Goal: Task Accomplishment & Management: Use online tool/utility

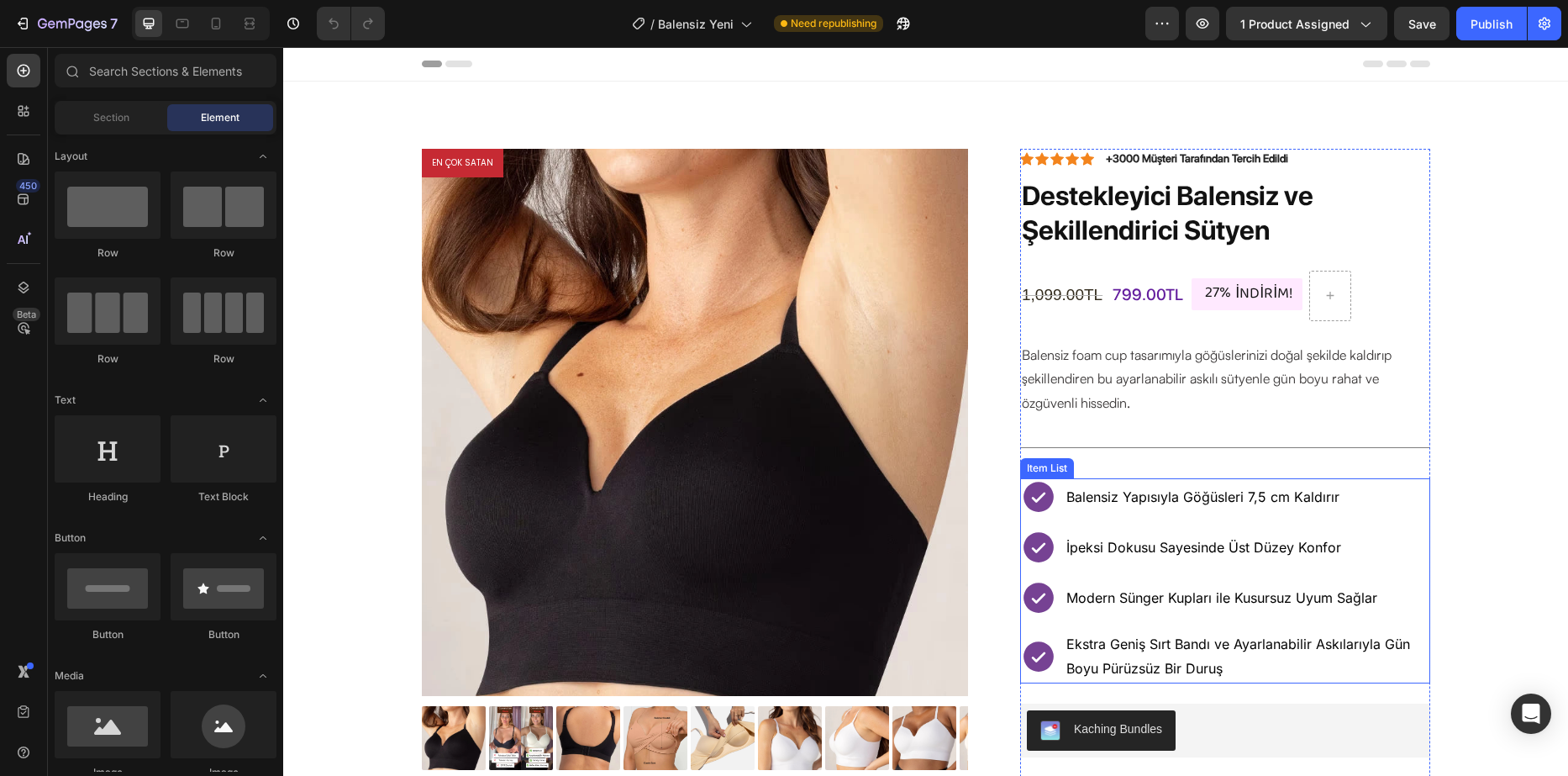
click at [1224, 664] on p "Ekstra Geniş Sırt Bandı ve Ayarlanabilir Askılarıyla Gün Boyu Pürüzsüz Bir Duruş" at bounding box center [1247, 657] width 362 height 49
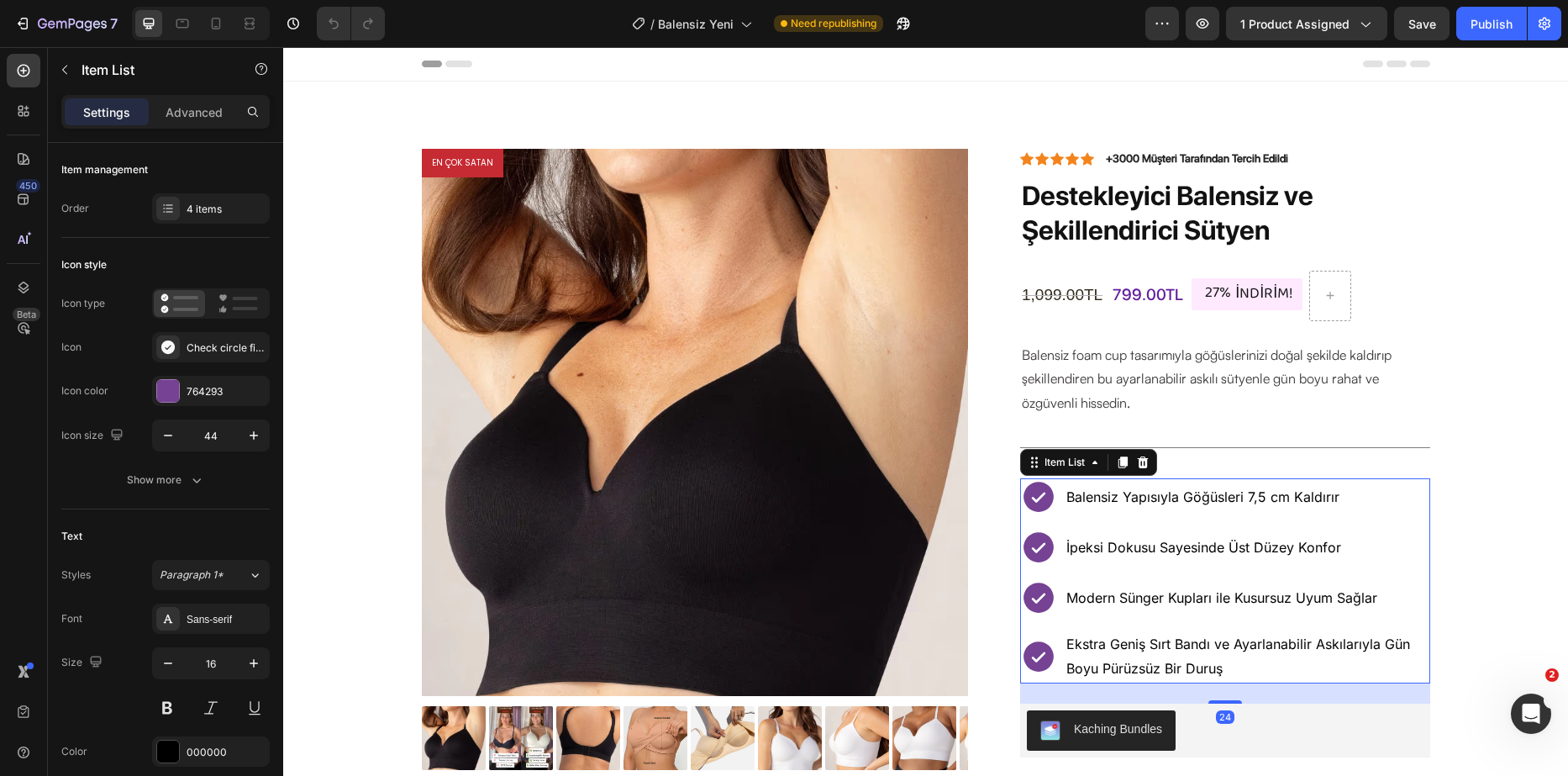
click at [1195, 659] on span "Ekstra Geniş Sırt Bandı ve Ayarlanabilir Askılarıyla Gün Boyu Pürüzsüz Bir Duruş" at bounding box center [1238, 656] width 344 height 42
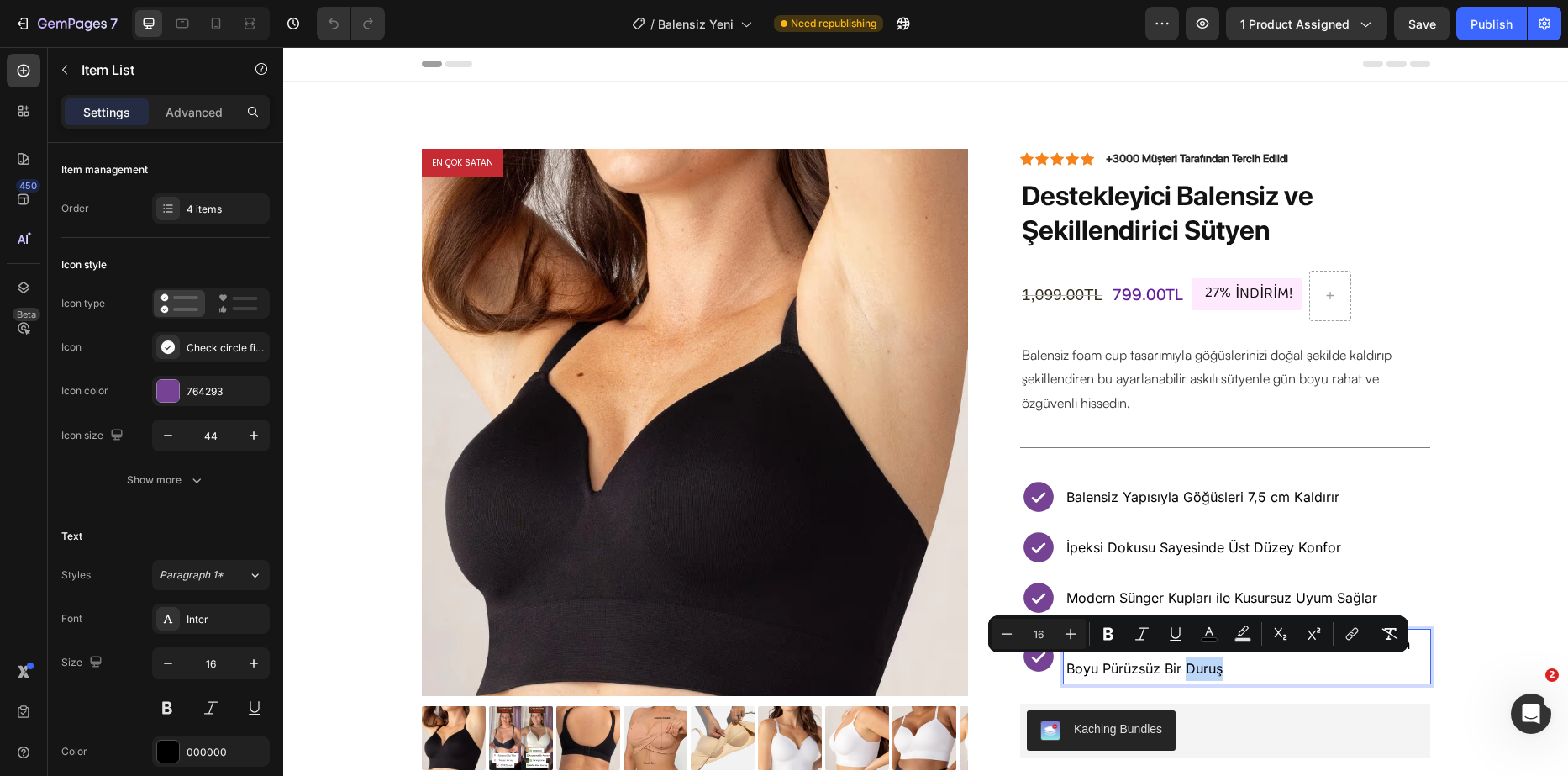
click at [1218, 659] on span "Ekstra Geniş Sırt Bandı ve Ayarlanabilir Askılarıyla Gün Boyu Pürüzsüz Bir Duruş" at bounding box center [1238, 656] width 344 height 42
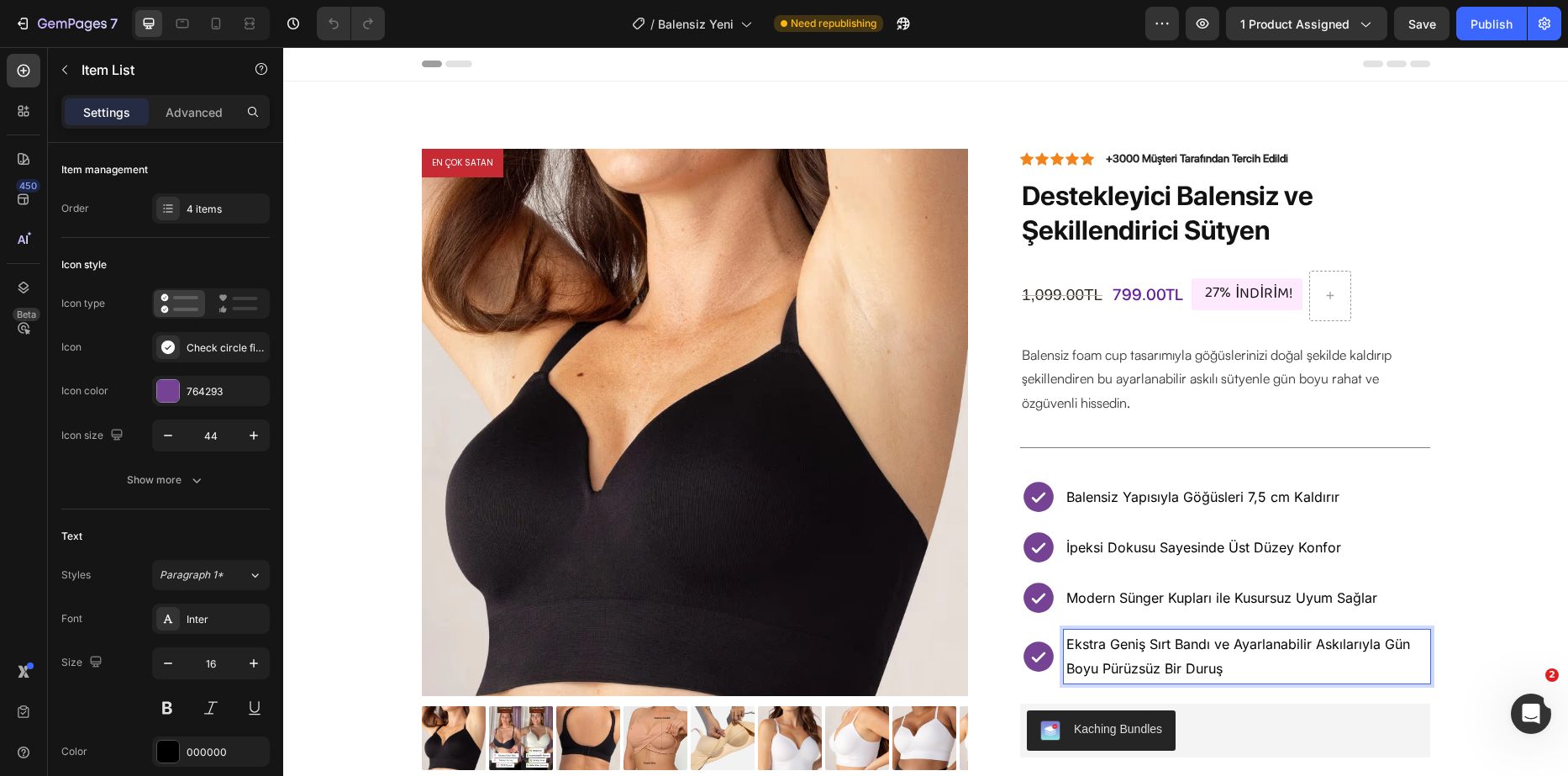
click at [1212, 666] on span "Ekstra Geniş Sırt Bandı ve Ayarlanabilir Askılarıyla Gün Boyu Pürüzsüz Bir Duruş" at bounding box center [1238, 656] width 344 height 42
click at [1220, 666] on p "Ekstra Geniş Sırt Bandı ve Ayarlanabilir Askılarıyla Gün Boyu Pürüzsüz Bir Duruş" at bounding box center [1247, 657] width 362 height 49
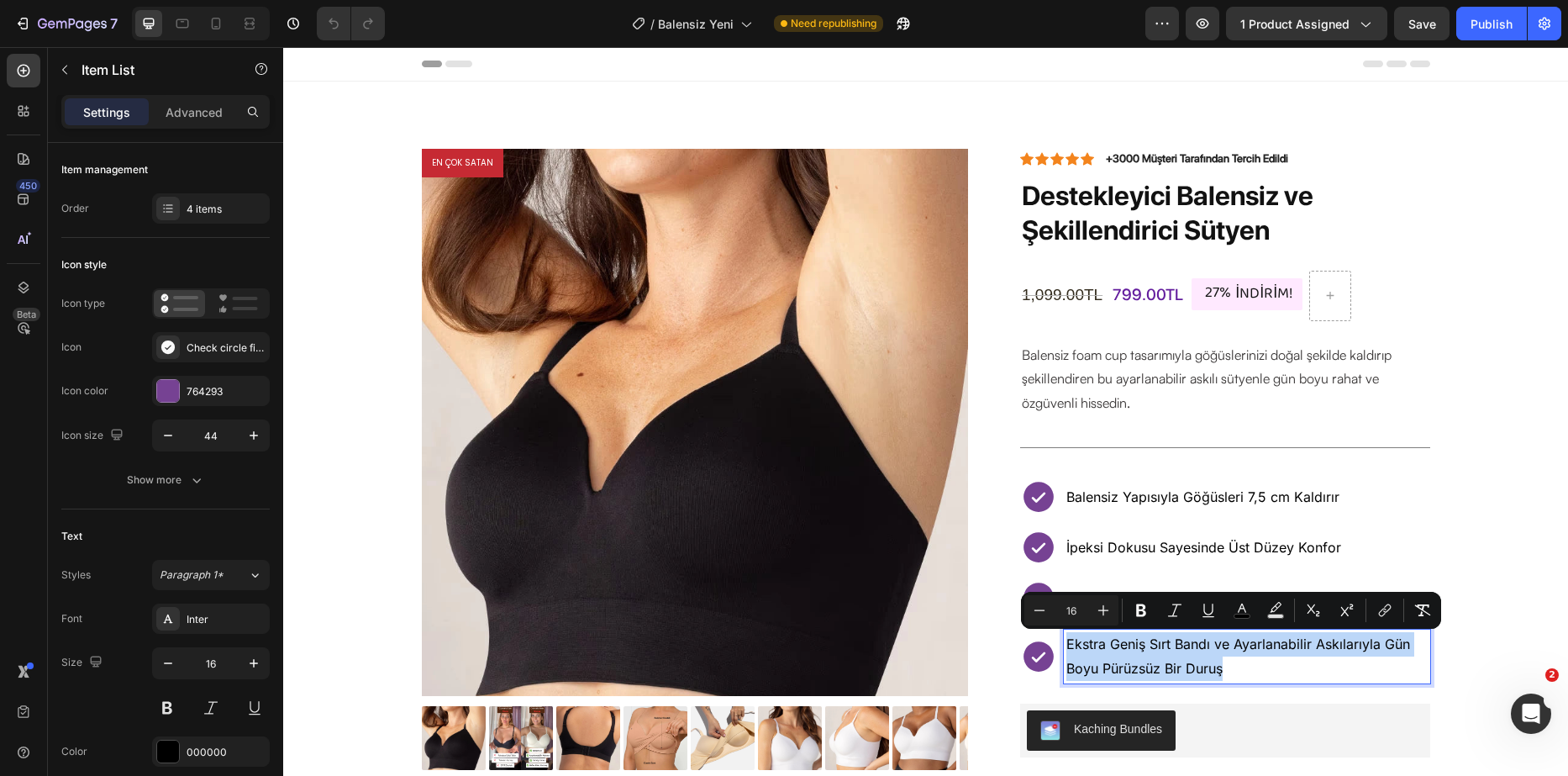
click at [1211, 666] on span "Ekstra Geniş Sırt Bandı ve Ayarlanabilir Askılarıyla Gün Boyu Pürüzsüz Bir Duruş" at bounding box center [1238, 656] width 344 height 42
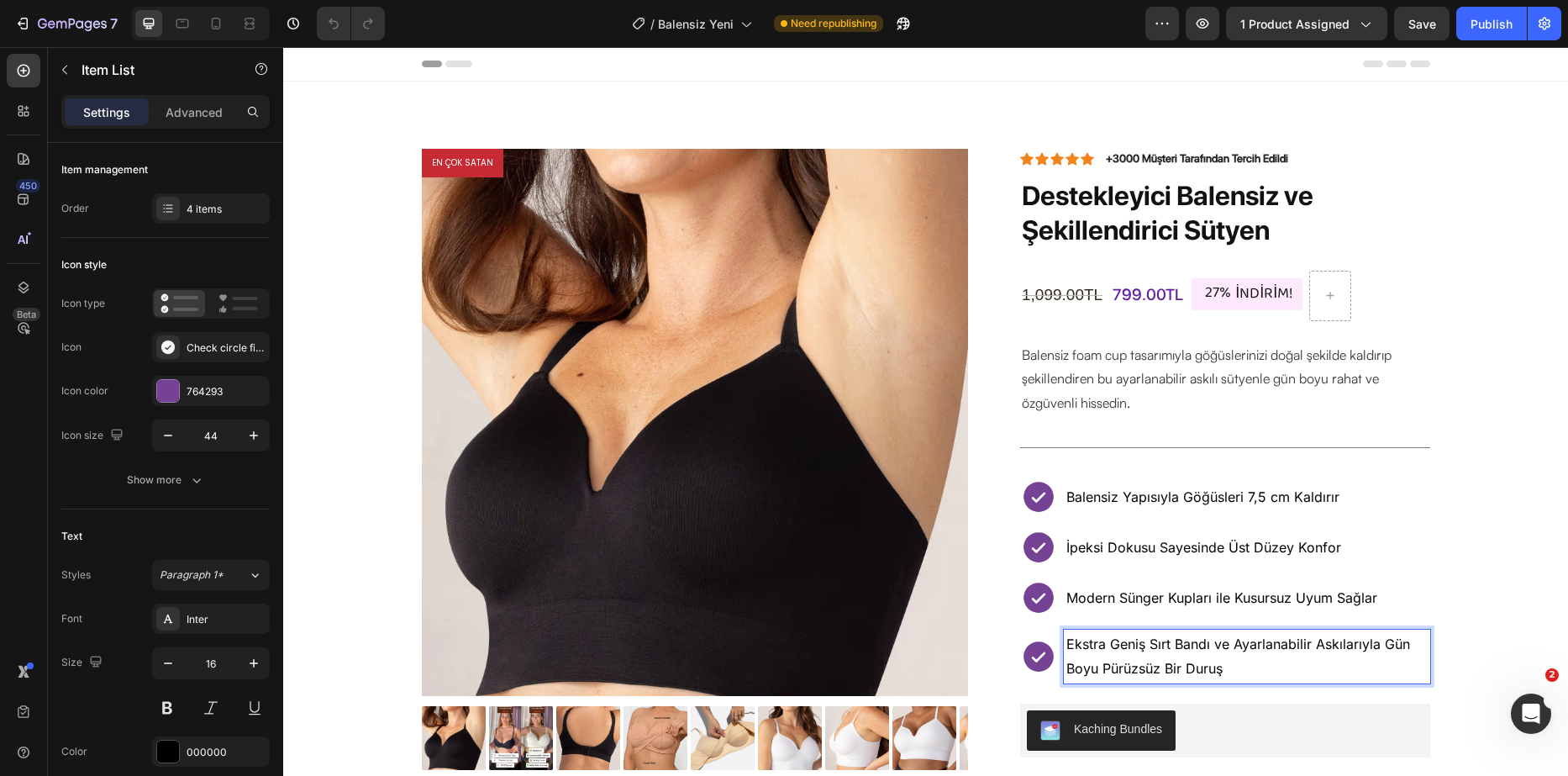
click at [1219, 664] on p "Ekstra Geniş Sırt Bandı ve Ayarlanabilir Askılarıyla Gün Boyu Pürüzsüz Bir Duruş" at bounding box center [1247, 657] width 362 height 49
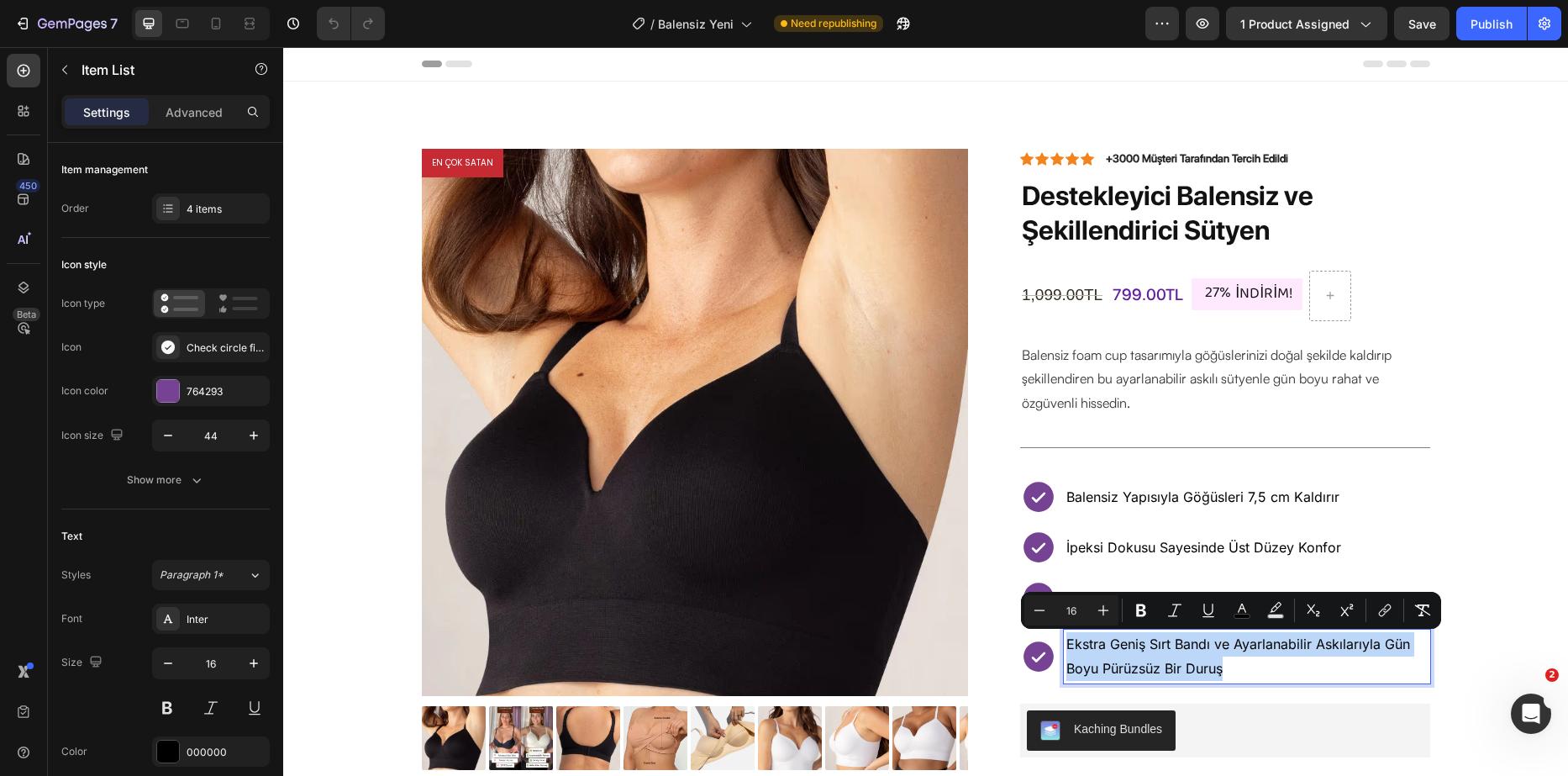
click at [1203, 670] on span "Ekstra Geniş Sırt Bandı ve Ayarlanabilir Askılarıyla Gün Boyu Pürüzsüz Bir Duruş" at bounding box center [1238, 656] width 344 height 42
drag, startPoint x: 1218, startPoint y: 664, endPoint x: 1208, endPoint y: 641, distance: 25.1
click at [1208, 641] on span "Ekstra Geniş Sırt Bandı ve Ayarlanabilir Askılarıyla Gün Boyu Pürüzsüz Bir Duruş" at bounding box center [1238, 656] width 344 height 42
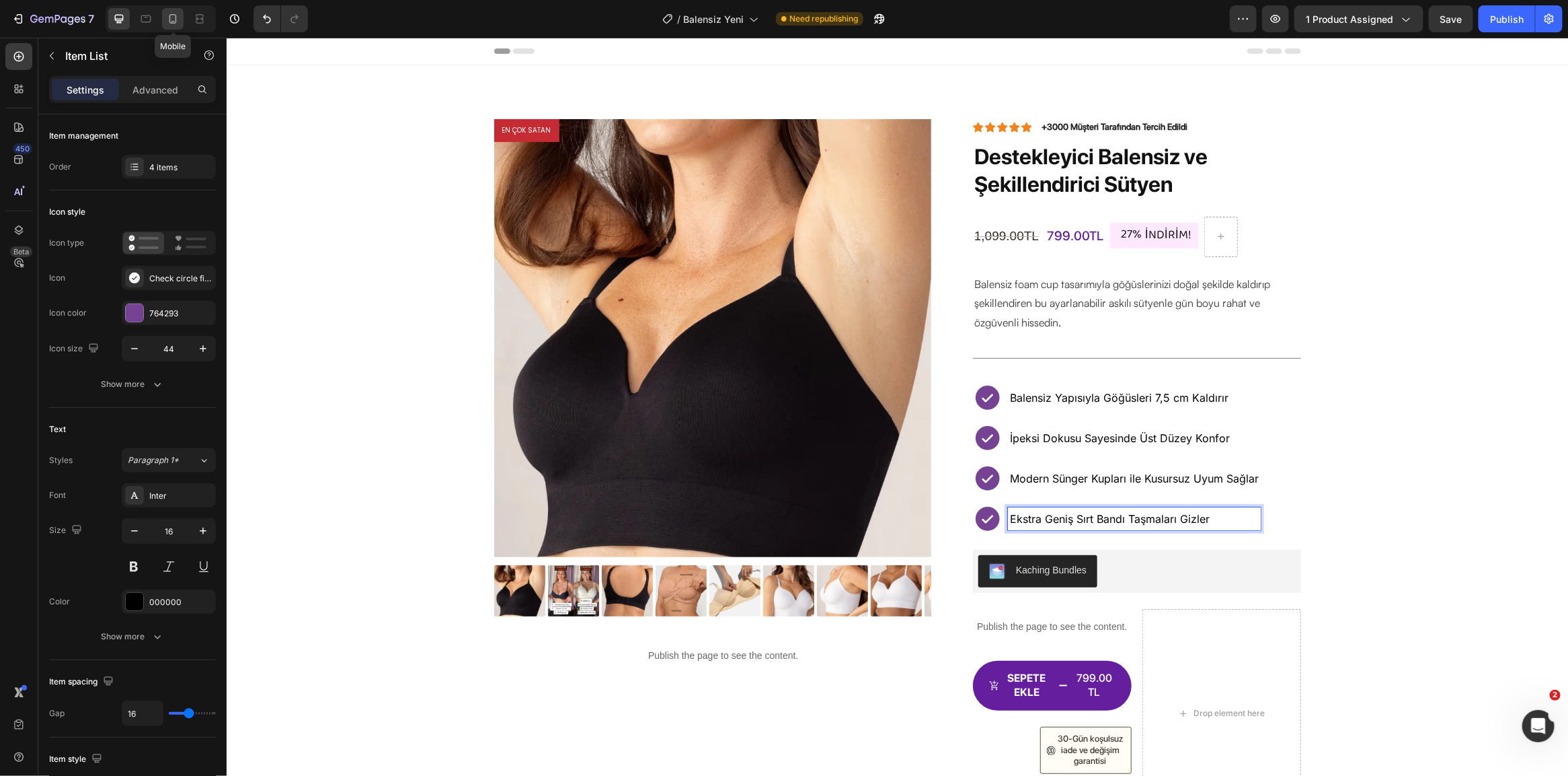
click at [175, 10] on div at bounding box center [173, 18] width 21 height 21
type input "22"
type input "14"
type input "8"
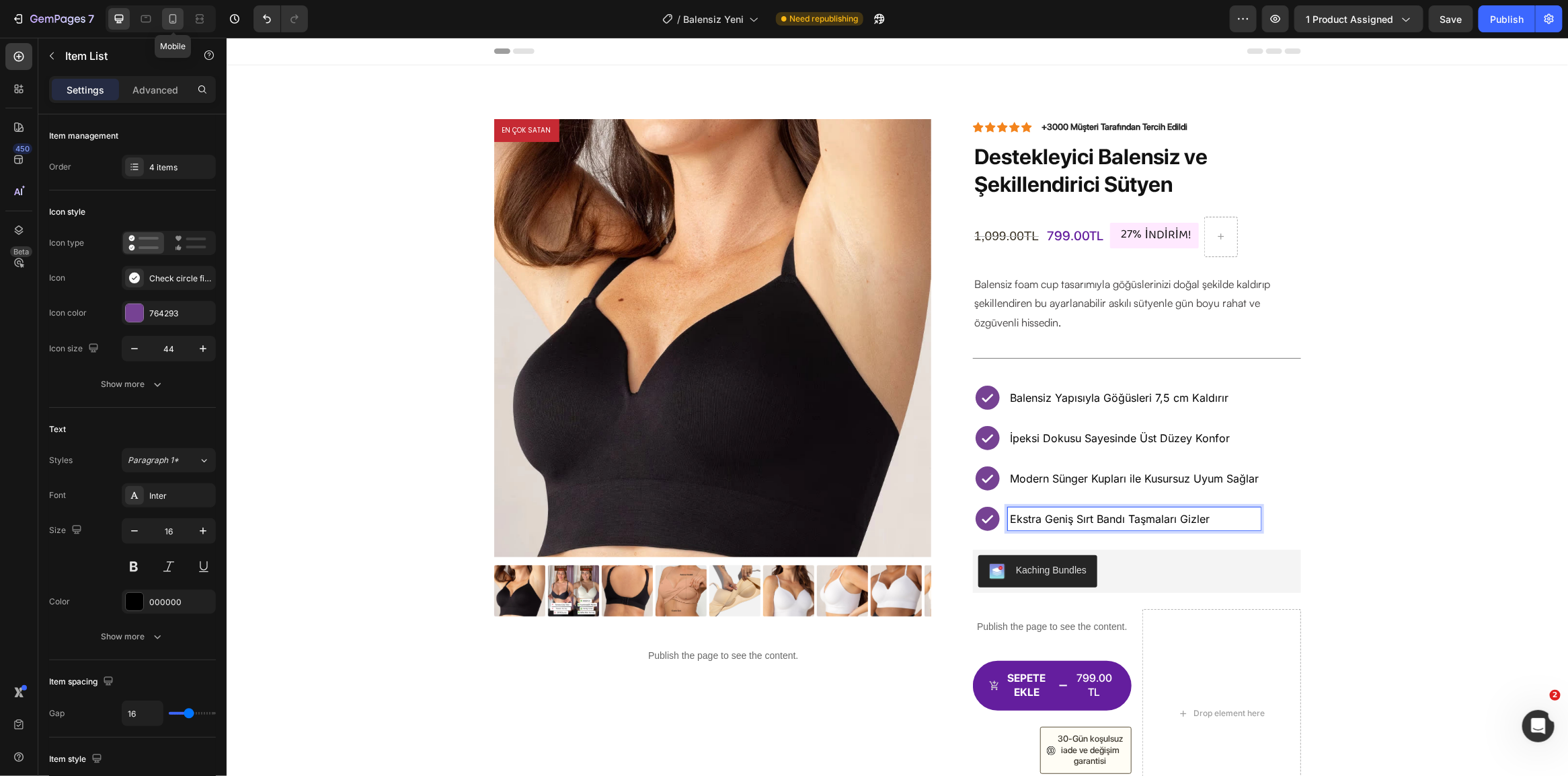
type input "4"
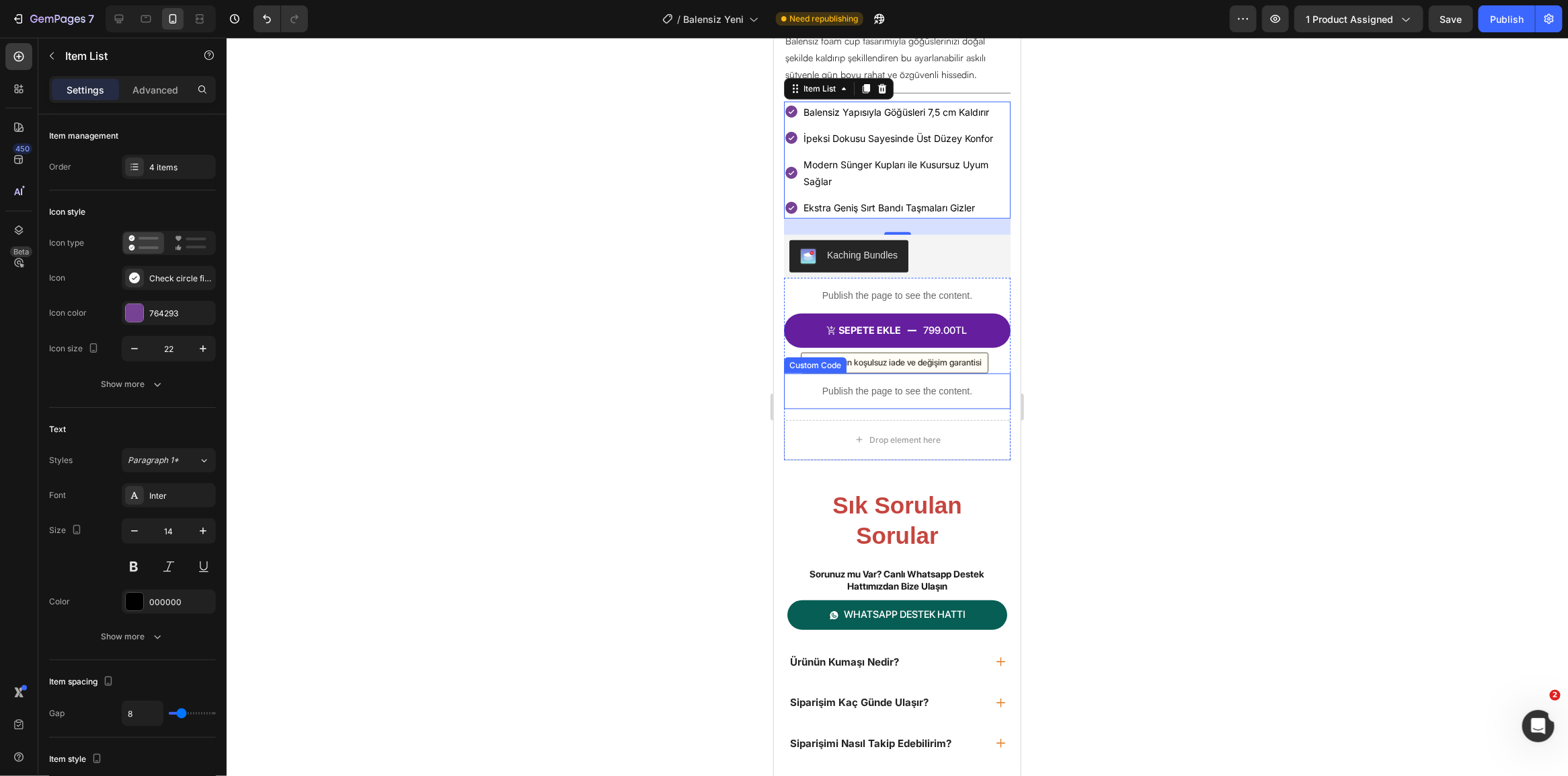
scroll to position [475, 0]
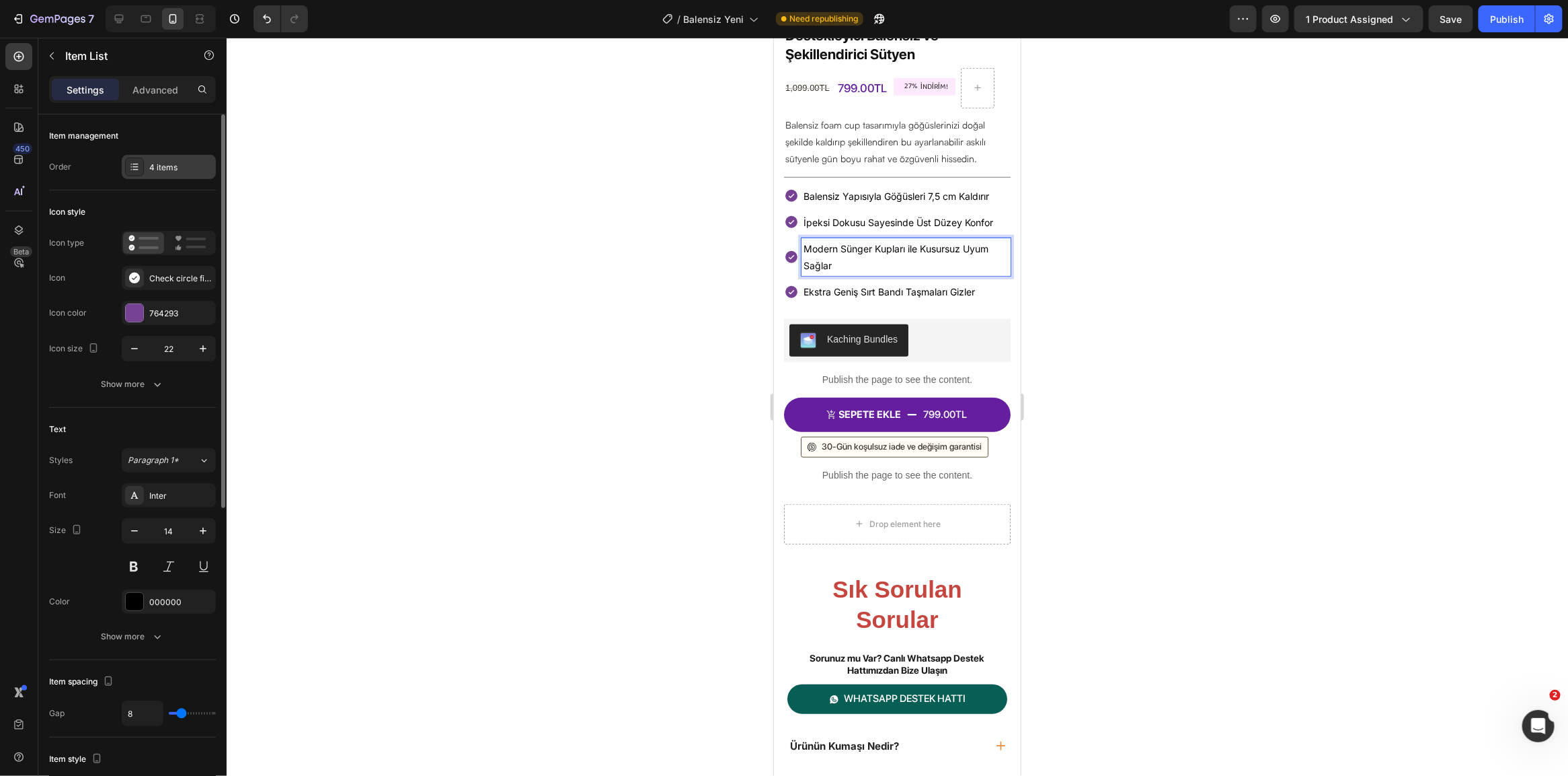
click at [167, 169] on div "4 items" at bounding box center [180, 167] width 63 height 12
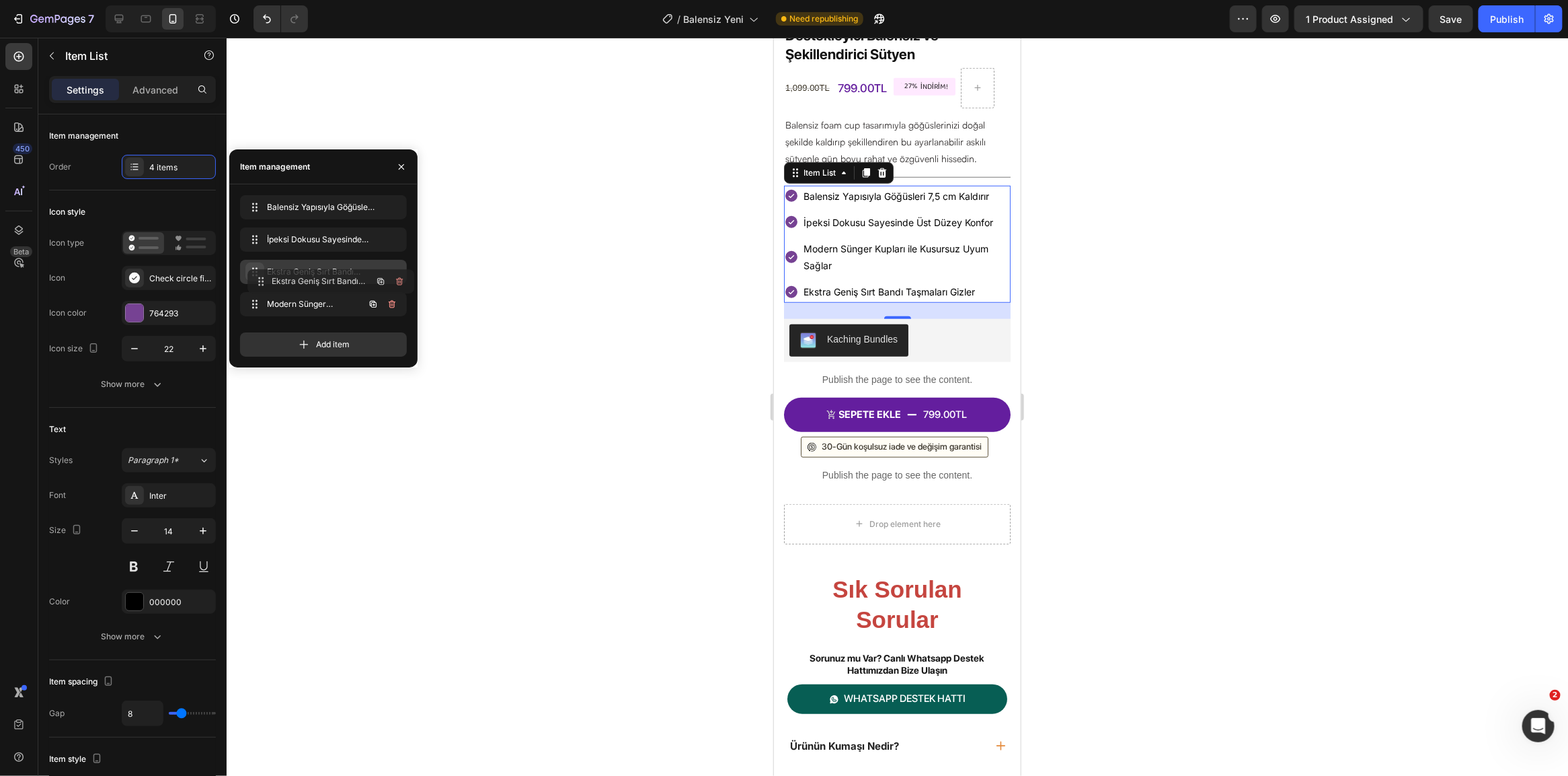
drag, startPoint x: 252, startPoint y: 305, endPoint x: 260, endPoint y: 278, distance: 28.2
click at [696, 237] on div at bounding box center [897, 406] width 1342 height 738
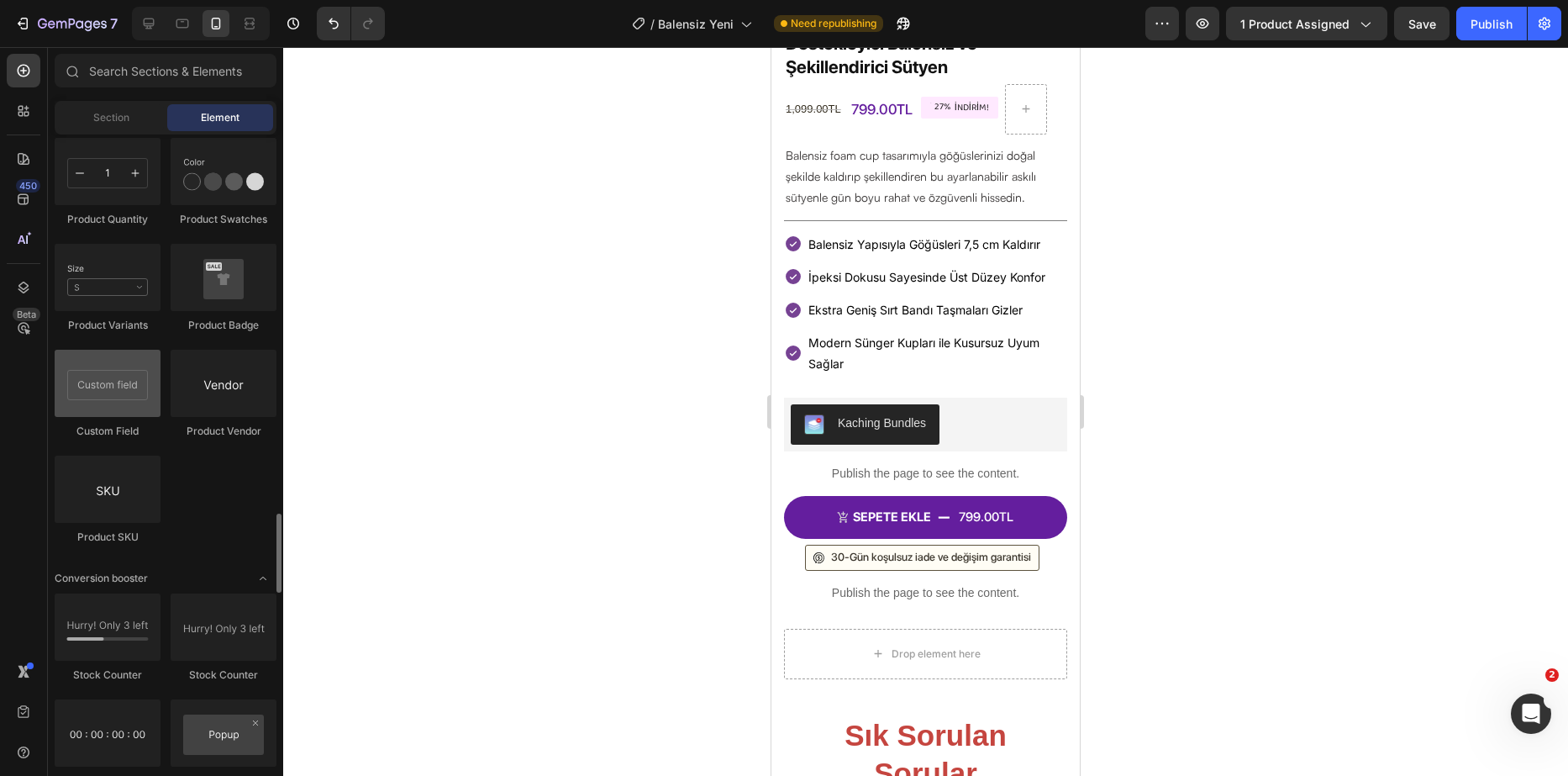
scroll to position [2859, 0]
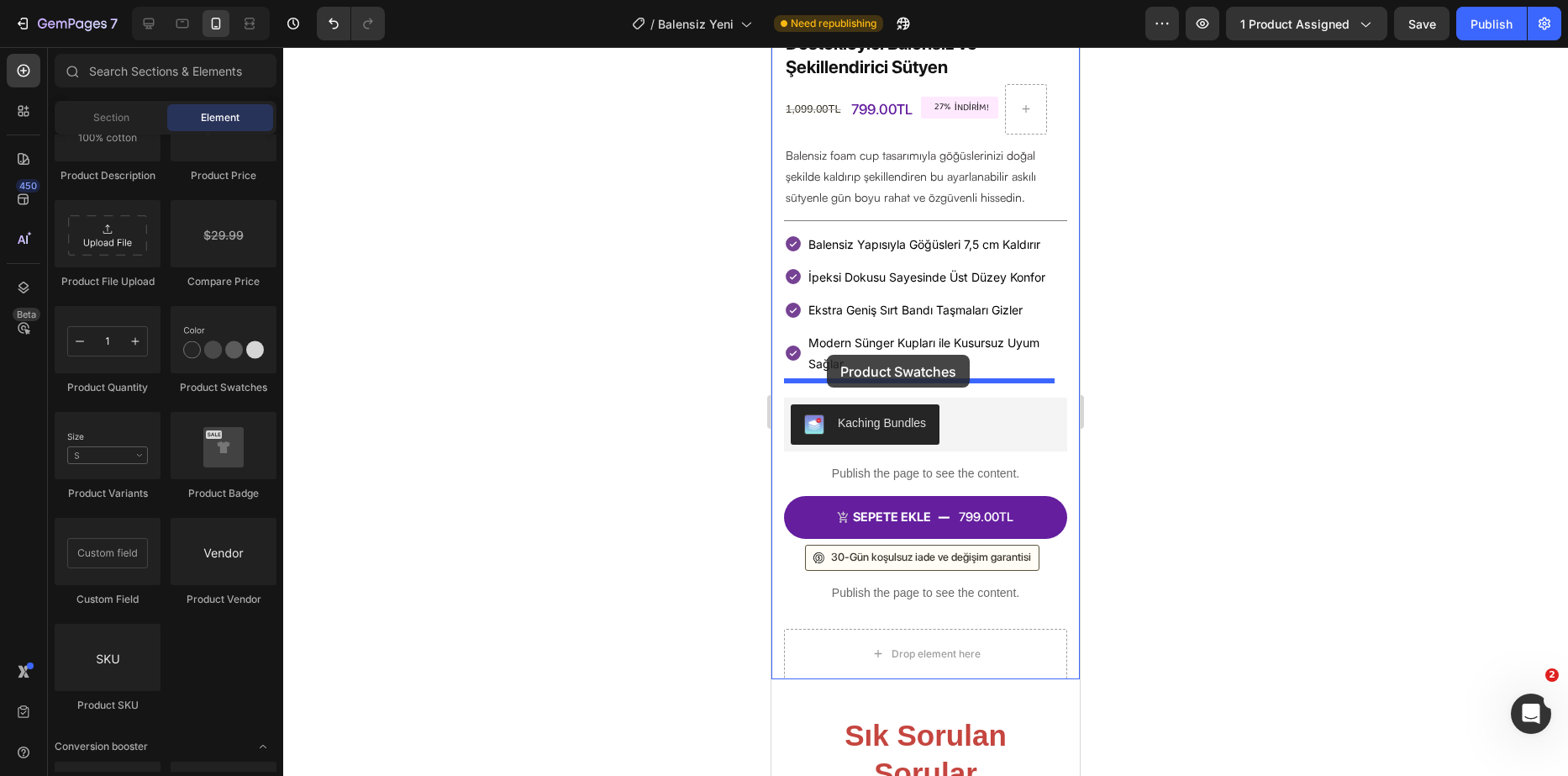
drag, startPoint x: 997, startPoint y: 396, endPoint x: 827, endPoint y: 355, distance: 174.9
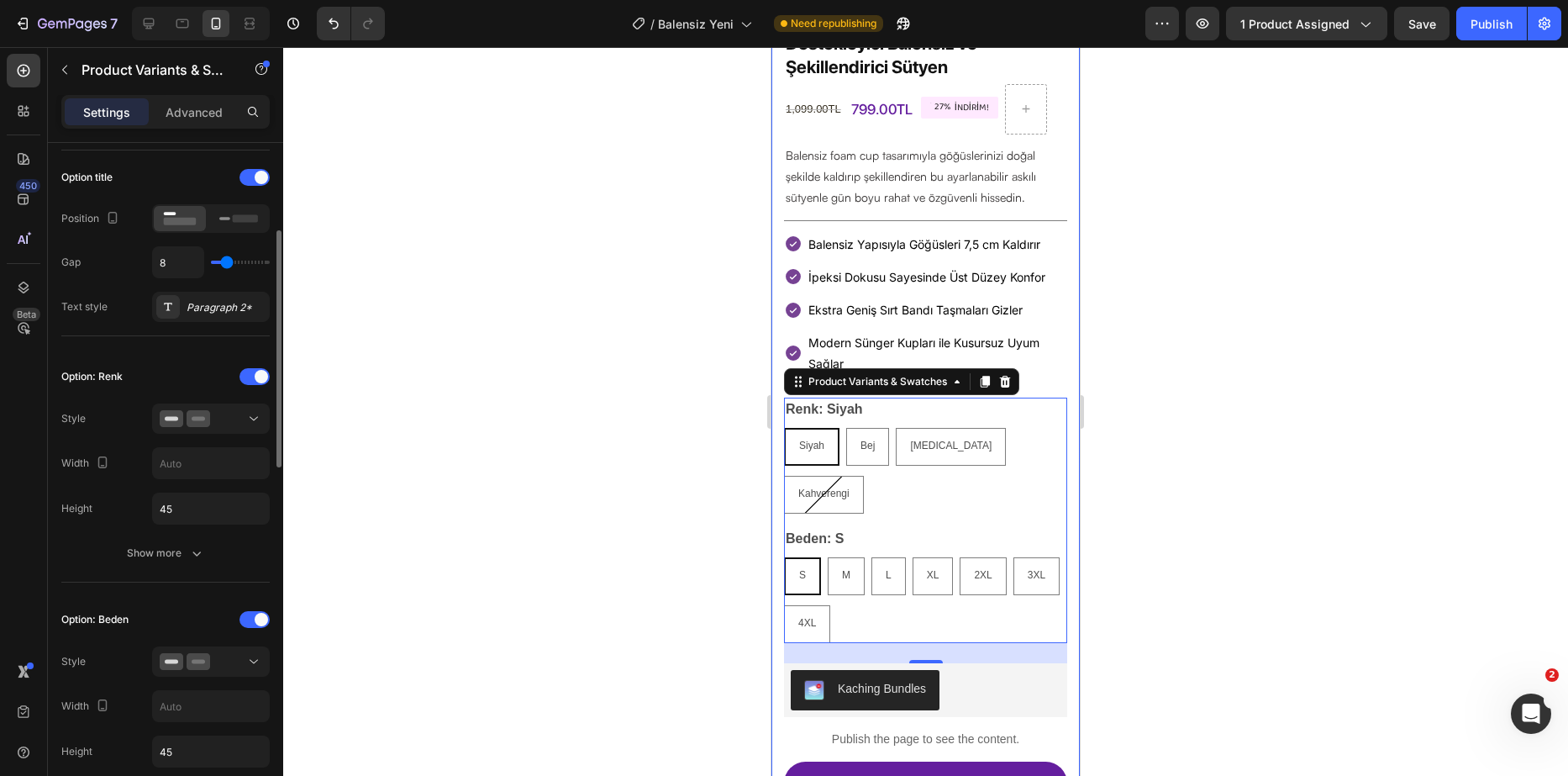
scroll to position [336, 0]
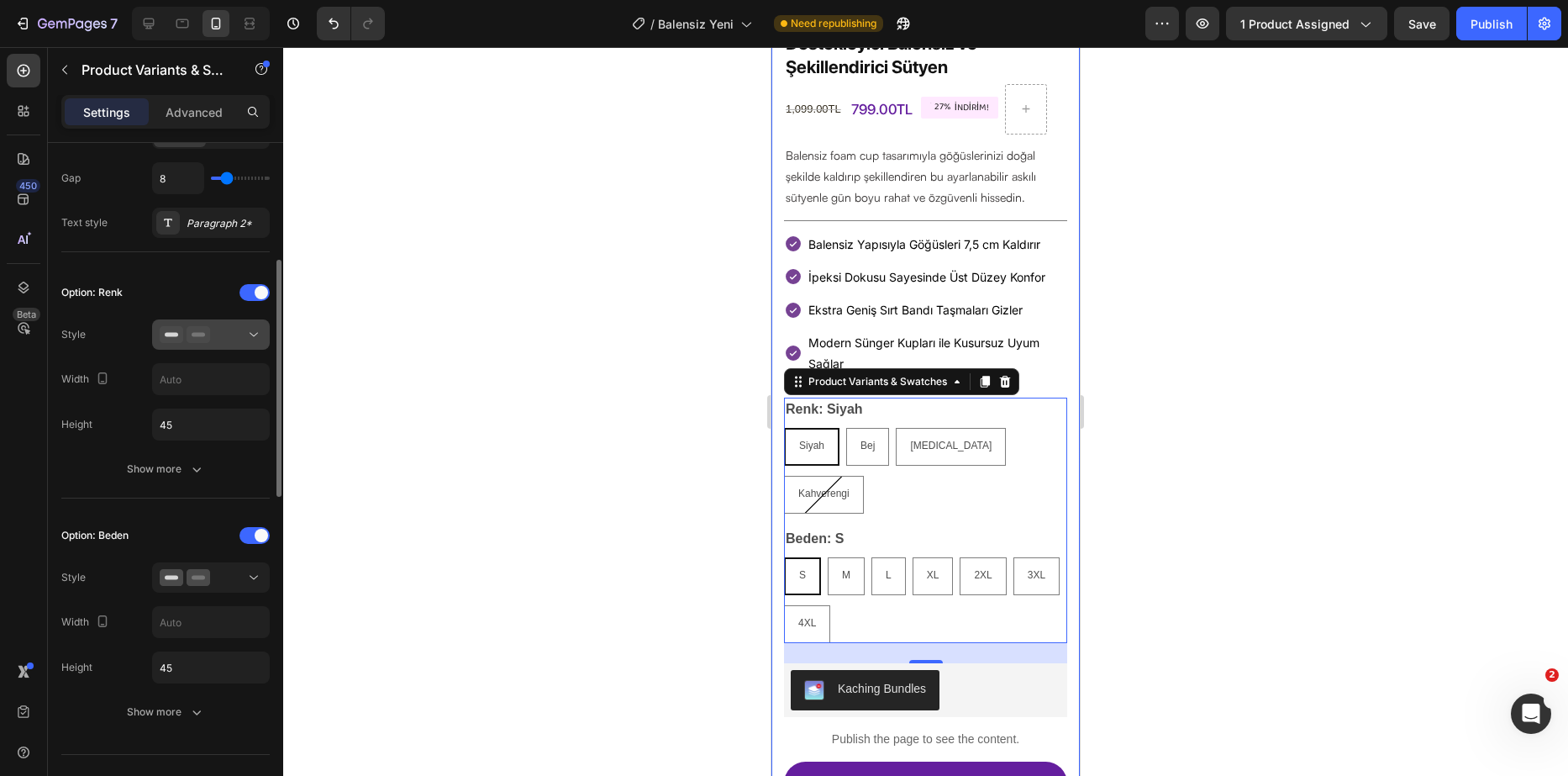
click at [247, 333] on icon at bounding box center [254, 334] width 17 height 17
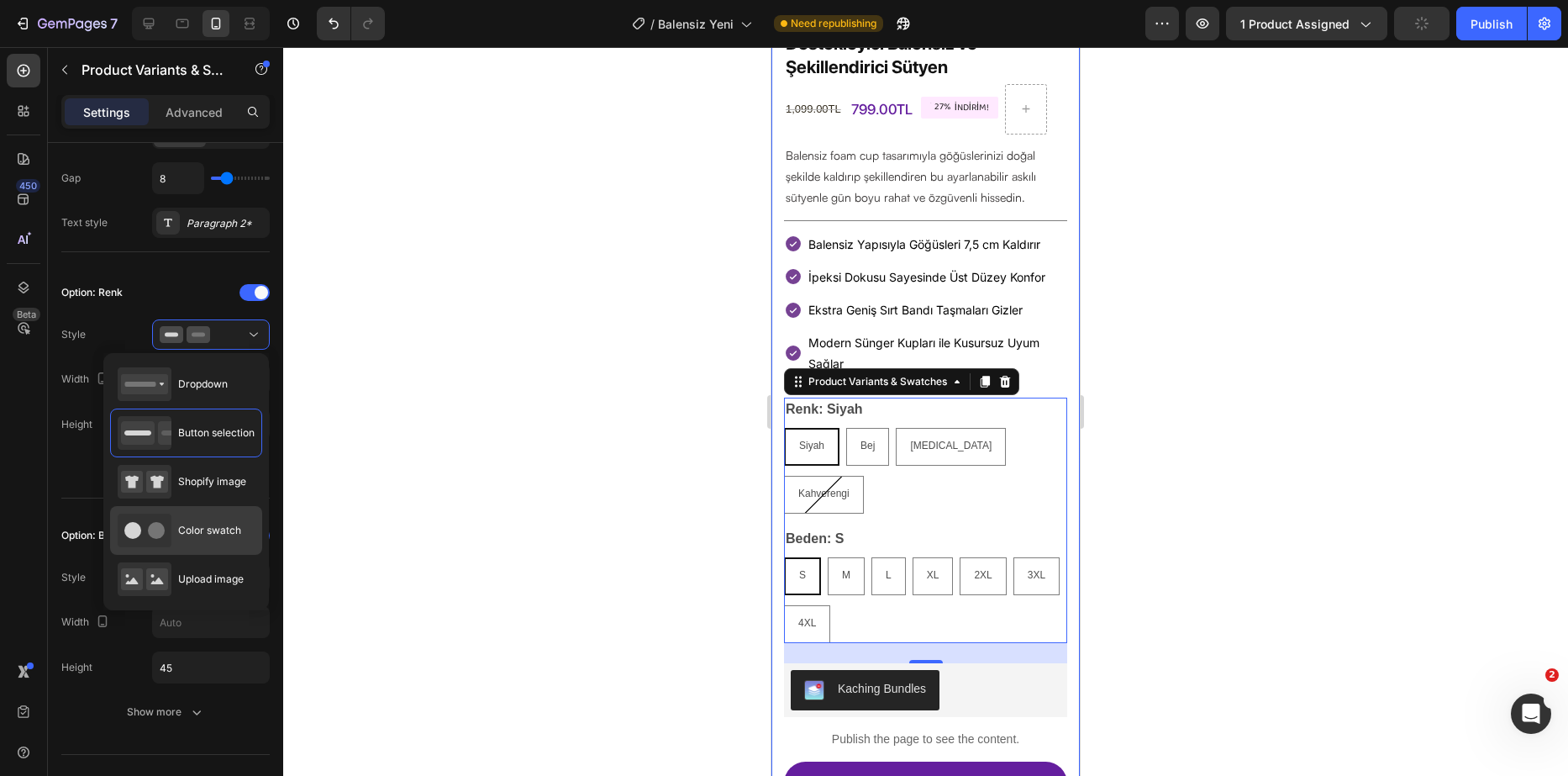
click at [209, 519] on div "Color swatch" at bounding box center [180, 531] width 124 height 34
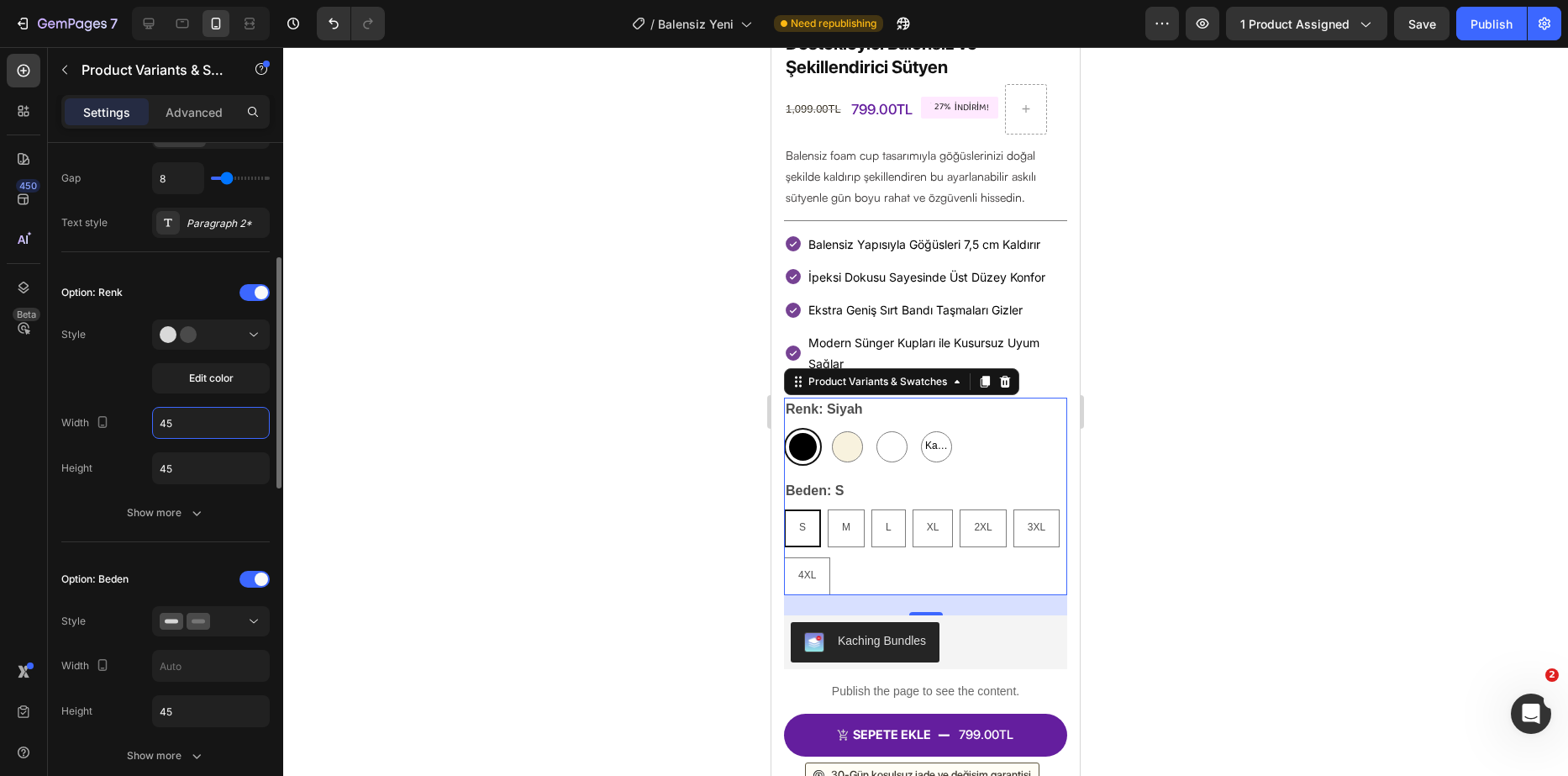
click at [195, 426] on input "45" at bounding box center [210, 423] width 116 height 30
type input "30"
click at [214, 482] on input "45" at bounding box center [210, 468] width 116 height 30
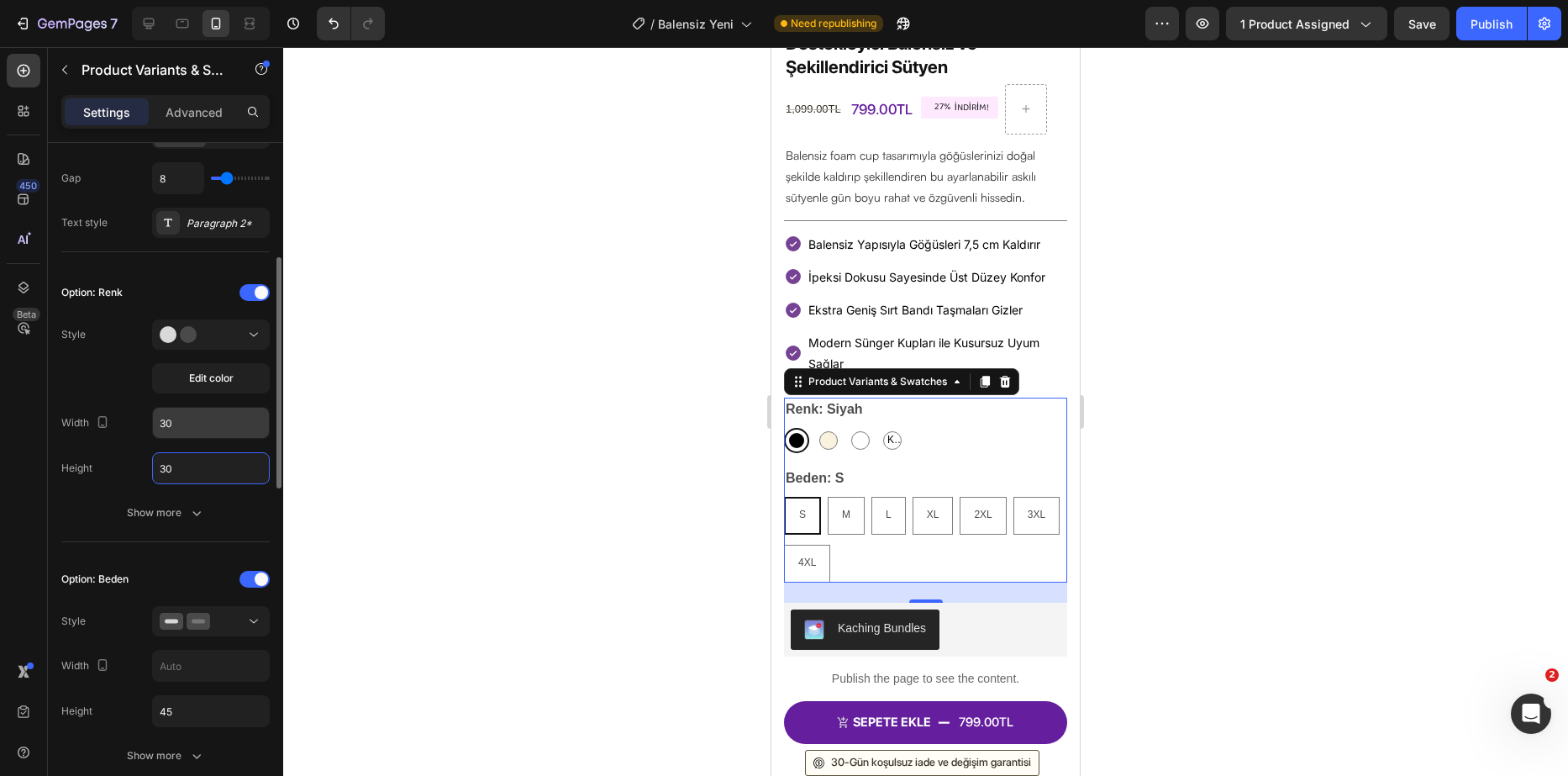
type input "30"
click at [222, 426] on input "30" at bounding box center [210, 423] width 116 height 30
type input "38"
click at [215, 449] on div "Option: Renk Style Edit color Width 38 Height 30 Show more" at bounding box center [165, 403] width 209 height 249
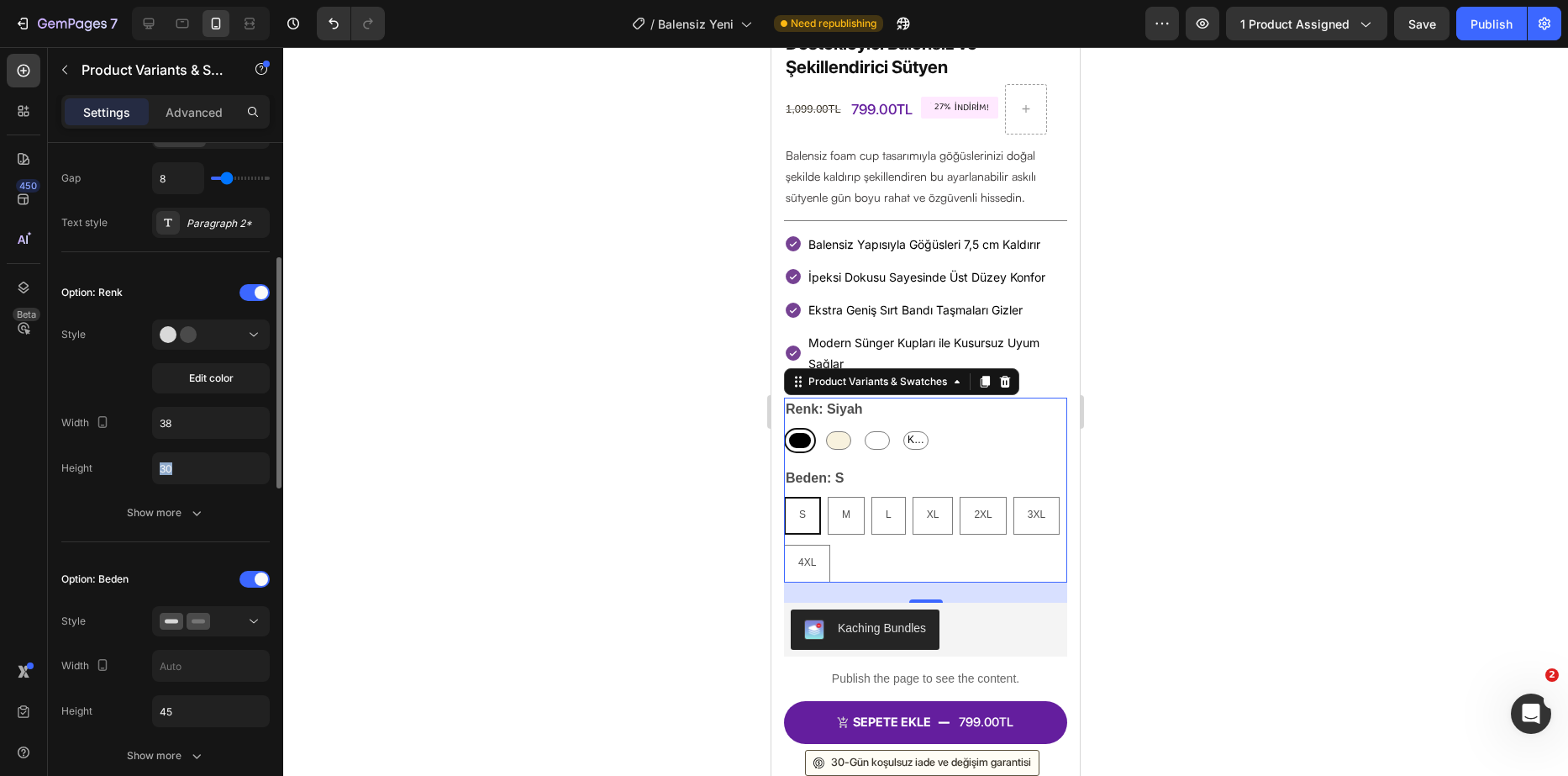
click at [215, 449] on div "Option: Renk Style Edit color Width 38 Height 30 Show more" at bounding box center [165, 403] width 209 height 249
click at [211, 462] on input "30" at bounding box center [210, 468] width 116 height 30
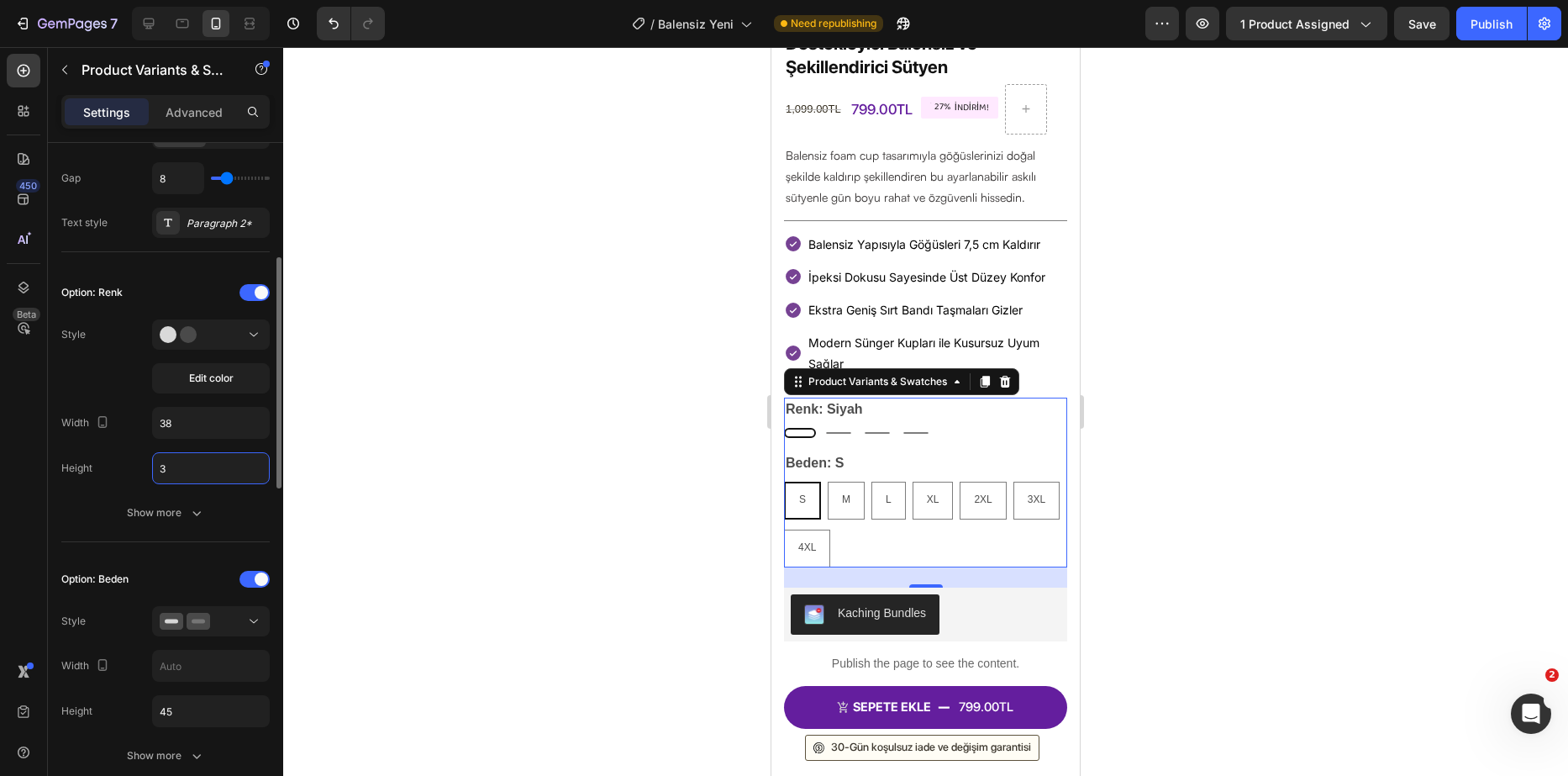
type input "38"
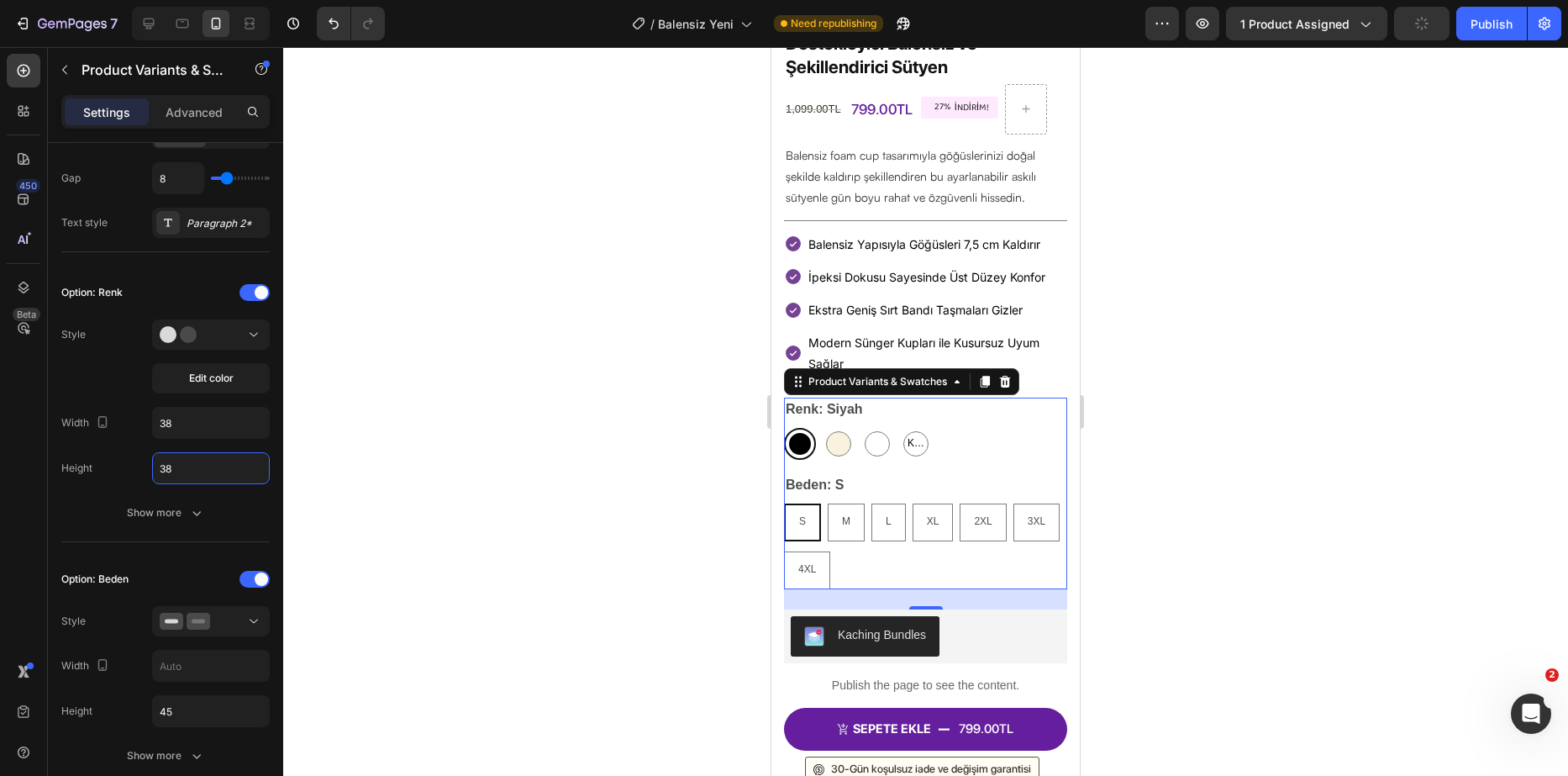
click at [461, 430] on div at bounding box center [925, 411] width 1285 height 729
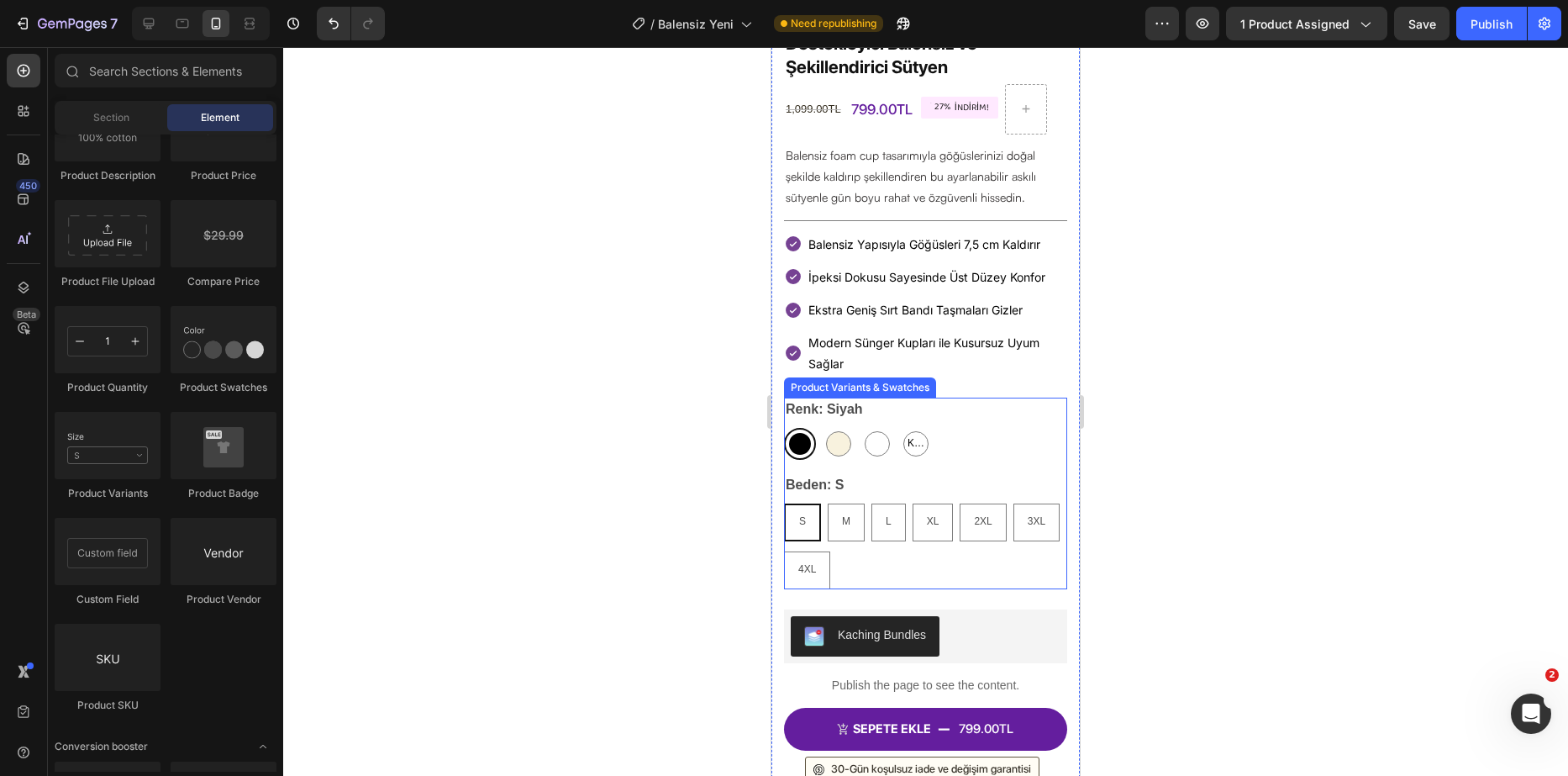
click at [835, 398] on legend "Renk: Siyah" at bounding box center [824, 410] width 80 height 24
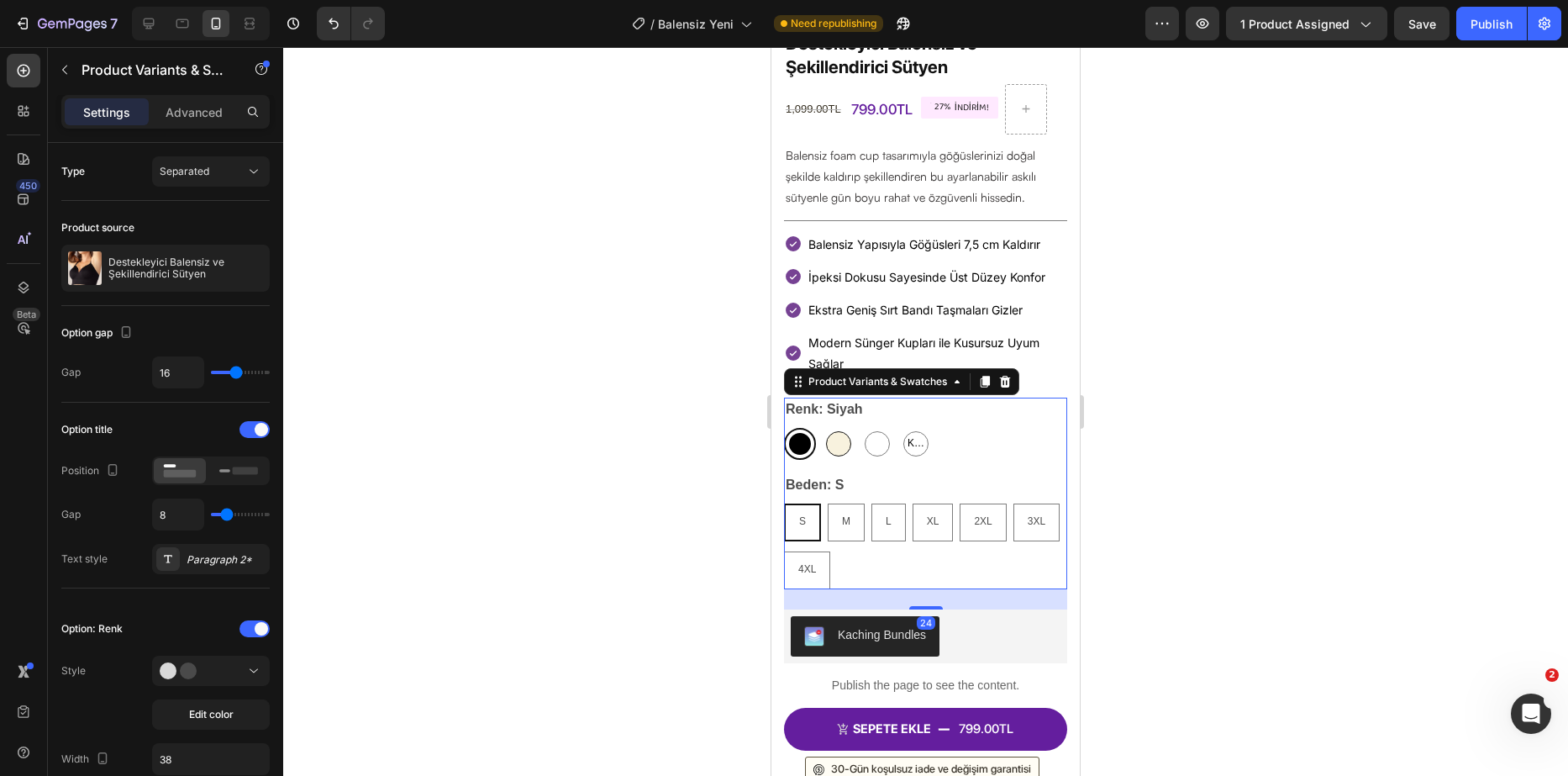
click at [838, 432] on div at bounding box center [838, 444] width 26 height 26
click at [822, 427] on input "Bej Bej" at bounding box center [822, 427] width 1 height 1
radio input "true"
click at [880, 433] on div at bounding box center [877, 444] width 26 height 26
click at [861, 428] on input "[MEDICAL_DATA] [MEDICAL_DATA]" at bounding box center [860, 427] width 1 height 1
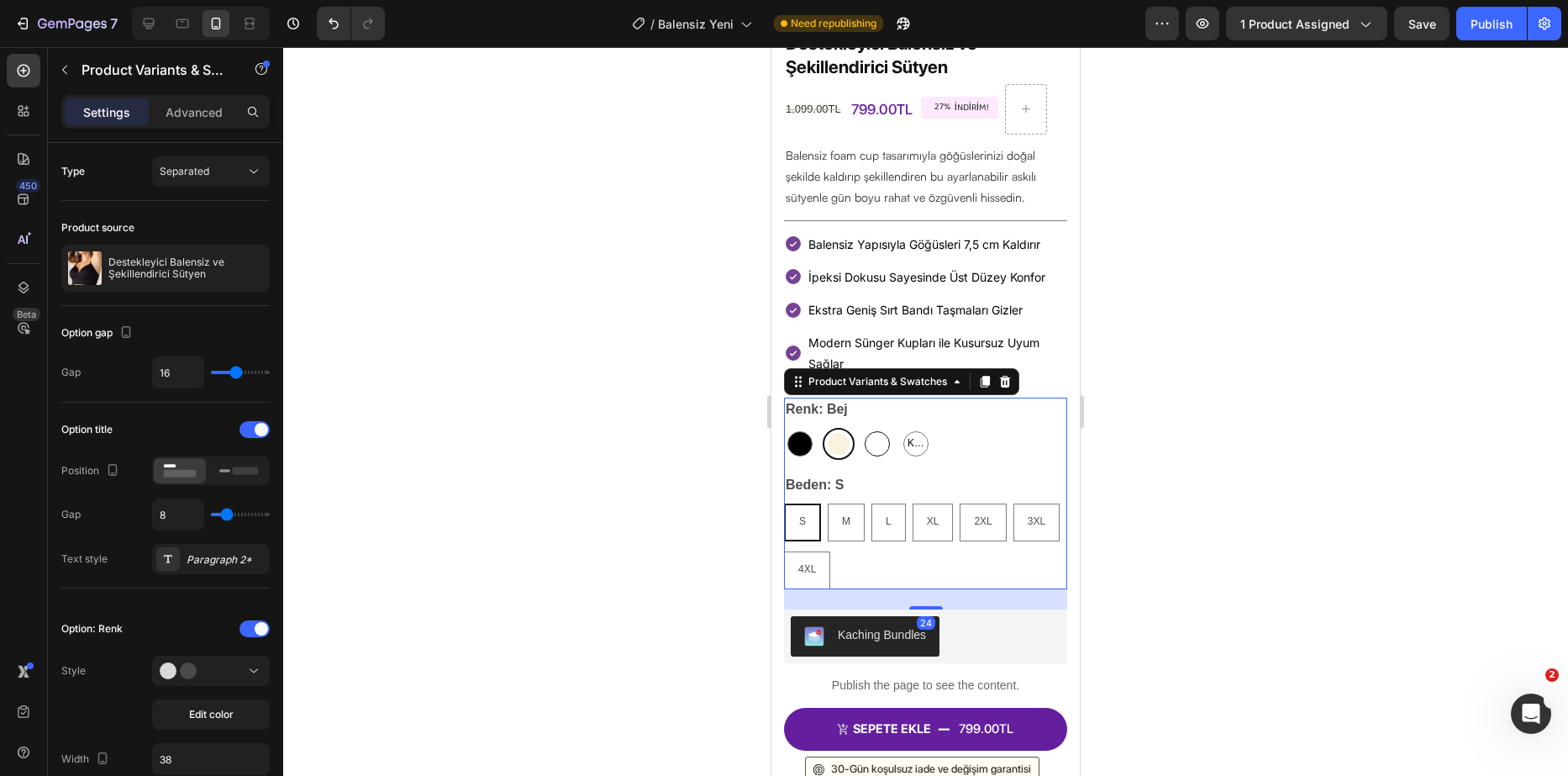
radio input "true"
click at [913, 434] on span "Kahverengi" at bounding box center [916, 443] width 24 height 19
click at [900, 428] on input "Kahverengi Kahverengi Kahverengi" at bounding box center [899, 427] width 1 height 1
radio input "true"
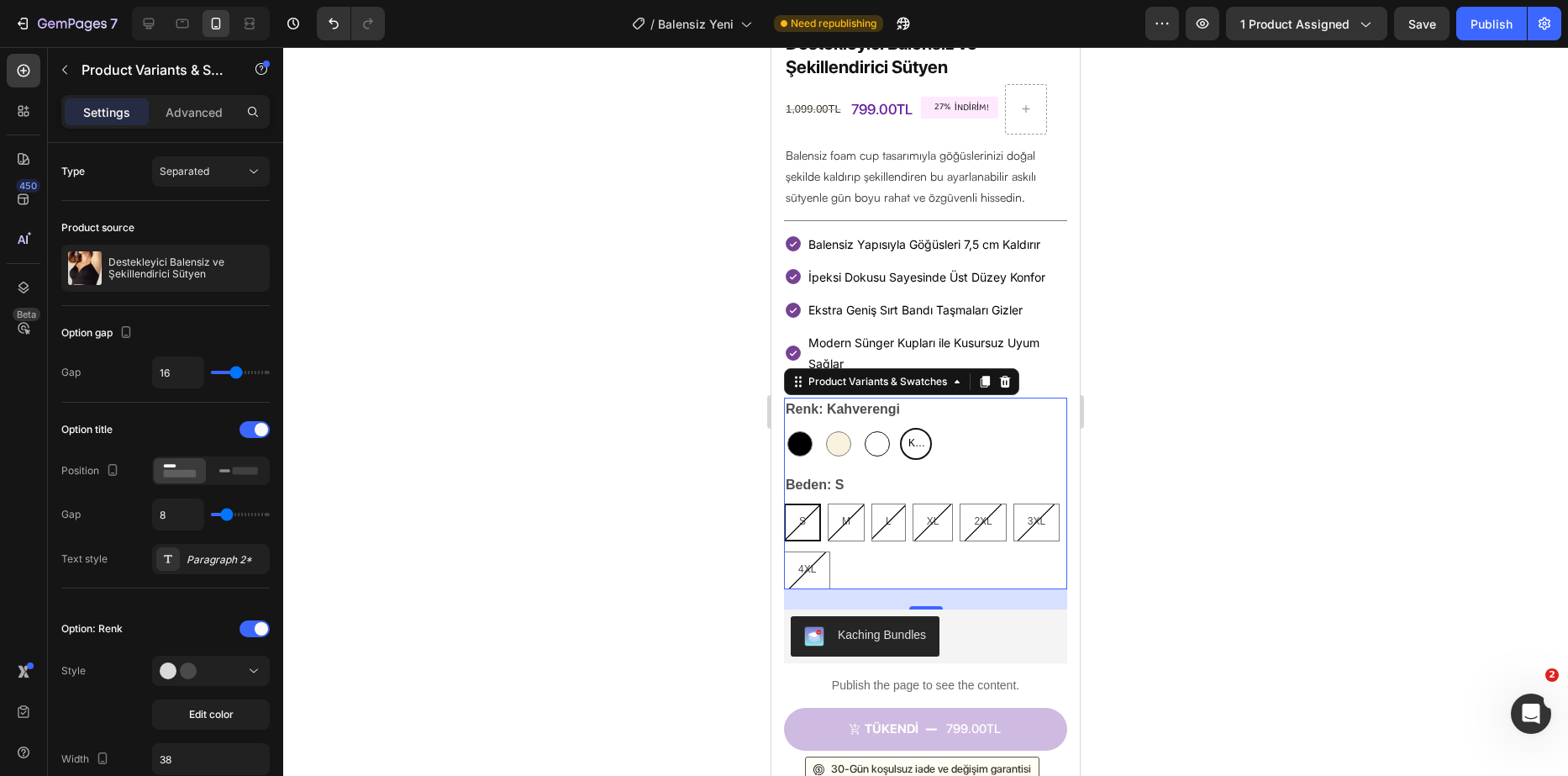
click at [873, 432] on div at bounding box center [877, 444] width 26 height 26
click at [861, 428] on input "[MEDICAL_DATA] [MEDICAL_DATA]" at bounding box center [860, 427] width 1 height 1
radio input "true"
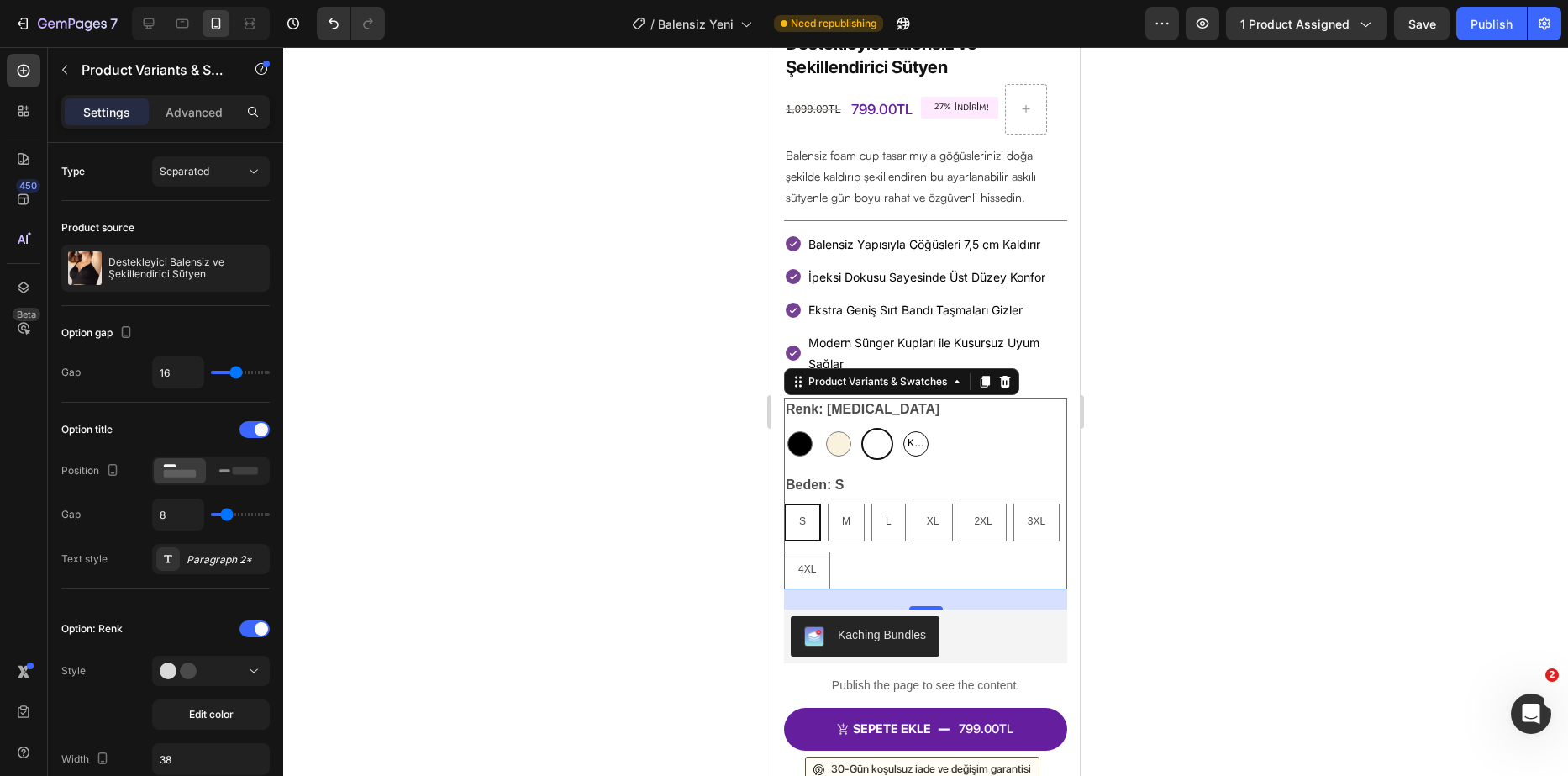
click at [906, 434] on span "Kahverengi" at bounding box center [916, 443] width 24 height 19
click at [900, 428] on input "Kahverengi Kahverengi Kahverengi" at bounding box center [899, 427] width 1 height 1
radio input "true"
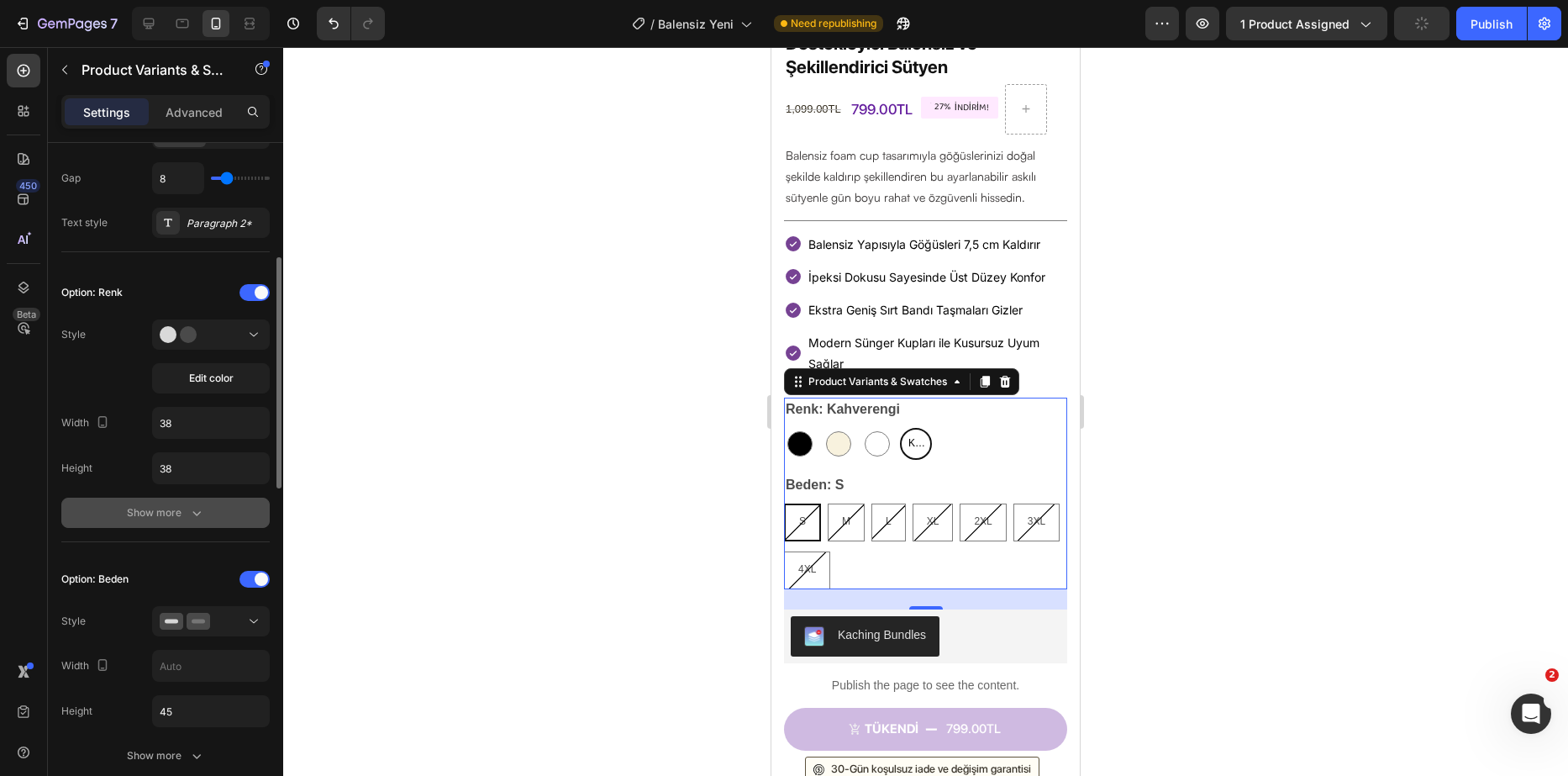
click at [189, 517] on icon "button" at bounding box center [196, 512] width 17 height 17
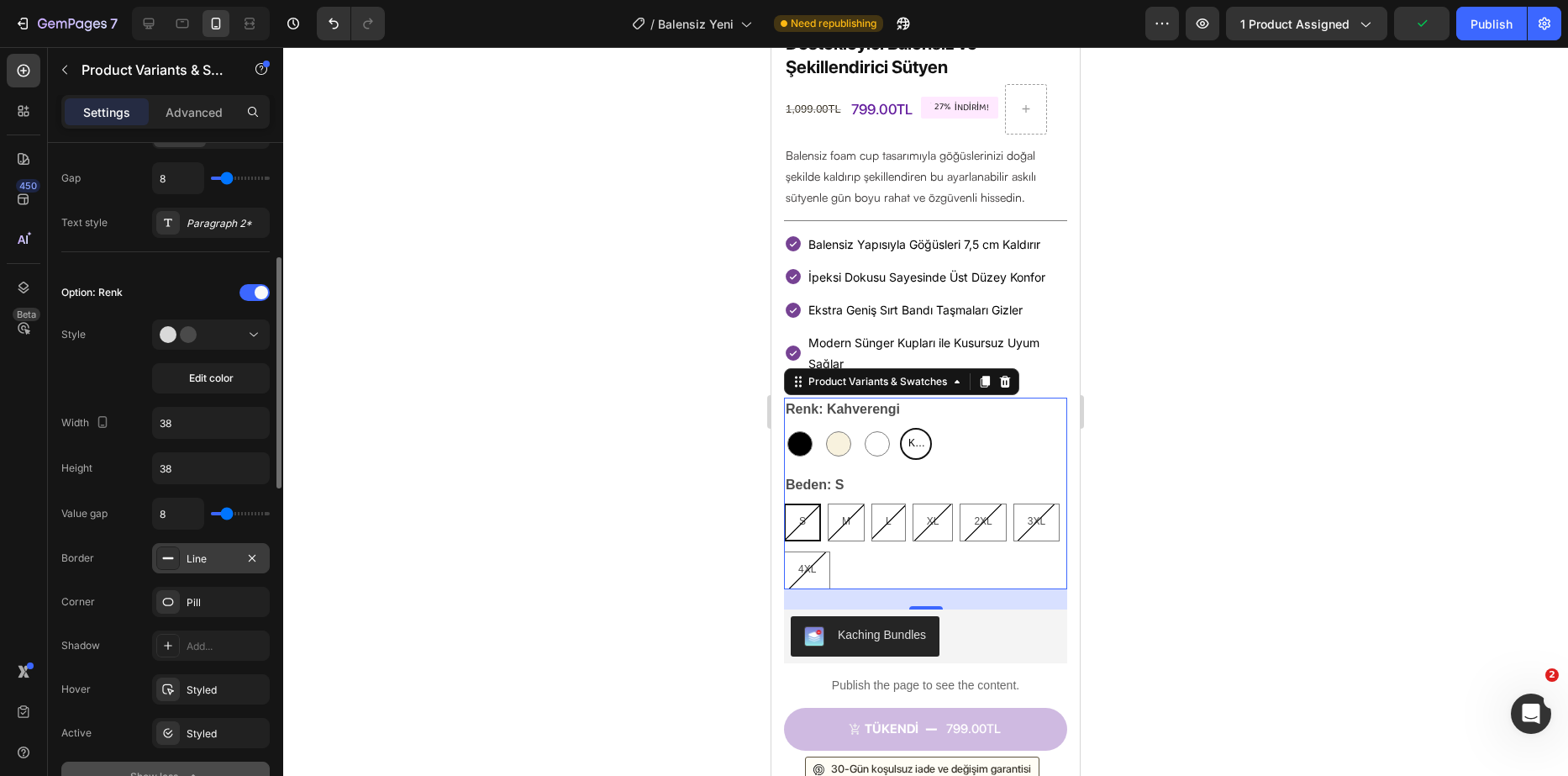
scroll to position [504, 0]
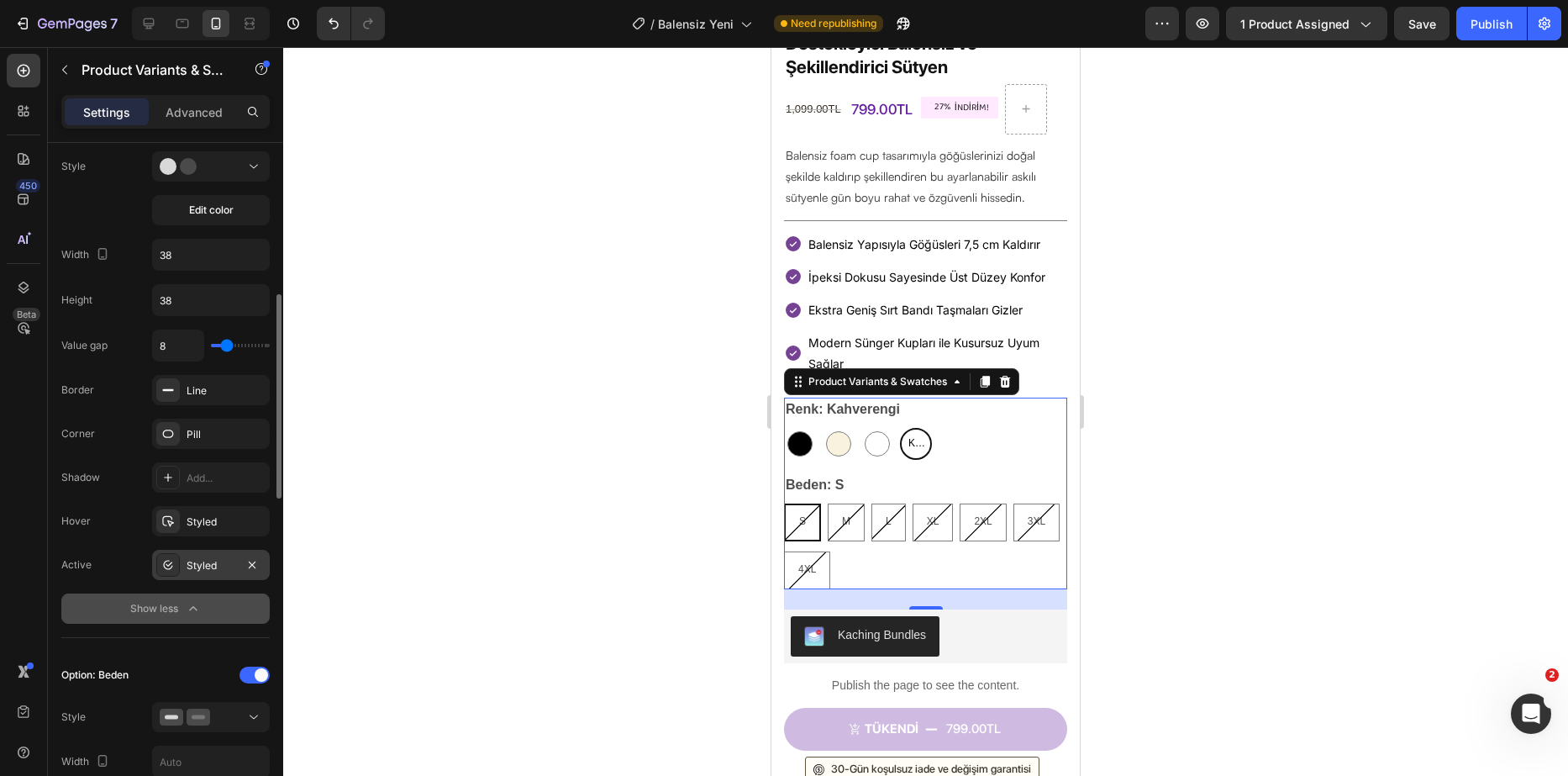
click at [181, 560] on div "Styled" at bounding box center [210, 565] width 118 height 30
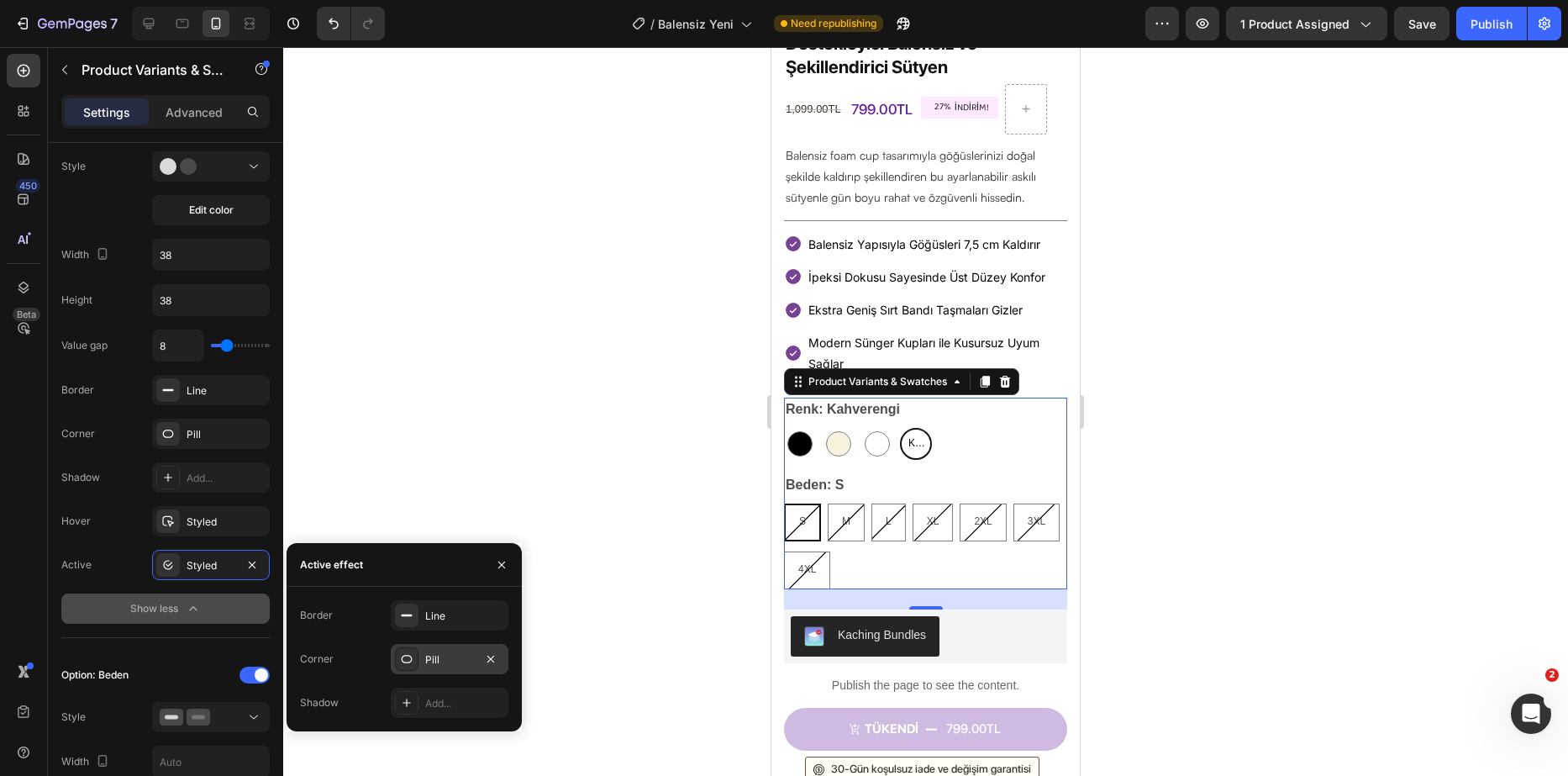
click at [432, 657] on div "Pill" at bounding box center [449, 660] width 49 height 15
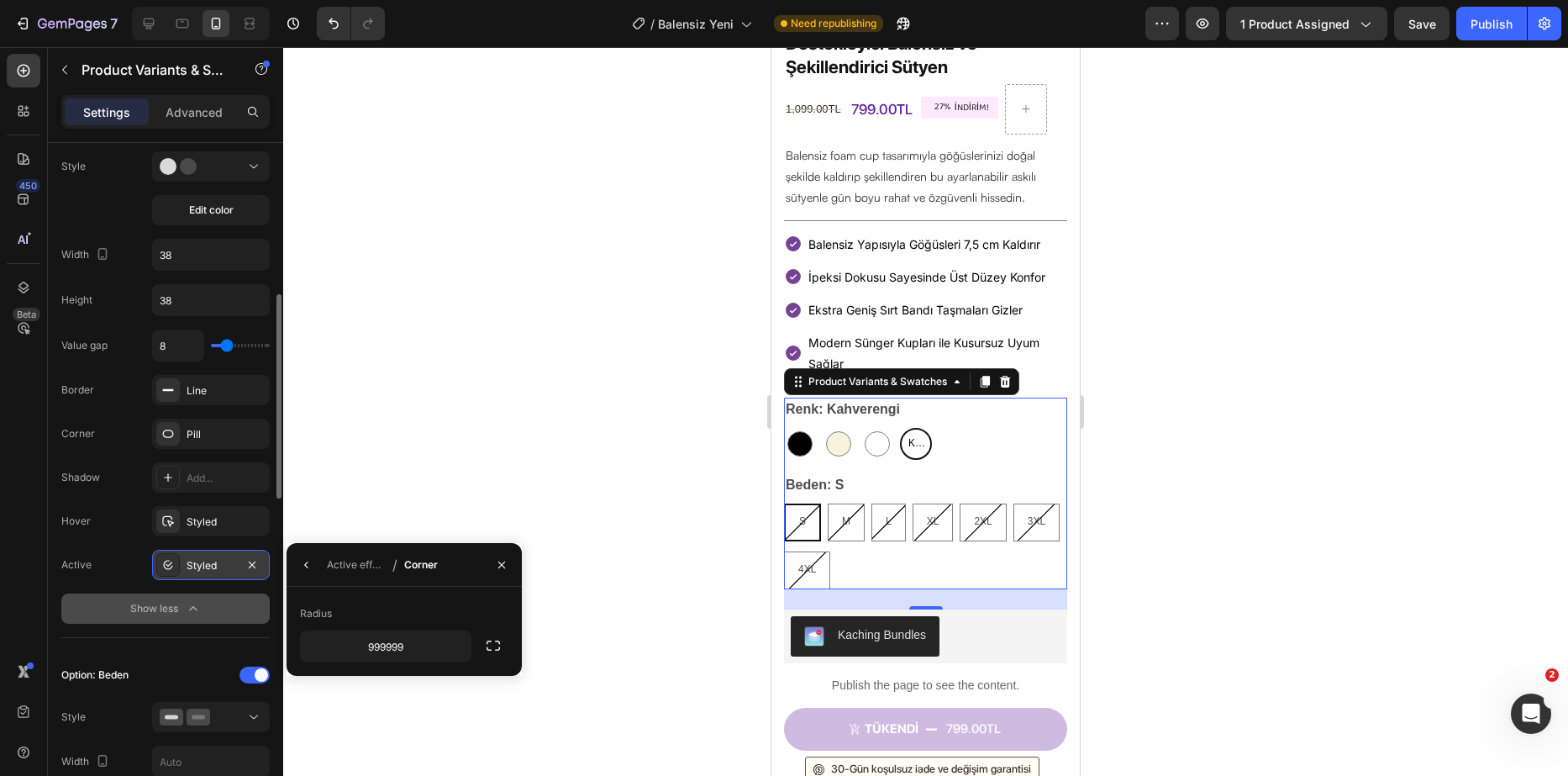
click at [189, 557] on div "Styled" at bounding box center [210, 565] width 118 height 30
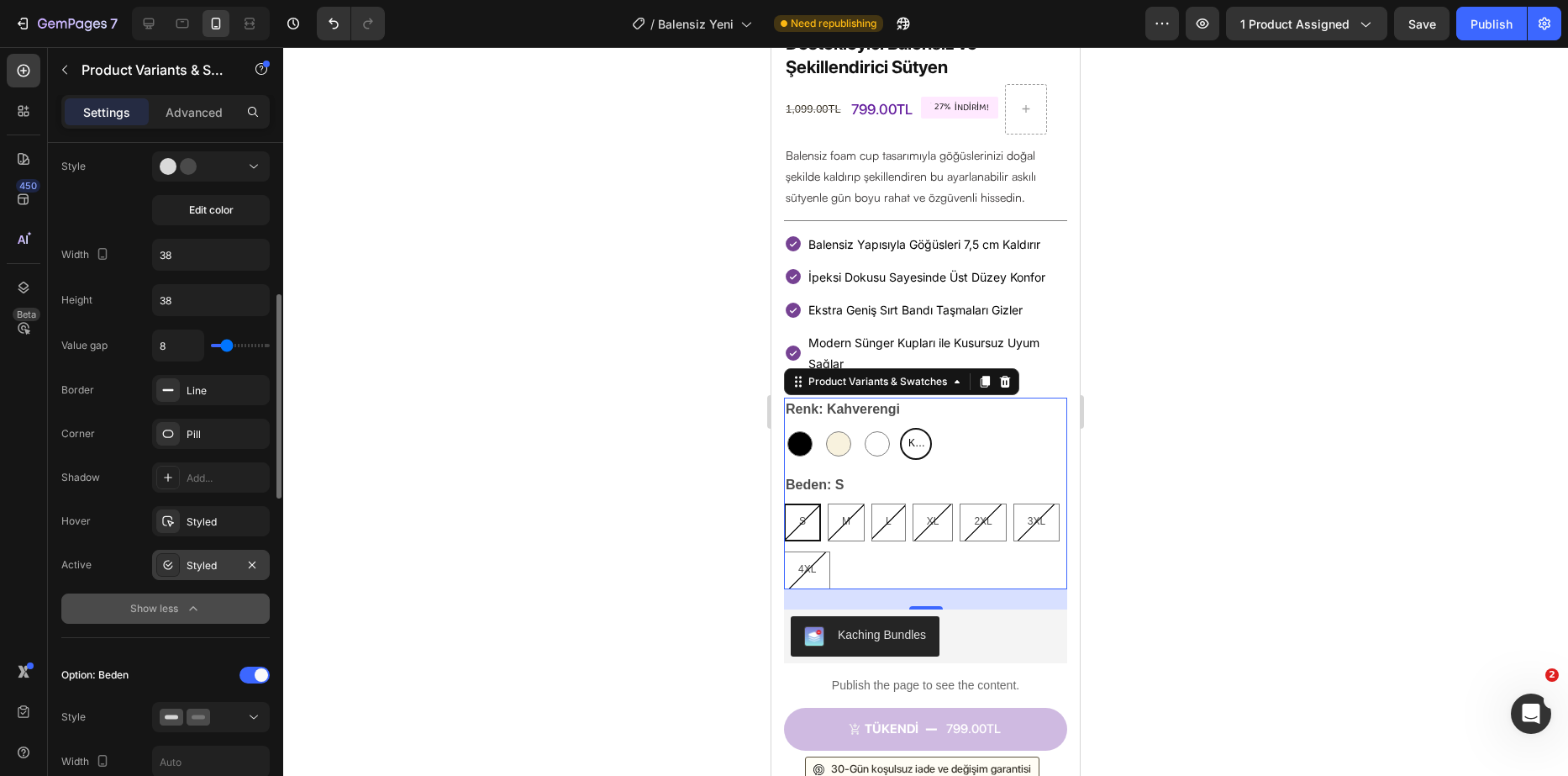
click at [192, 558] on div "Styled" at bounding box center [210, 565] width 49 height 15
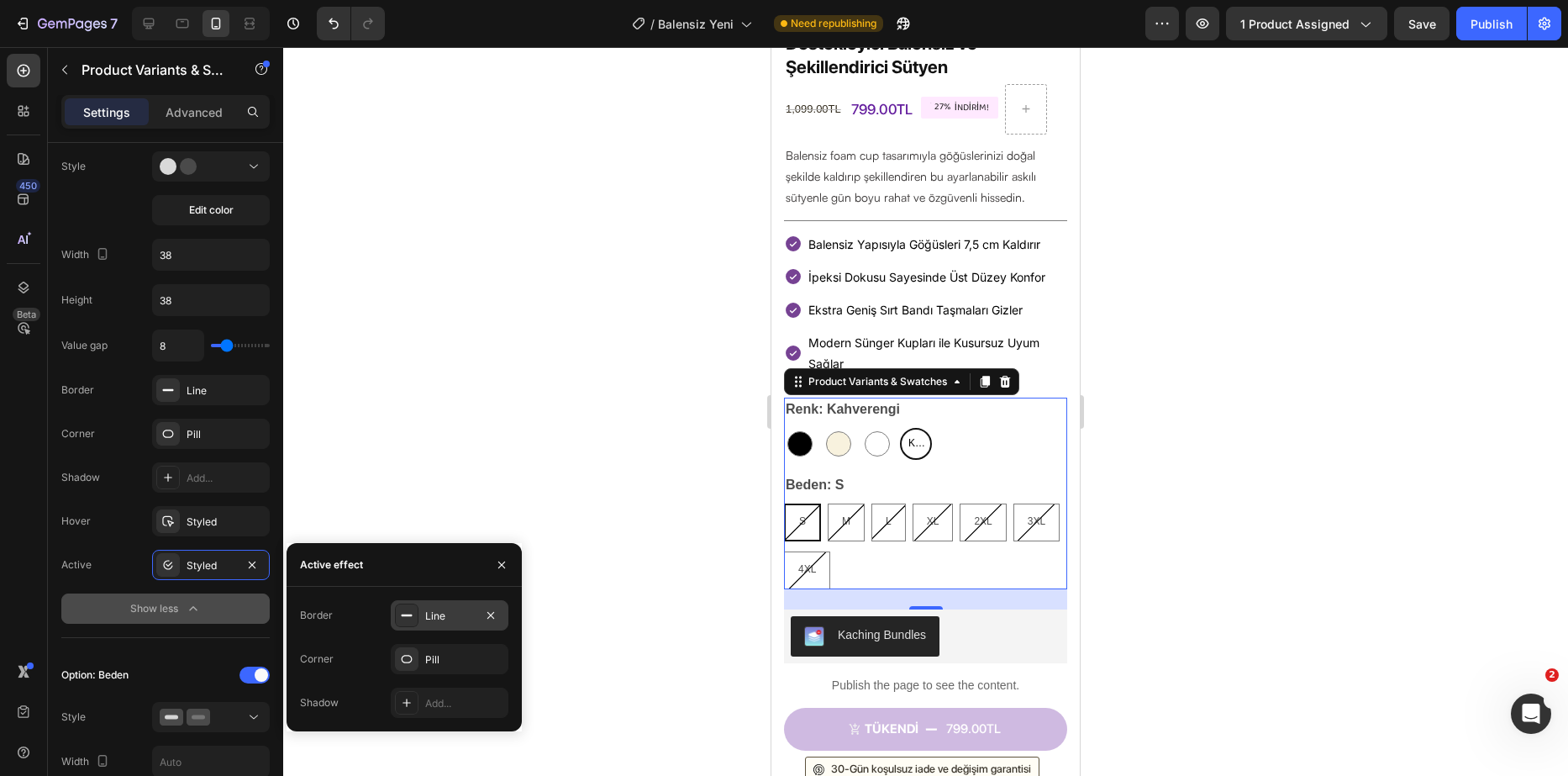
click at [416, 620] on div at bounding box center [407, 615] width 24 height 24
click at [444, 703] on icon at bounding box center [444, 704] width 4 height 3
click at [421, 705] on div at bounding box center [410, 704] width 36 height 27
click at [495, 714] on div at bounding box center [488, 704] width 36 height 27
click at [408, 703] on rect at bounding box center [409, 704] width 13 height 3
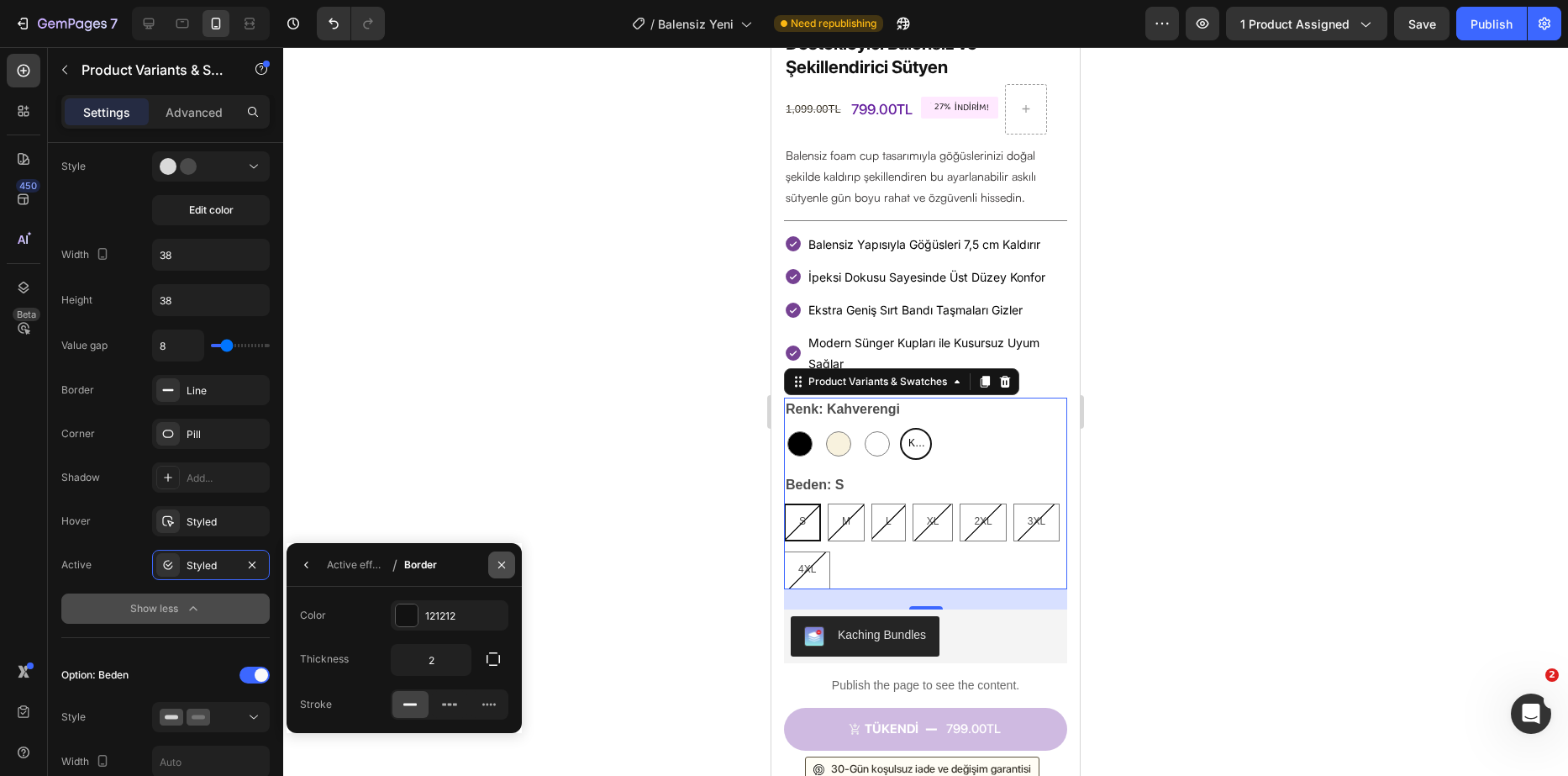
click at [494, 563] on button "button" at bounding box center [501, 565] width 27 height 27
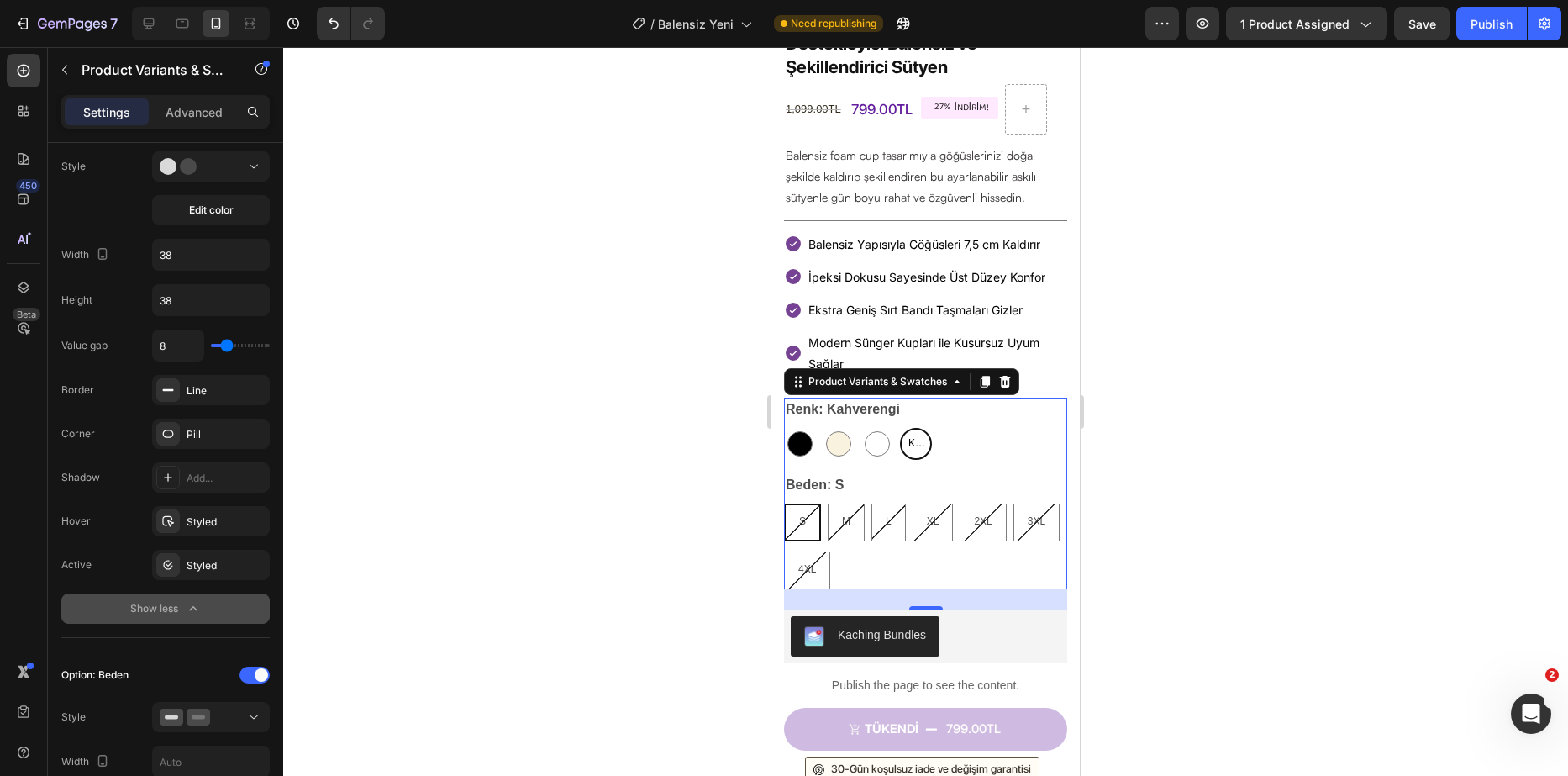
click at [854, 428] on div at bounding box center [838, 444] width 32 height 32
click at [822, 427] on input "Bej Bej" at bounding box center [822, 427] width 1 height 1
radio input "true"
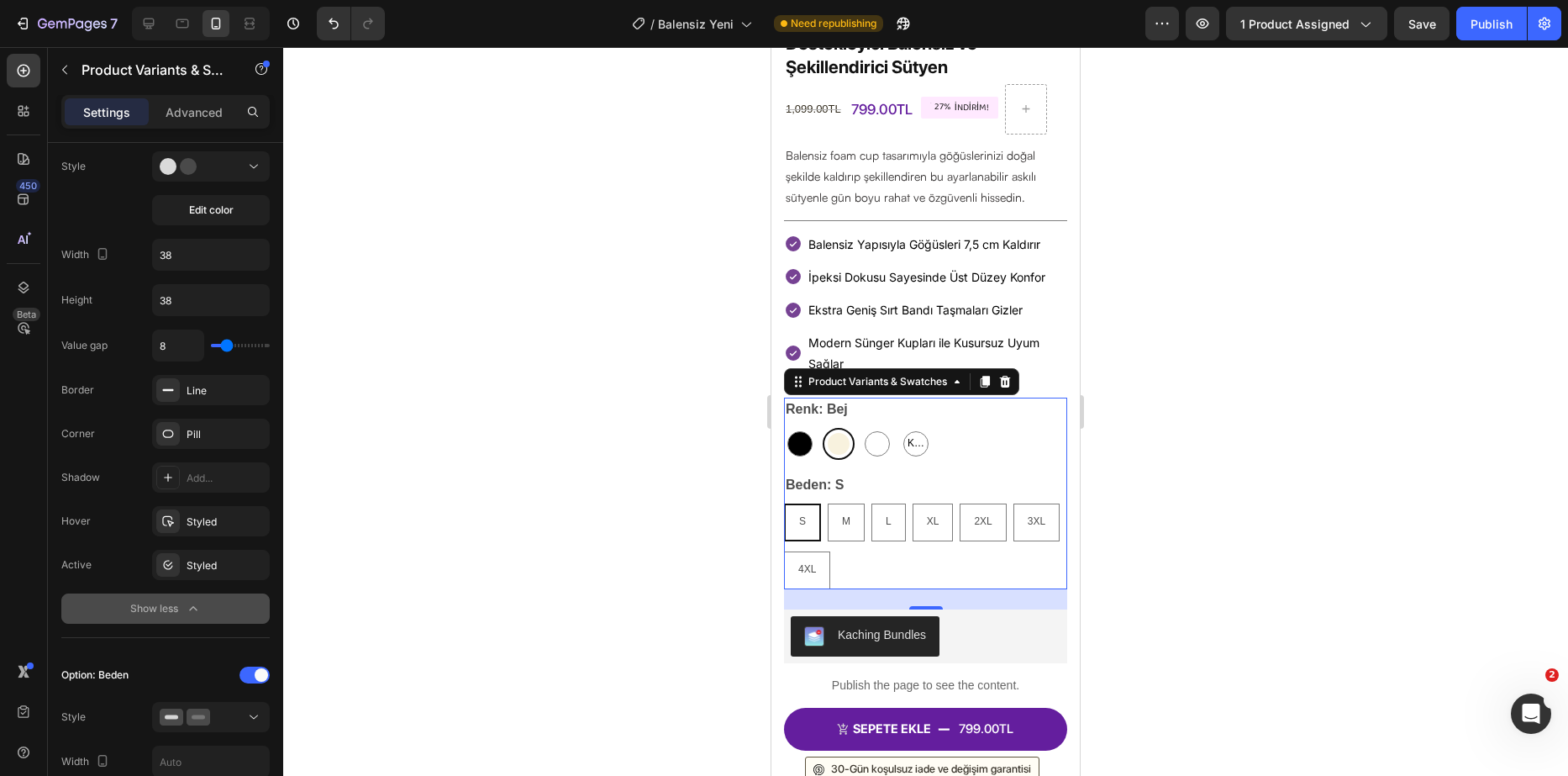
click at [868, 432] on div at bounding box center [877, 444] width 26 height 26
click at [861, 427] on input "[MEDICAL_DATA] [MEDICAL_DATA]" at bounding box center [860, 427] width 1 height 1
radio input "true"
click at [930, 538] on div "S S S M M M L L L XL XL XL 2XL 2XL 2XL 3XL 3XL 3XL 4XL 4XL 4XL" at bounding box center [926, 546] width 283 height 86
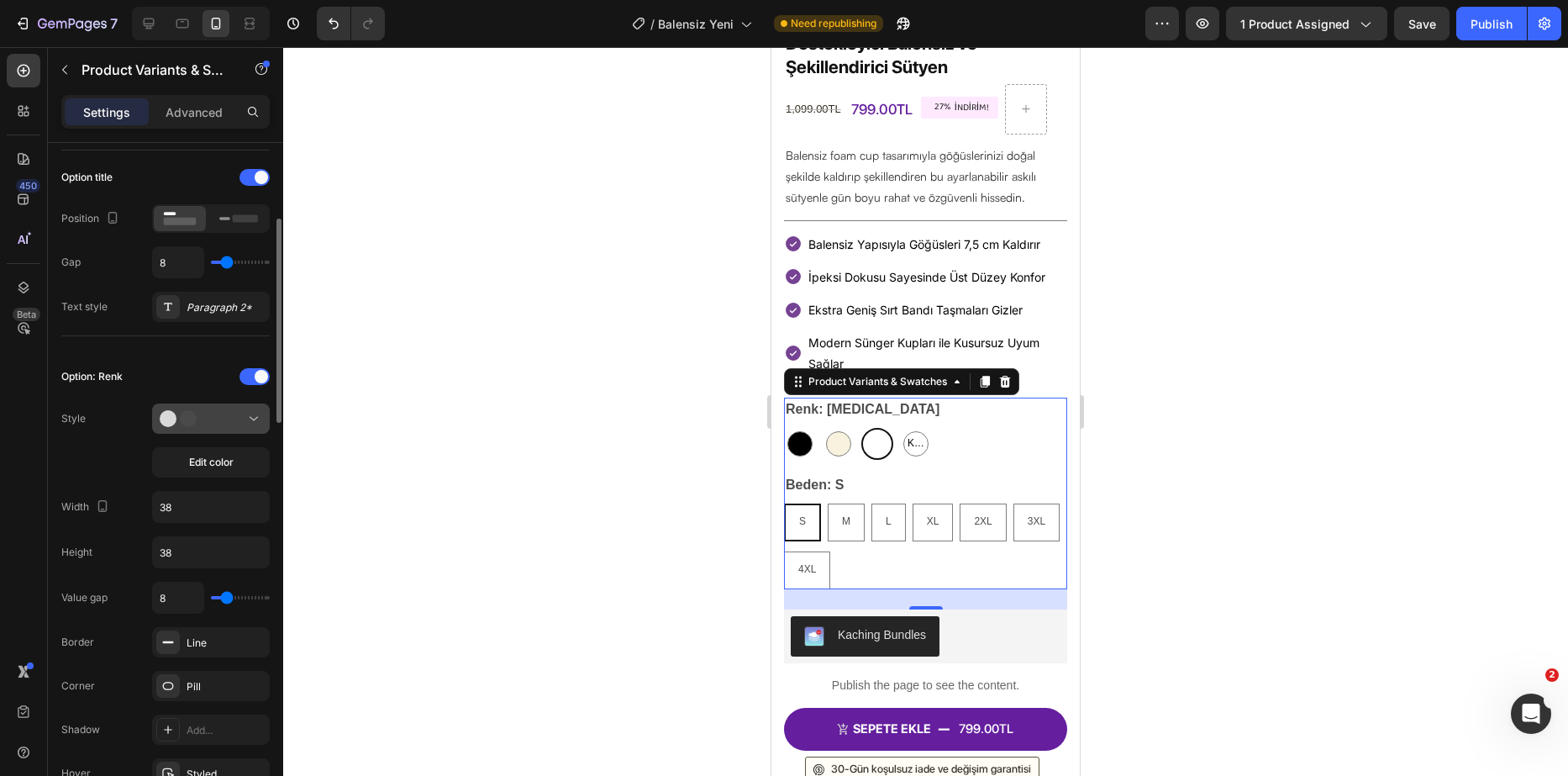
scroll to position [168, 0]
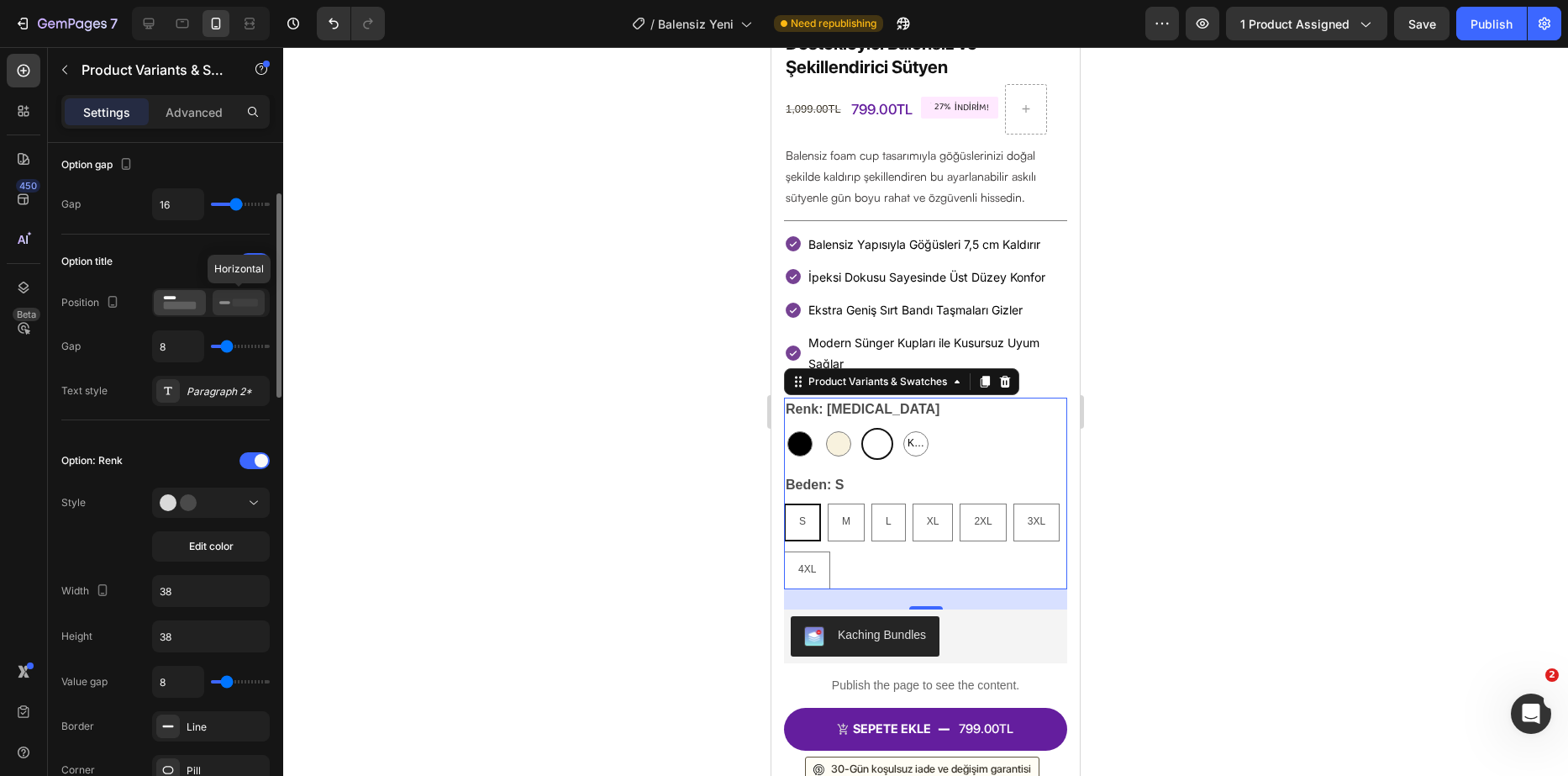
click at [227, 313] on div at bounding box center [238, 303] width 52 height 26
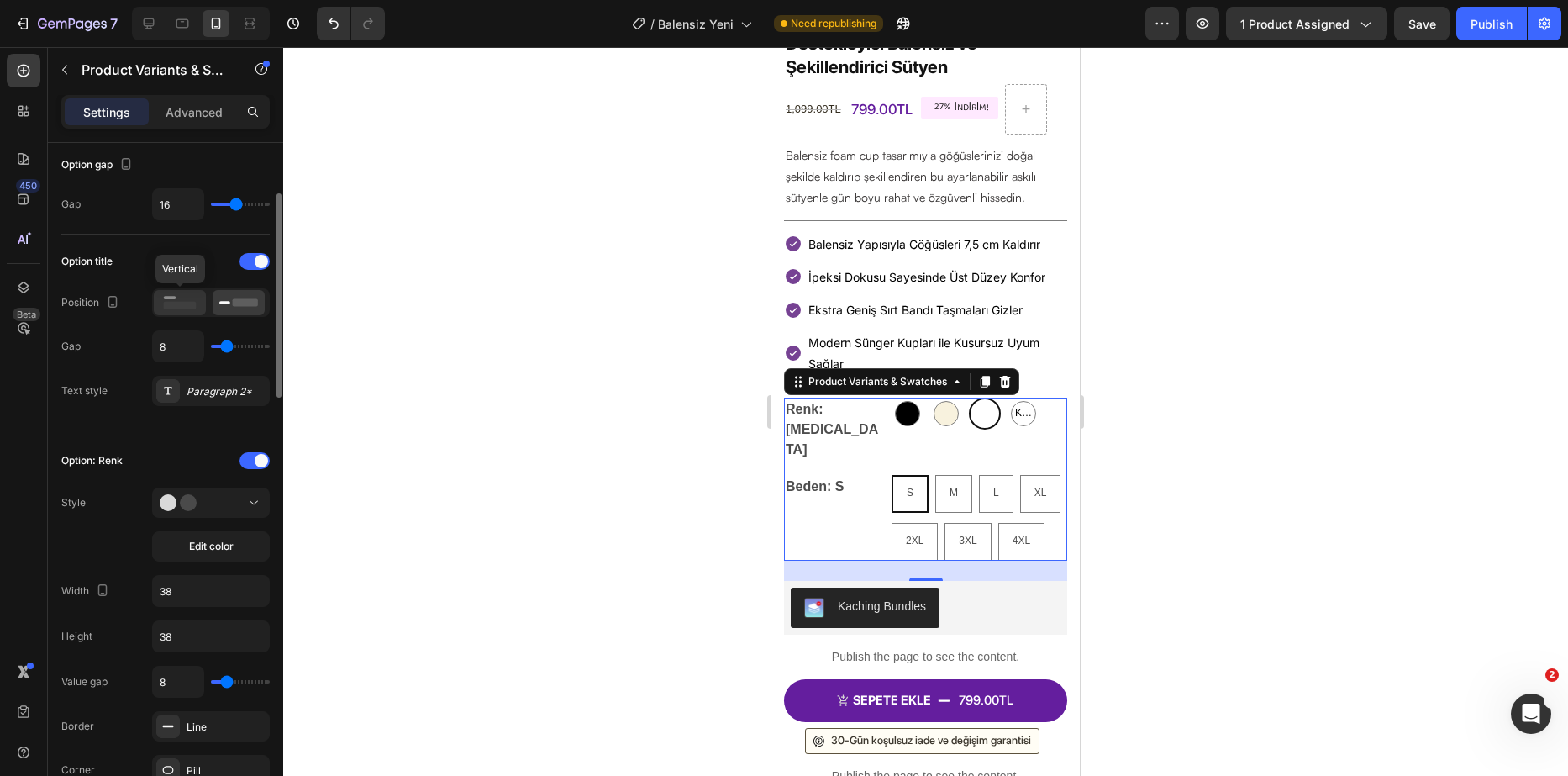
click at [184, 305] on rect at bounding box center [180, 305] width 33 height 8
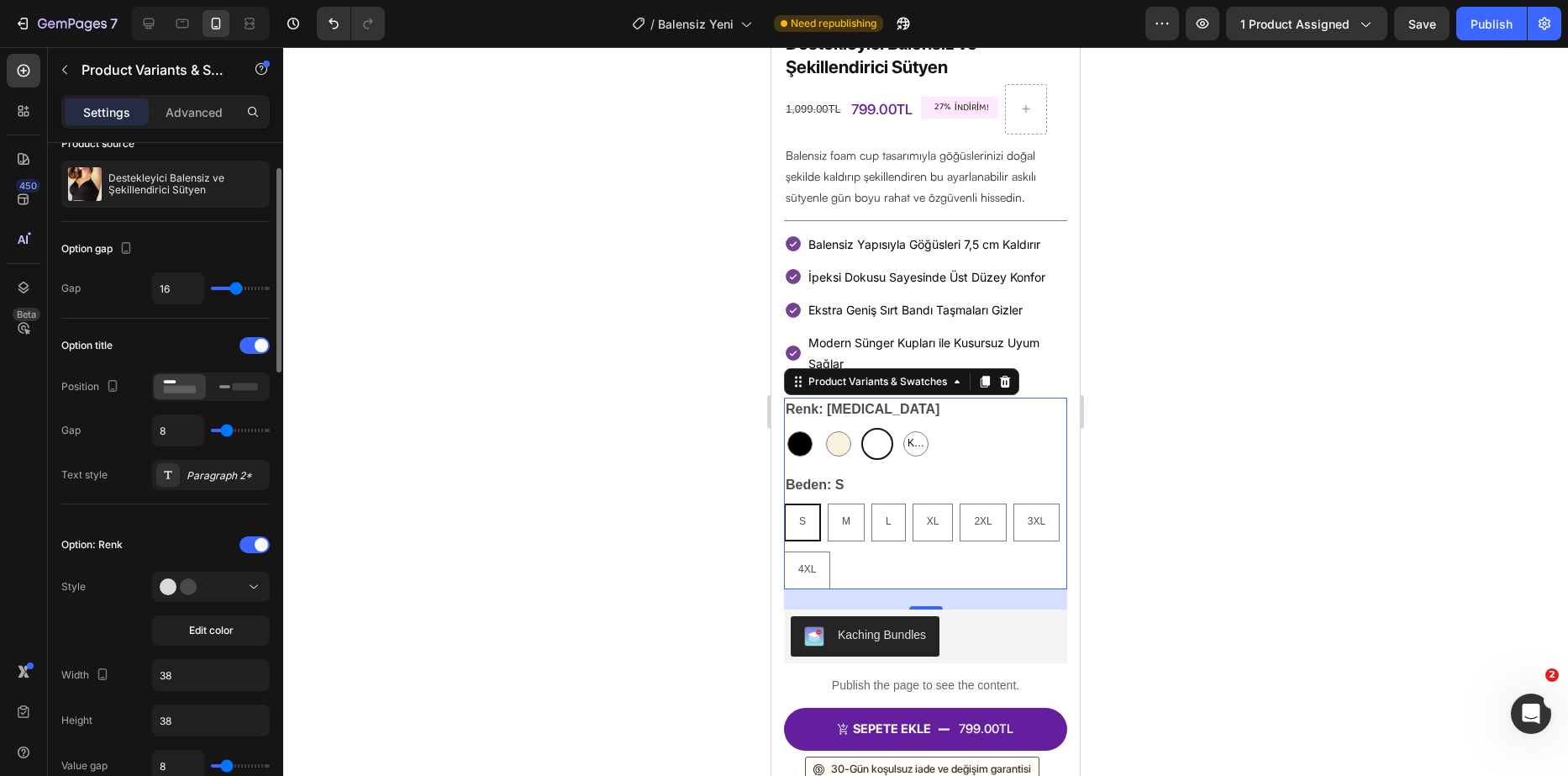
scroll to position [0, 0]
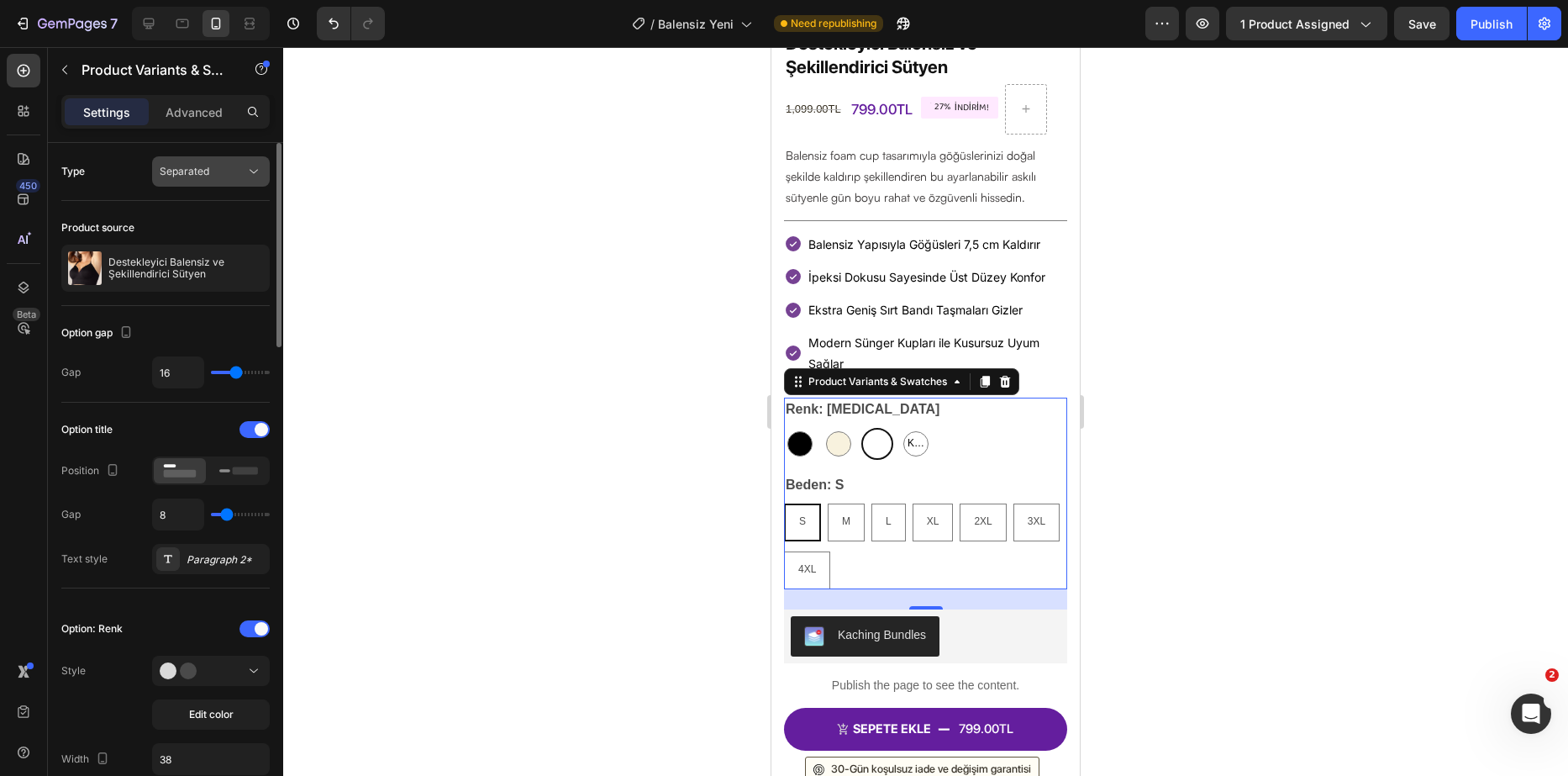
click at [200, 168] on span "Separated" at bounding box center [185, 171] width 50 height 12
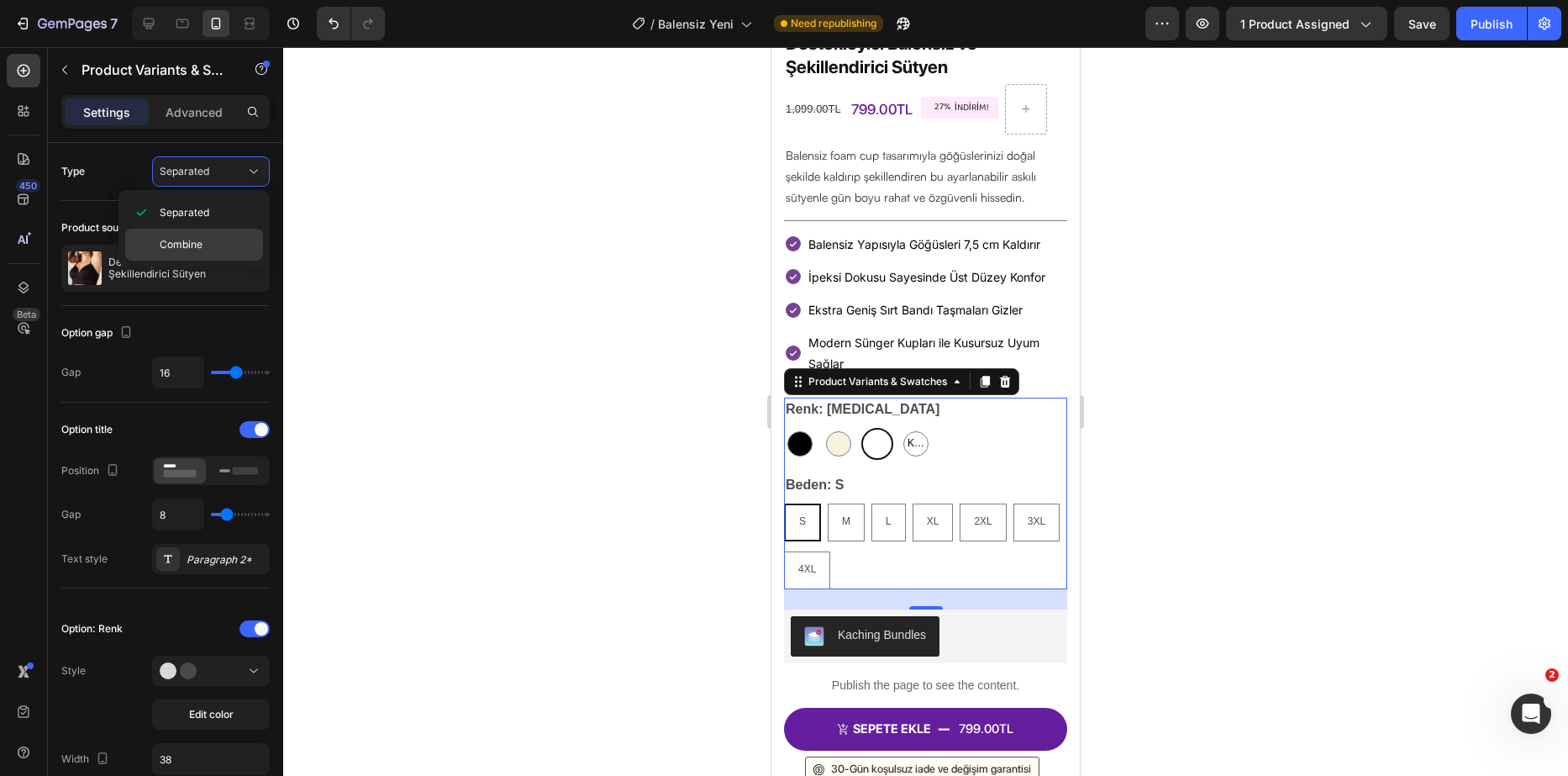
click at [211, 236] on div "Combine" at bounding box center [195, 245] width 138 height 32
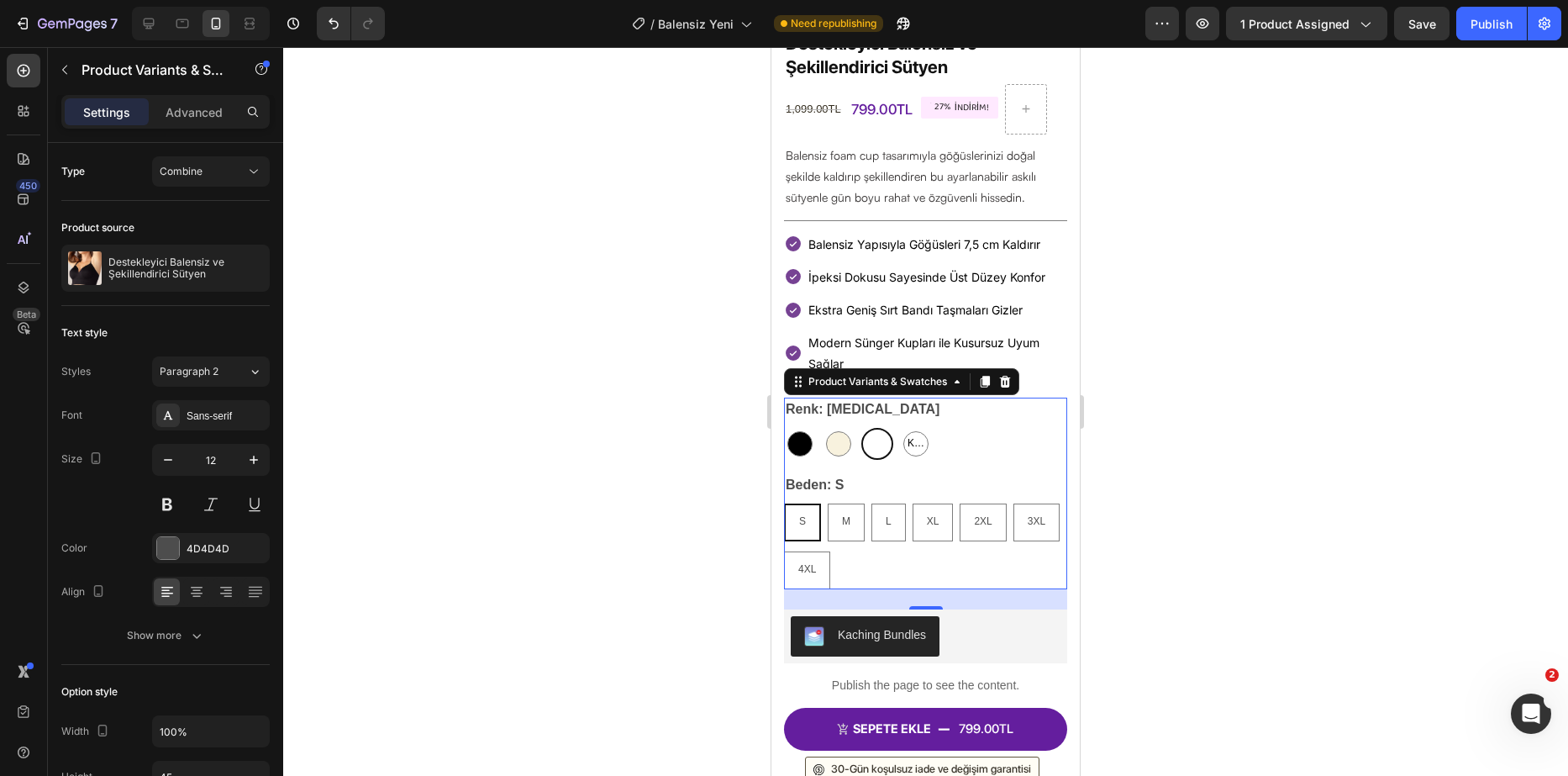
select select "561858741818164008"
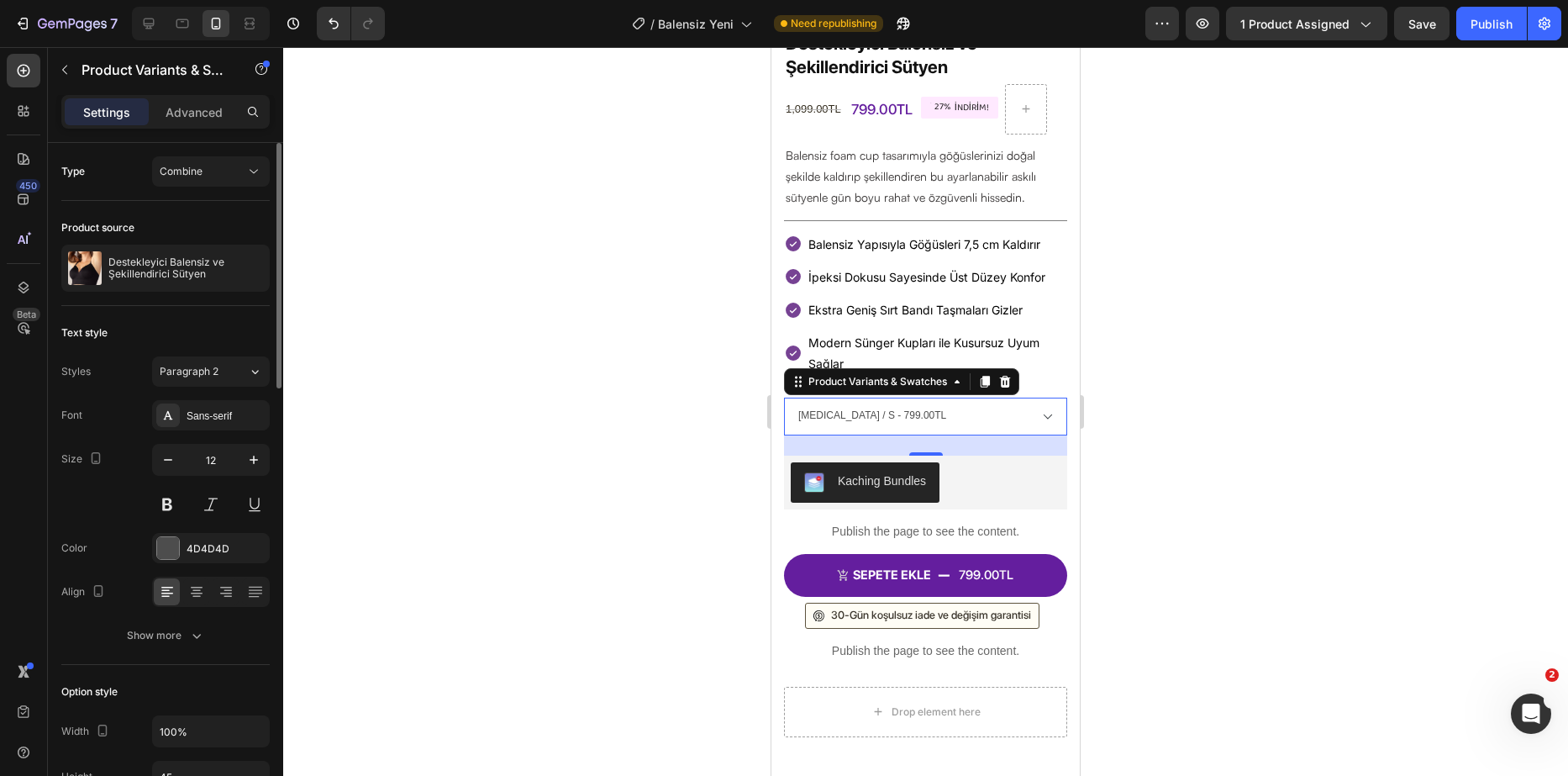
click at [231, 150] on div "Type Combine" at bounding box center [165, 173] width 209 height 58
click at [231, 157] on button "Combine" at bounding box center [210, 172] width 118 height 30
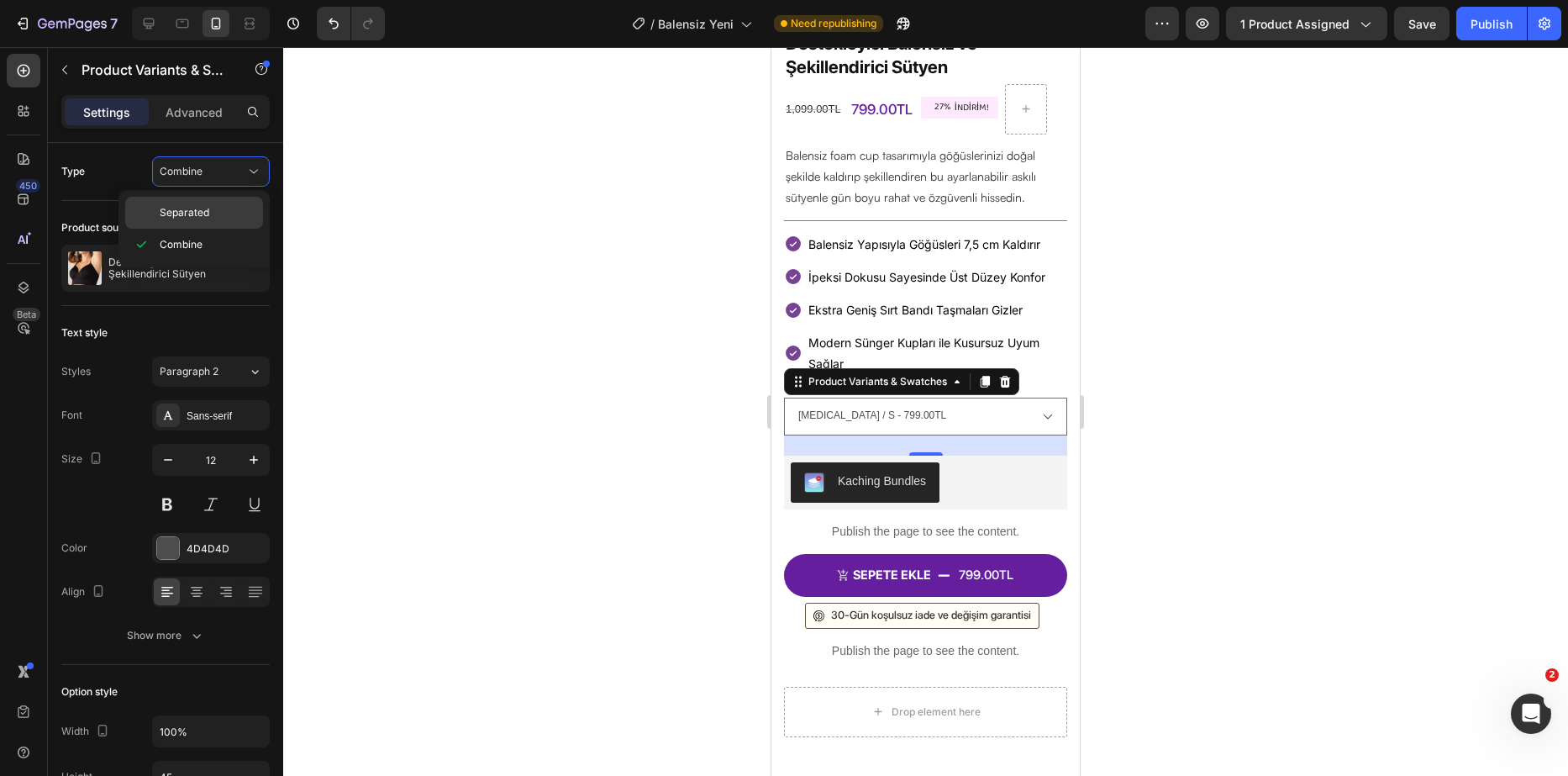
click at [218, 204] on div "Separated" at bounding box center [195, 212] width 138 height 32
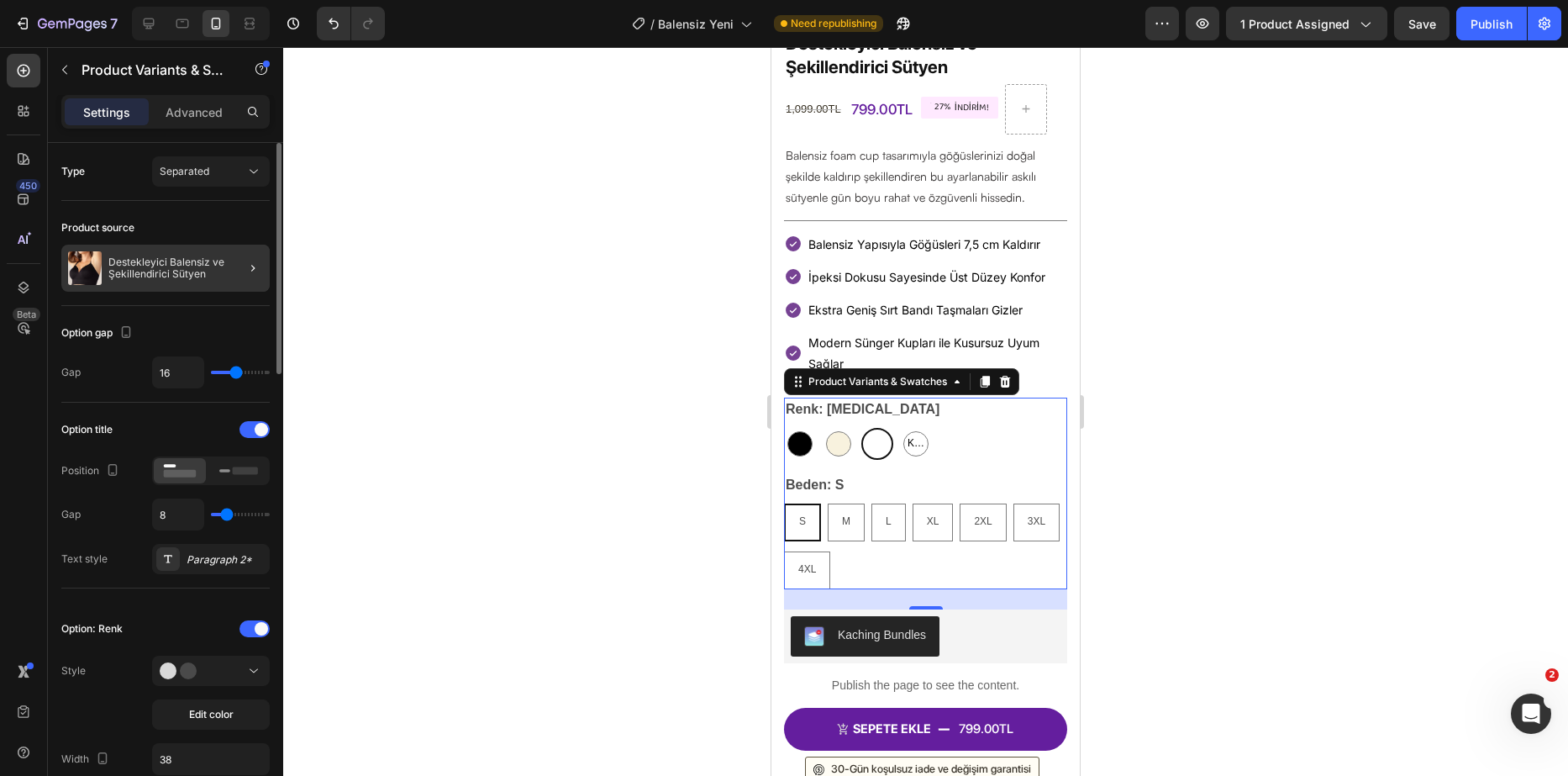
scroll to position [84, 0]
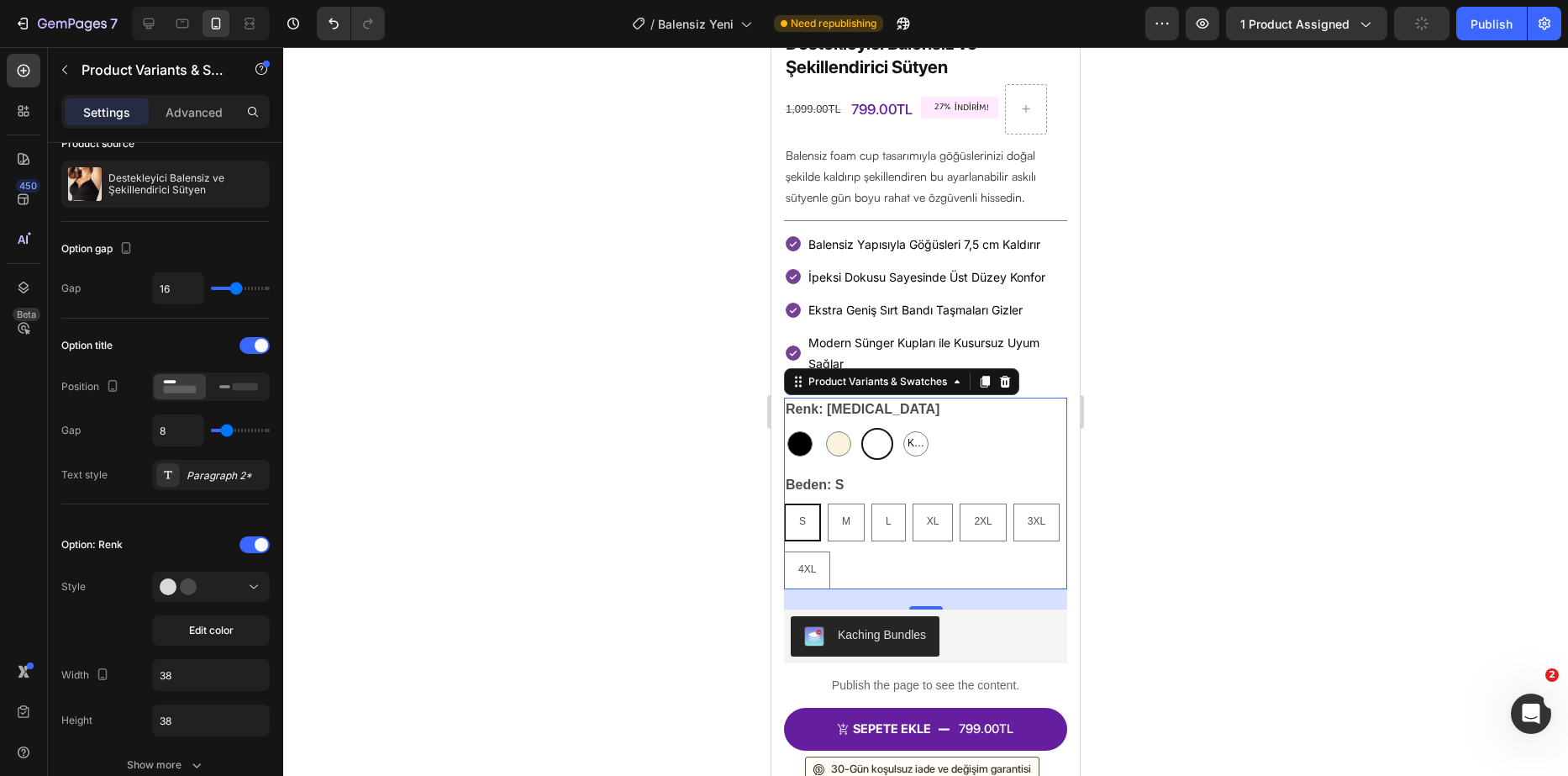
click at [822, 521] on div "4XL" at bounding box center [807, 532] width 31 height 22
click at [784, 551] on input "4XL 4XL 4XL" at bounding box center [784, 551] width 1 height 1
radio input "true"
click at [842, 516] on span "M" at bounding box center [845, 521] width 9 height 12
click at [826, 503] on input "M M M" at bounding box center [825, 503] width 1 height 1
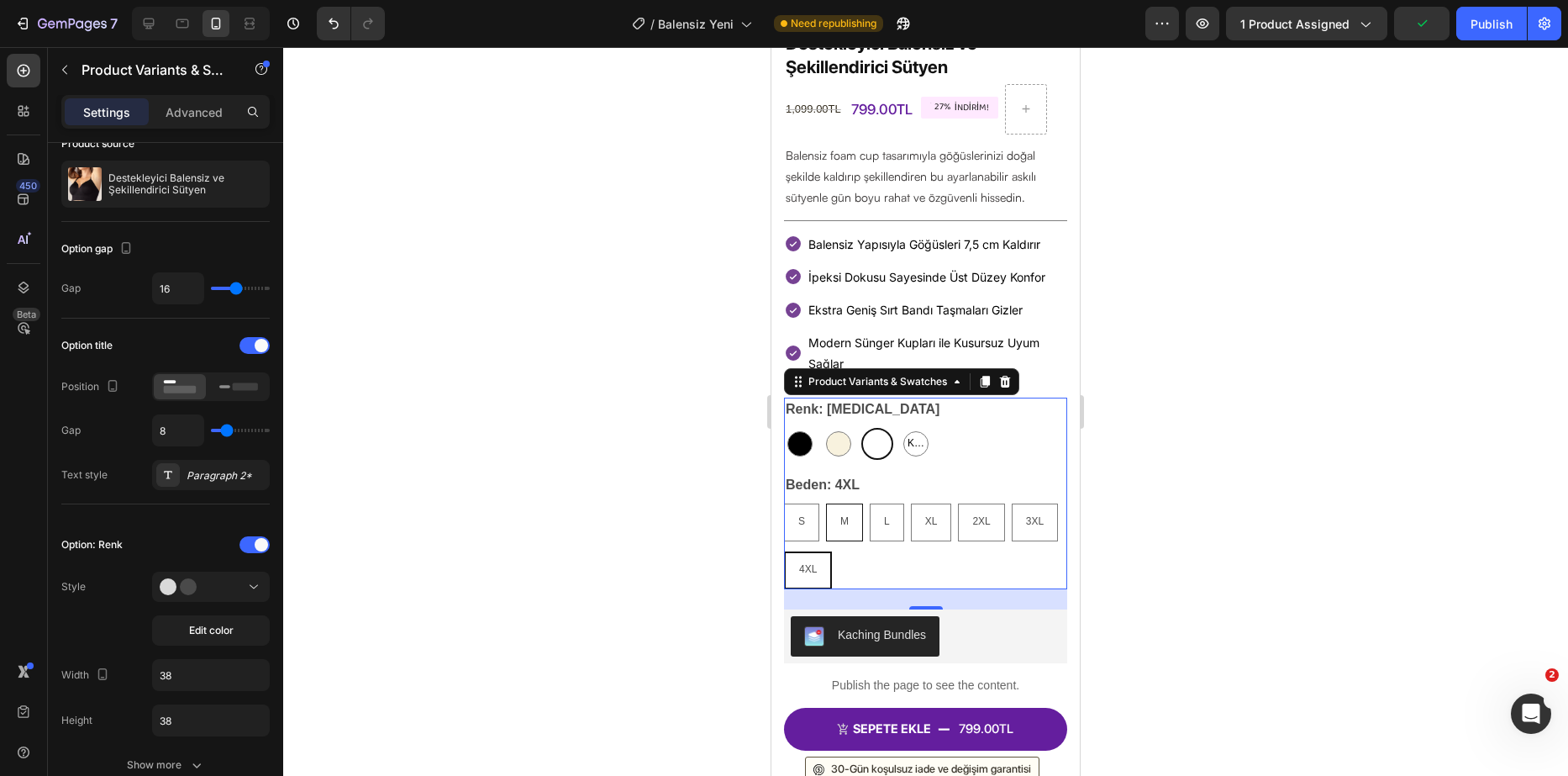
radio input "true"
click at [884, 512] on div "L" at bounding box center [889, 522] width 33 height 32
click at [872, 503] on input "L L L" at bounding box center [871, 503] width 1 height 1
radio input "true"
click at [830, 554] on div "4XL" at bounding box center [807, 570] width 44 height 32
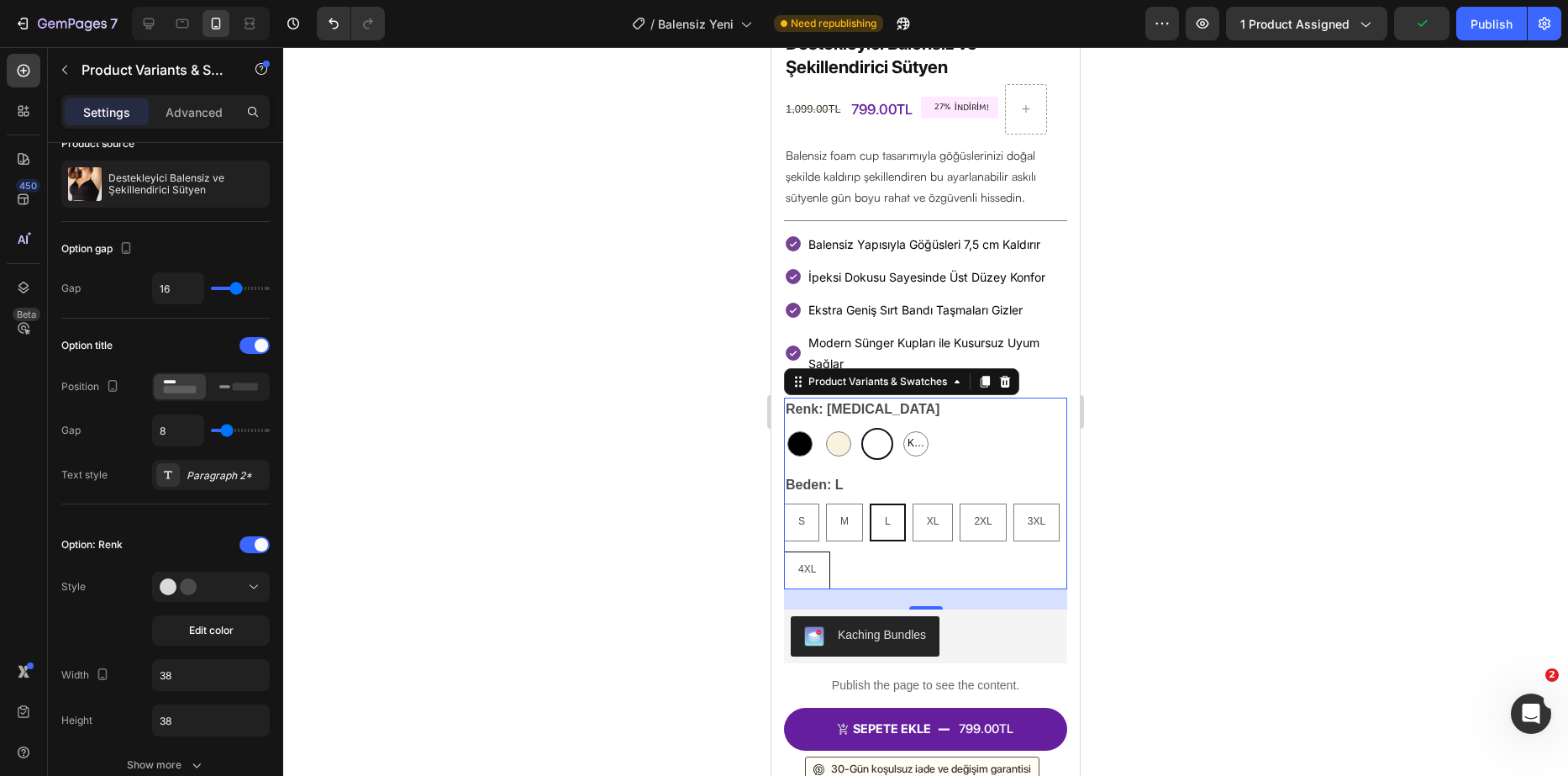
click at [784, 551] on input "4XL 4XL 4XL" at bounding box center [784, 551] width 1 height 1
radio input "true"
drag, startPoint x: 828, startPoint y: 547, endPoint x: 827, endPoint y: 519, distance: 28.0
click at [1013, 538] on div "3XL" at bounding box center [1035, 522] width 44 height 32
click at [1011, 503] on input "3XL 3XL 3XL" at bounding box center [1011, 503] width 1 height 1
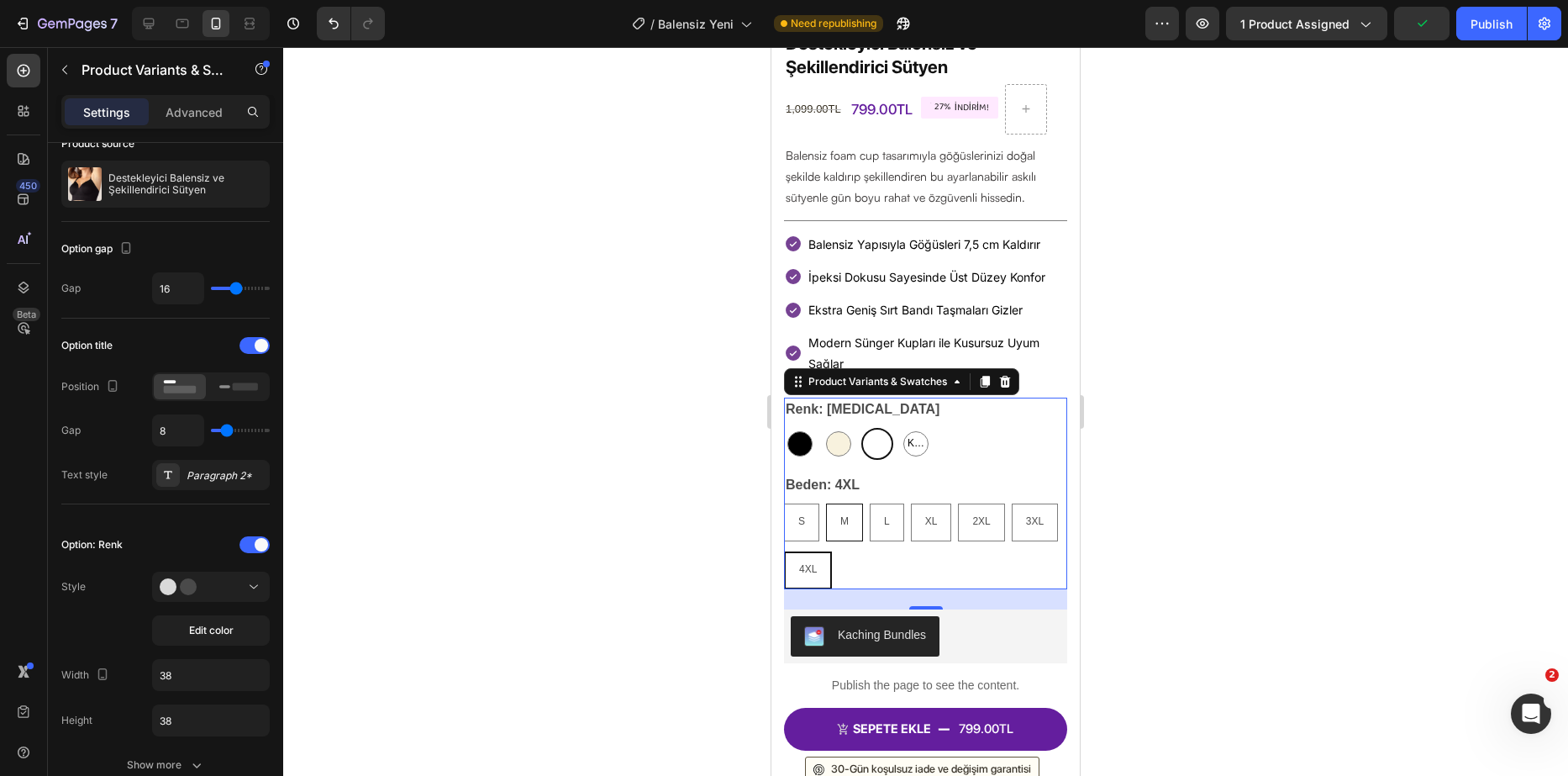
radio input "true"
click at [827, 510] on div "M" at bounding box center [845, 522] width 35 height 32
click at [826, 503] on input "M M M" at bounding box center [825, 503] width 1 height 1
radio input "true"
click at [810, 506] on div "S" at bounding box center [802, 522] width 34 height 32
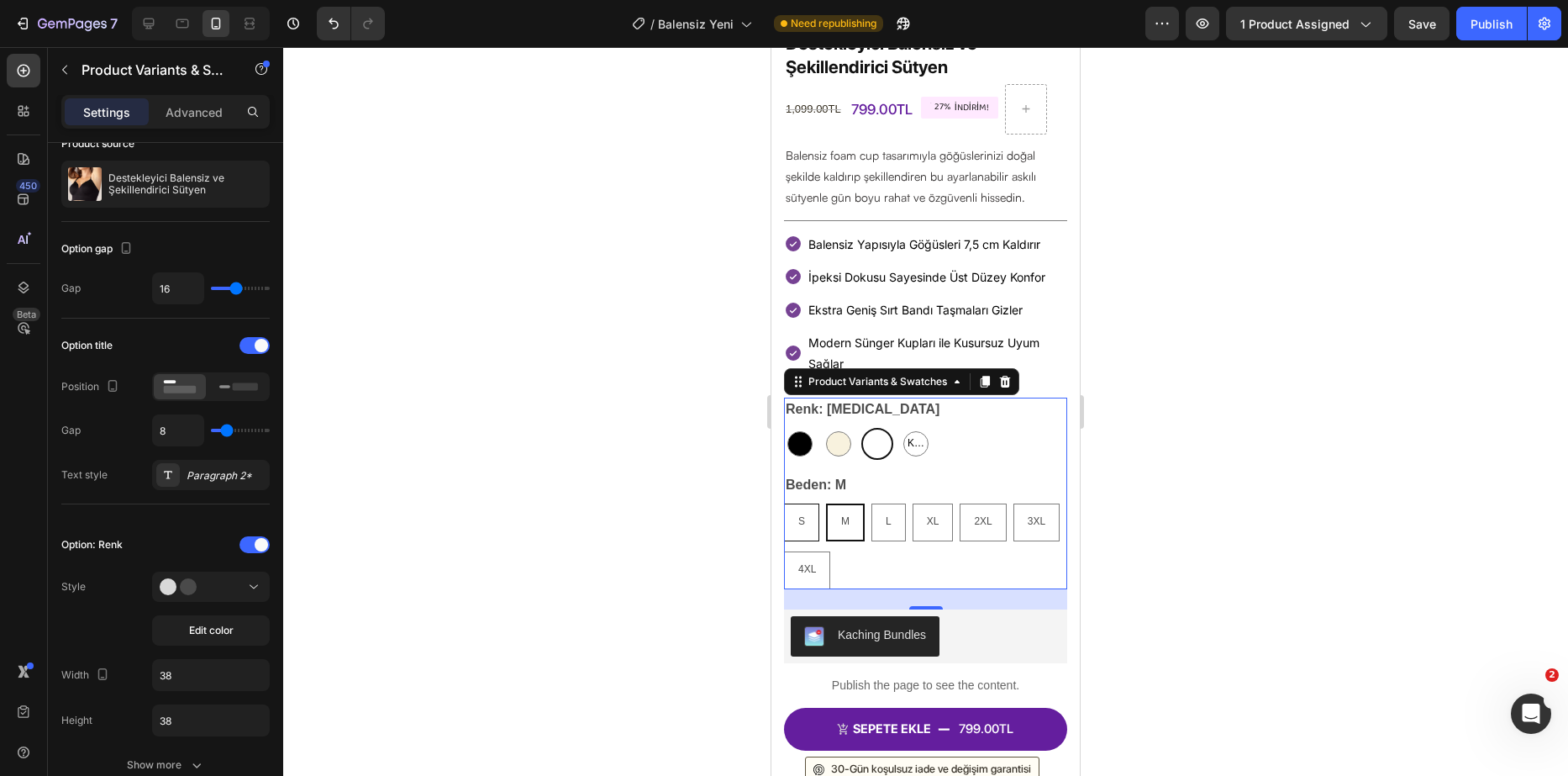
click at [784, 503] on input "S S S" at bounding box center [784, 503] width 1 height 1
radio input "true"
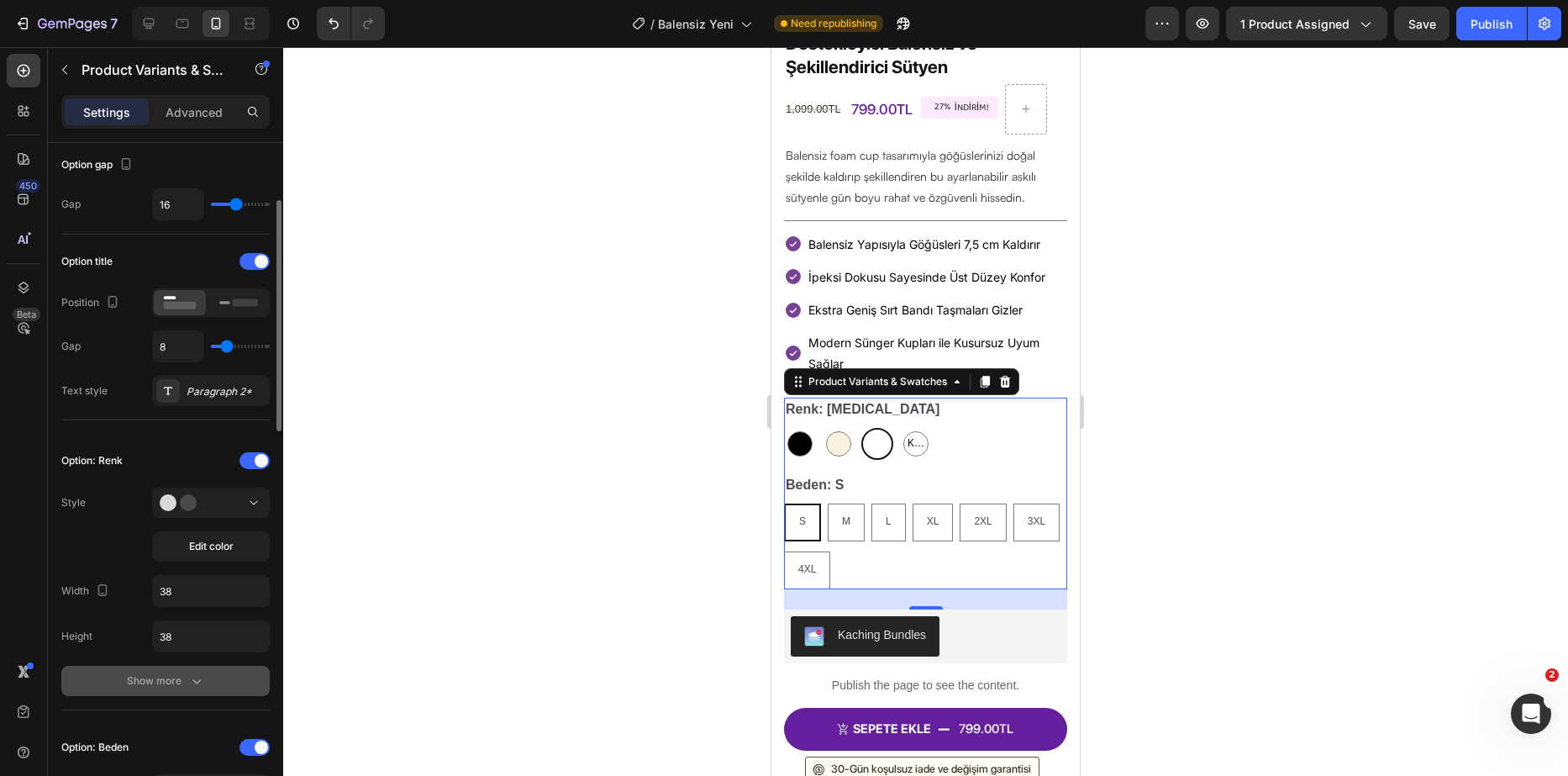
click at [193, 672] on icon "button" at bounding box center [196, 680] width 17 height 17
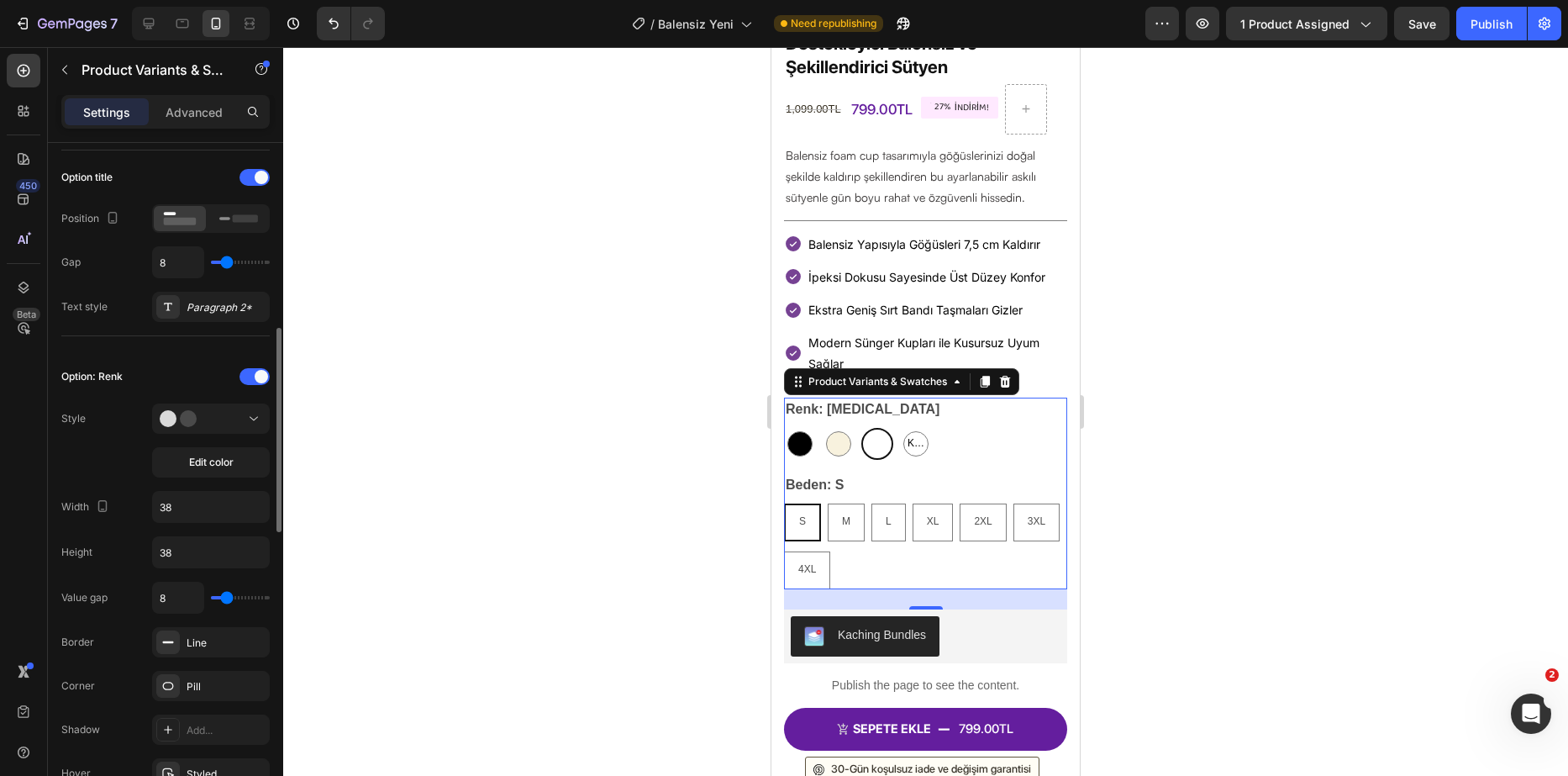
scroll to position [336, 0]
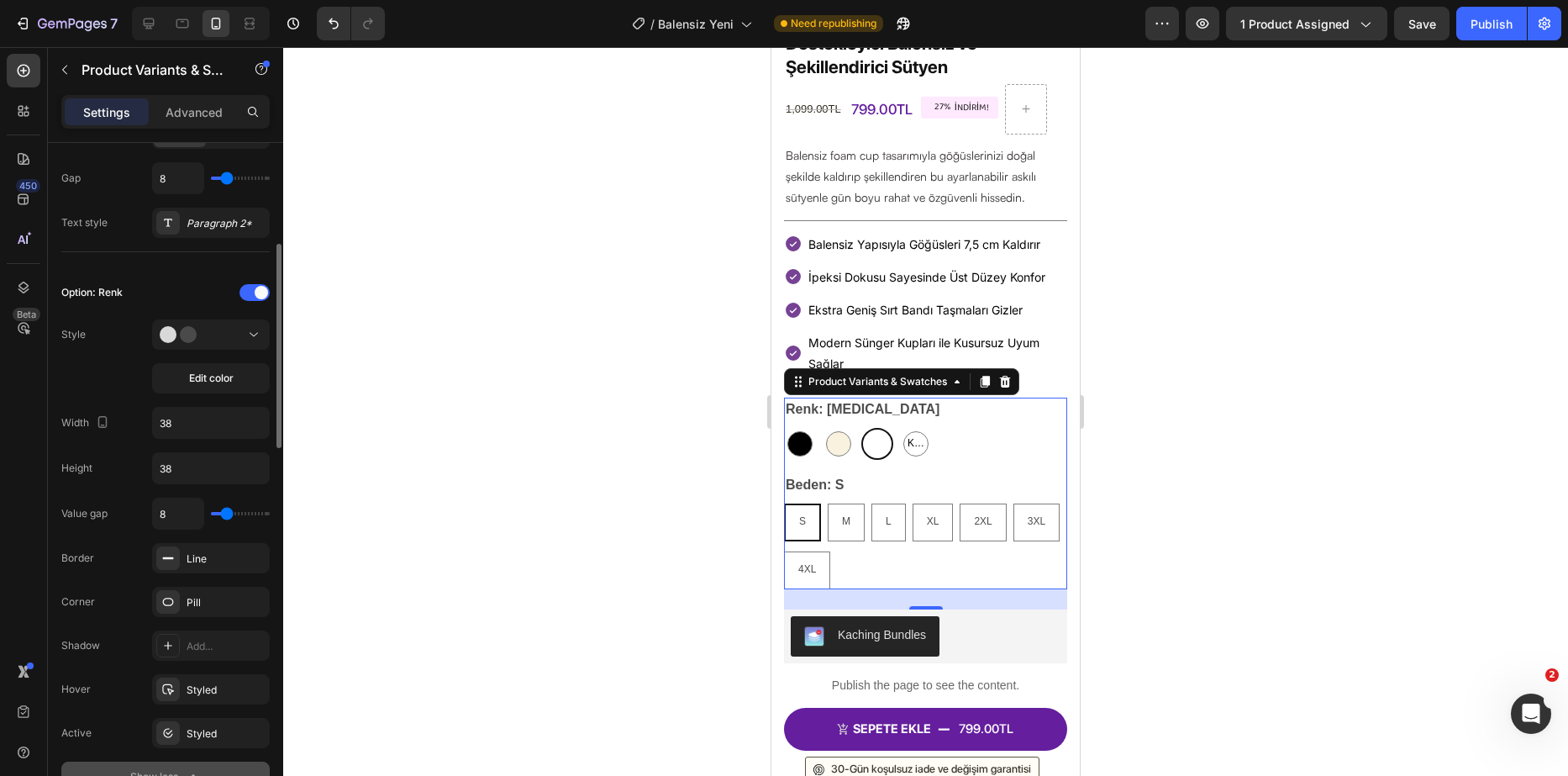
click at [216, 516] on div "8" at bounding box center [210, 514] width 118 height 32
type input "4"
type input "3"
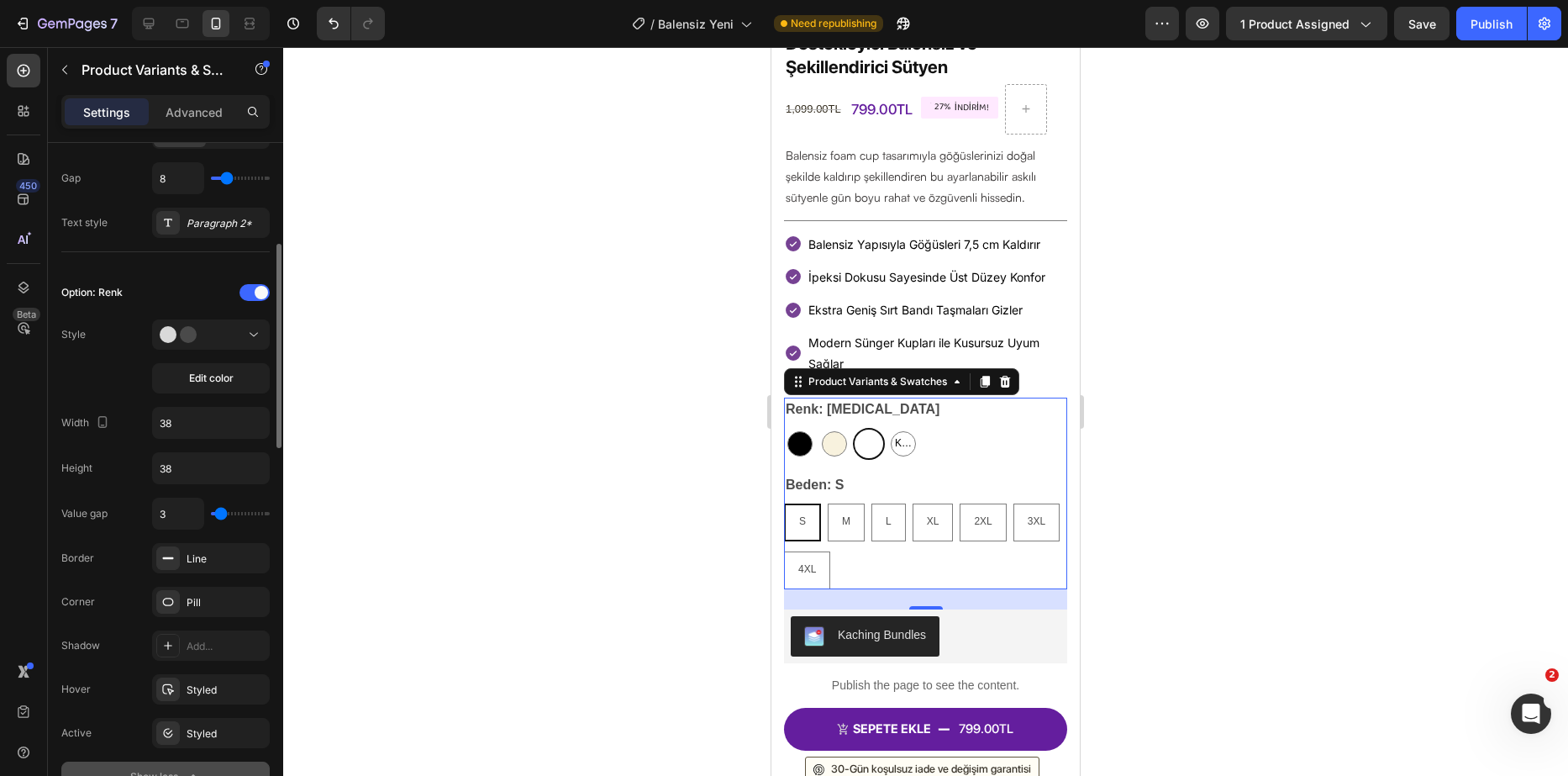
type input "2"
type input "3"
type input "4"
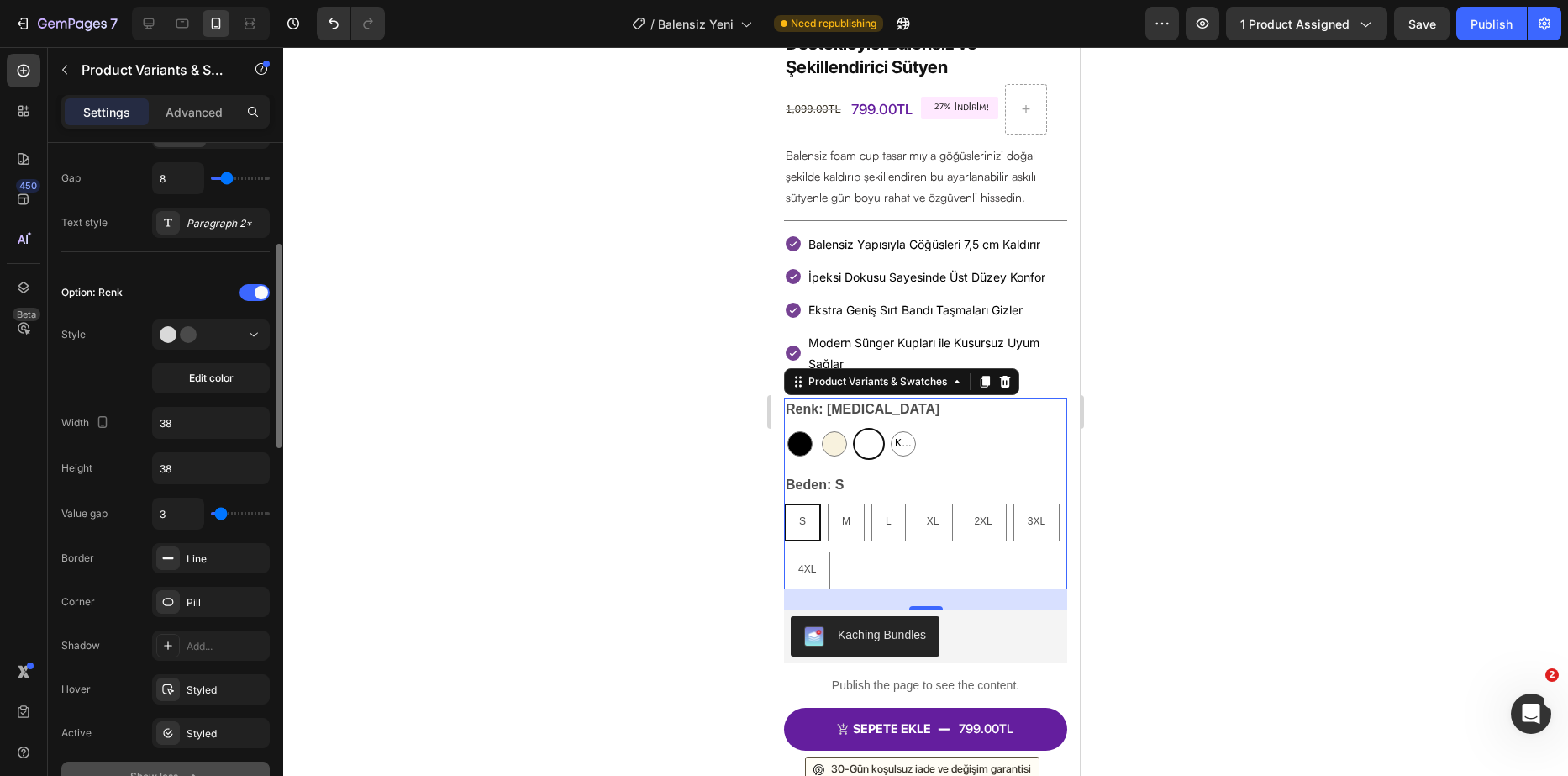
type input "4"
type input "3"
type input "0"
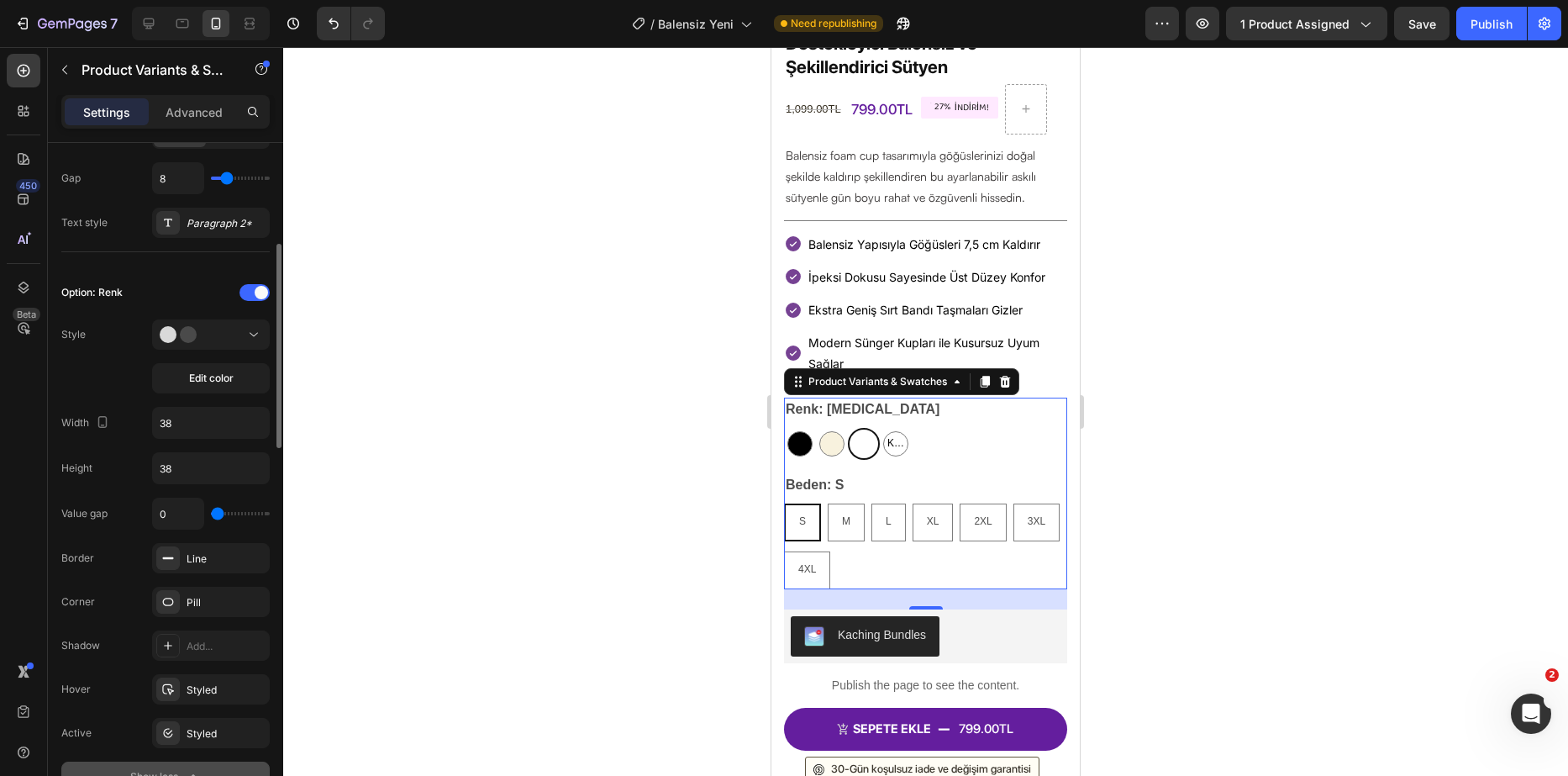
type input "2"
type input "3"
type input "4"
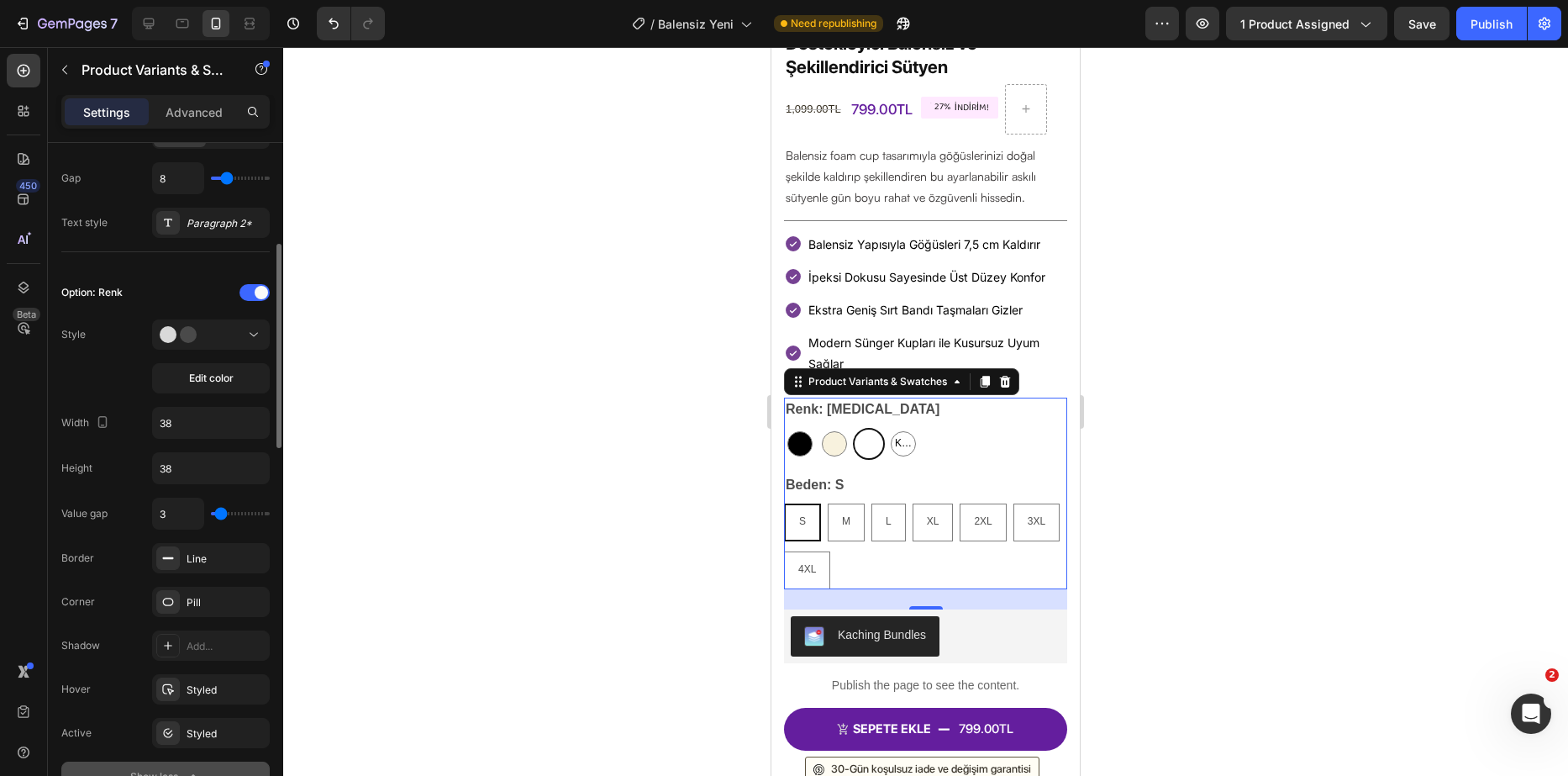
type input "4"
type input "5"
click at [222, 516] on input "range" at bounding box center [241, 514] width 59 height 4
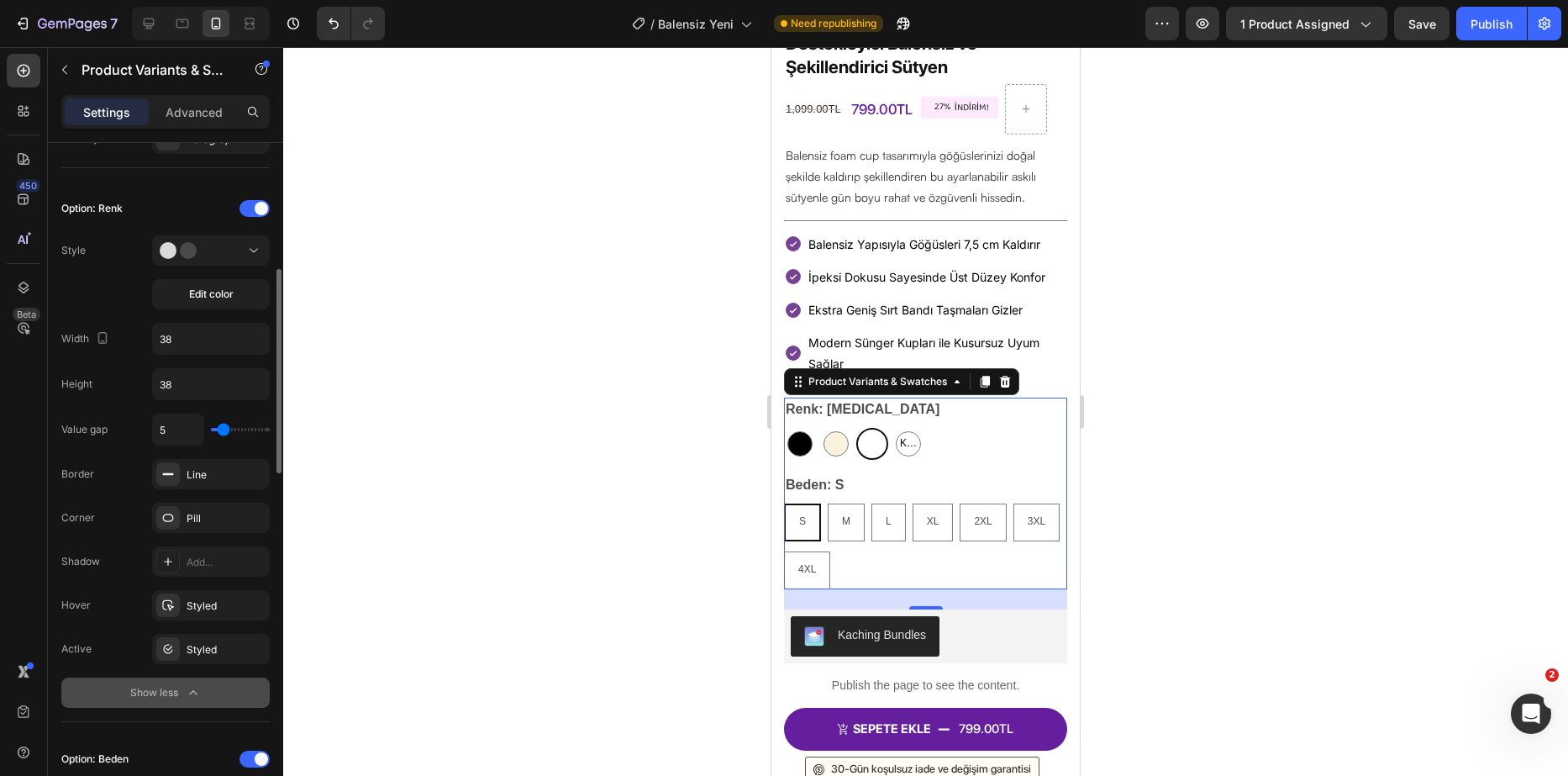
scroll to position [504, 0]
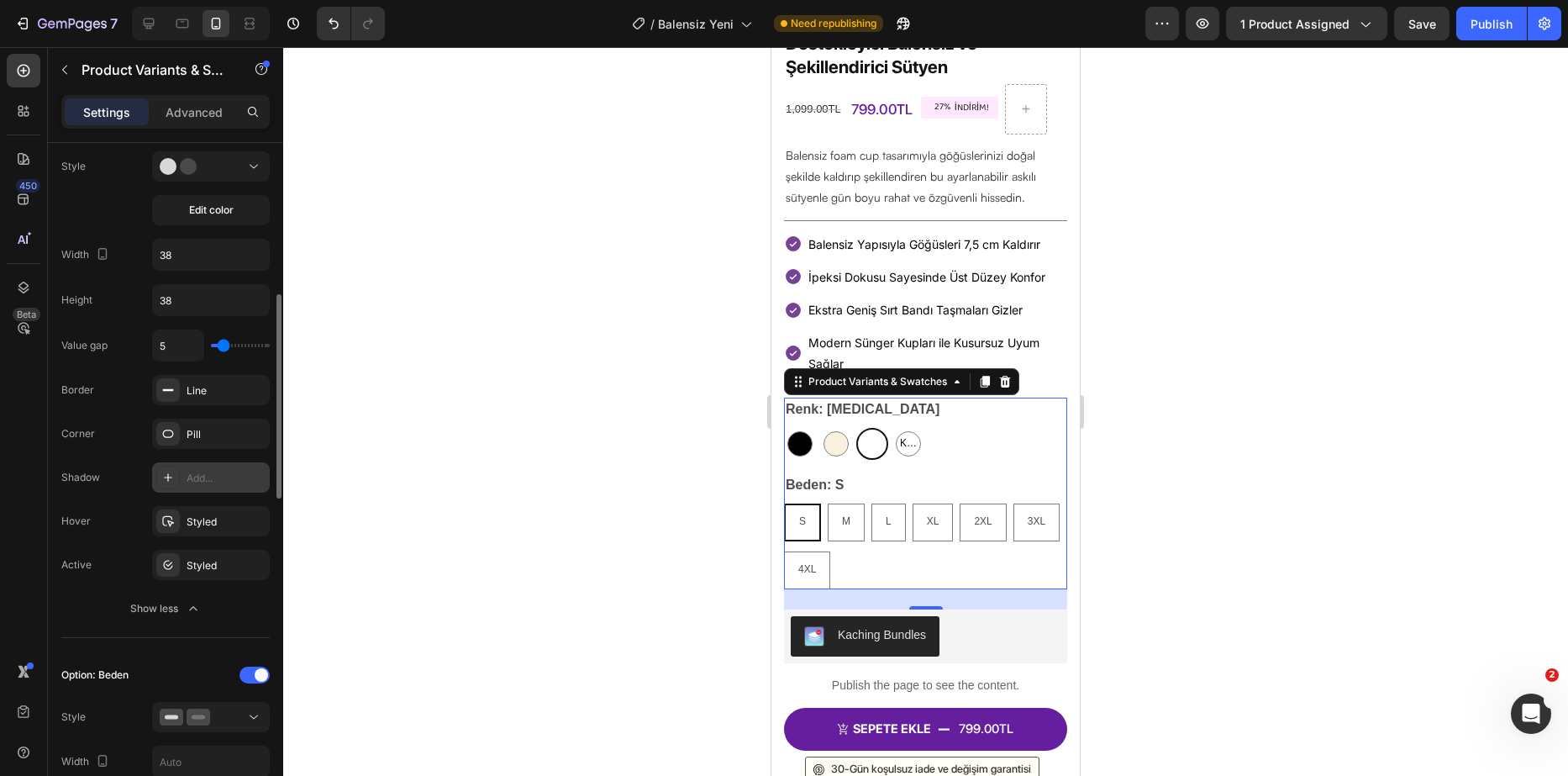
click at [224, 479] on div "Add..." at bounding box center [226, 478] width 79 height 15
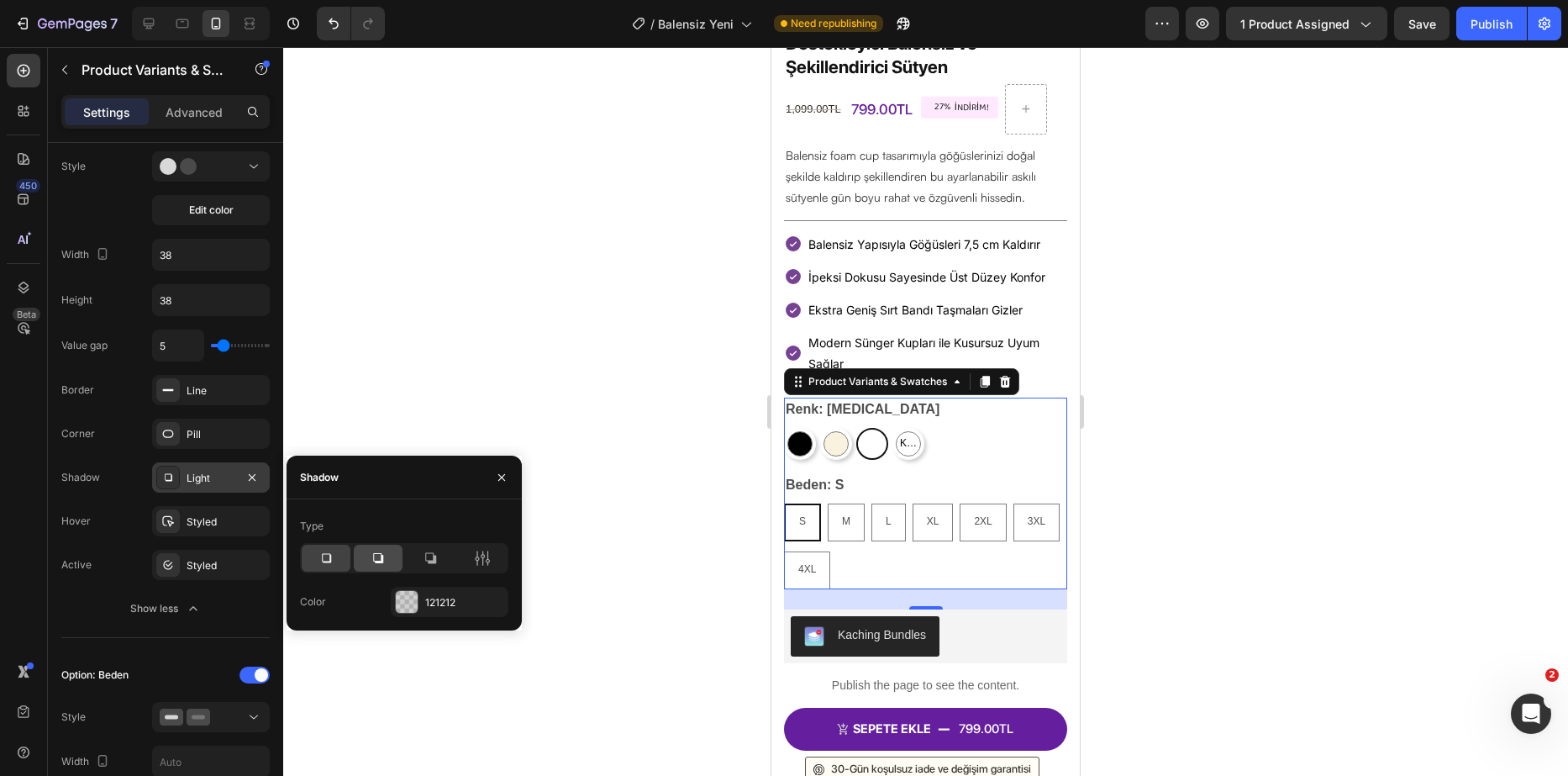
click at [384, 568] on div at bounding box center [378, 558] width 49 height 27
click at [317, 560] on icon at bounding box center [325, 558] width 17 height 17
click at [338, 562] on div at bounding box center [325, 558] width 49 height 27
click at [429, 599] on div "121212" at bounding box center [449, 603] width 49 height 15
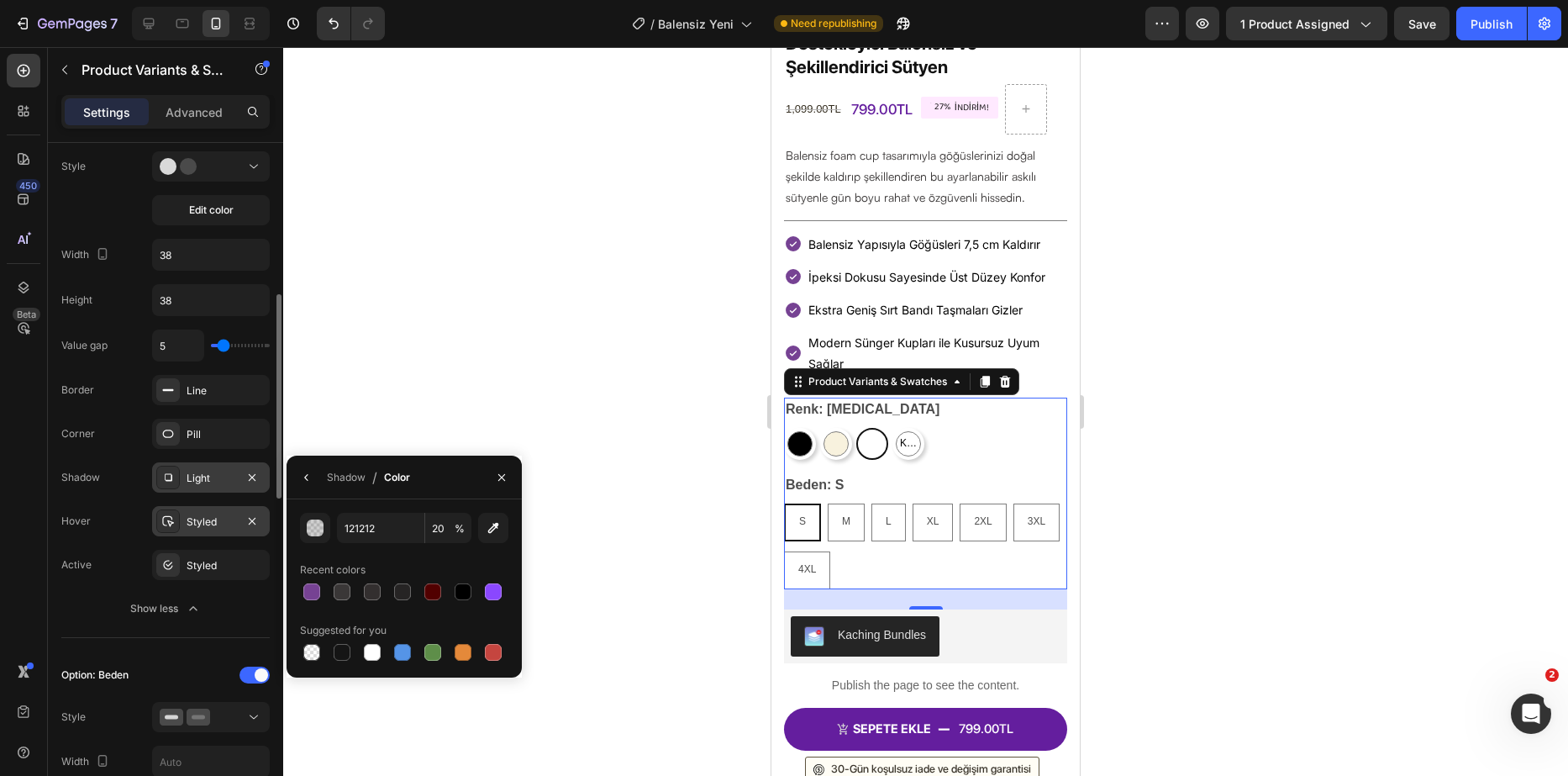
click at [177, 529] on div at bounding box center [168, 521] width 24 height 24
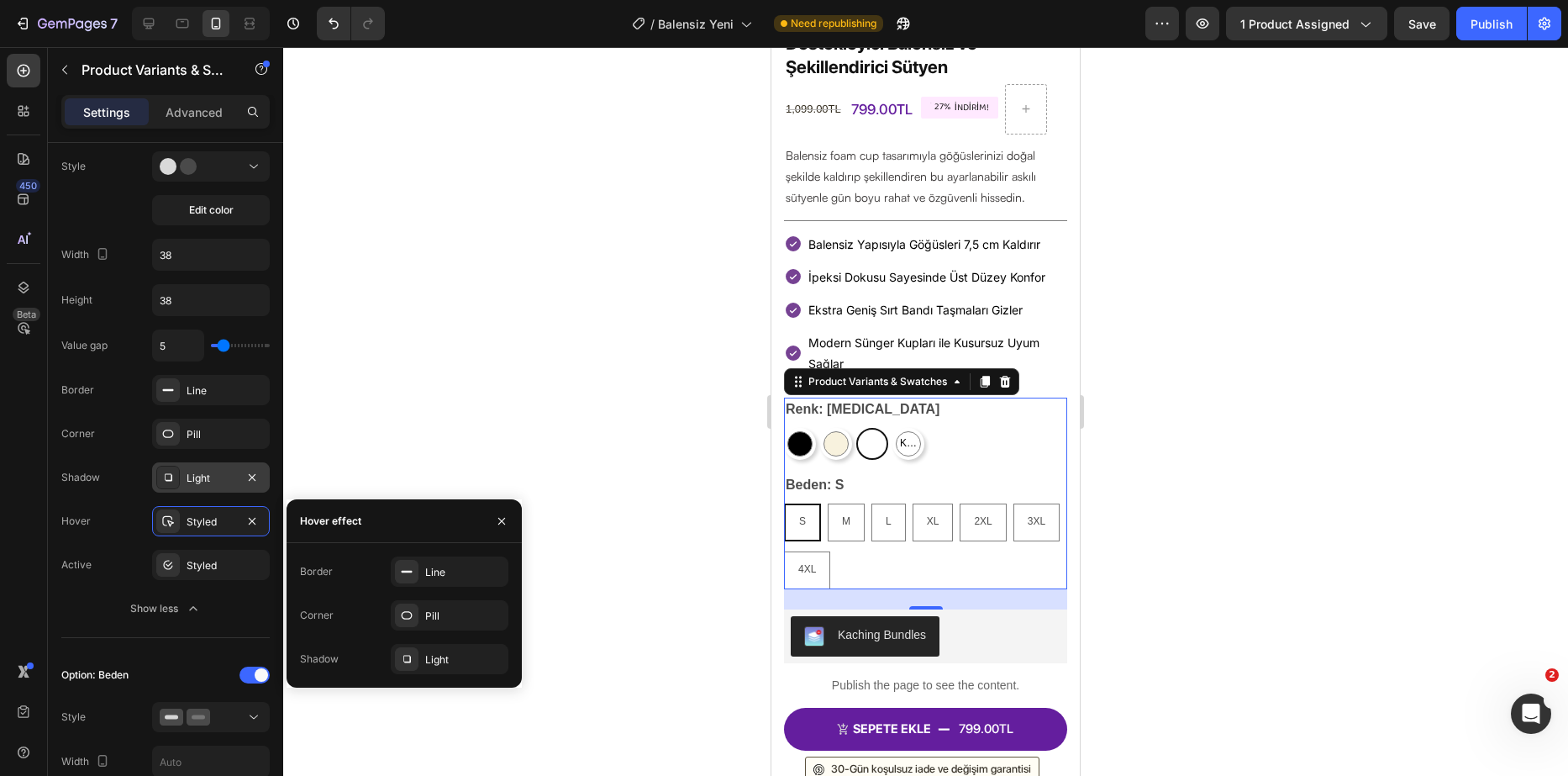
click at [199, 476] on div "Light" at bounding box center [210, 478] width 49 height 15
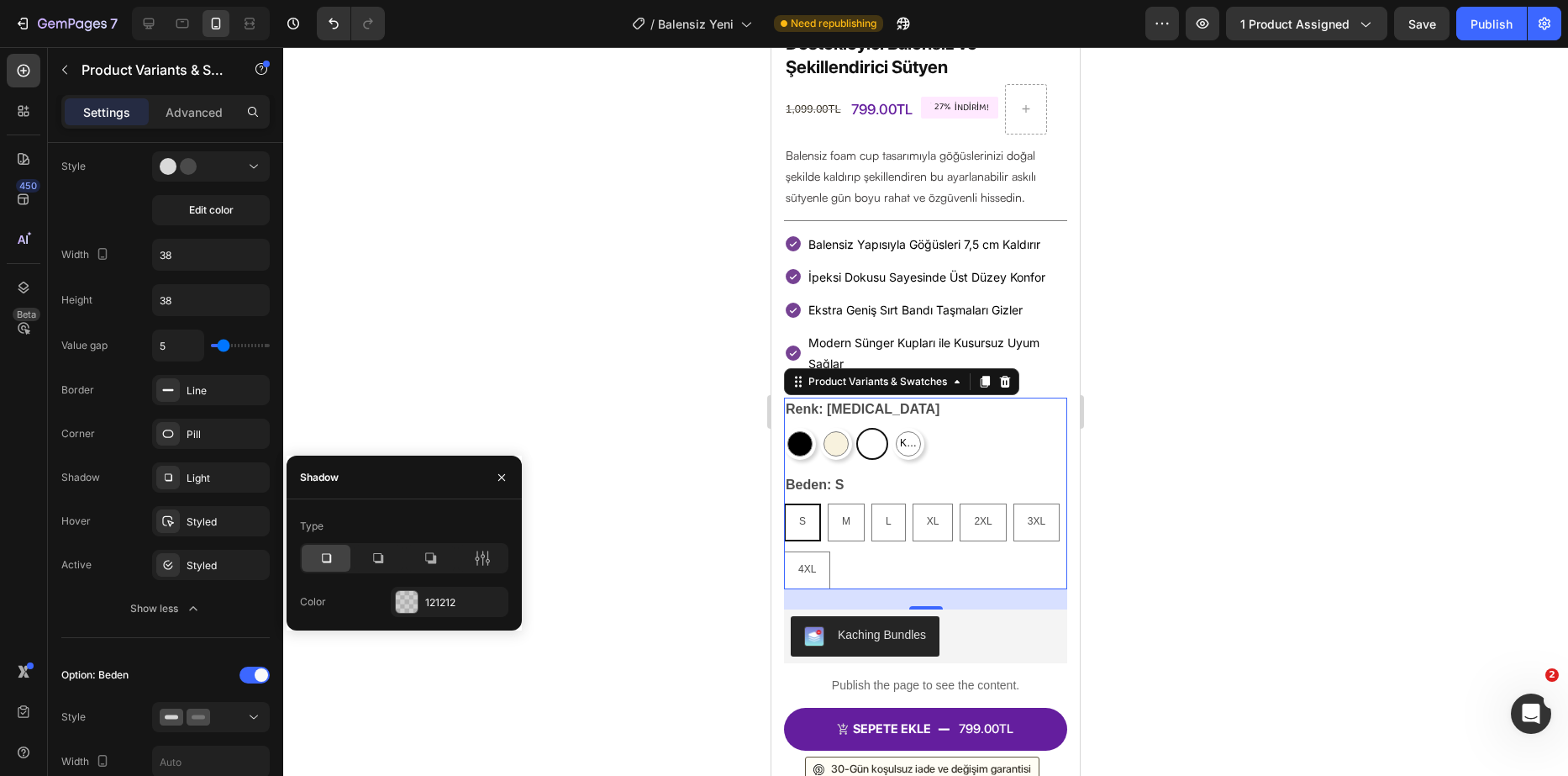
drag, startPoint x: 501, startPoint y: 462, endPoint x: 497, endPoint y: 500, distance: 38.2
click at [498, 485] on div at bounding box center [502, 477] width 41 height 42
click at [494, 556] on div at bounding box center [482, 558] width 49 height 27
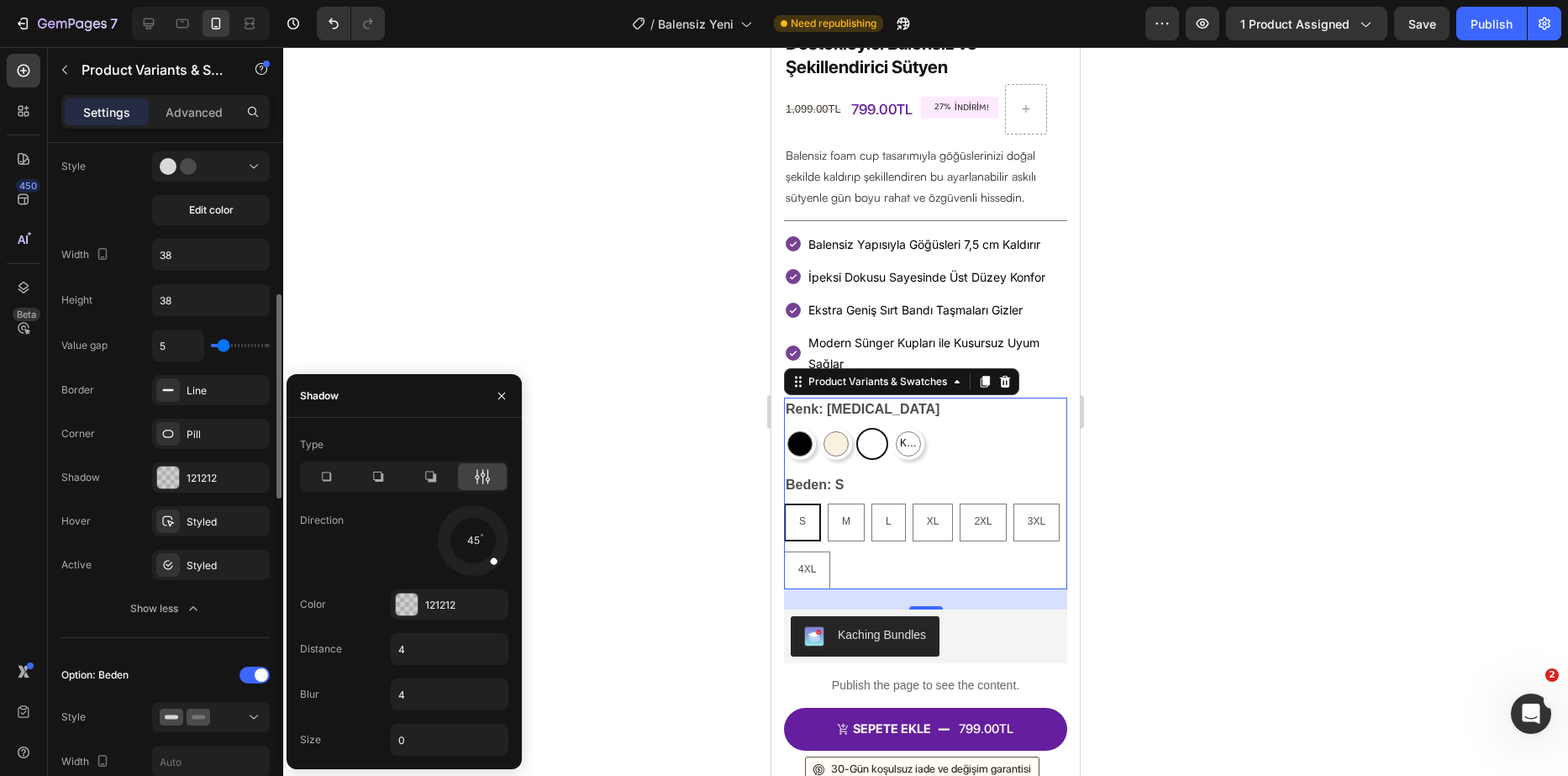
click at [71, 450] on div "Value gap 5 Border Line Corner Pill Shadow 121212 Hover Styled Active Styled Sh…" at bounding box center [165, 477] width 209 height 295
click at [335, 26] on icon "Undo/Redo" at bounding box center [333, 23] width 17 height 17
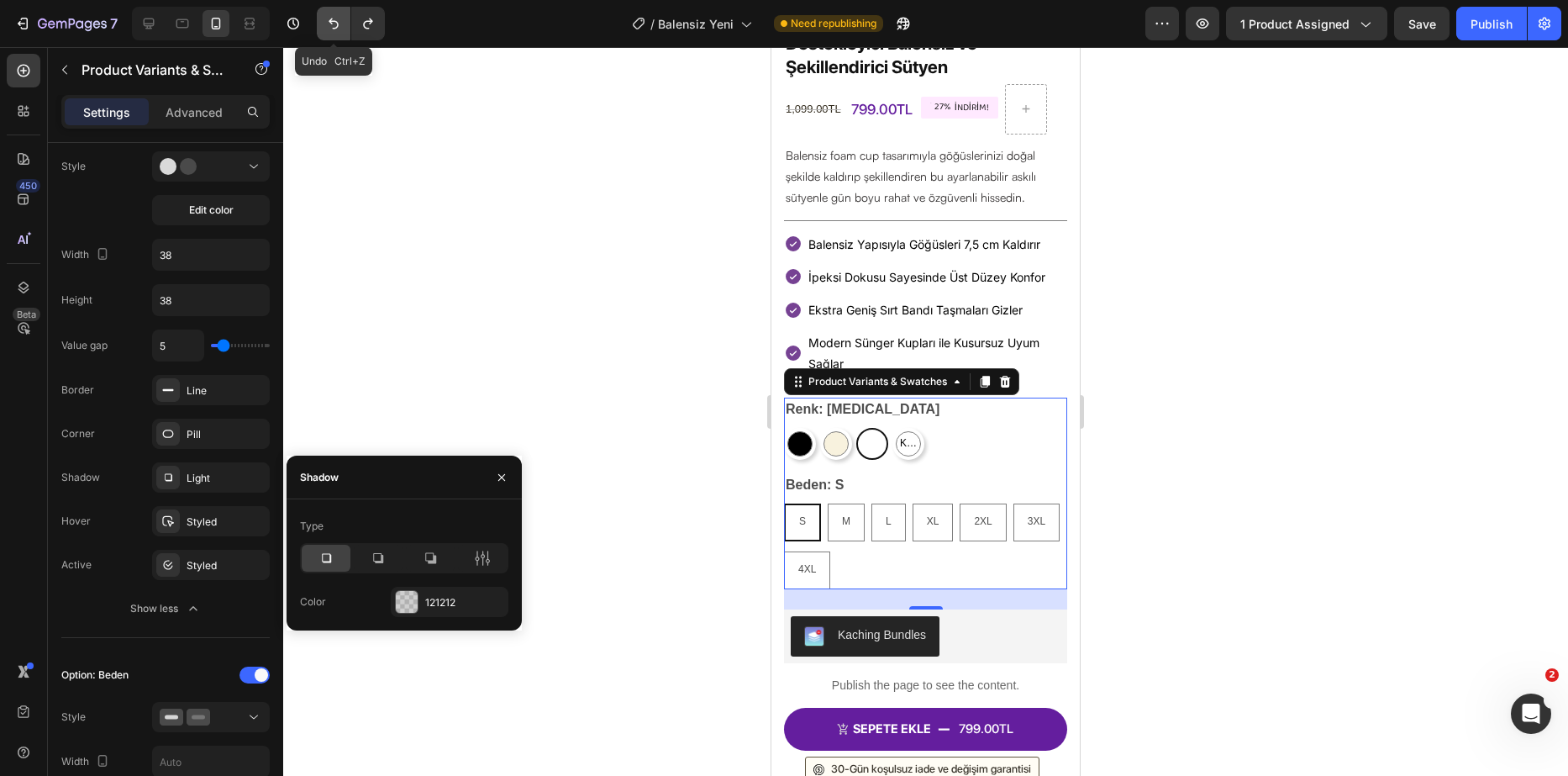
click at [335, 26] on icon "Undo/Redo" at bounding box center [333, 23] width 17 height 17
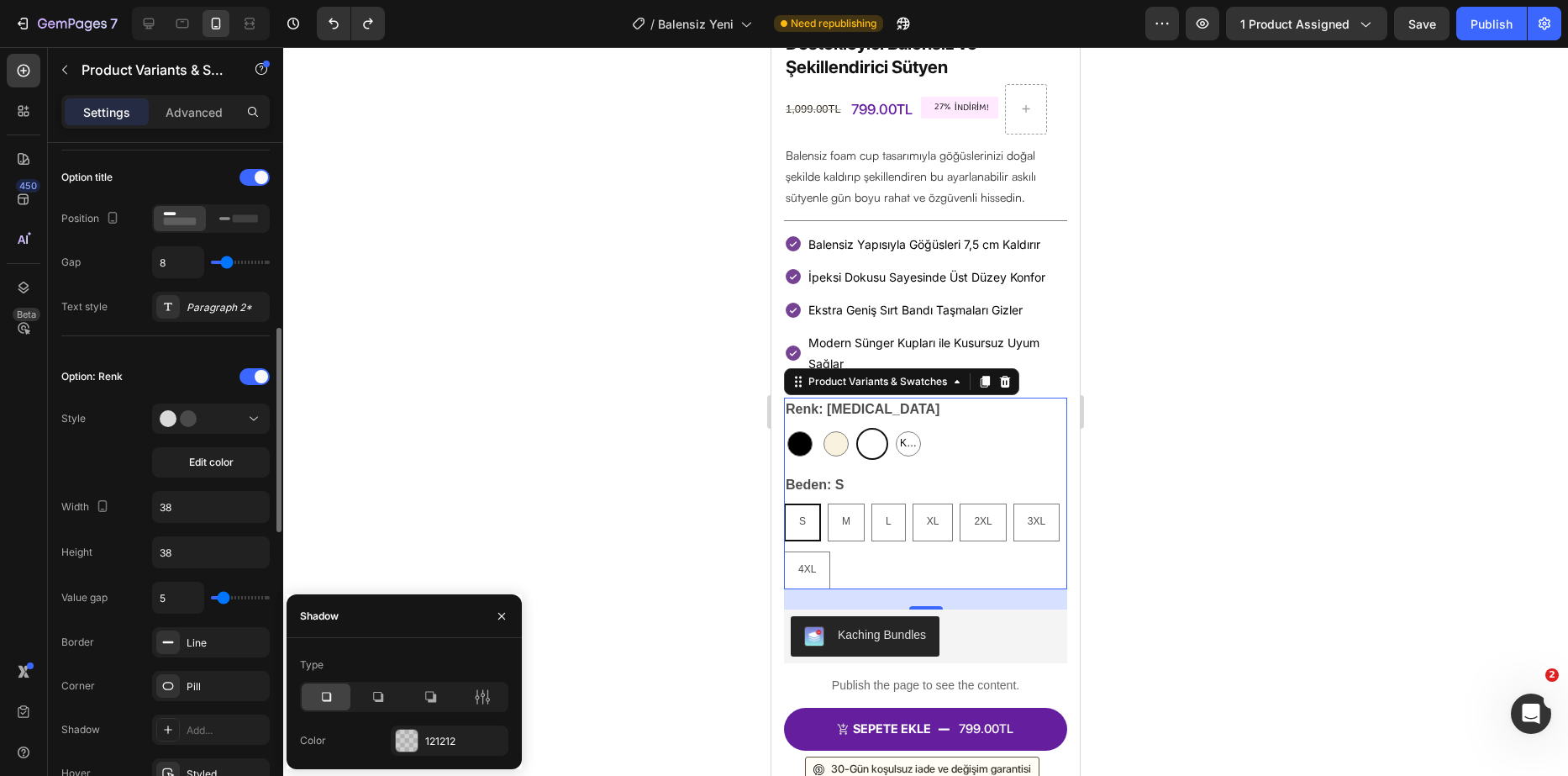
scroll to position [841, 0]
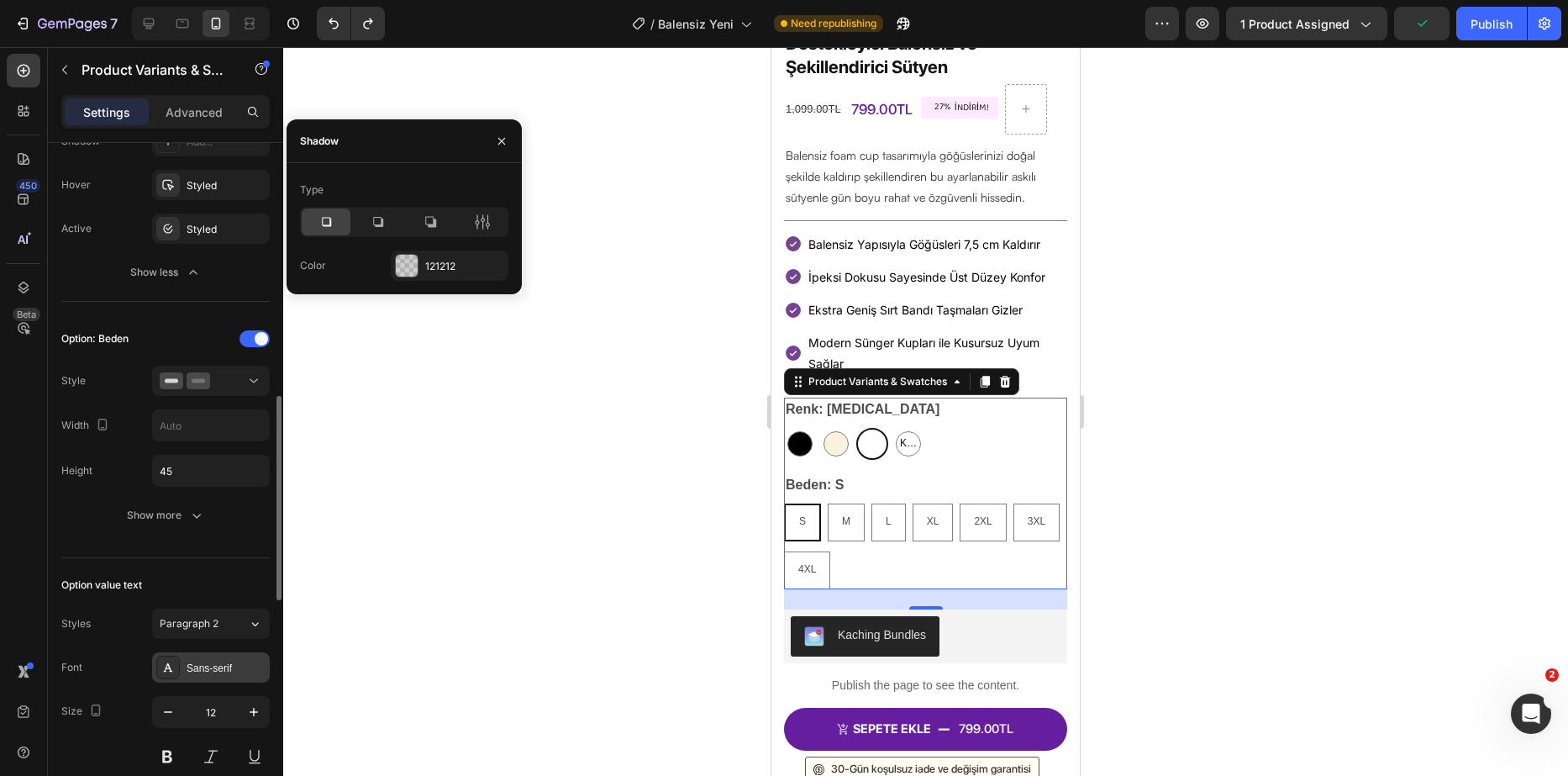
click at [246, 670] on div "Sans-serif" at bounding box center [226, 668] width 79 height 15
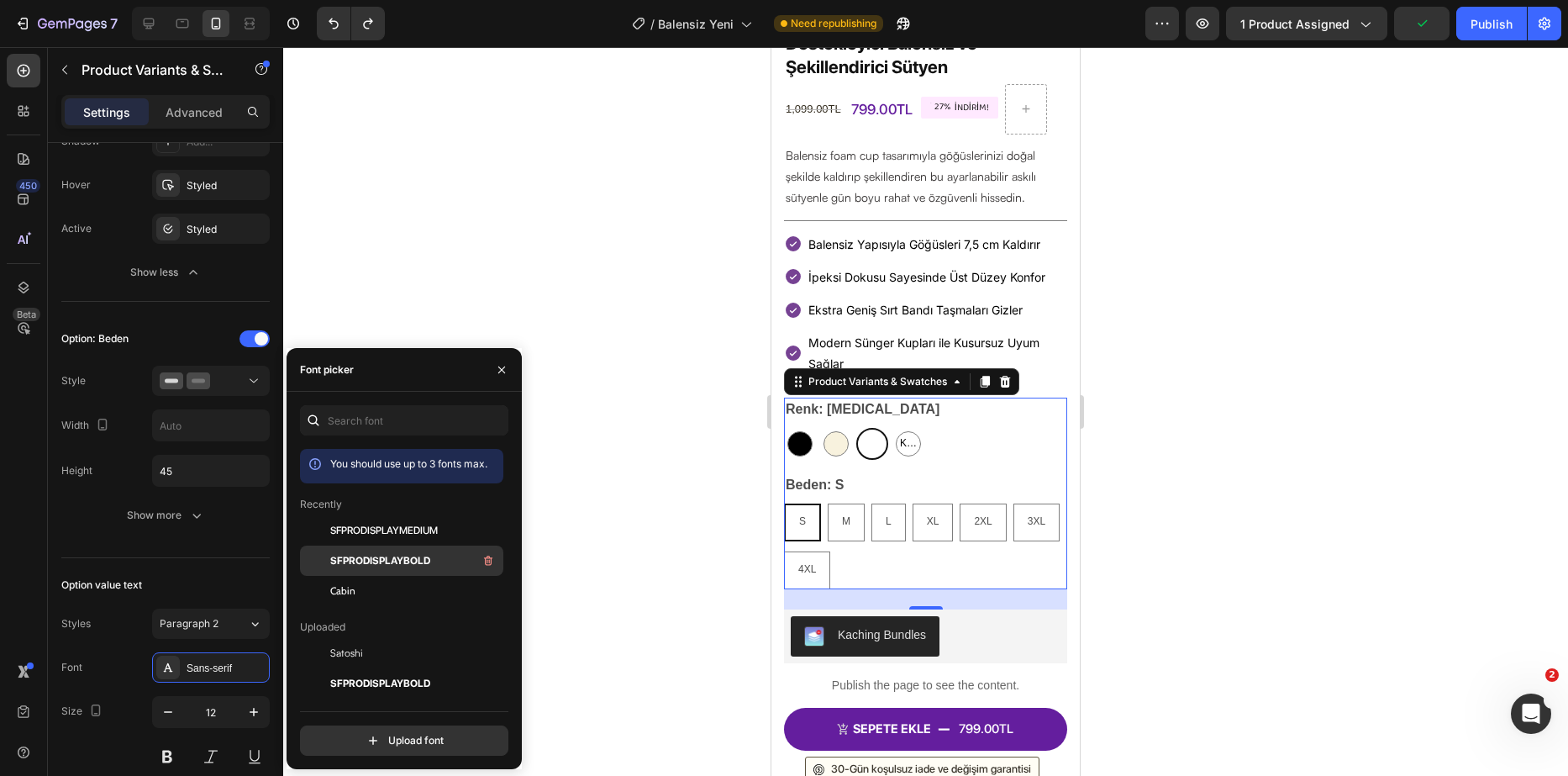
click at [368, 558] on span "SFPRODISPLAYBOLD" at bounding box center [380, 560] width 100 height 15
click at [381, 532] on span "SFPRODISPLAYMEDIUM" at bounding box center [385, 530] width 108 height 15
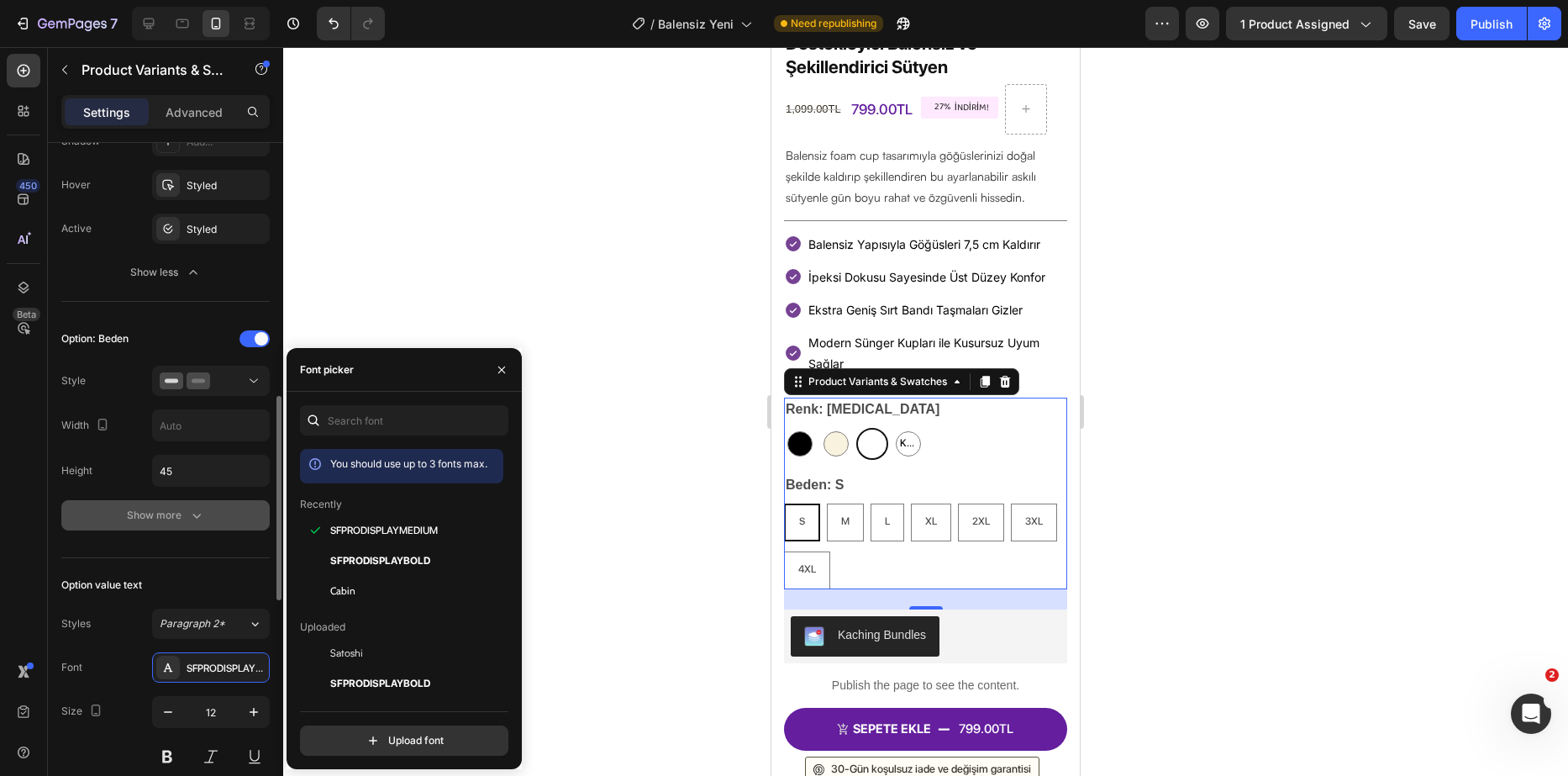
click at [68, 519] on button "Show more" at bounding box center [165, 515] width 209 height 30
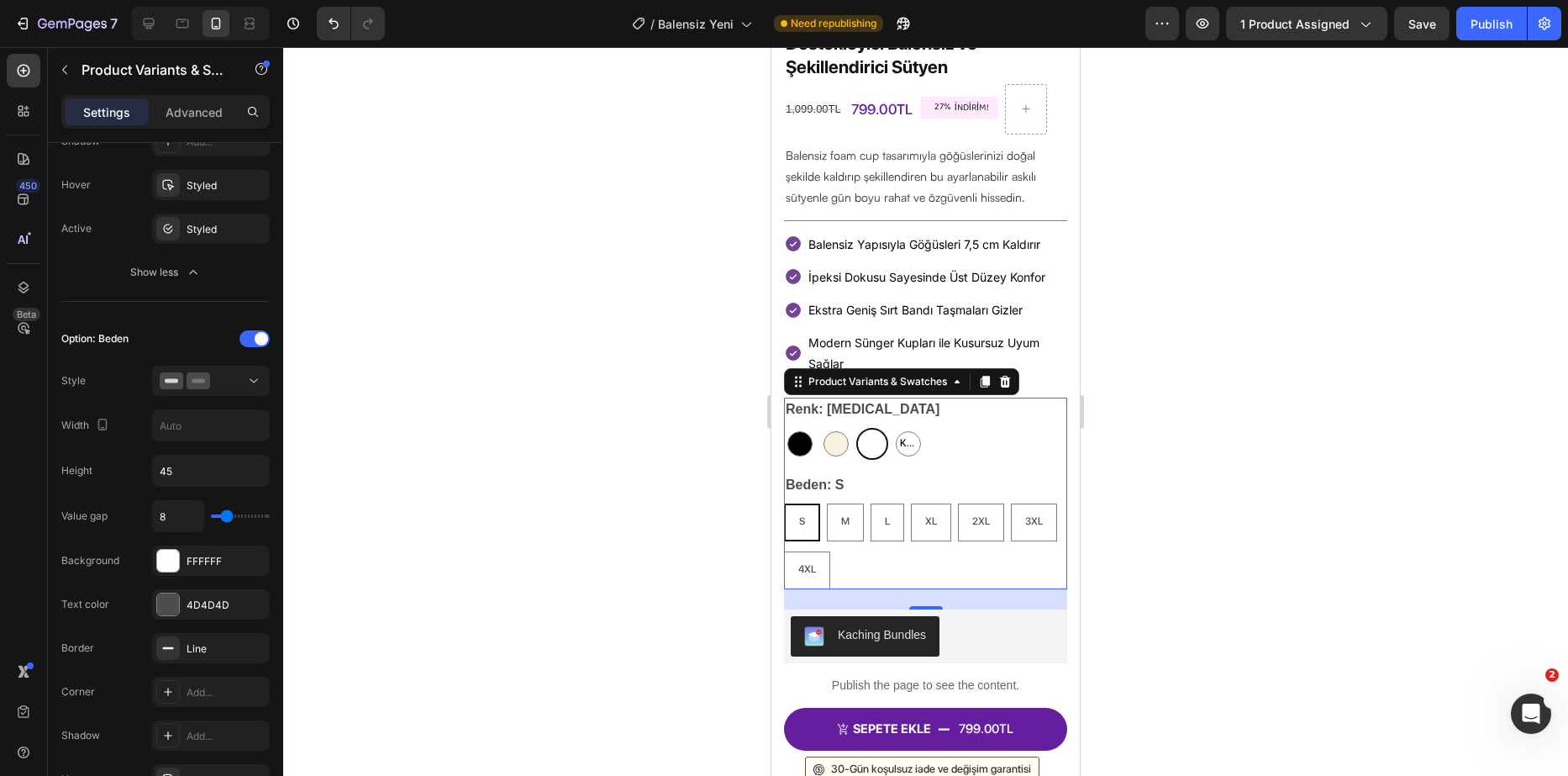
click at [1096, 380] on div at bounding box center [925, 411] width 1285 height 729
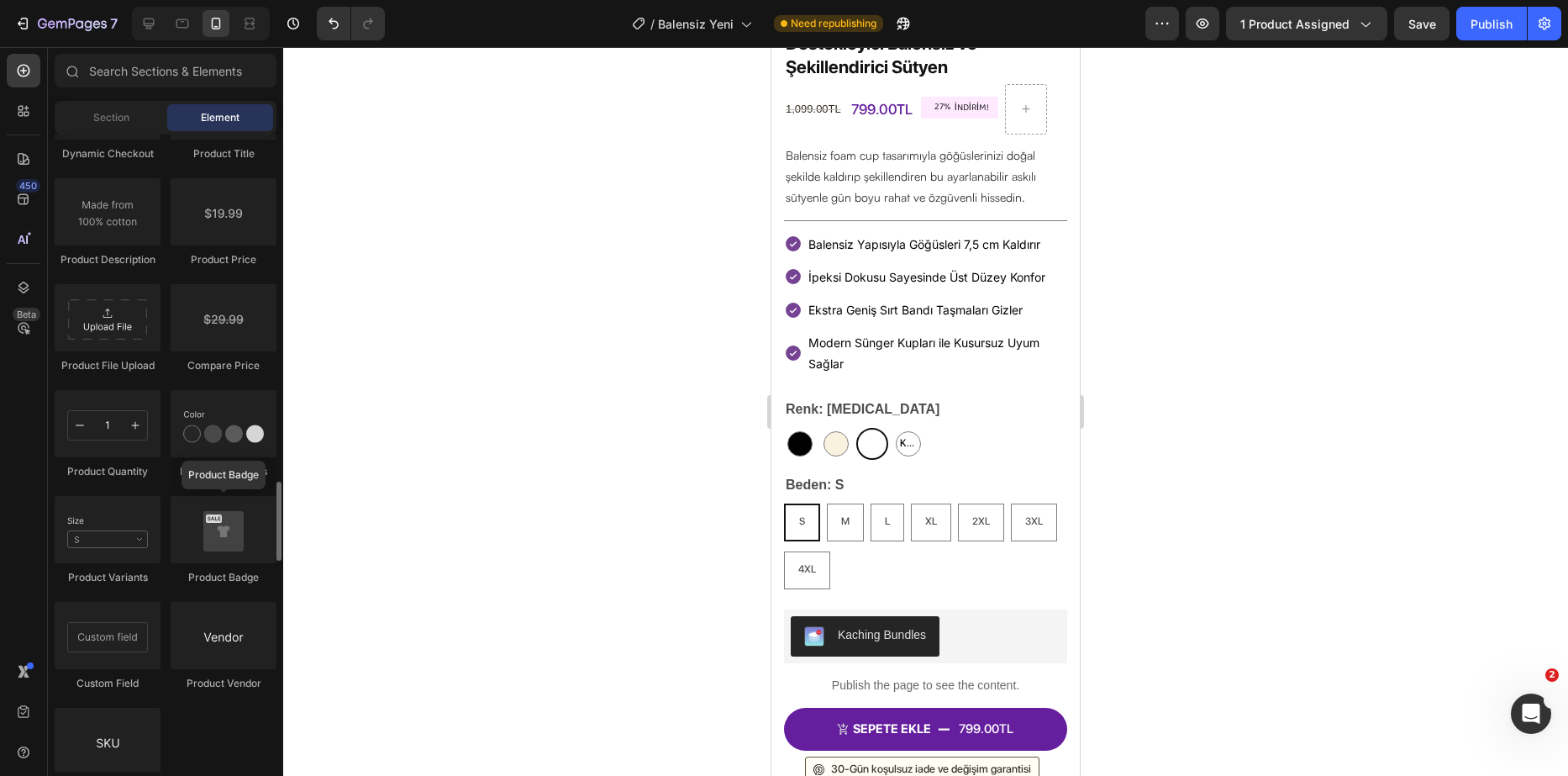
scroll to position [2859, 0]
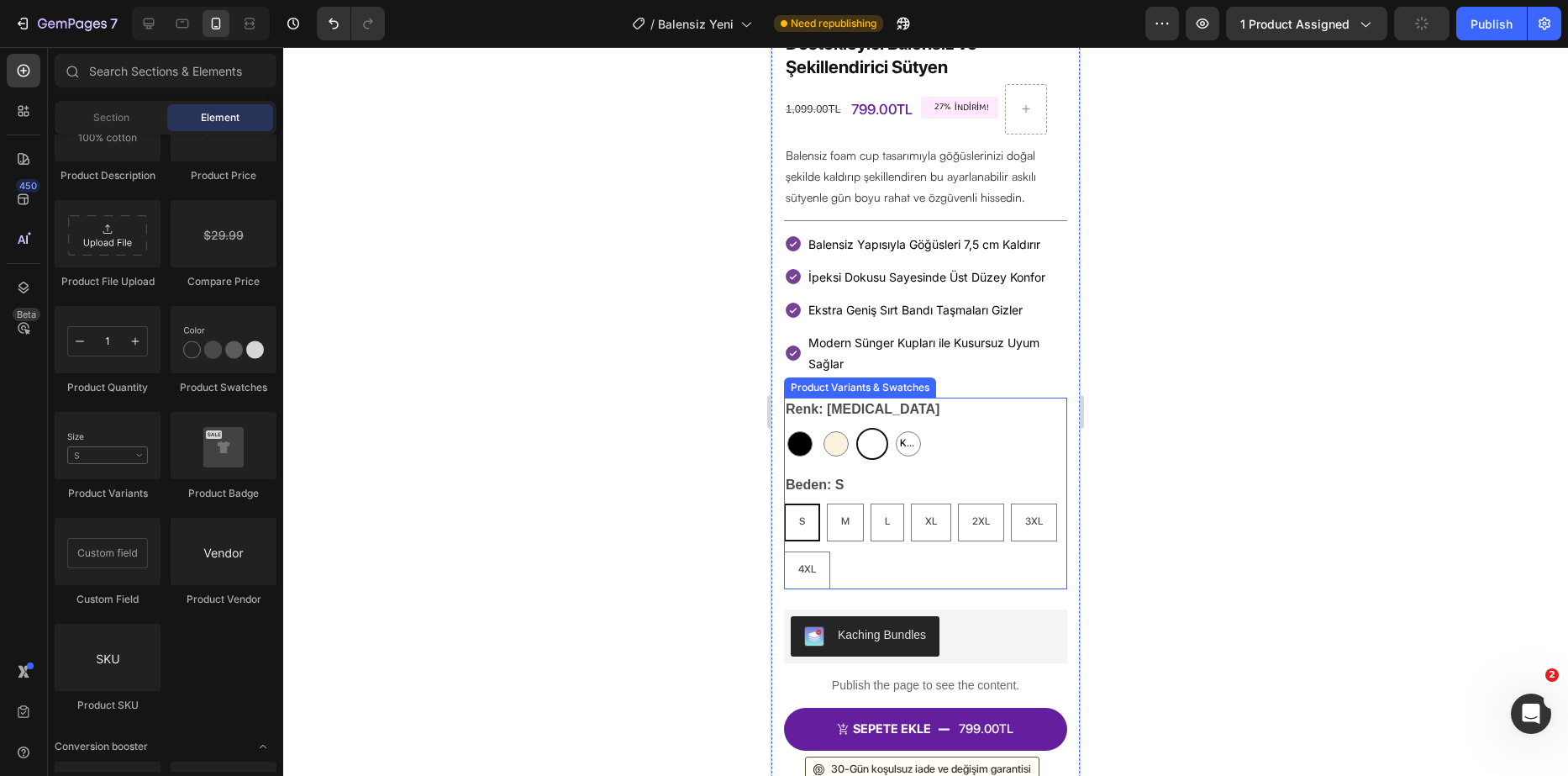
click at [908, 547] on div "S S S M M M L L L XL XL XL 2XL 2XL 2XL 3XL 3XL 3XL 4XL 4XL 4XL" at bounding box center [926, 546] width 283 height 86
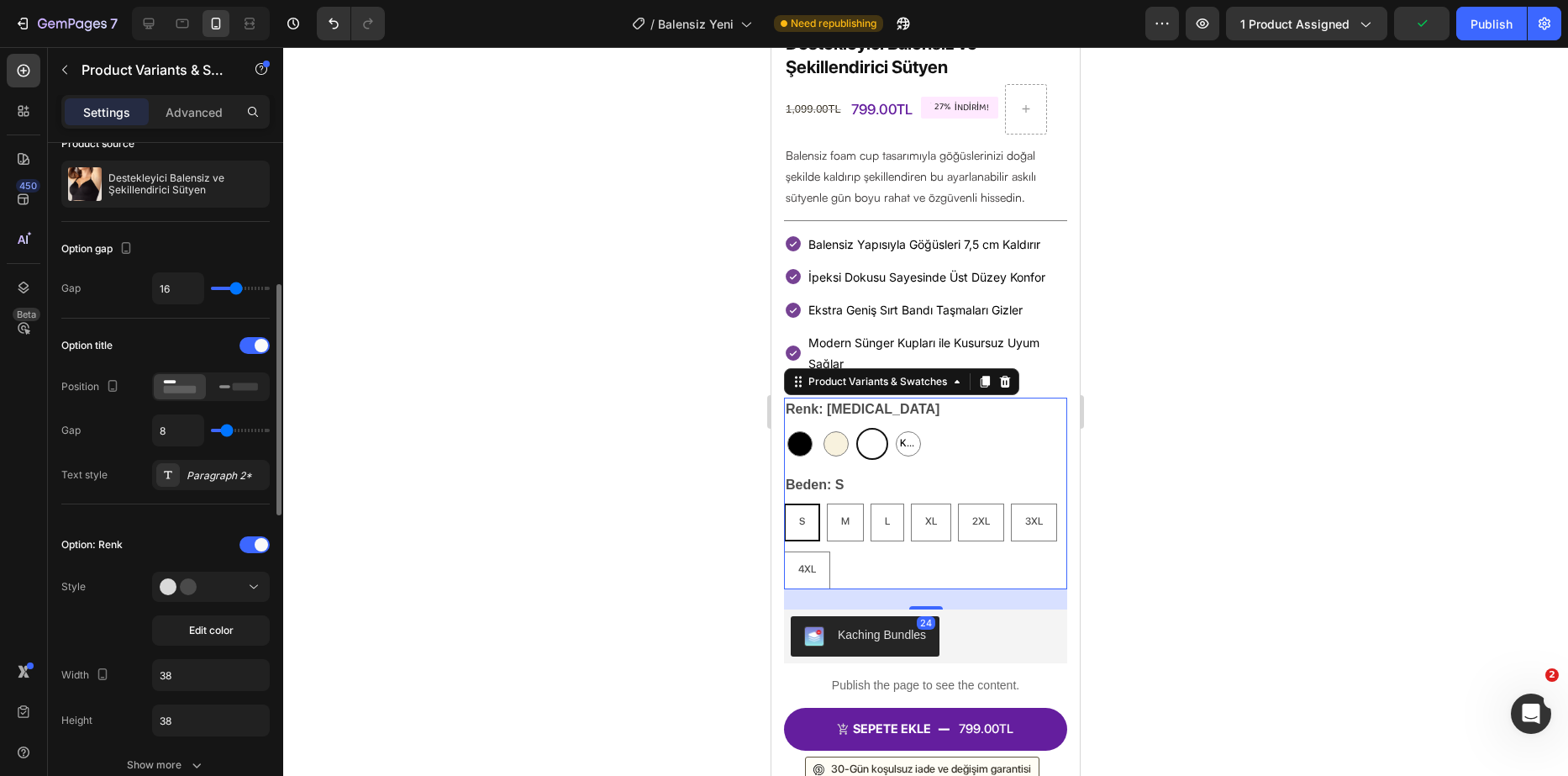
scroll to position [168, 0]
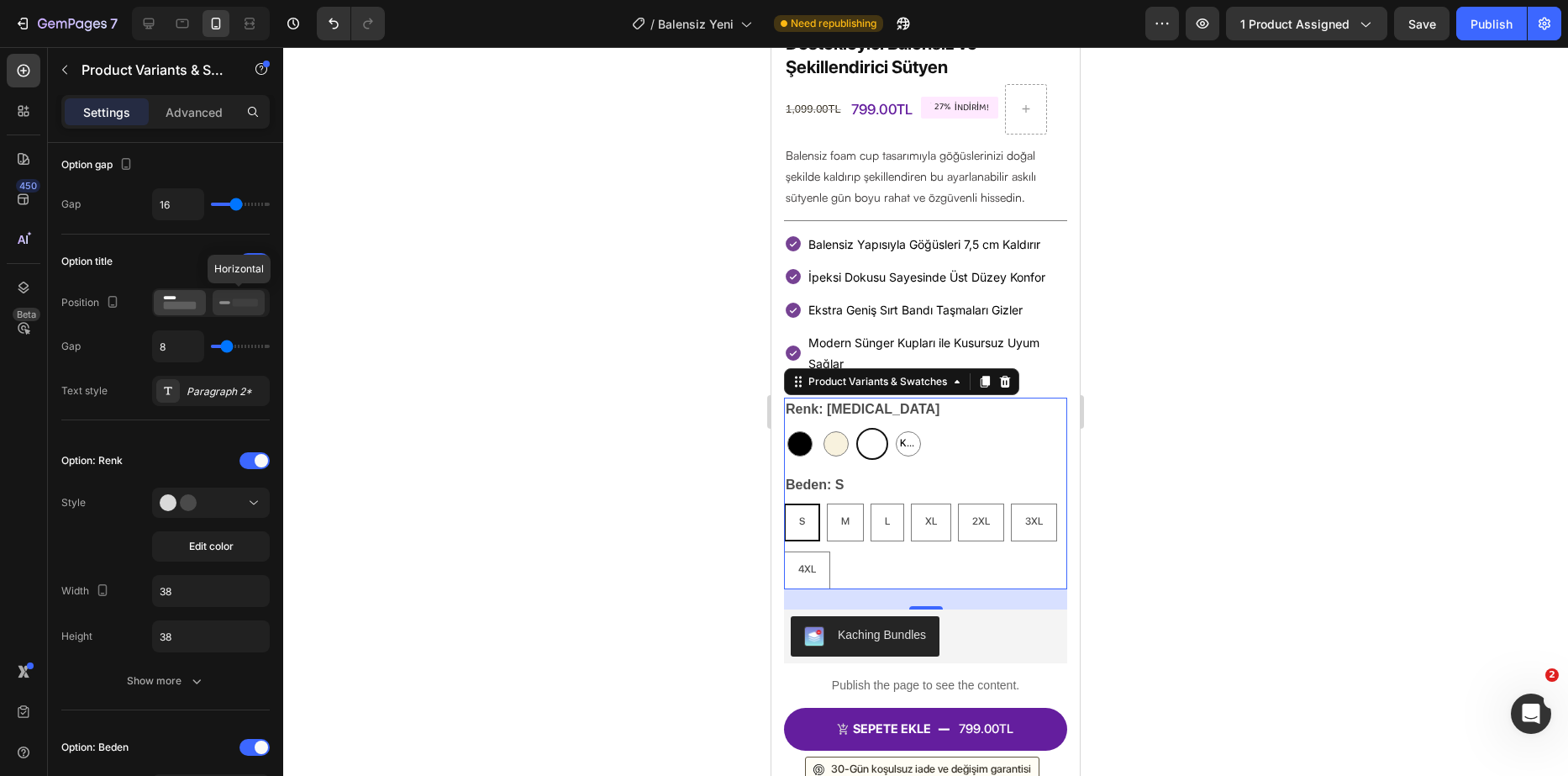
click at [215, 304] on div at bounding box center [238, 303] width 52 height 26
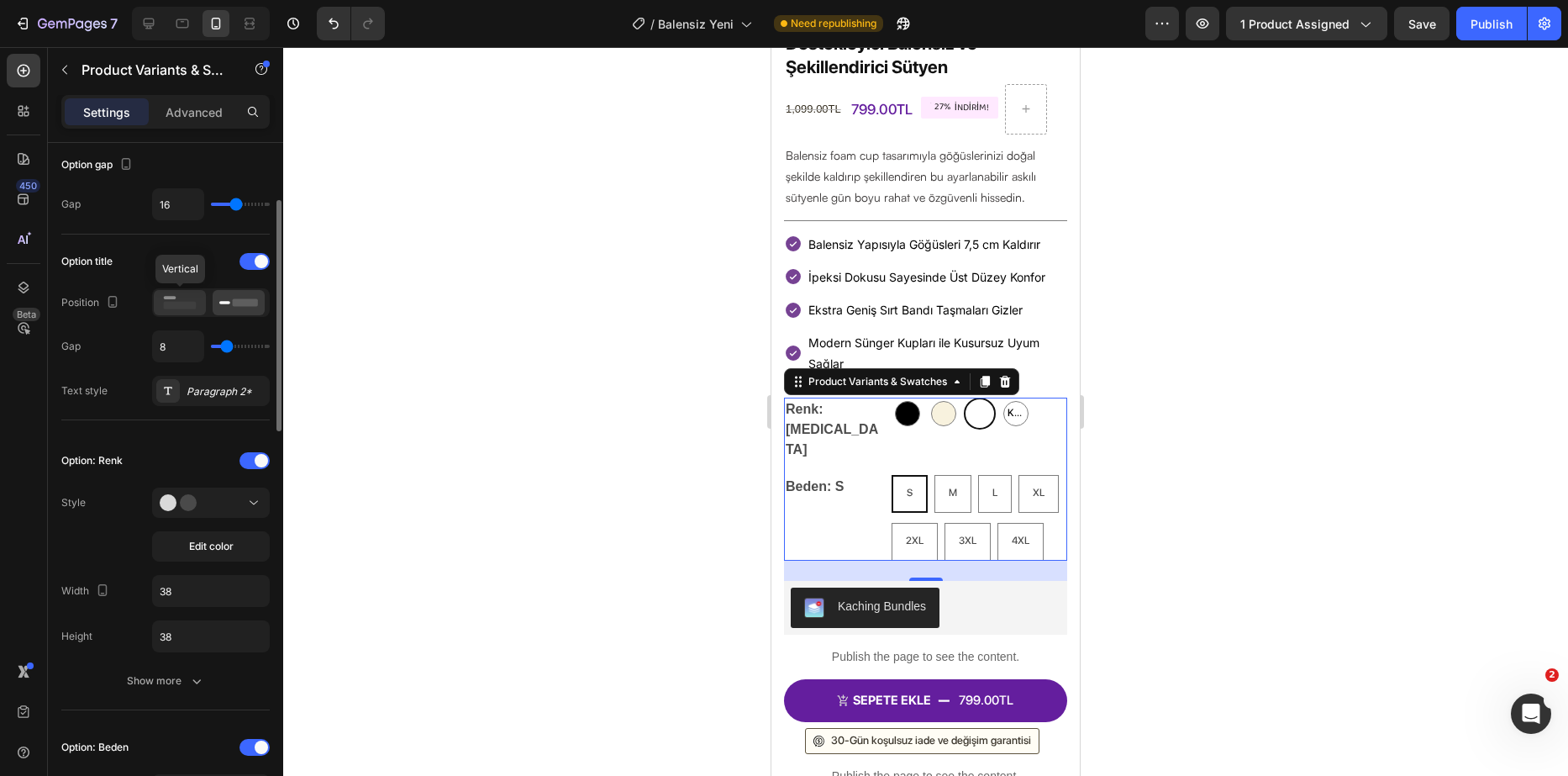
click at [185, 303] on rect at bounding box center [180, 305] width 33 height 8
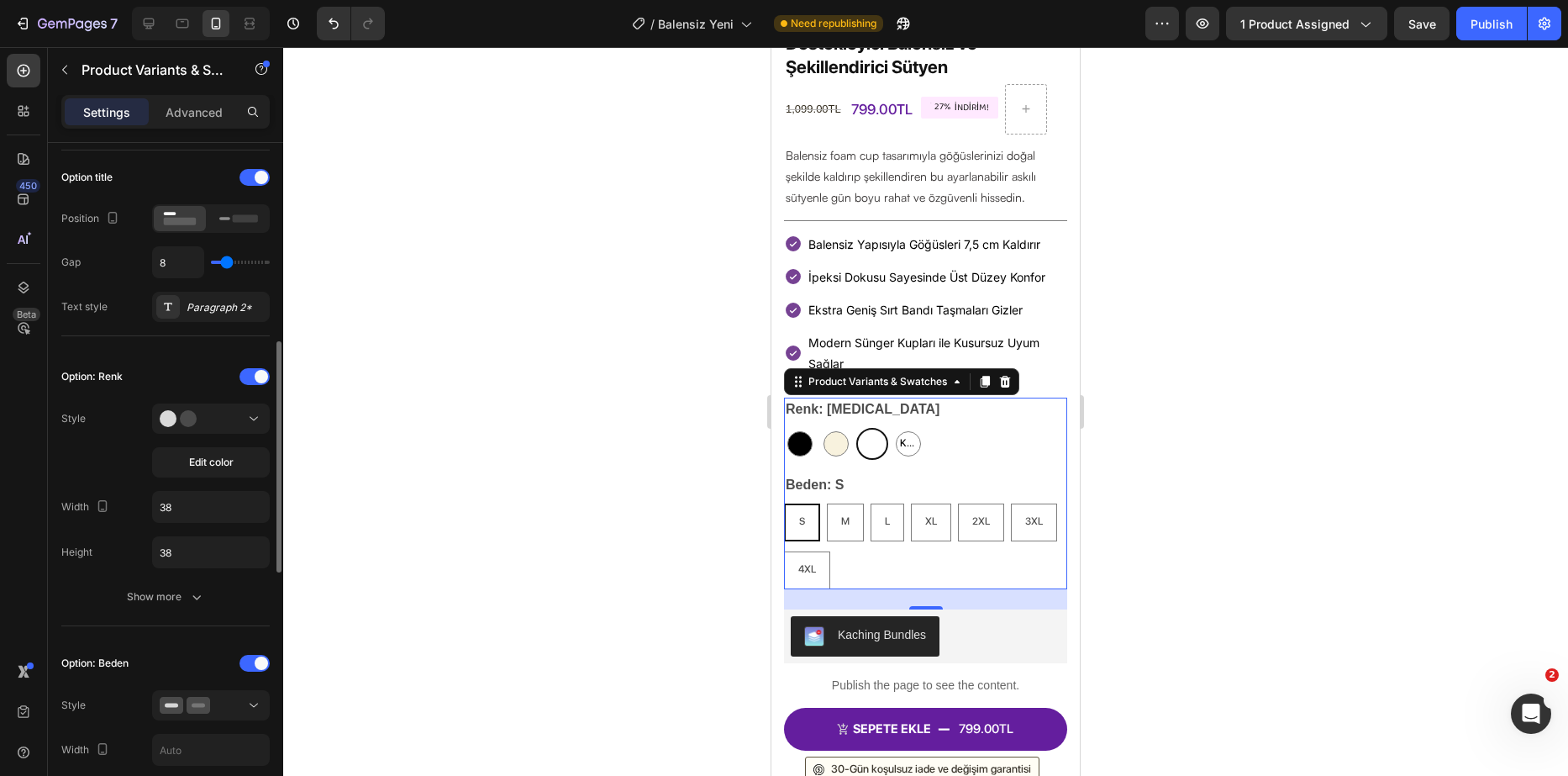
scroll to position [336, 0]
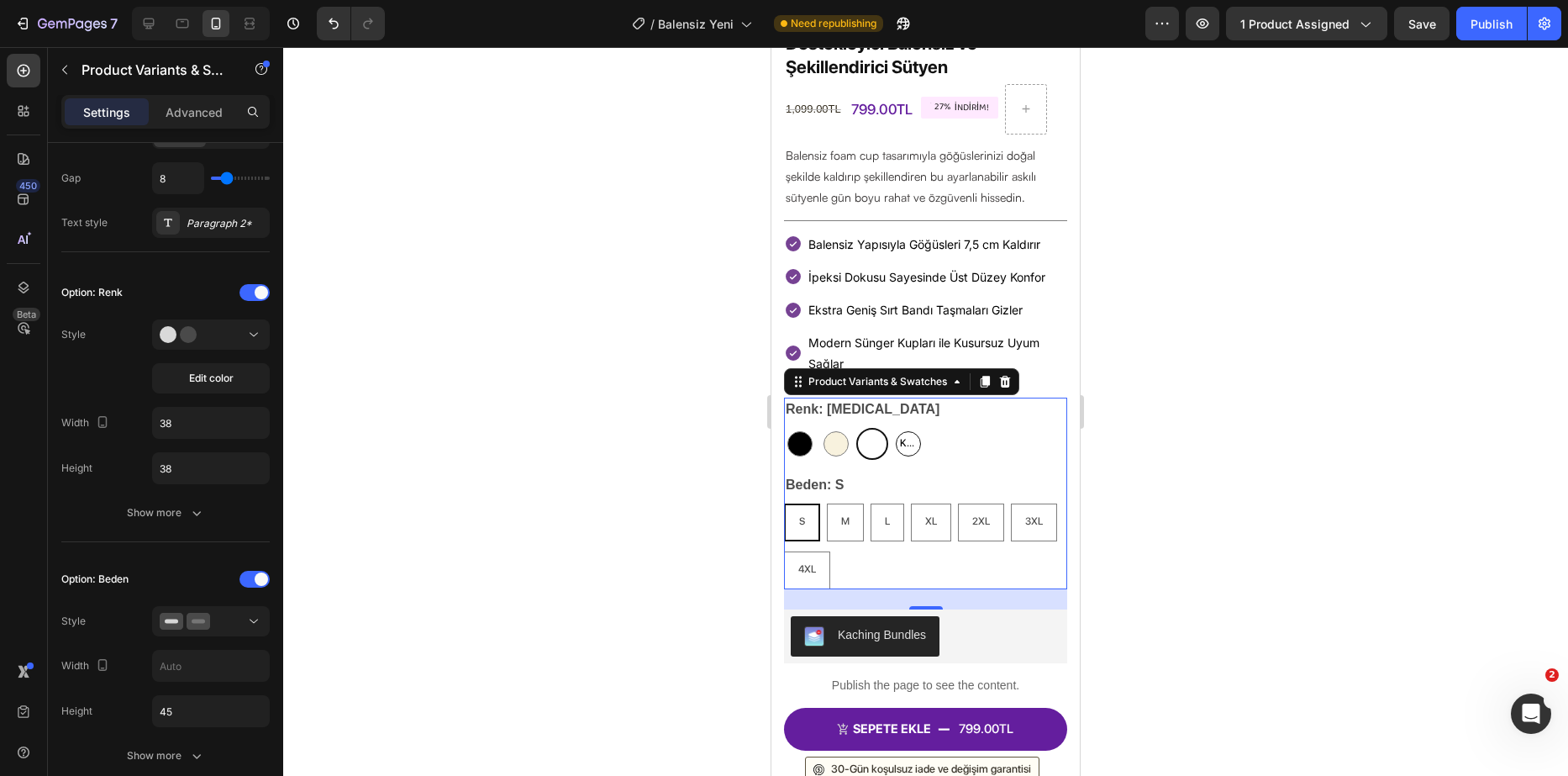
click at [901, 434] on span "Kahverengi" at bounding box center [908, 443] width 24 height 19
click at [892, 427] on input "Kahverengi Kahverengi Kahverengi" at bounding box center [891, 427] width 1 height 1
radio input "true"
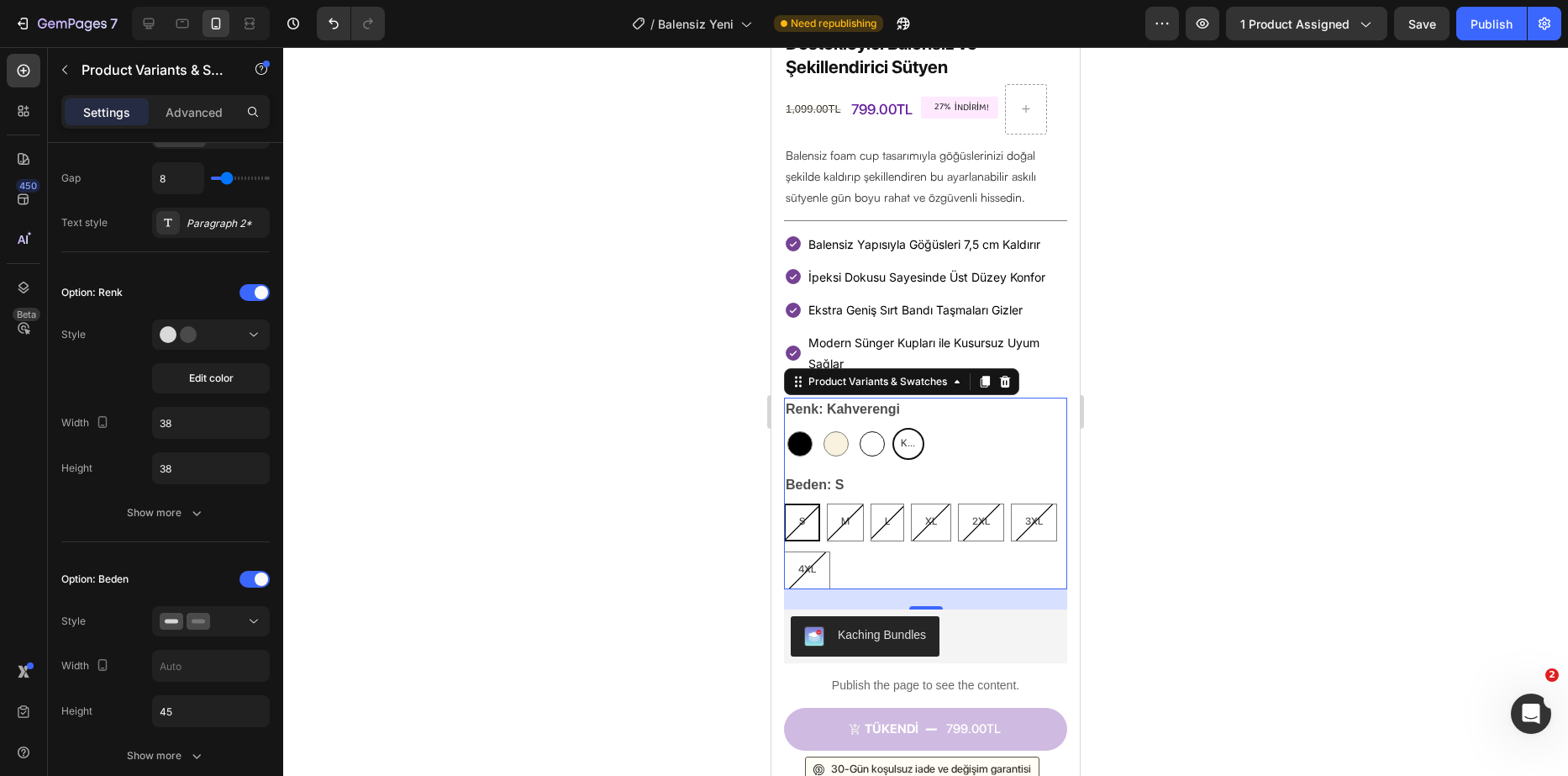
click at [868, 432] on div at bounding box center [872, 444] width 26 height 26
click at [856, 428] on input "[MEDICAL_DATA] [MEDICAL_DATA]" at bounding box center [855, 427] width 1 height 1
radio input "true"
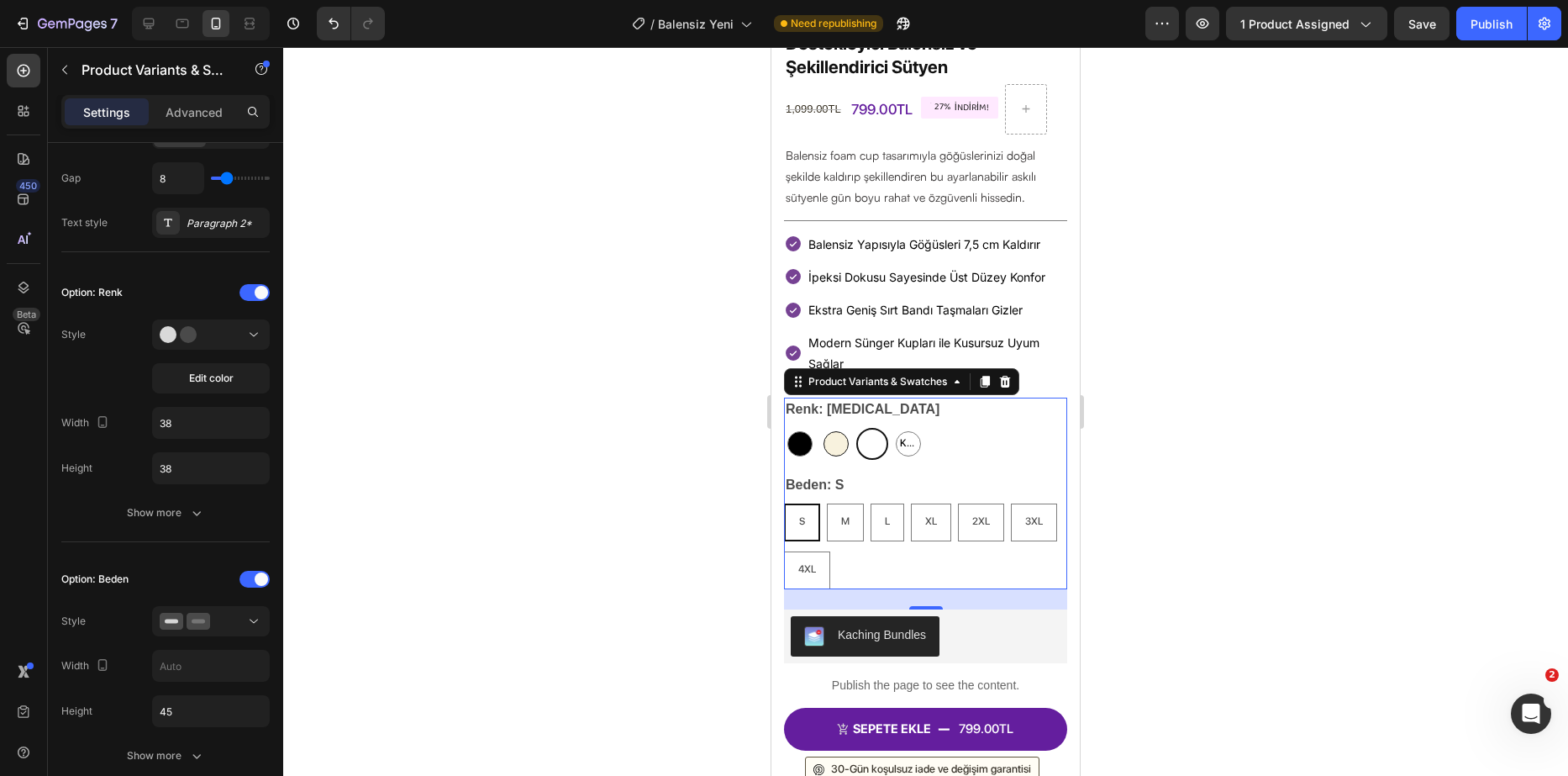
click at [837, 432] on div at bounding box center [836, 444] width 26 height 26
click at [821, 427] on input "Bej Bej" at bounding box center [820, 427] width 1 height 1
radio input "true"
click at [797, 432] on div at bounding box center [800, 444] width 26 height 26
click at [784, 427] on input "Siyah Siyah" at bounding box center [784, 427] width 1 height 1
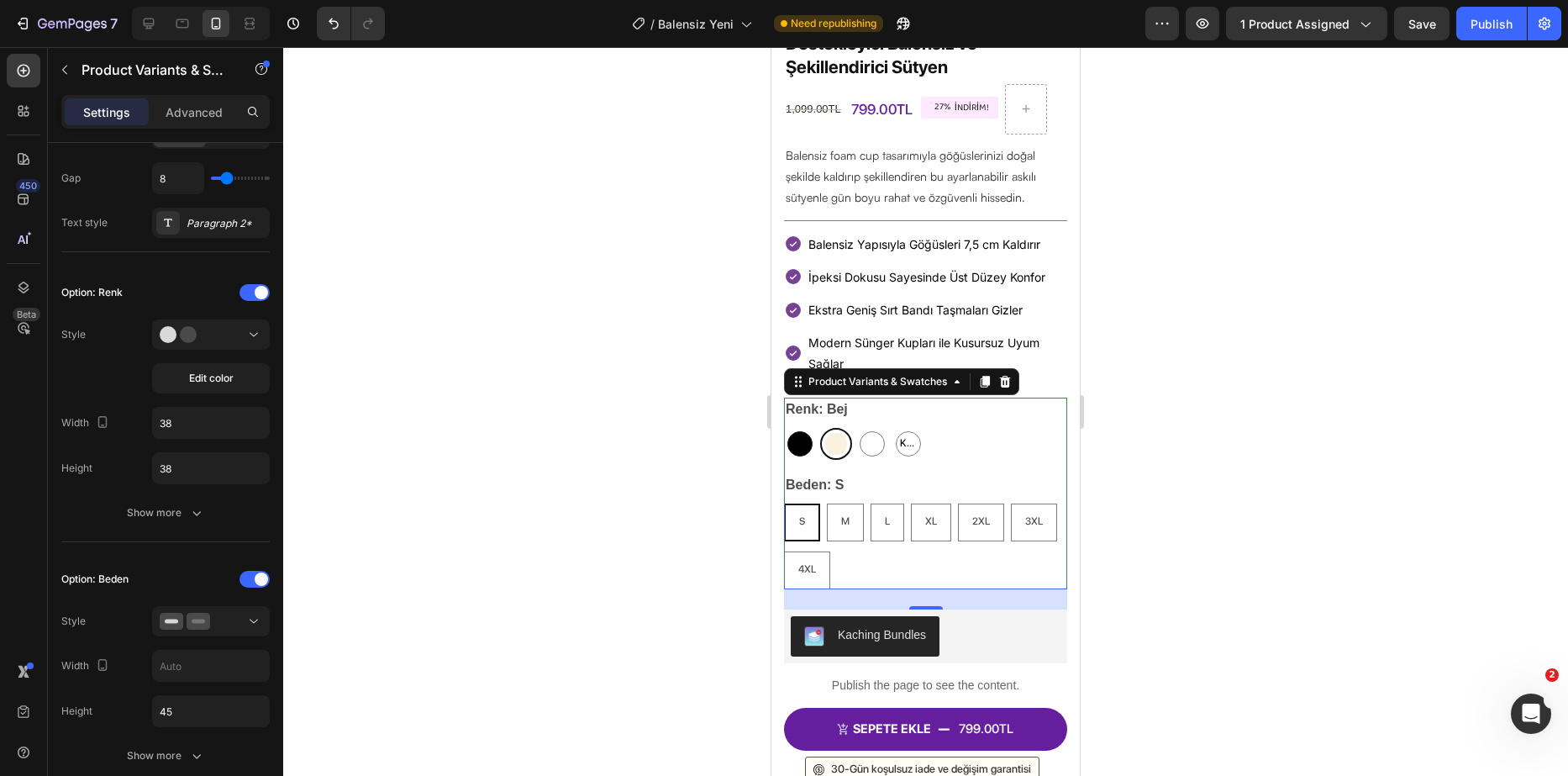
radio input "true"
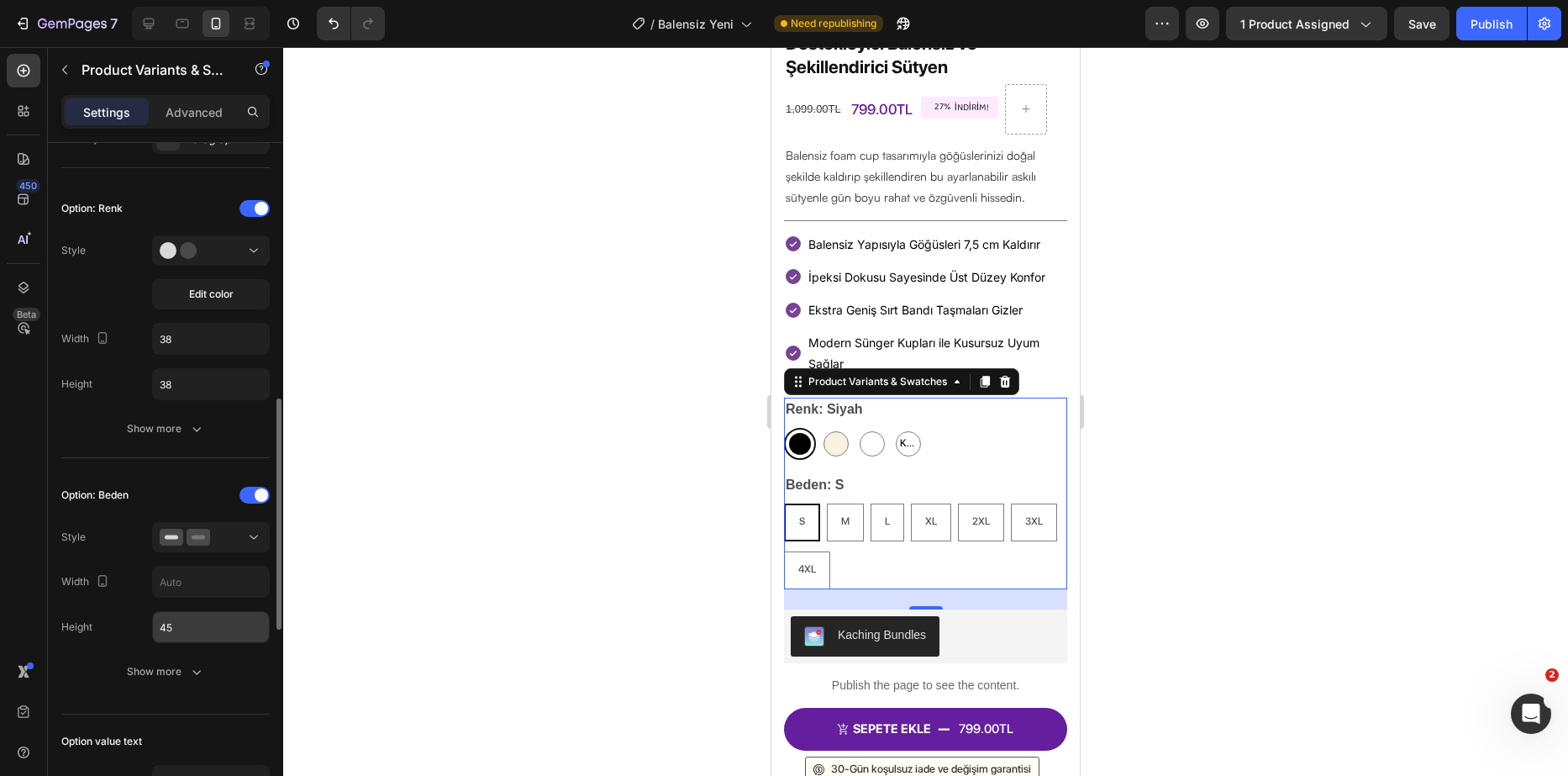
scroll to position [504, 0]
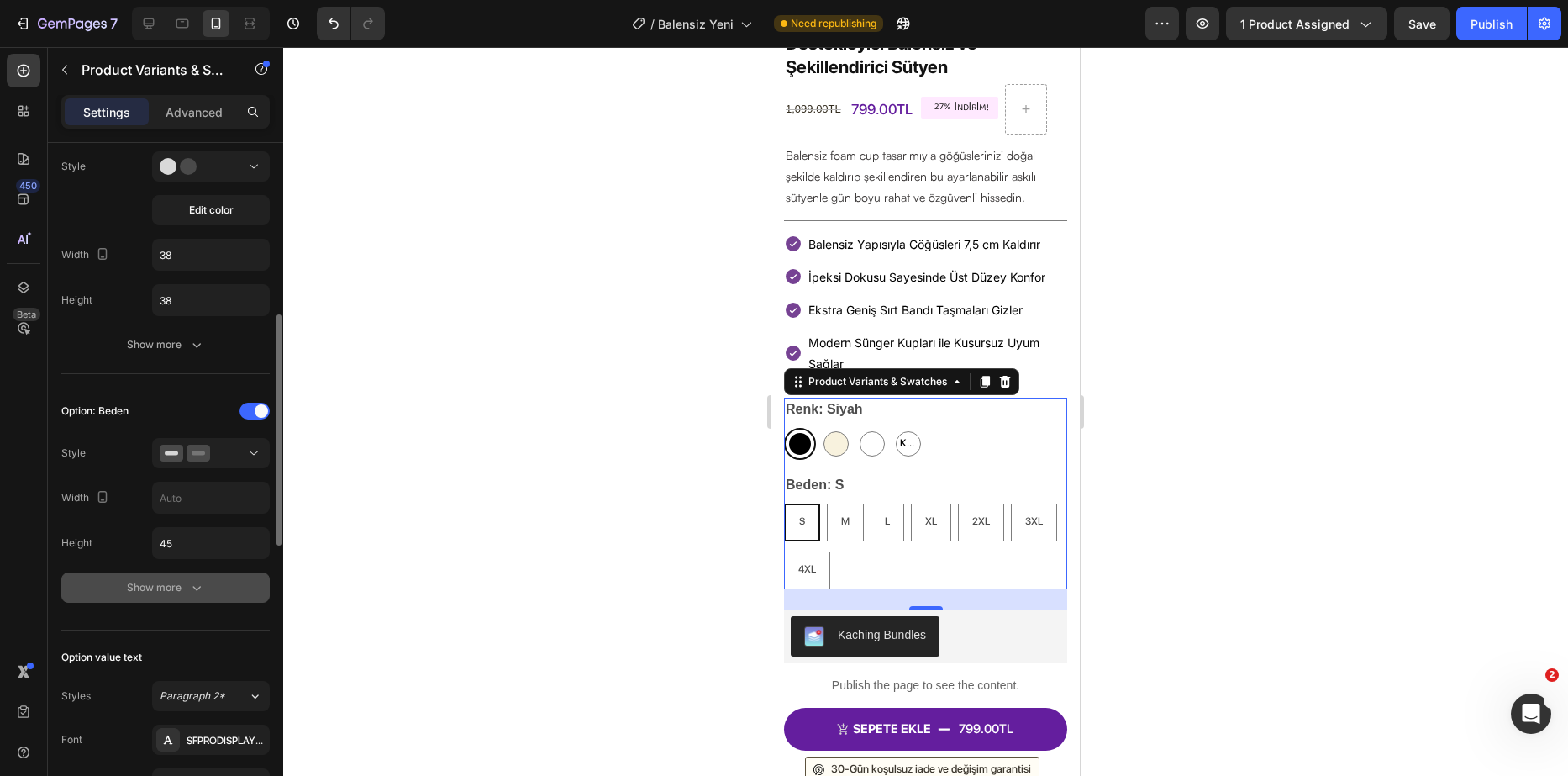
click at [195, 585] on icon "button" at bounding box center [196, 588] width 17 height 17
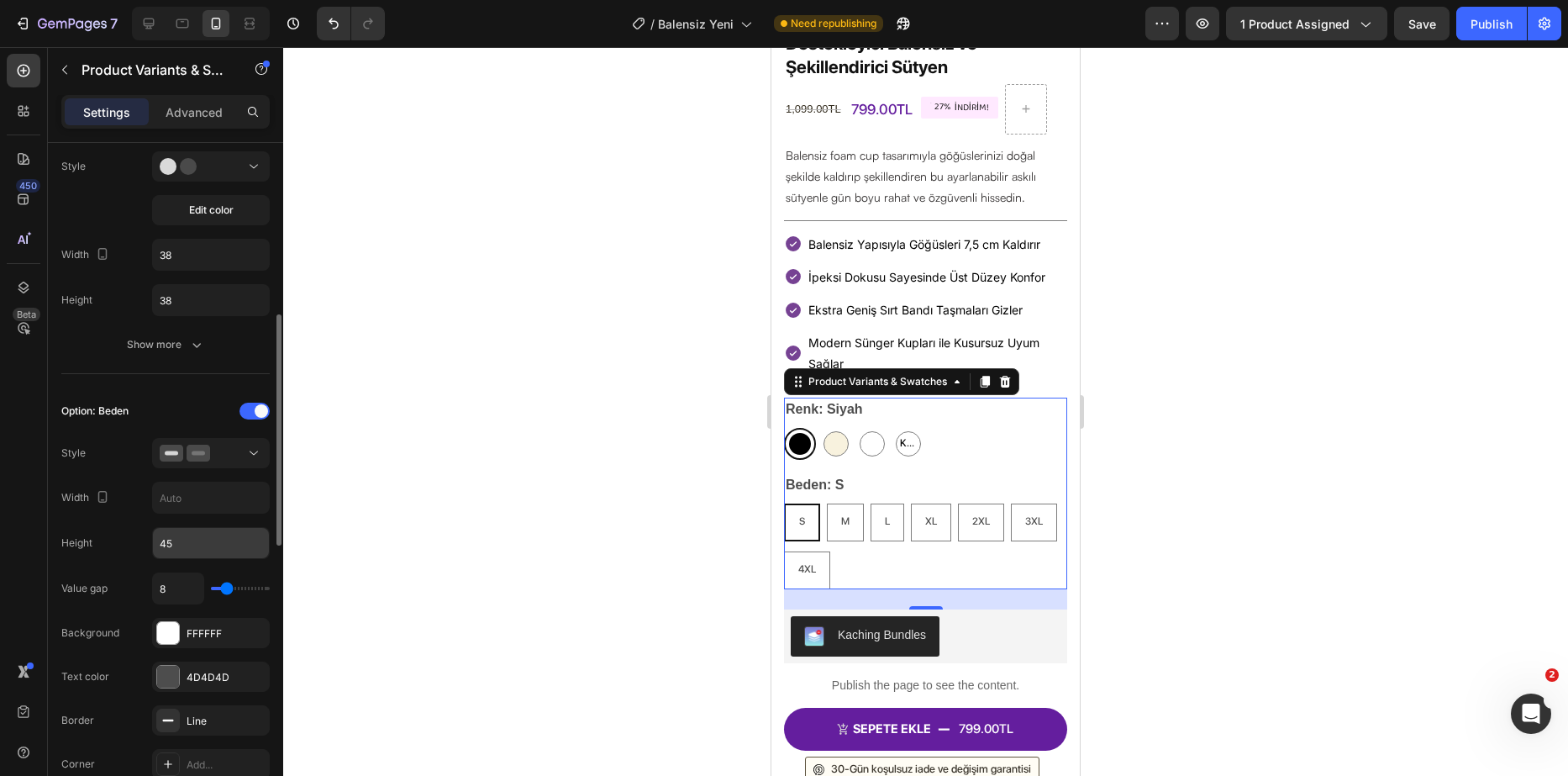
click at [221, 536] on input "45" at bounding box center [210, 543] width 116 height 30
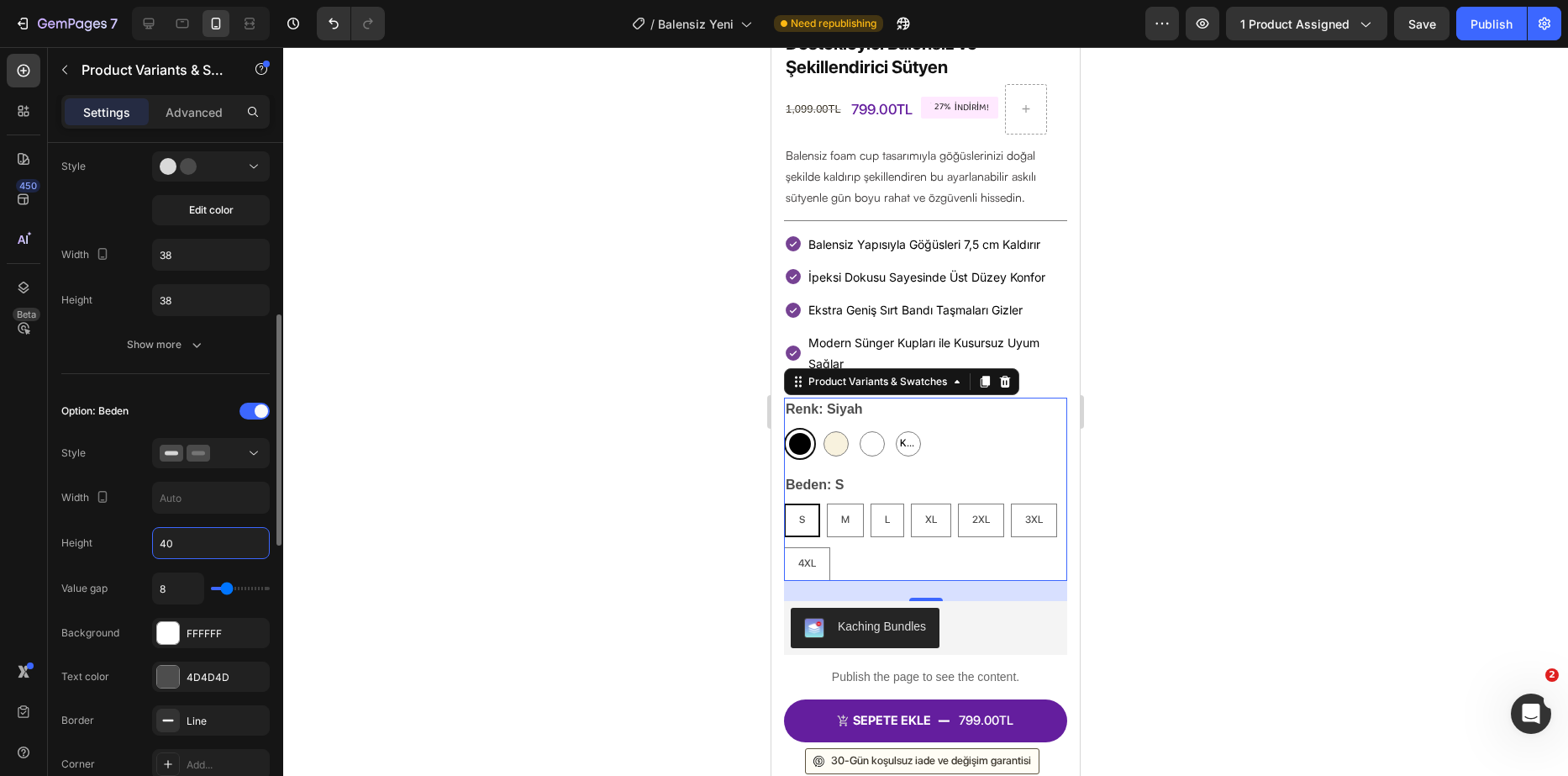
type input "4"
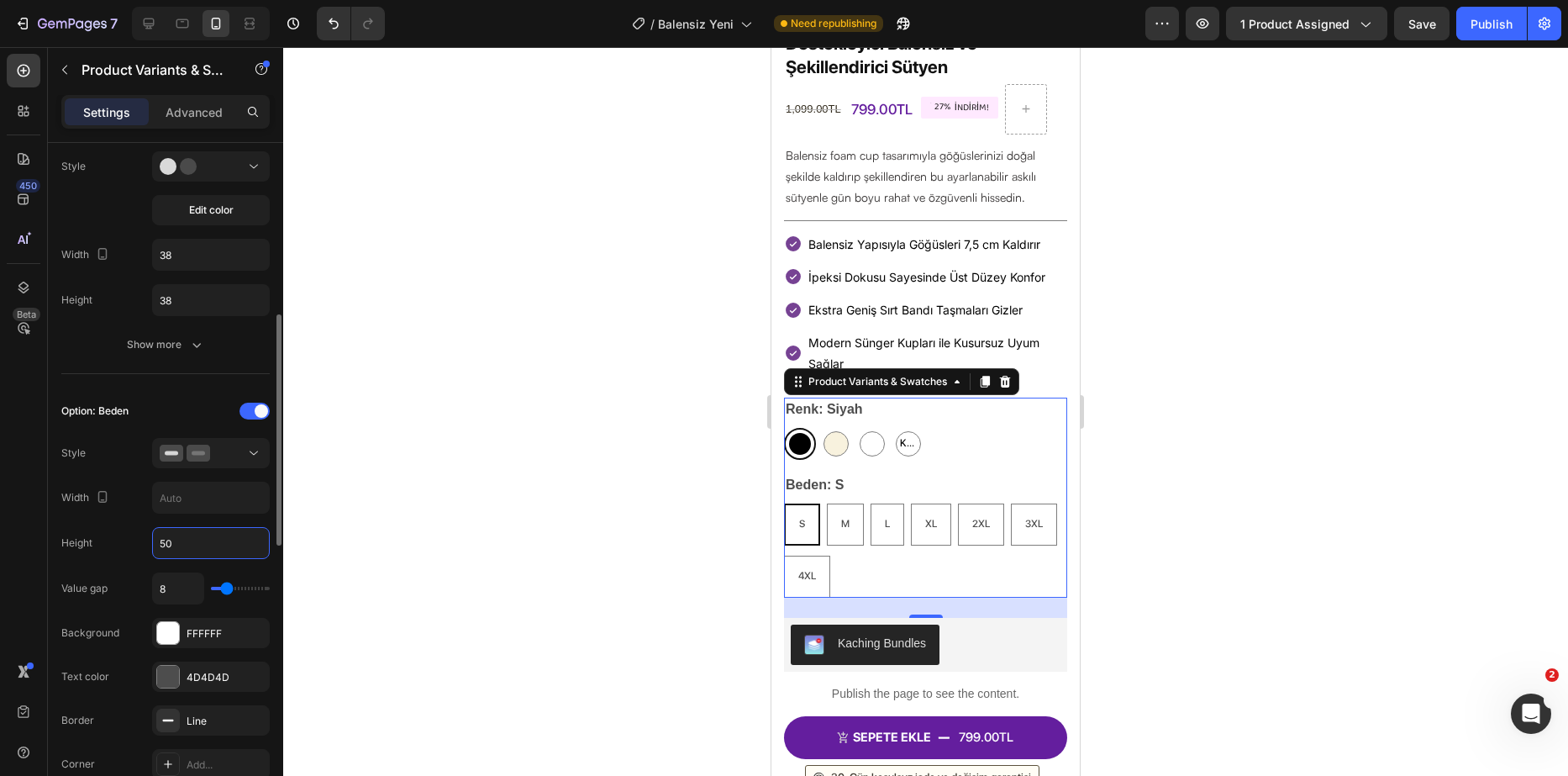
type input "5"
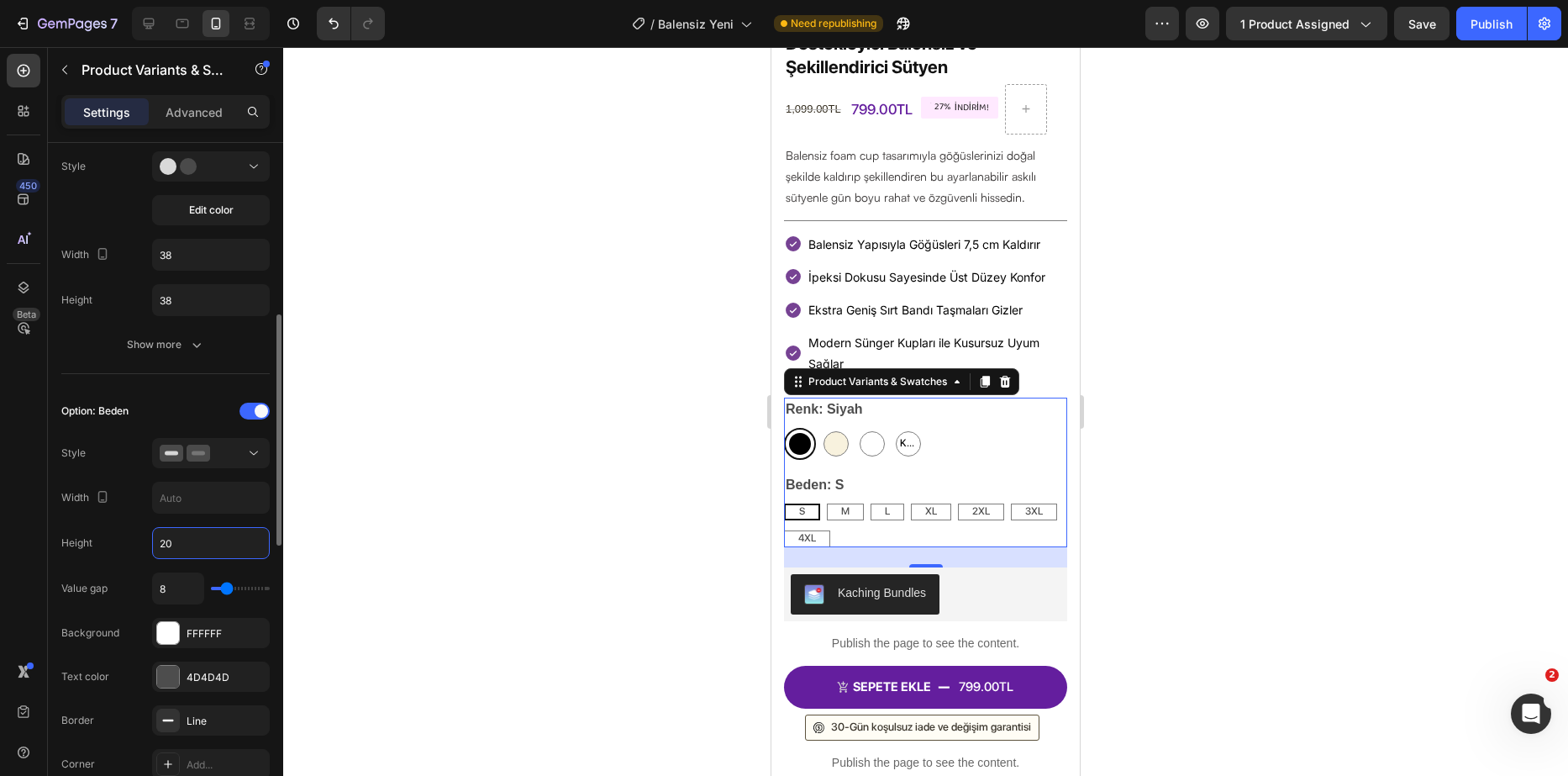
type input "2"
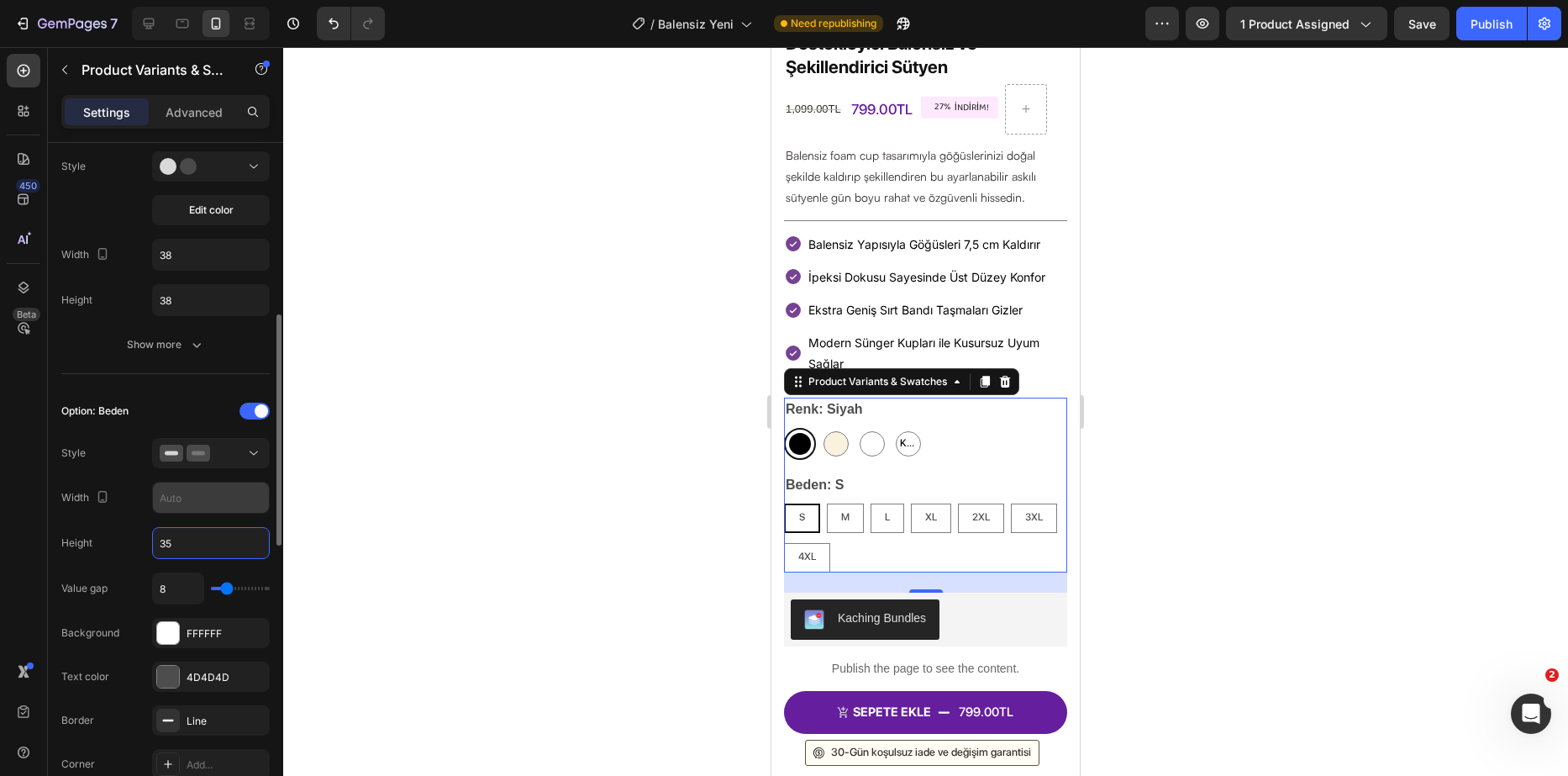
type input "35"
click at [210, 511] on input "text" at bounding box center [210, 498] width 116 height 30
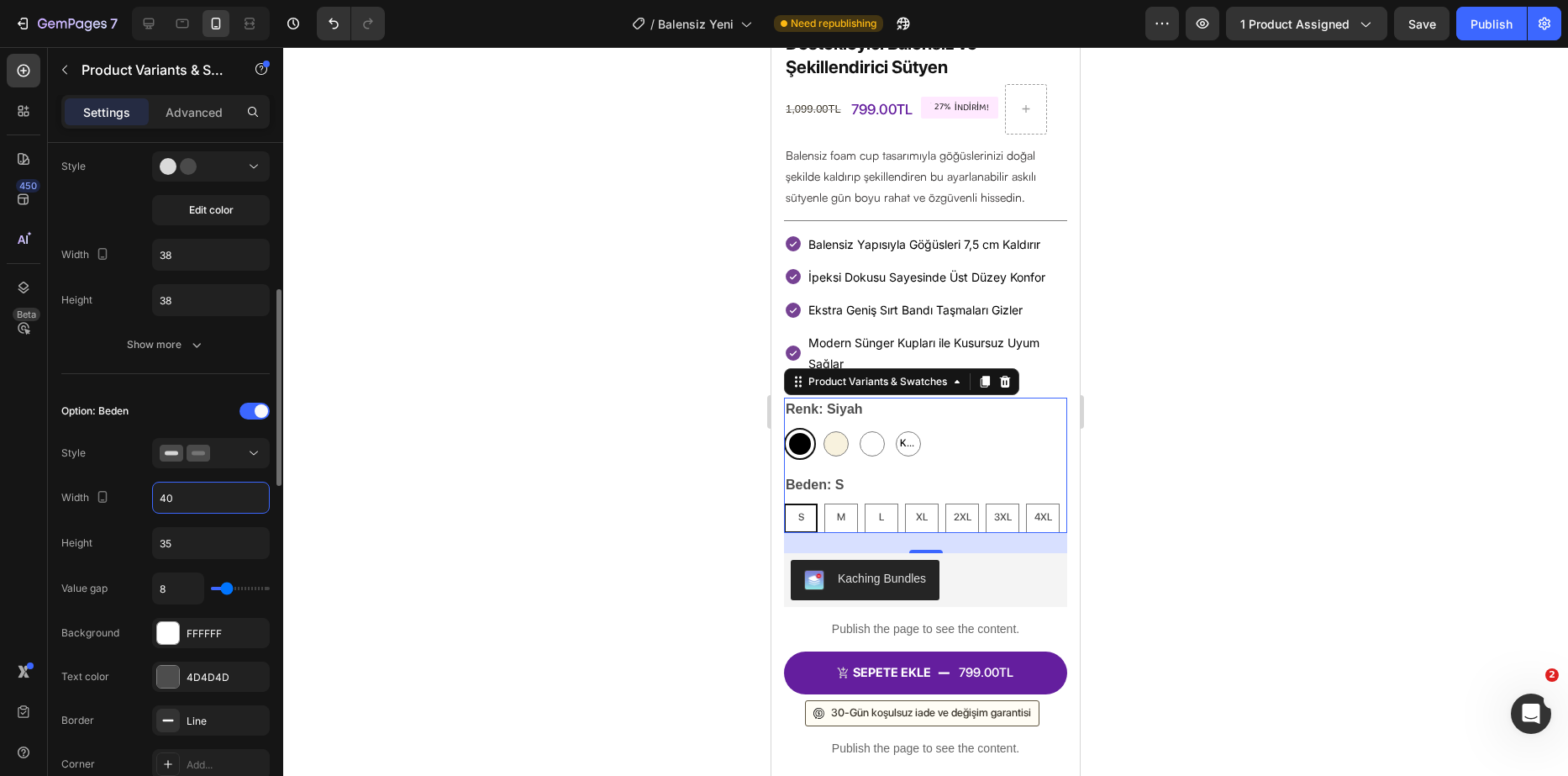
type input "4"
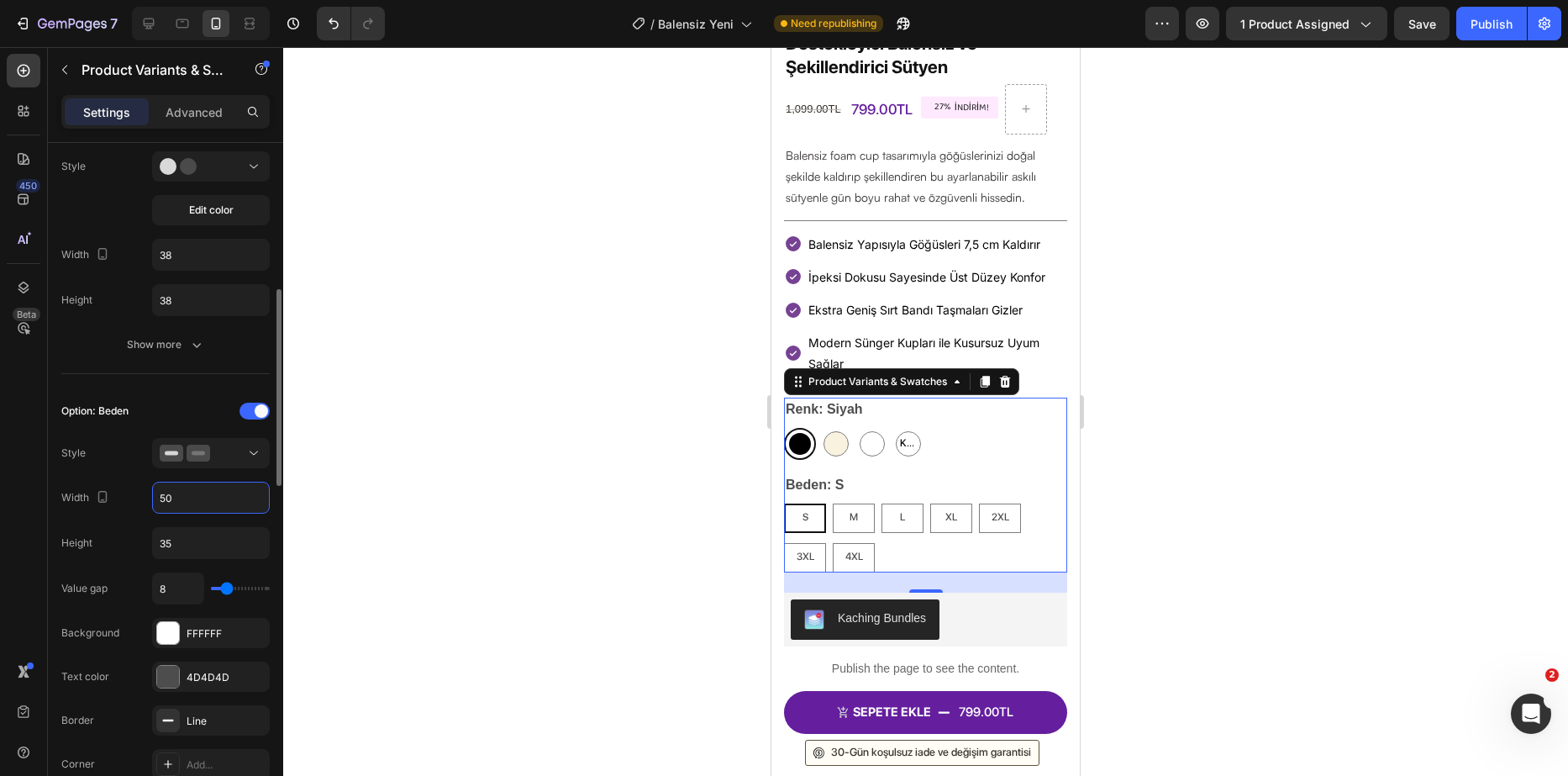
type input "5"
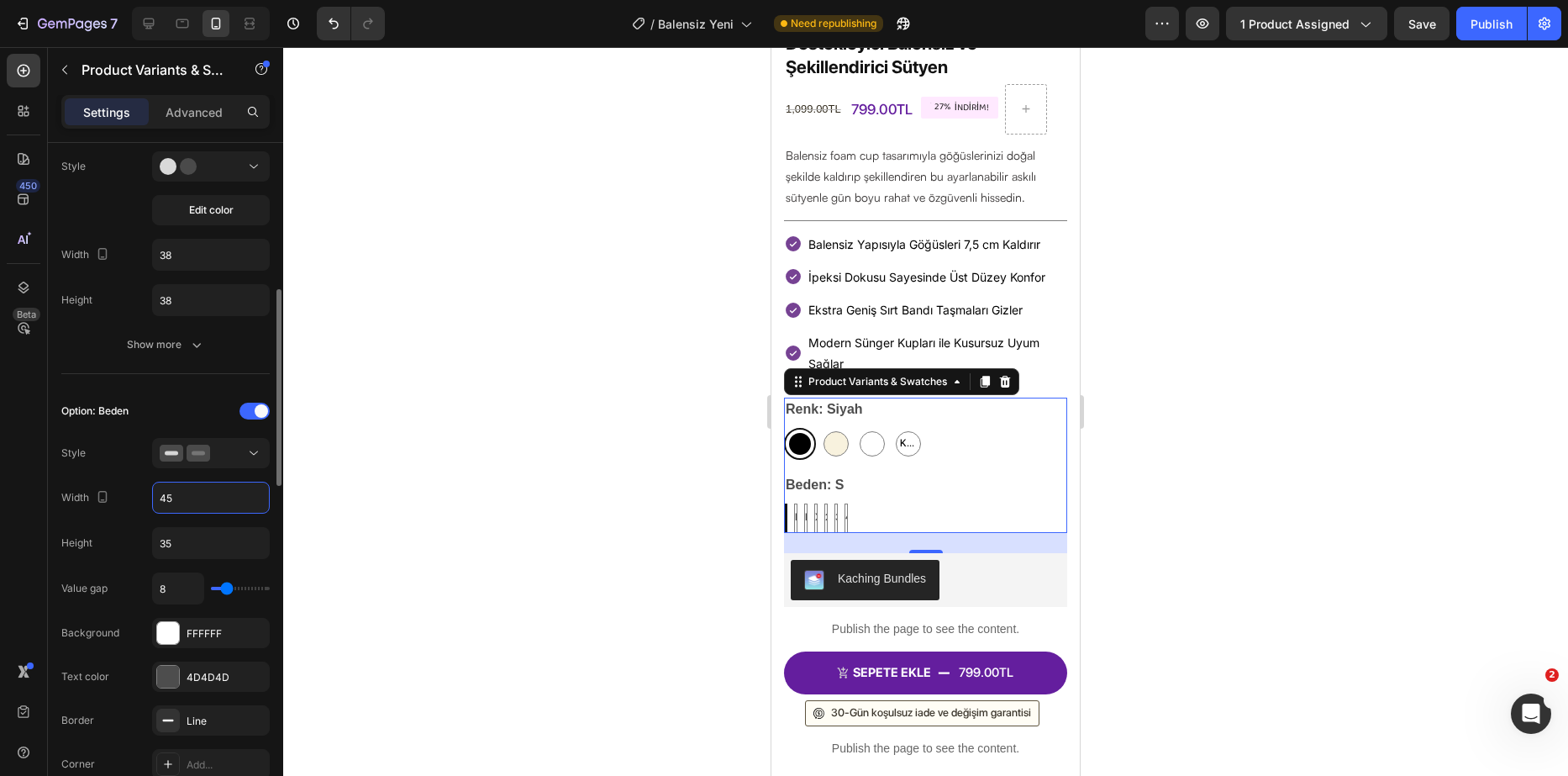
type input "4"
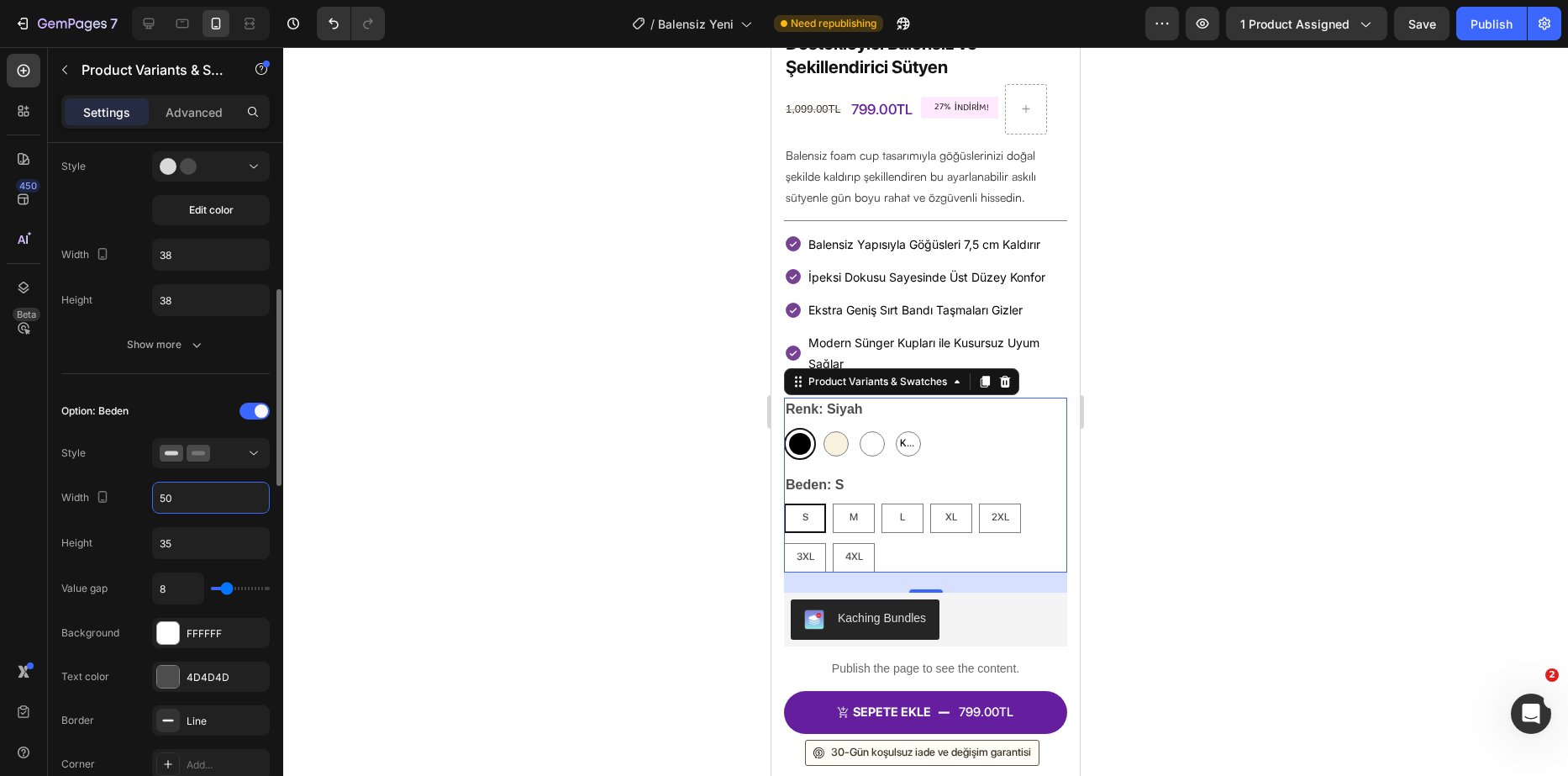
type input "5"
type input "6"
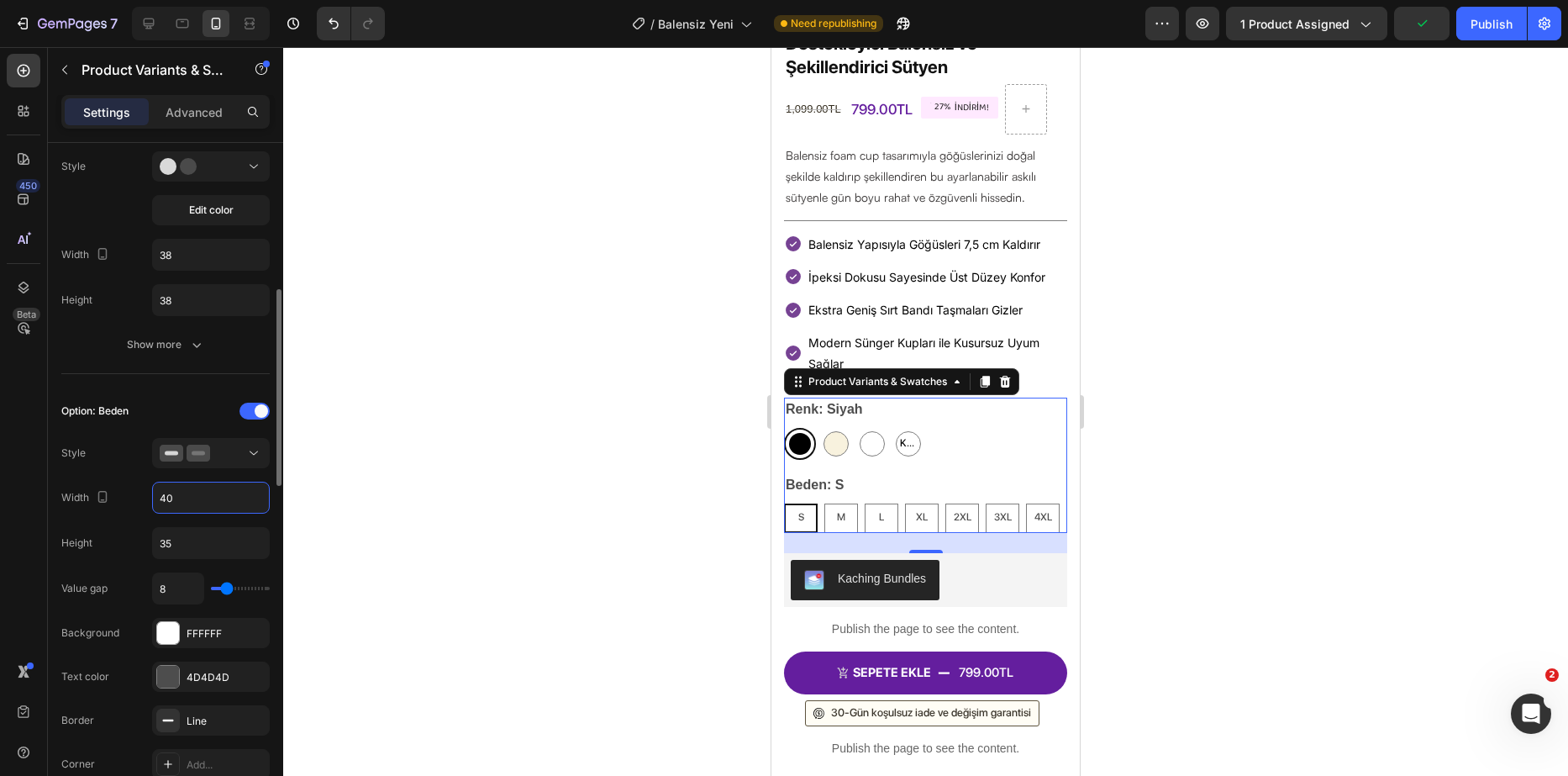
type input "4"
type input "3"
type input "45"
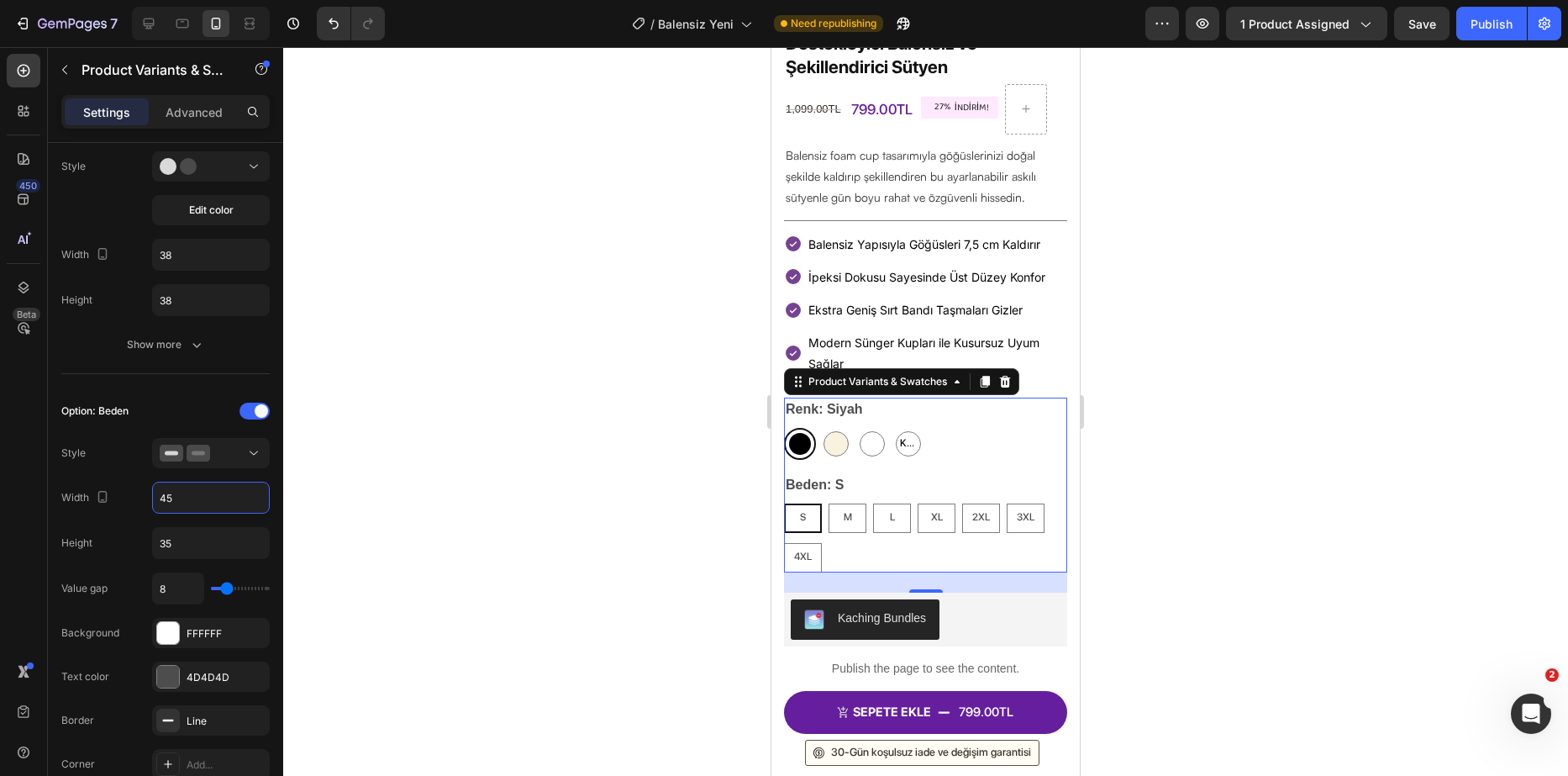
click at [391, 509] on div at bounding box center [925, 411] width 1285 height 729
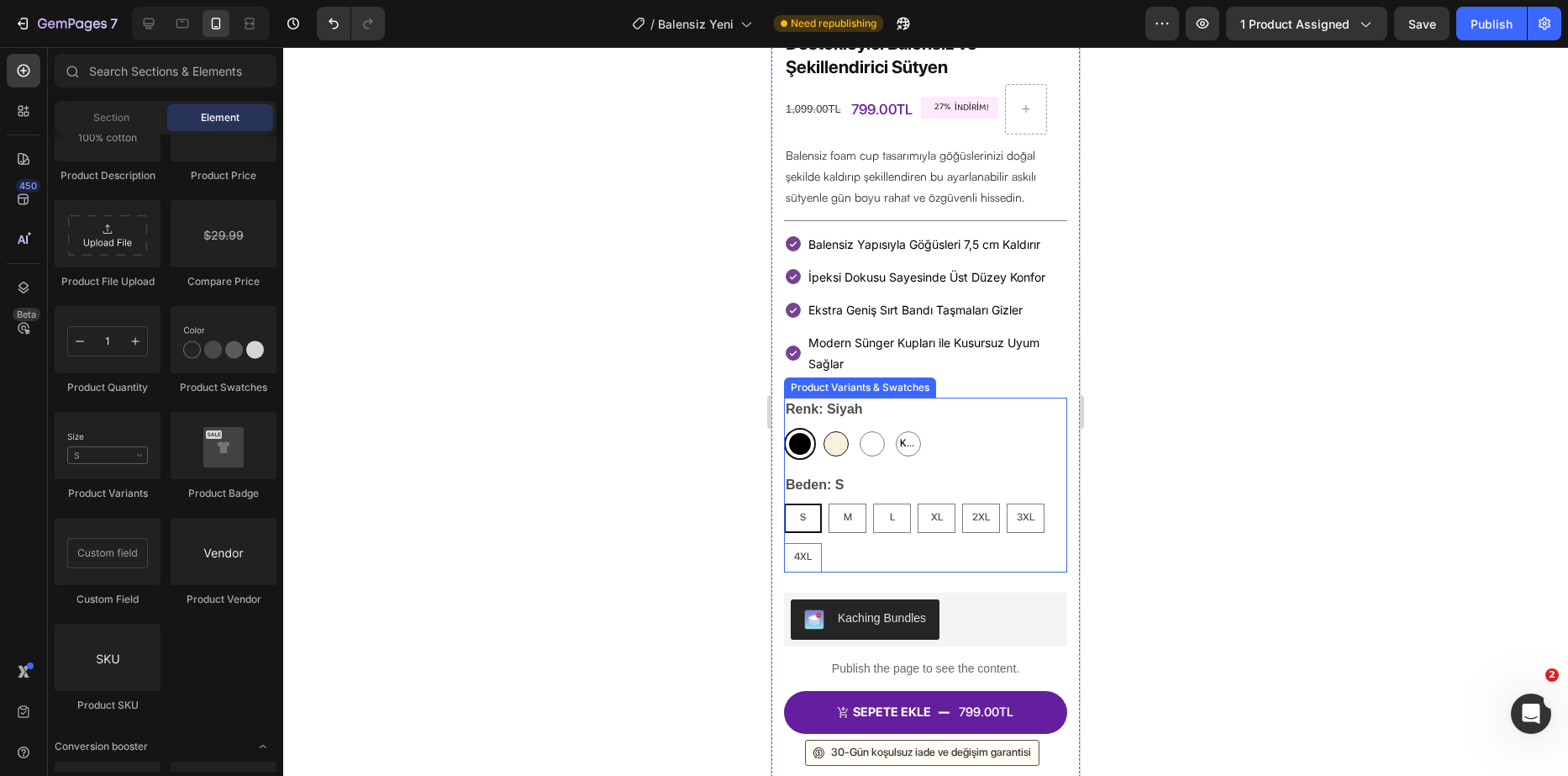
click at [843, 432] on div at bounding box center [836, 444] width 26 height 26
click at [821, 428] on input "Bej Bej" at bounding box center [820, 427] width 1 height 1
radio input "true"
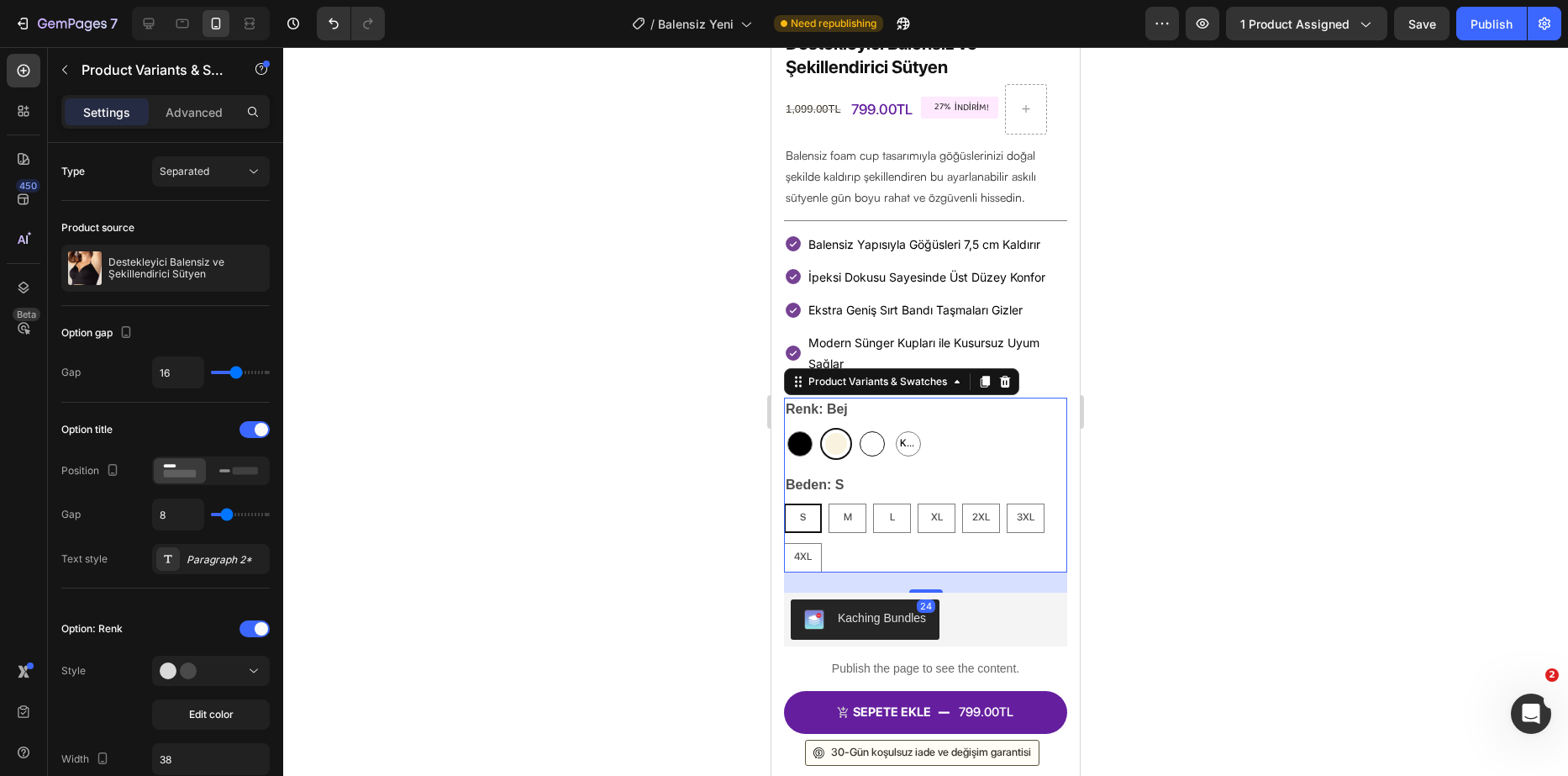
click at [880, 432] on div at bounding box center [872, 444] width 26 height 26
click at [856, 427] on input "[MEDICAL_DATA] [MEDICAL_DATA]" at bounding box center [855, 427] width 1 height 1
radio input "true"
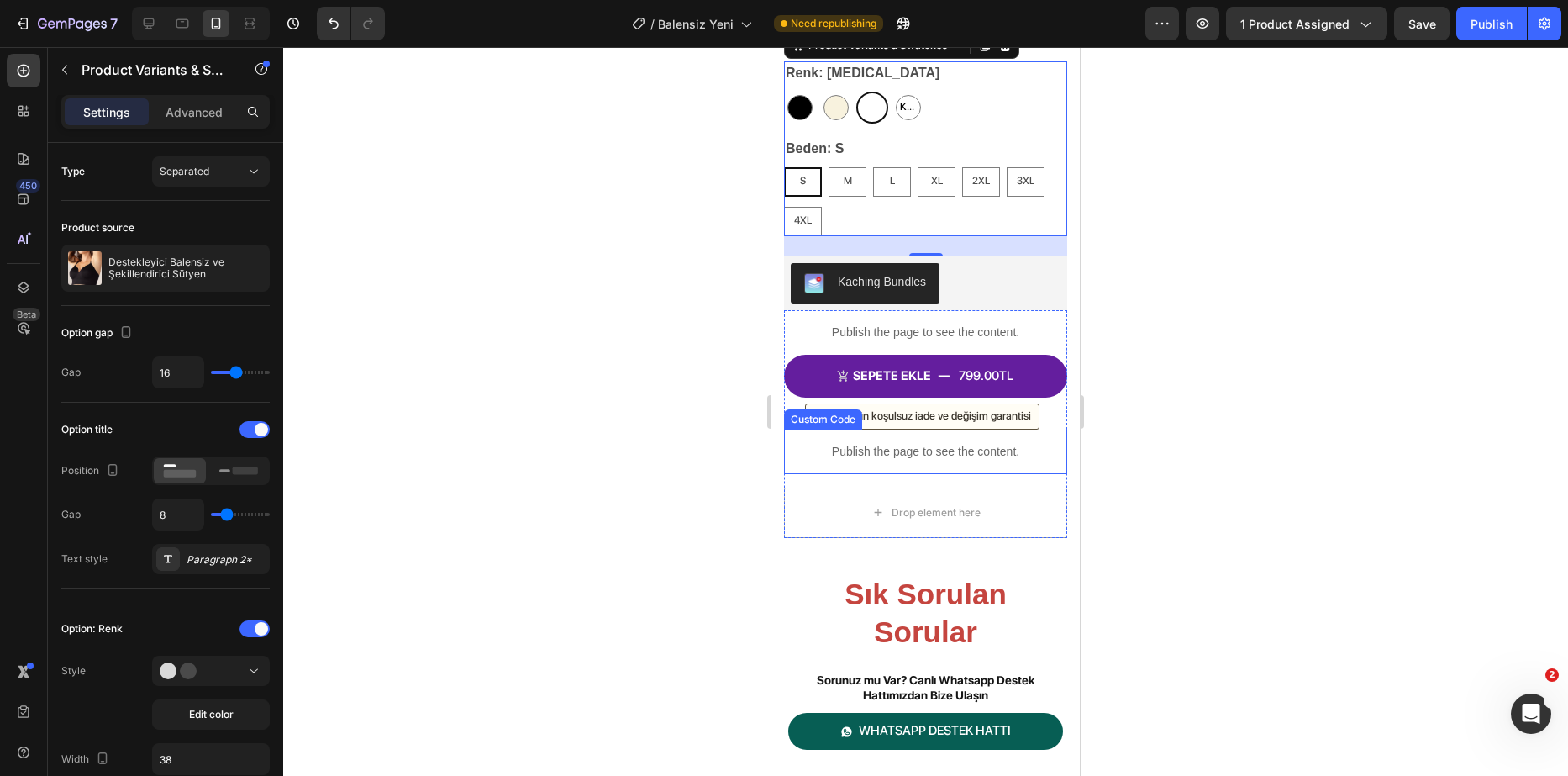
scroll to position [763, 0]
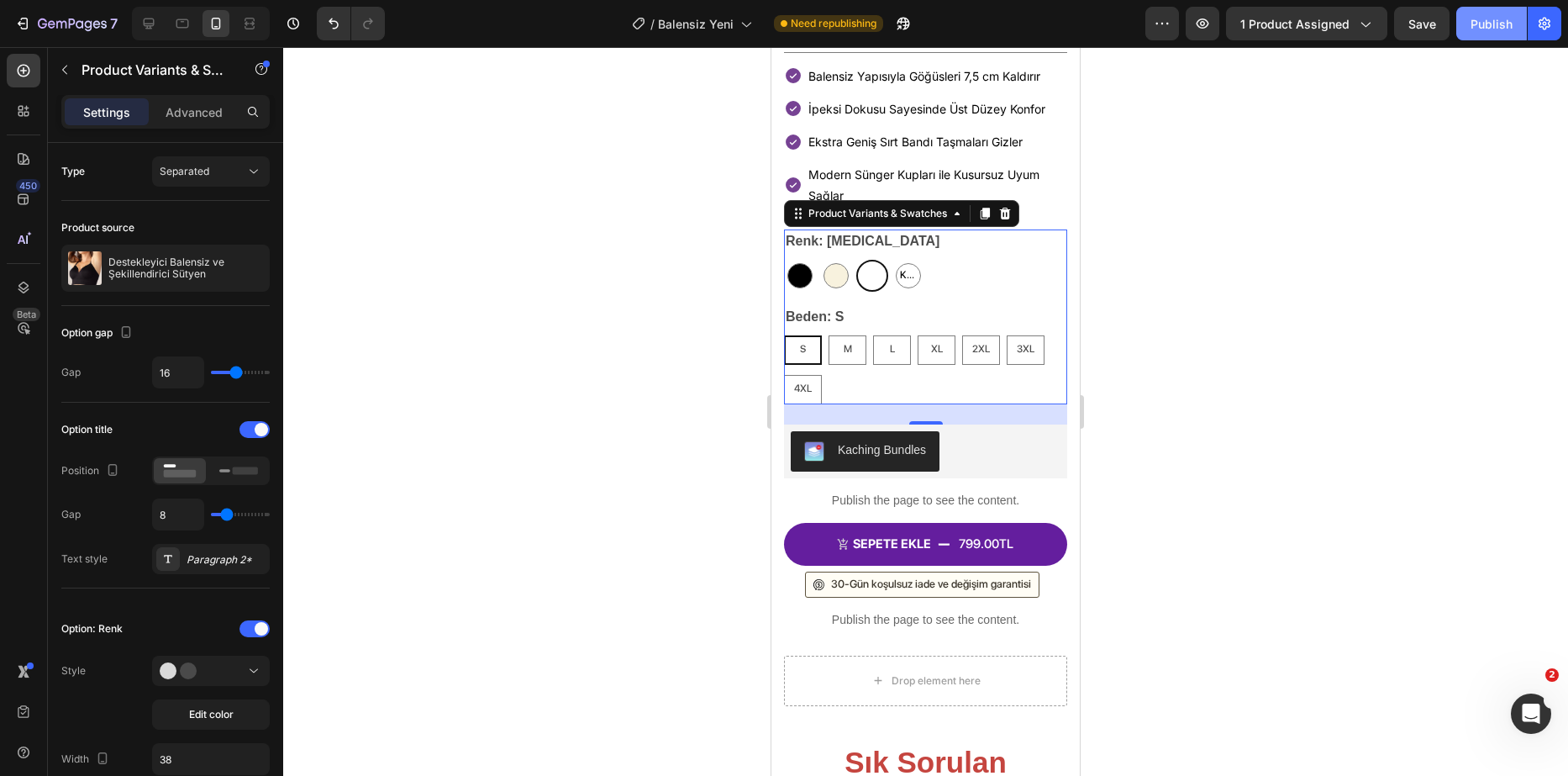
click at [1493, 25] on div "Publish" at bounding box center [1492, 24] width 42 height 18
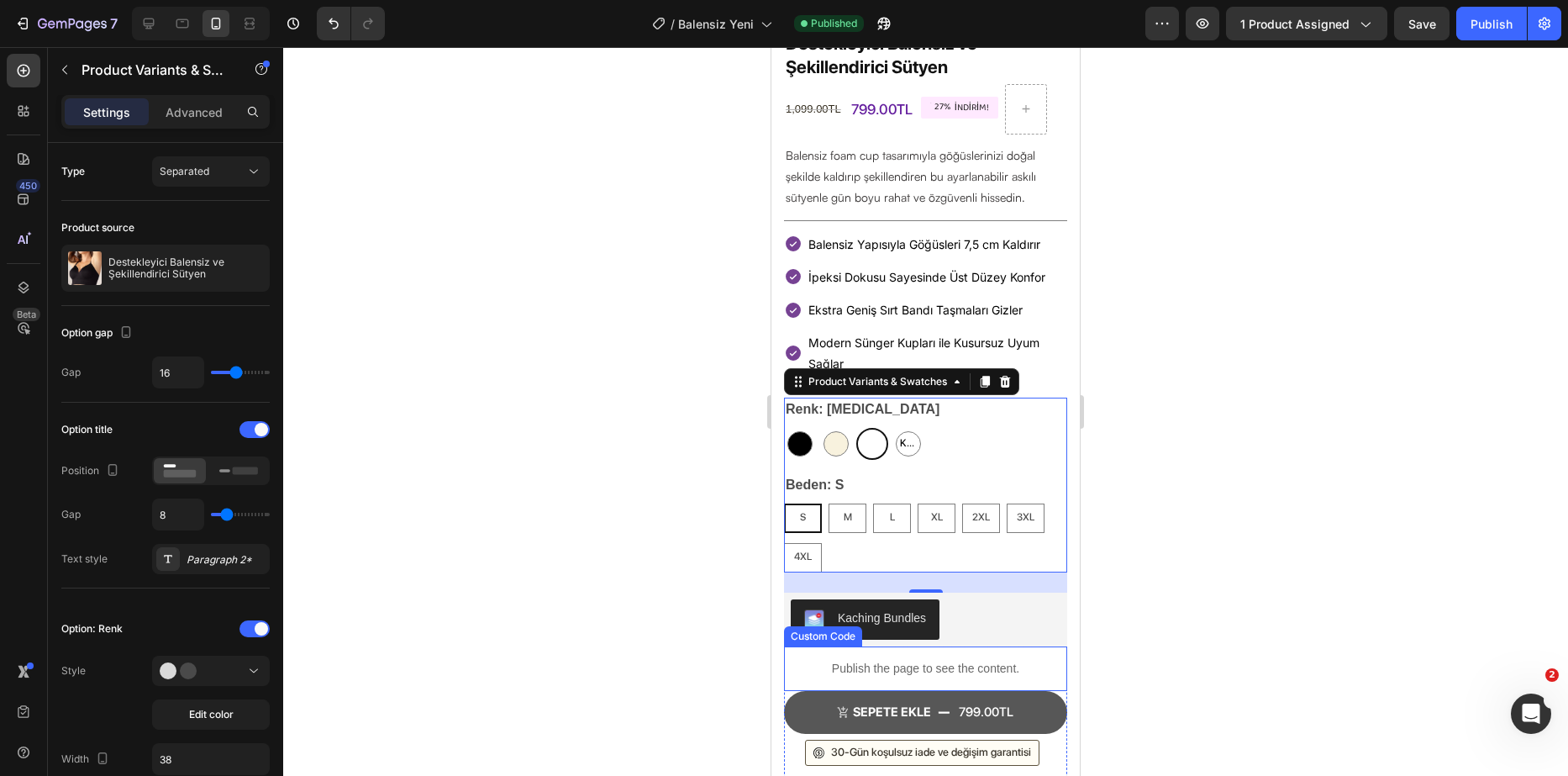
scroll to position [679, 0]
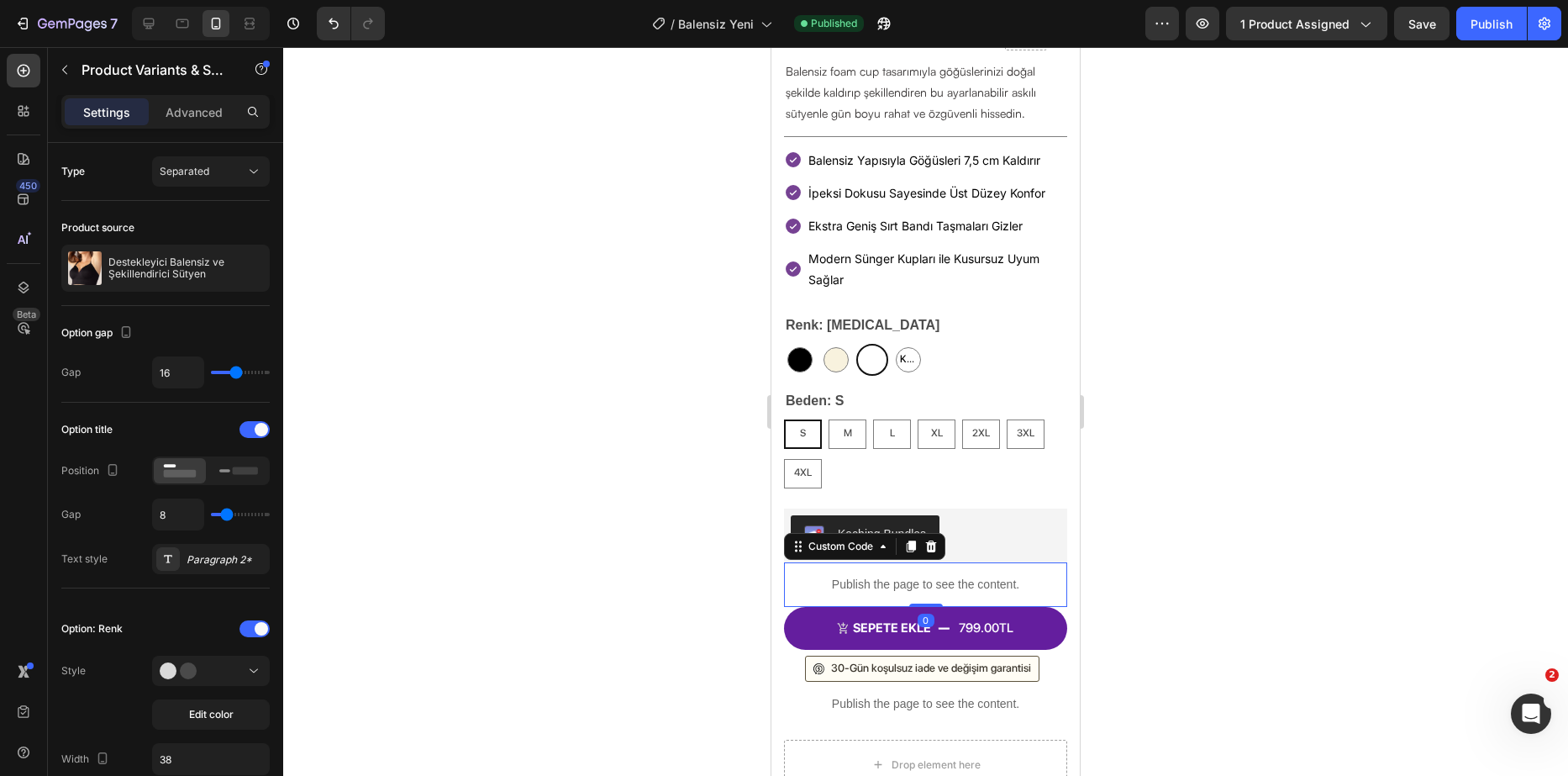
click at [910, 576] on p "Publish the page to see the content." at bounding box center [926, 585] width 283 height 18
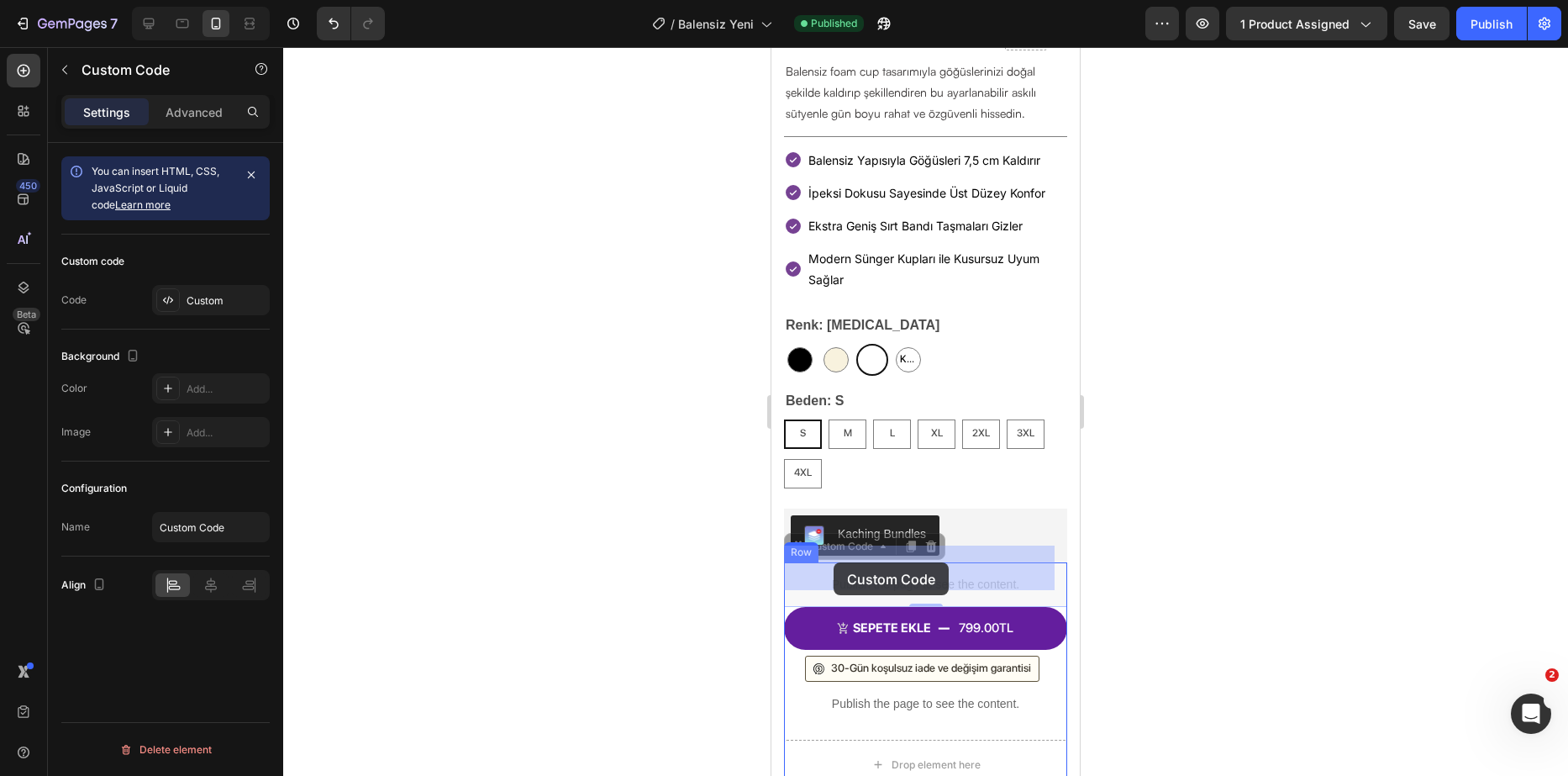
drag, startPoint x: 809, startPoint y: 535, endPoint x: 834, endPoint y: 563, distance: 37.5
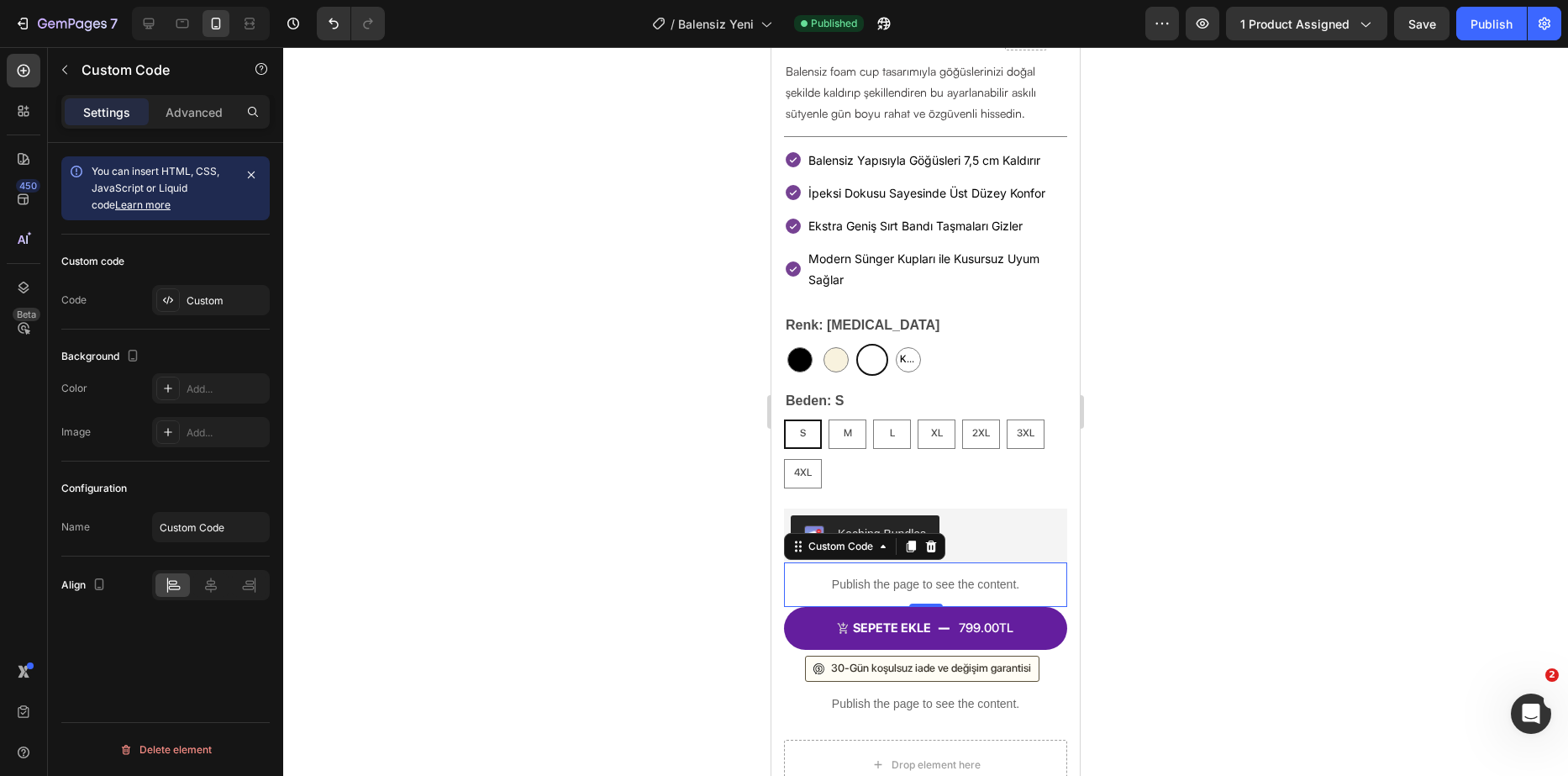
click at [708, 514] on div at bounding box center [925, 411] width 1285 height 729
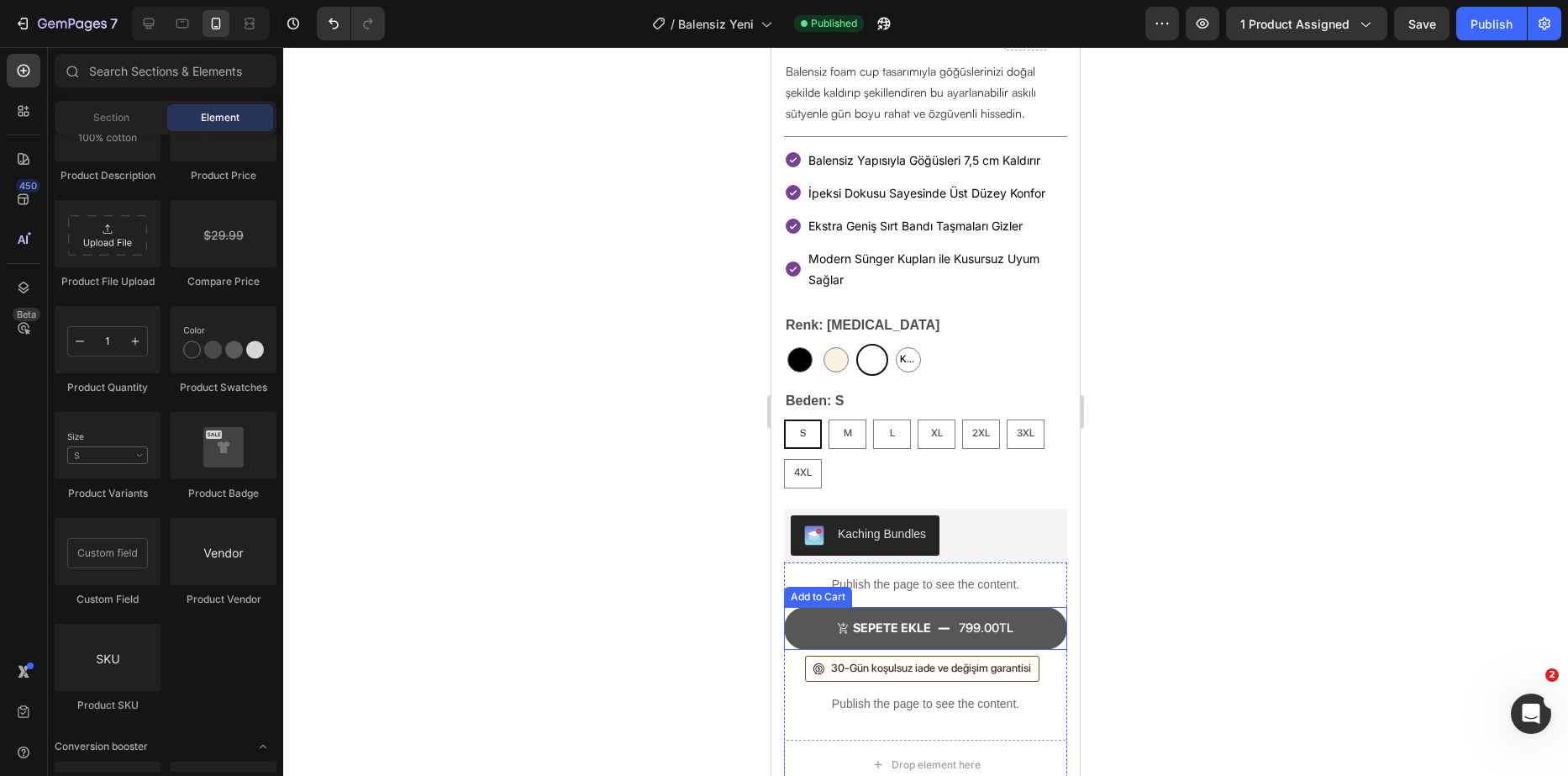
click at [945, 633] on button "SEPETE EKLE 799.00TL" at bounding box center [926, 628] width 283 height 43
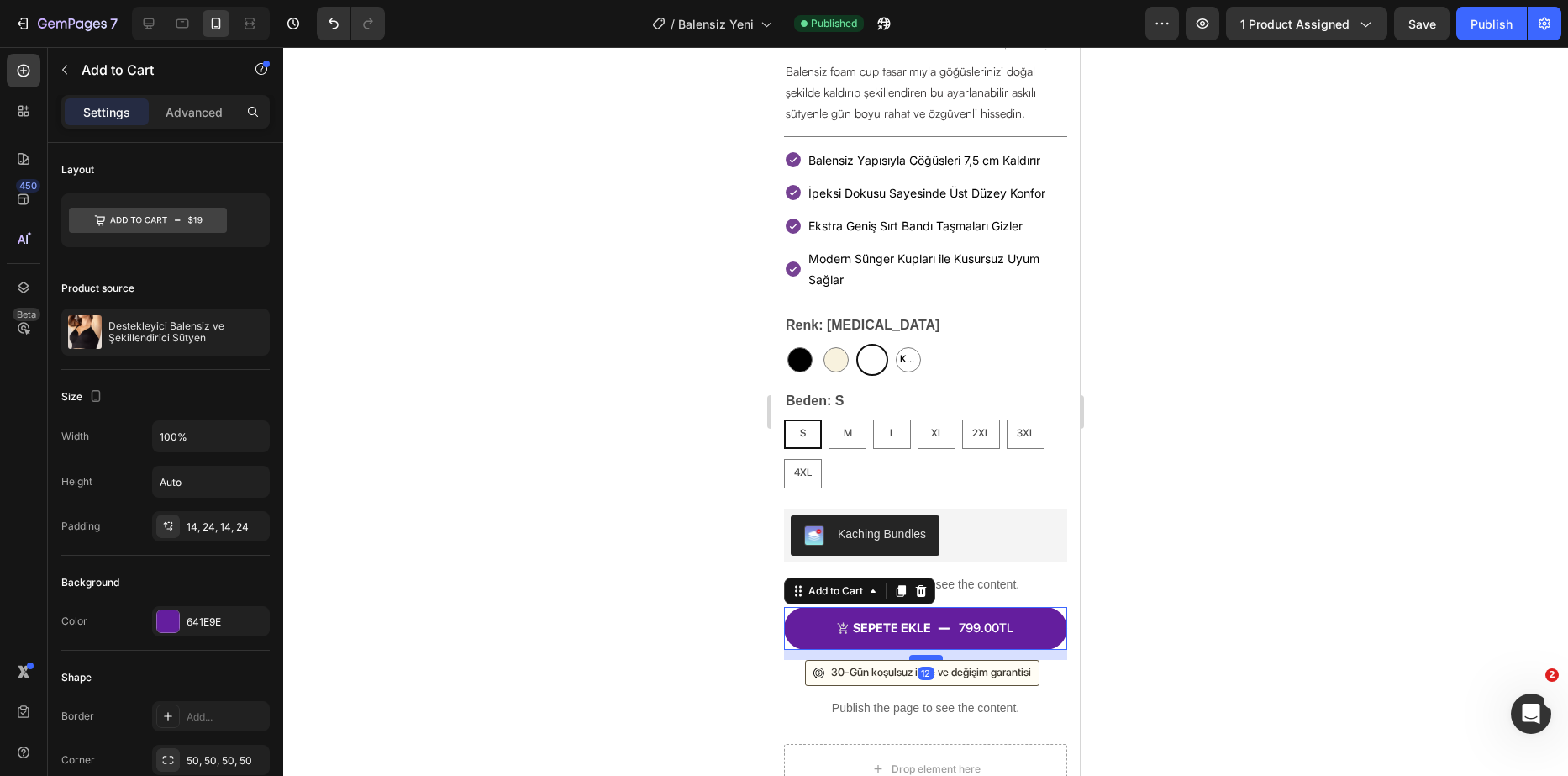
click at [930, 655] on div at bounding box center [926, 657] width 34 height 5
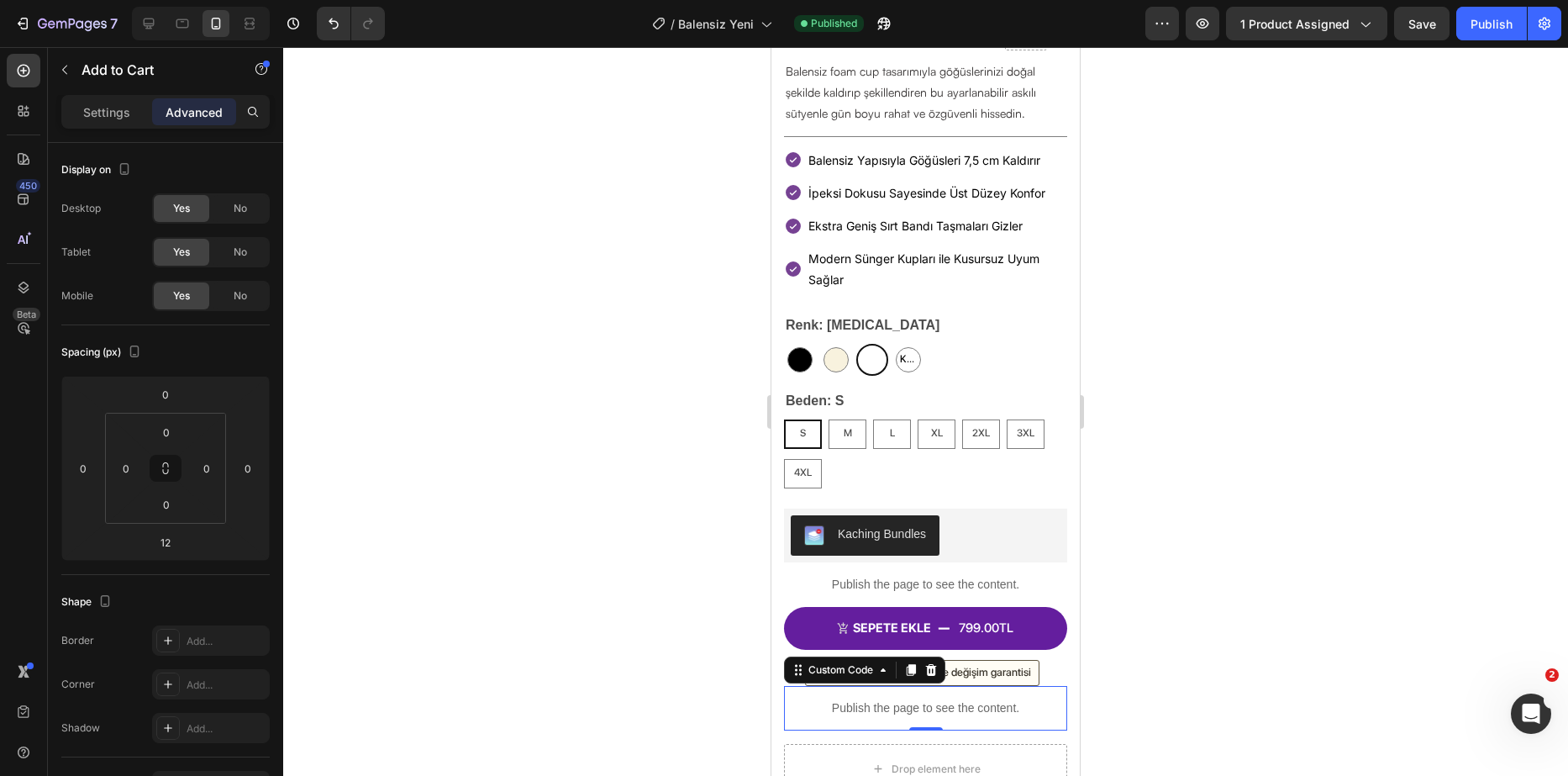
click at [941, 687] on div "Publish the page to see the content." at bounding box center [926, 709] width 283 height 44
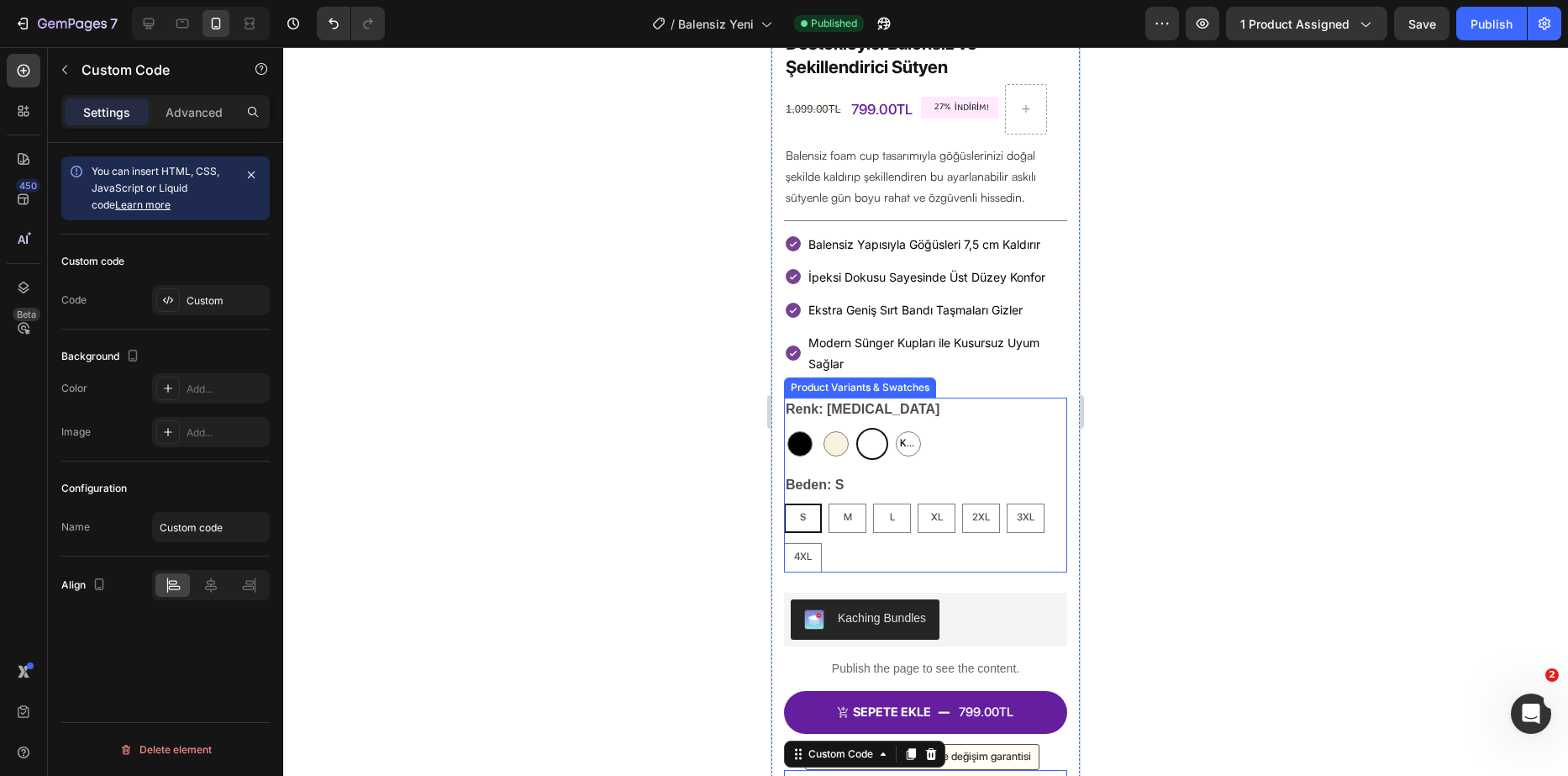
scroll to position [511, 0]
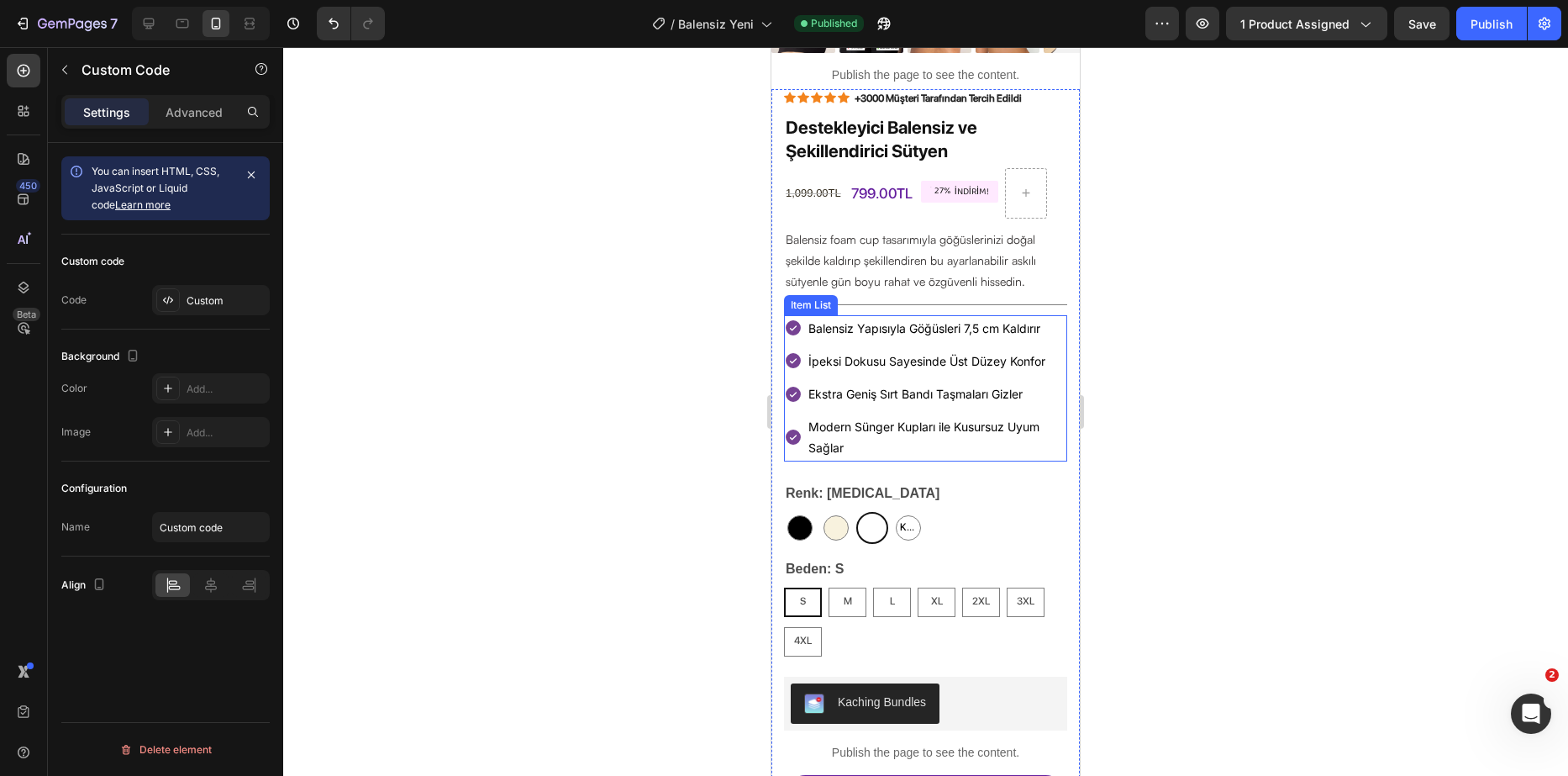
click at [805, 315] on div "Balensiz Yapısıyla Göğüsleri 7,5 cm Kaldırır" at bounding box center [926, 327] width 283 height 26
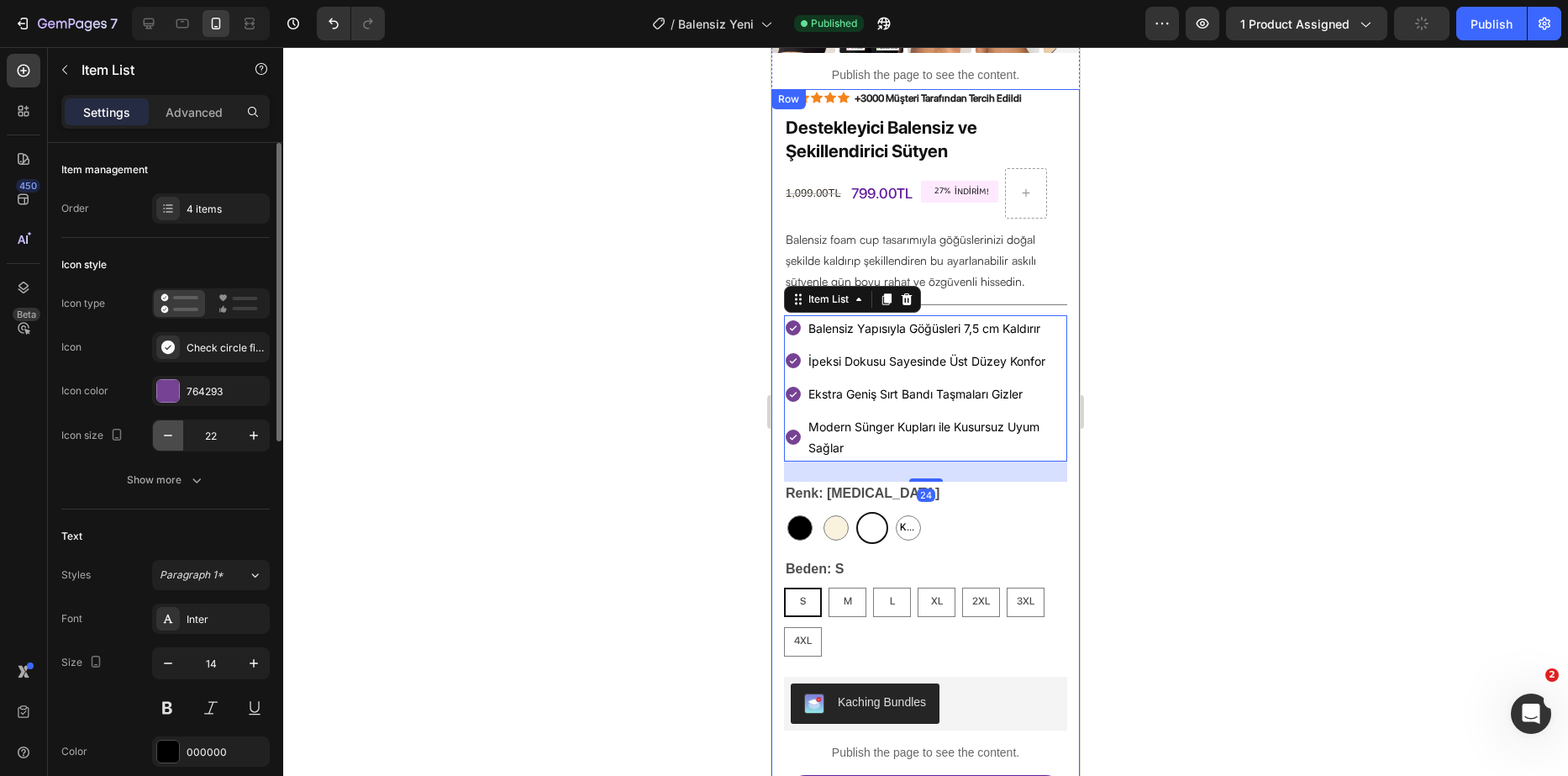
click at [173, 441] on icon "button" at bounding box center [168, 435] width 17 height 17
type input "21"
click at [161, 672] on button "button" at bounding box center [168, 664] width 30 height 30
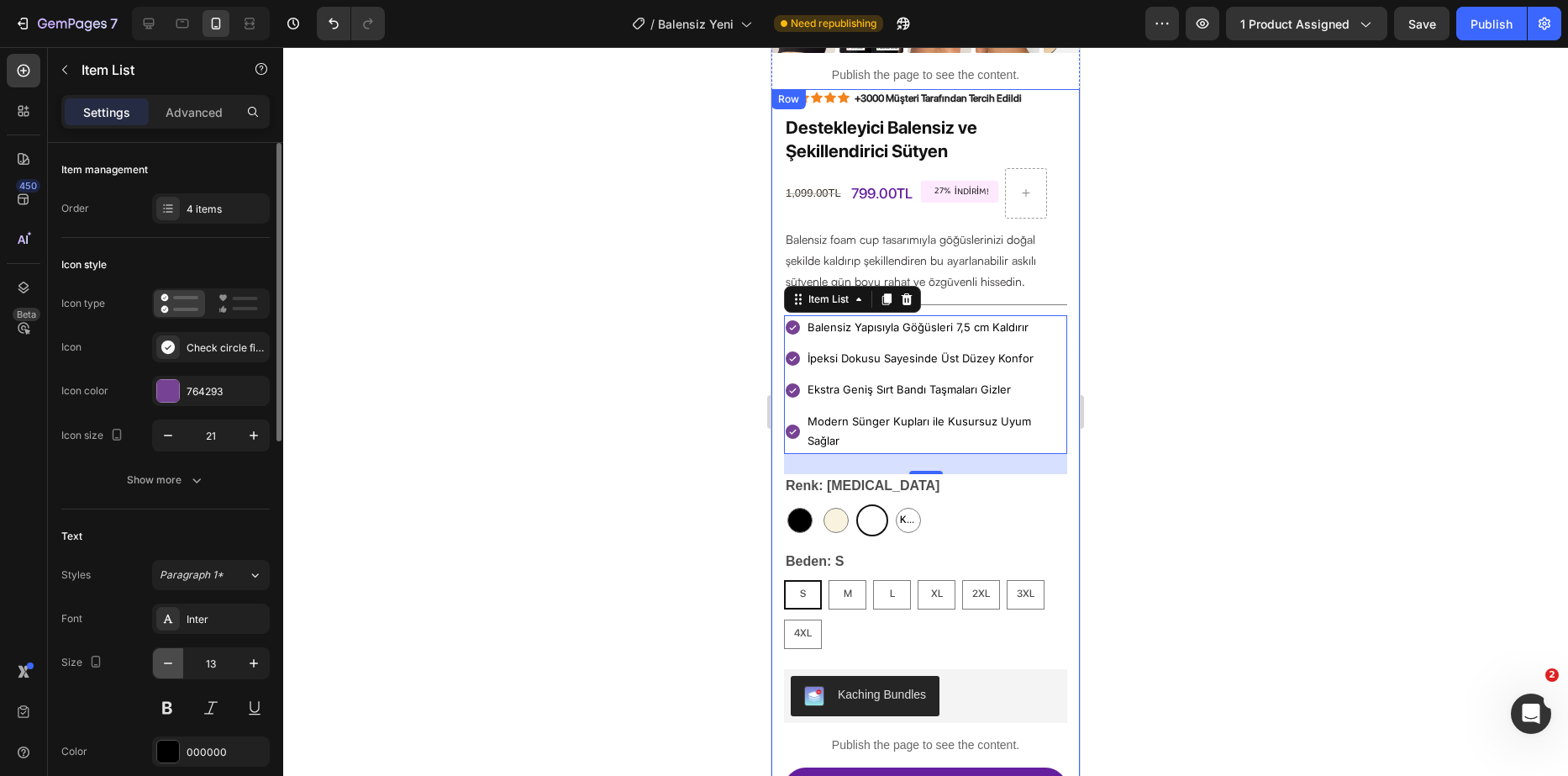
click at [161, 672] on button "button" at bounding box center [168, 664] width 30 height 30
type input "12"
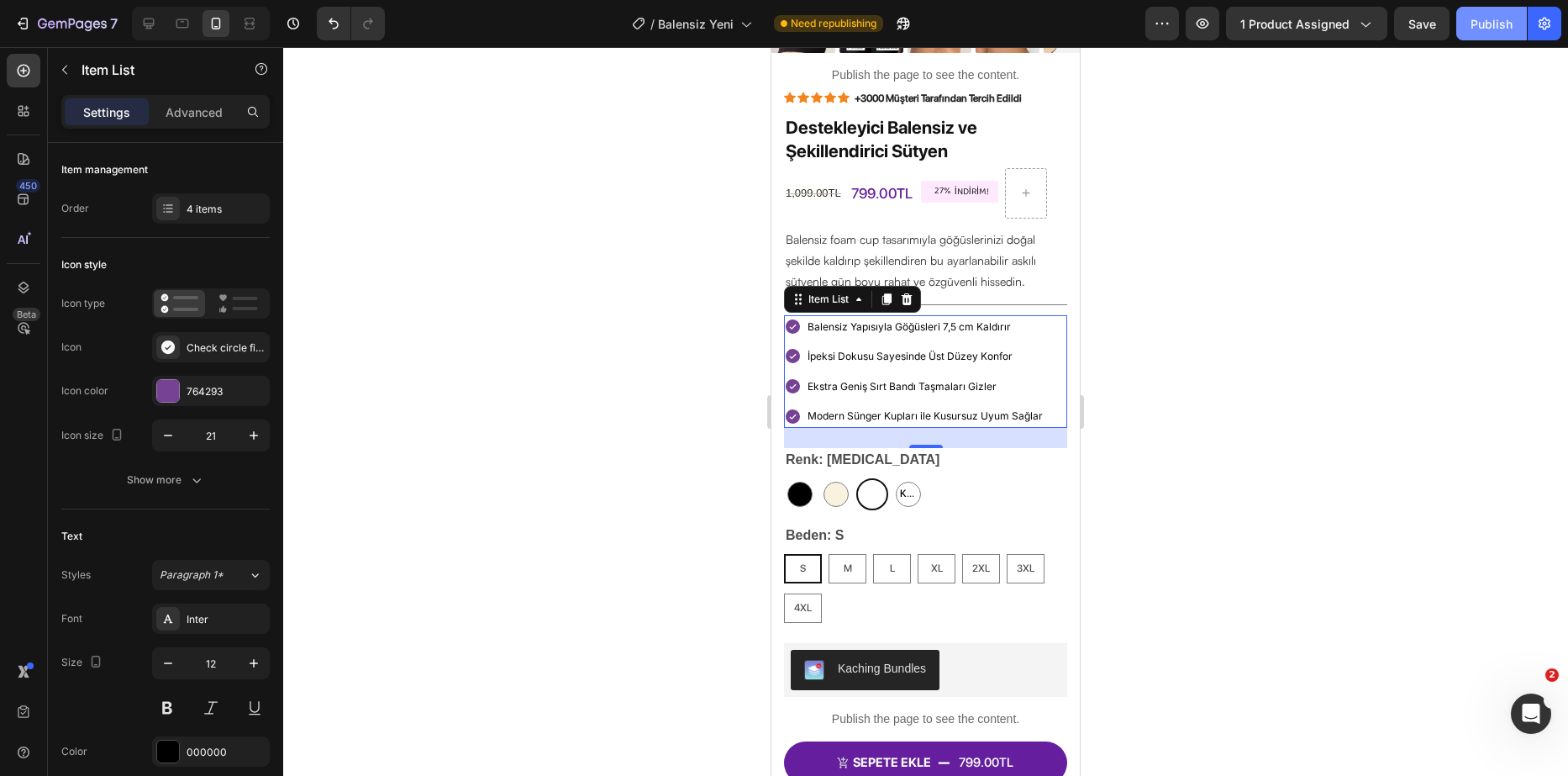
click at [1492, 30] on div "Publish" at bounding box center [1492, 24] width 42 height 18
click at [160, 440] on icon "button" at bounding box center [168, 435] width 17 height 17
click at [161, 440] on icon "button" at bounding box center [168, 435] width 17 height 17
type input "18"
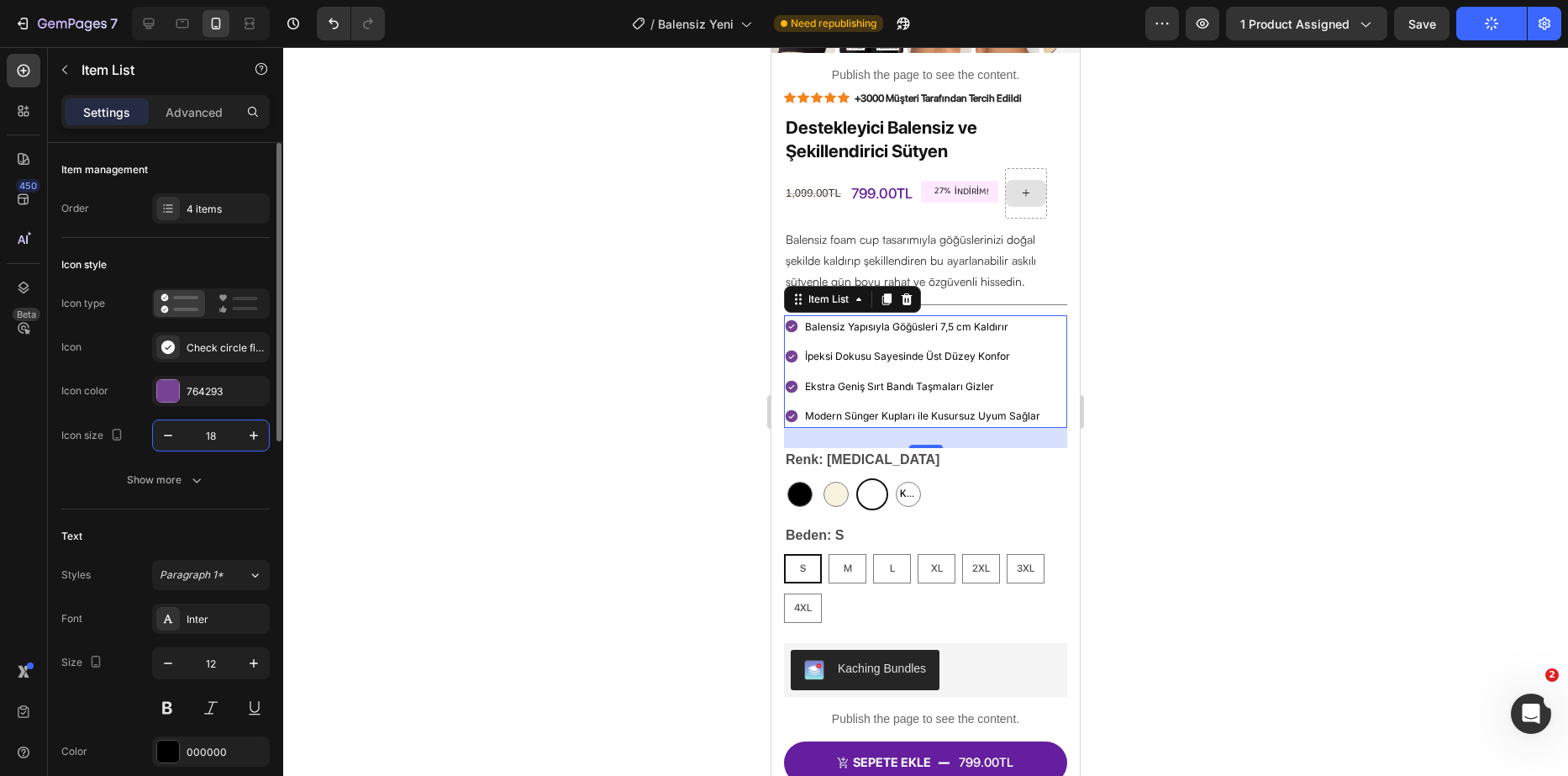
click at [226, 435] on input "18" at bounding box center [210, 435] width 56 height 30
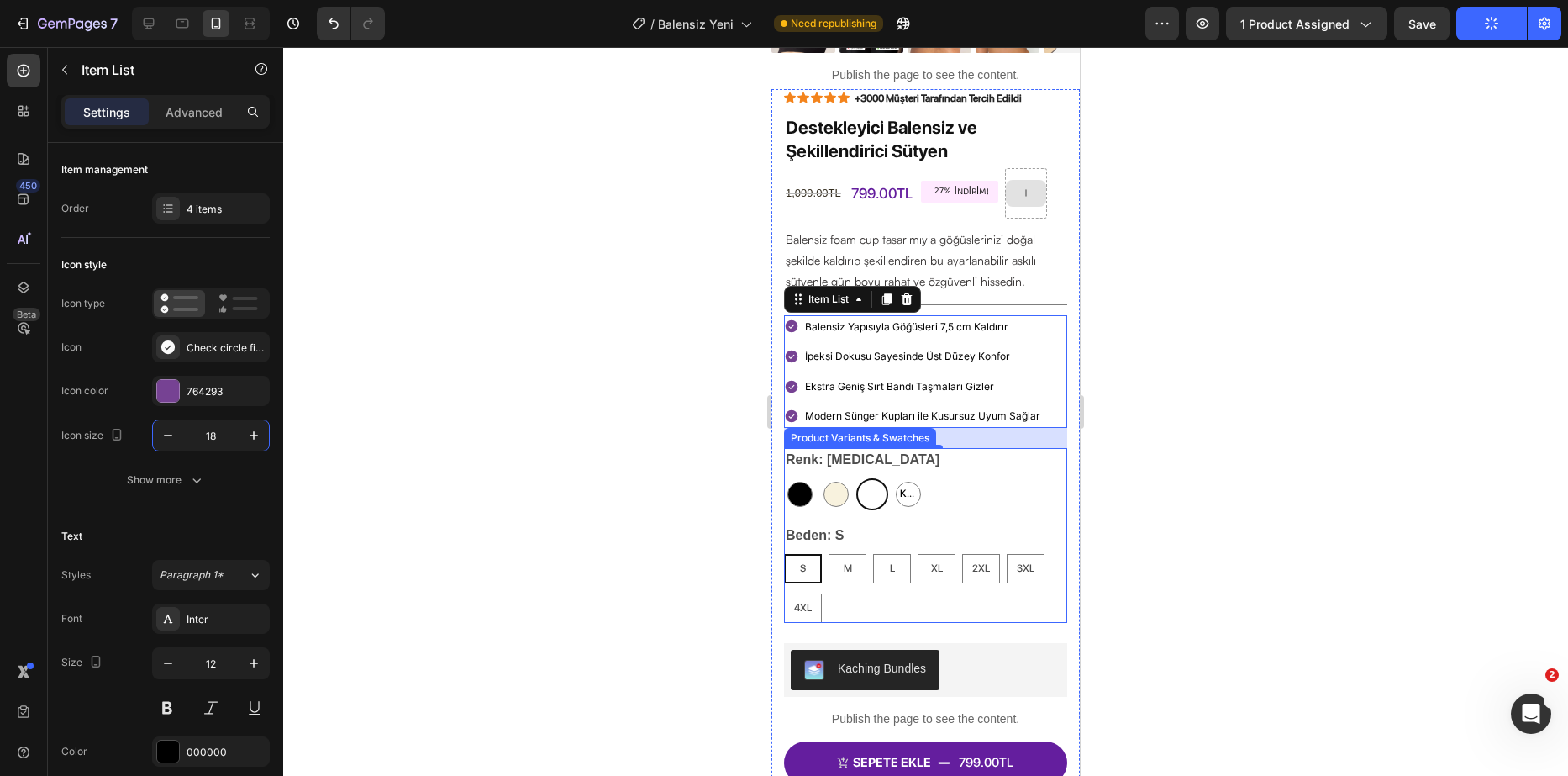
click at [1029, 449] on div "Renk: [MEDICAL_DATA] Siyah Siyah Bej Bej [MEDICAL_DATA] [MEDICAL_DATA] Kahveren…" at bounding box center [926, 480] width 283 height 62
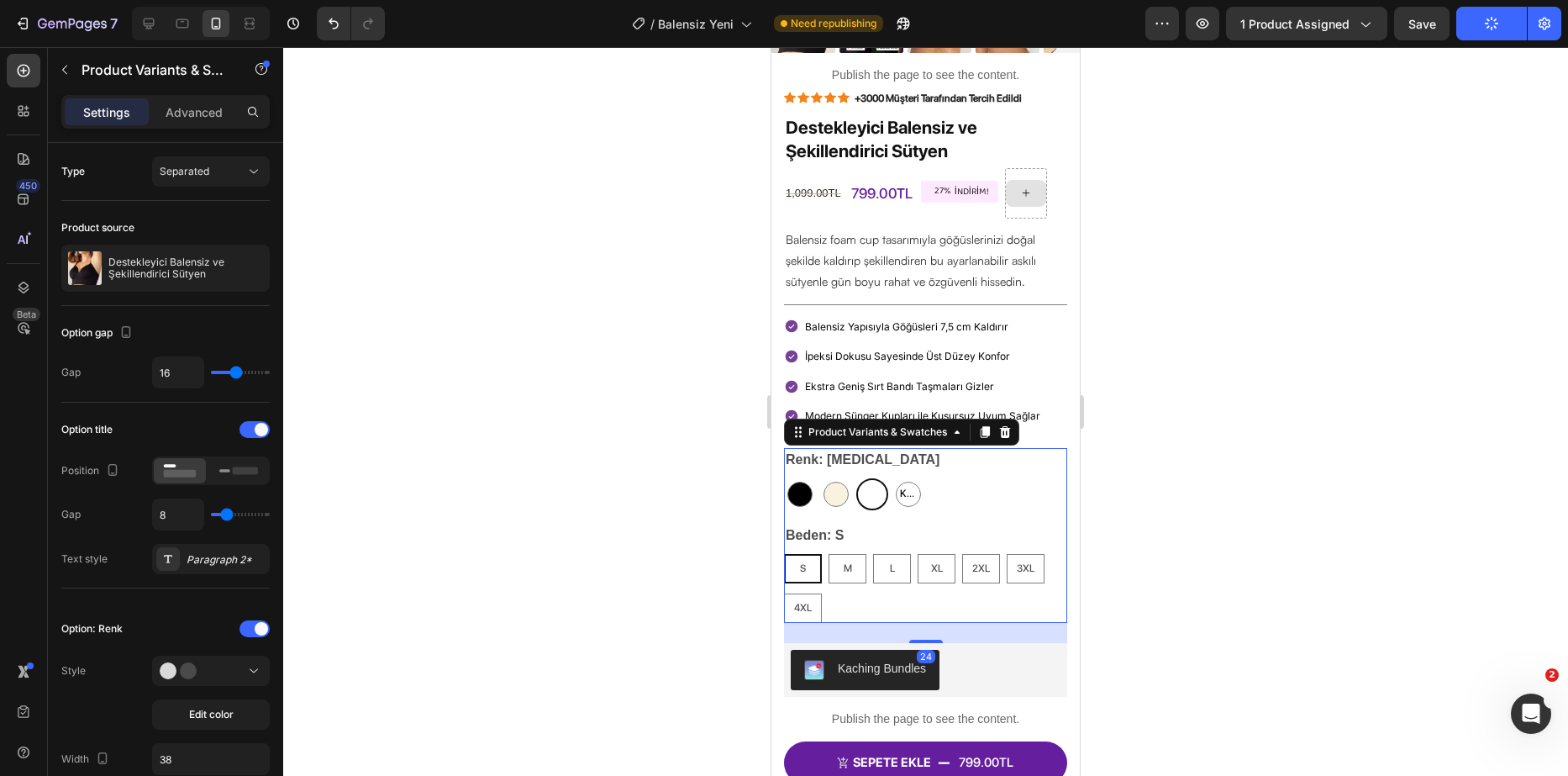
click at [679, 358] on div at bounding box center [925, 411] width 1285 height 729
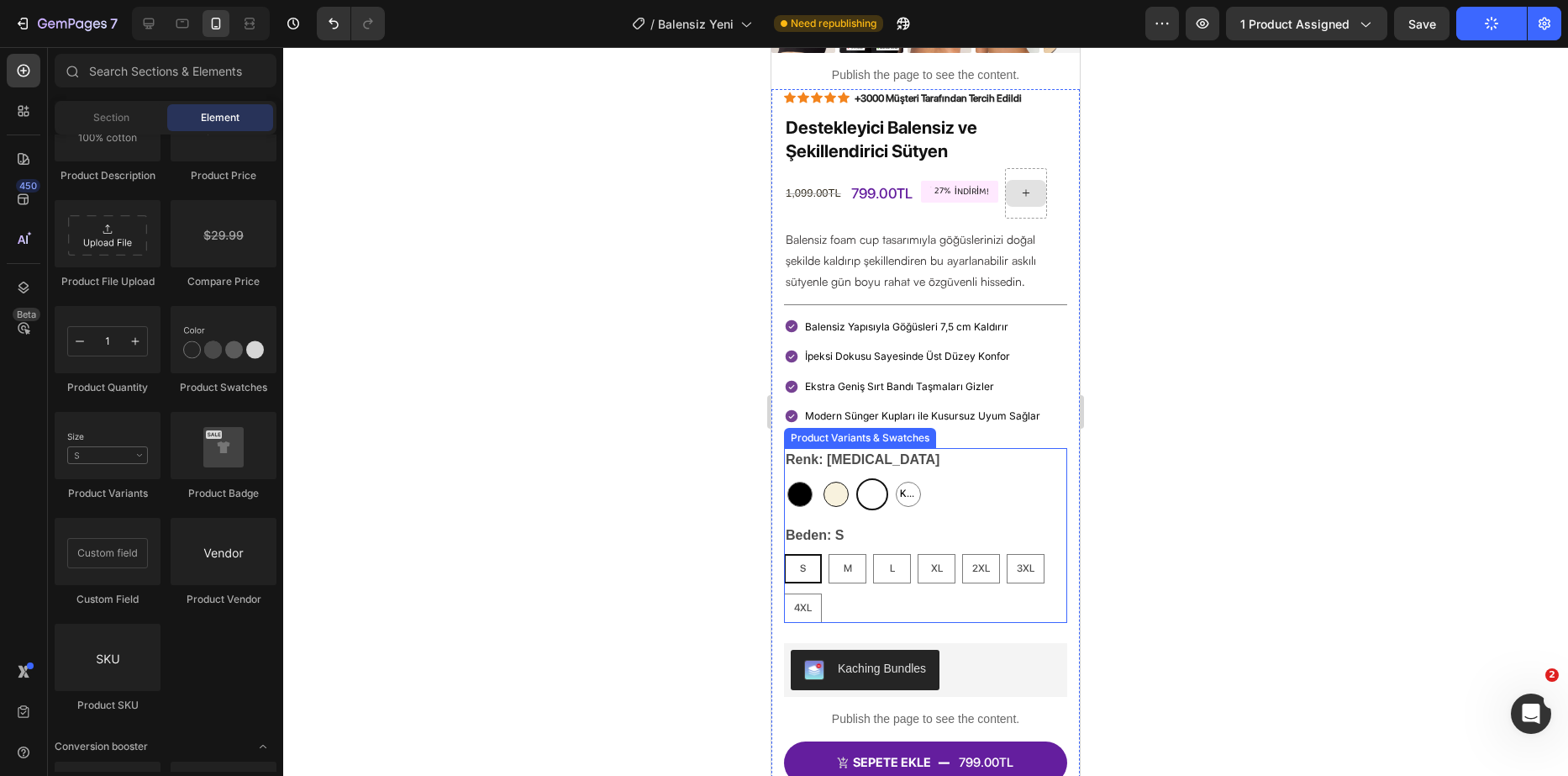
click at [835, 488] on div at bounding box center [836, 495] width 26 height 26
click at [821, 479] on input "Bej Bej" at bounding box center [820, 478] width 1 height 1
radio input "true"
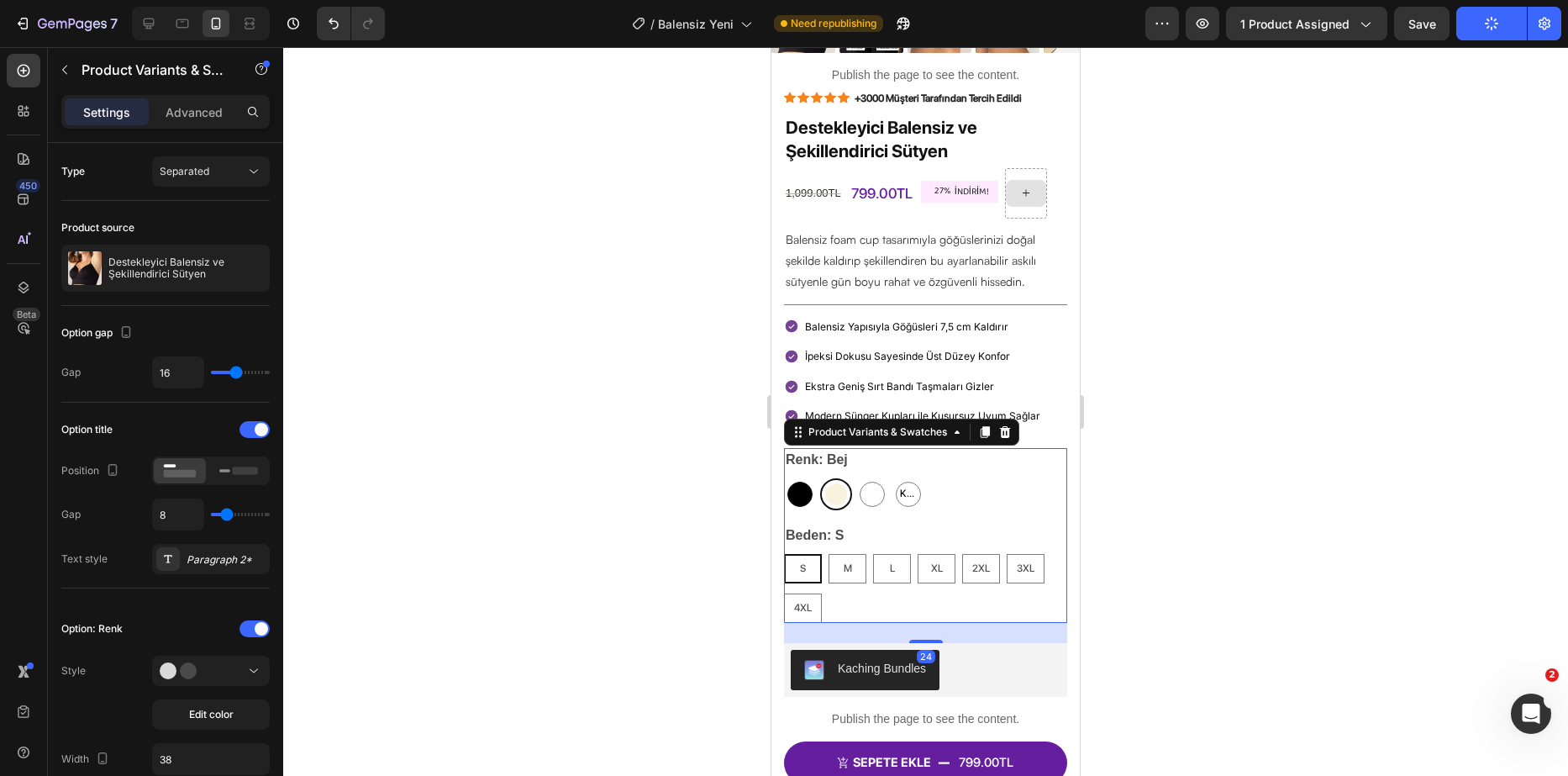
click at [805, 482] on div at bounding box center [800, 495] width 26 height 26
click at [784, 479] on input "Siyah Siyah" at bounding box center [784, 478] width 1 height 1
radio input "true"
click at [873, 482] on div at bounding box center [872, 495] width 26 height 26
click at [856, 479] on input "[MEDICAL_DATA] [MEDICAL_DATA]" at bounding box center [855, 478] width 1 height 1
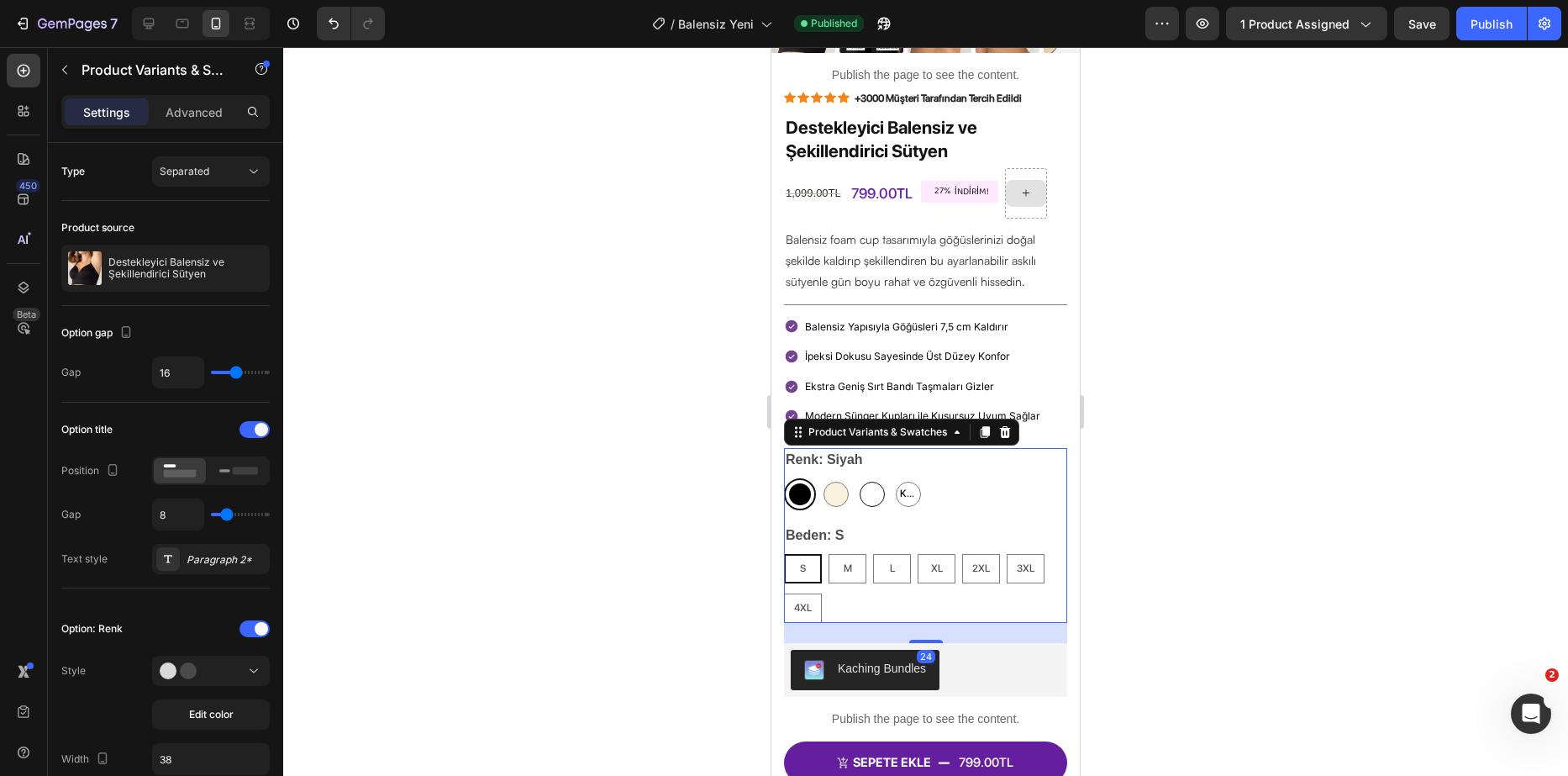
radio input "true"
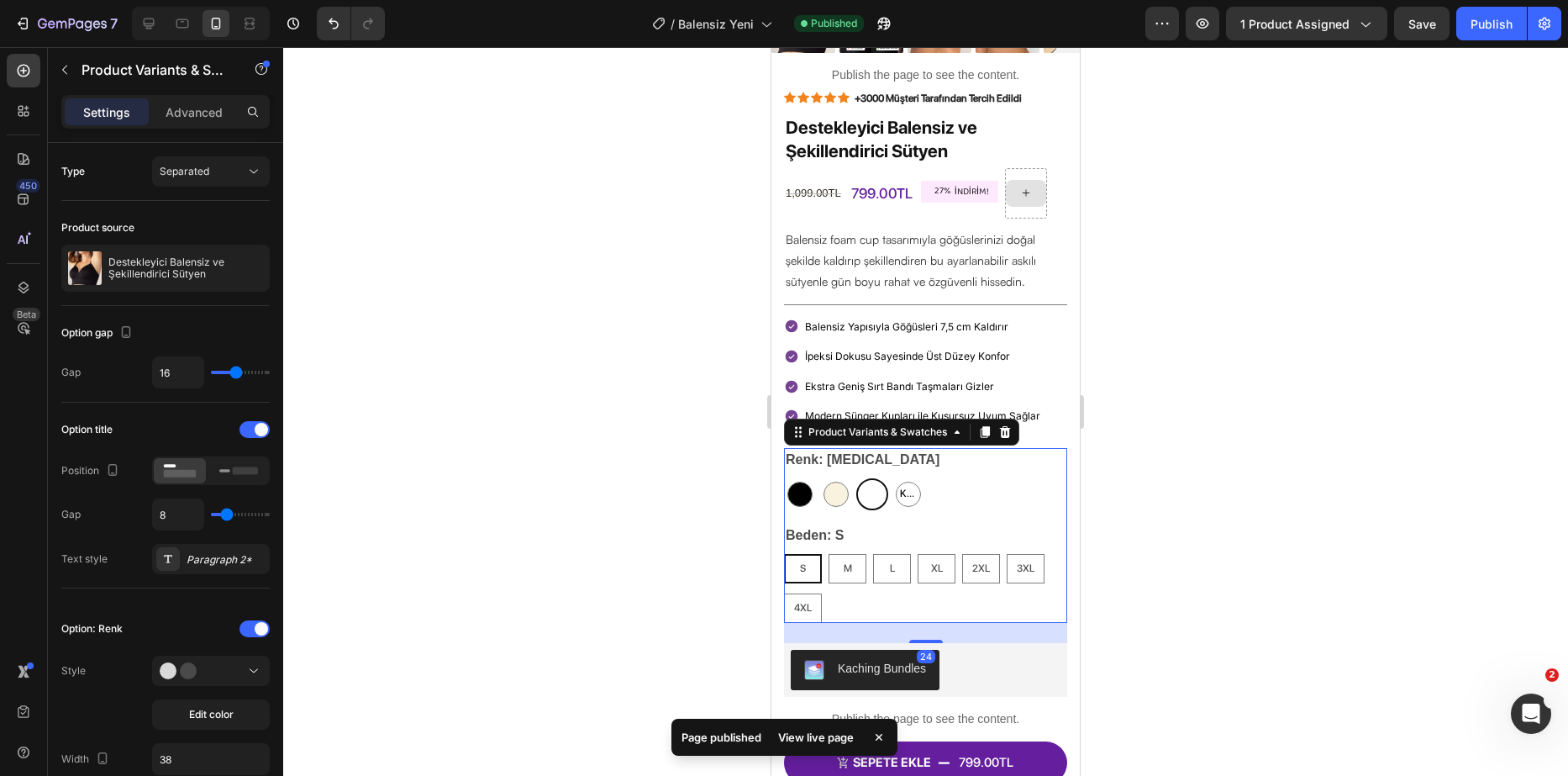
click at [658, 486] on div at bounding box center [925, 411] width 1285 height 729
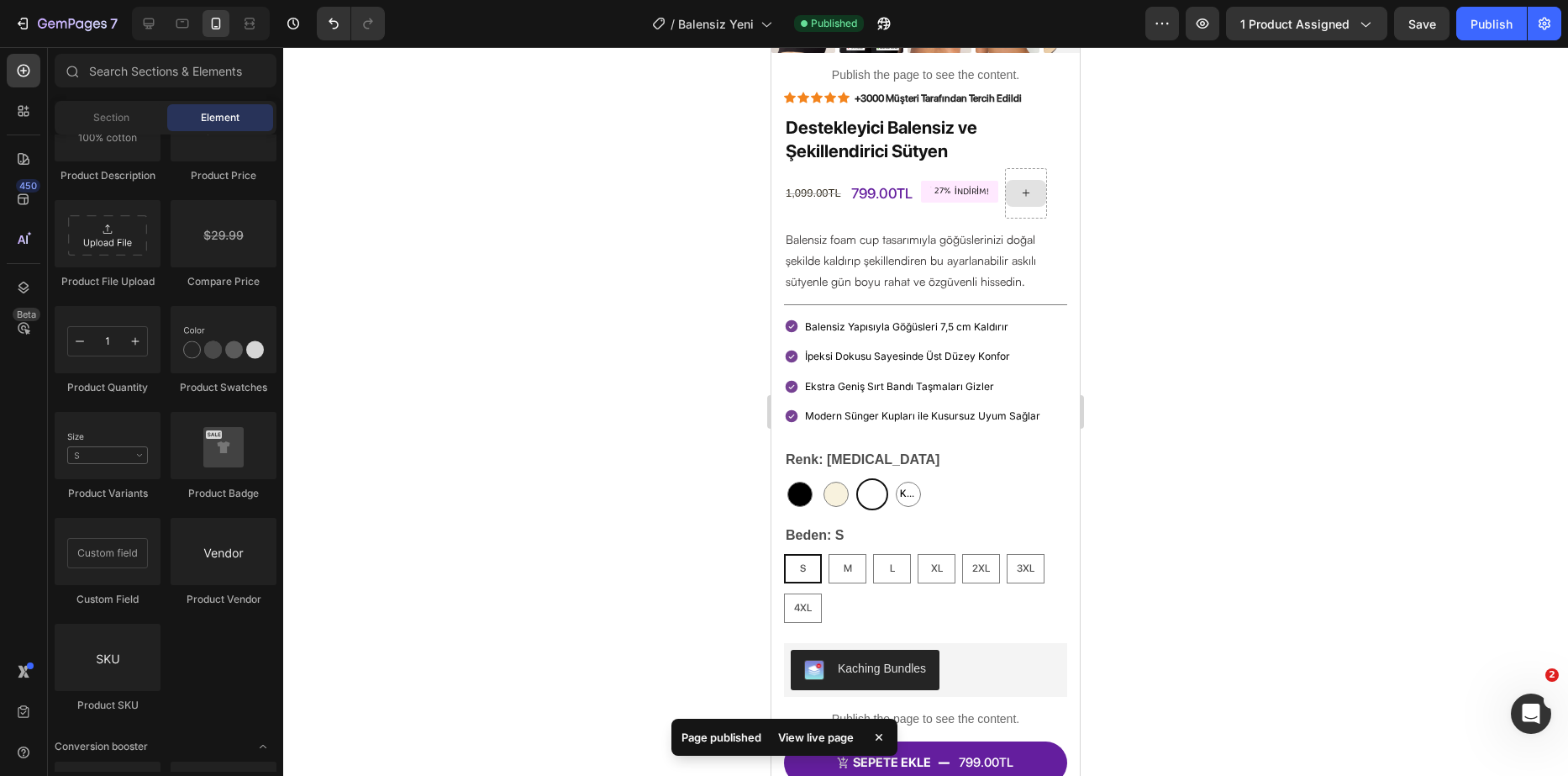
click at [715, 472] on div at bounding box center [925, 411] width 1285 height 729
click at [809, 482] on div at bounding box center [800, 495] width 26 height 26
click at [784, 478] on input "Siyah Siyah" at bounding box center [784, 478] width 1 height 1
radio input "true"
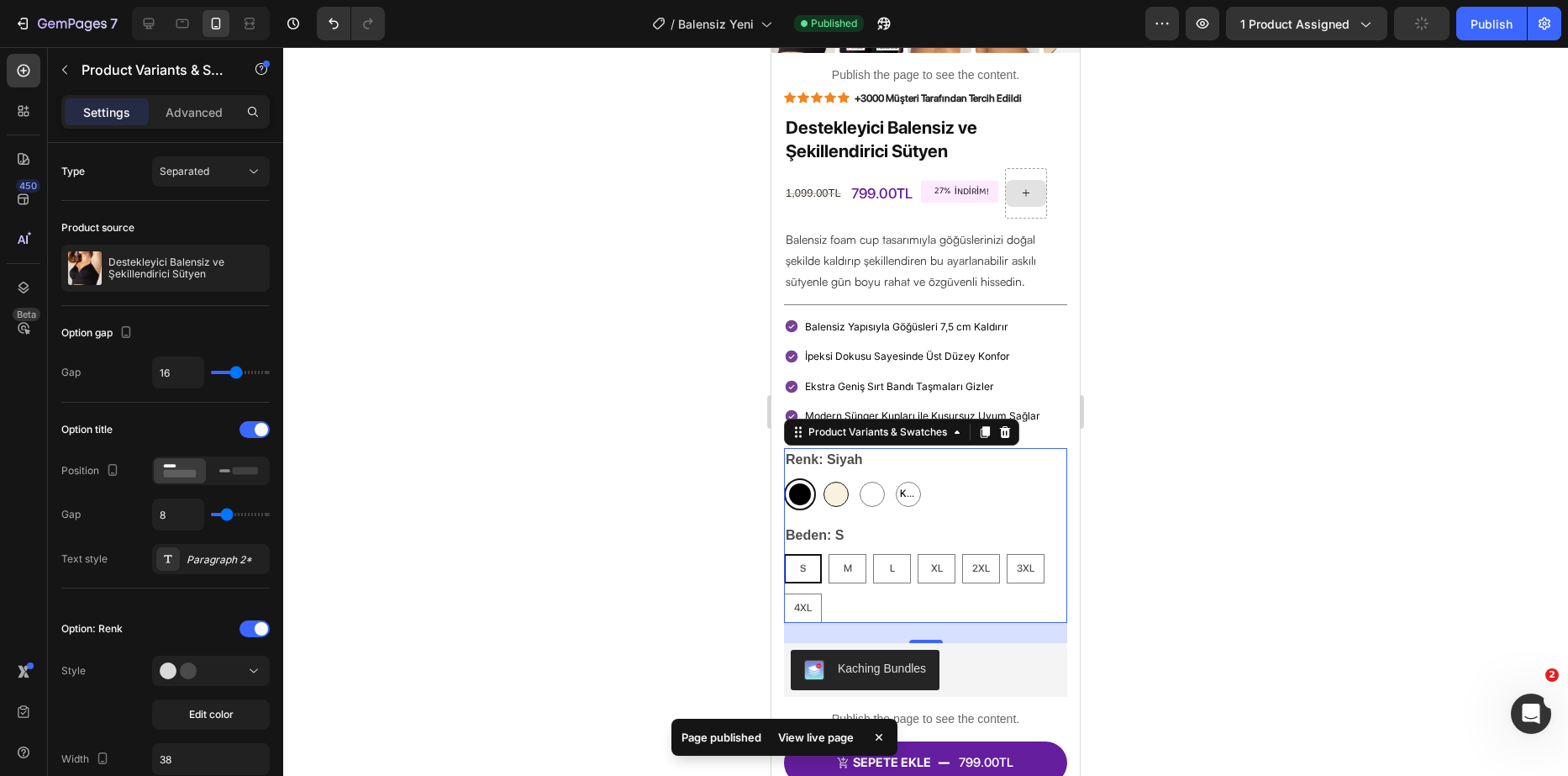
click at [825, 482] on div at bounding box center [836, 495] width 26 height 26
click at [821, 478] on input "Bej Bej" at bounding box center [820, 478] width 1 height 1
radio input "true"
click at [900, 485] on span "Kahverengi" at bounding box center [908, 494] width 24 height 19
click at [892, 479] on input "Kahverengi Kahverengi Kahverengi" at bounding box center [891, 478] width 1 height 1
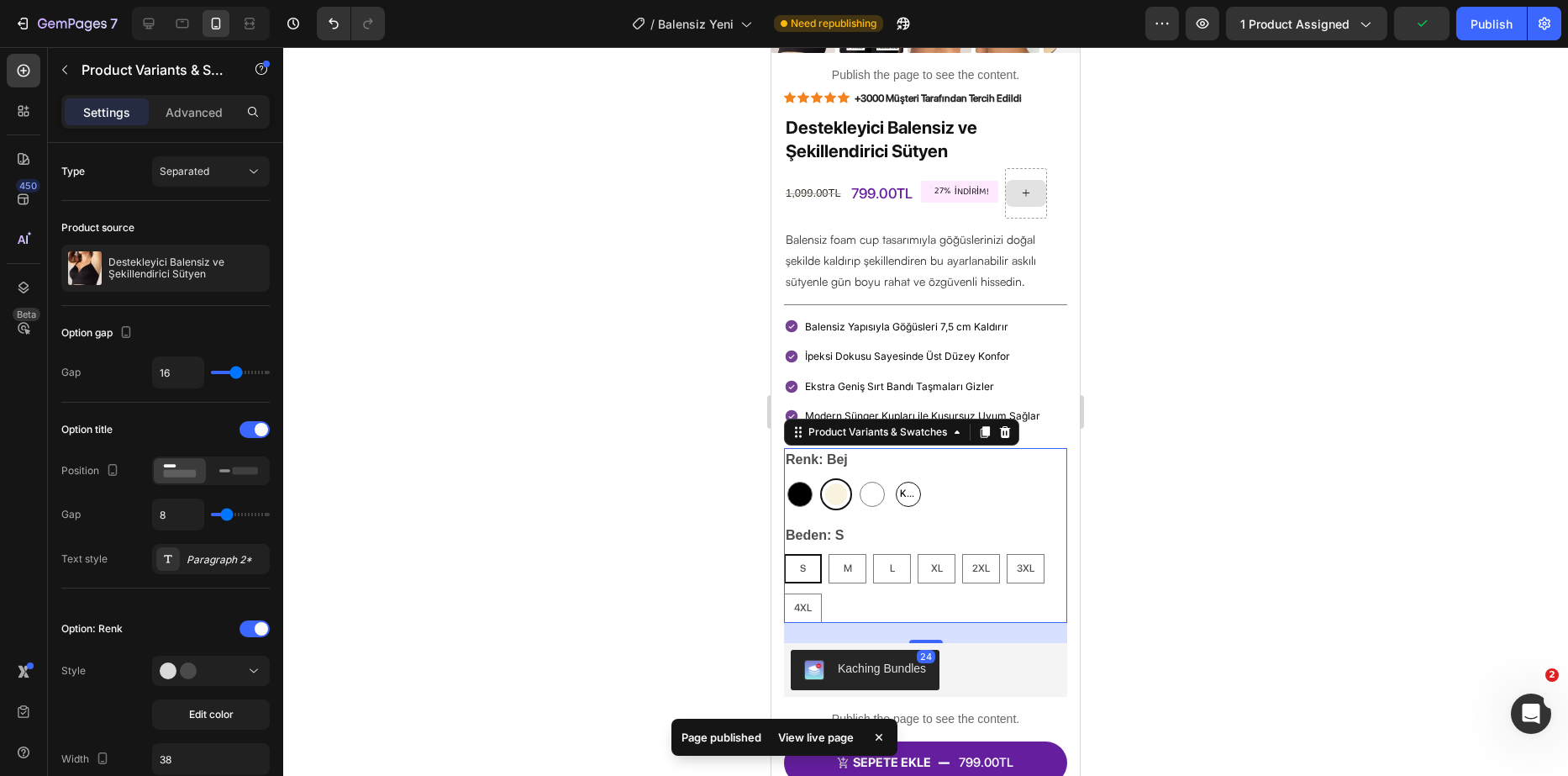
radio input "true"
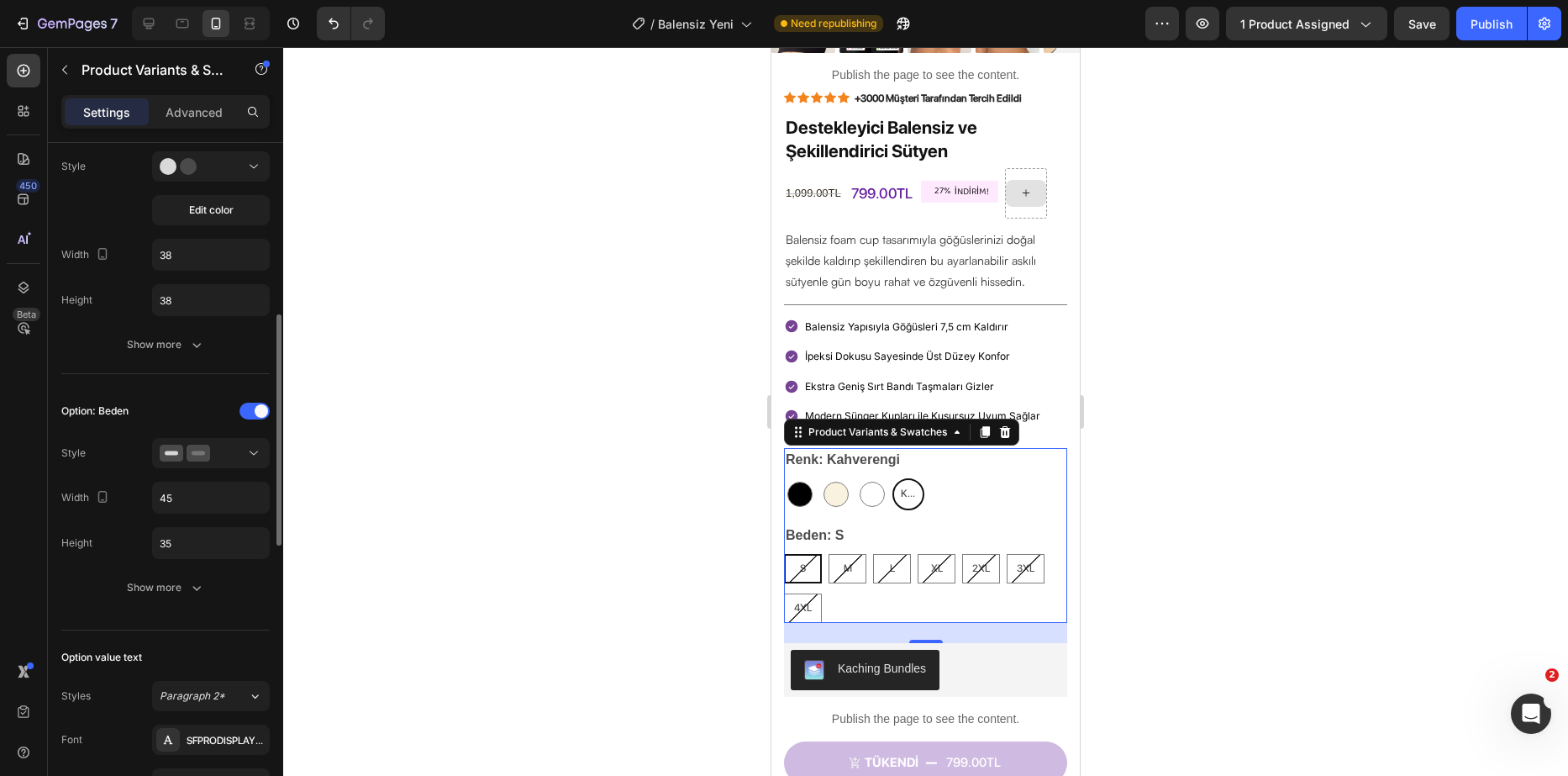
scroll to position [588, 0]
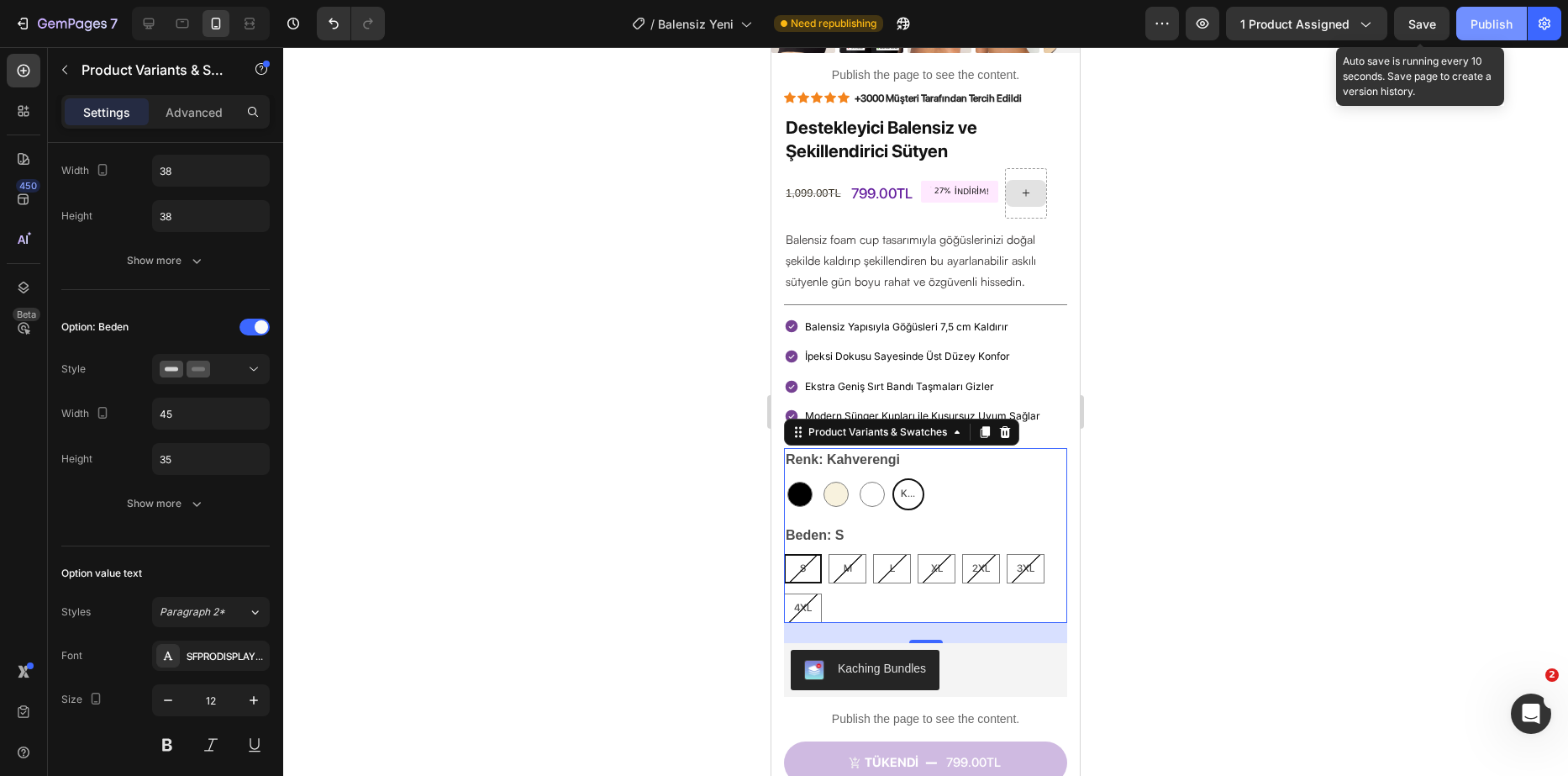
click at [1480, 21] on div "Publish" at bounding box center [1492, 24] width 42 height 18
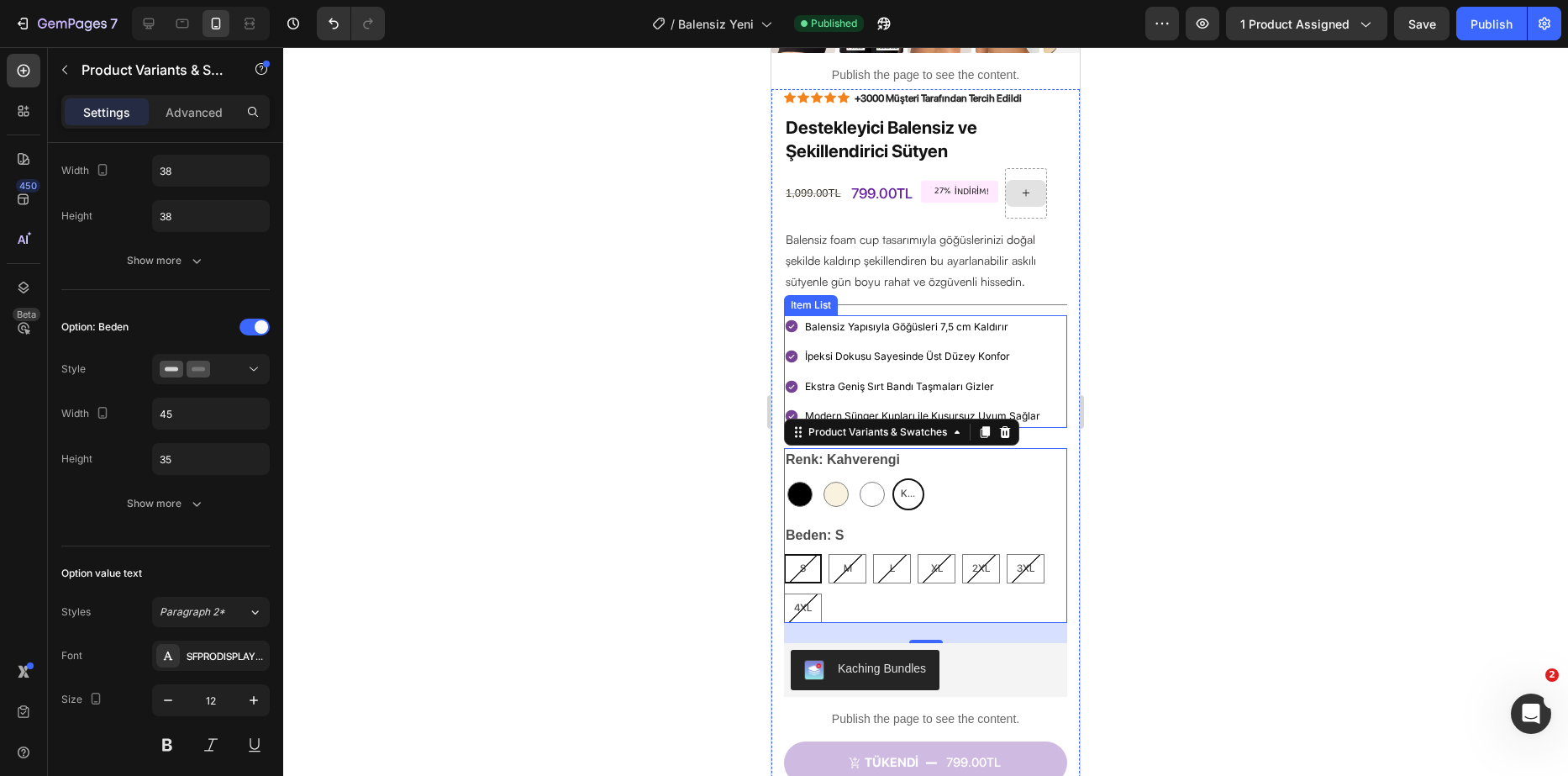
click at [1047, 340] on div "Balensiz Yapısıyla Göğüsleri 7,5 cm Kaldırır İpeksi Dokusu Sayesinde Üst Düzey …" at bounding box center [926, 371] width 283 height 112
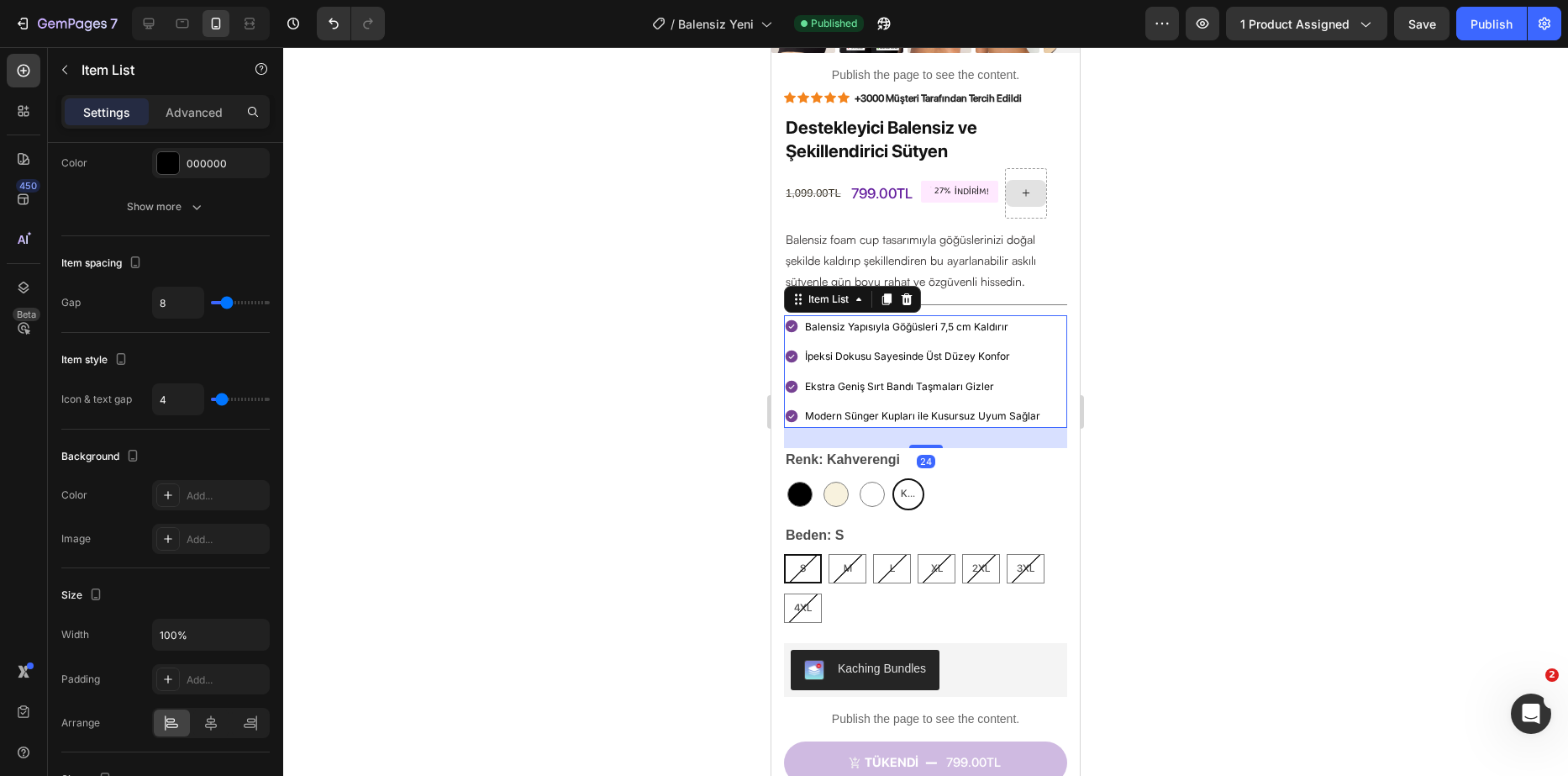
scroll to position [0, 0]
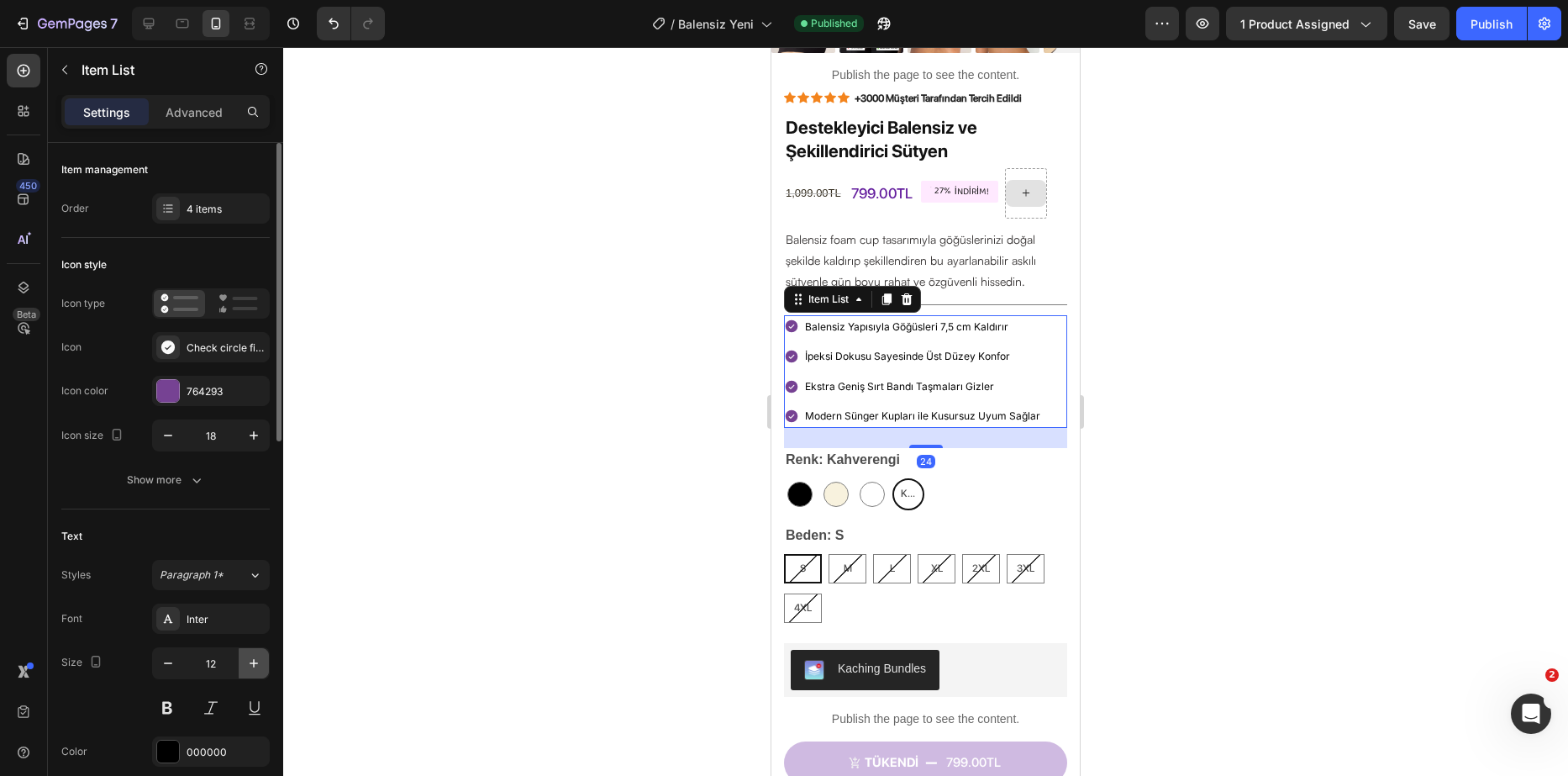
click at [242, 663] on button "button" at bounding box center [254, 664] width 30 height 30
type input "13"
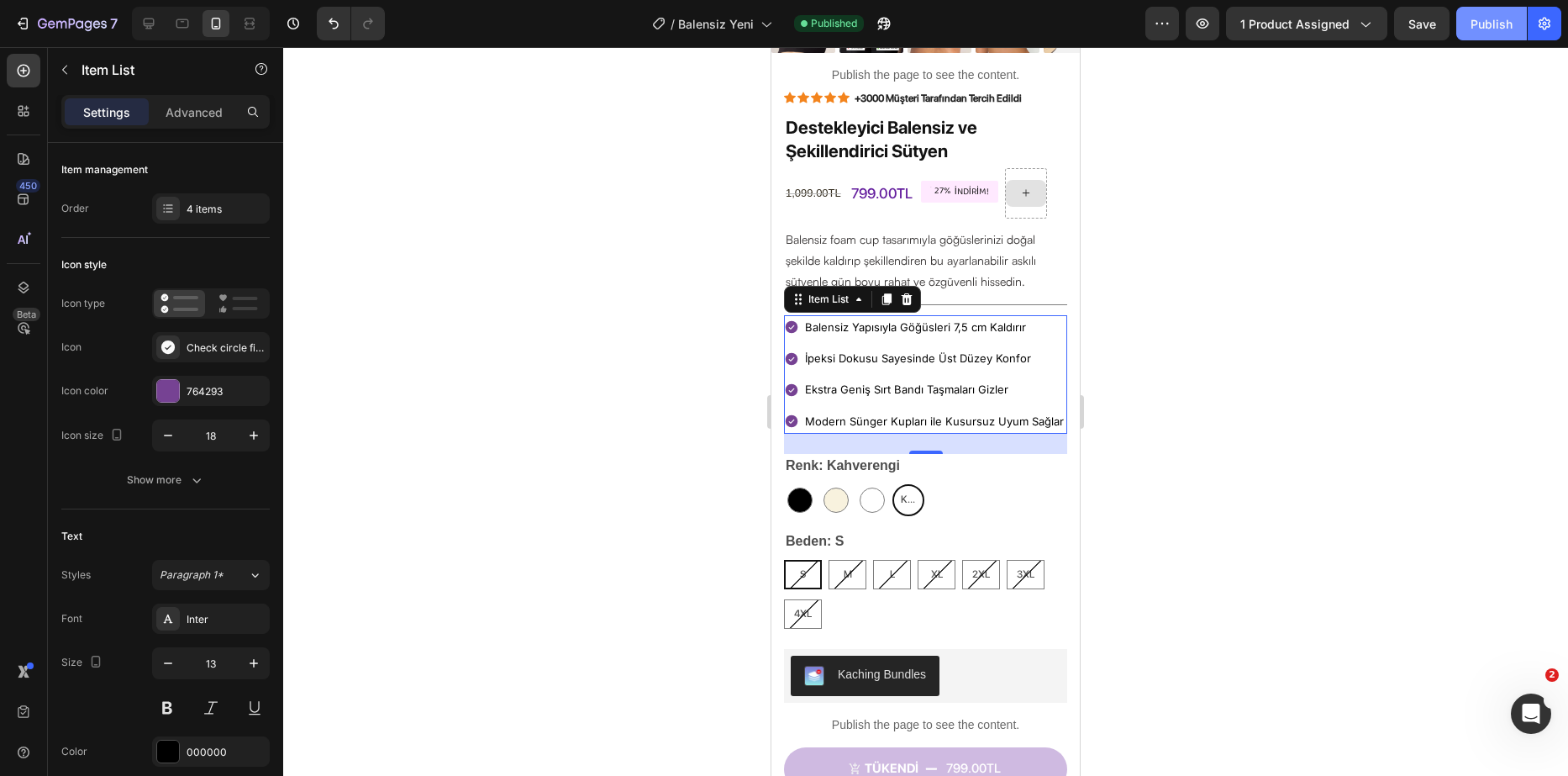
click at [1498, 26] on div "Publish" at bounding box center [1492, 24] width 42 height 18
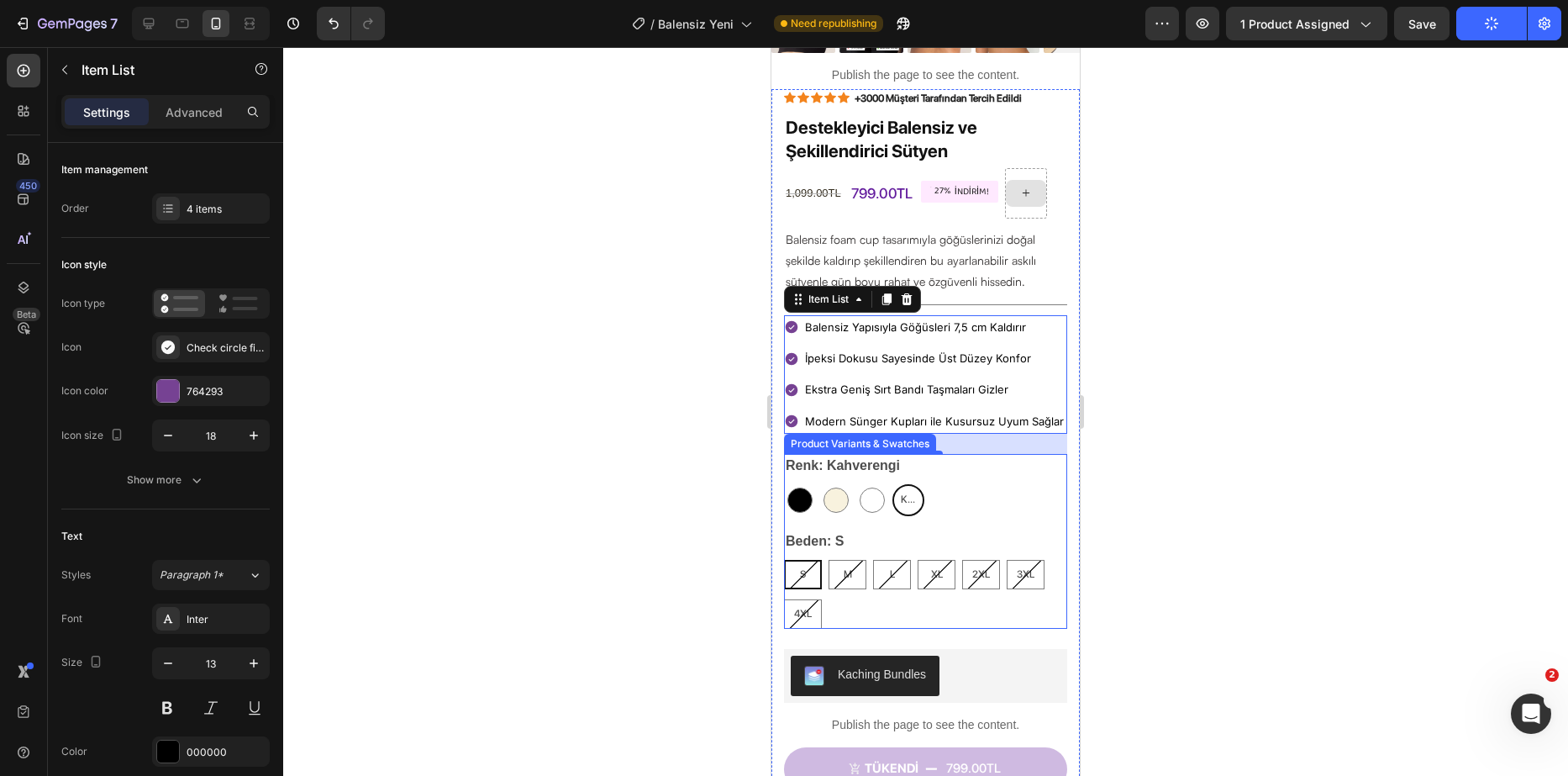
click at [910, 621] on div "S S S M M M L L L XL XL XL 2XL 2XL 2XL 3XL 3XL 3XL 4XL 4XL 4XL" at bounding box center [926, 595] width 283 height 69
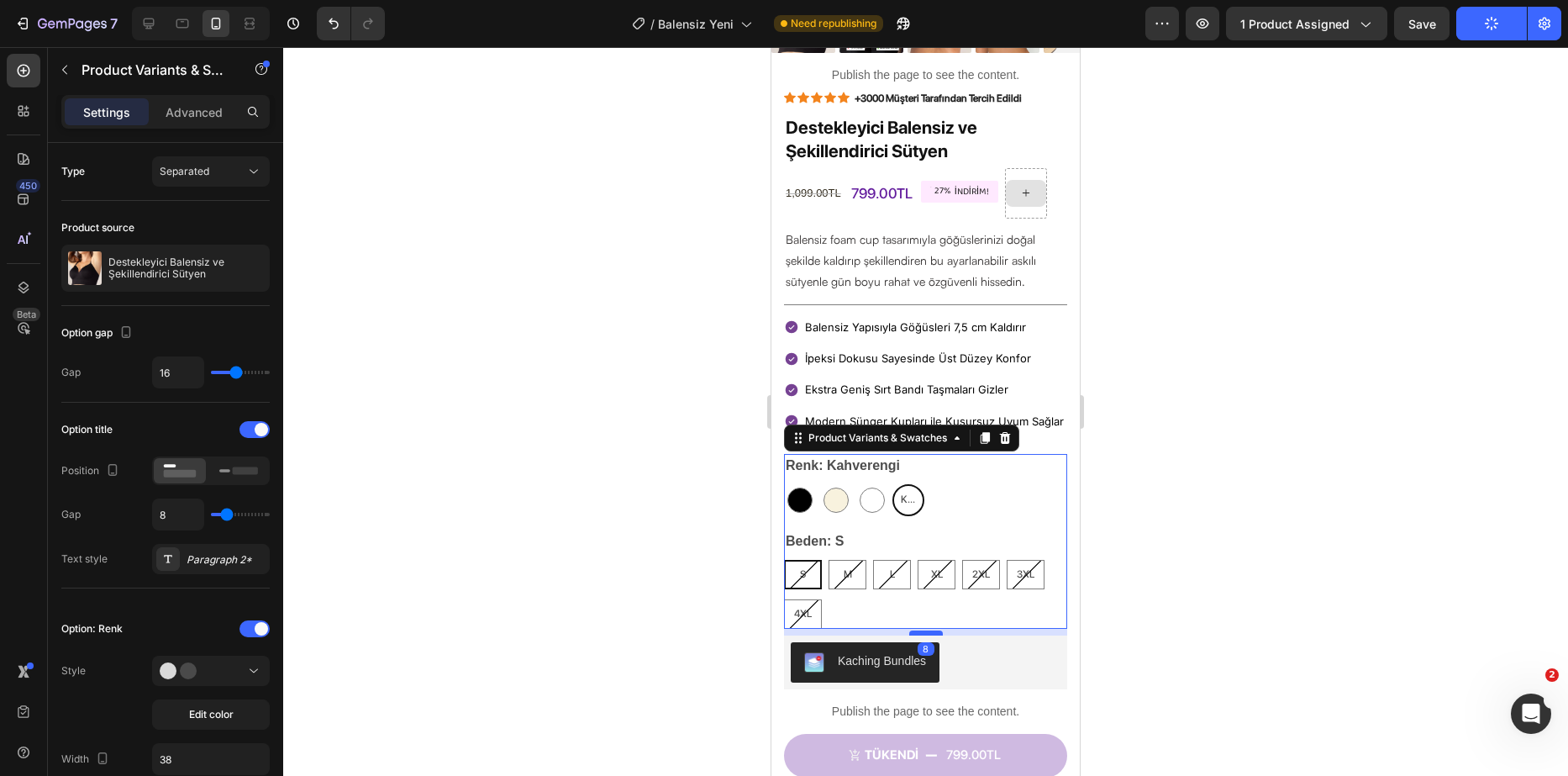
drag, startPoint x: 914, startPoint y: 650, endPoint x: 932, endPoint y: 636, distance: 22.8
click at [932, 635] on div at bounding box center [926, 634] width 34 height 5
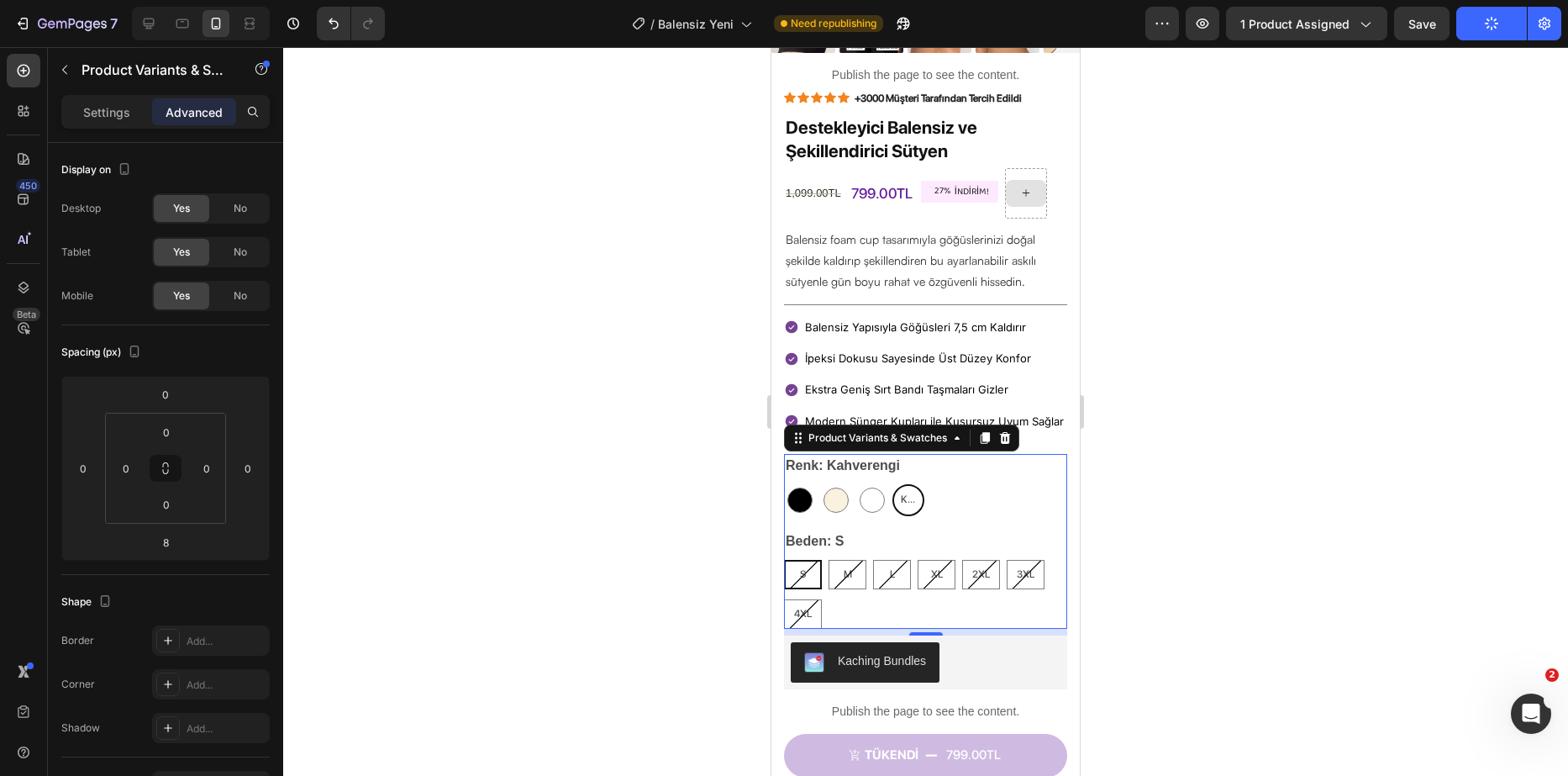
scroll to position [679, 0]
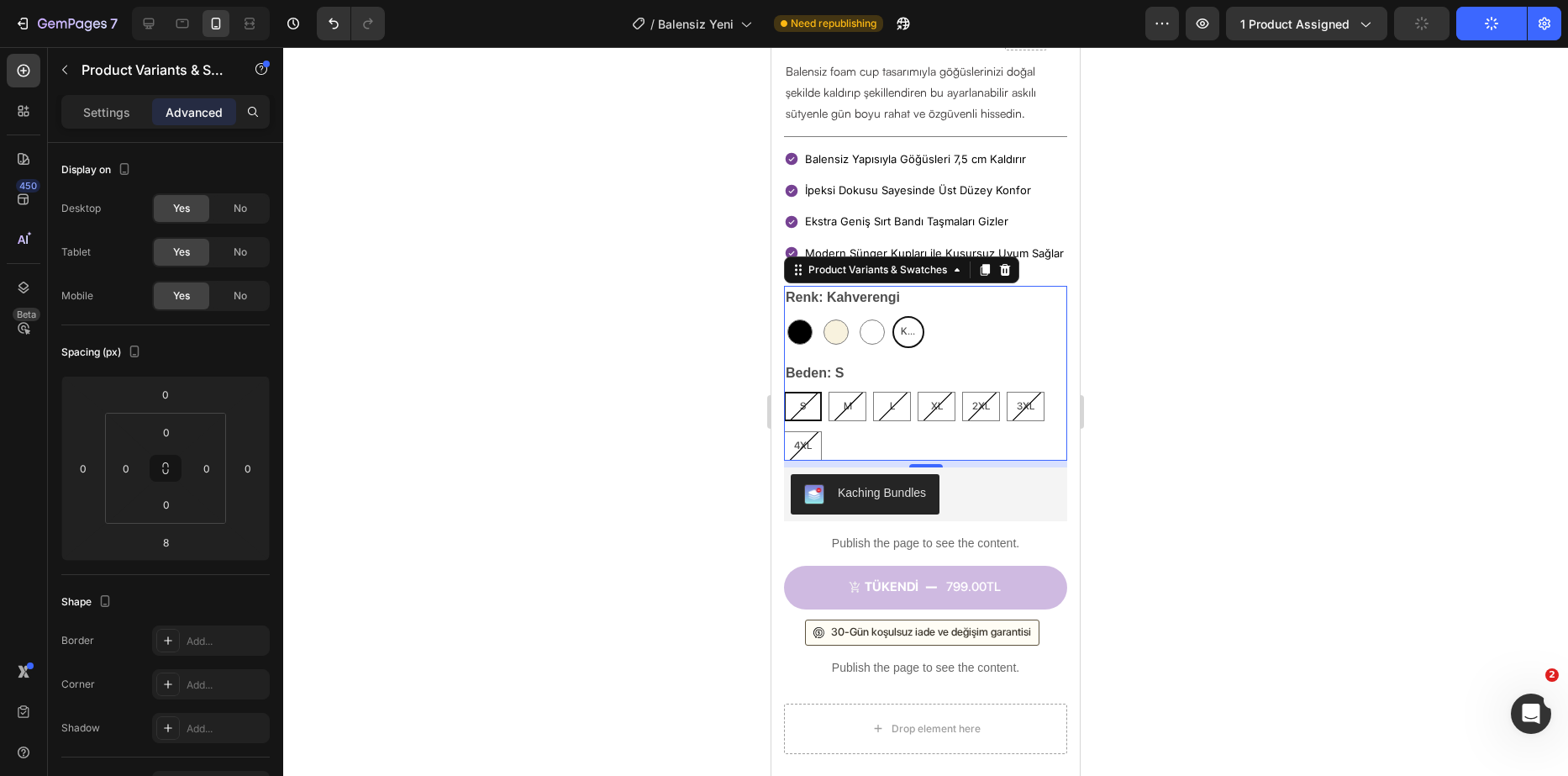
click at [813, 330] on div at bounding box center [800, 332] width 32 height 32
click at [784, 316] on input "Siyah Siyah" at bounding box center [784, 315] width 1 height 1
radio input "true"
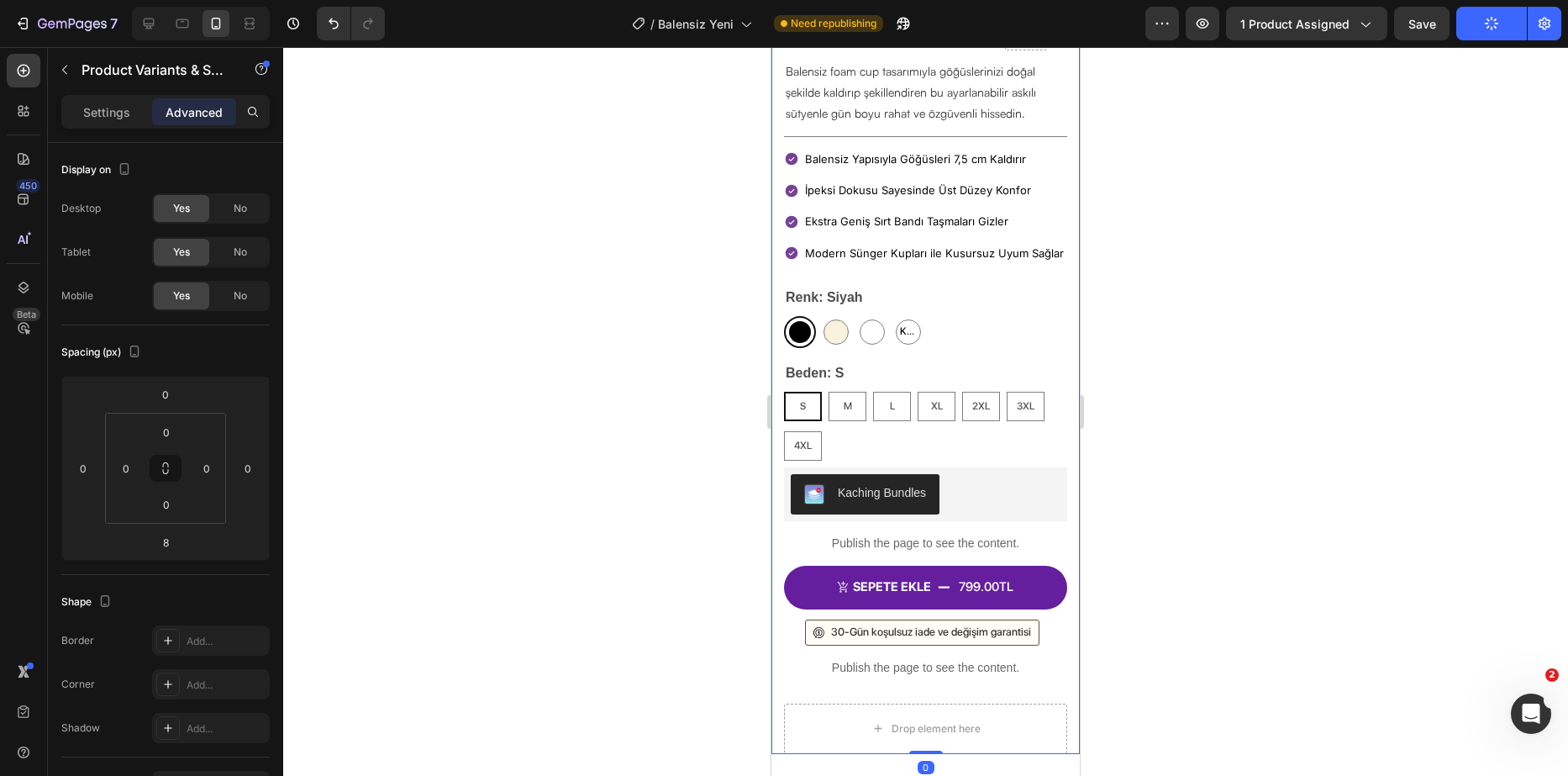
click at [1055, 593] on div "Icon Icon Icon Icon Icon Icon List +3000 Müşteri Tarafından Tercih Edildi Text …" at bounding box center [925, 337] width 309 height 833
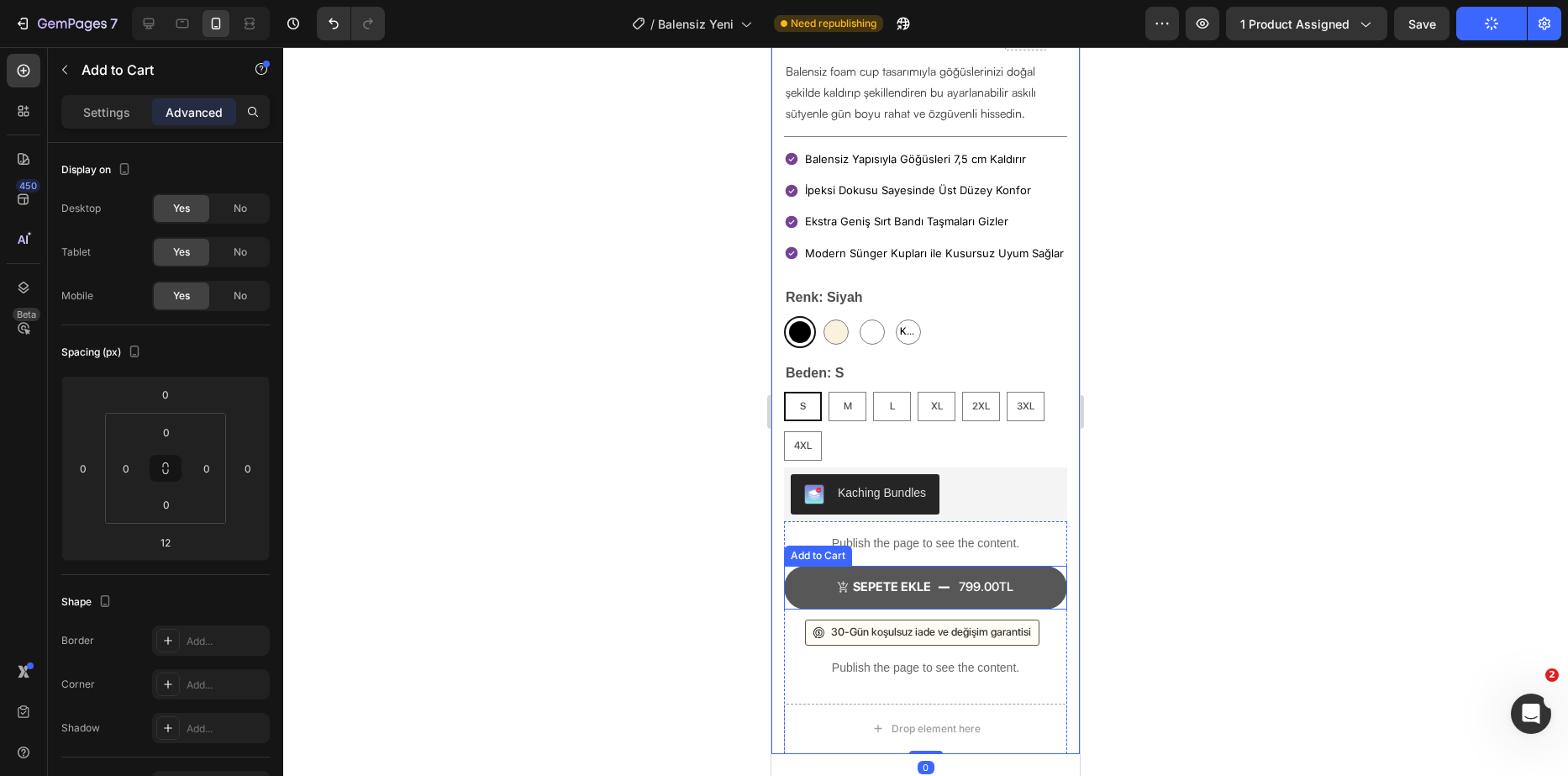
click at [1046, 594] on button "SEPETE EKLE 799.00TL" at bounding box center [926, 588] width 283 height 43
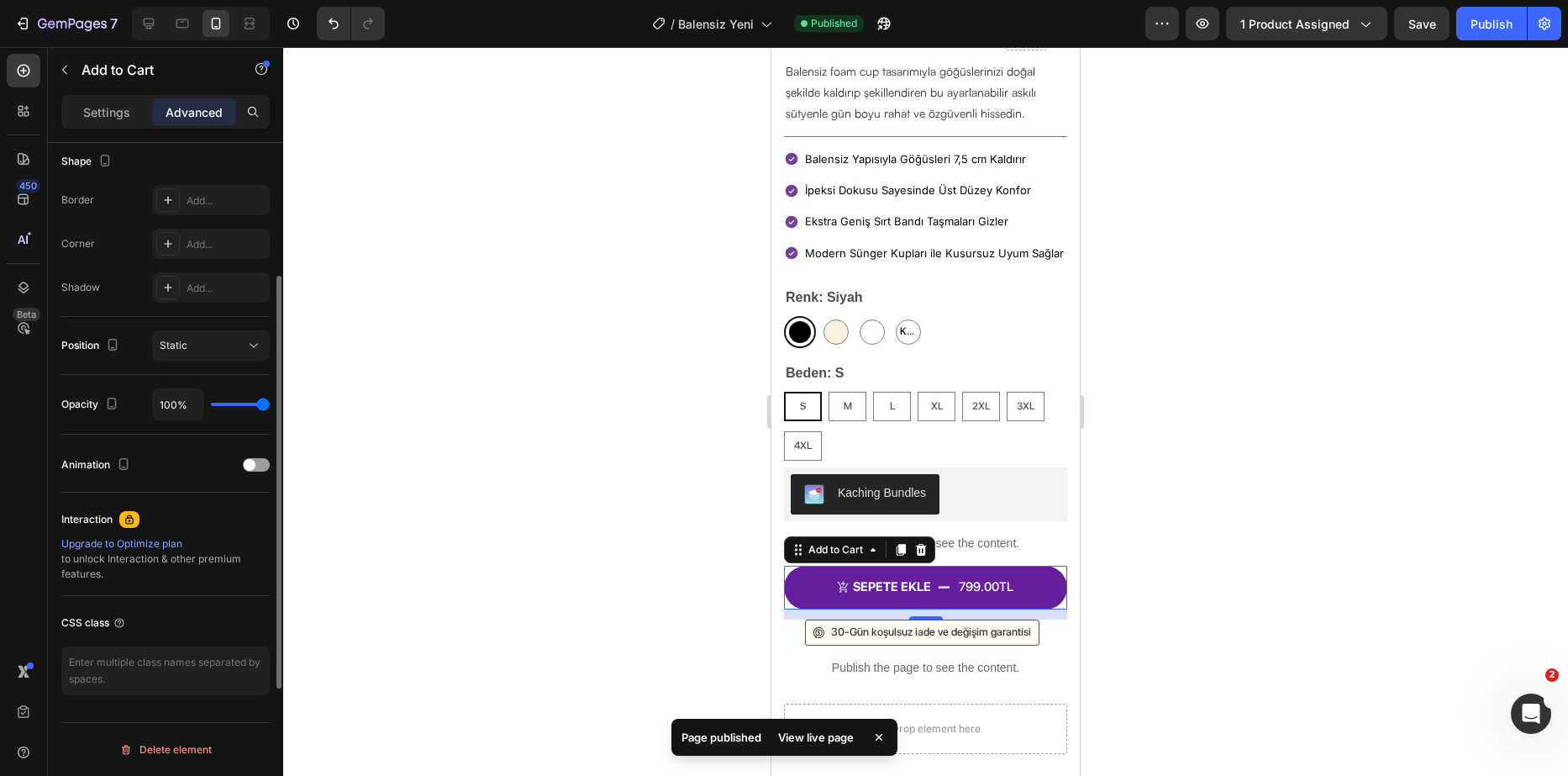
scroll to position [0, 0]
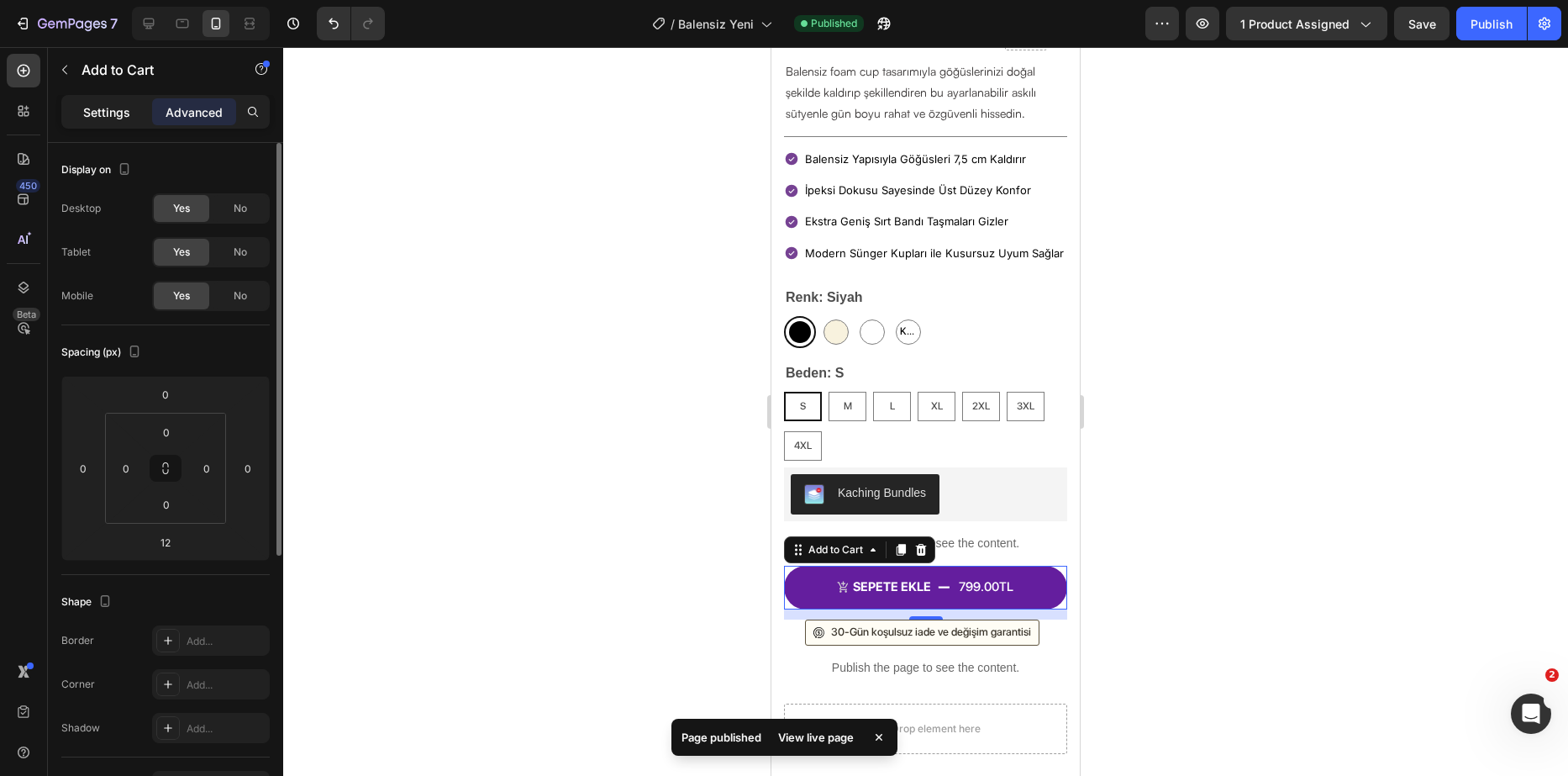
click at [112, 120] on p "Settings" at bounding box center [106, 112] width 47 height 18
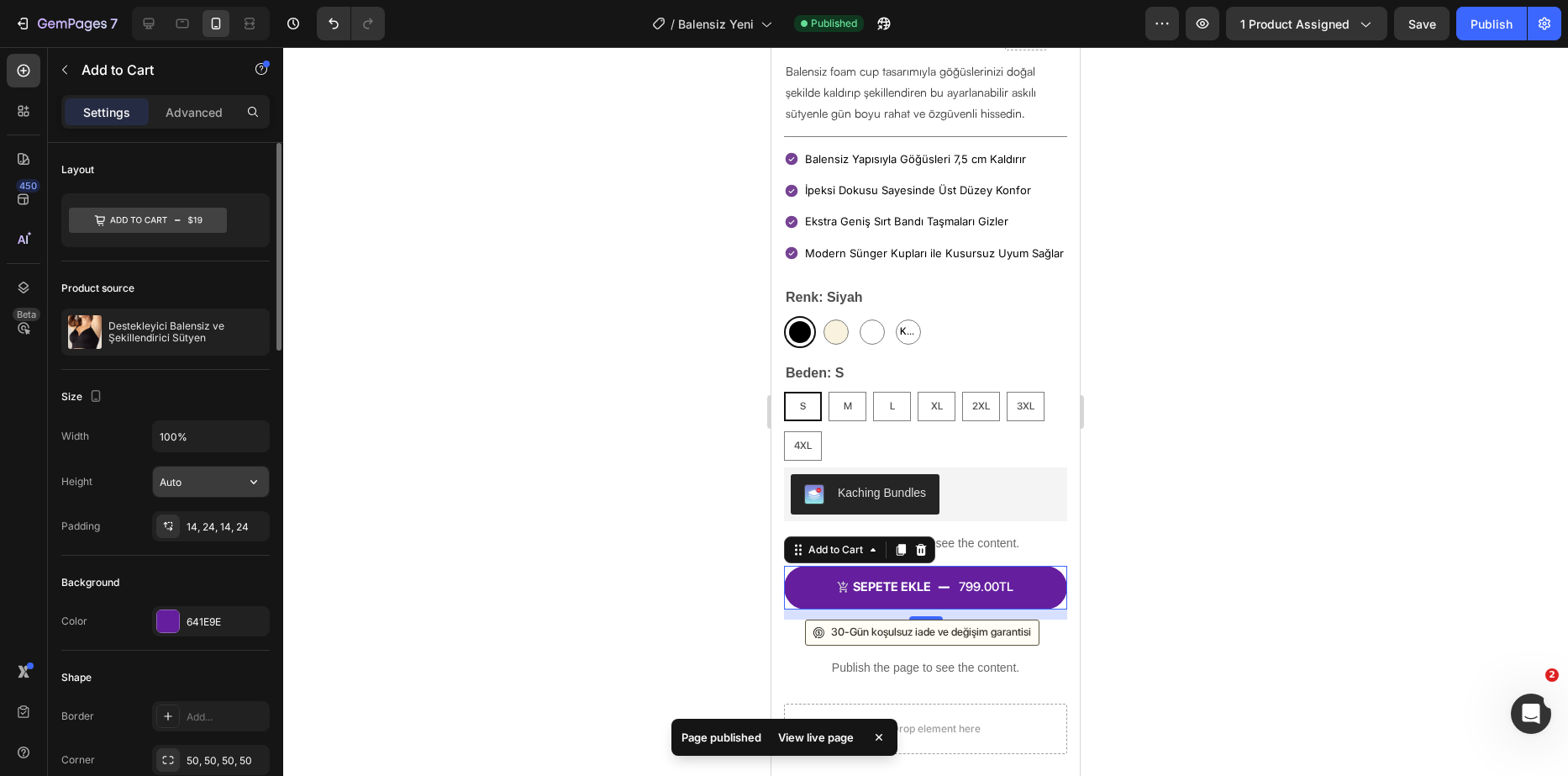
scroll to position [168, 0]
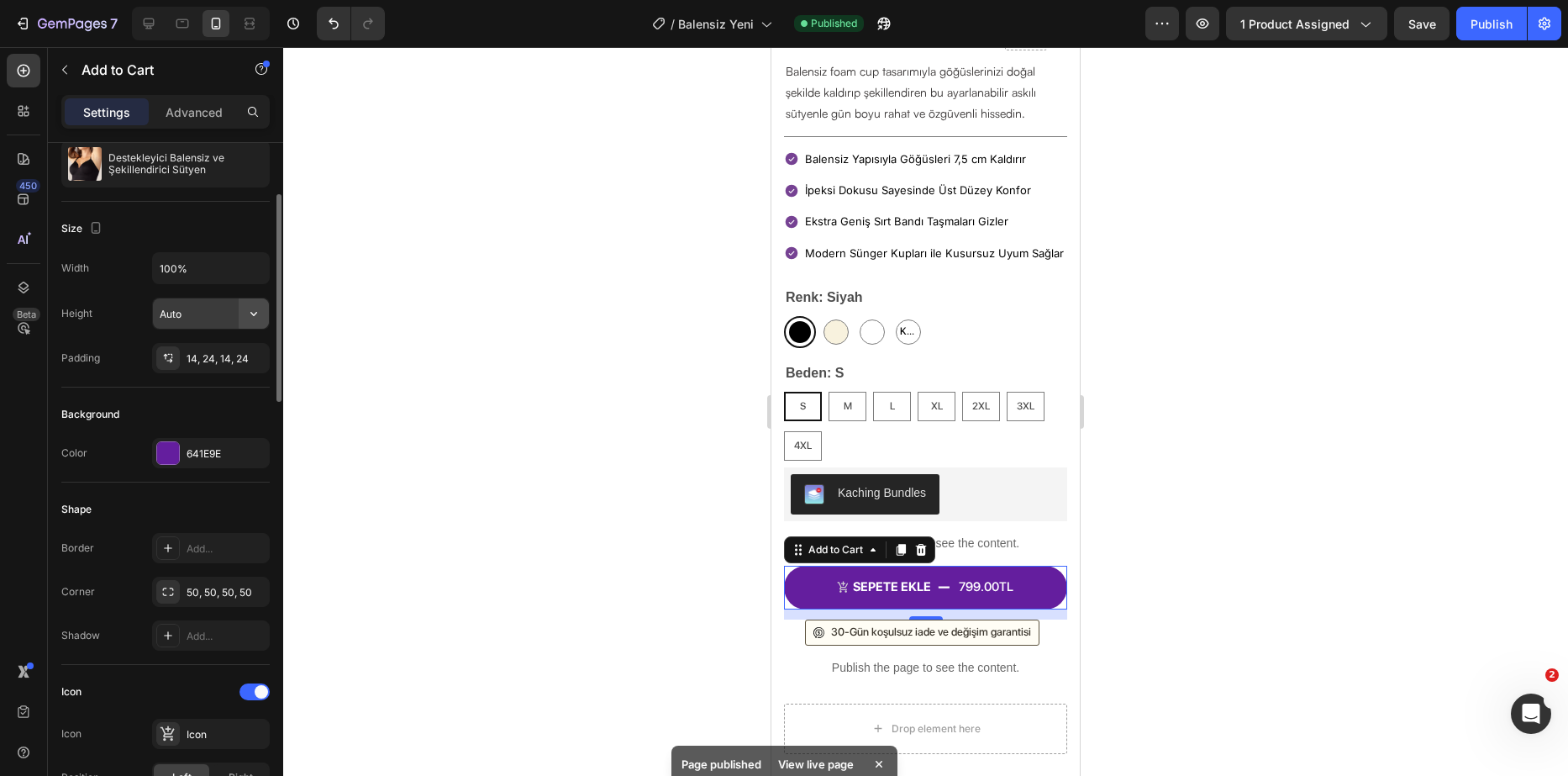
click at [264, 314] on button "button" at bounding box center [254, 313] width 30 height 30
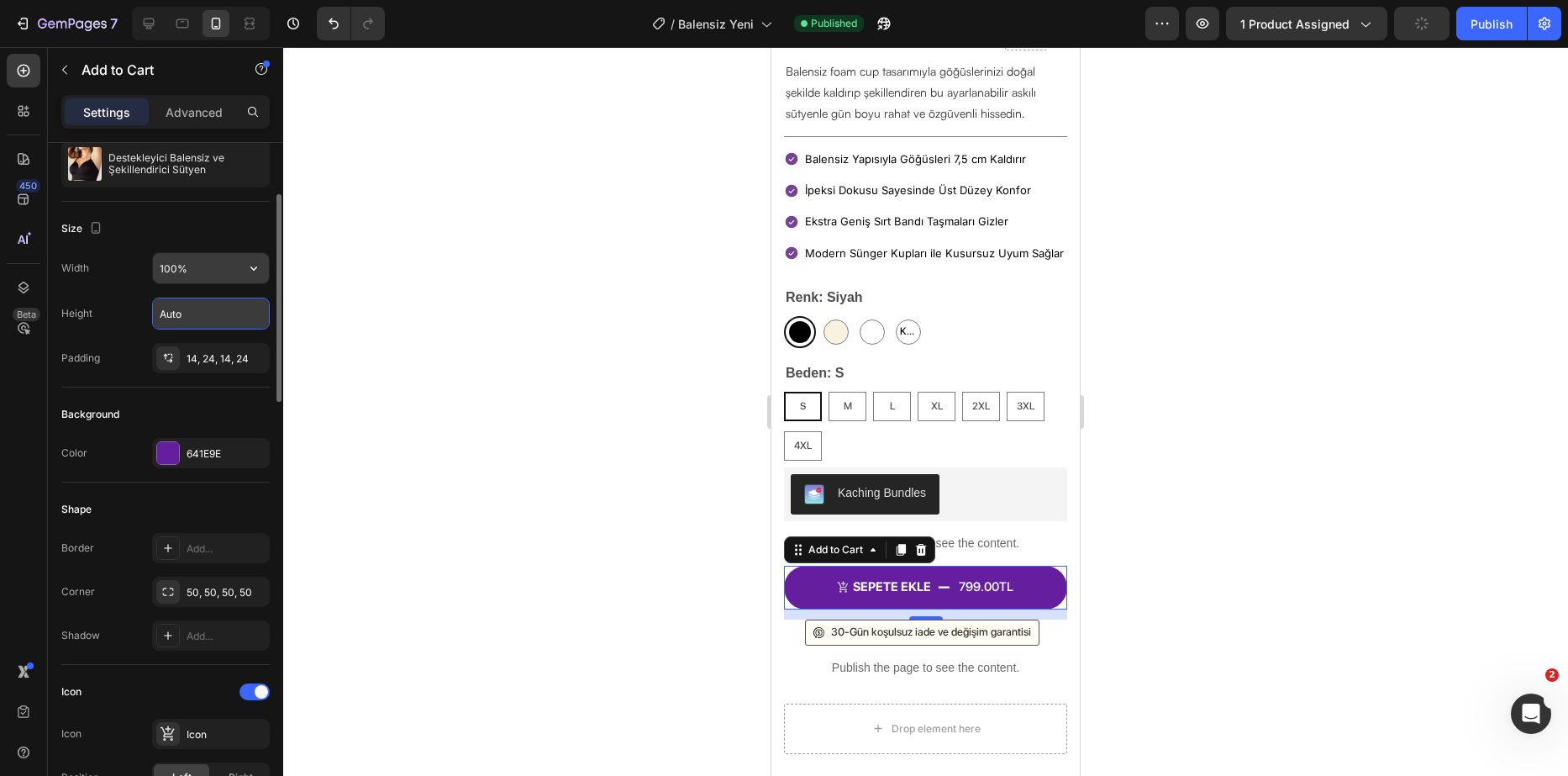
click at [264, 267] on button "button" at bounding box center [254, 268] width 30 height 30
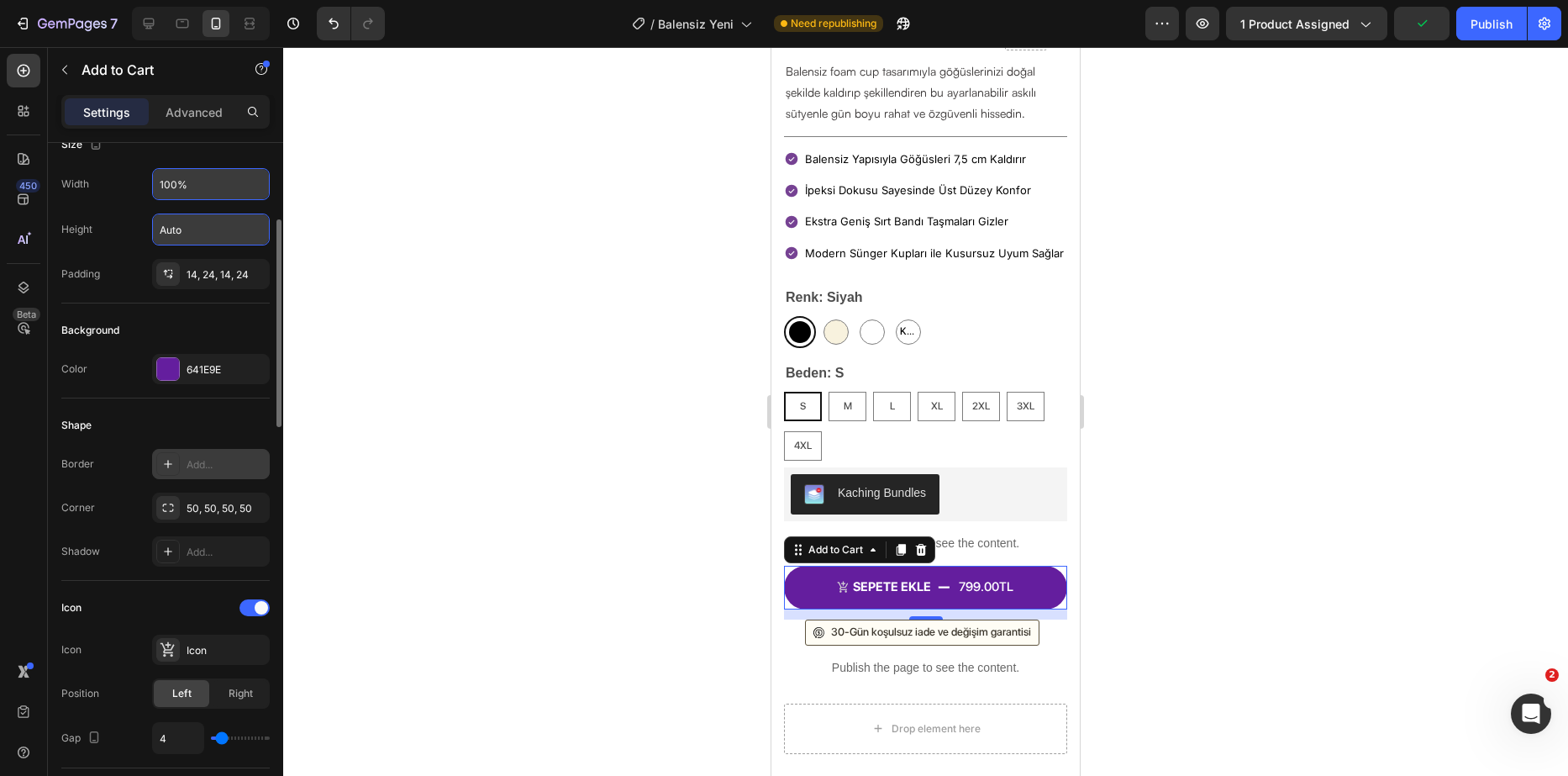
scroll to position [336, 0]
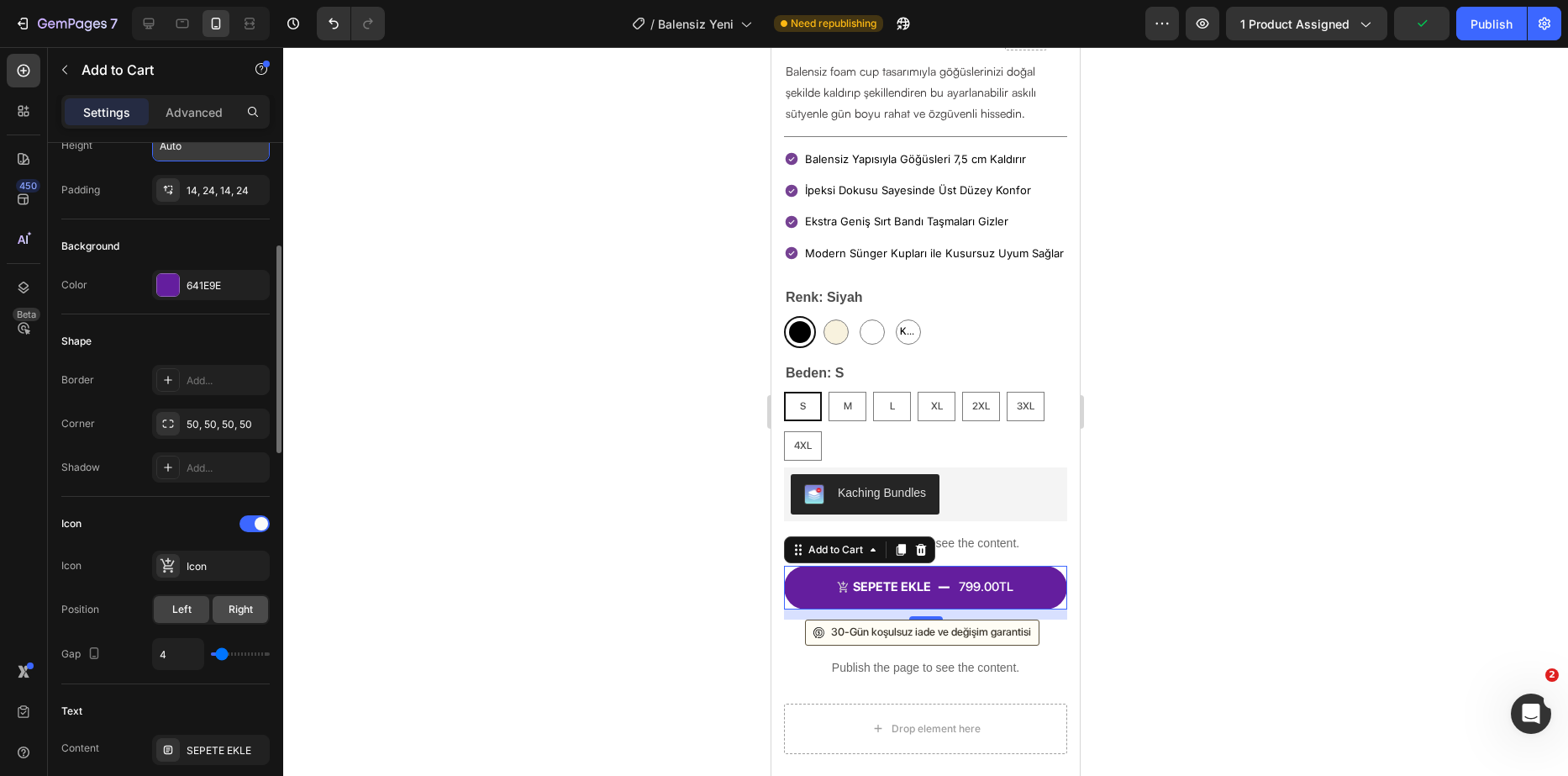
click at [229, 606] on span "Right" at bounding box center [241, 609] width 25 height 15
click at [195, 607] on div "Left" at bounding box center [181, 610] width 56 height 27
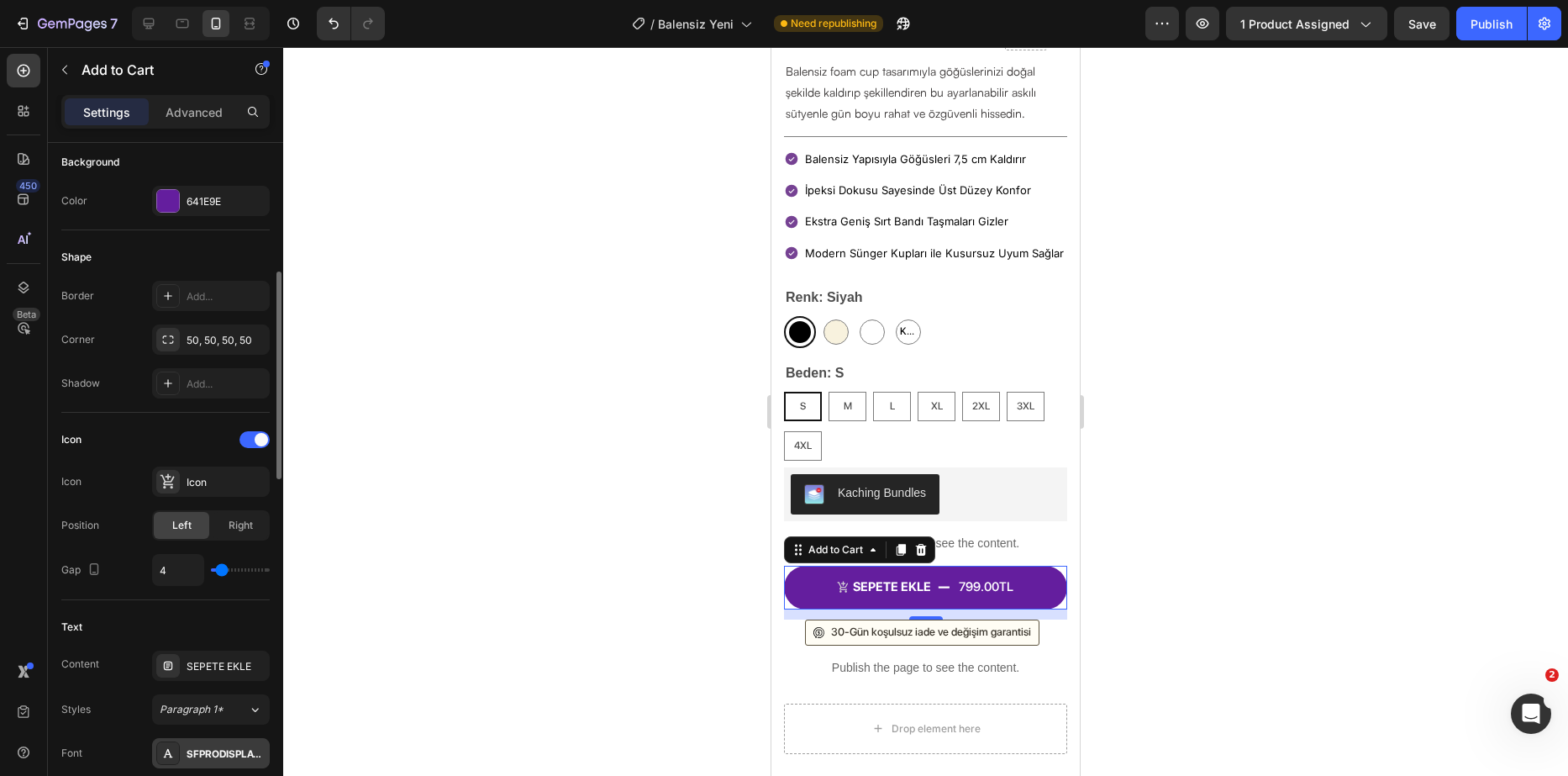
scroll to position [504, 0]
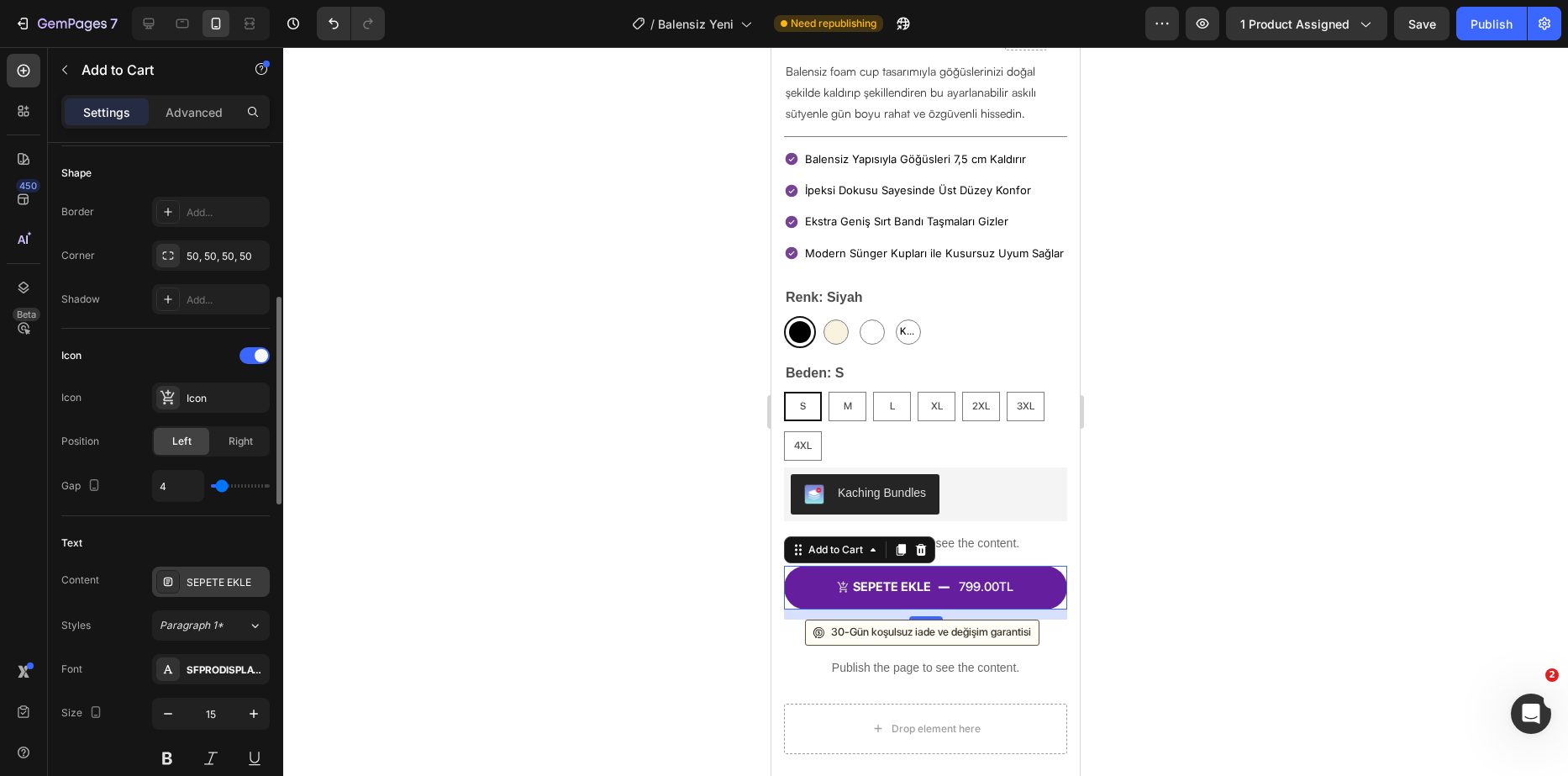
click at [229, 590] on div "SEPETE EKLE" at bounding box center [210, 582] width 118 height 30
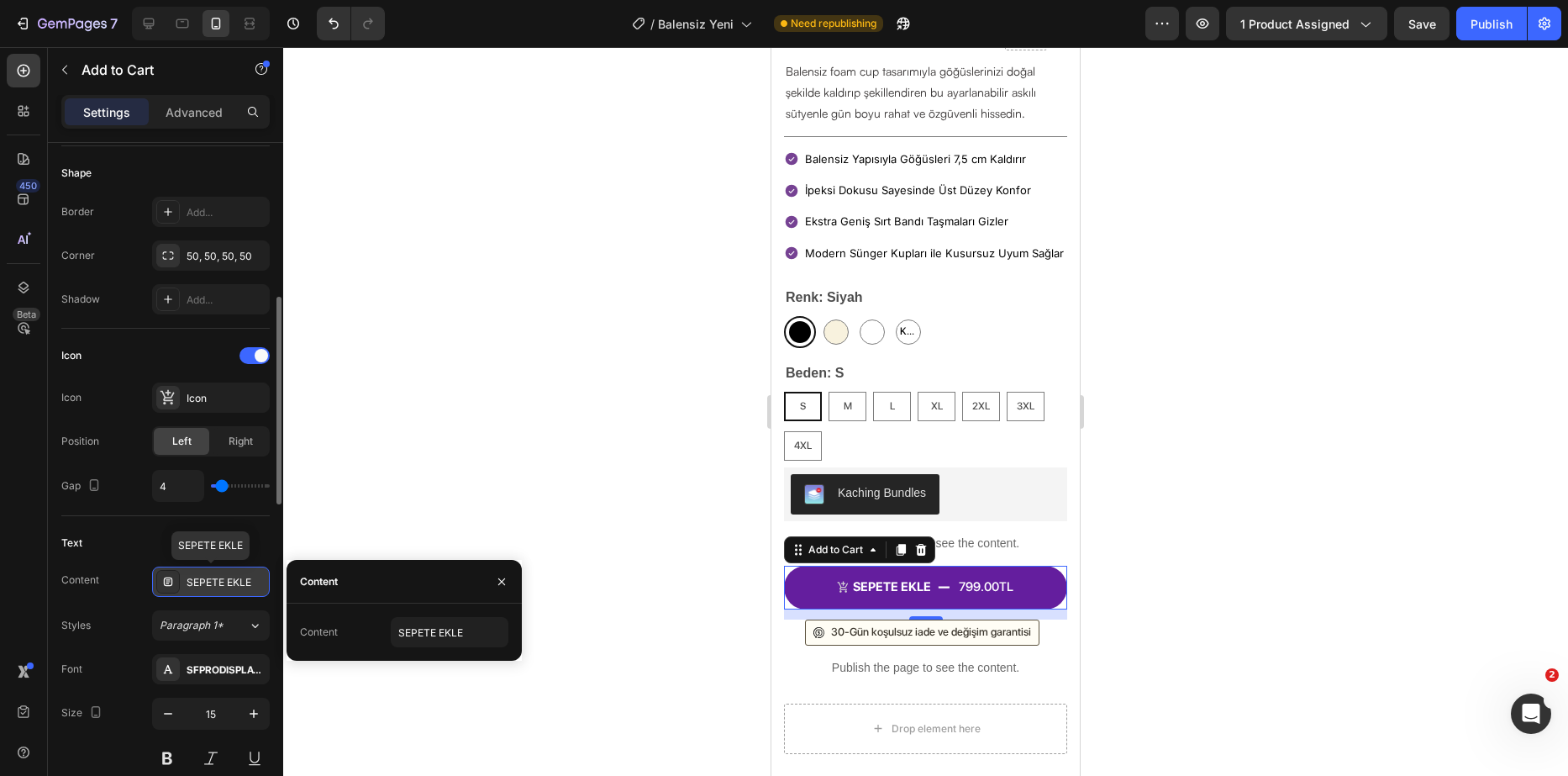
click at [229, 590] on div "SEPETE EKLE" at bounding box center [210, 582] width 118 height 30
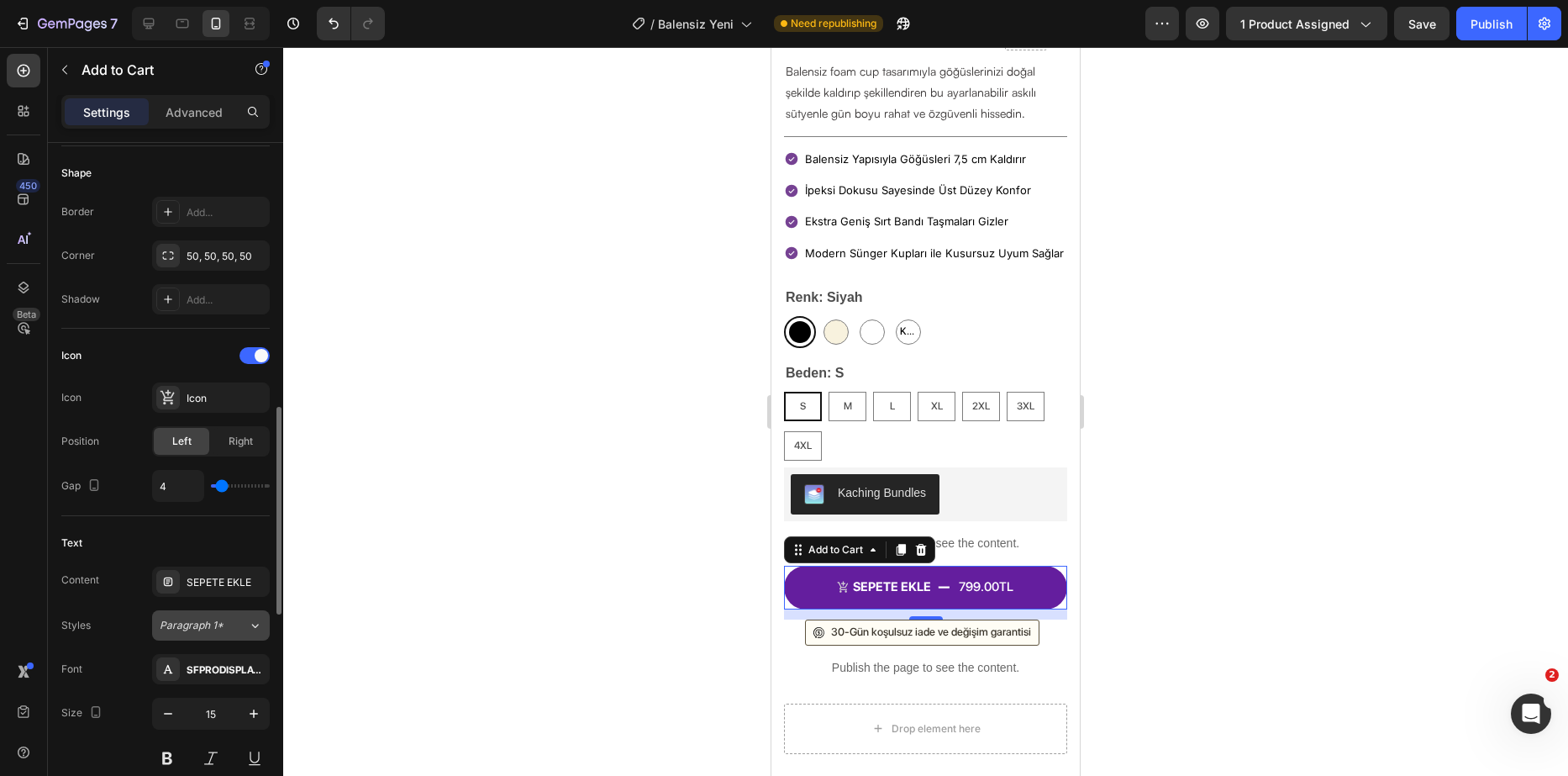
scroll to position [588, 0]
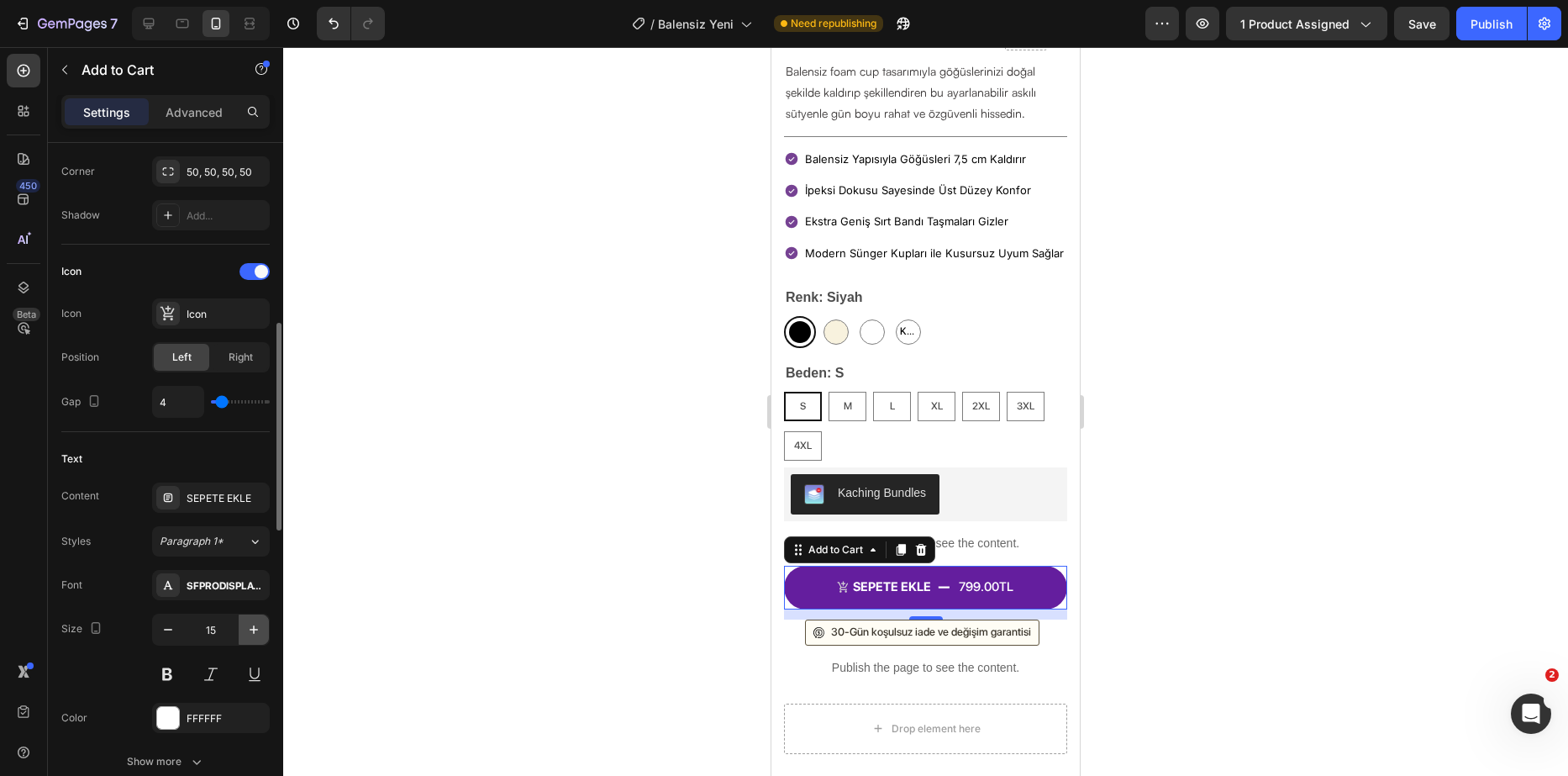
click at [252, 621] on icon "button" at bounding box center [254, 629] width 17 height 17
click at [168, 636] on icon "button" at bounding box center [168, 629] width 17 height 17
type input "15"
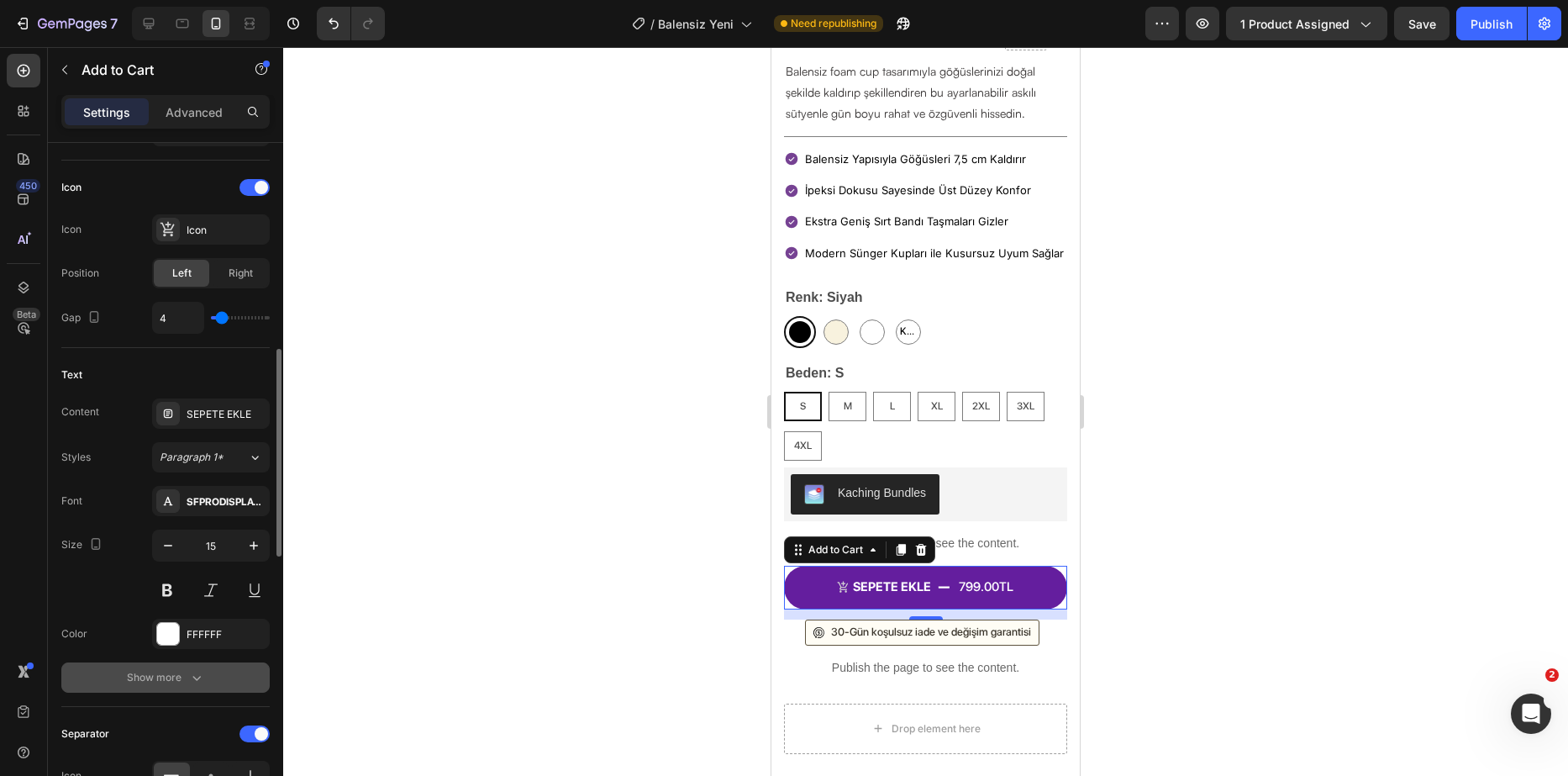
click at [188, 670] on icon "button" at bounding box center [196, 678] width 17 height 17
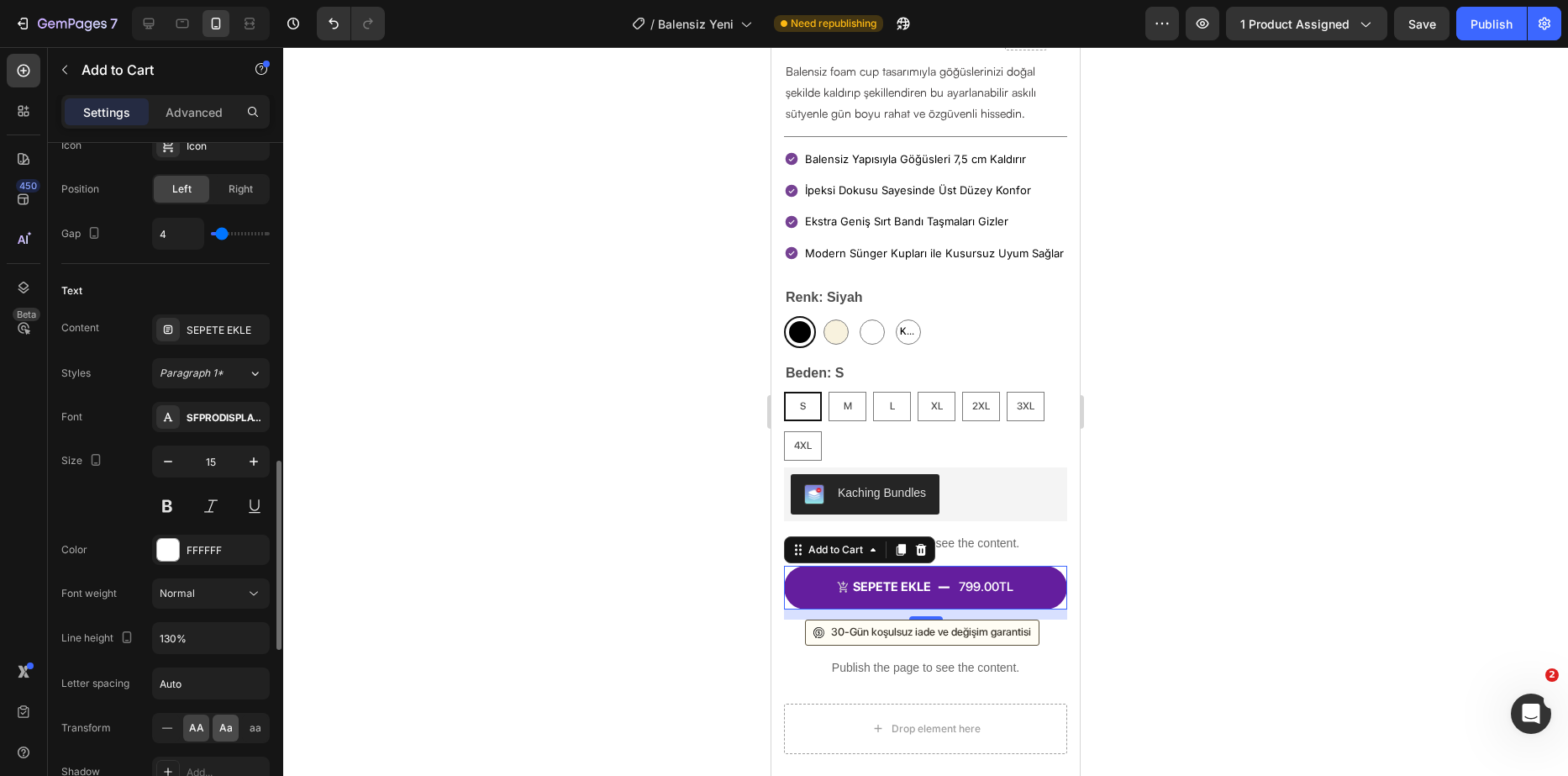
scroll to position [841, 0]
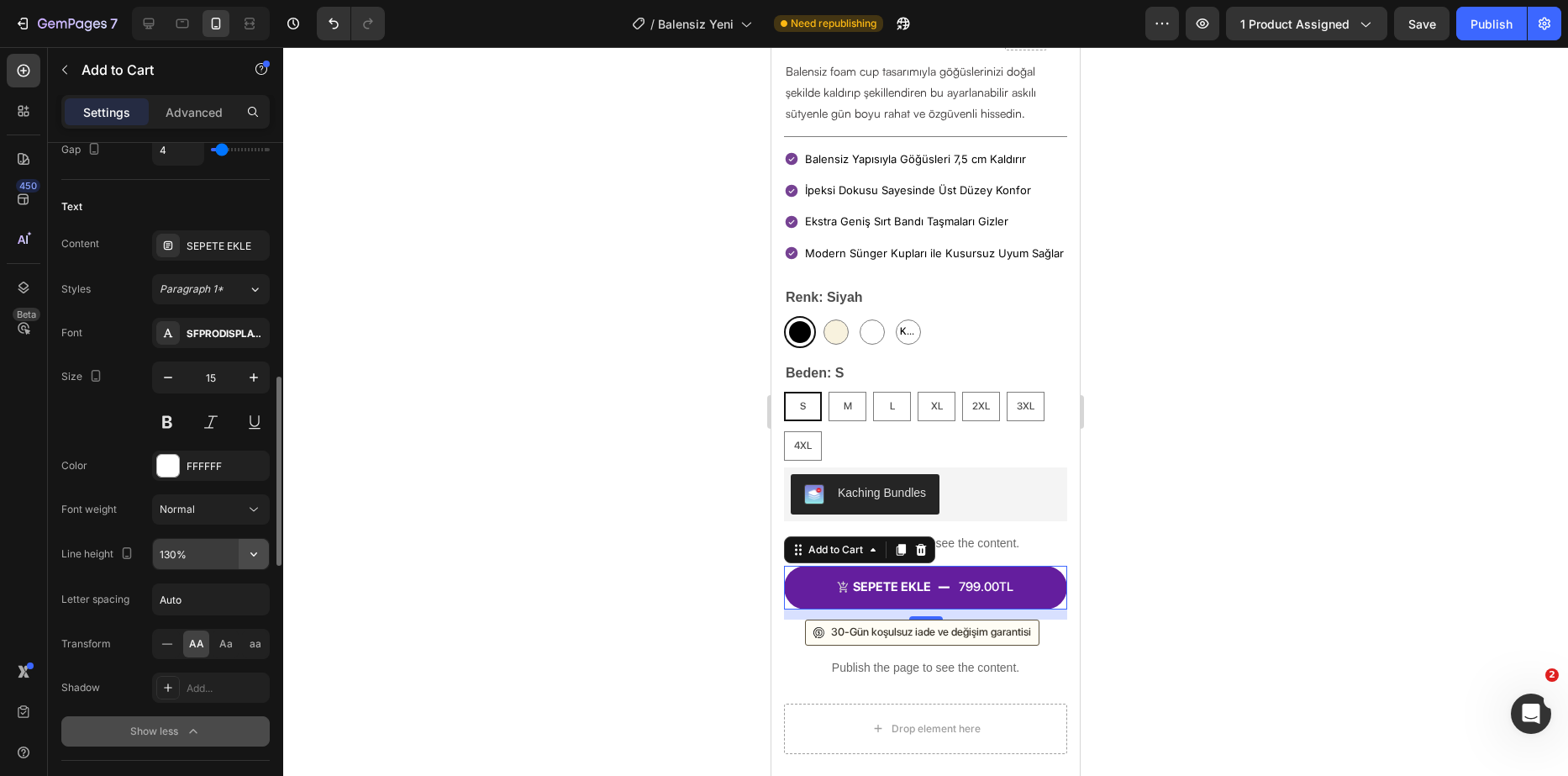
click at [245, 558] on button "button" at bounding box center [254, 554] width 30 height 30
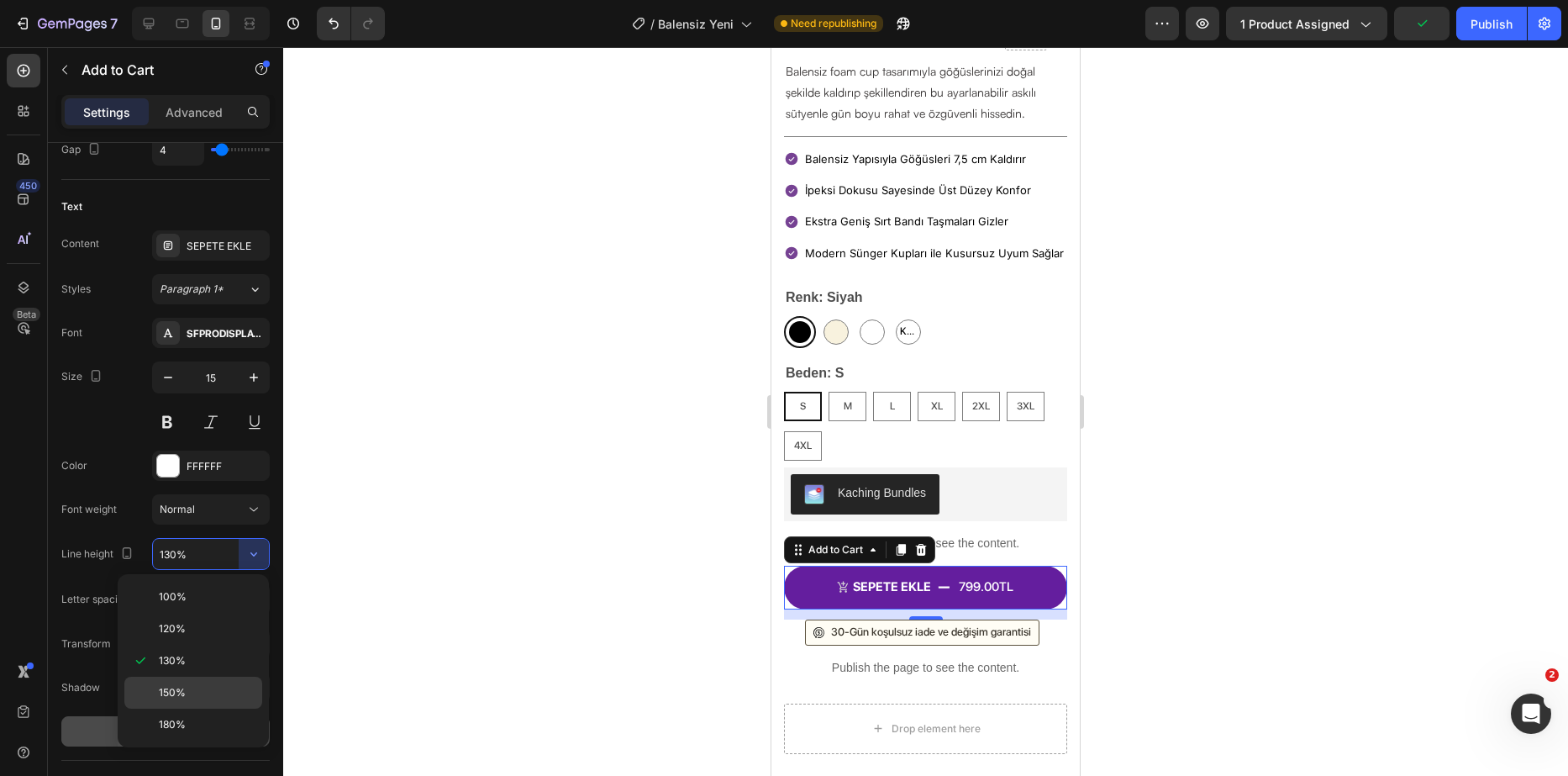
drag, startPoint x: 187, startPoint y: 677, endPoint x: 184, endPoint y: 687, distance: 10.4
click at [184, 687] on div "150%" at bounding box center [194, 693] width 138 height 32
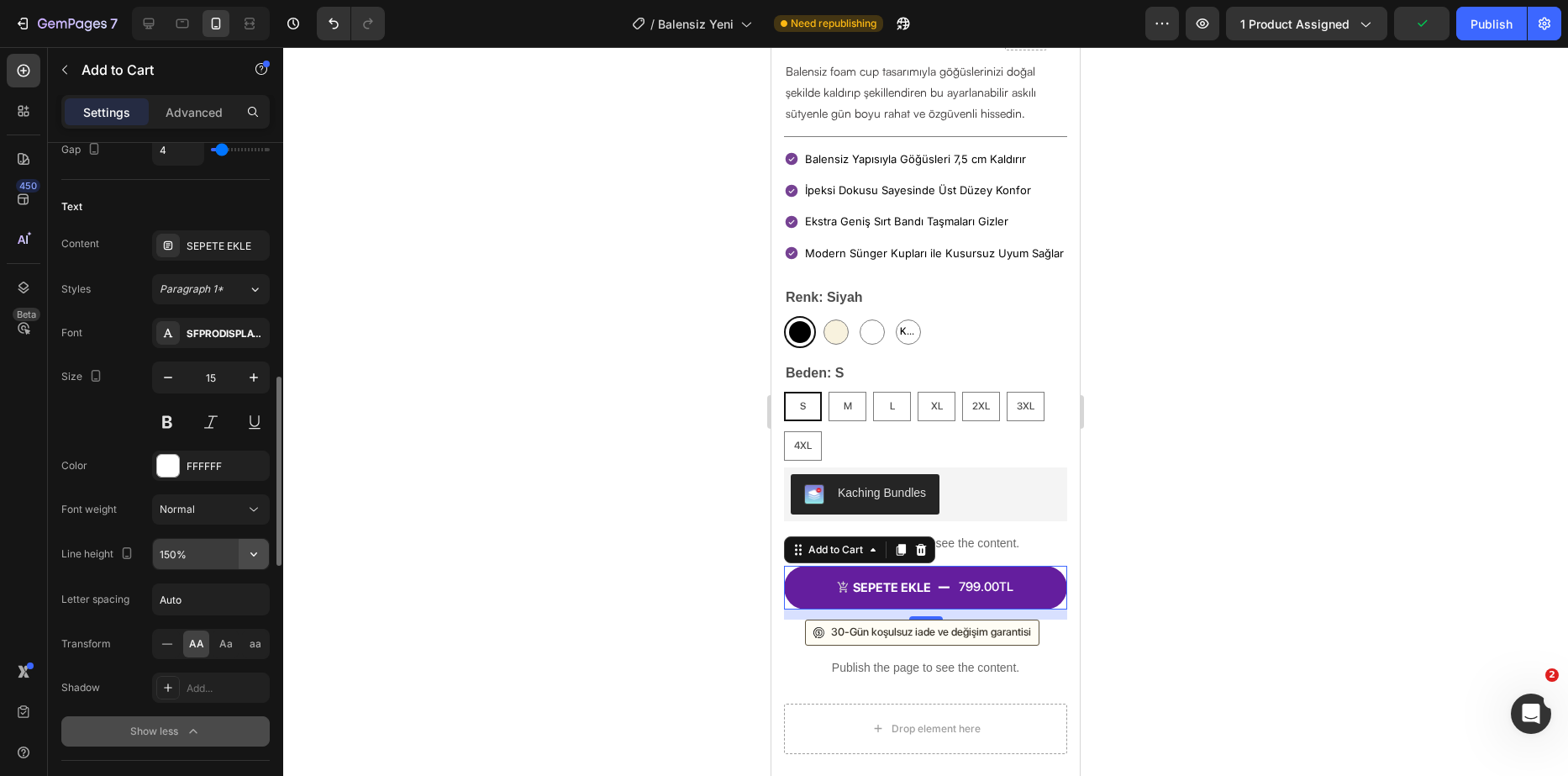
click at [247, 545] on button "button" at bounding box center [254, 554] width 30 height 30
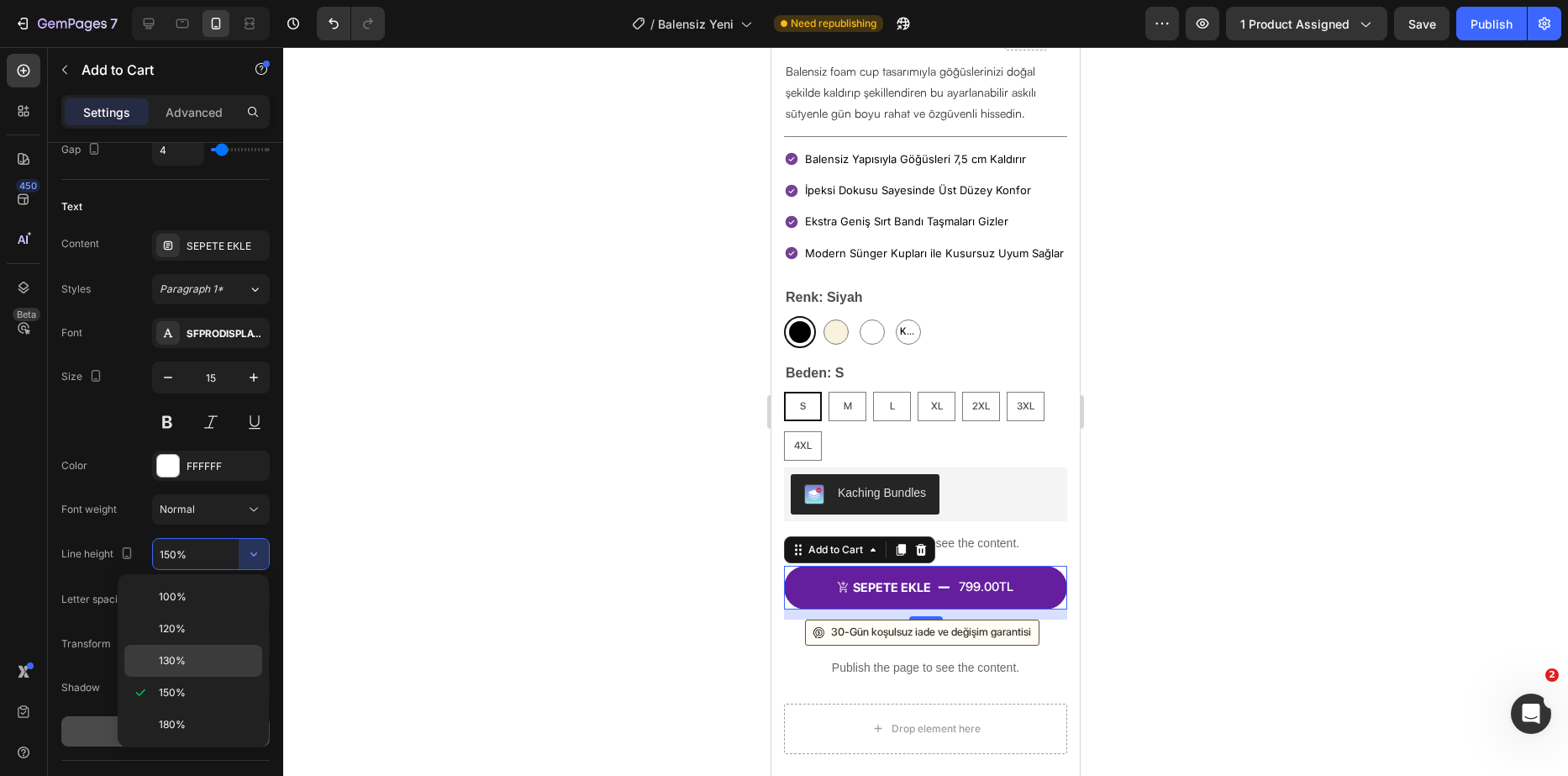
click at [183, 655] on span "130%" at bounding box center [172, 660] width 27 height 15
type input "130%"
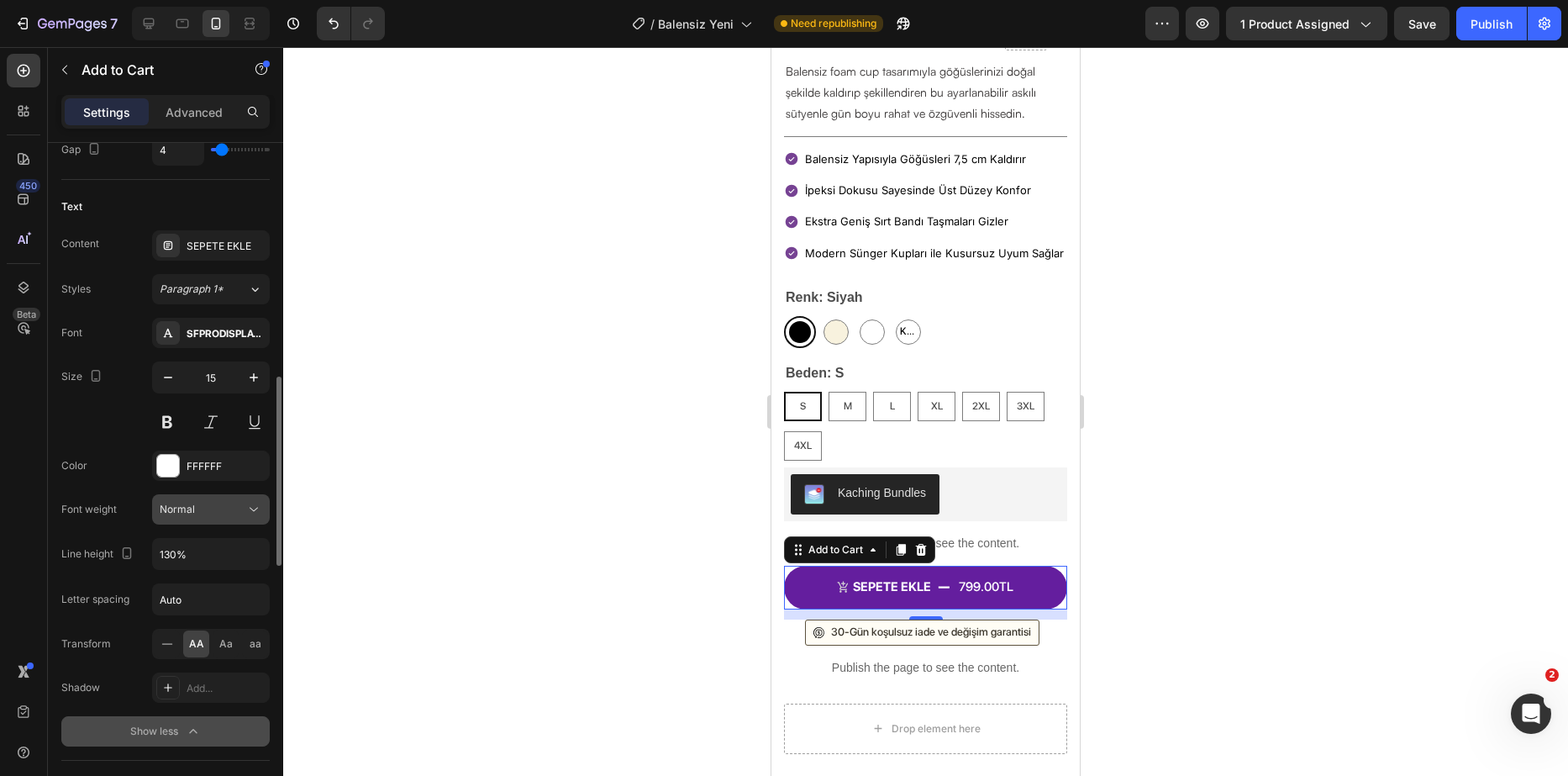
click at [229, 518] on button "Normal" at bounding box center [210, 510] width 118 height 30
click at [234, 503] on div "Normal" at bounding box center [203, 509] width 86 height 15
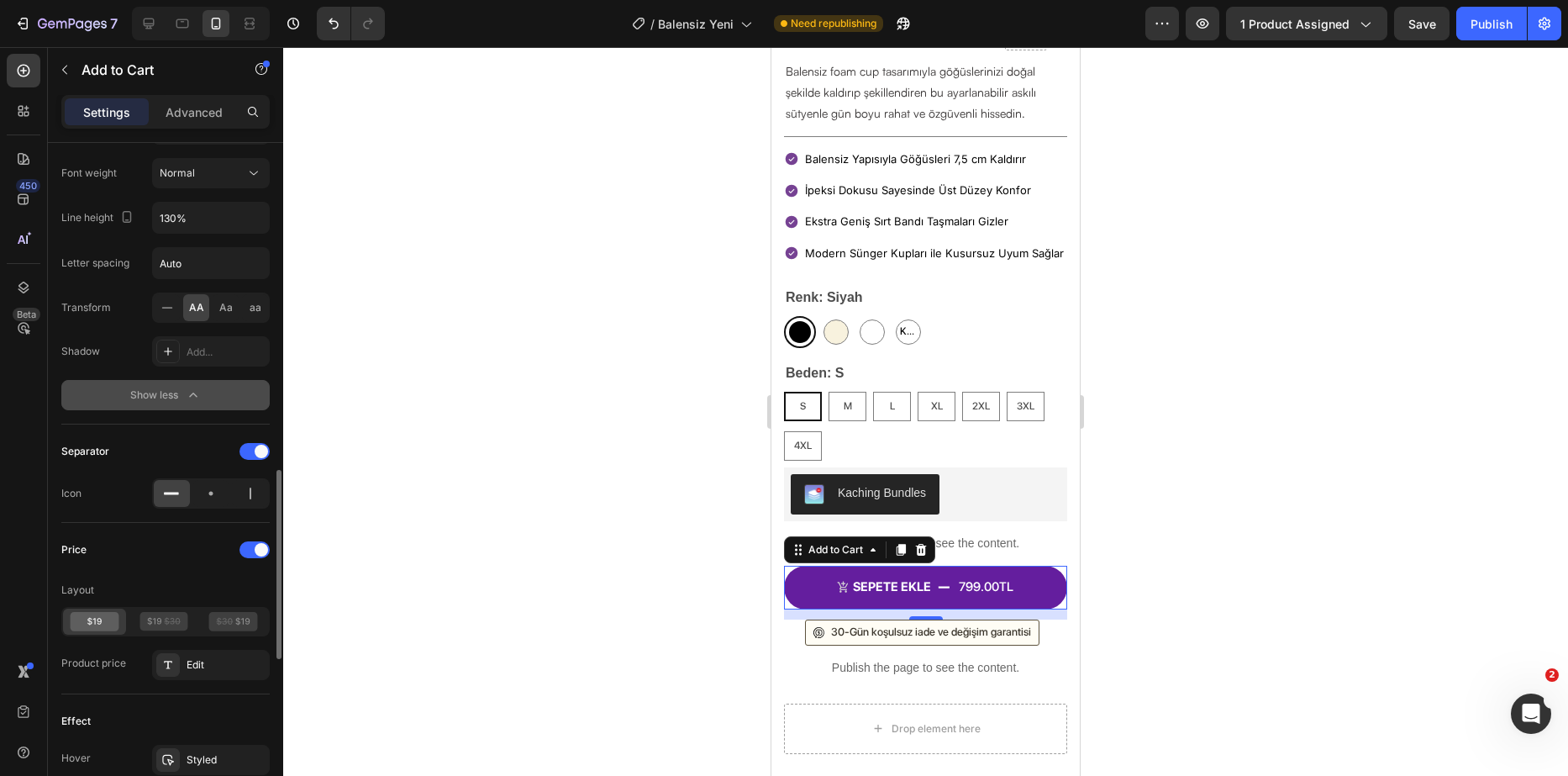
scroll to position [1262, 0]
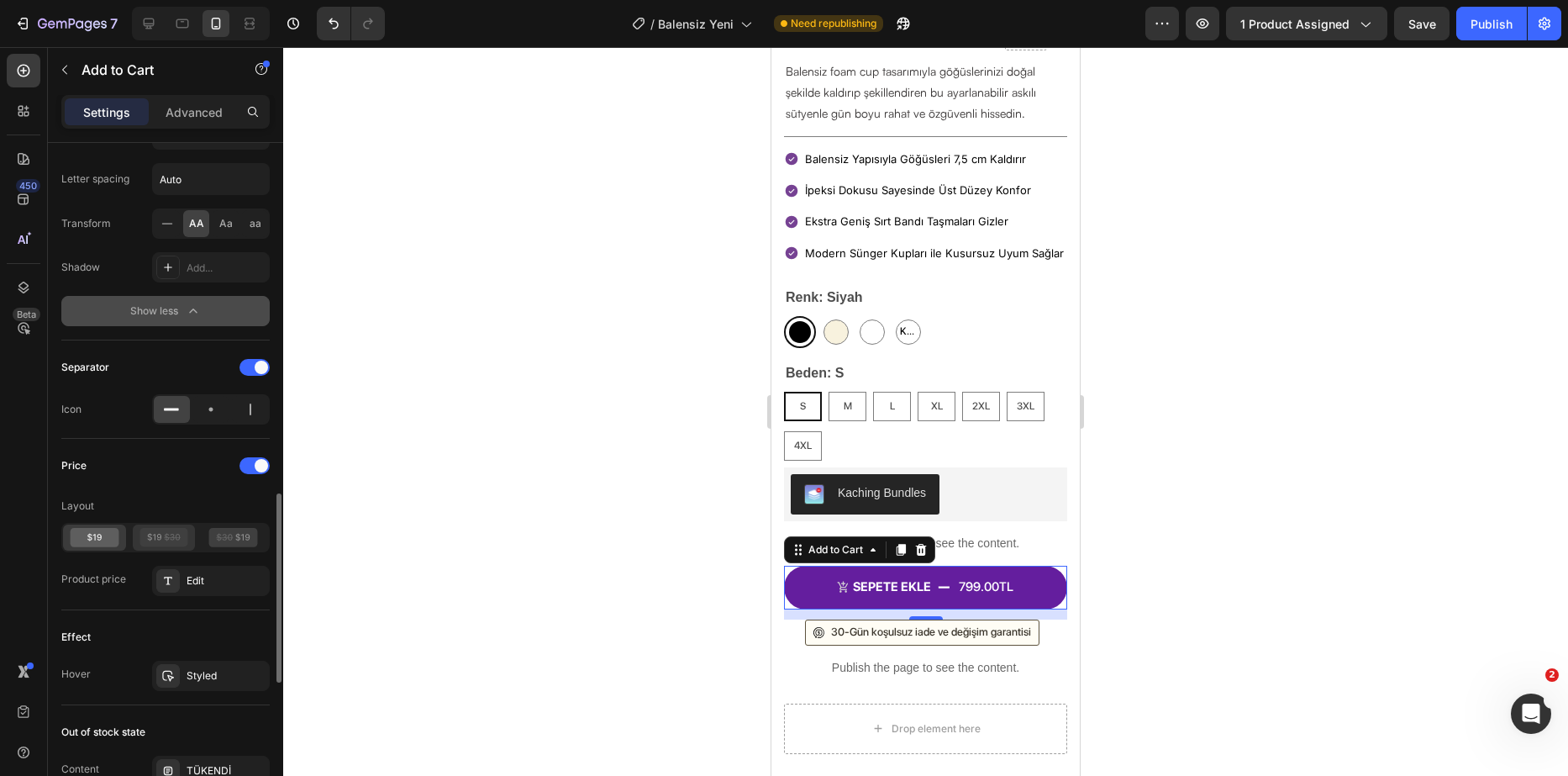
click at [187, 533] on icon at bounding box center [164, 538] width 49 height 19
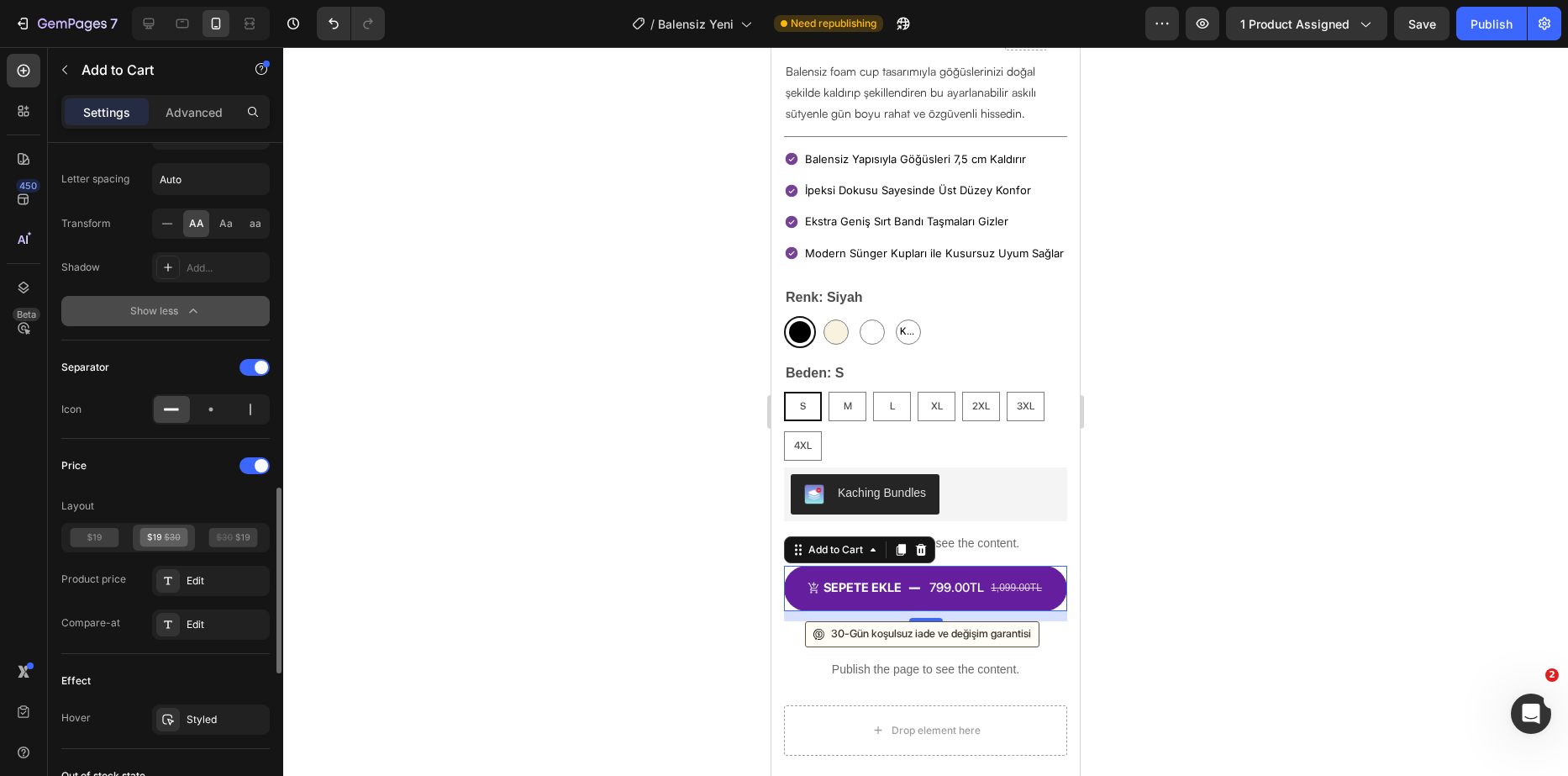
click at [131, 543] on div at bounding box center [165, 537] width 209 height 29
click at [121, 542] on div at bounding box center [94, 537] width 63 height 26
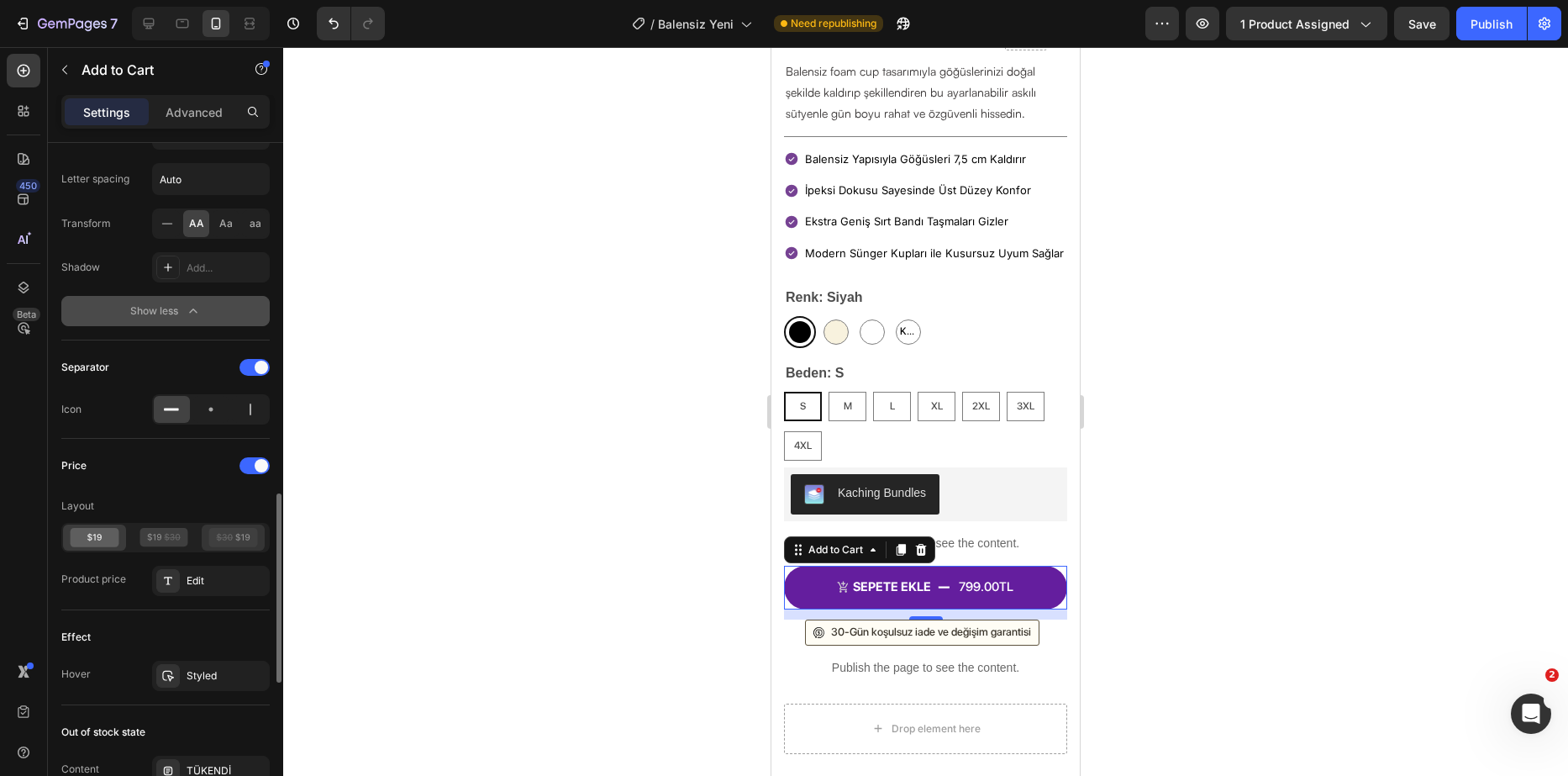
click at [238, 540] on icon at bounding box center [243, 537] width 14 height 8
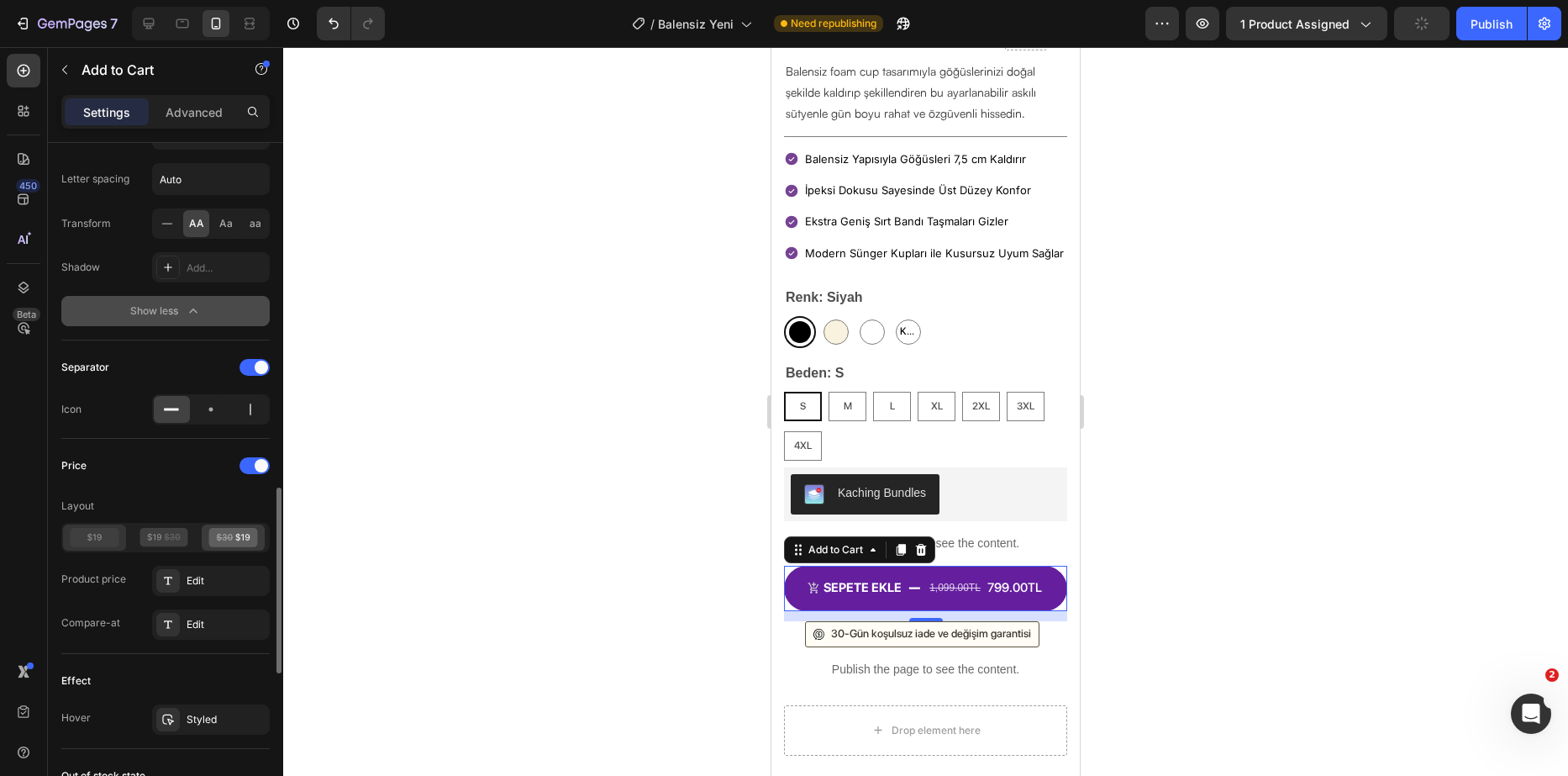
click at [104, 530] on icon at bounding box center [95, 538] width 49 height 19
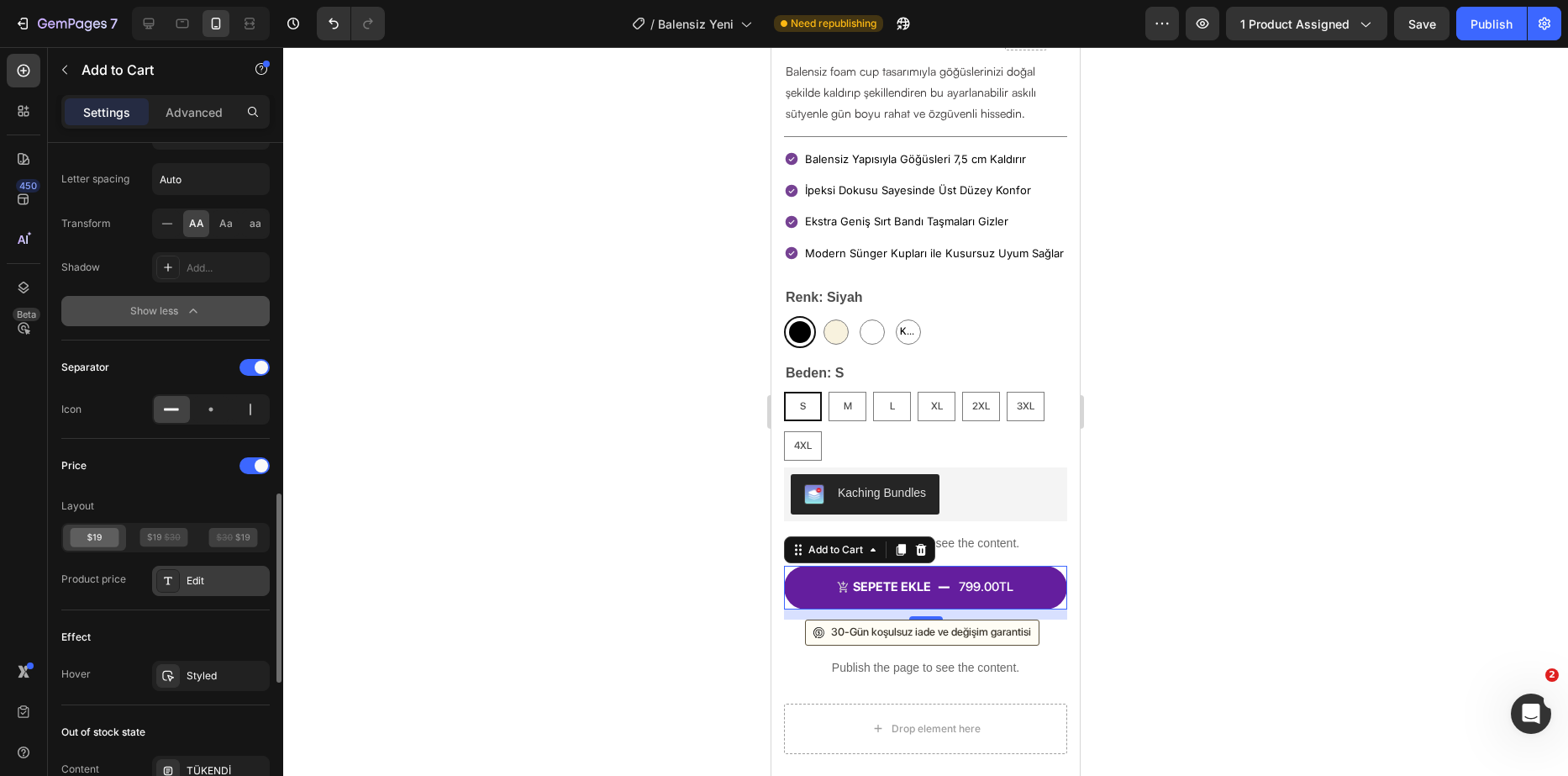
scroll to position [1346, 0]
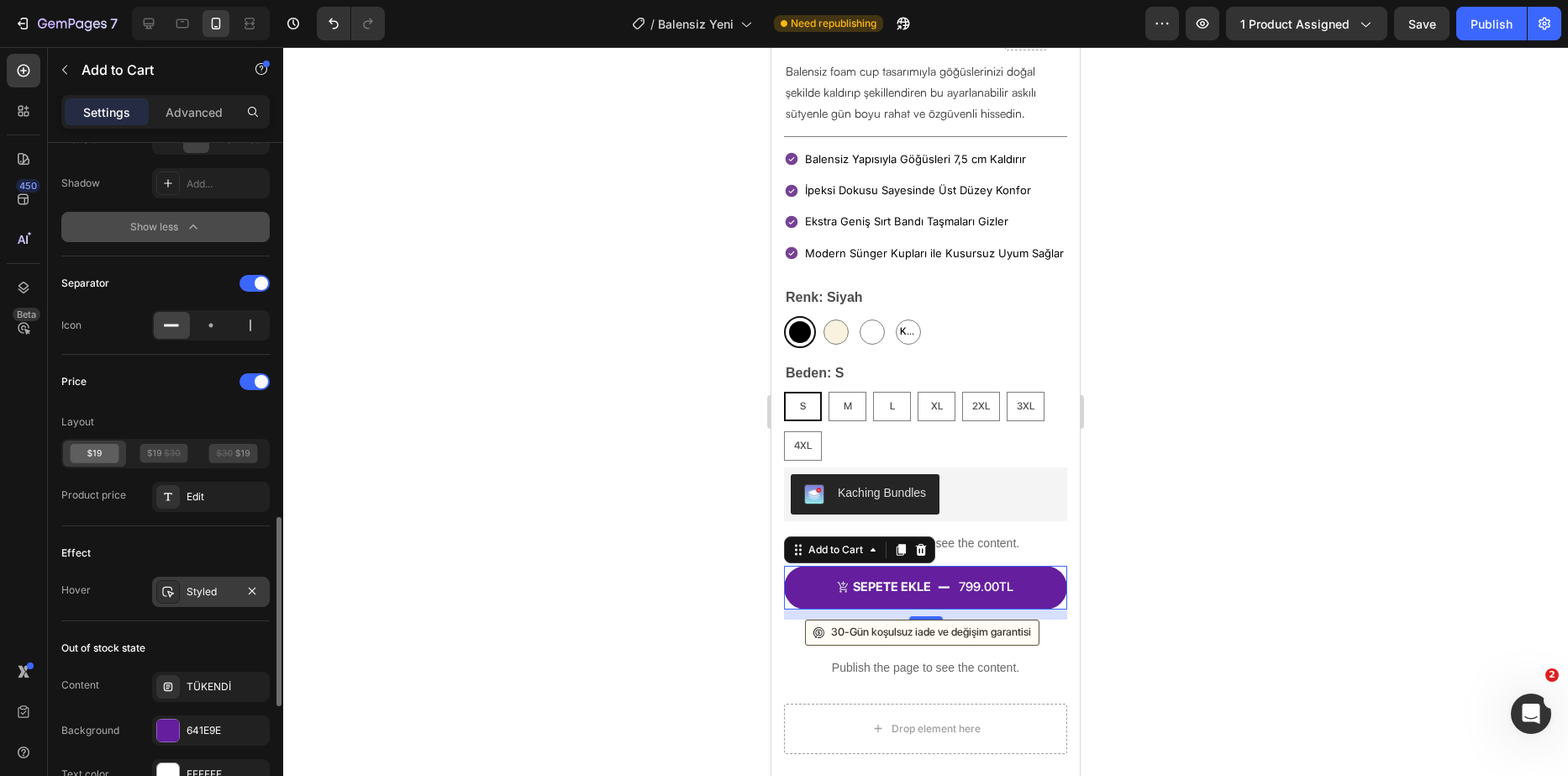
click at [177, 594] on div at bounding box center [168, 592] width 24 height 24
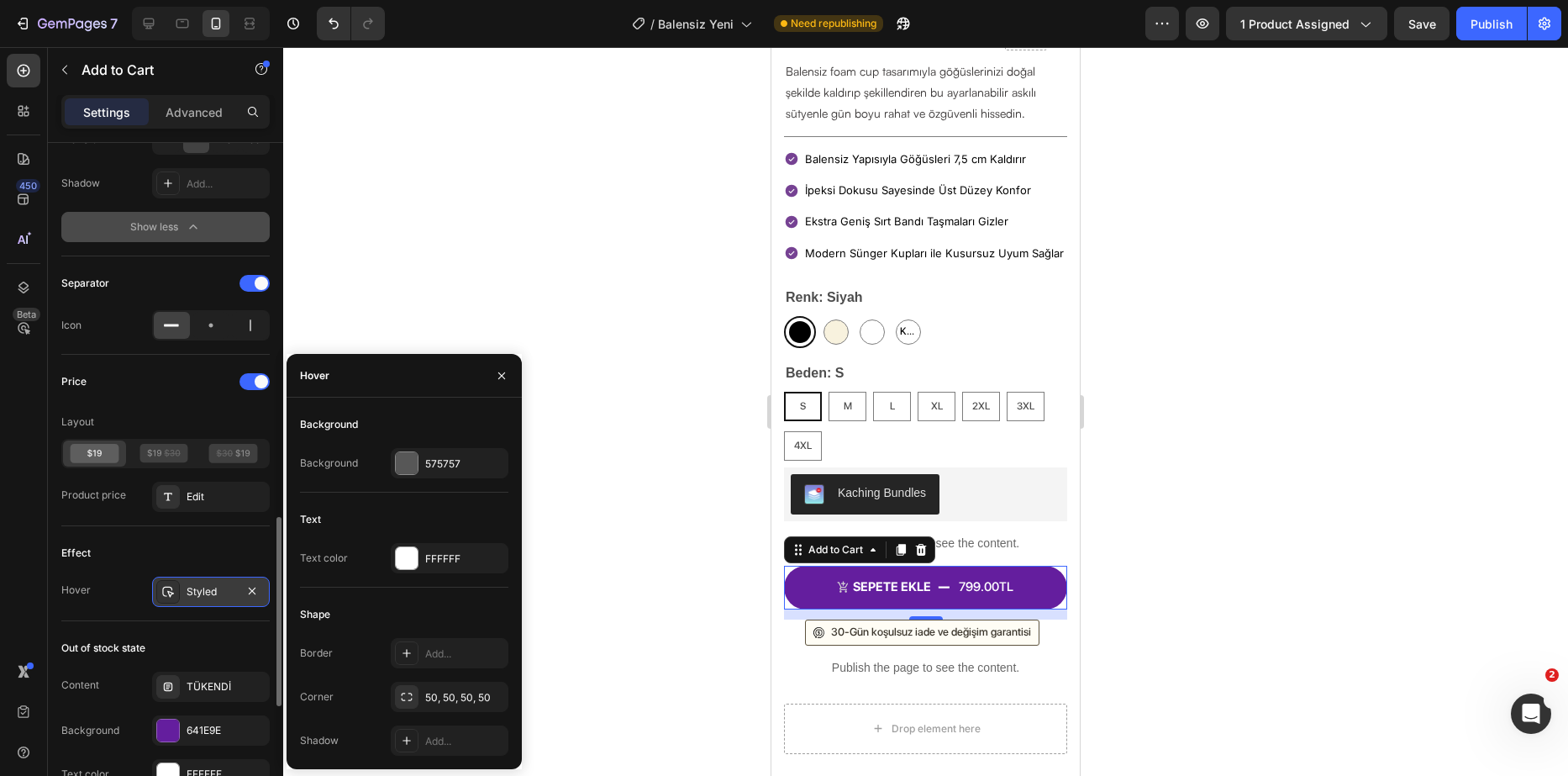
click at [177, 594] on div at bounding box center [168, 592] width 24 height 24
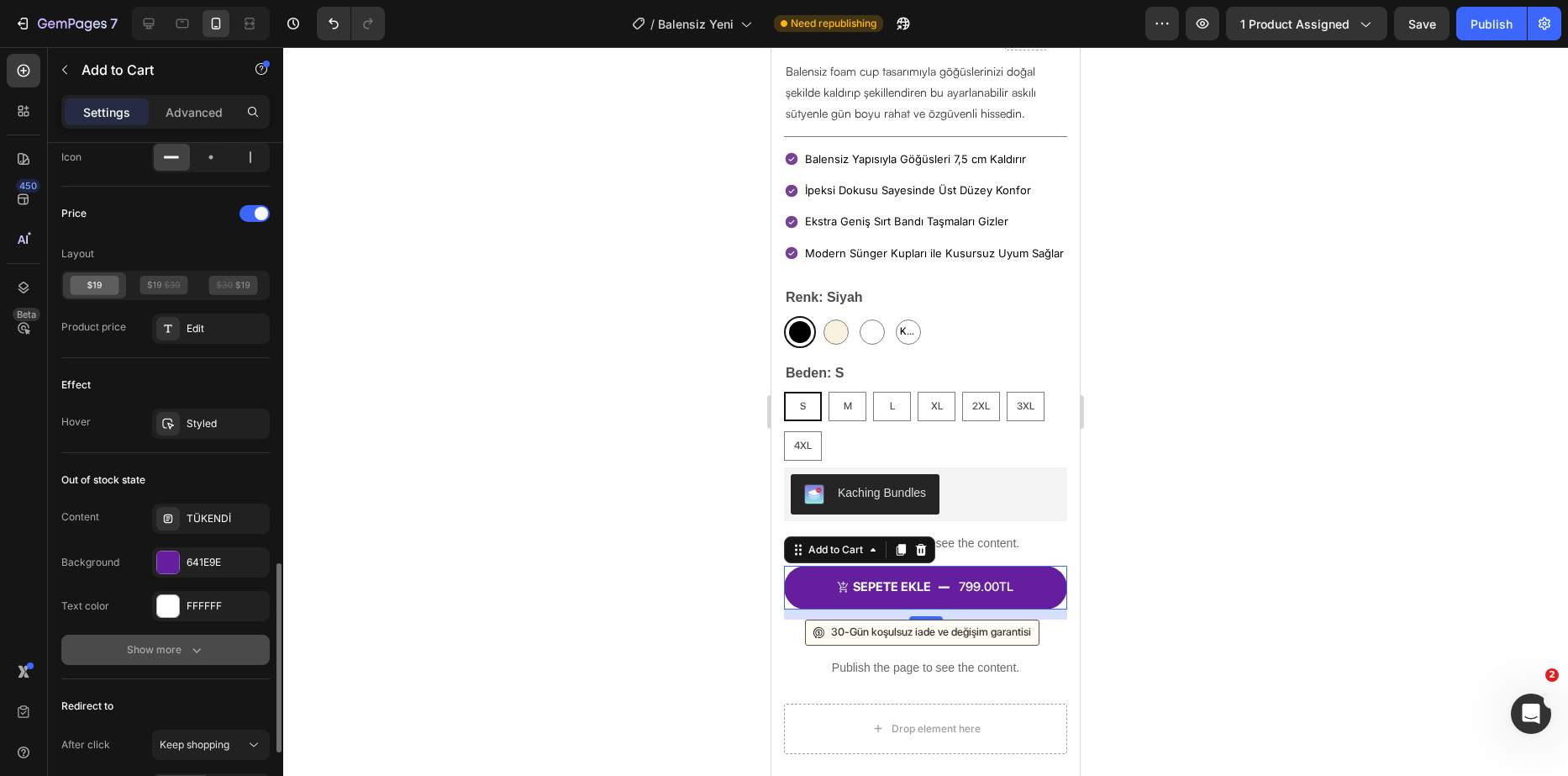
click at [182, 642] on div "Show more" at bounding box center [166, 649] width 78 height 17
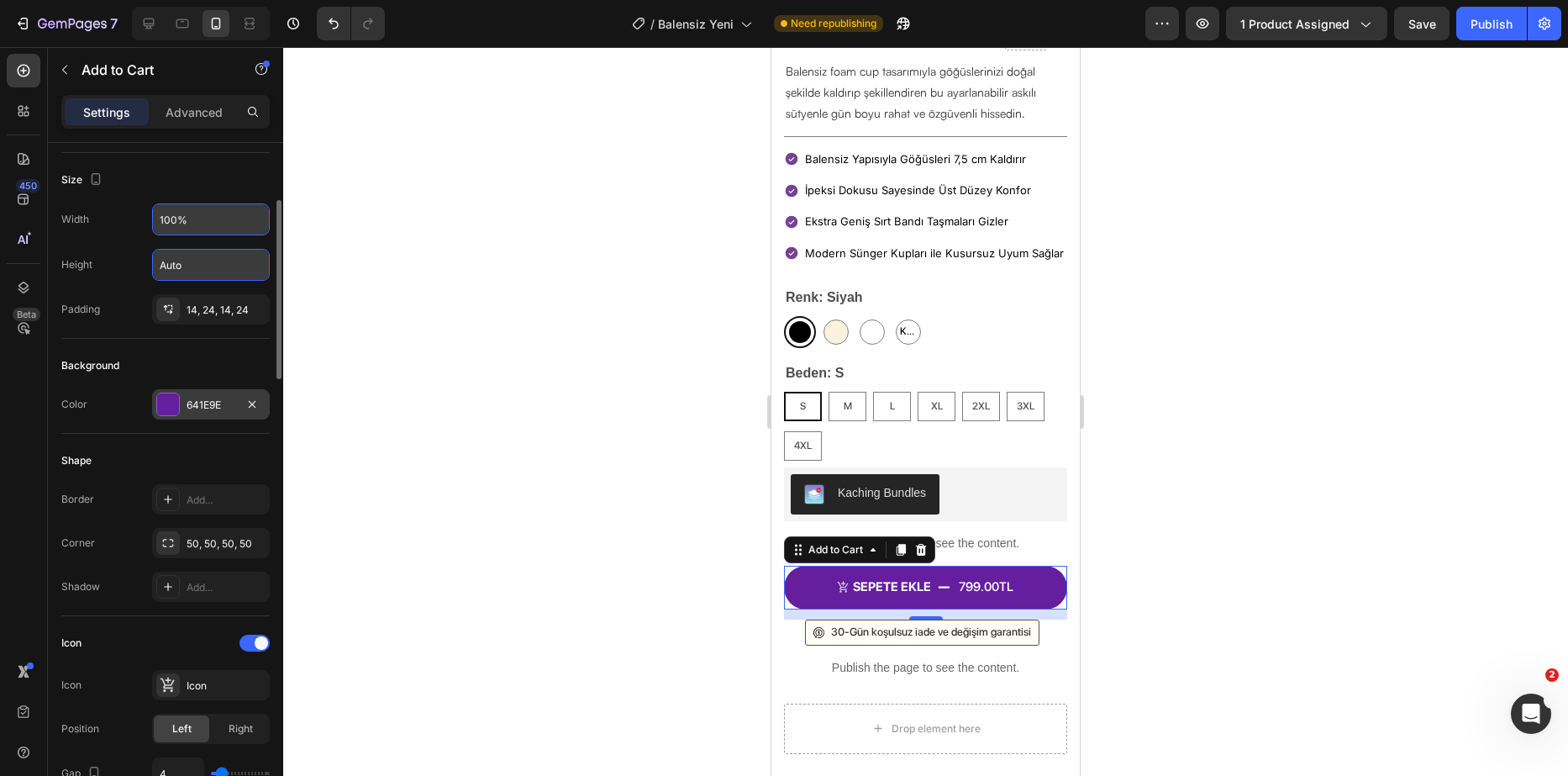
scroll to position [0, 0]
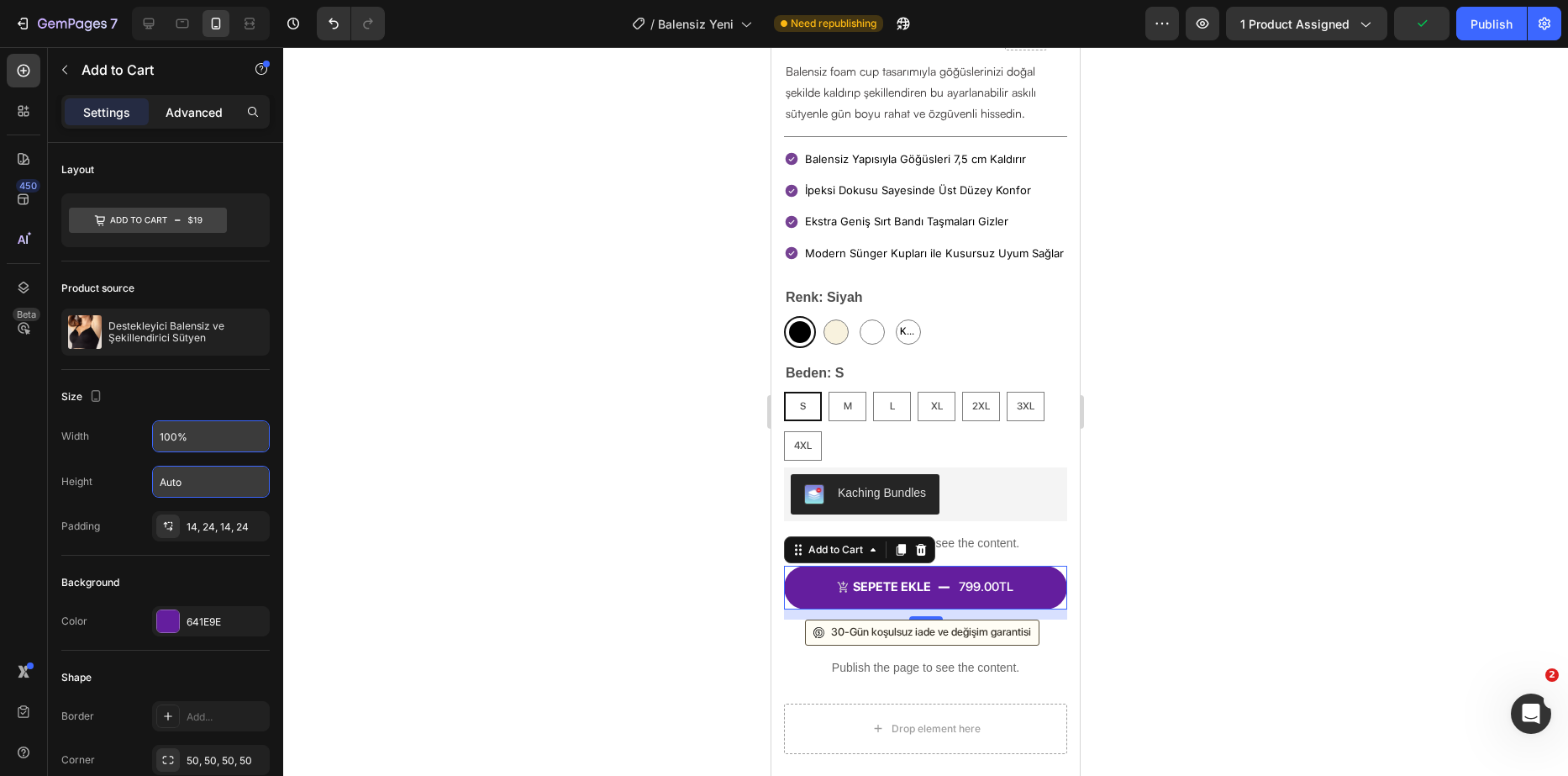
click at [223, 100] on div "Advanced" at bounding box center [194, 111] width 84 height 27
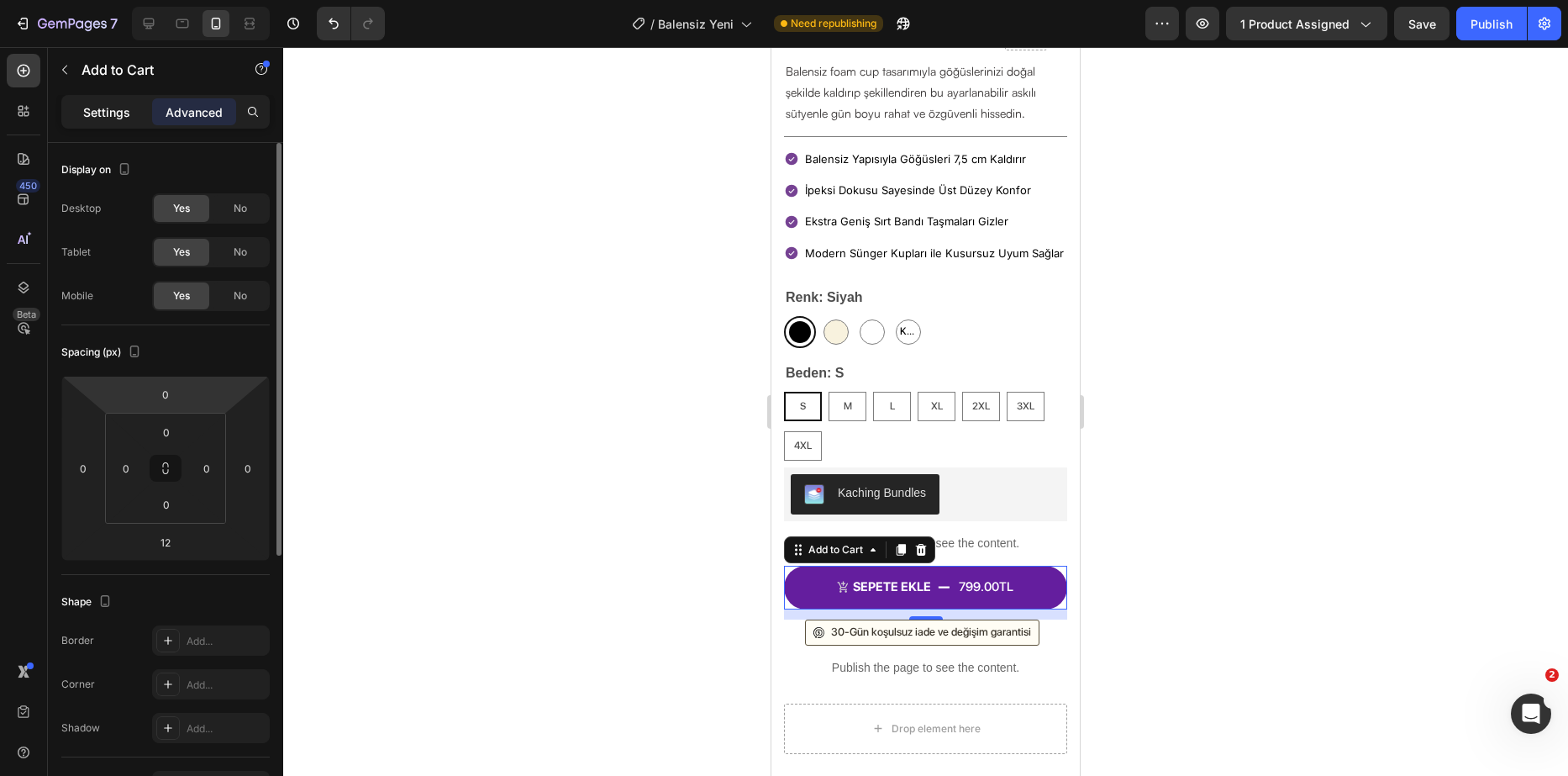
click at [107, 102] on div "Settings" at bounding box center [106, 111] width 84 height 27
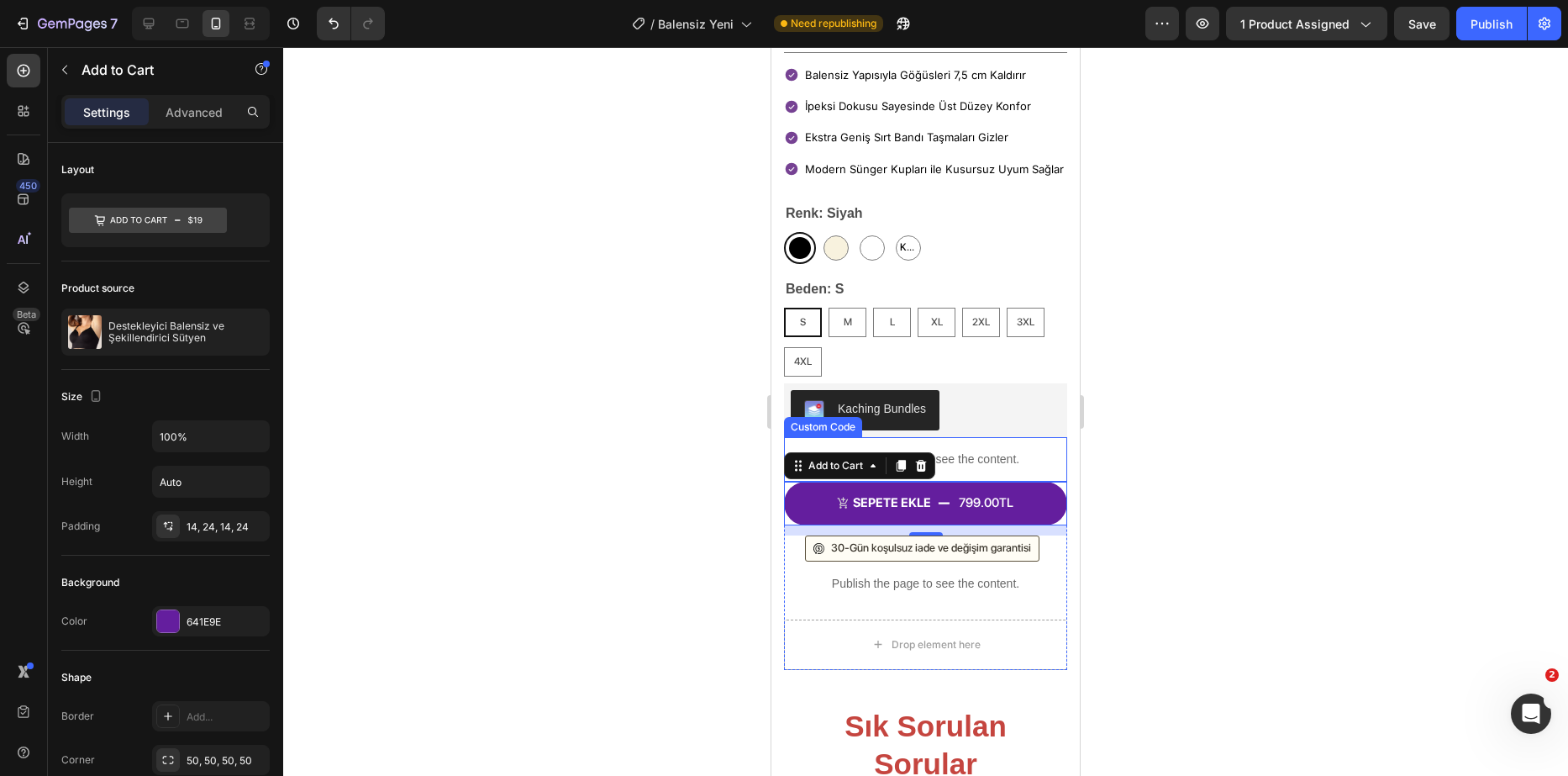
scroll to position [679, 0]
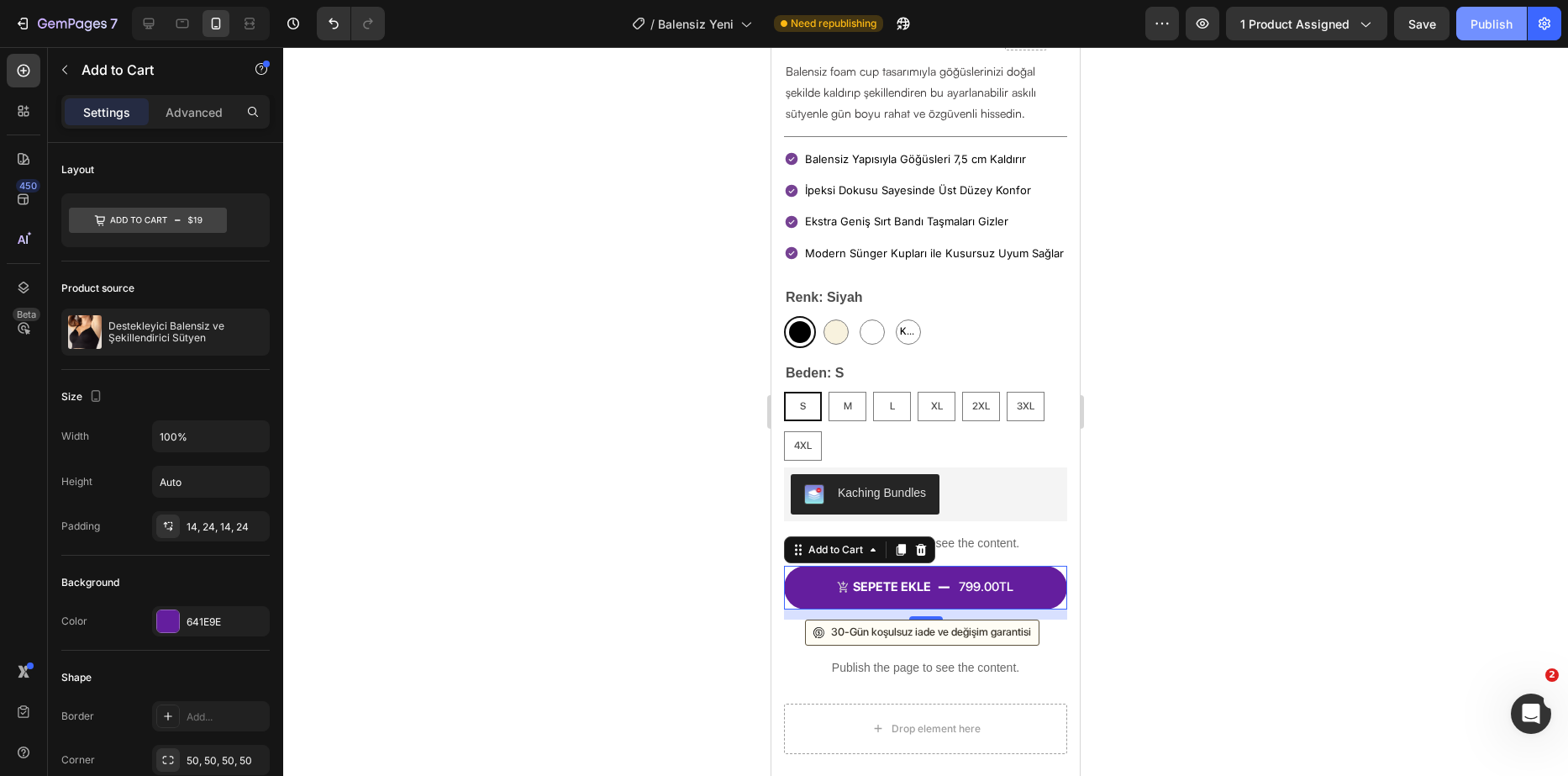
click at [1484, 13] on button "Publish" at bounding box center [1492, 24] width 71 height 34
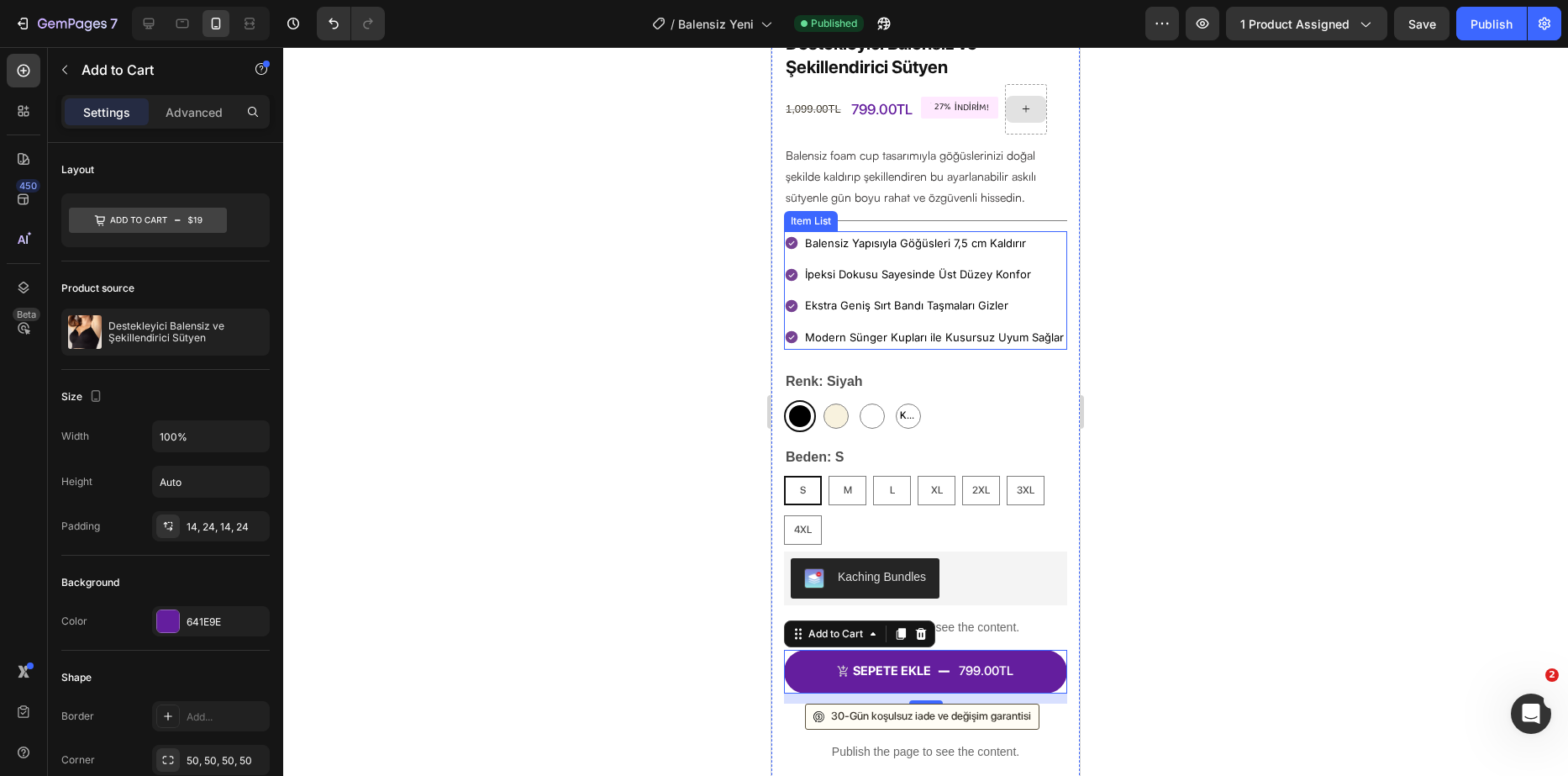
scroll to position [511, 0]
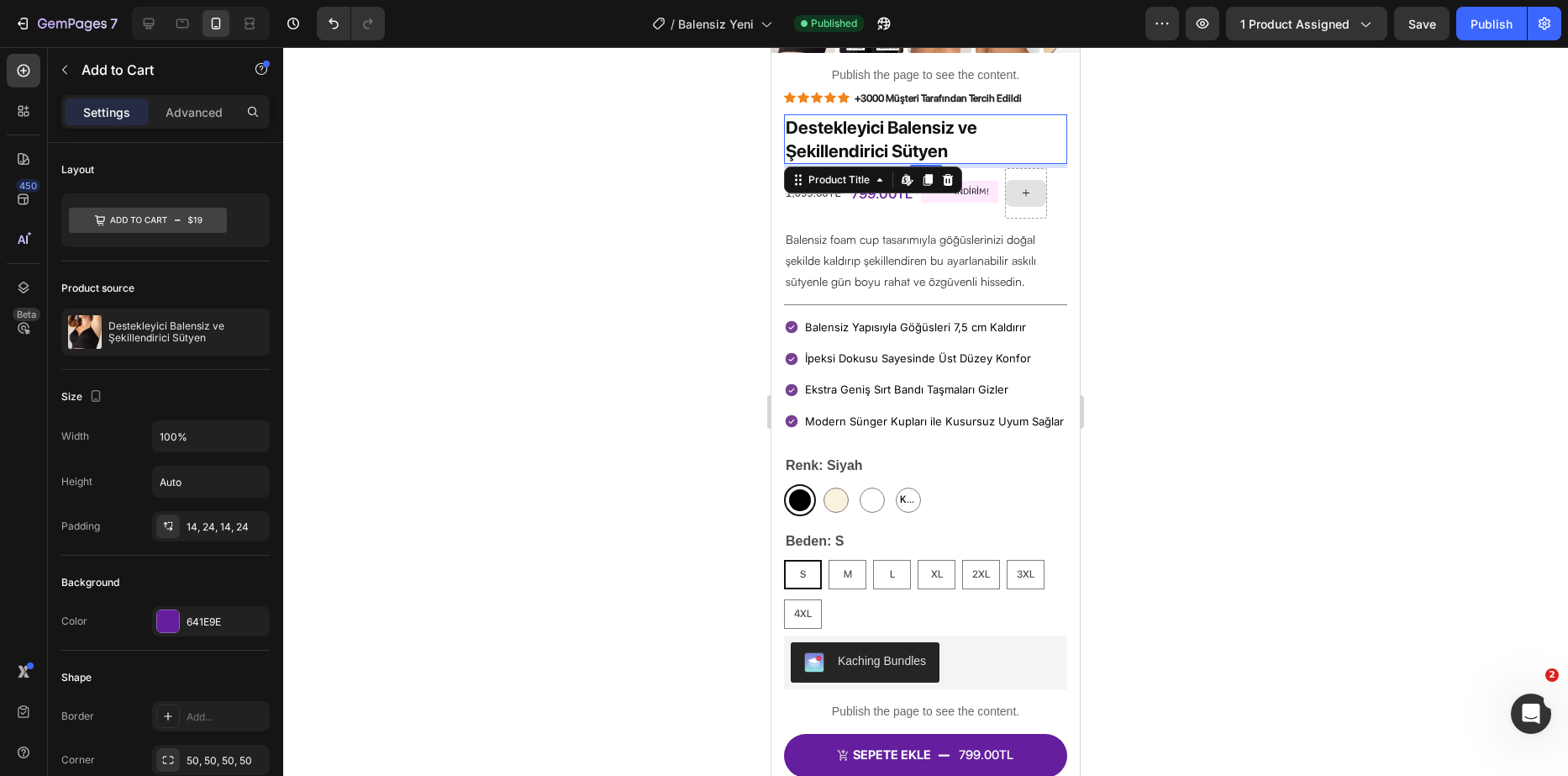
click at [926, 142] on h1 "Destekleyici Balensiz ve Şekillendirici Sütyen" at bounding box center [926, 139] width 283 height 50
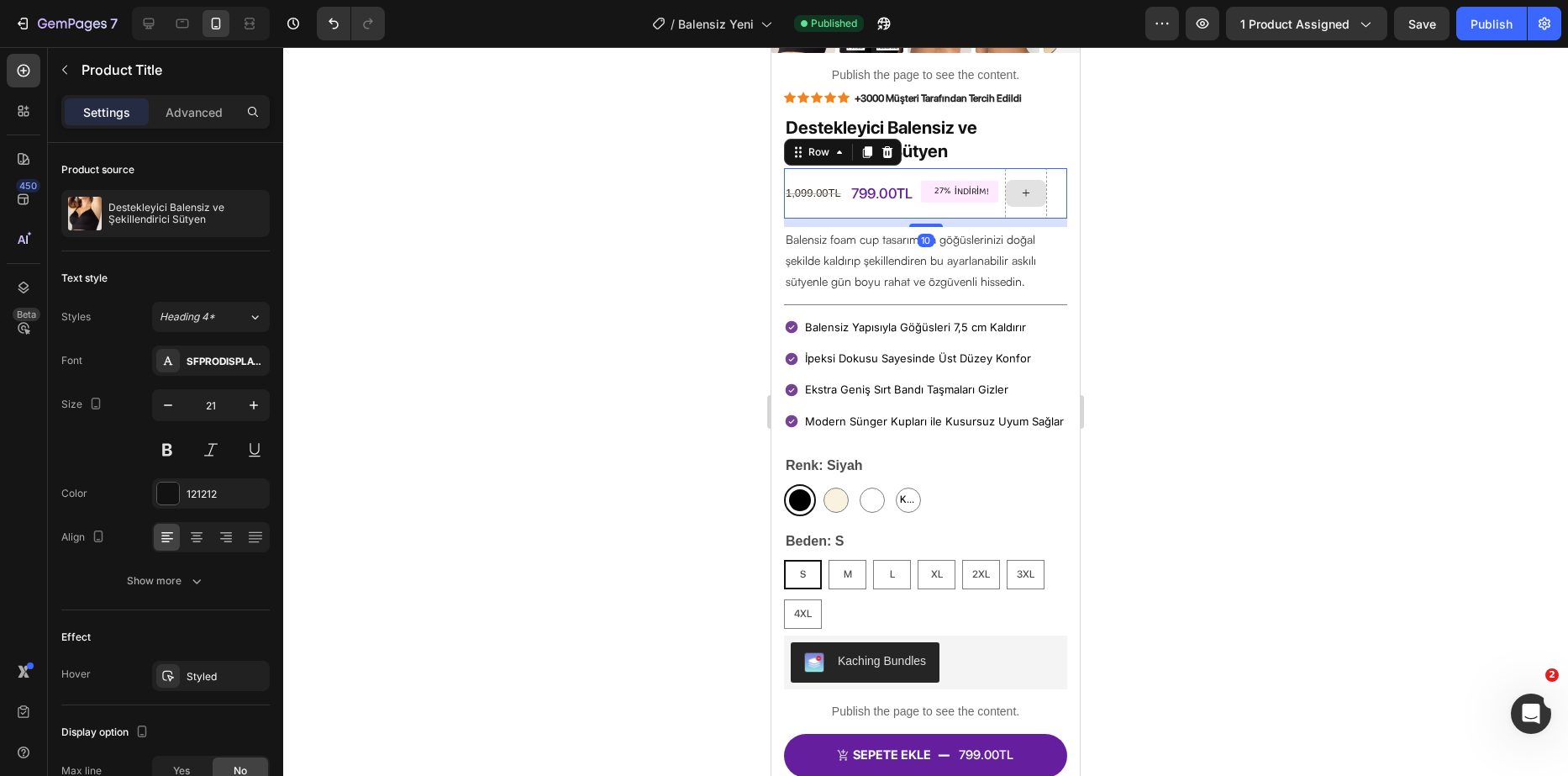
click at [1019, 168] on div at bounding box center [1027, 193] width 42 height 50
click at [927, 142] on h1 "Destekleyici Balensiz ve Şekillendirici Sütyen" at bounding box center [926, 139] width 283 height 50
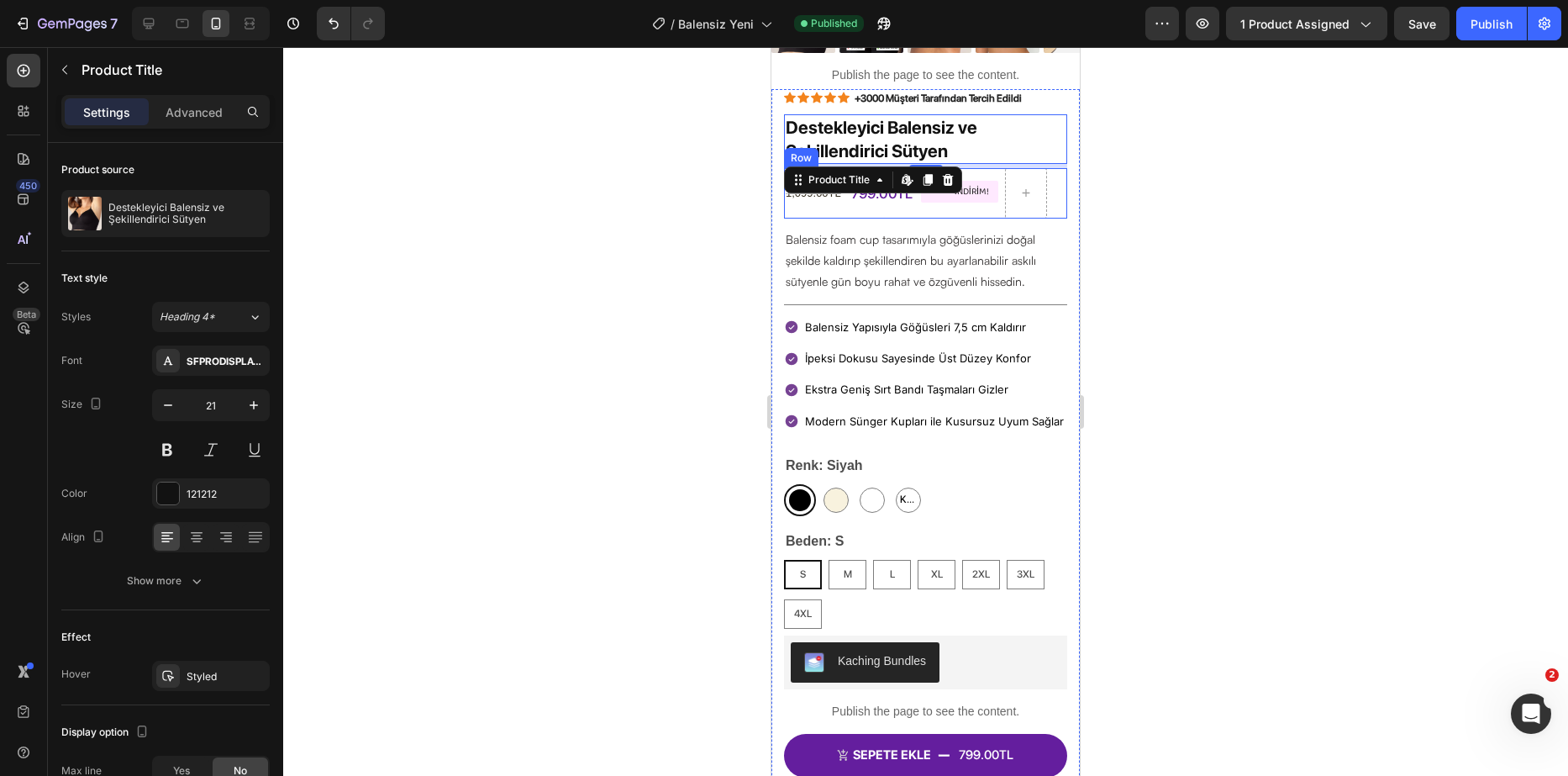
click at [989, 164] on div "5" at bounding box center [926, 165] width 283 height 4
click at [1025, 137] on h1 "Destekleyici Balensiz ve Şekillendirici Sütyen" at bounding box center [926, 139] width 283 height 50
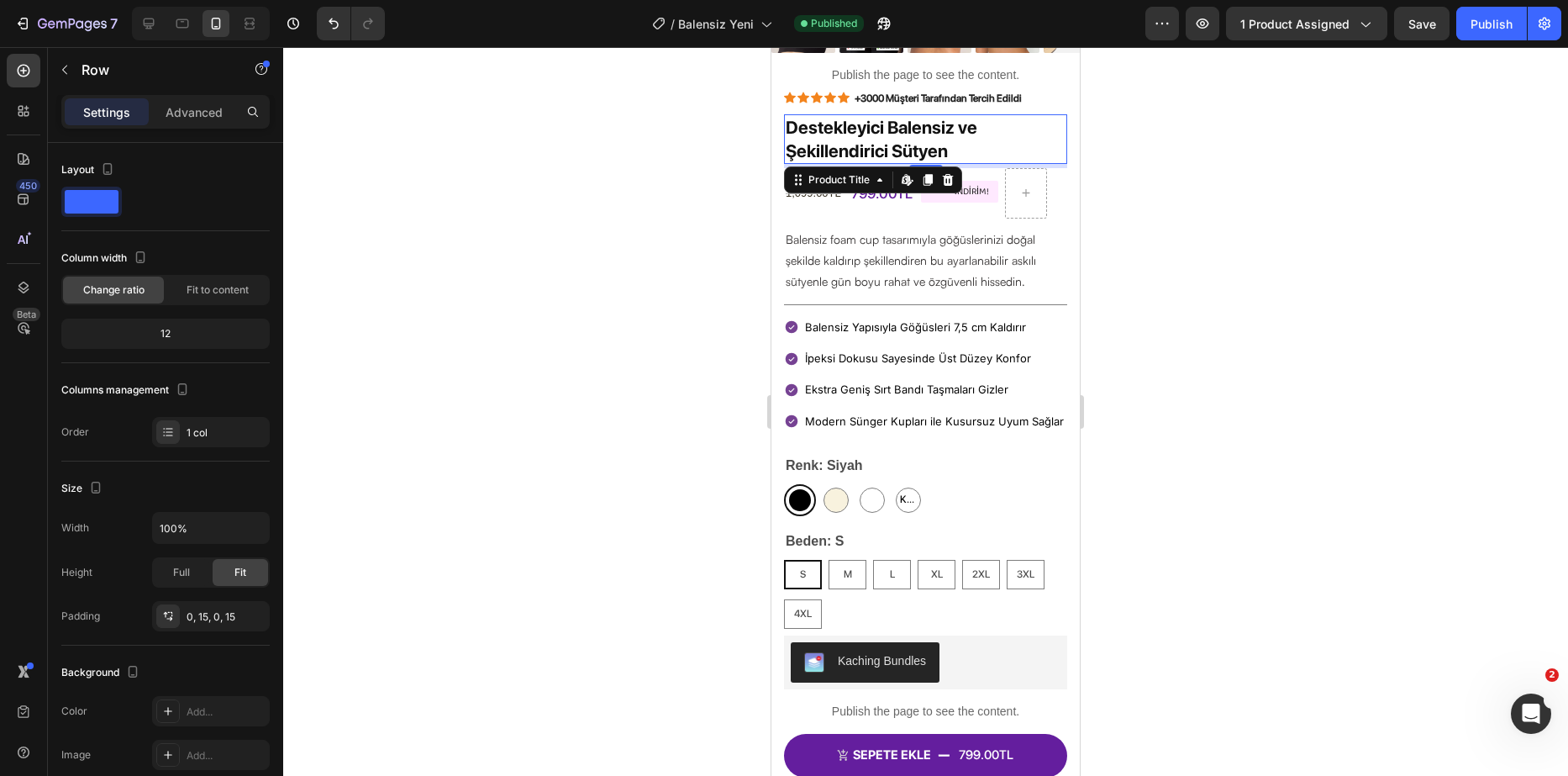
click at [1065, 138] on div "Icon Icon Icon Icon Icon Icon List +3000 Müşteri Tarafından Tercih Edildi Text …" at bounding box center [925, 505] width 309 height 833
click at [1004, 114] on h1 "Destekleyici Balensiz ve Şekillendirici Sütyen" at bounding box center [926, 139] width 283 height 50
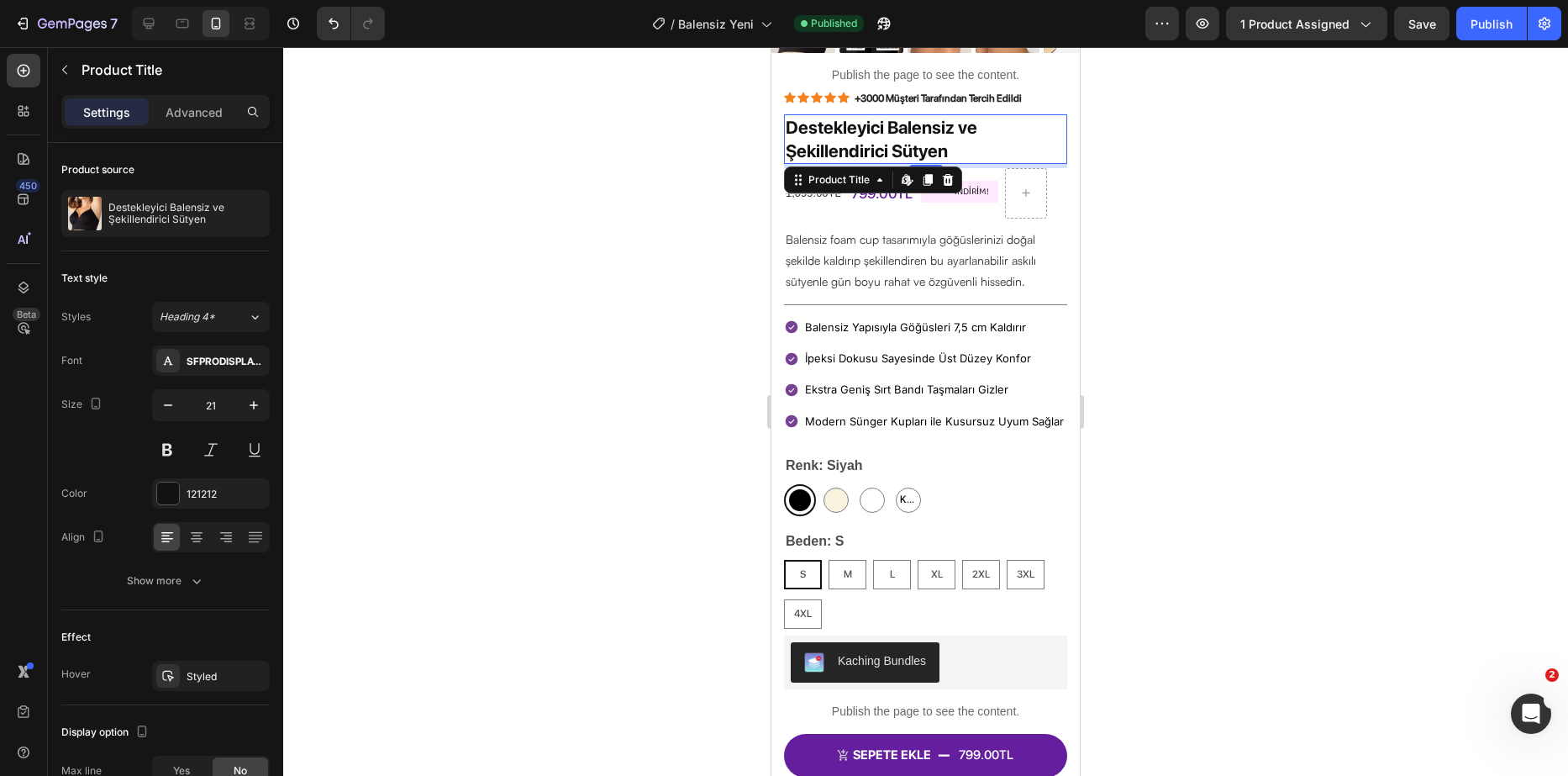
click at [1004, 114] on h1 "Destekleyici Balensiz ve Şekillendirici Sütyen" at bounding box center [926, 139] width 283 height 50
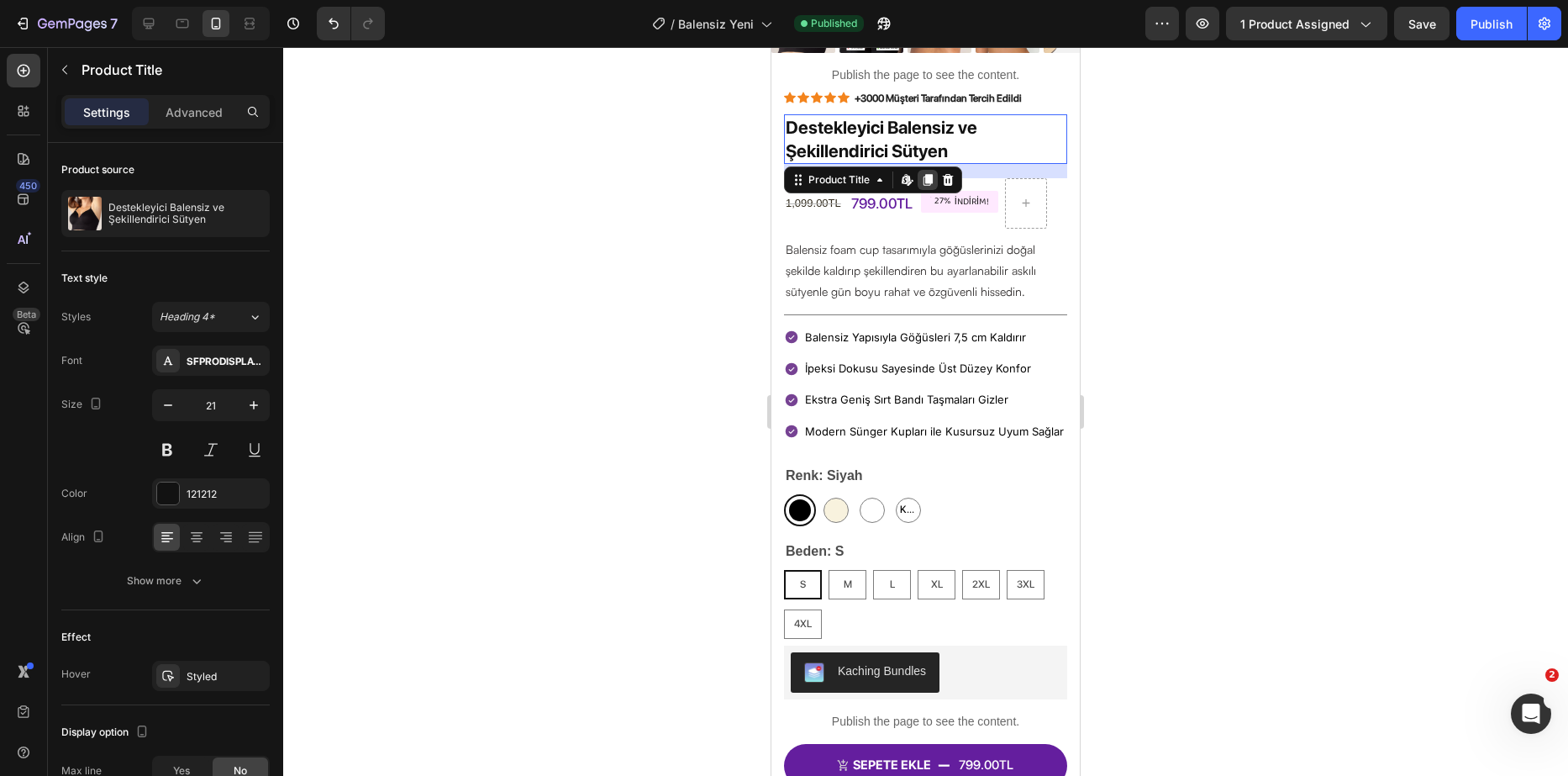
drag, startPoint x: 925, startPoint y: 147, endPoint x: 928, endPoint y: 158, distance: 11.4
click at [928, 158] on div "Destekleyici Balensiz ve Şekillendirici Sütyen Product Title Edit content in Sh…" at bounding box center [926, 139] width 283 height 50
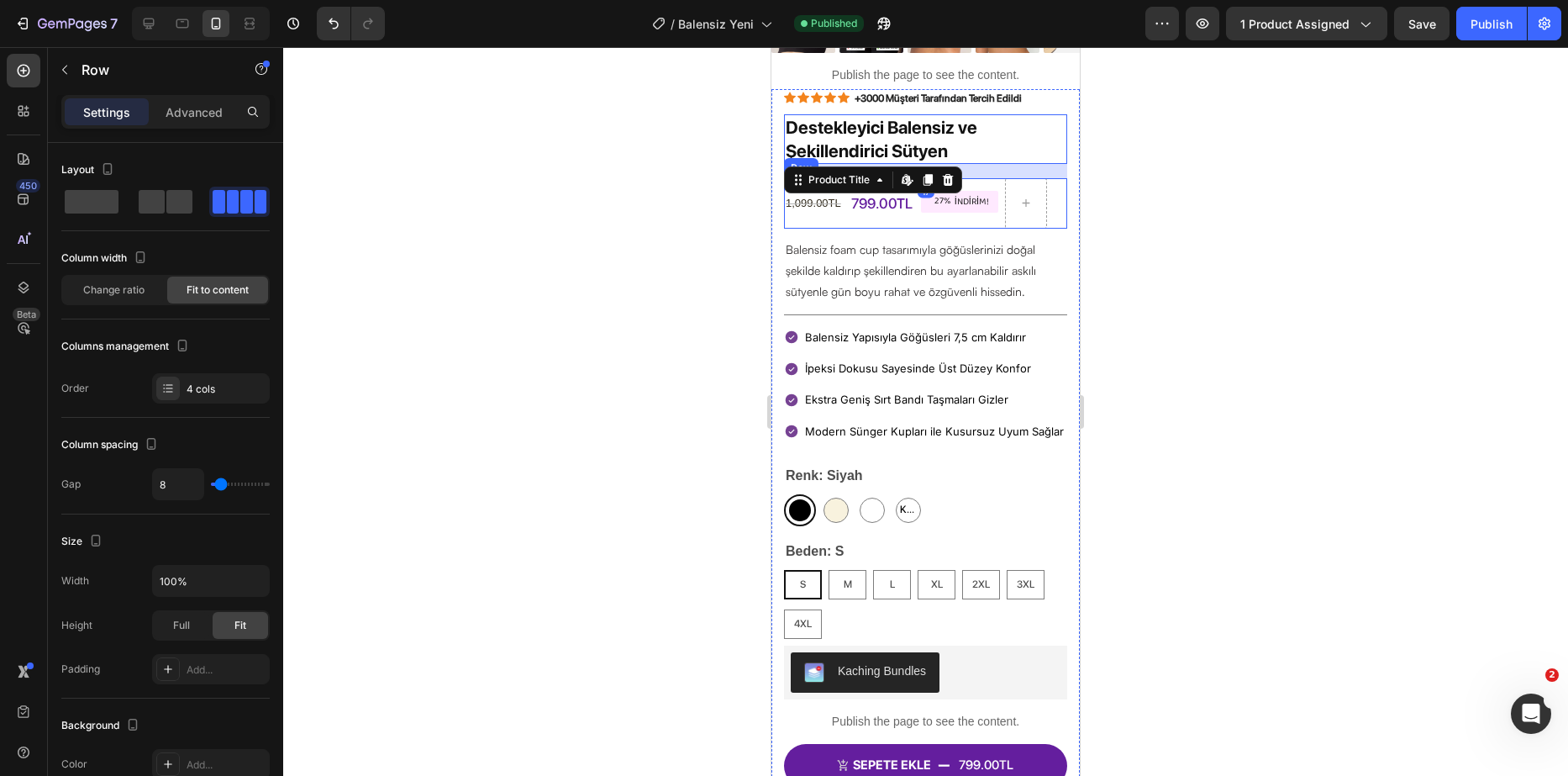
click at [908, 203] on div "799.00TL Product Price Product Price" at bounding box center [882, 203] width 65 height 50
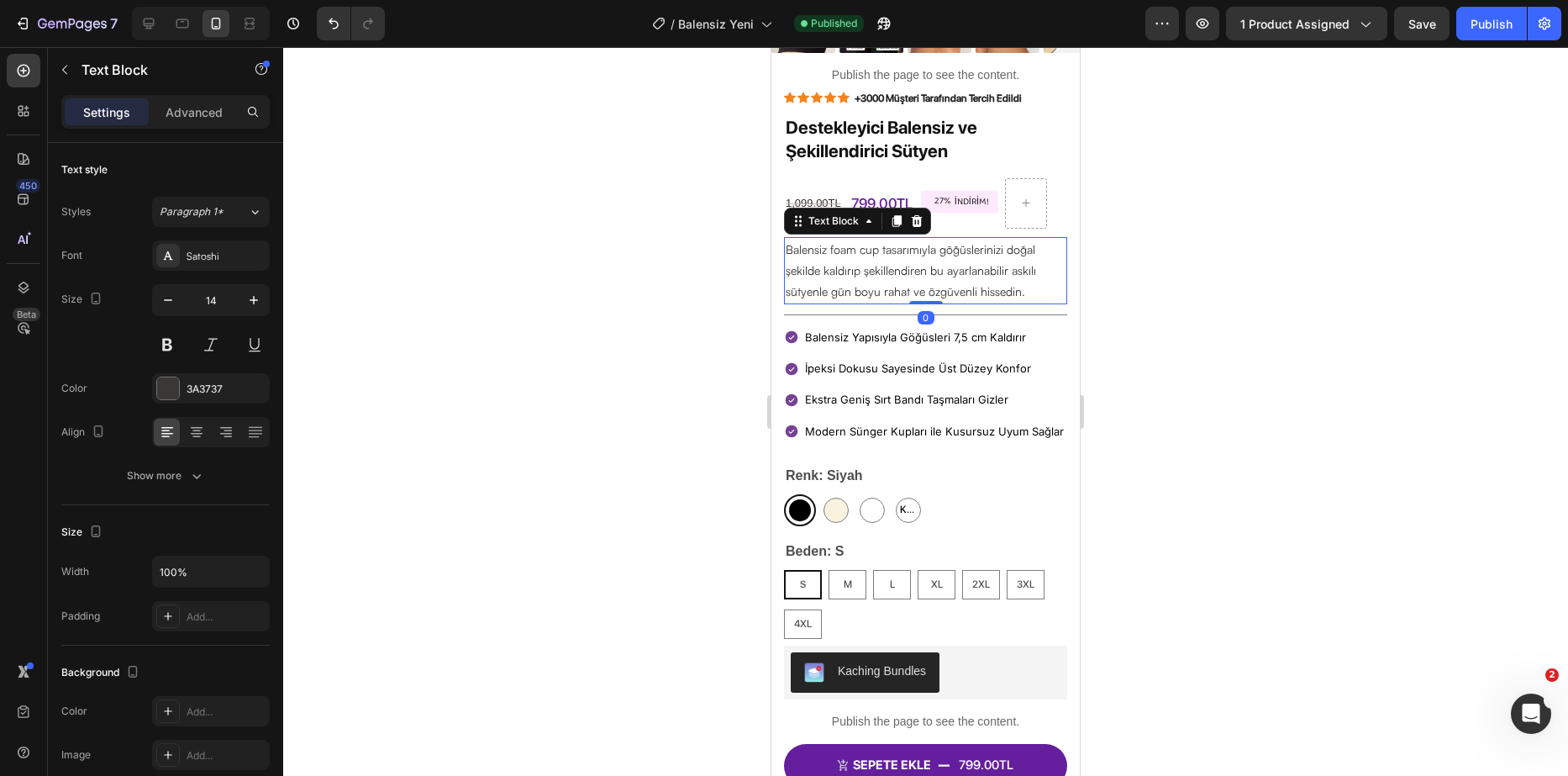
click at [943, 211] on div "1,099.00TL Product Price Product Price 799.00TL Product Price Product Price 27%…" at bounding box center [926, 203] width 283 height 50
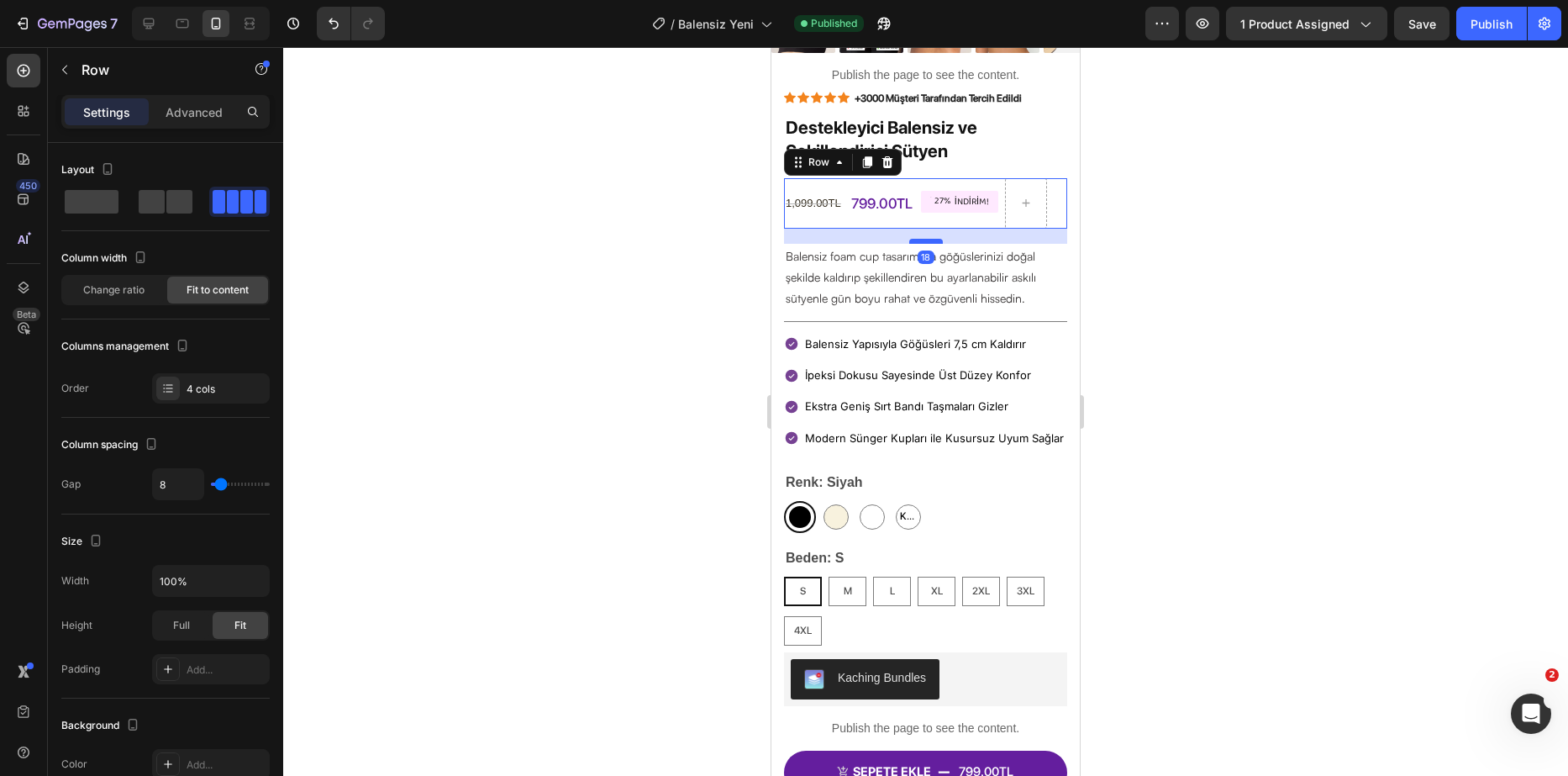
click at [922, 239] on div at bounding box center [926, 242] width 34 height 5
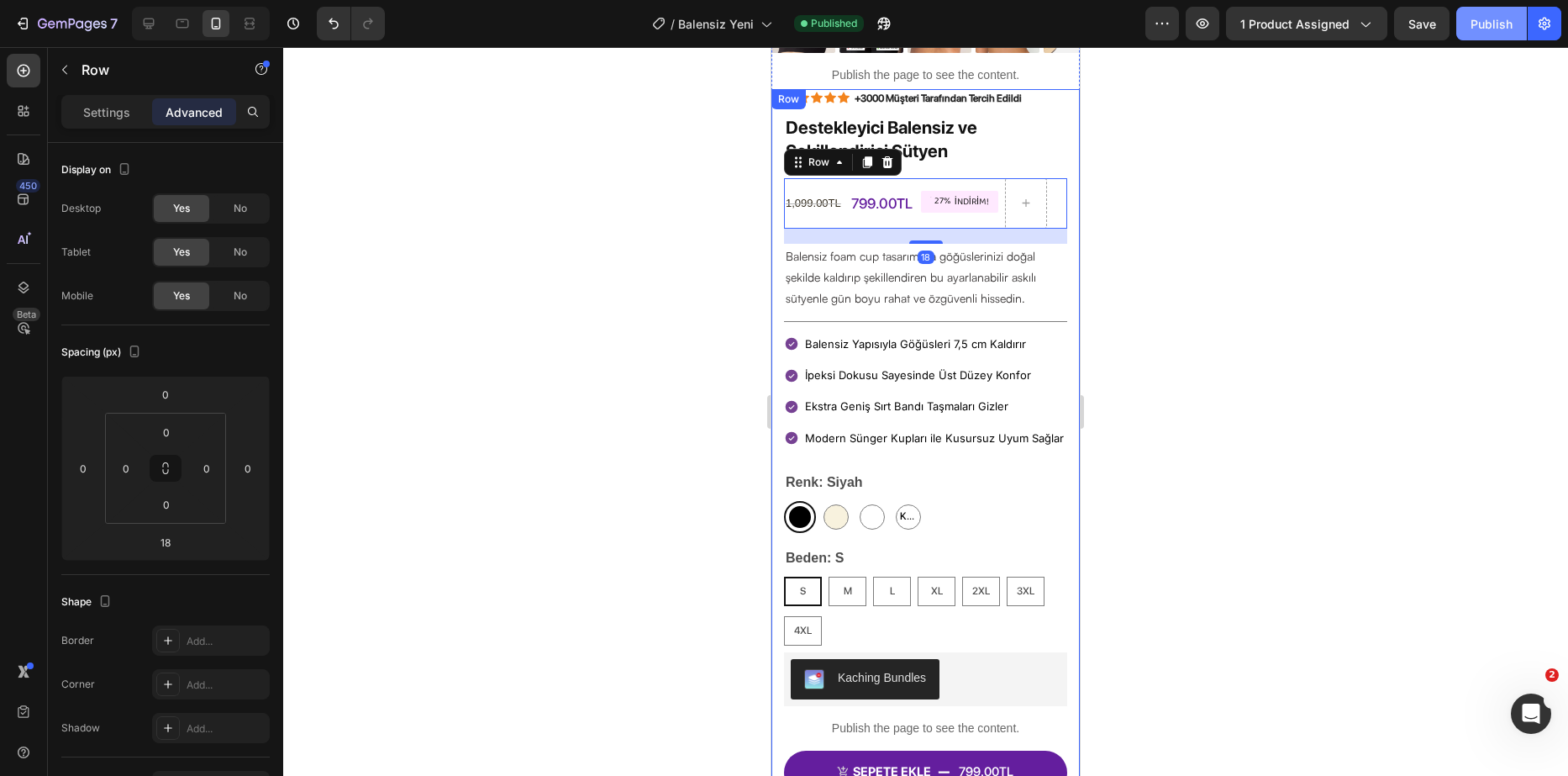
click at [1504, 25] on div "Publish" at bounding box center [1492, 24] width 42 height 18
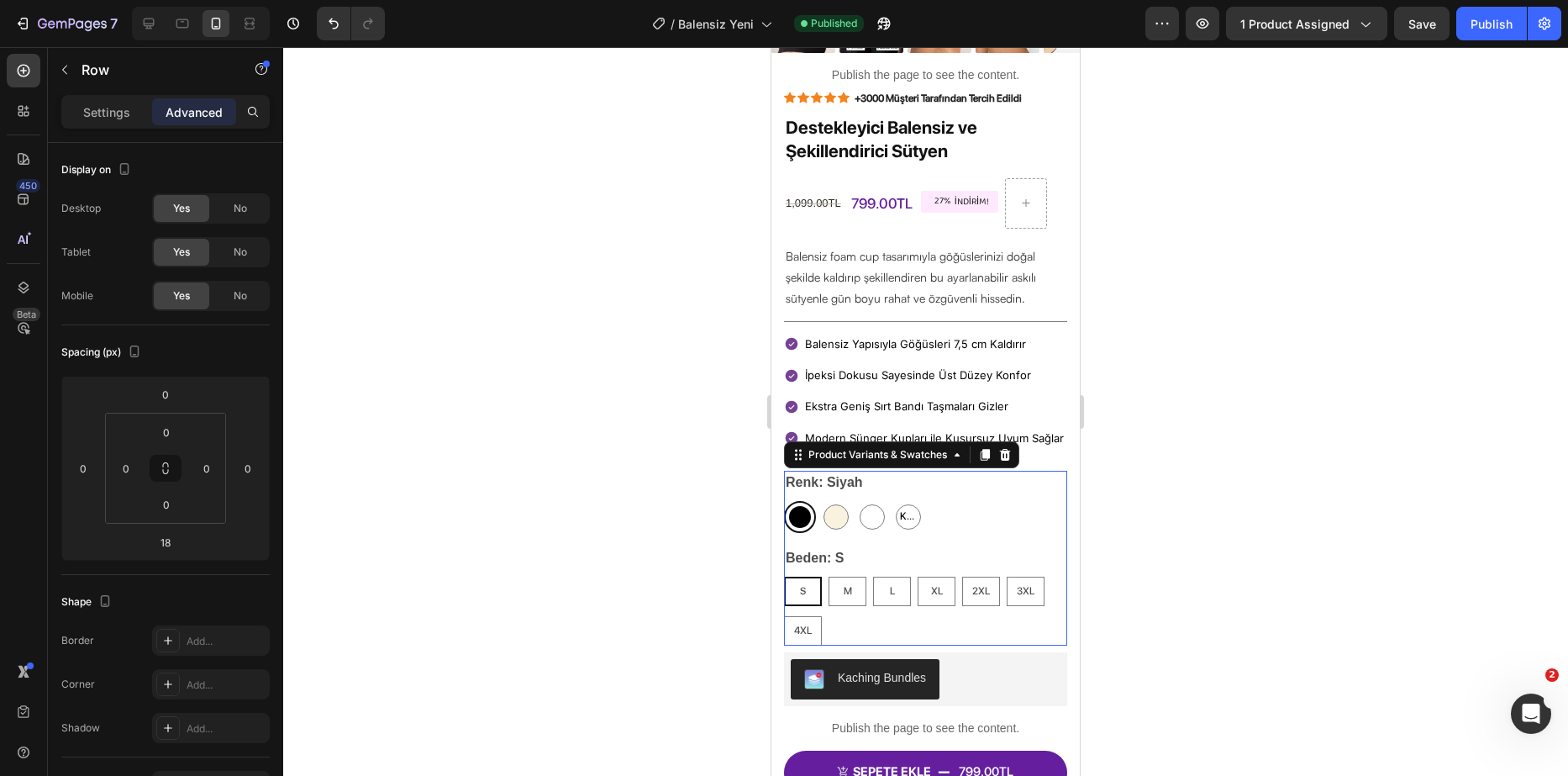
click at [857, 477] on legend "Renk: Siyah" at bounding box center [824, 482] width 80 height 24
click at [844, 482] on legend "Renk: Siyah" at bounding box center [824, 482] width 80 height 24
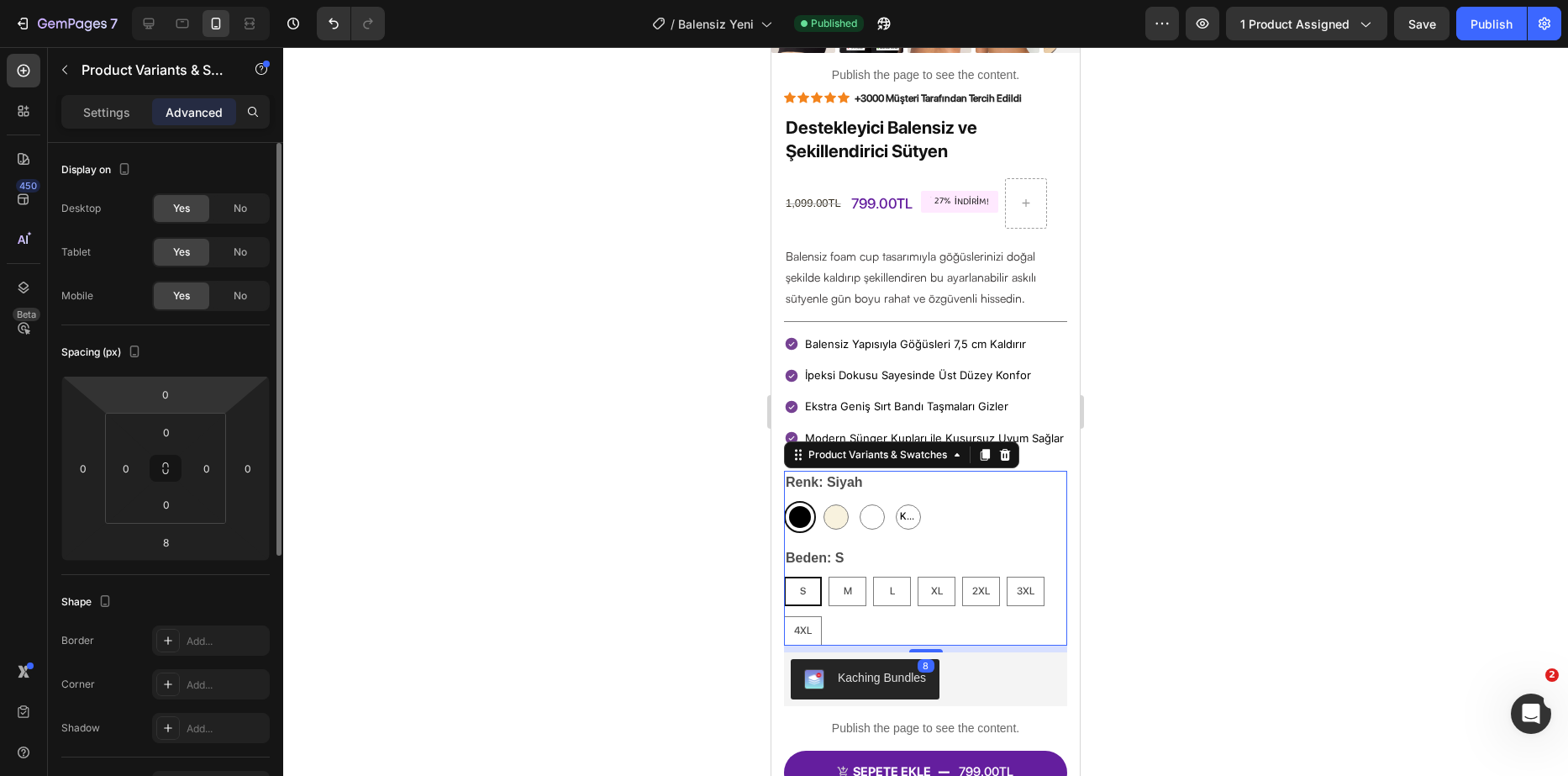
scroll to position [336, 0]
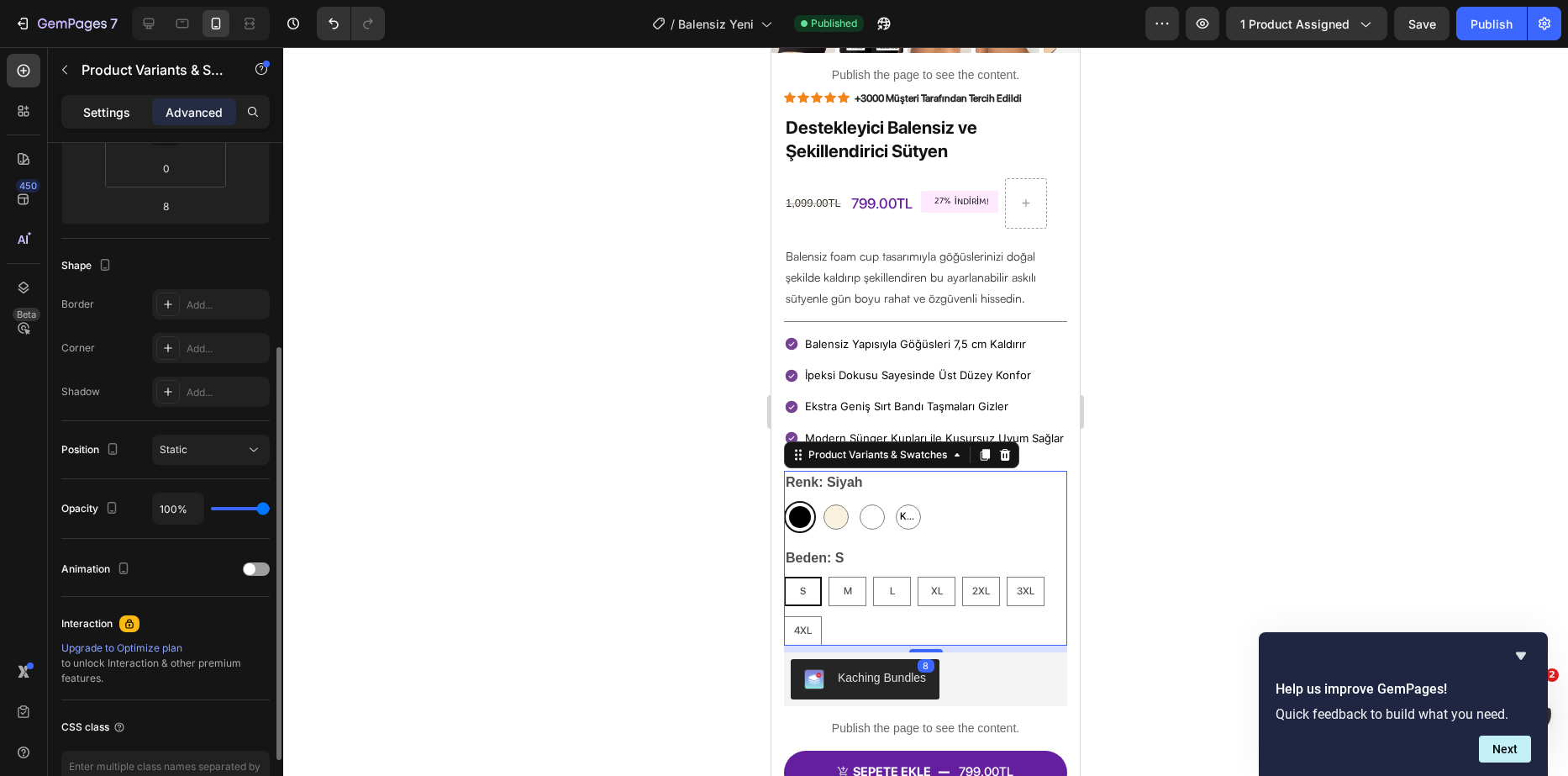
click at [144, 123] on div "Settings" at bounding box center [106, 111] width 84 height 27
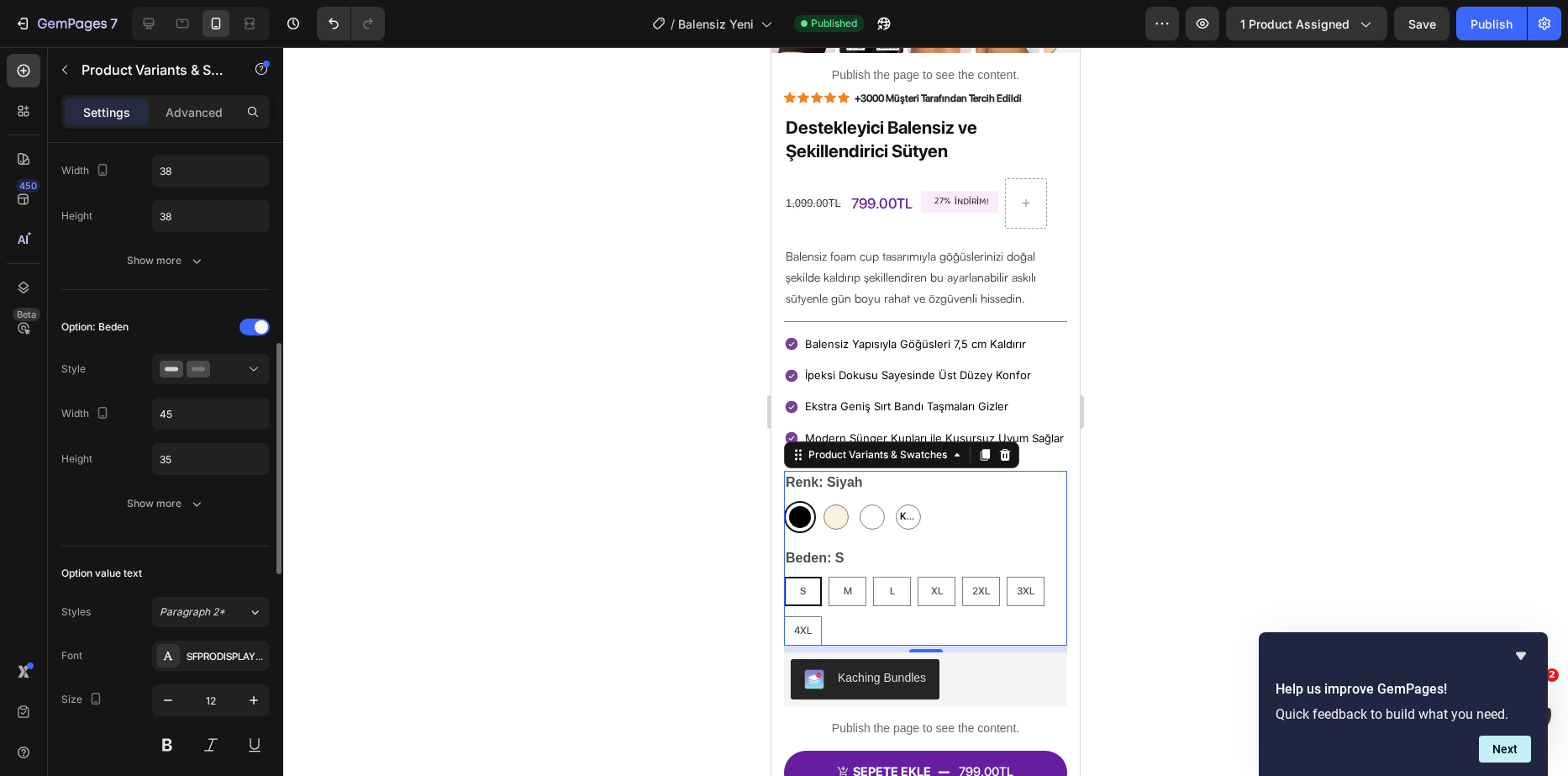
scroll to position [420, 0]
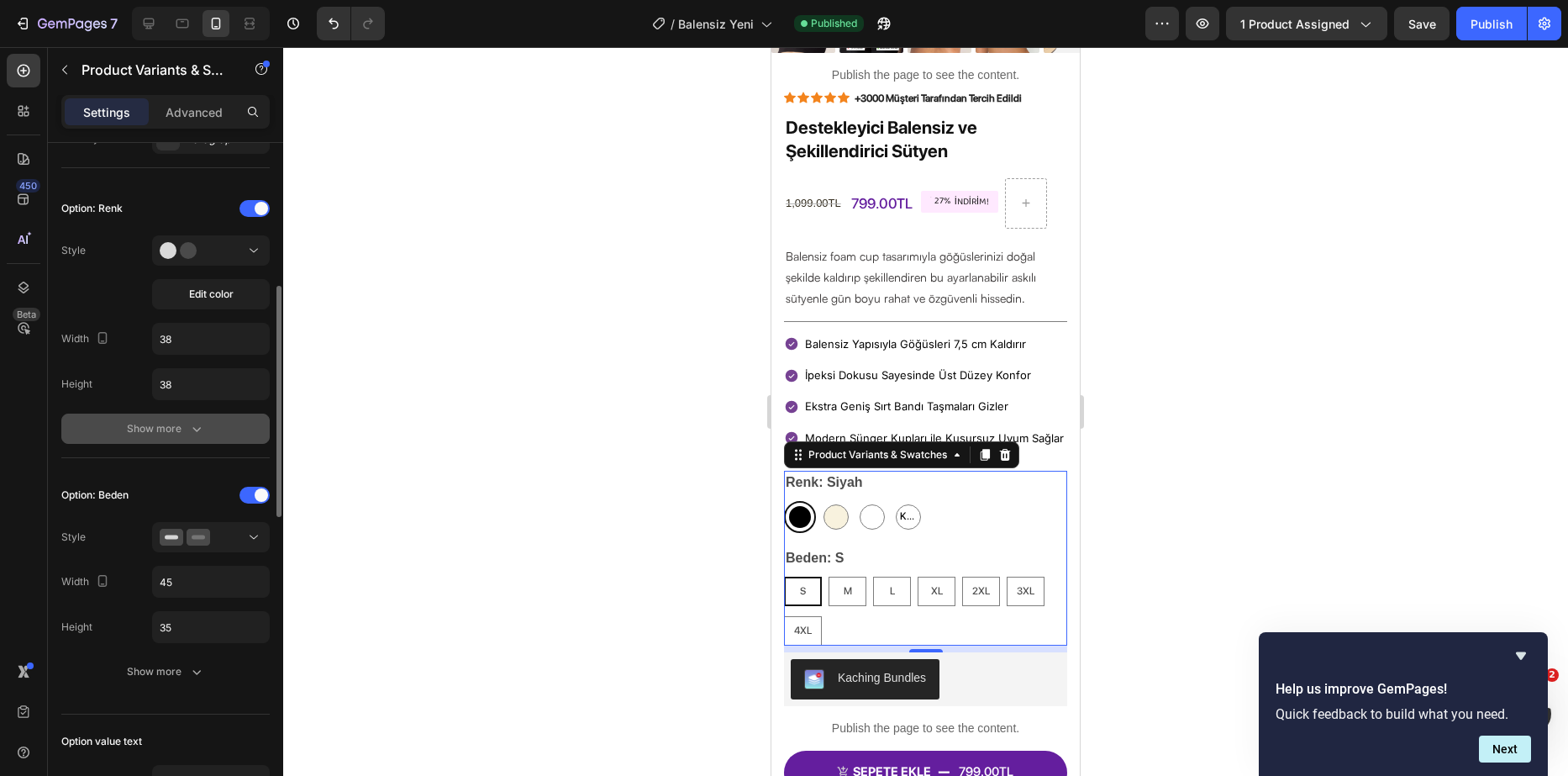
click at [193, 424] on icon "button" at bounding box center [196, 428] width 17 height 17
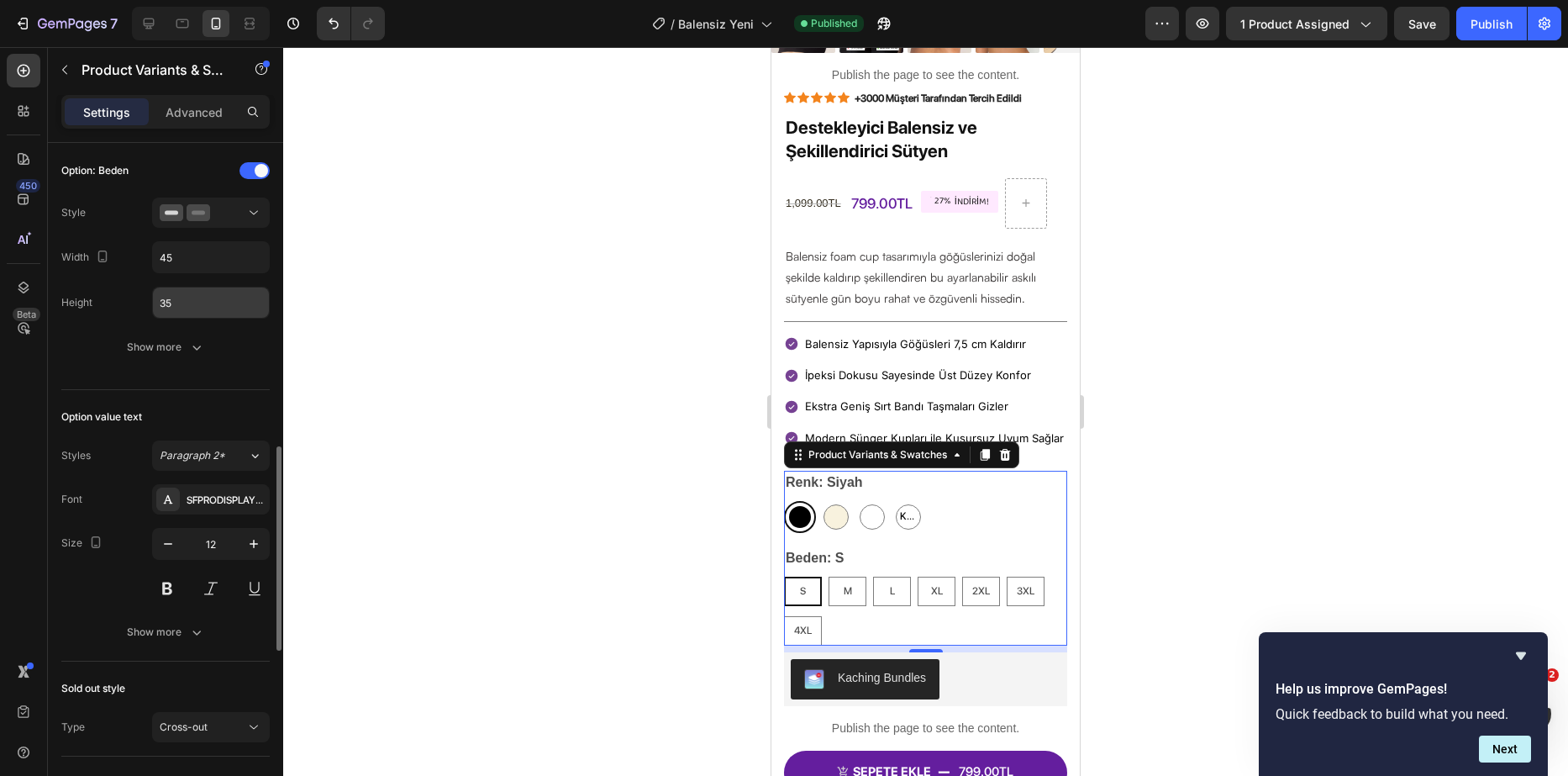
scroll to position [1094, 0]
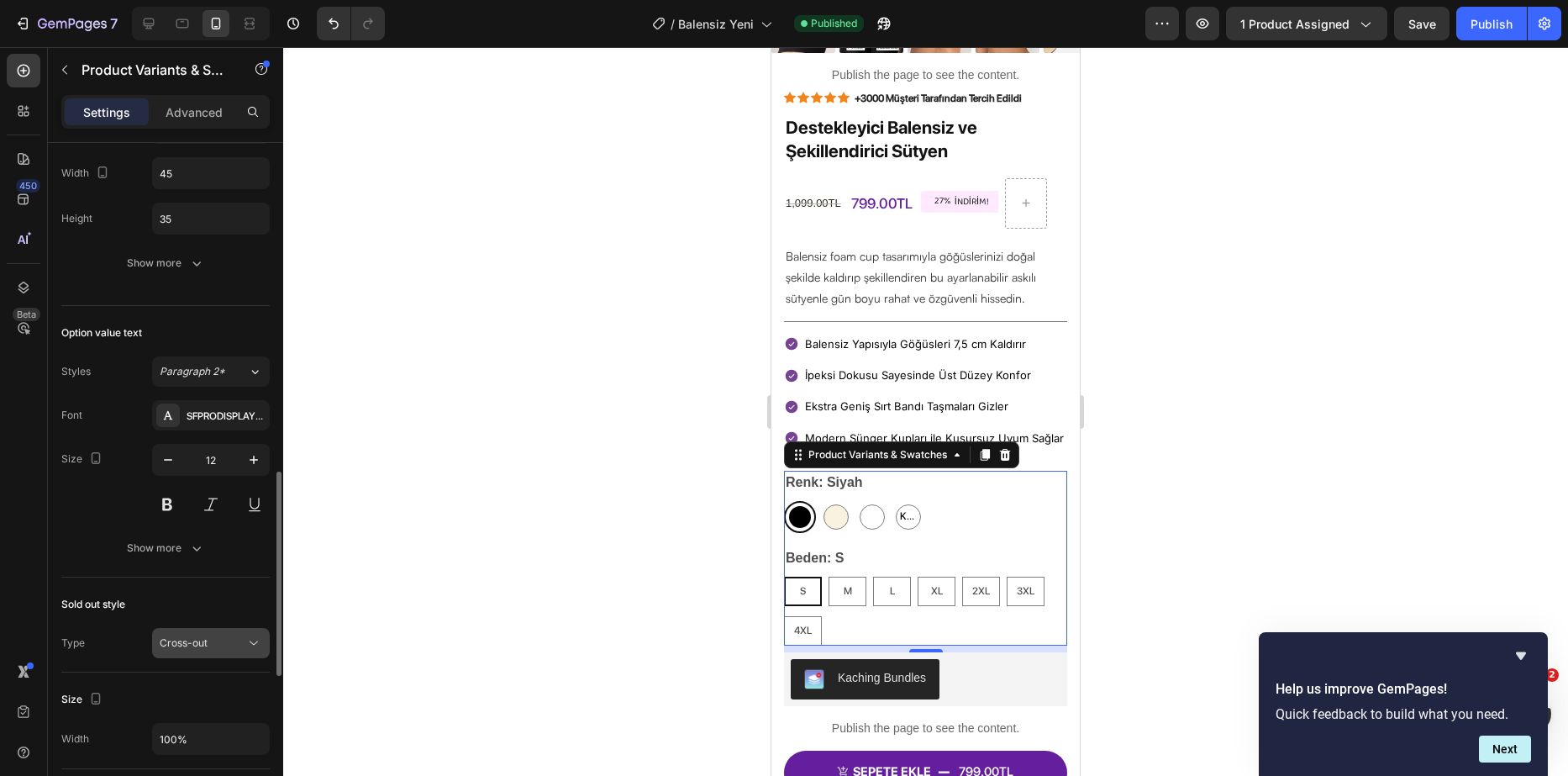
click at [162, 643] on span "Cross-out" at bounding box center [184, 642] width 48 height 12
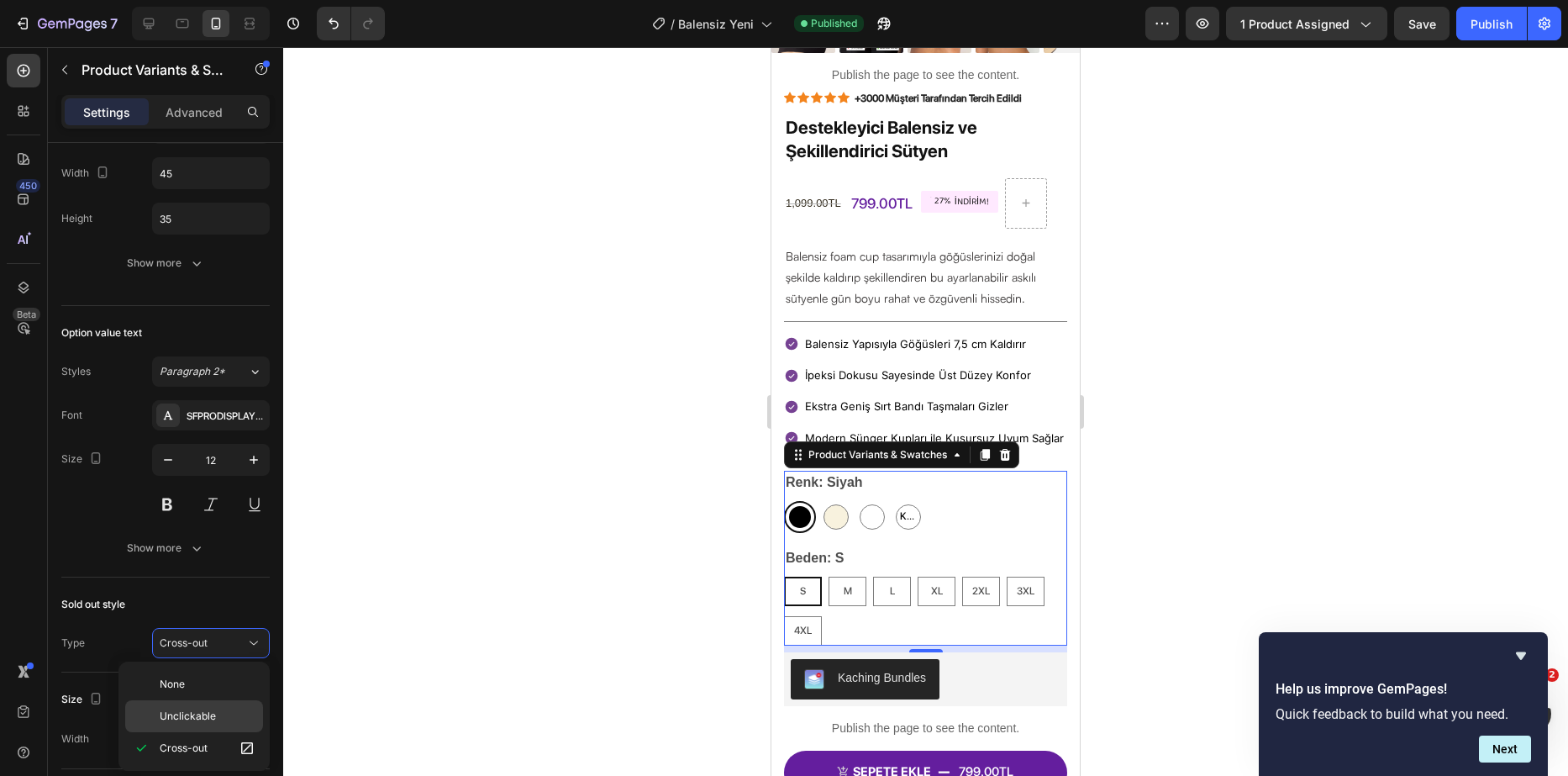
click at [204, 716] on span "Unclickable" at bounding box center [188, 716] width 57 height 15
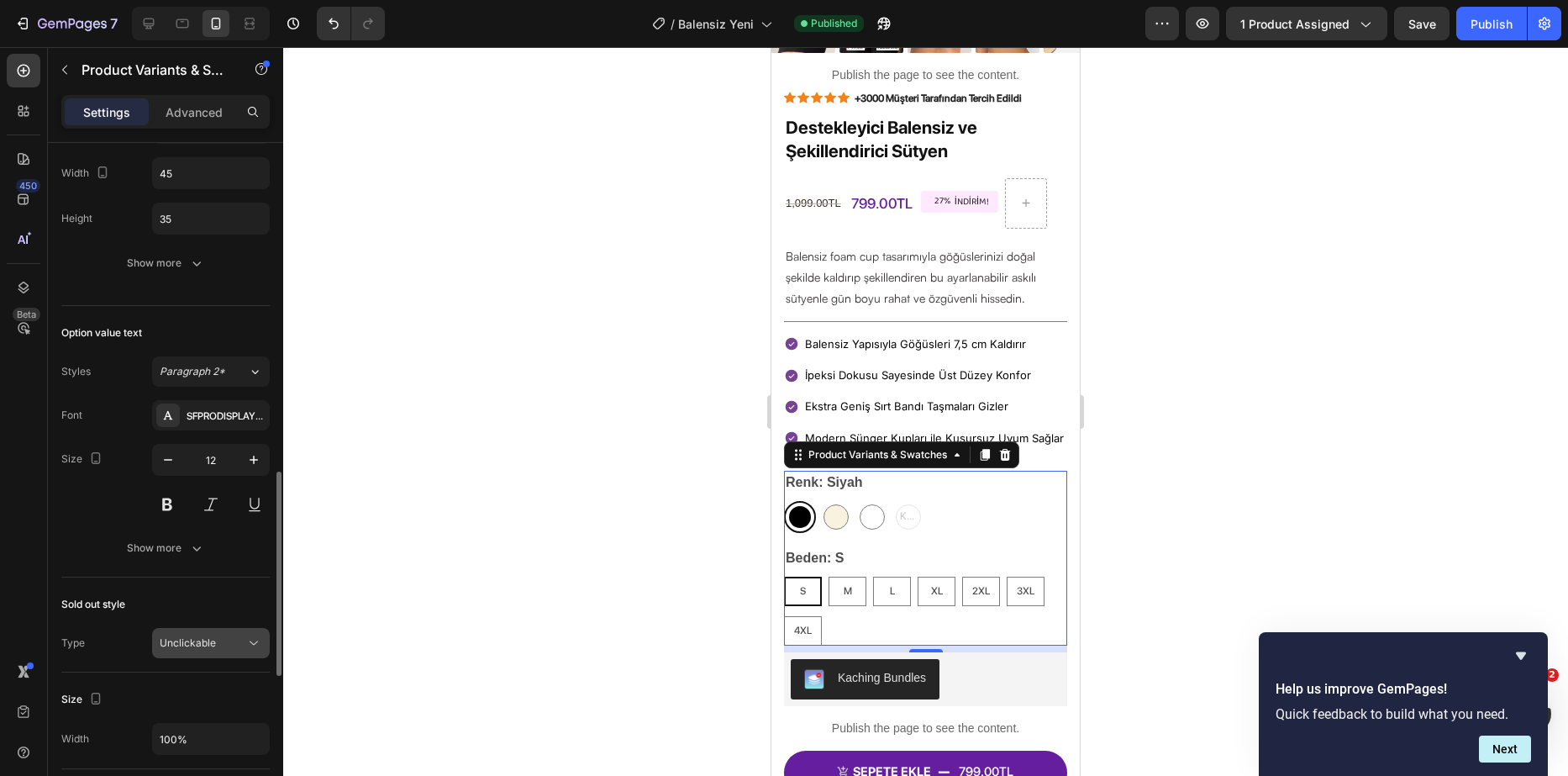
click at [229, 653] on button "Unclickable" at bounding box center [210, 643] width 118 height 30
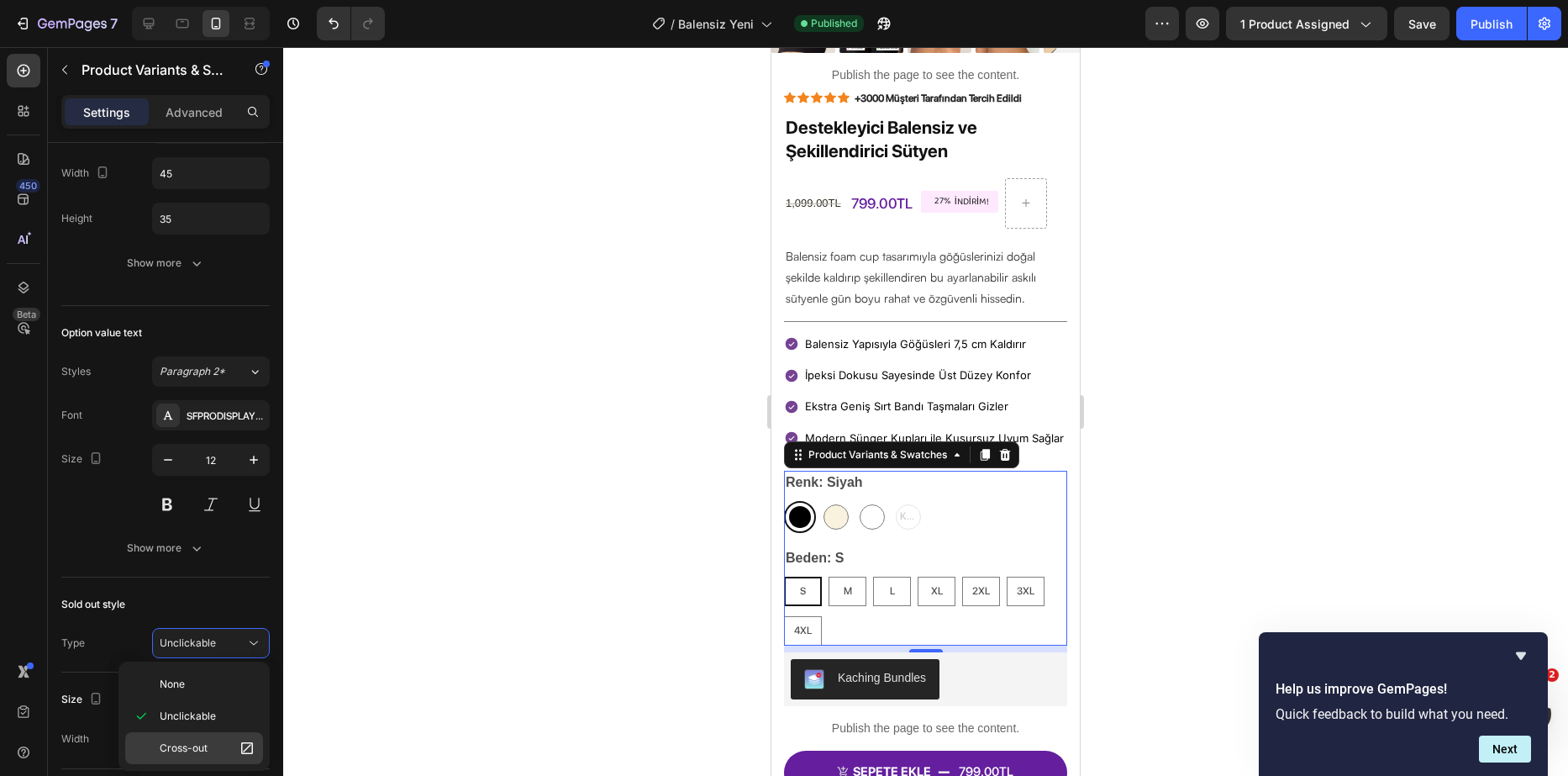
click at [196, 742] on span "Cross-out" at bounding box center [184, 748] width 48 height 15
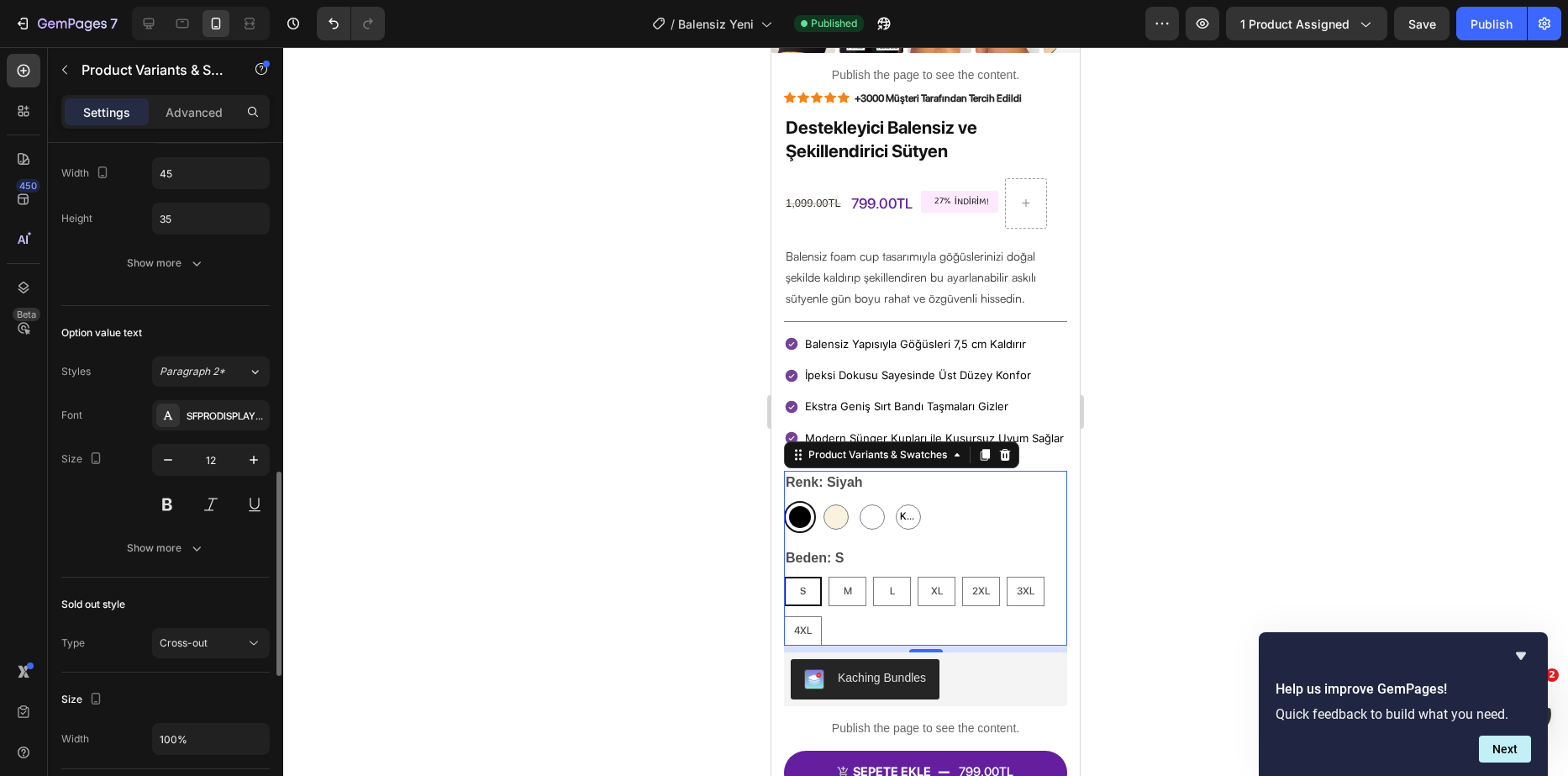
click at [224, 673] on div "Size Width 100%" at bounding box center [165, 720] width 209 height 96
click at [224, 650] on div "Cross-out" at bounding box center [203, 642] width 86 height 15
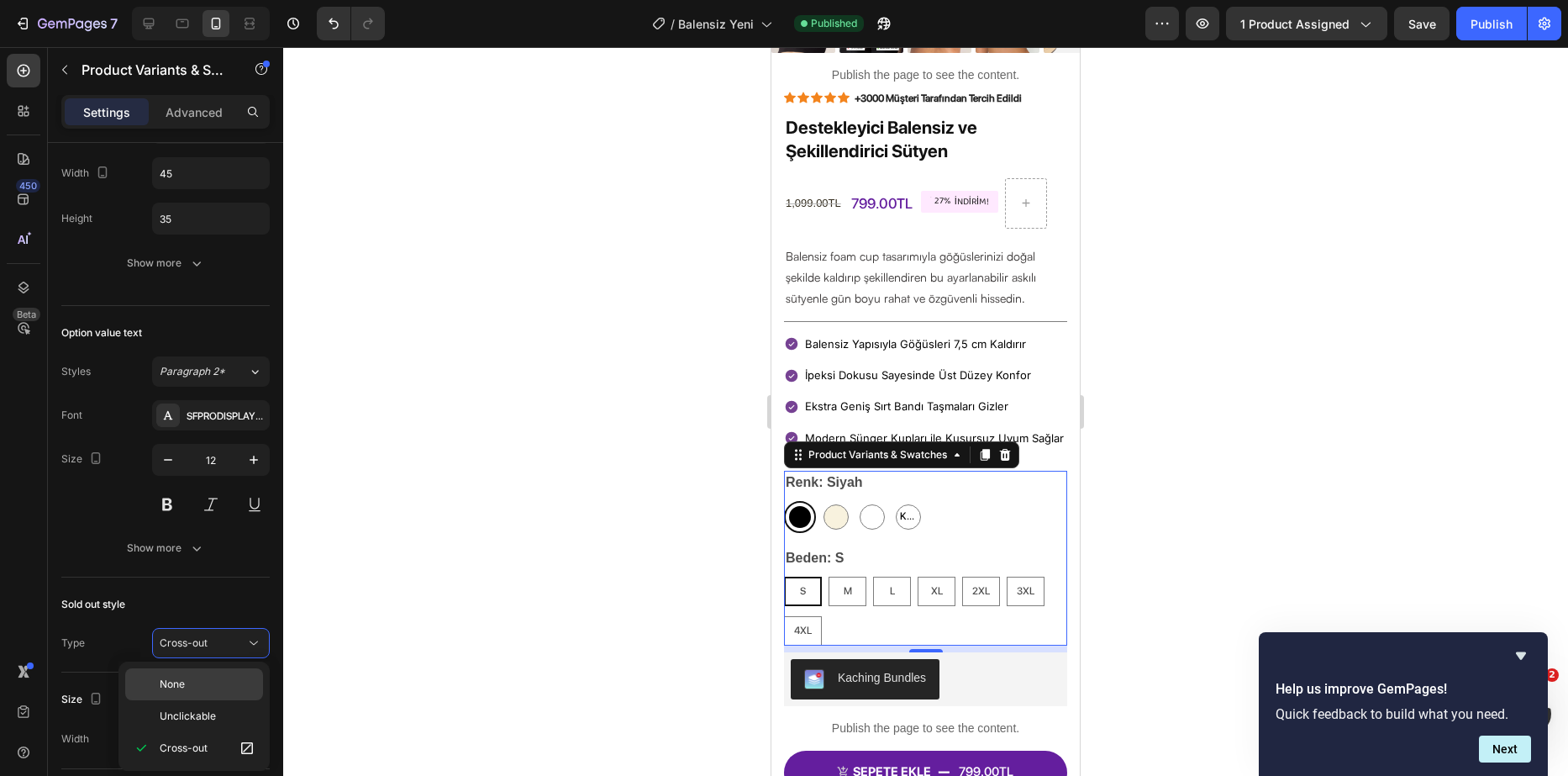
click at [211, 687] on p "None" at bounding box center [208, 684] width 96 height 15
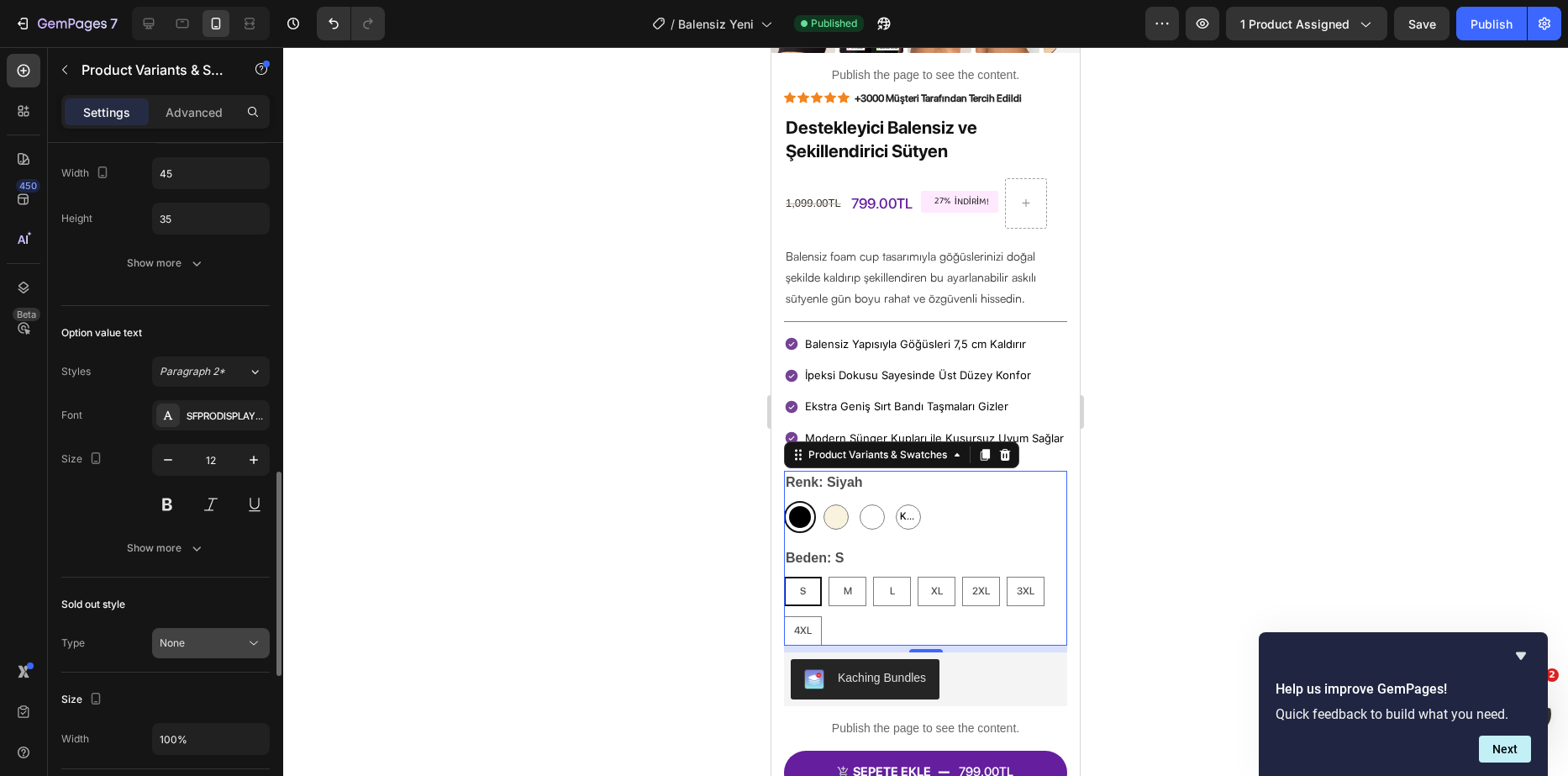
click at [237, 637] on div "None" at bounding box center [203, 642] width 86 height 15
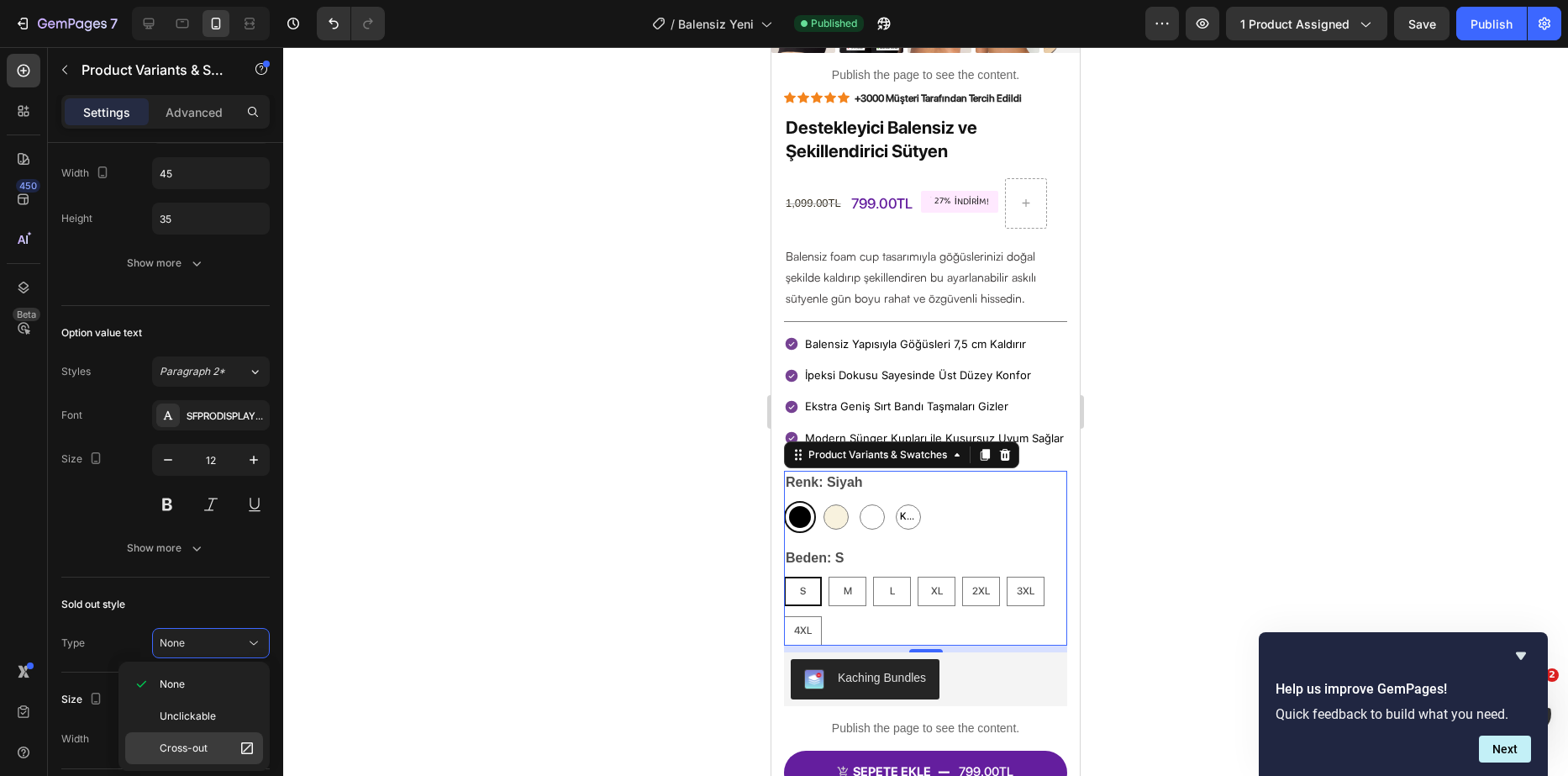
click at [208, 747] on p "Cross-out" at bounding box center [208, 748] width 96 height 17
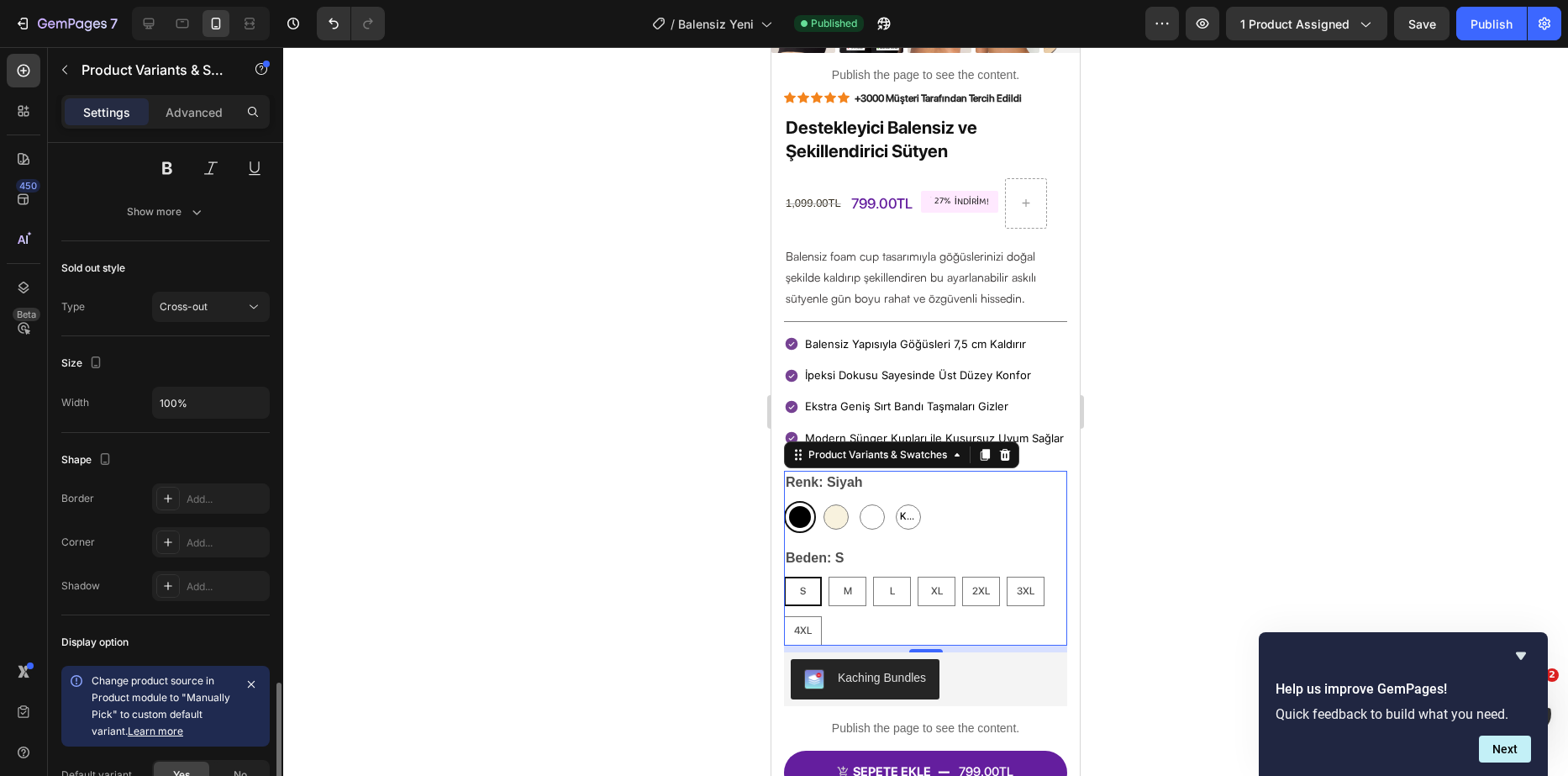
scroll to position [1514, 0]
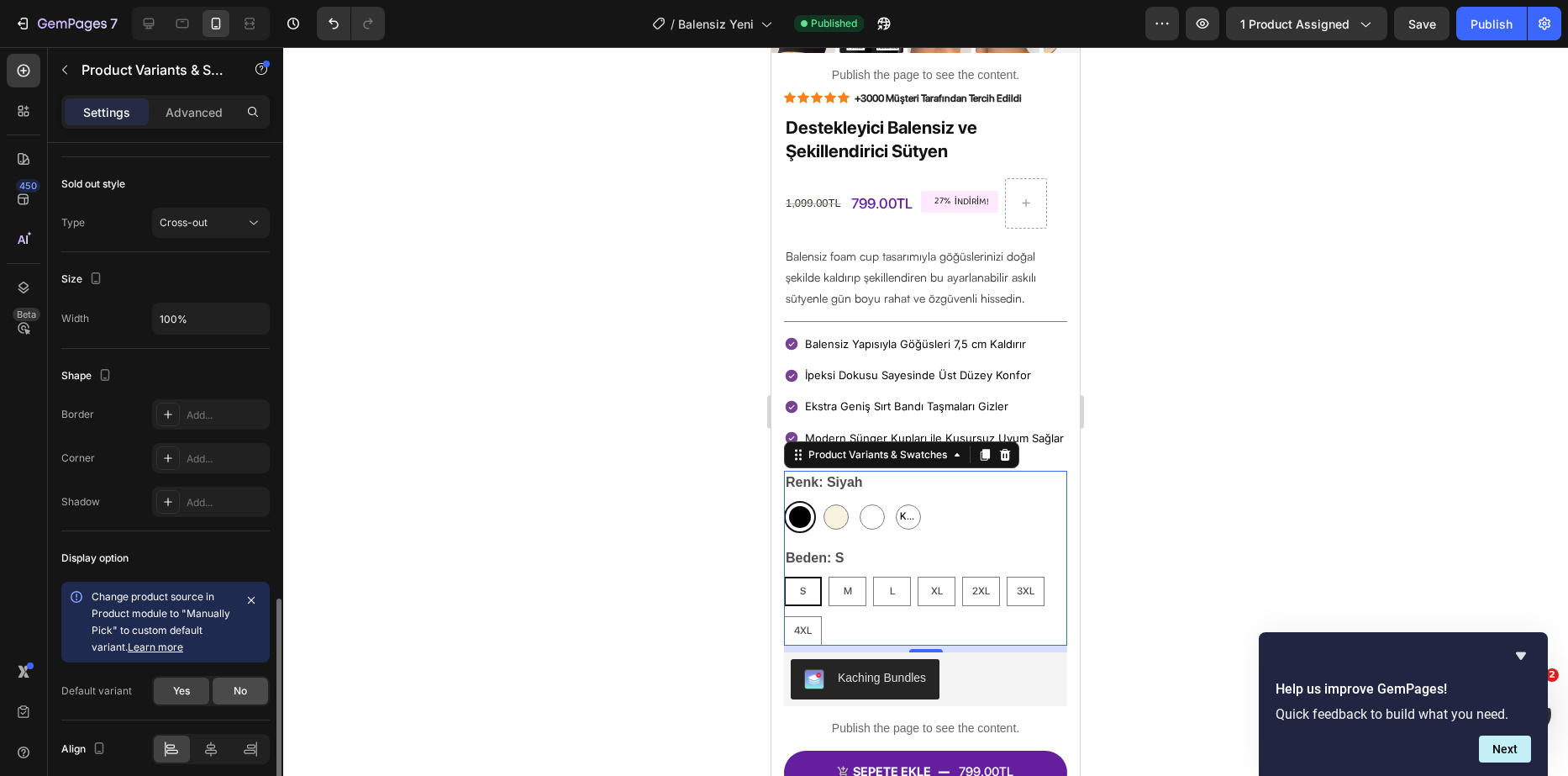
click at [234, 687] on span "No" at bounding box center [240, 691] width 13 height 15
click at [178, 687] on span "Yes" at bounding box center [181, 691] width 17 height 15
click at [223, 684] on div "No" at bounding box center [240, 691] width 56 height 27
radio input "false"
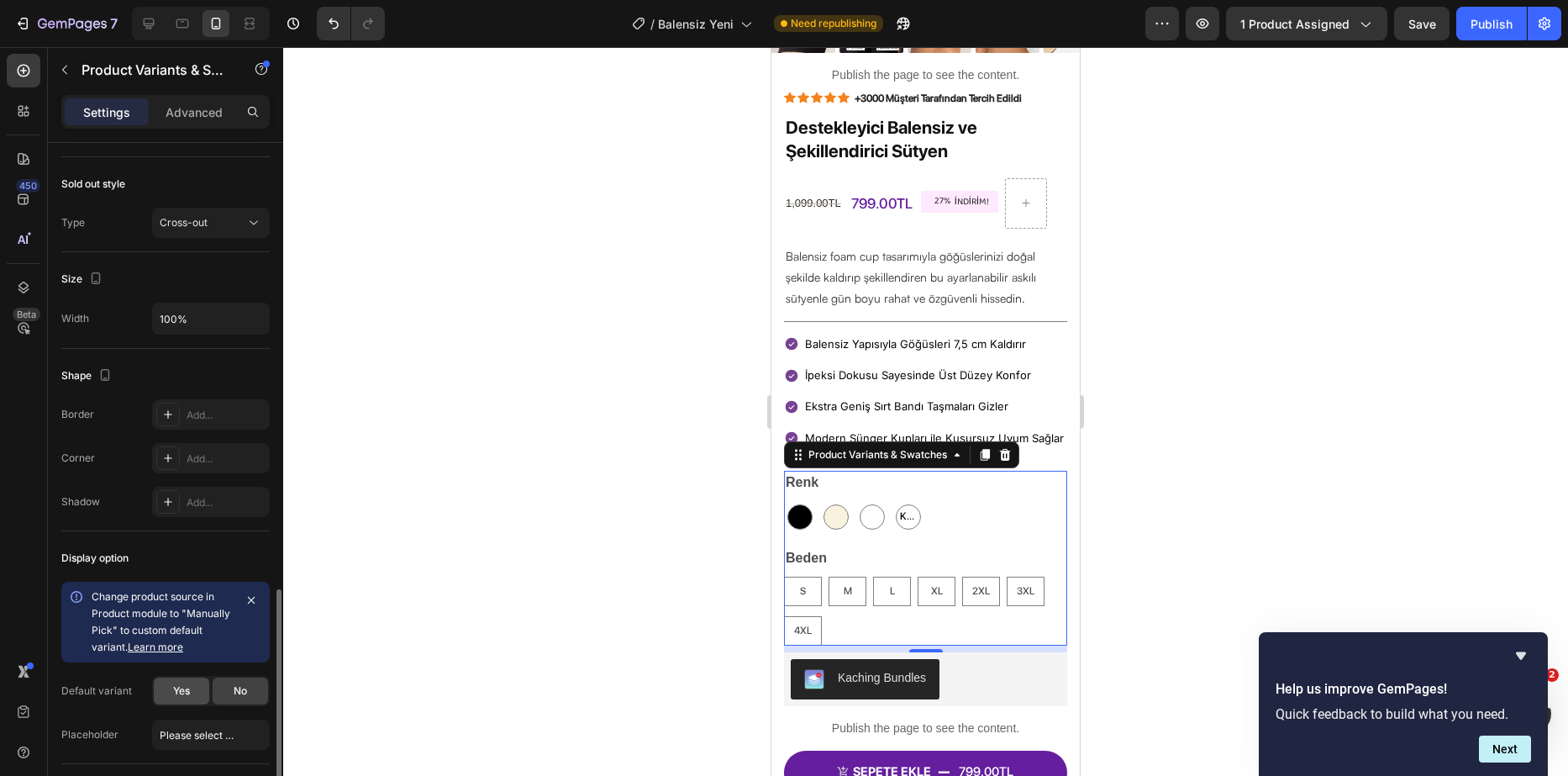
click at [178, 688] on span "Yes" at bounding box center [181, 691] width 17 height 15
radio input "true"
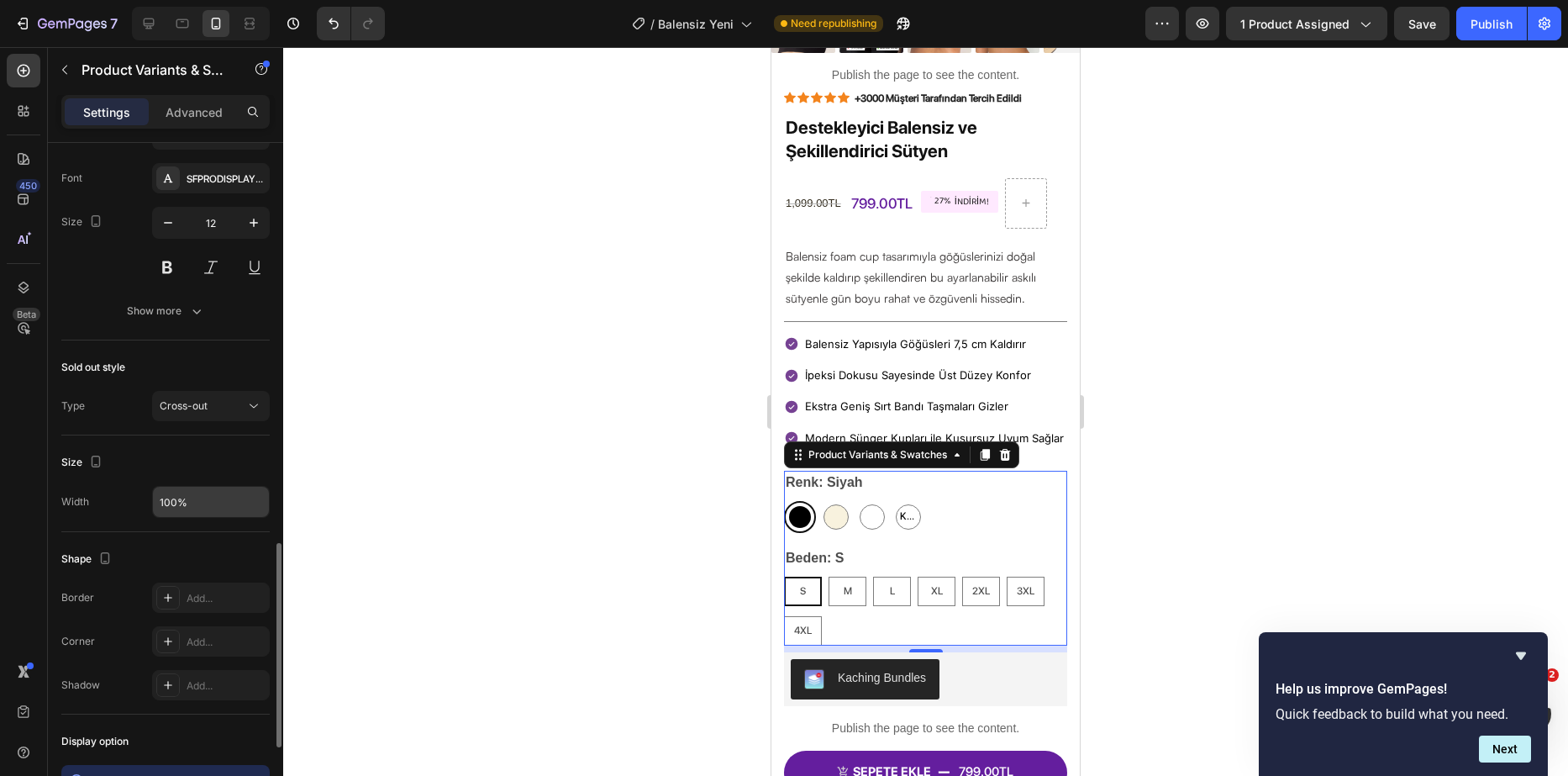
scroll to position [1246, 0]
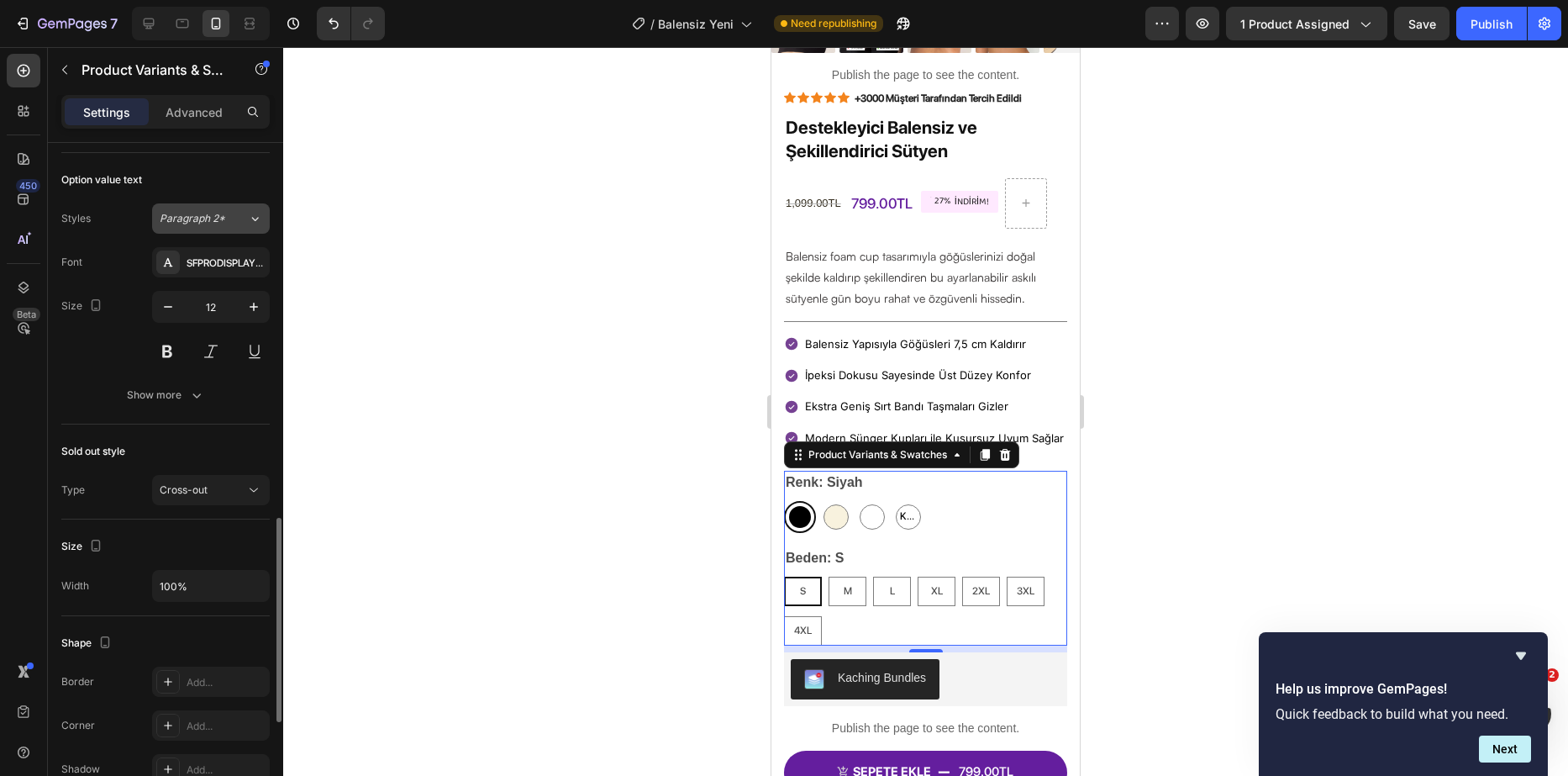
click at [234, 231] on button "Paragraph 2*" at bounding box center [210, 219] width 118 height 30
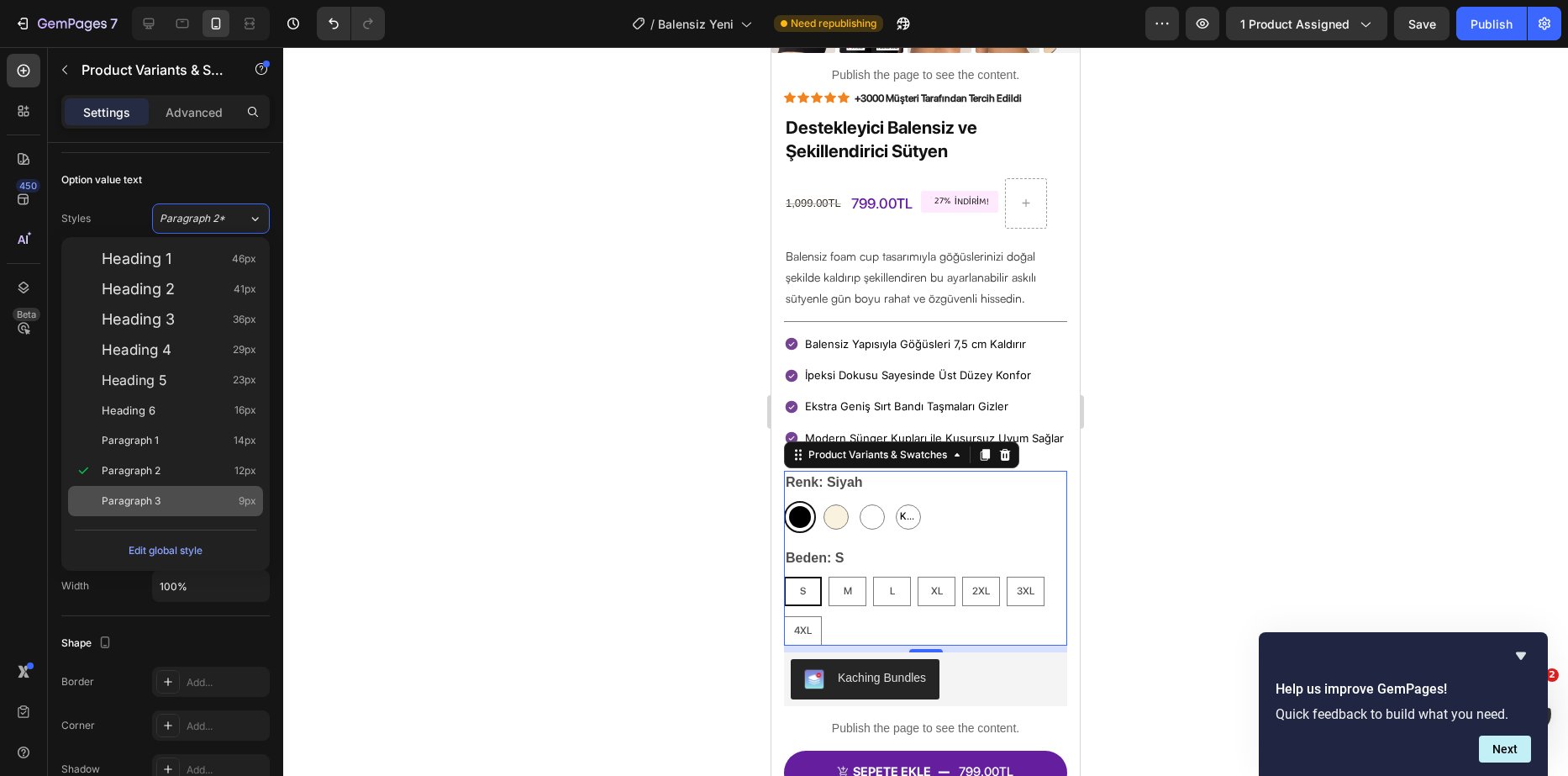
click at [156, 495] on span "Paragraph 3" at bounding box center [131, 501] width 59 height 17
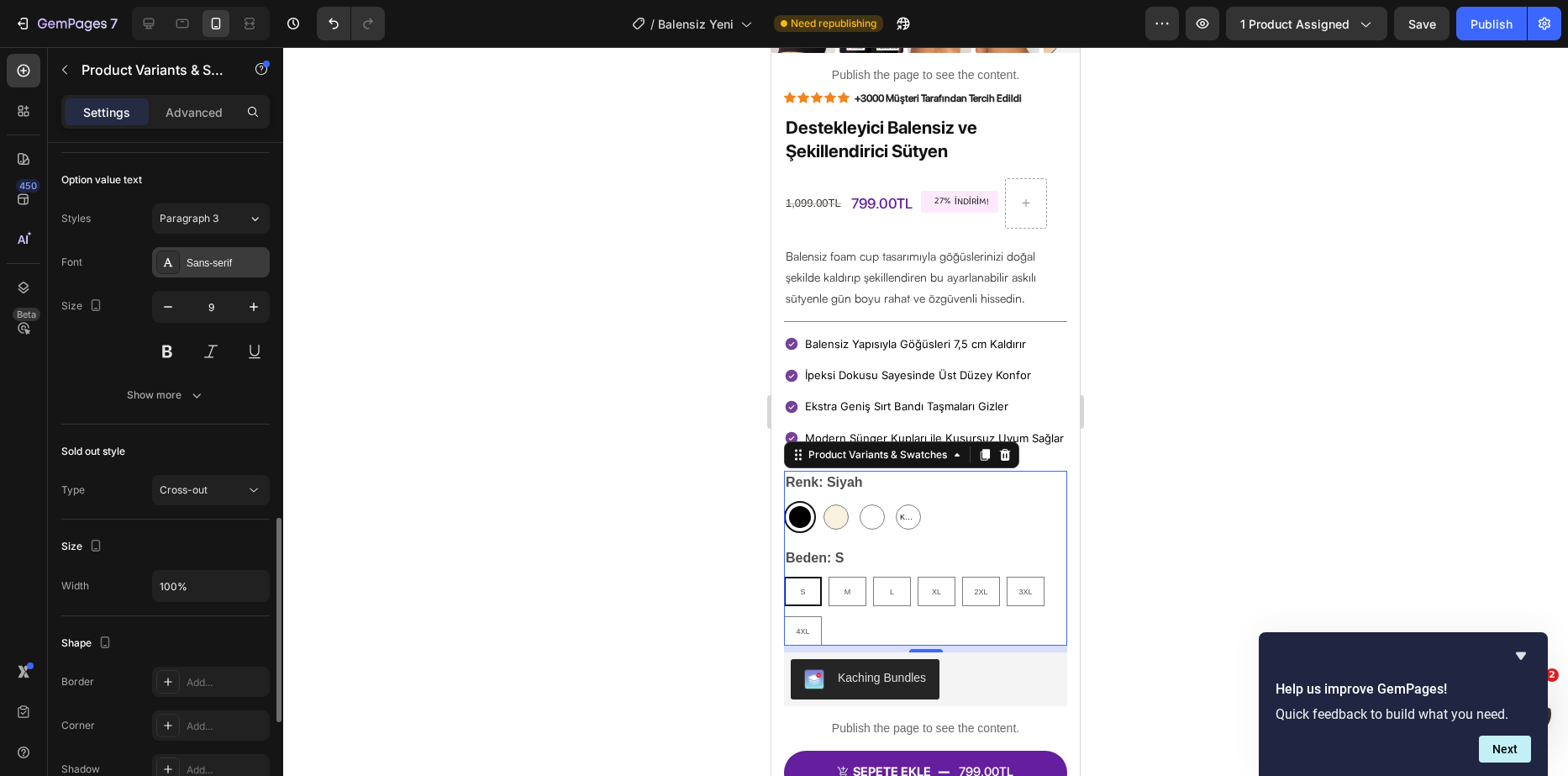
click at [197, 265] on div "Sans-serif" at bounding box center [226, 263] width 79 height 15
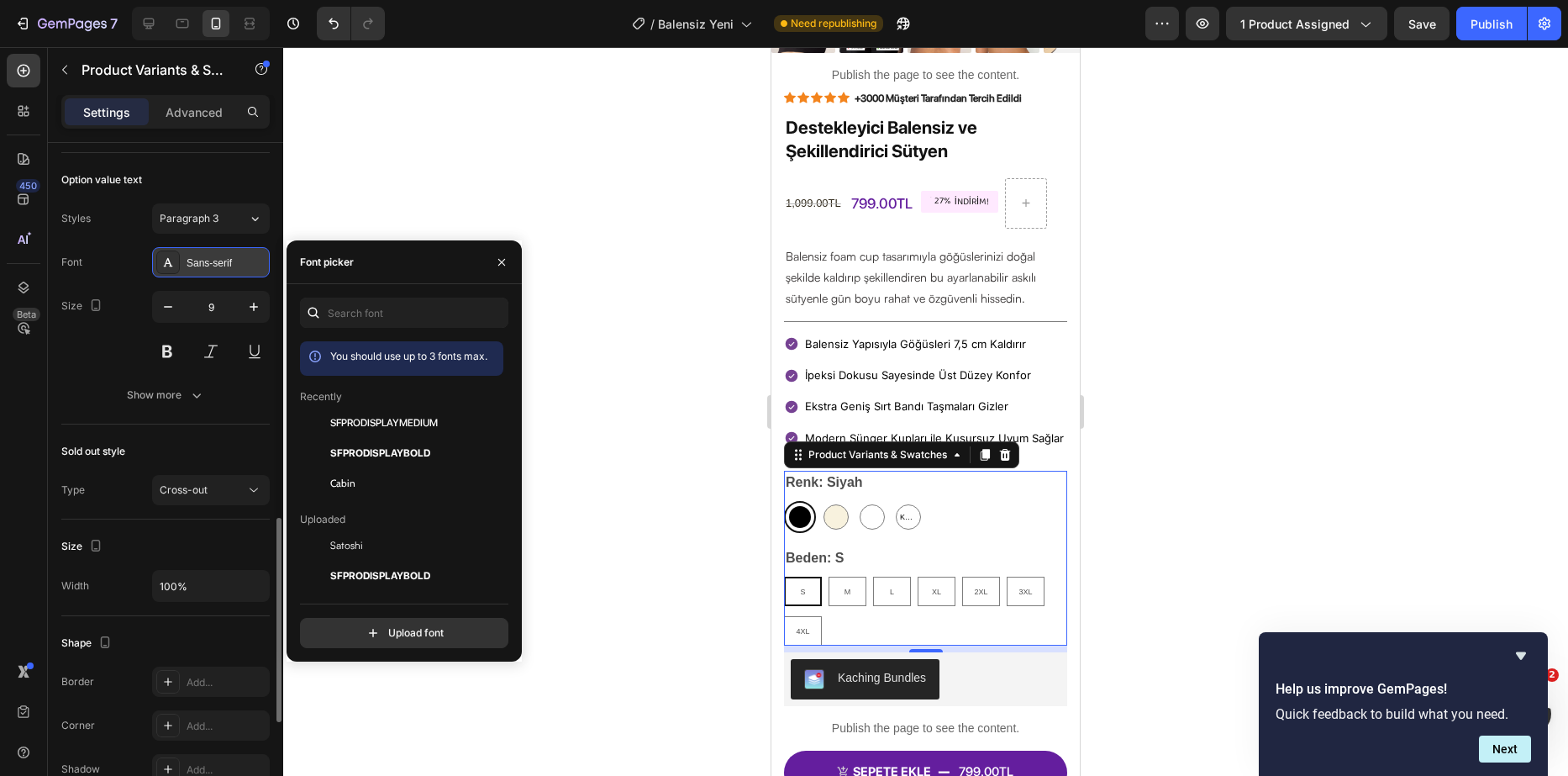
click at [198, 263] on div "Sans-serif" at bounding box center [226, 263] width 79 height 15
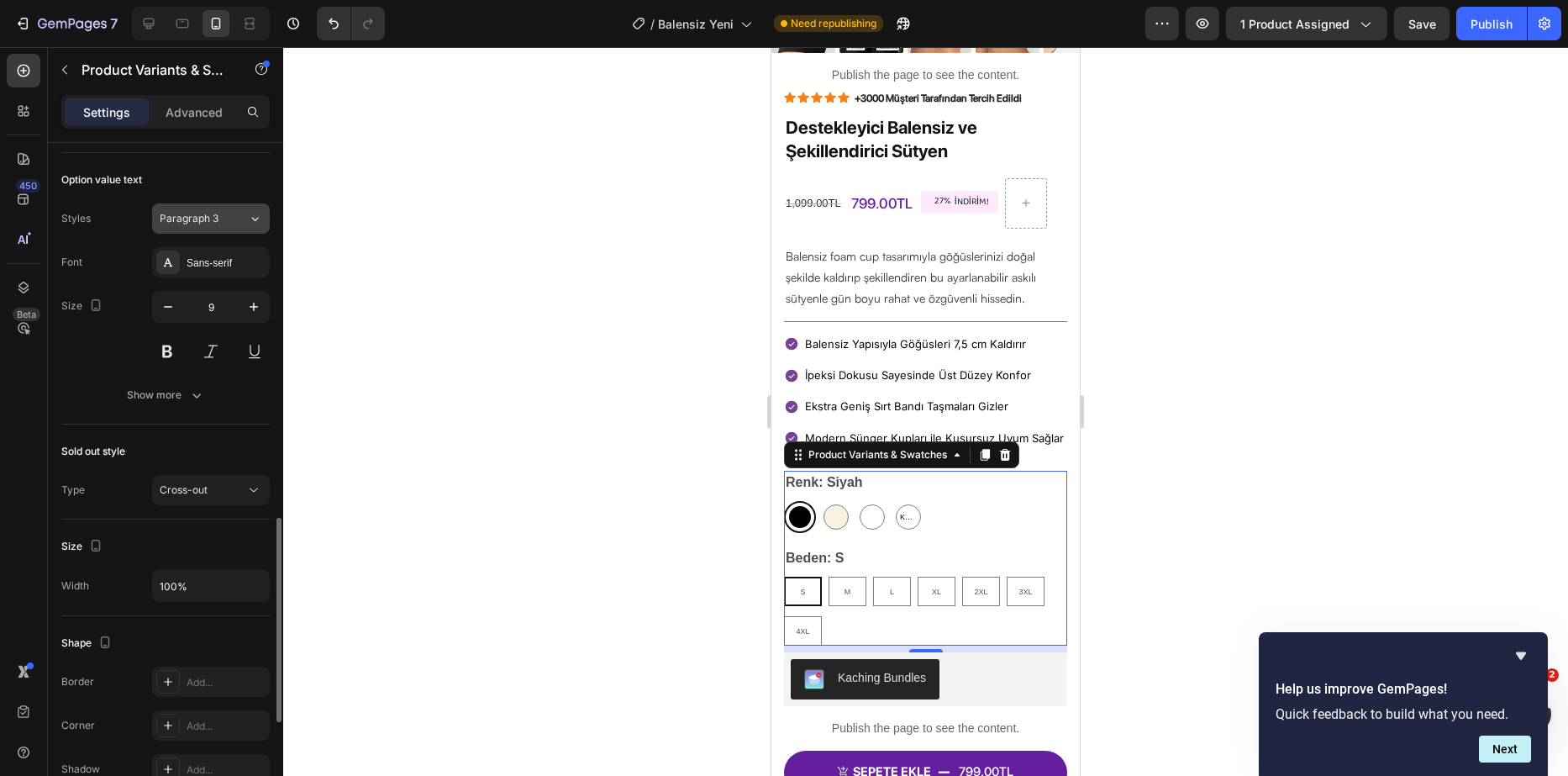
click at [221, 211] on button "Paragraph 3" at bounding box center [210, 219] width 118 height 30
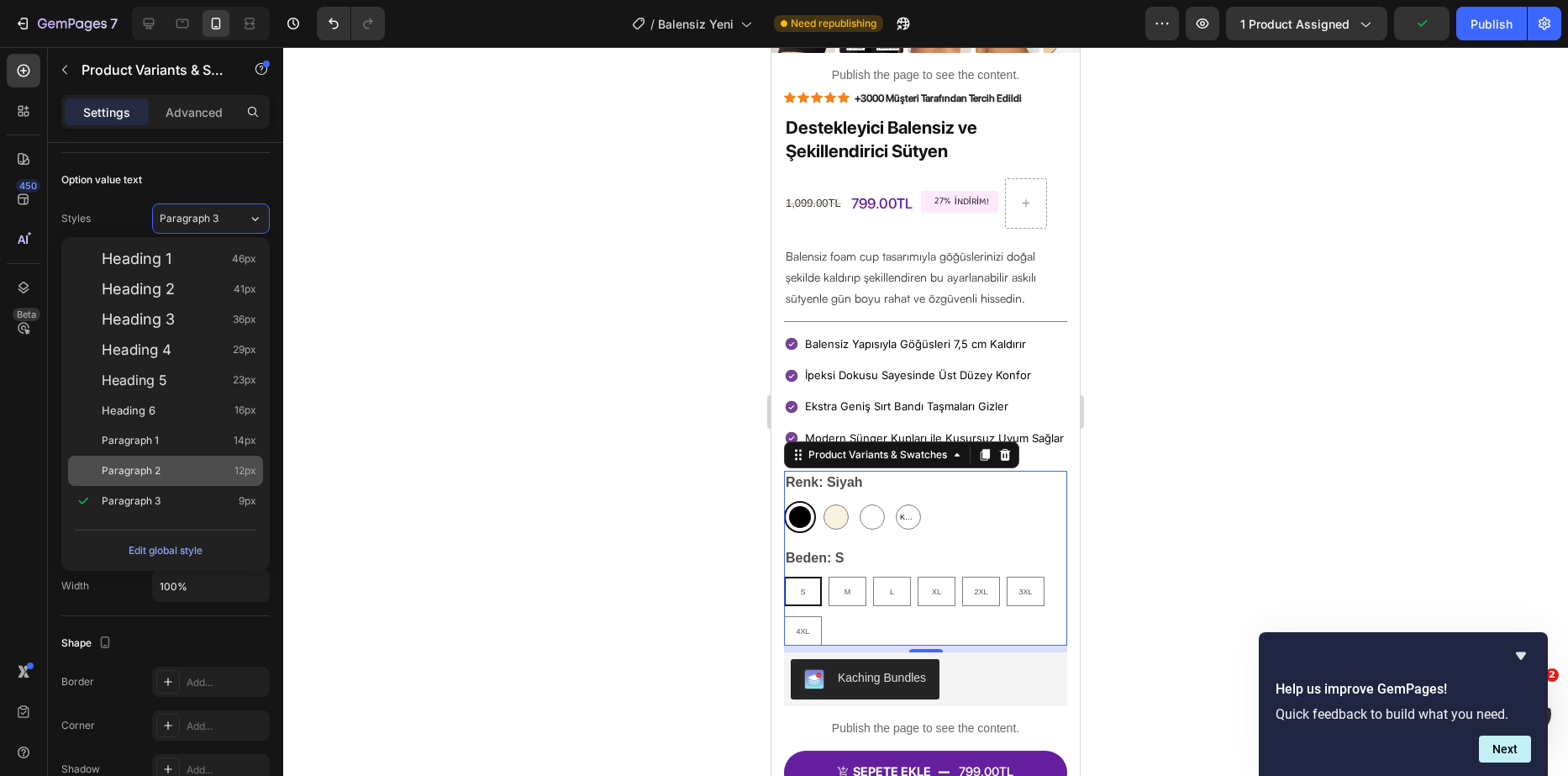
click at [173, 462] on div "Paragraph 2 12px" at bounding box center [165, 471] width 195 height 30
type input "12"
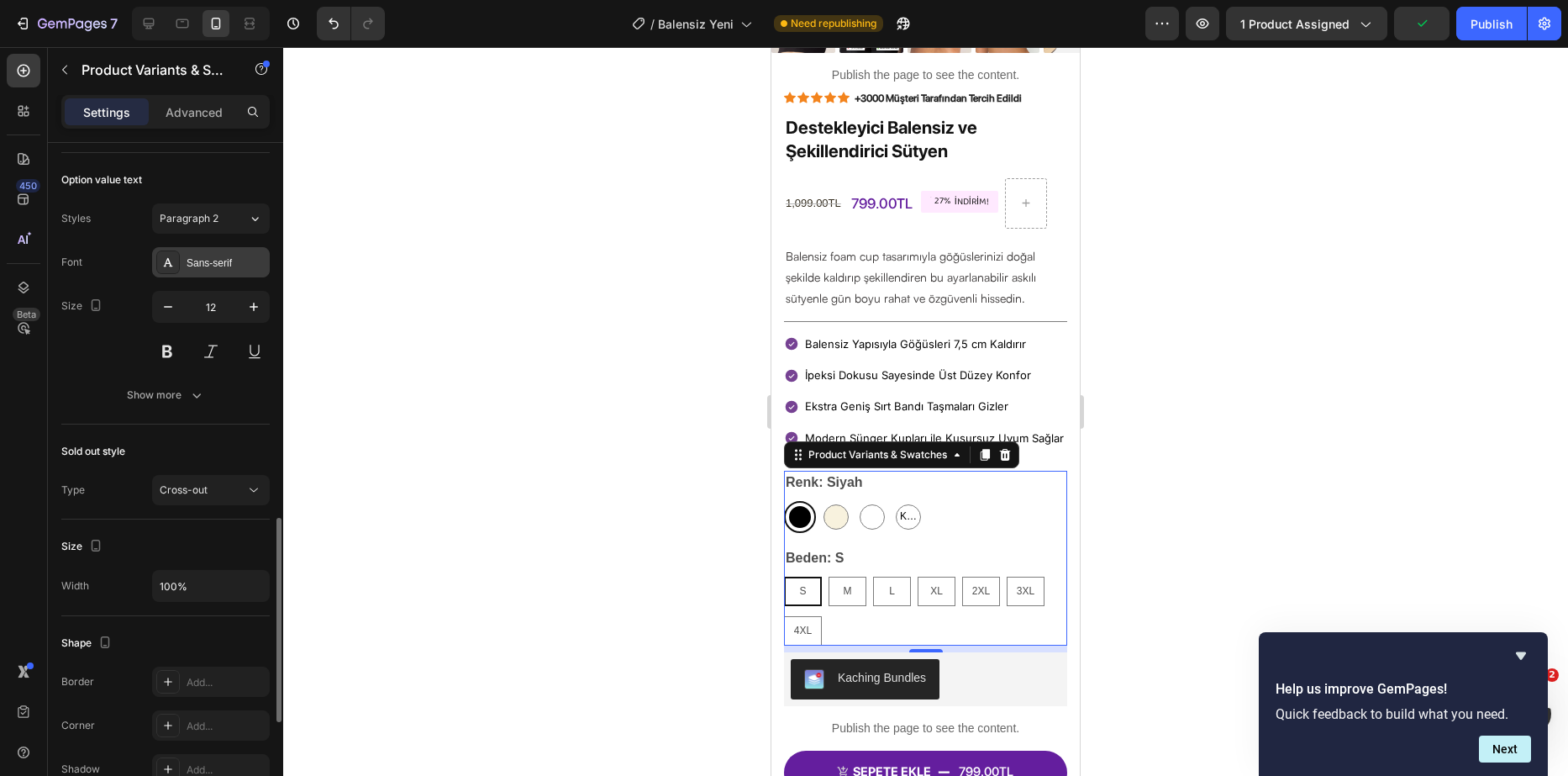
click at [226, 265] on div "Sans-serif" at bounding box center [226, 263] width 79 height 15
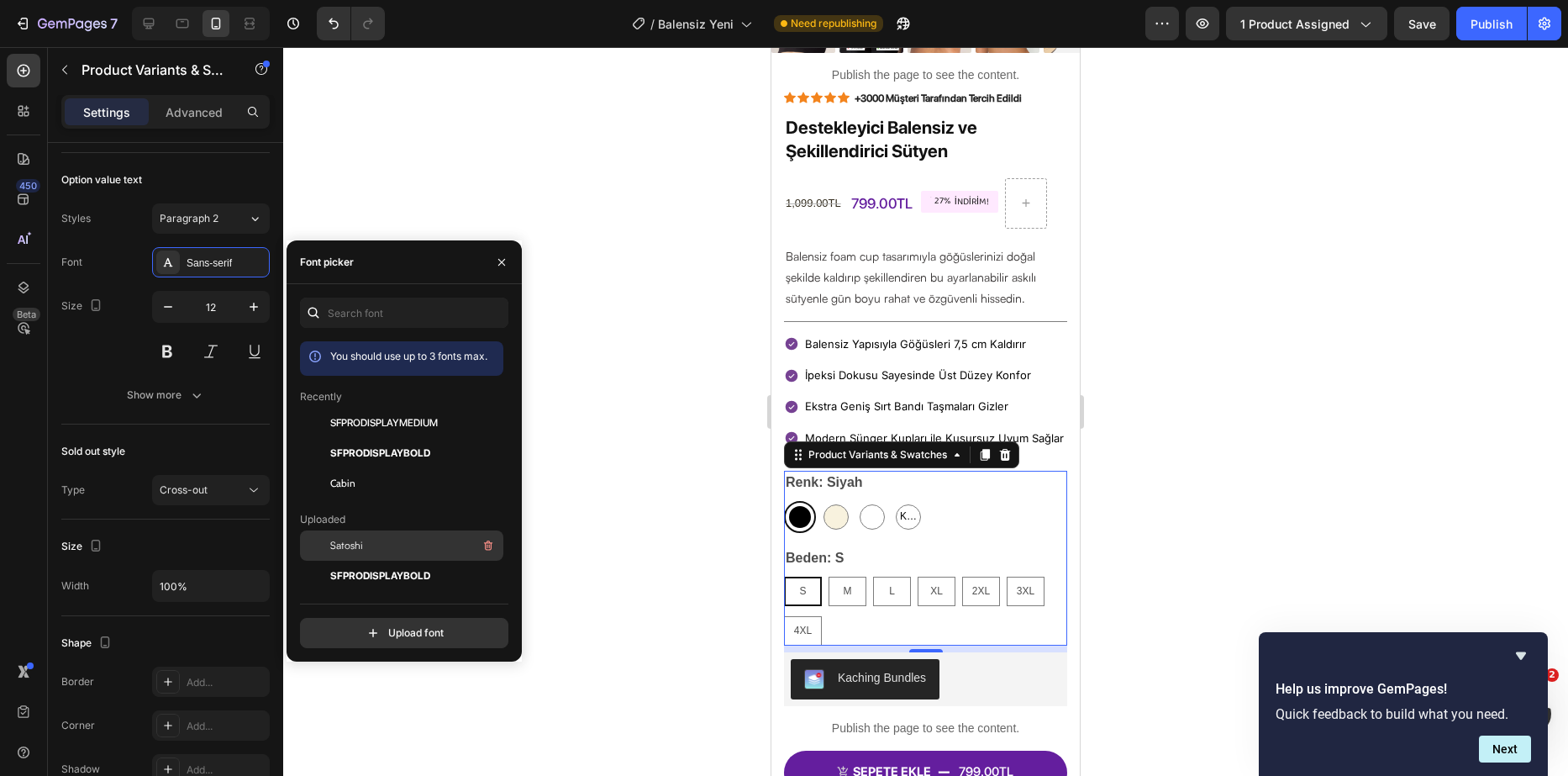
click at [376, 550] on div "Satoshi" at bounding box center [416, 545] width 170 height 20
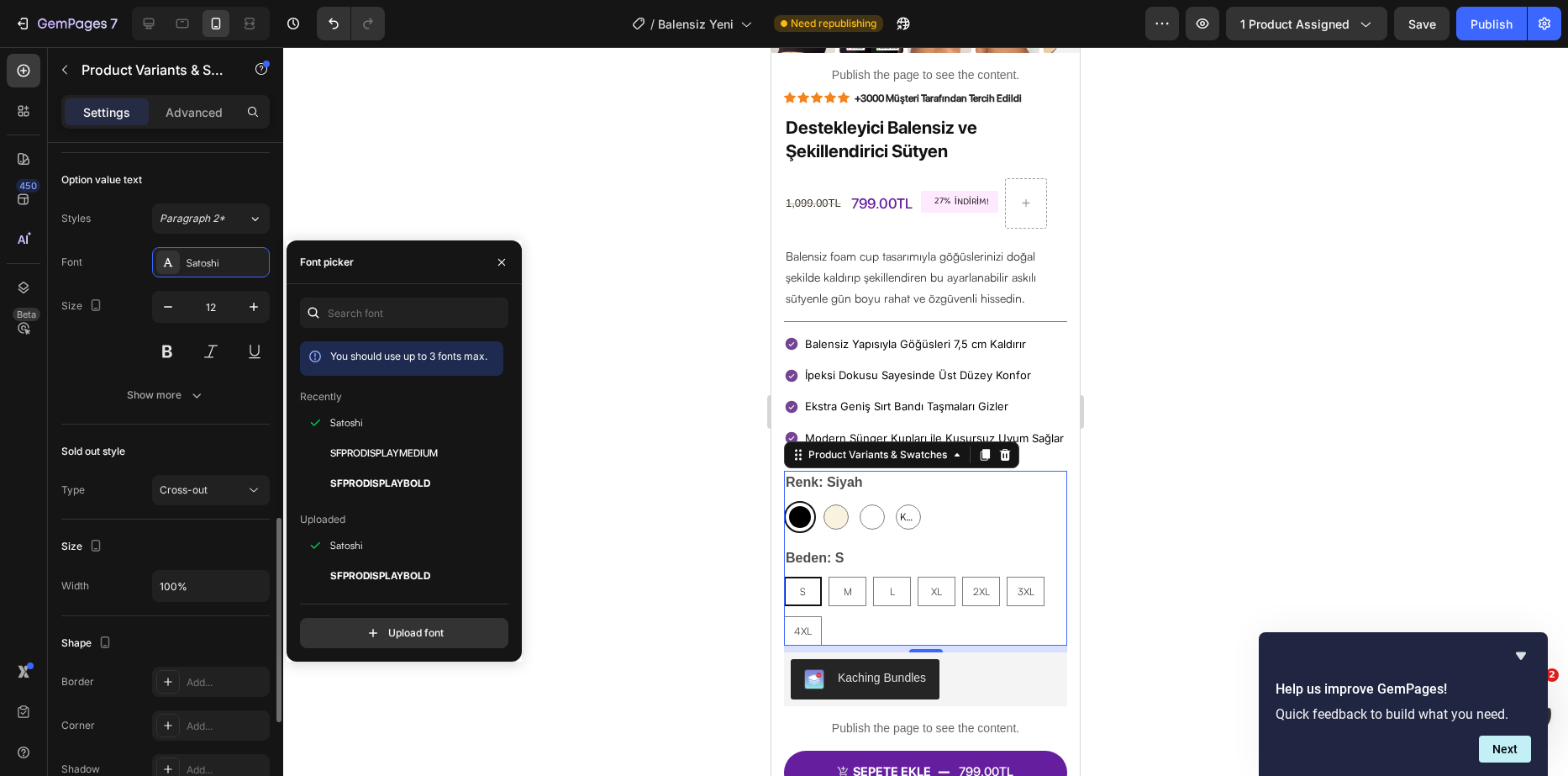
click at [117, 347] on div "Size 12" at bounding box center [165, 329] width 209 height 76
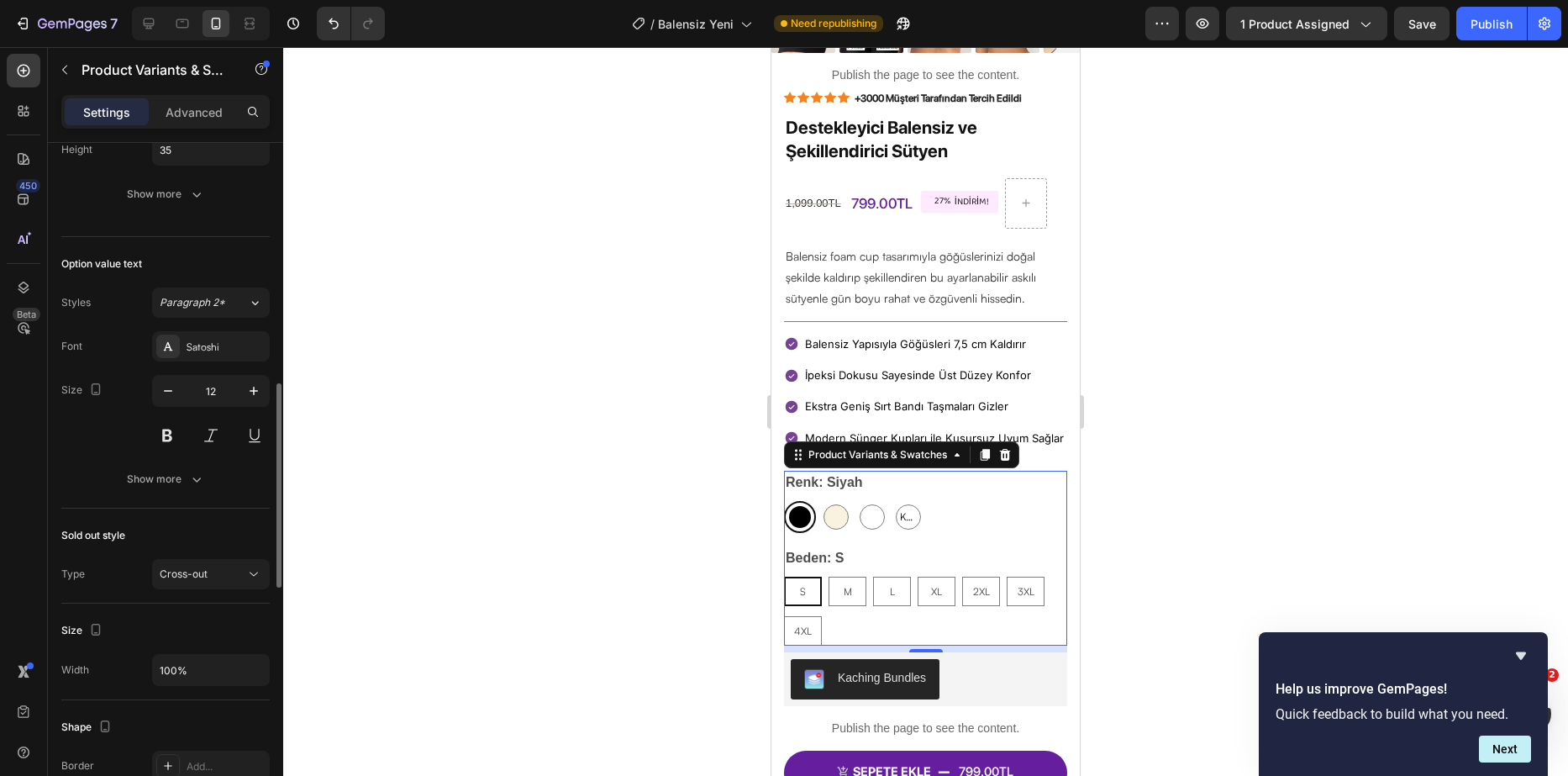
scroll to position [994, 0]
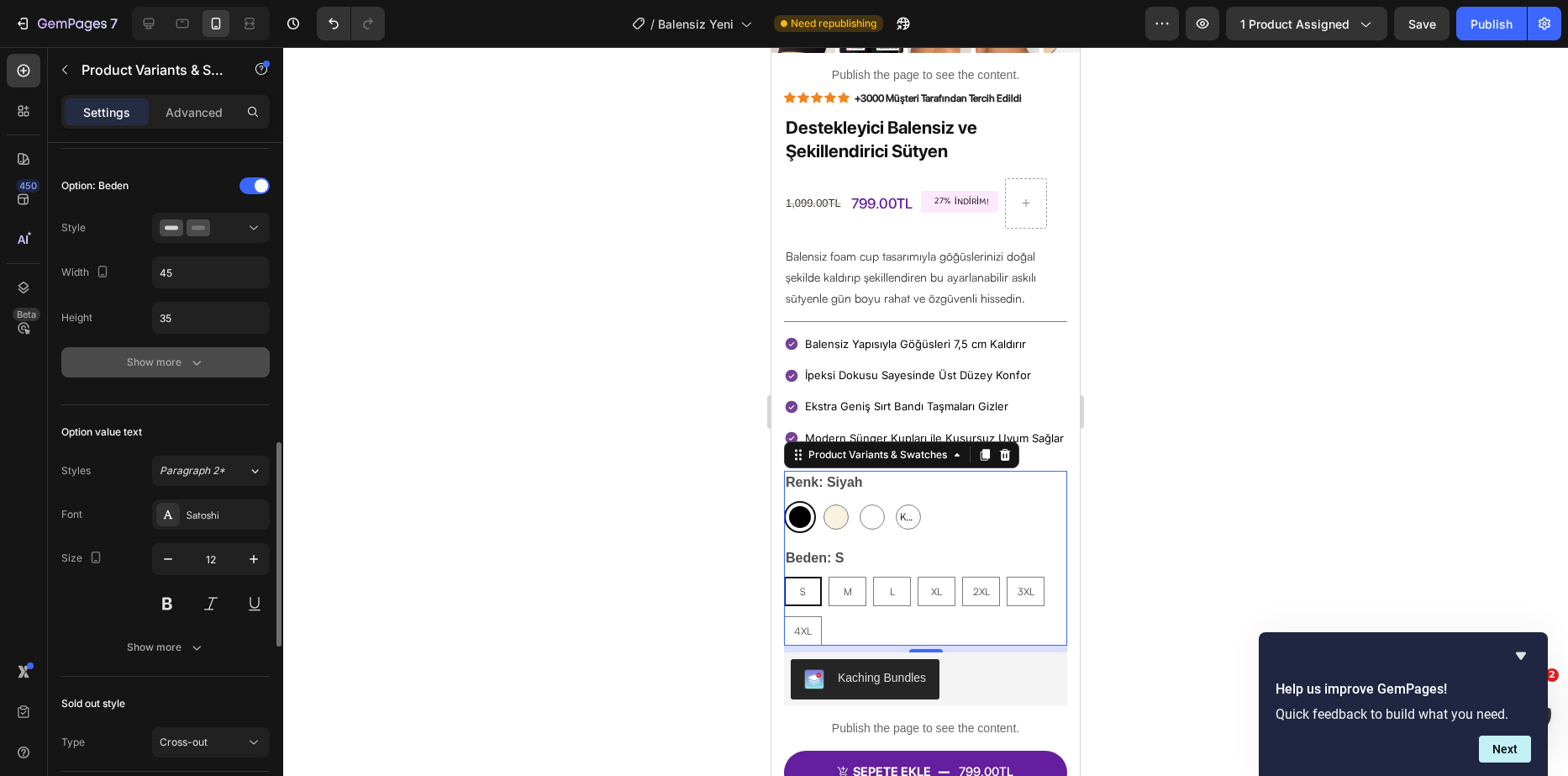
click at [177, 361] on div "Show more" at bounding box center [166, 362] width 78 height 17
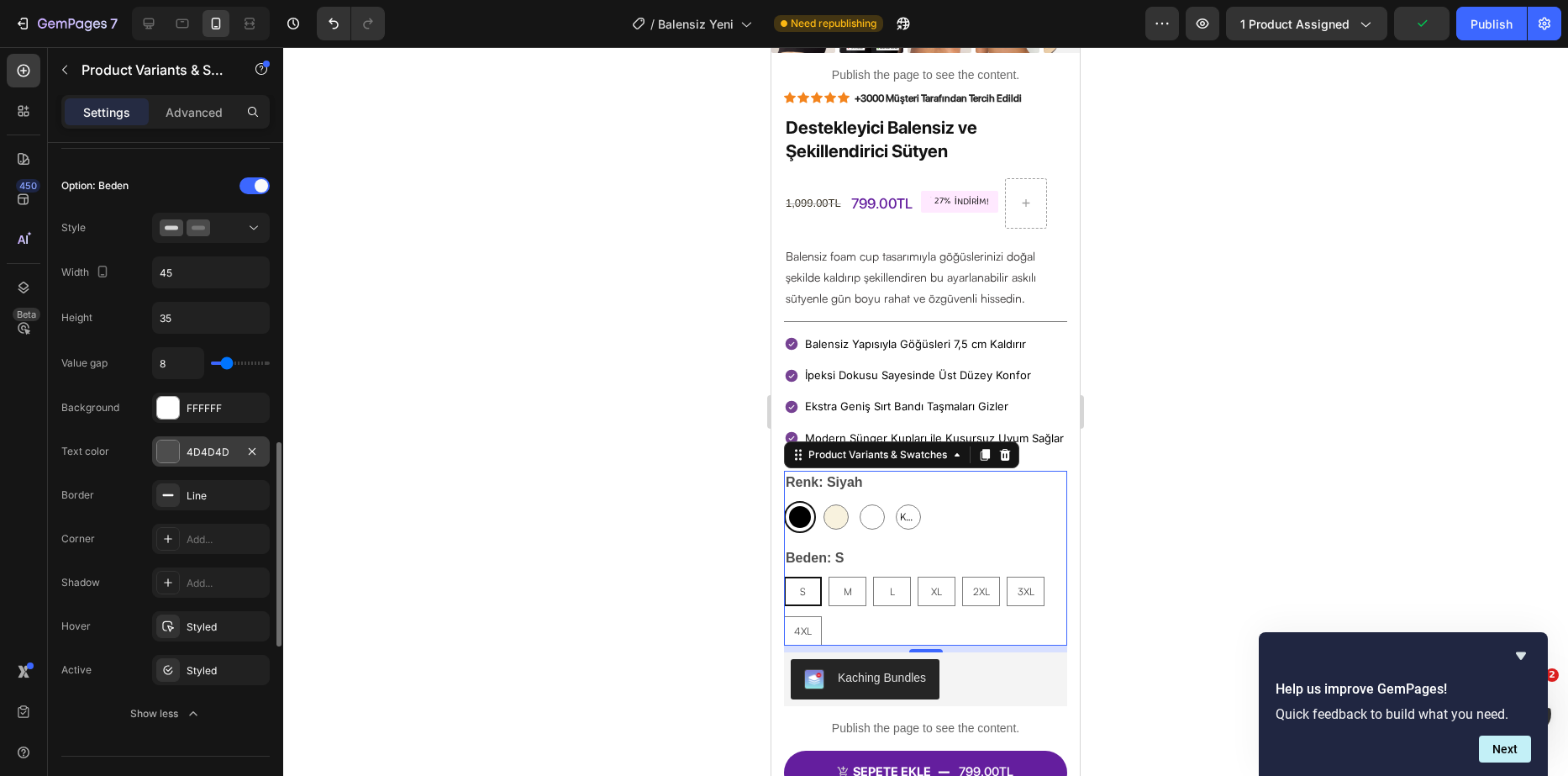
click at [214, 449] on div "4D4D4D" at bounding box center [210, 452] width 49 height 15
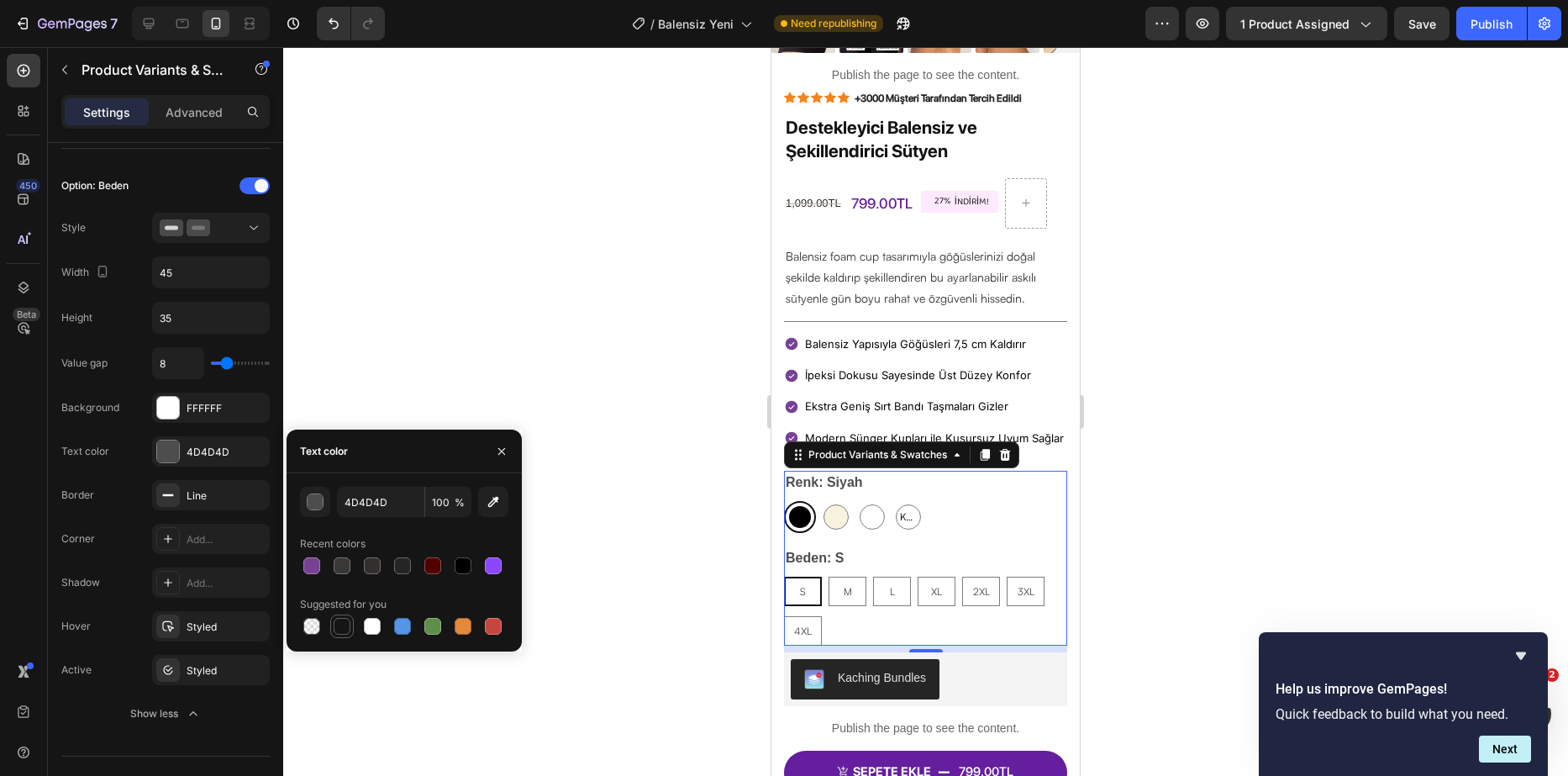
click at [339, 625] on div at bounding box center [341, 626] width 17 height 17
click at [340, 552] on div "Recent colors" at bounding box center [404, 544] width 209 height 27
click at [325, 28] on icon "Undo/Redo" at bounding box center [333, 23] width 17 height 17
click at [341, 622] on div at bounding box center [341, 626] width 17 height 17
click at [335, 23] on icon "Undo/Redo" at bounding box center [333, 23] width 17 height 17
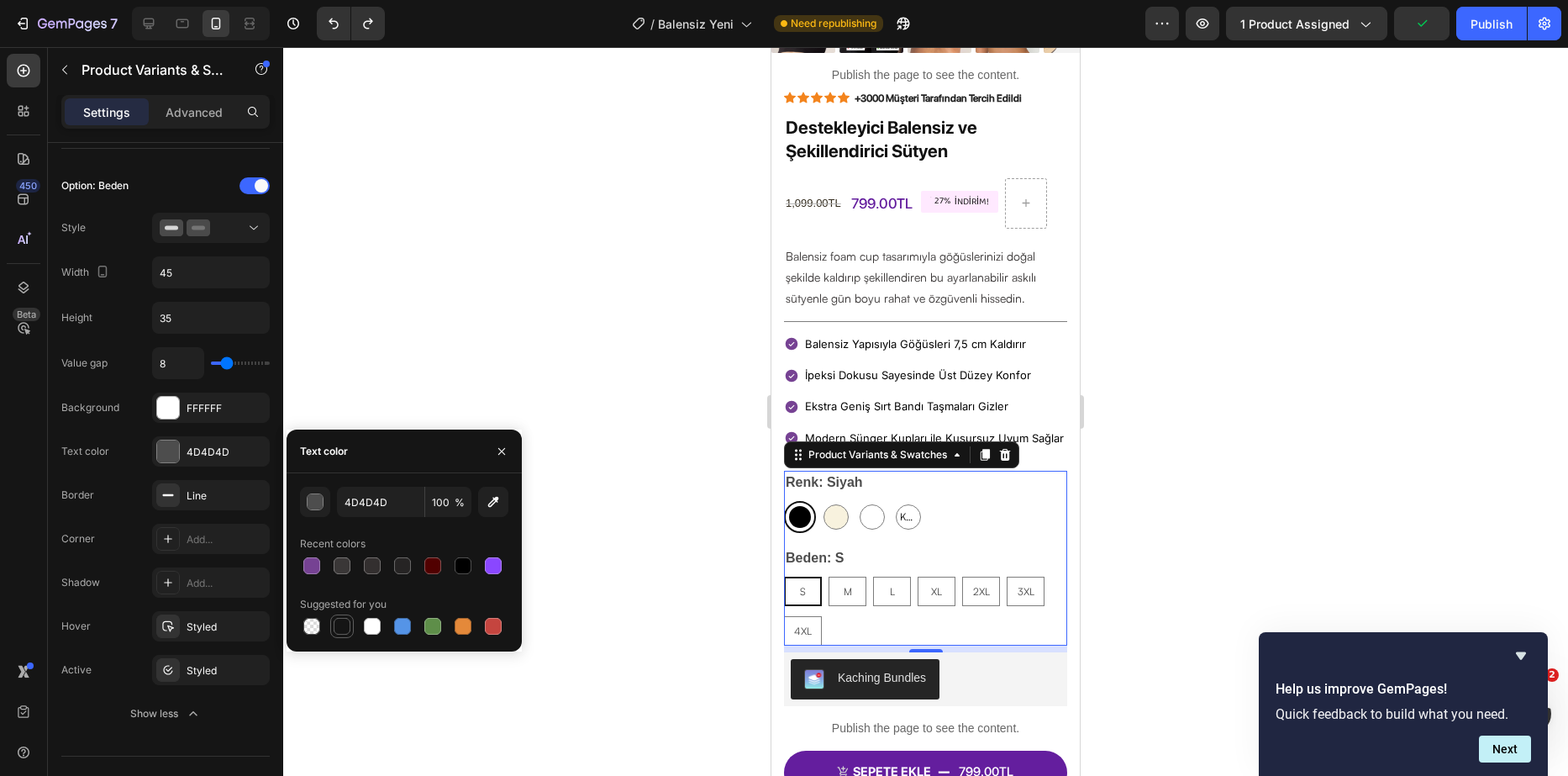
click at [338, 627] on div at bounding box center [341, 626] width 17 height 17
type input "151515"
click at [110, 410] on div "Background" at bounding box center [90, 407] width 58 height 15
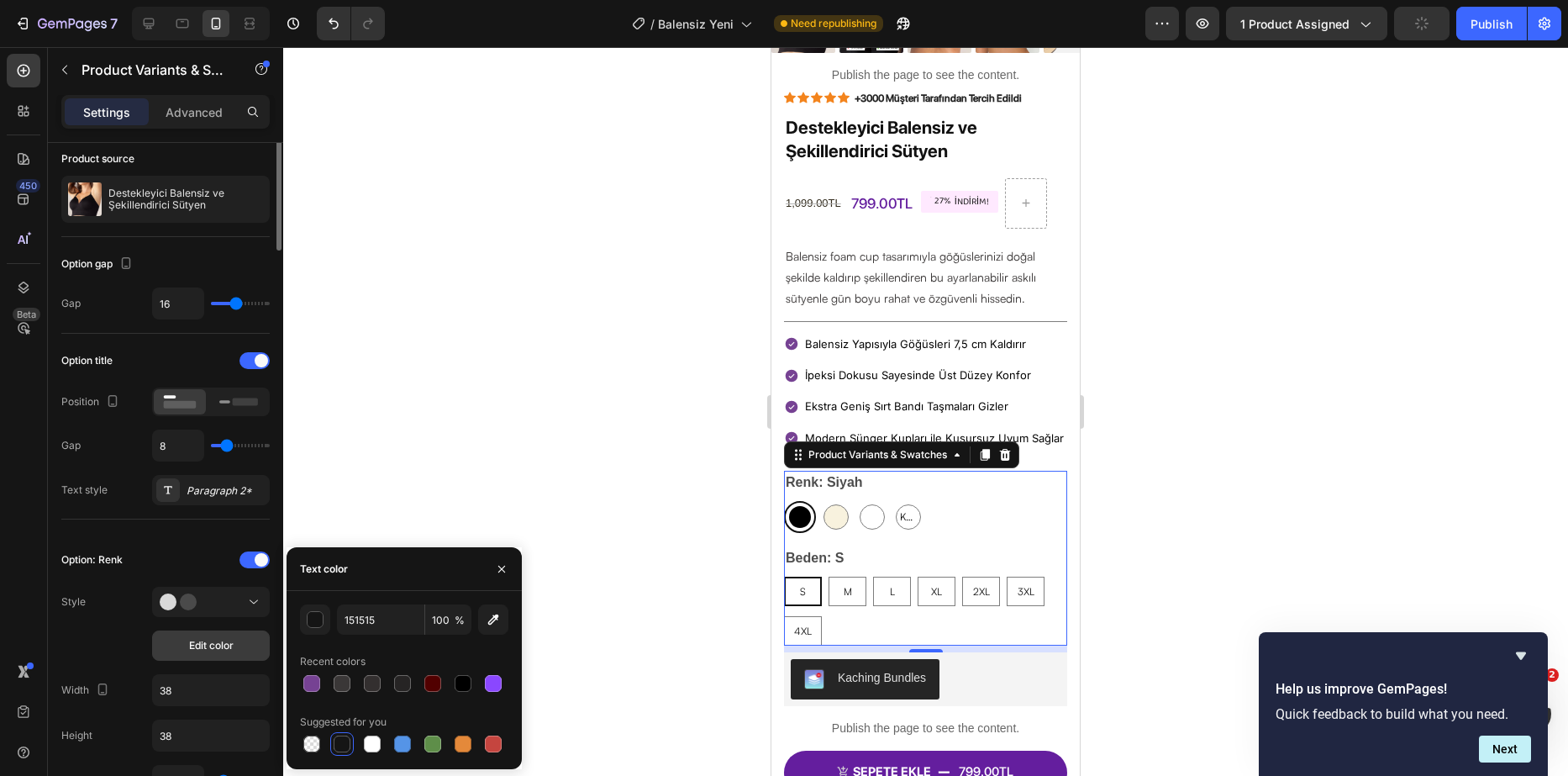
scroll to position [0, 0]
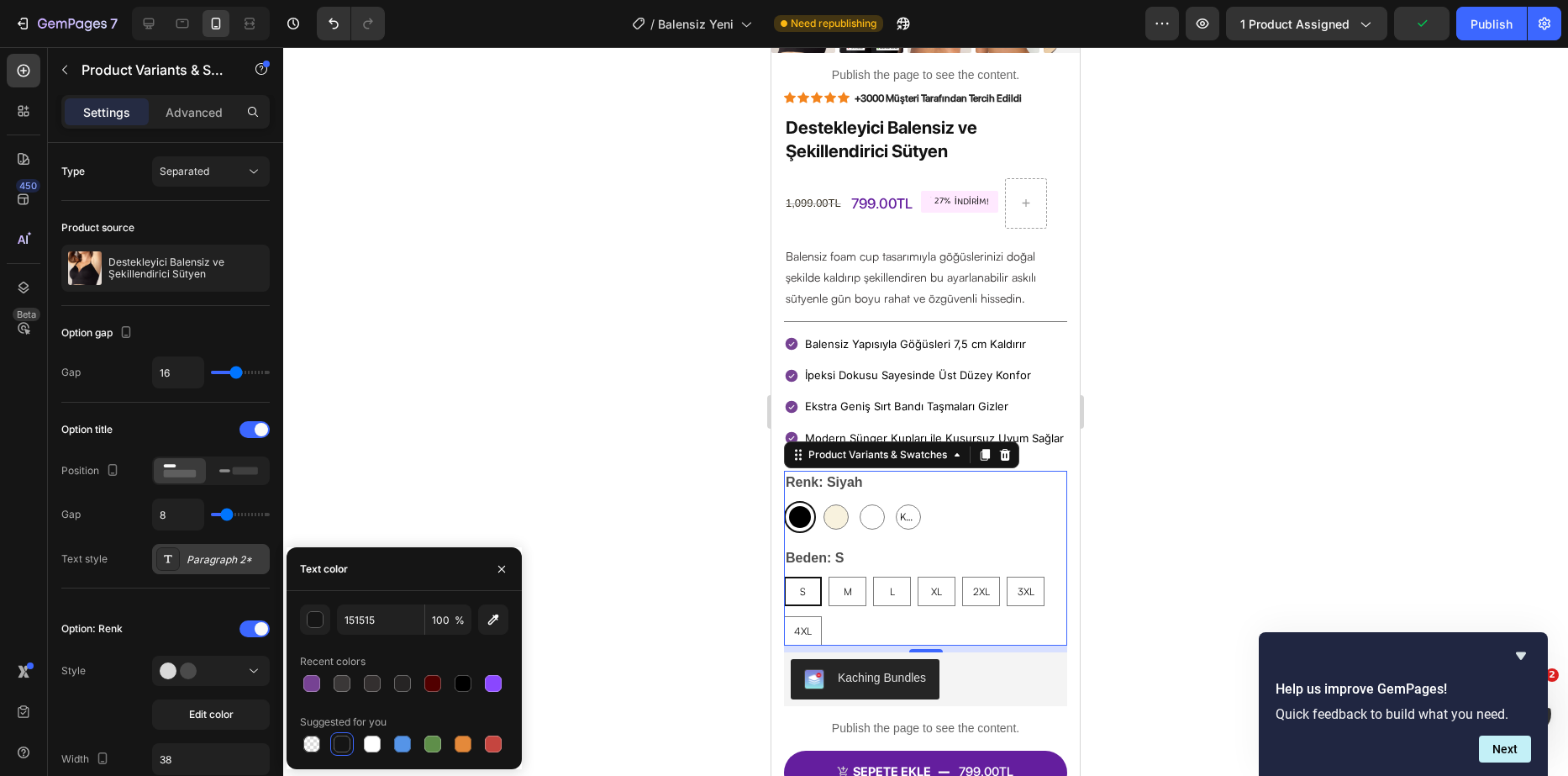
click at [208, 560] on div "Paragraph 2*" at bounding box center [226, 559] width 79 height 15
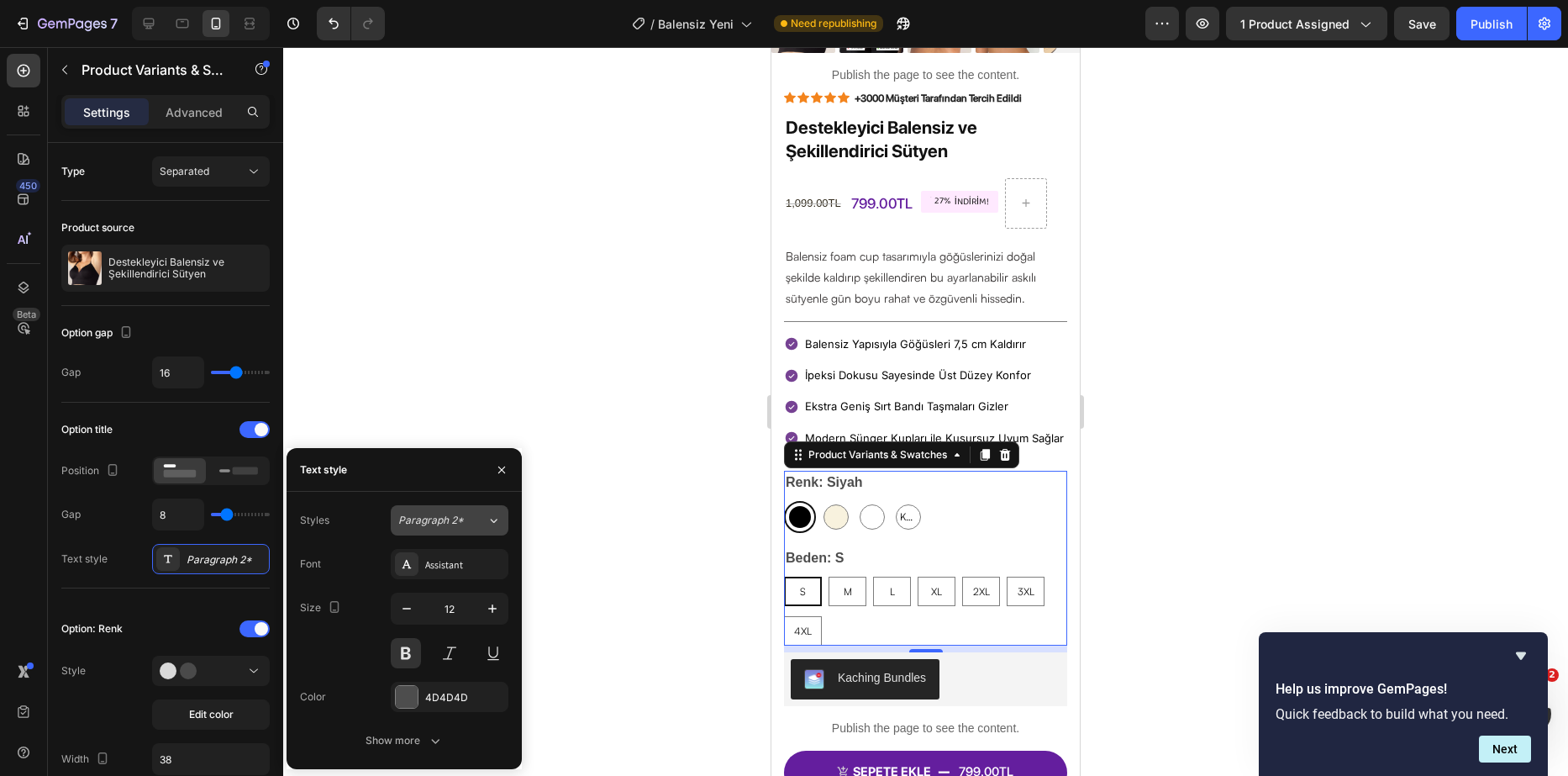
click at [472, 518] on div "Paragraph 2*" at bounding box center [442, 520] width 88 height 15
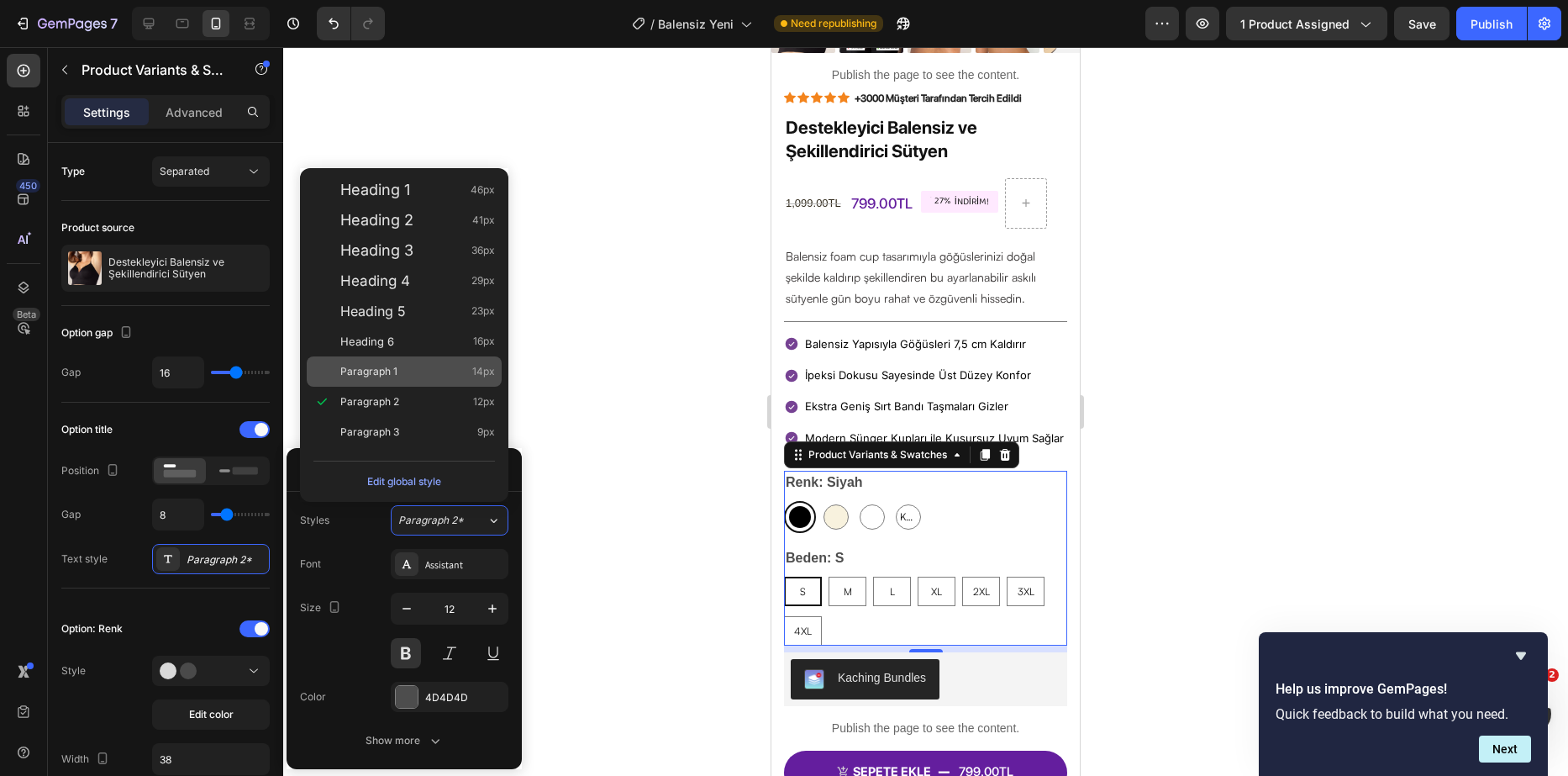
click at [439, 370] on div "Paragraph 1 14px" at bounding box center [417, 372] width 155 height 17
type input "14"
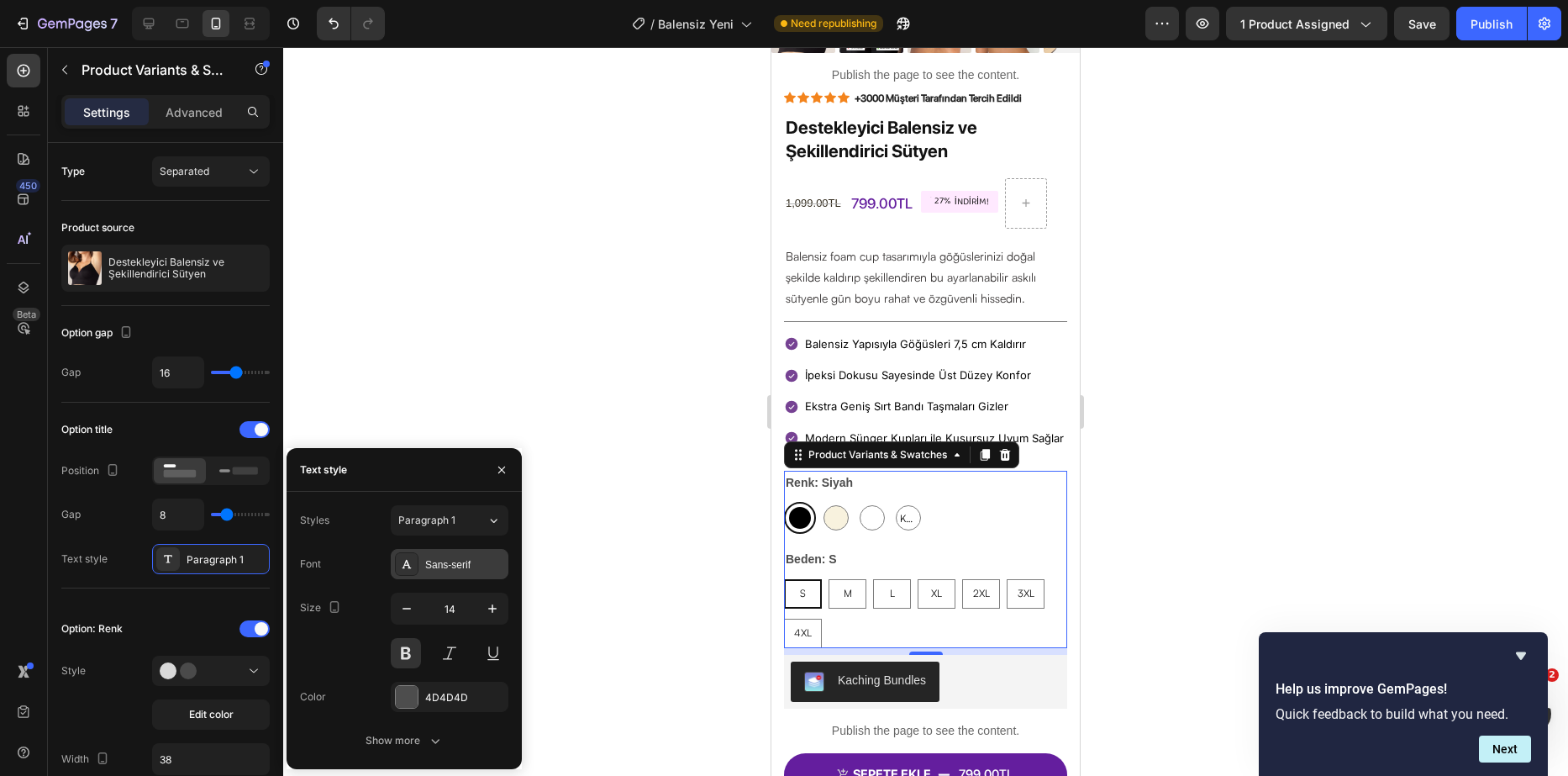
click at [426, 572] on div "Sans-serif" at bounding box center [449, 565] width 118 height 30
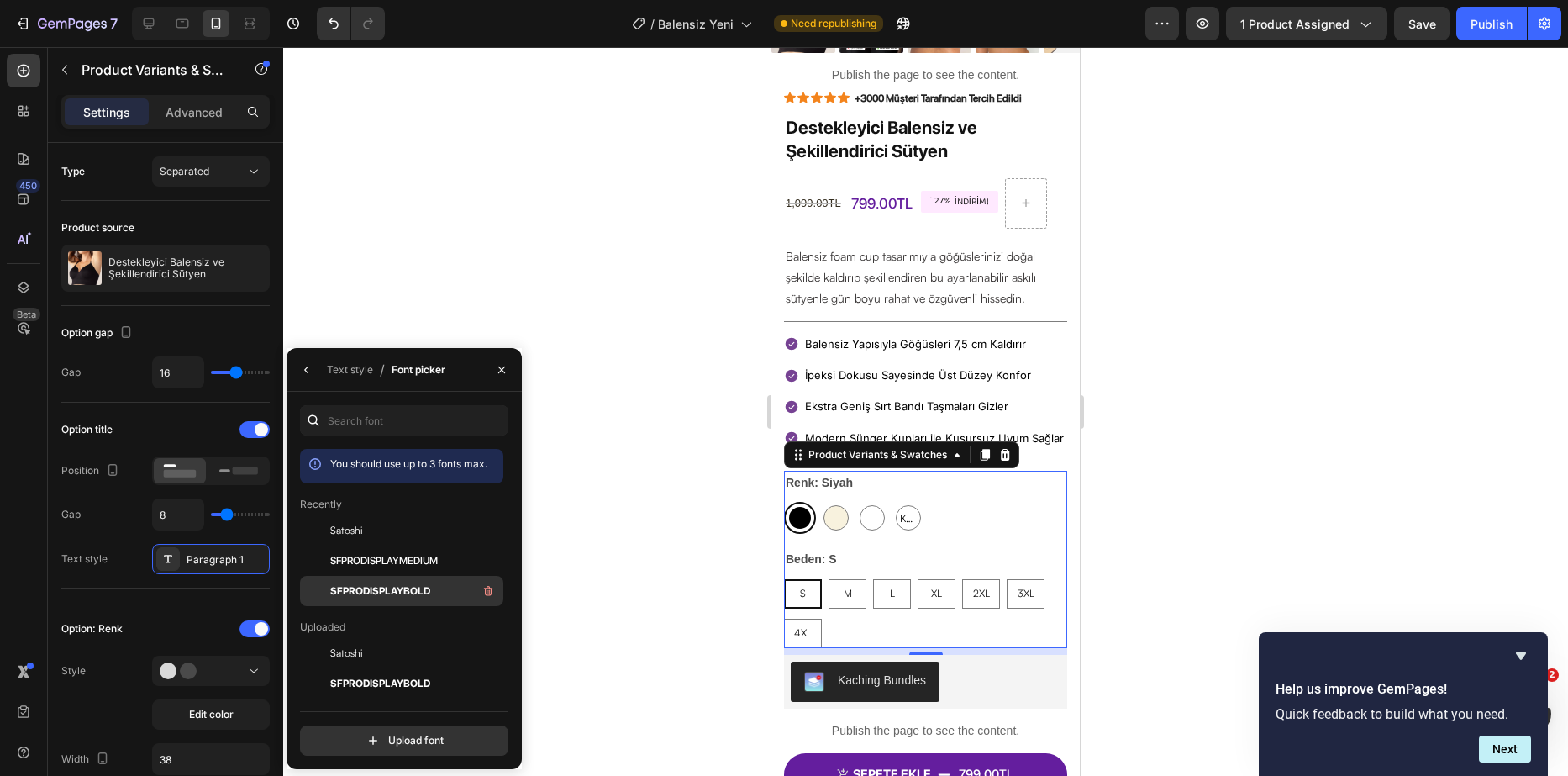
click at [395, 585] on span "SFPRODISPLAYBOLD" at bounding box center [380, 591] width 100 height 15
click at [406, 568] on span "SFPRODISPLAYMEDIUM" at bounding box center [385, 560] width 108 height 15
click at [376, 664] on div "Satoshi" at bounding box center [402, 653] width 203 height 30
click at [203, 406] on div "Option title Position Gap 8 Text style Paragraph 1*" at bounding box center [165, 496] width 209 height 186
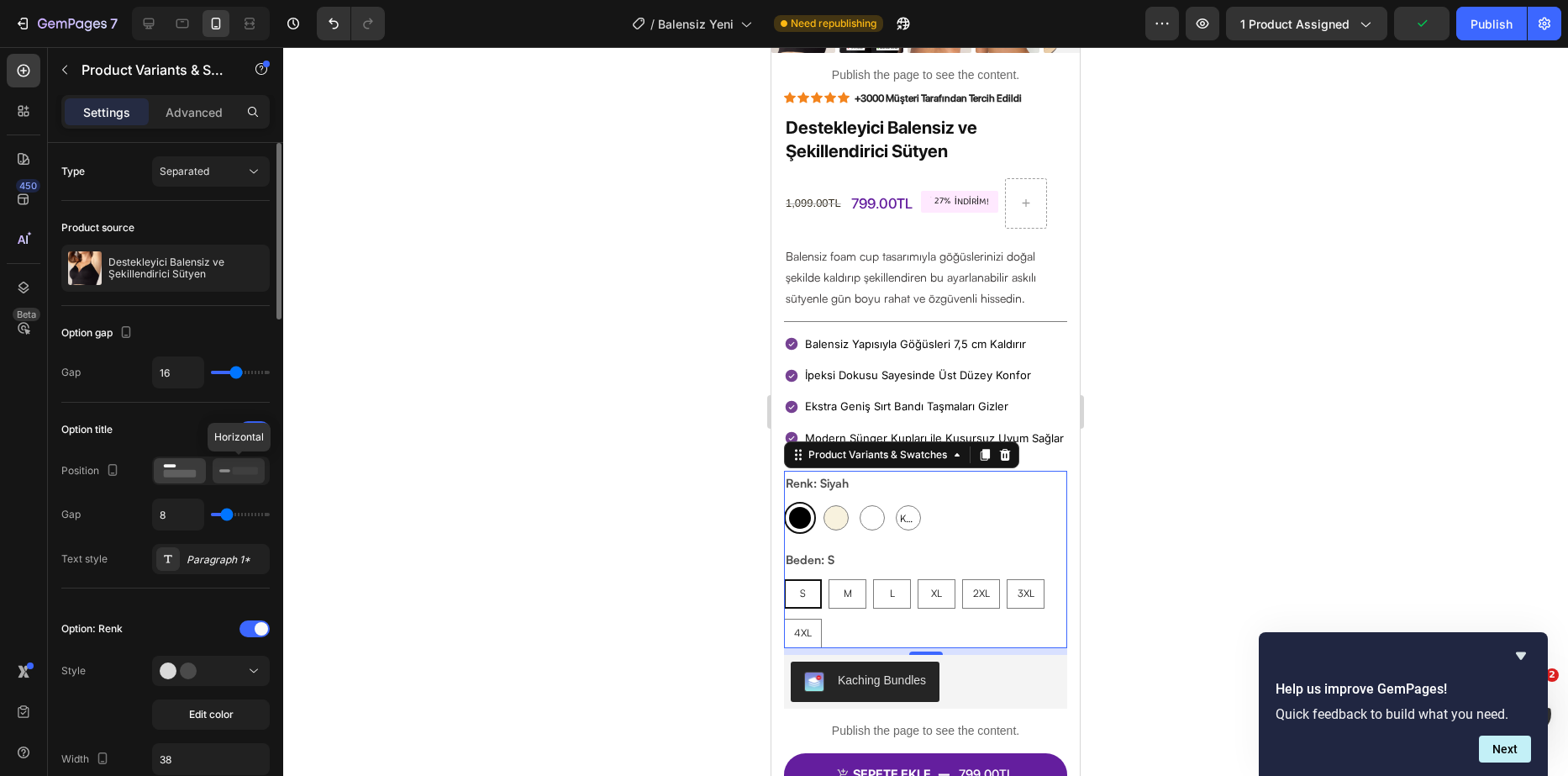
click at [233, 474] on rect at bounding box center [245, 470] width 26 height 8
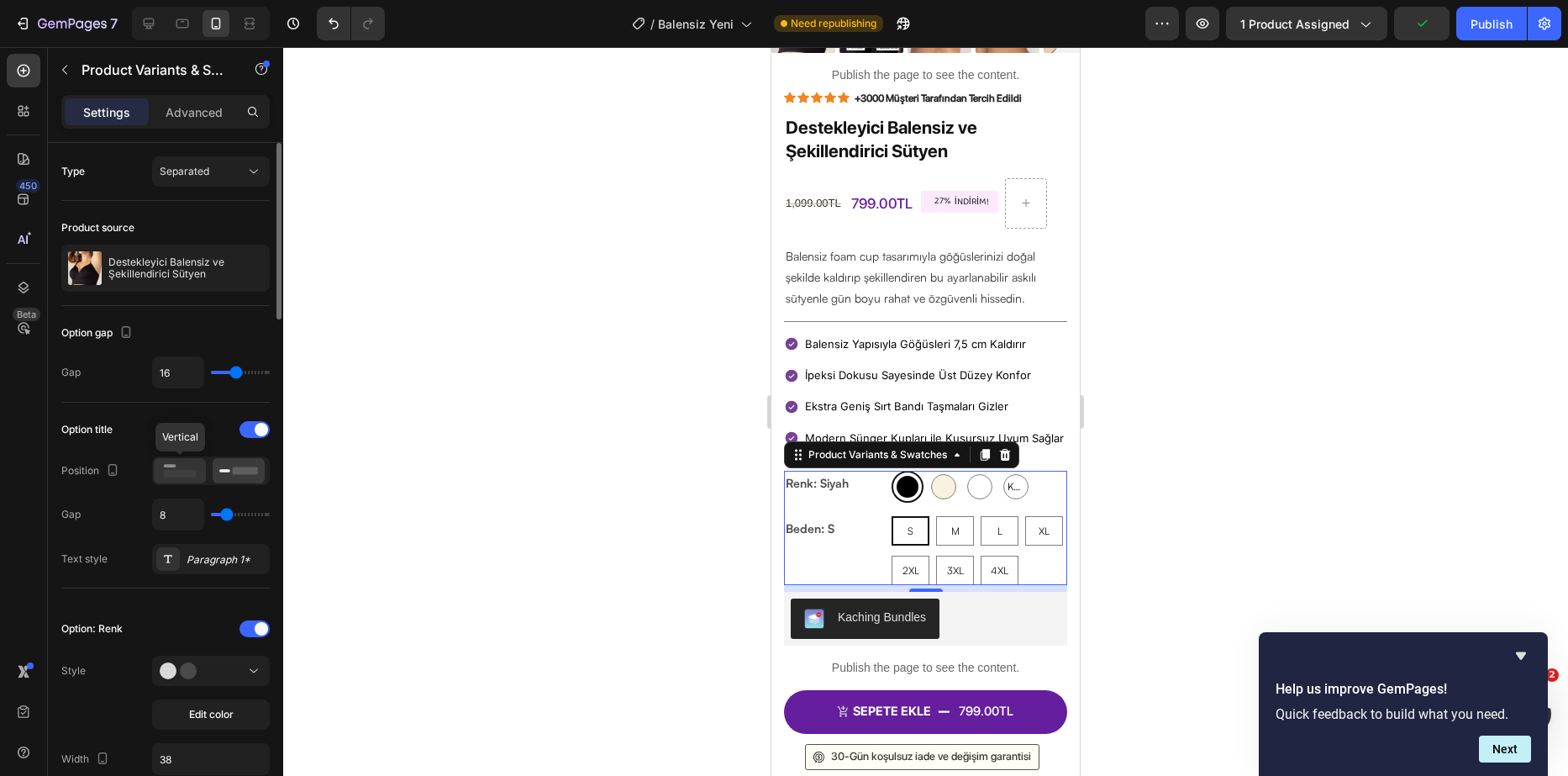
click at [196, 466] on icon at bounding box center [180, 471] width 39 height 19
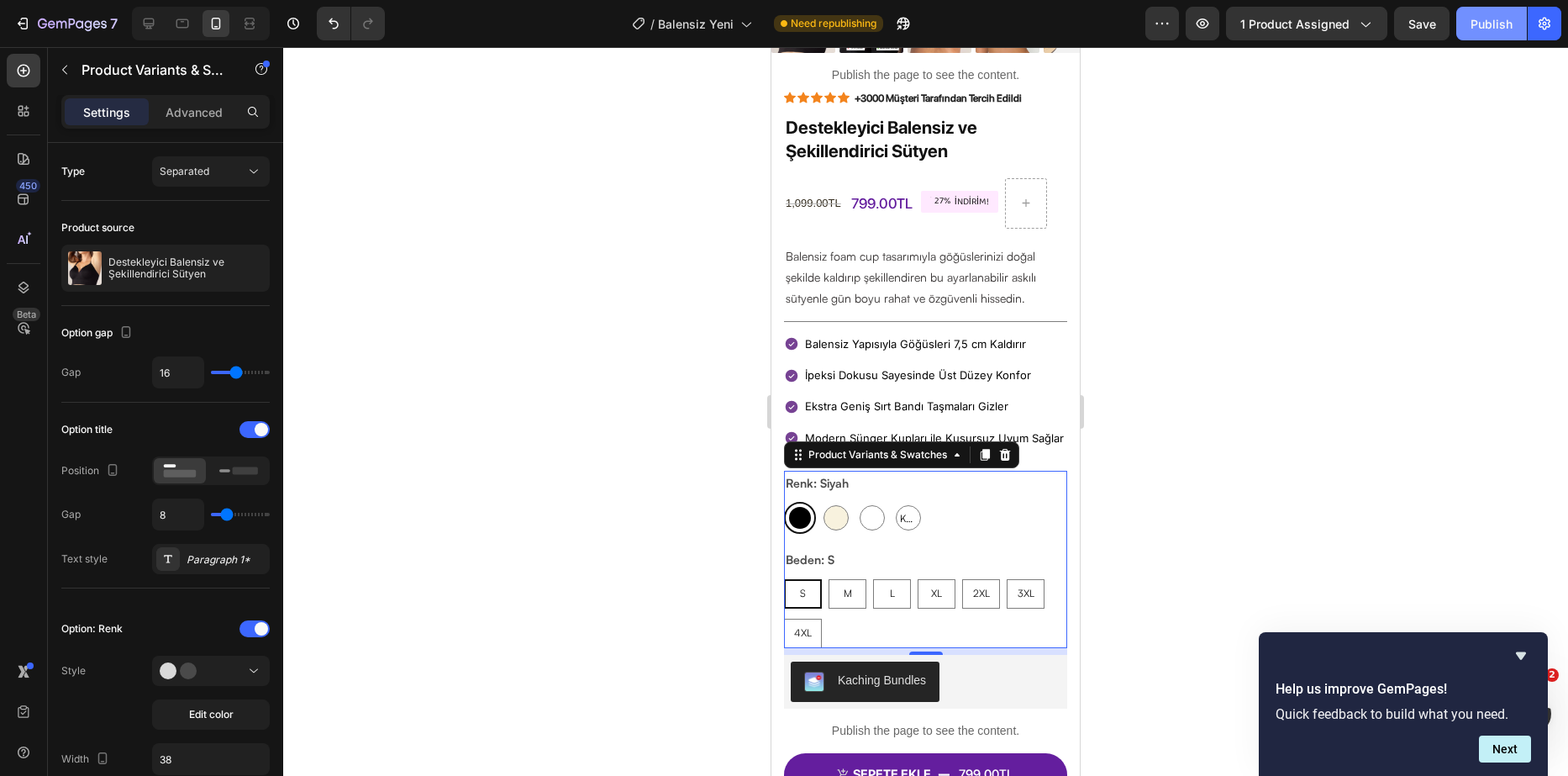
click at [1480, 25] on div "Publish" at bounding box center [1492, 24] width 42 height 18
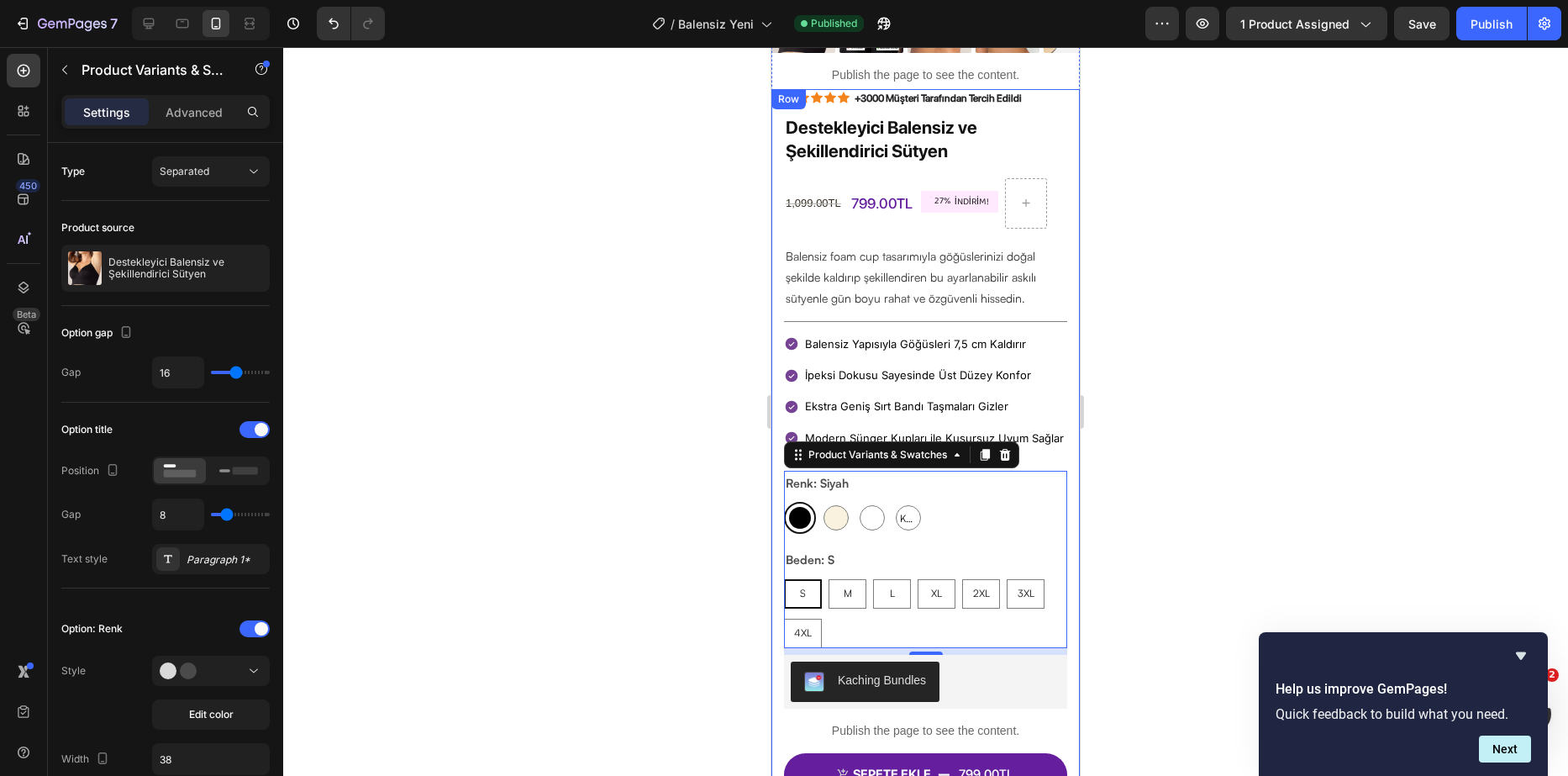
scroll to position [426, 0]
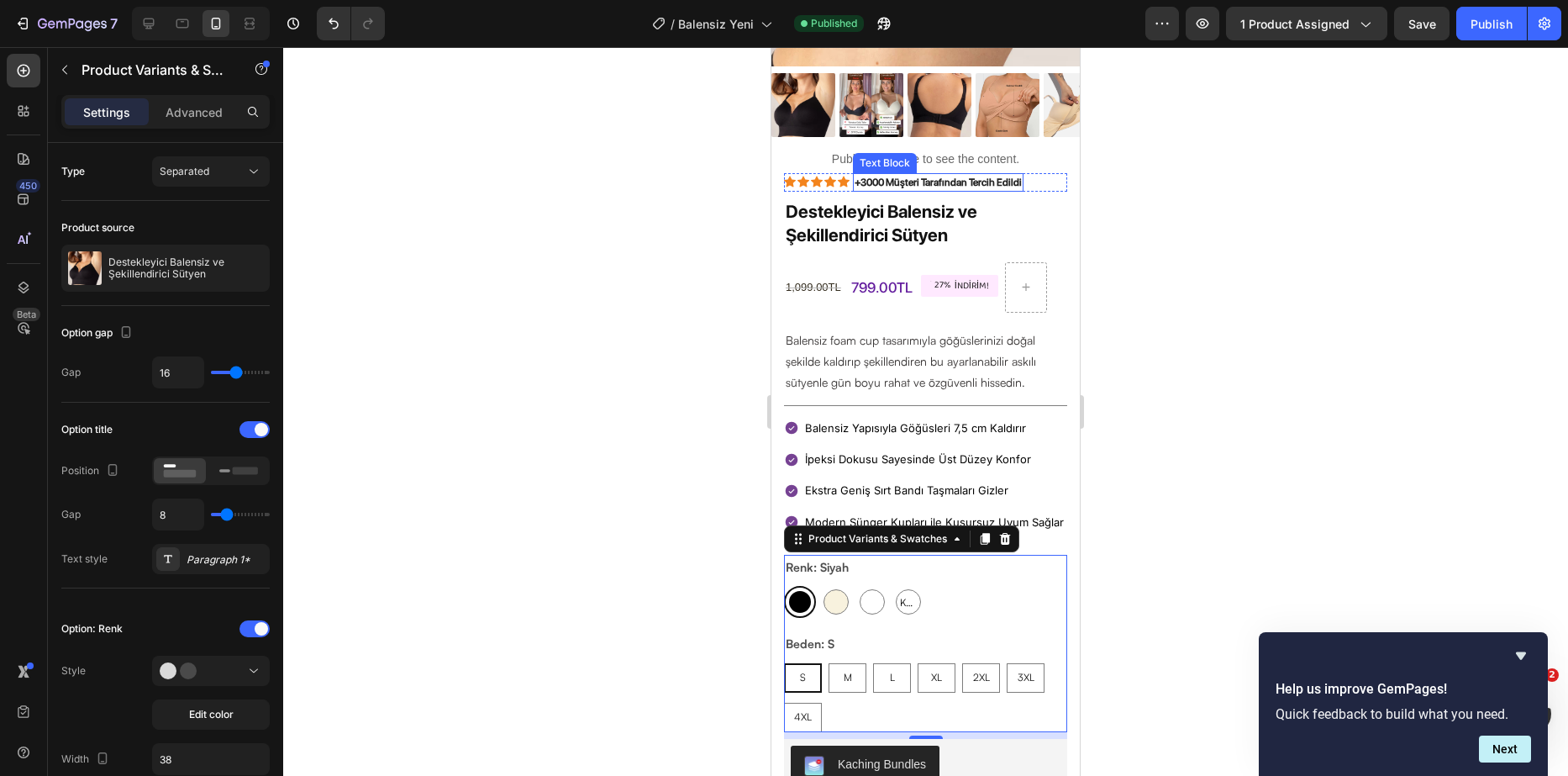
click at [957, 177] on strong "+3000 Müşteri Tarafından Tercih Edildi" at bounding box center [938, 182] width 167 height 12
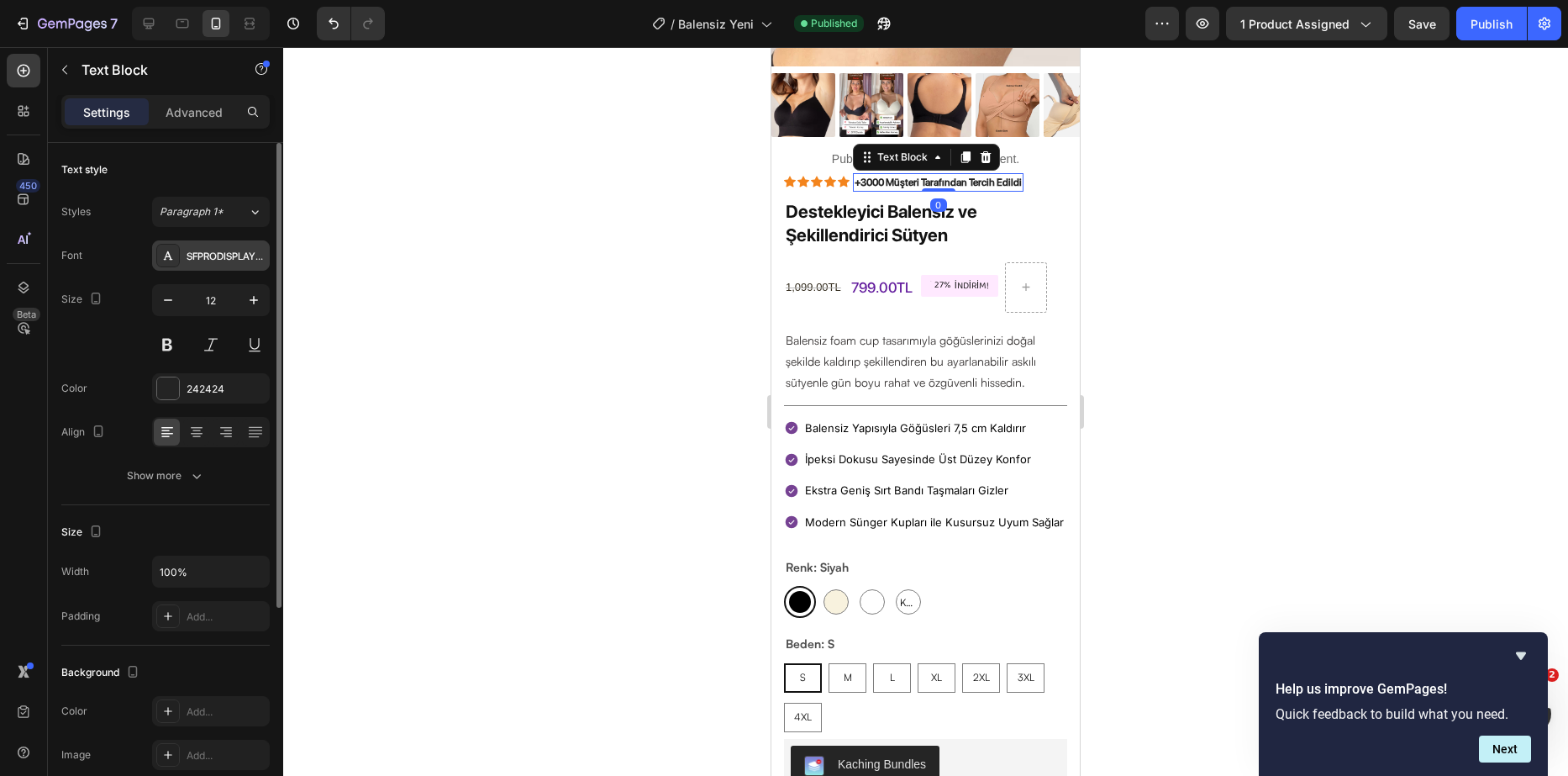
click at [216, 256] on div "SFPRODISPLAYMEDIUM" at bounding box center [226, 256] width 79 height 15
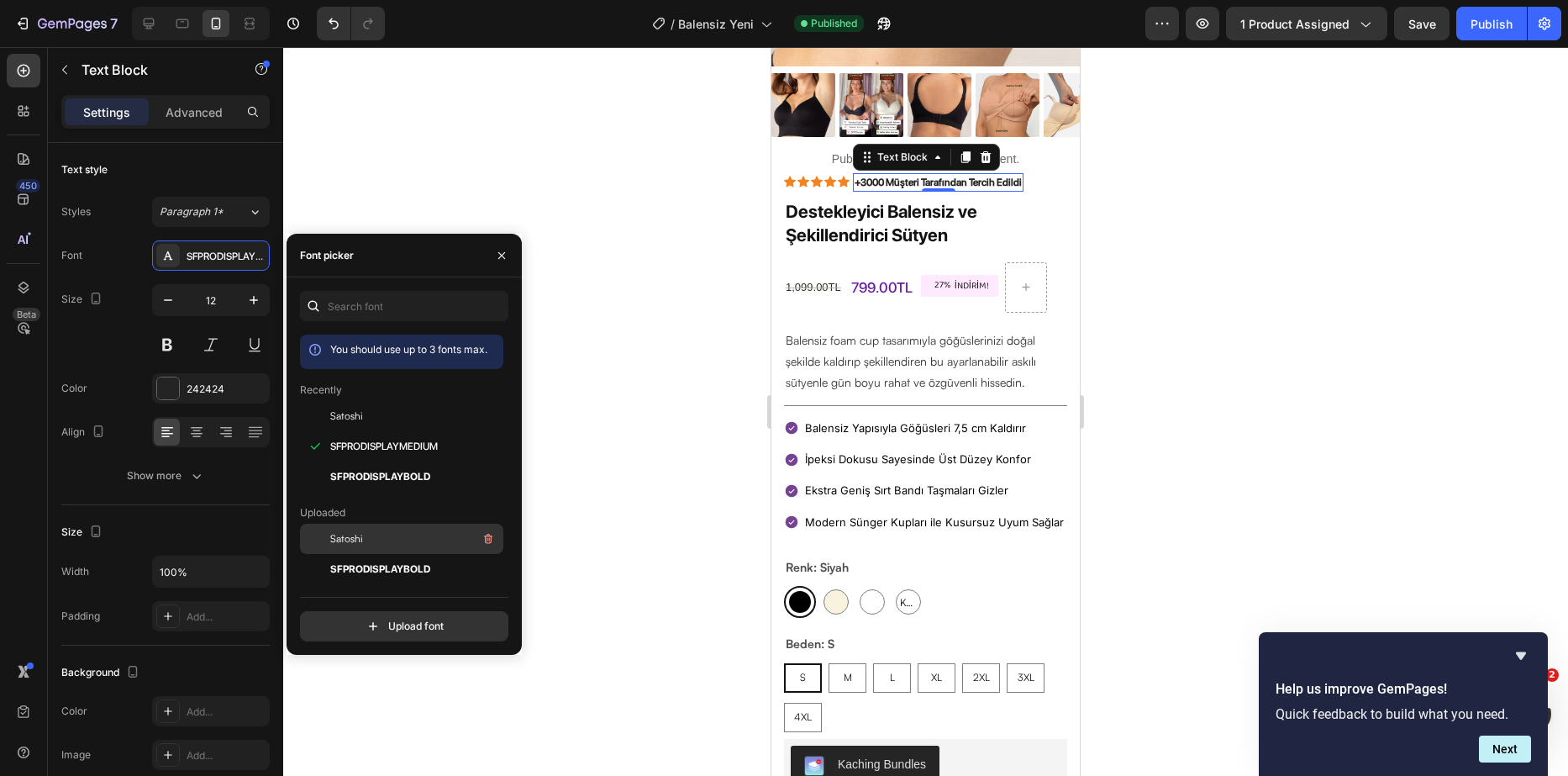
click at [375, 547] on div "Satoshi" at bounding box center [416, 539] width 170 height 20
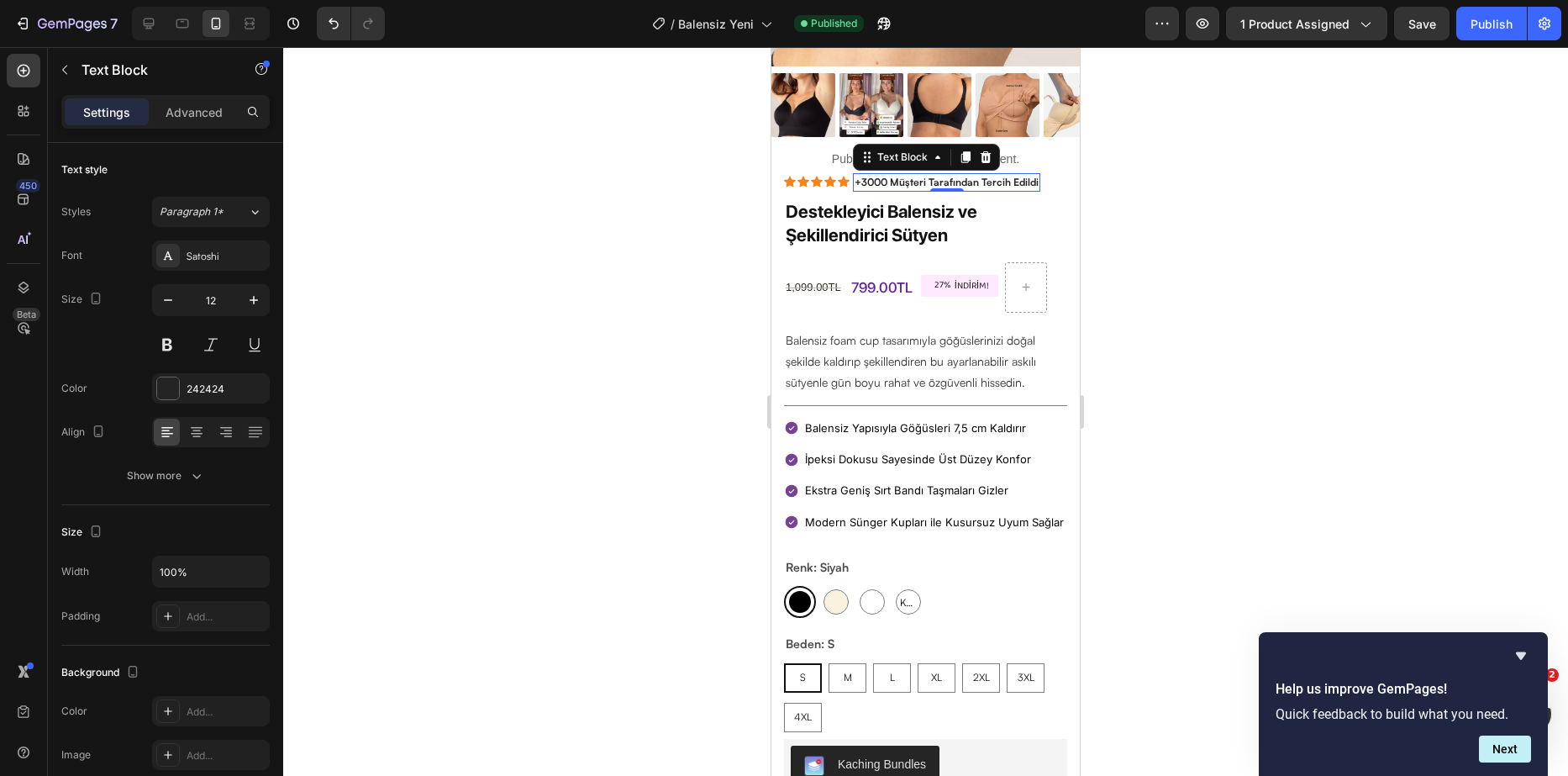
click at [664, 250] on div at bounding box center [925, 411] width 1285 height 729
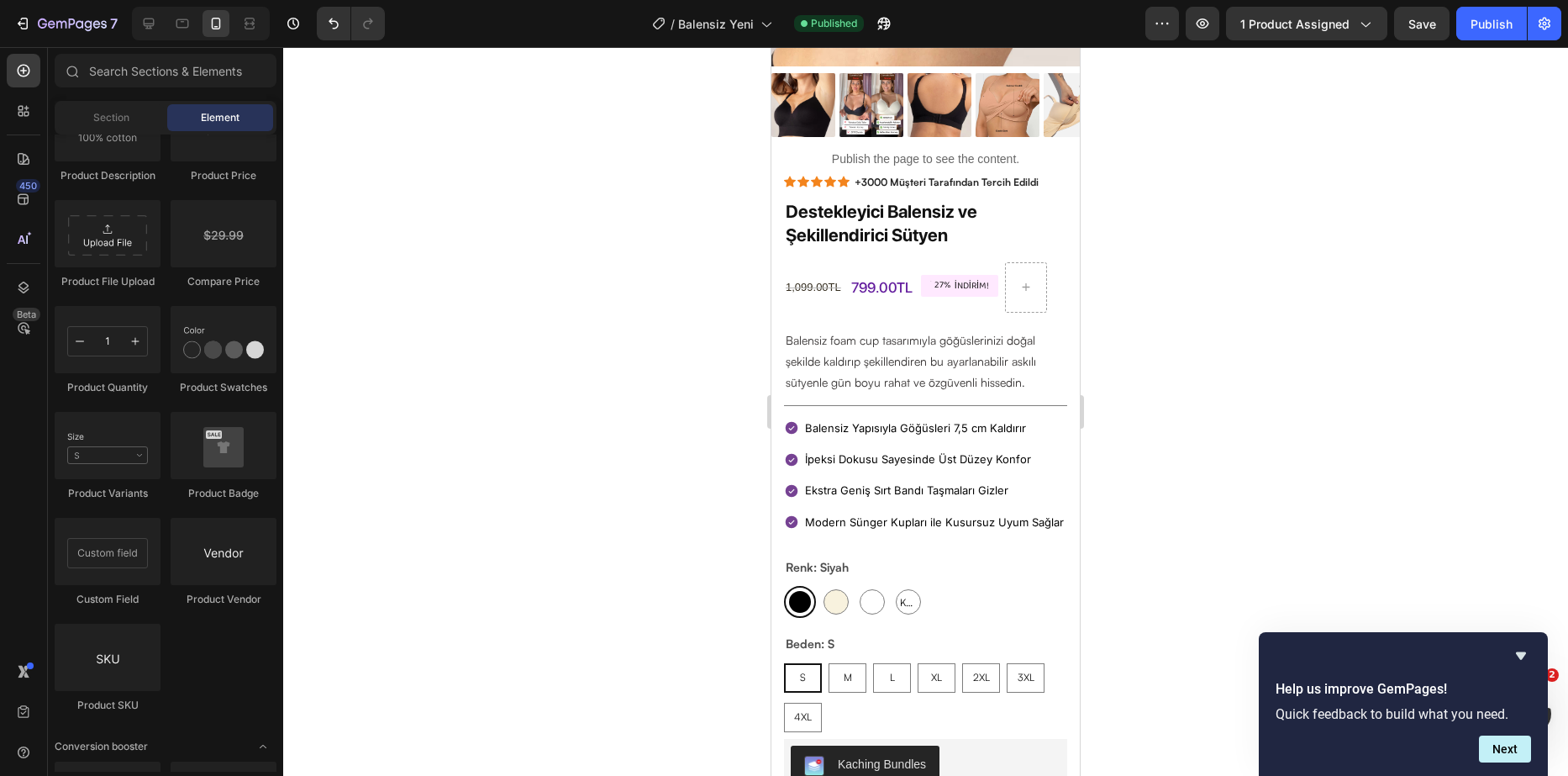
click at [665, 250] on div at bounding box center [925, 411] width 1285 height 729
click at [1484, 13] on button "Publish" at bounding box center [1492, 24] width 71 height 34
click at [932, 206] on h1 "Destekleyici Balensiz ve Şekillendirici Sütyen" at bounding box center [926, 223] width 283 height 50
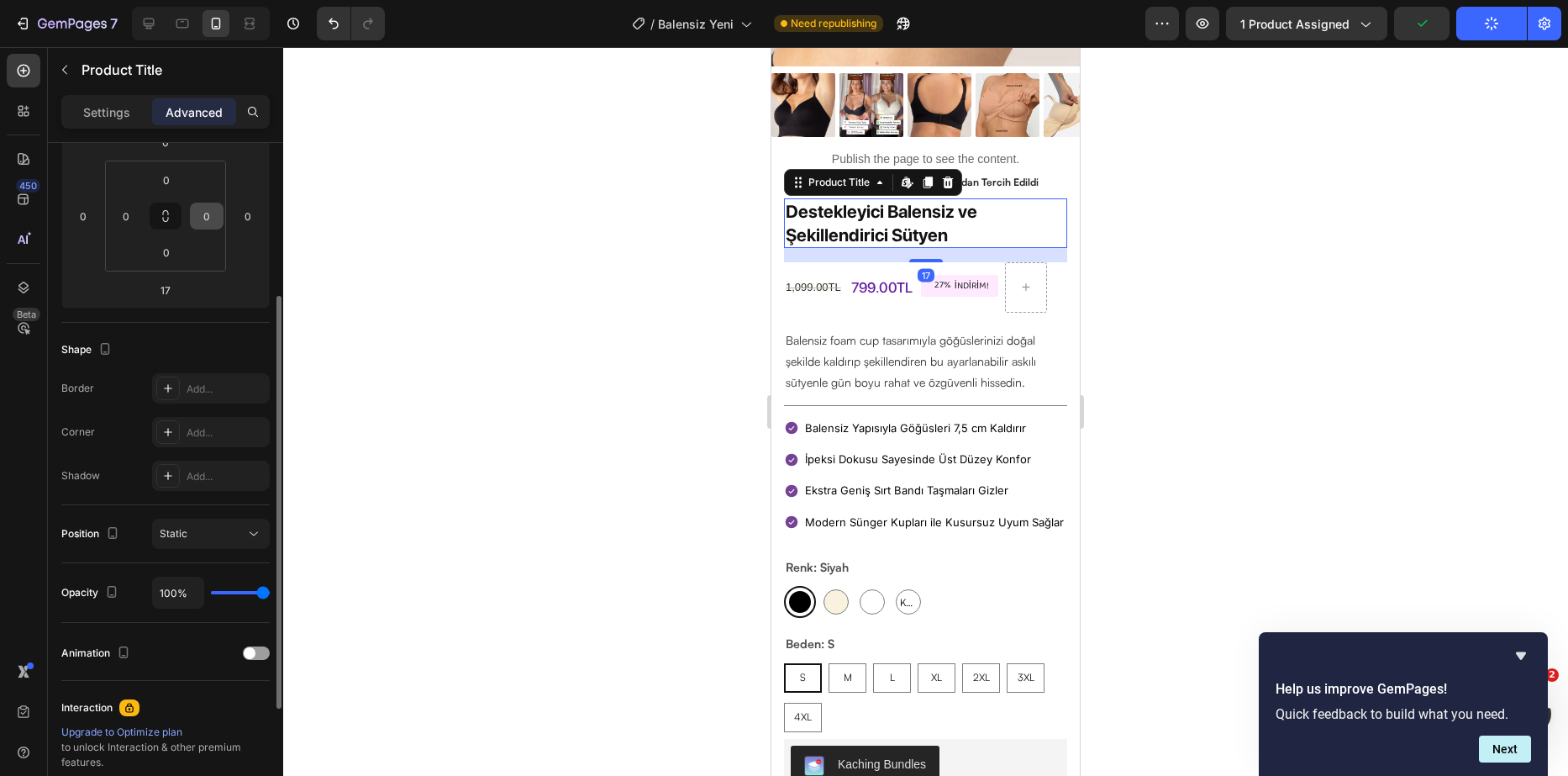
scroll to position [0, 0]
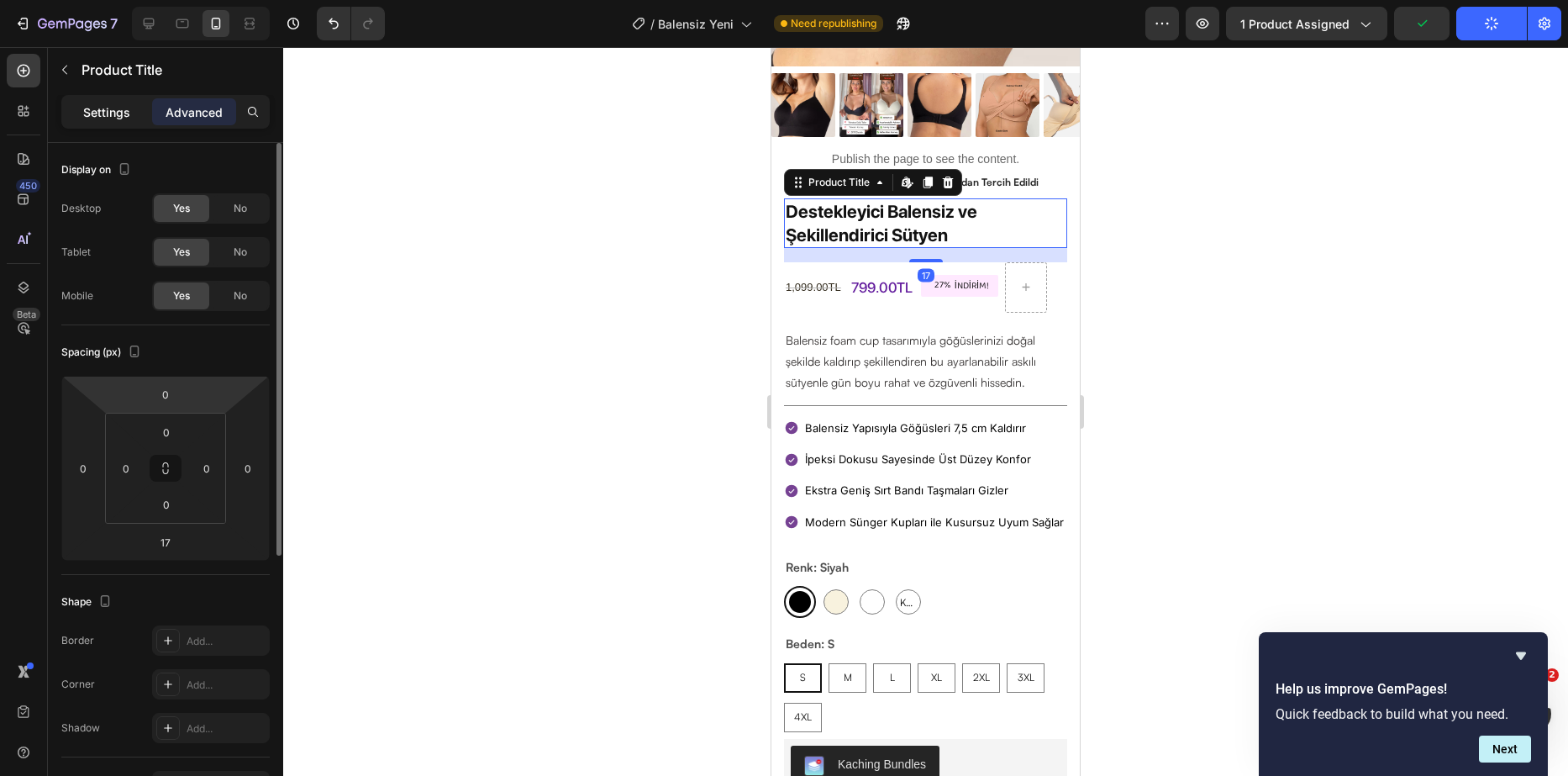
click at [110, 105] on p "Settings" at bounding box center [106, 112] width 47 height 18
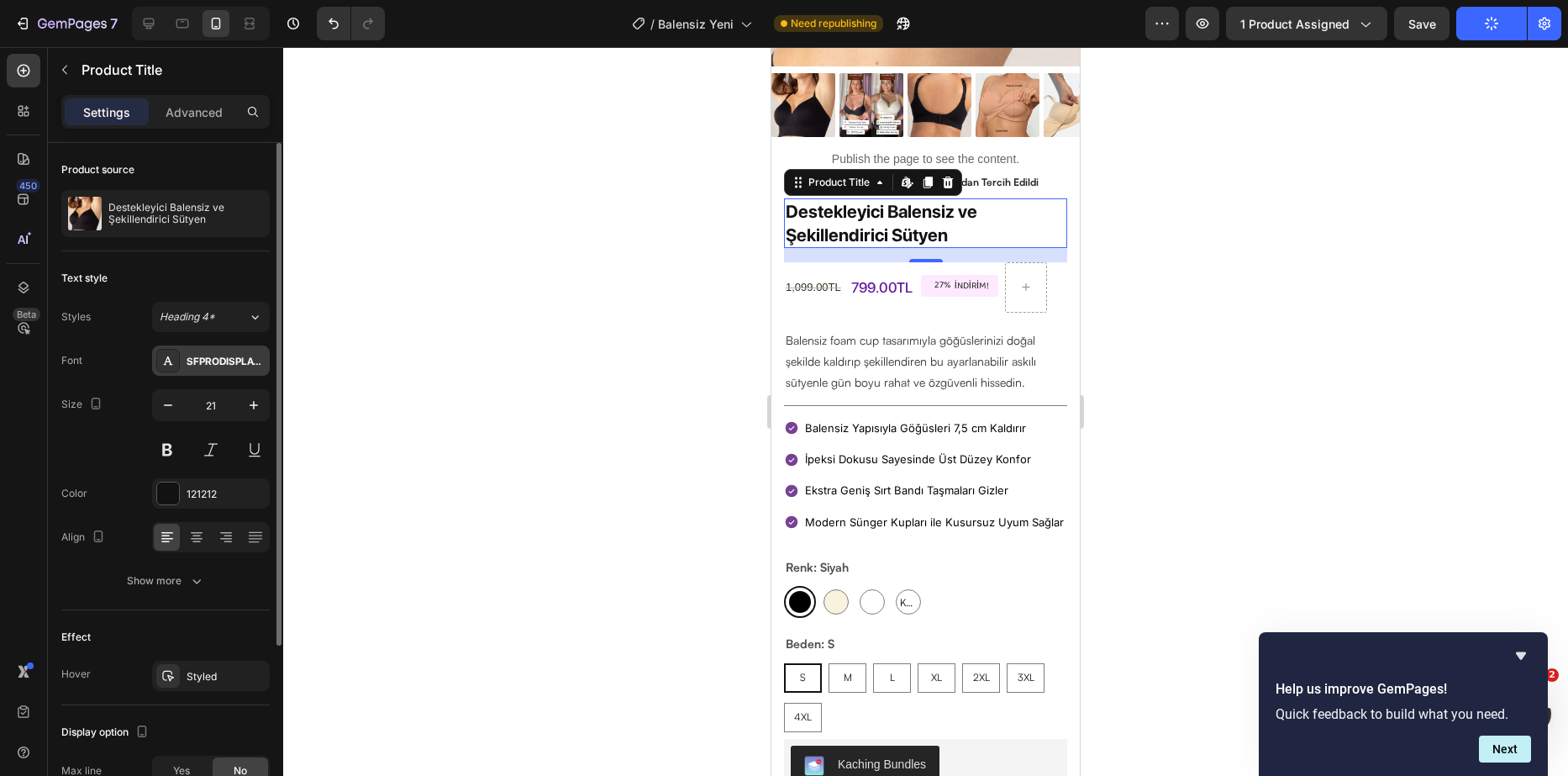
click at [239, 369] on div "SFPRODISPLAYBOLD" at bounding box center [210, 361] width 118 height 30
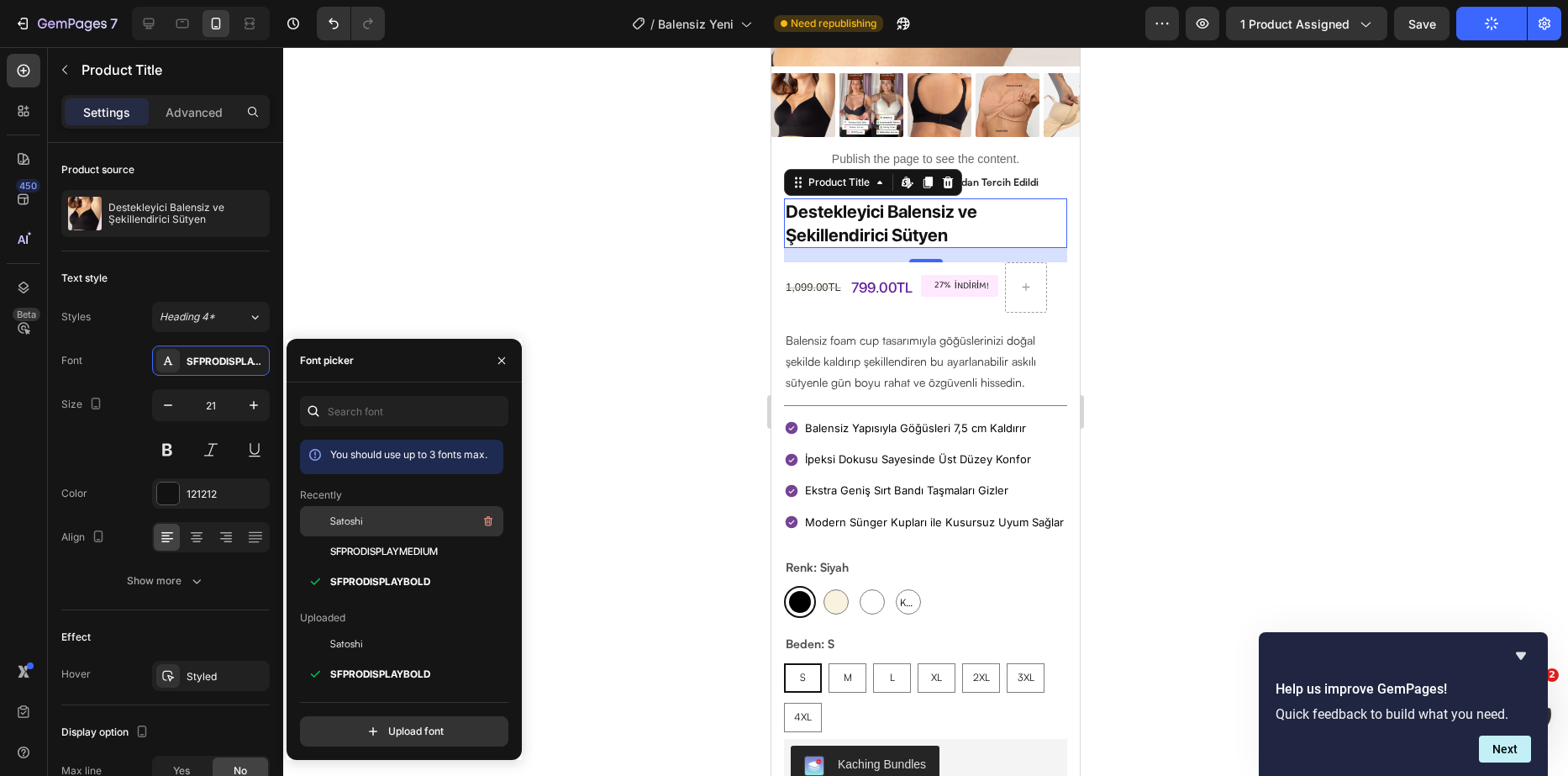
click at [388, 527] on div "Satoshi" at bounding box center [416, 521] width 170 height 20
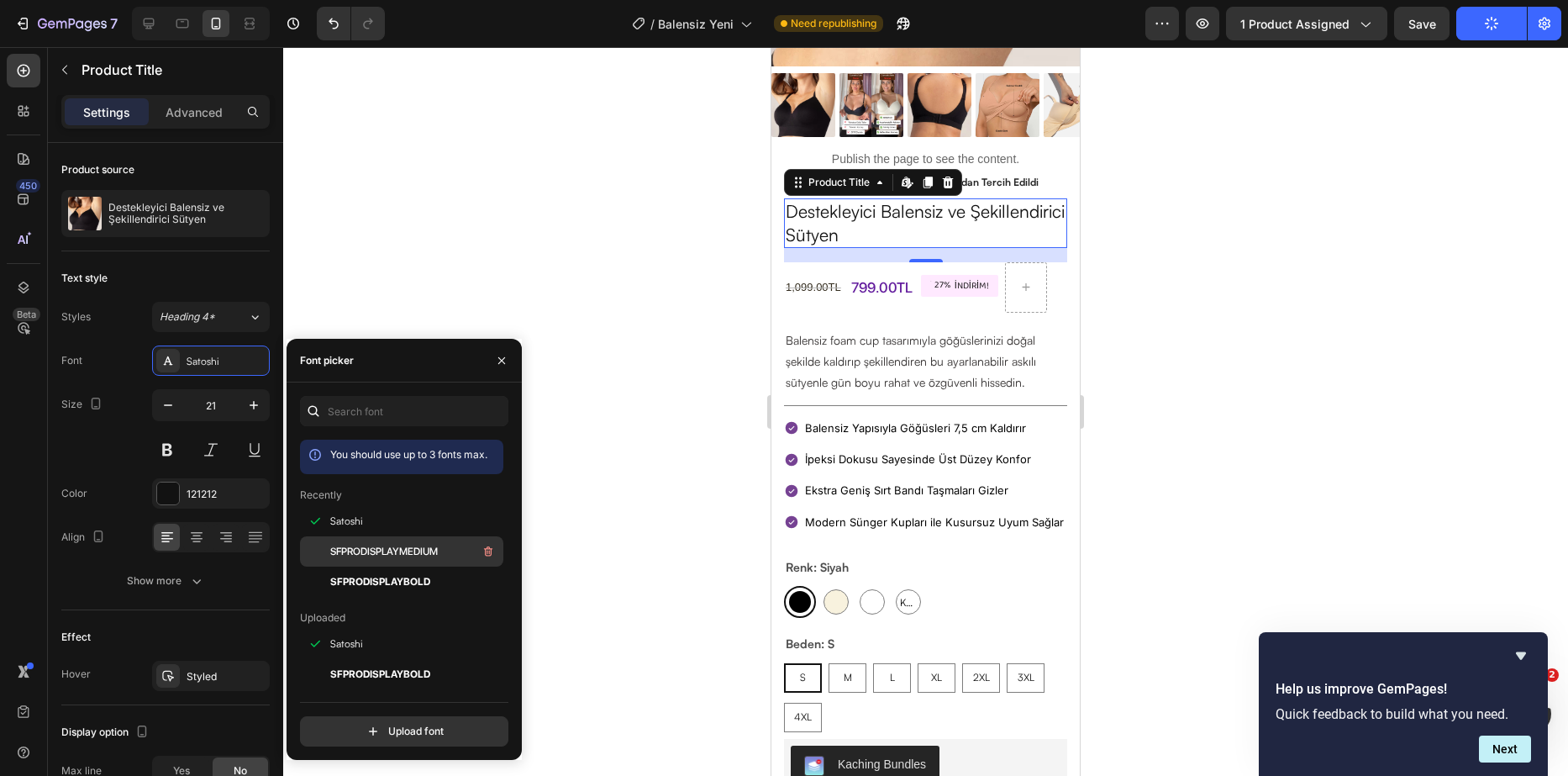
click at [373, 553] on span "SFPRODISPLAYMEDIUM" at bounding box center [385, 551] width 108 height 15
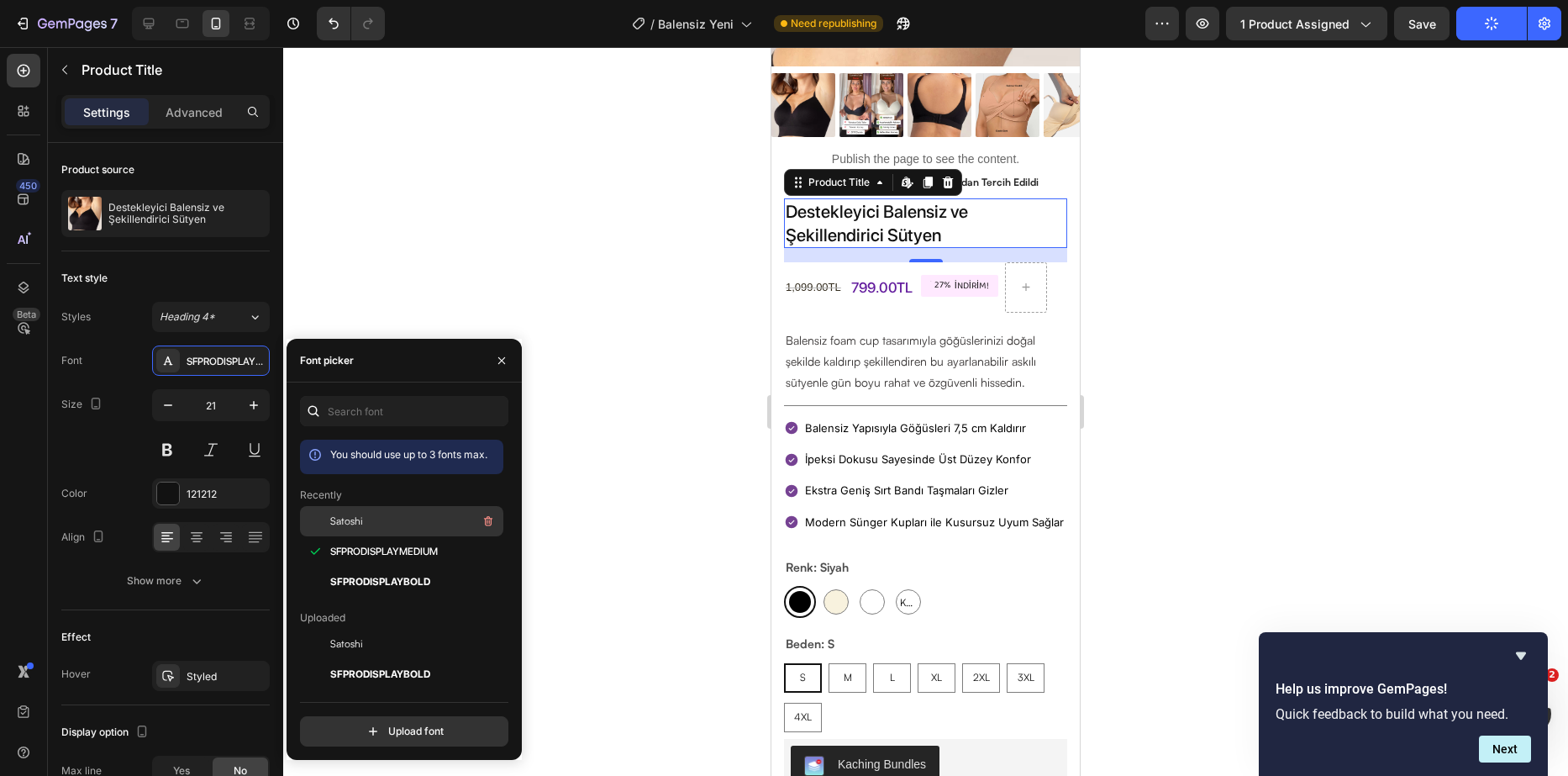
click at [375, 523] on div "Satoshi" at bounding box center [416, 521] width 170 height 20
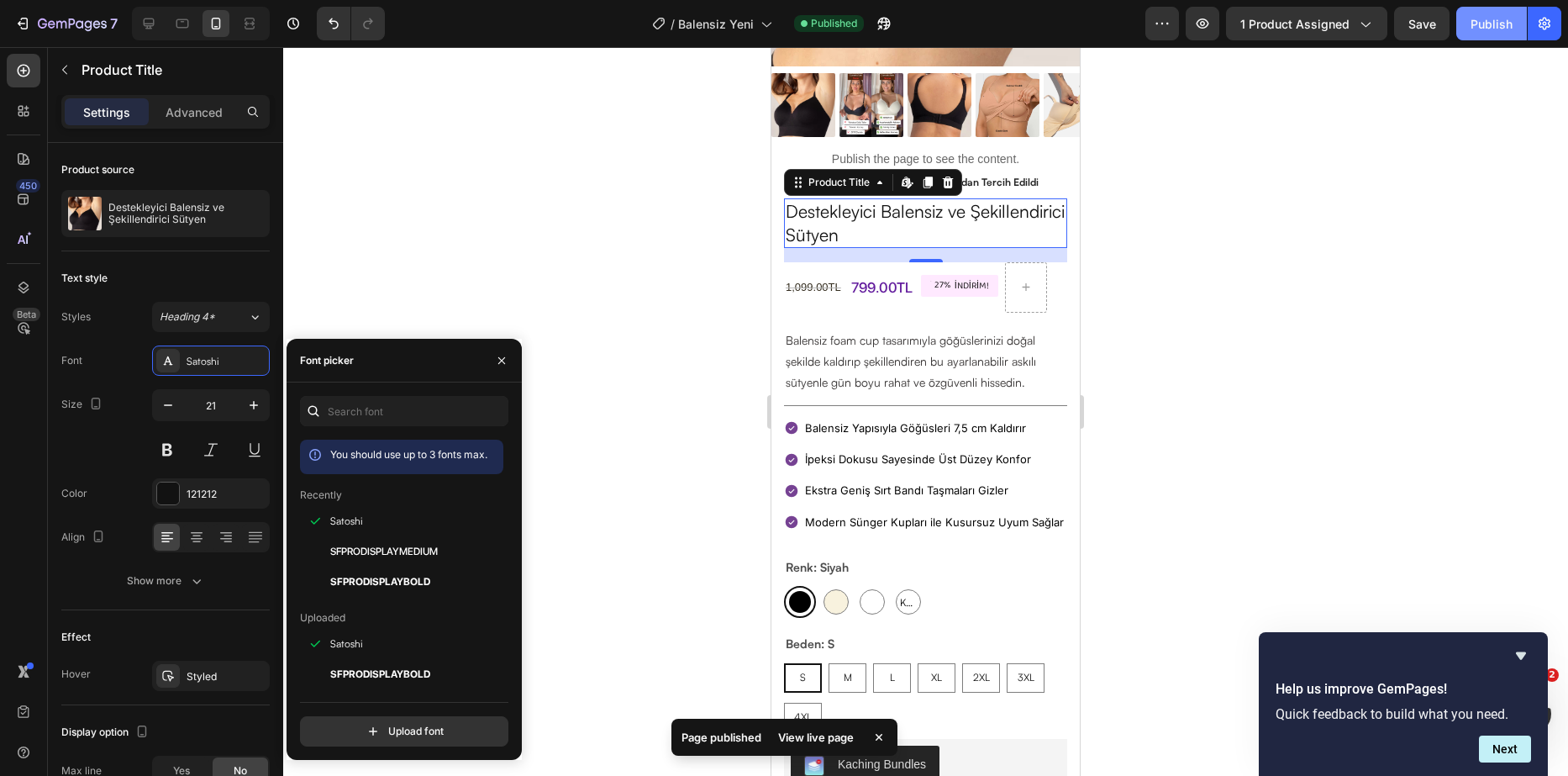
click at [1482, 13] on button "Publish" at bounding box center [1492, 24] width 71 height 34
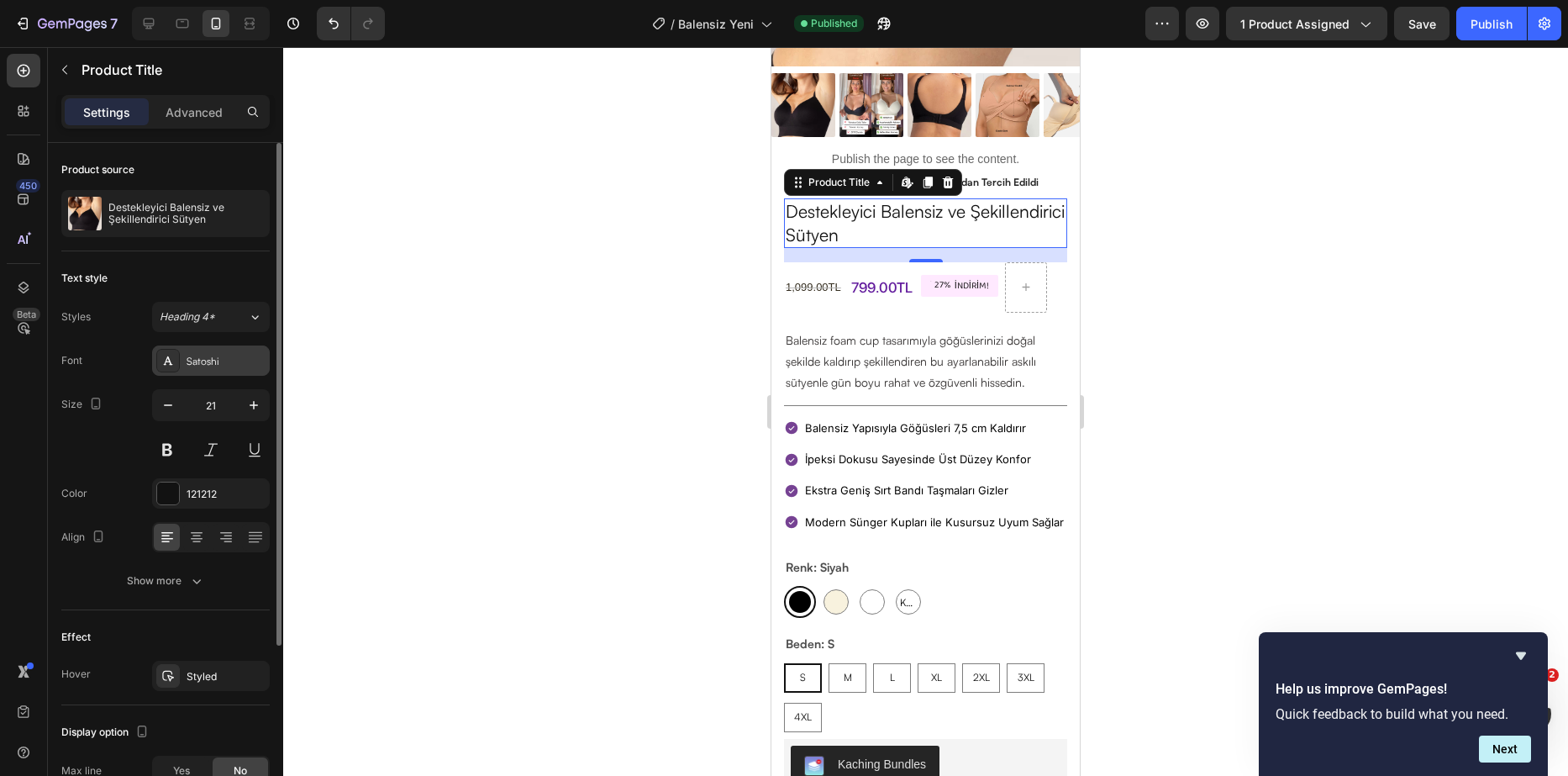
click at [236, 365] on div "Satoshi" at bounding box center [226, 361] width 79 height 15
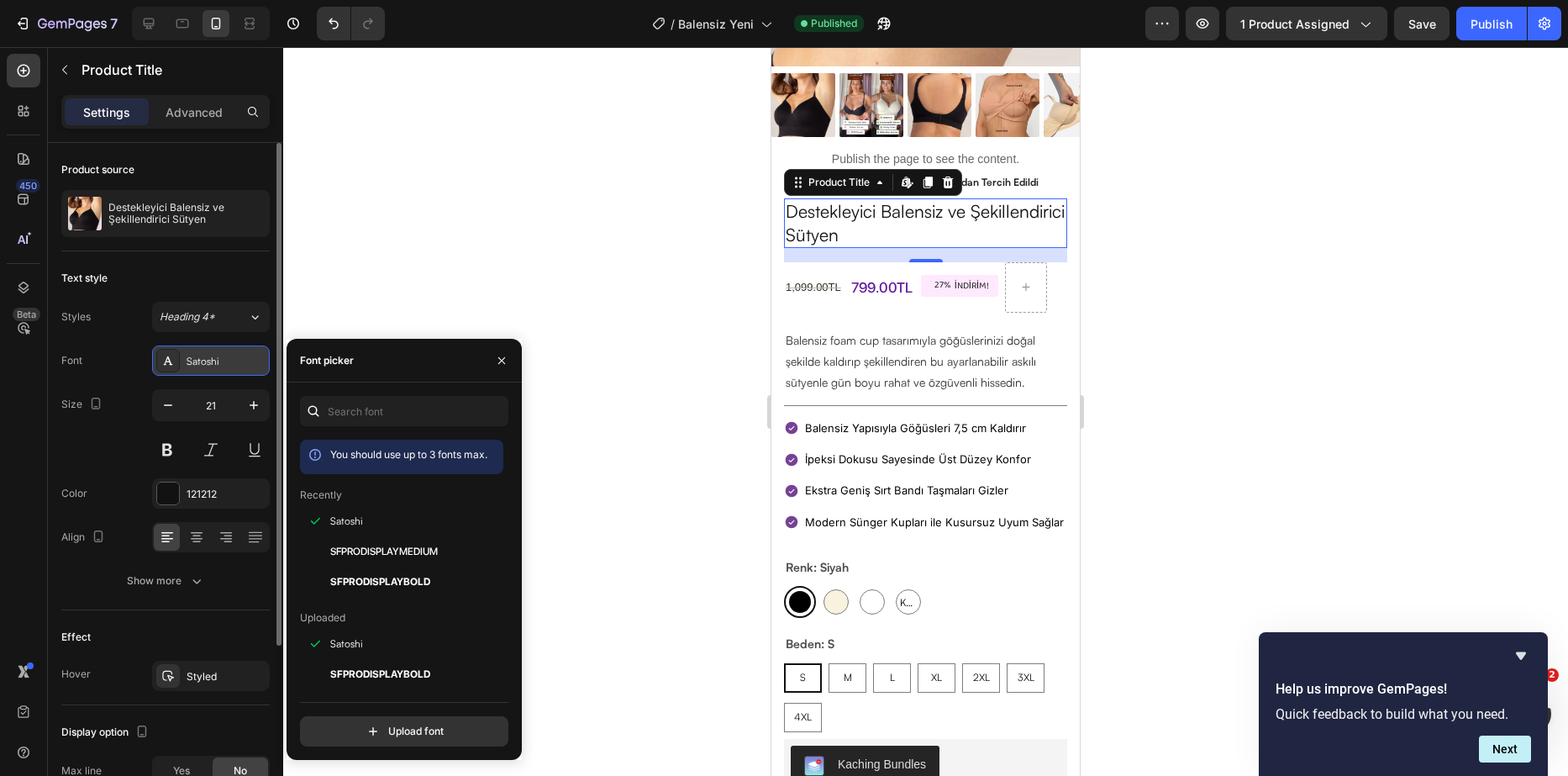
click at [236, 365] on div "Satoshi" at bounding box center [226, 361] width 79 height 15
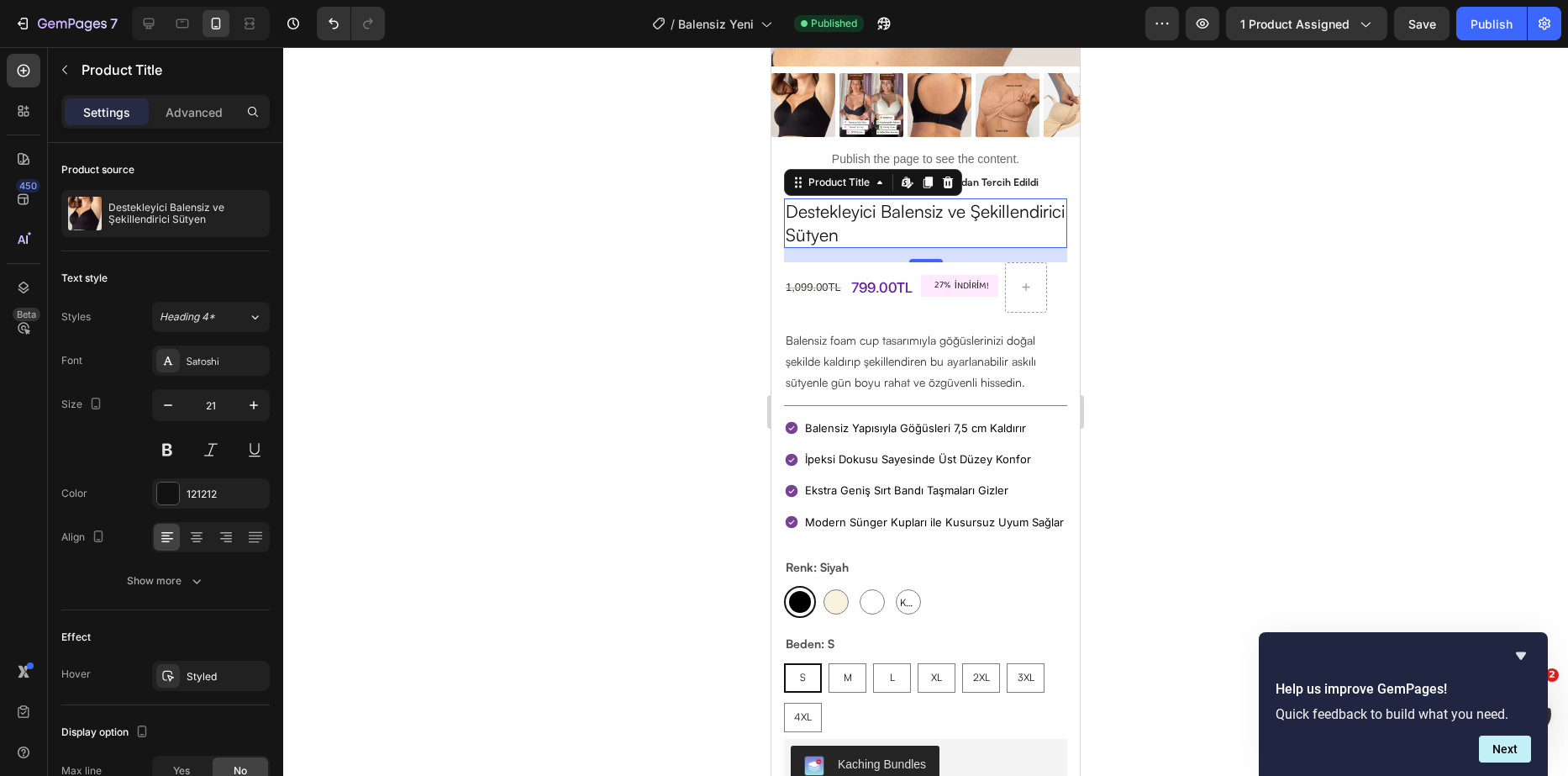
click at [887, 209] on h1 "Destekleyici Balensiz ve Şekillendirici Sütyen" at bounding box center [926, 223] width 283 height 50
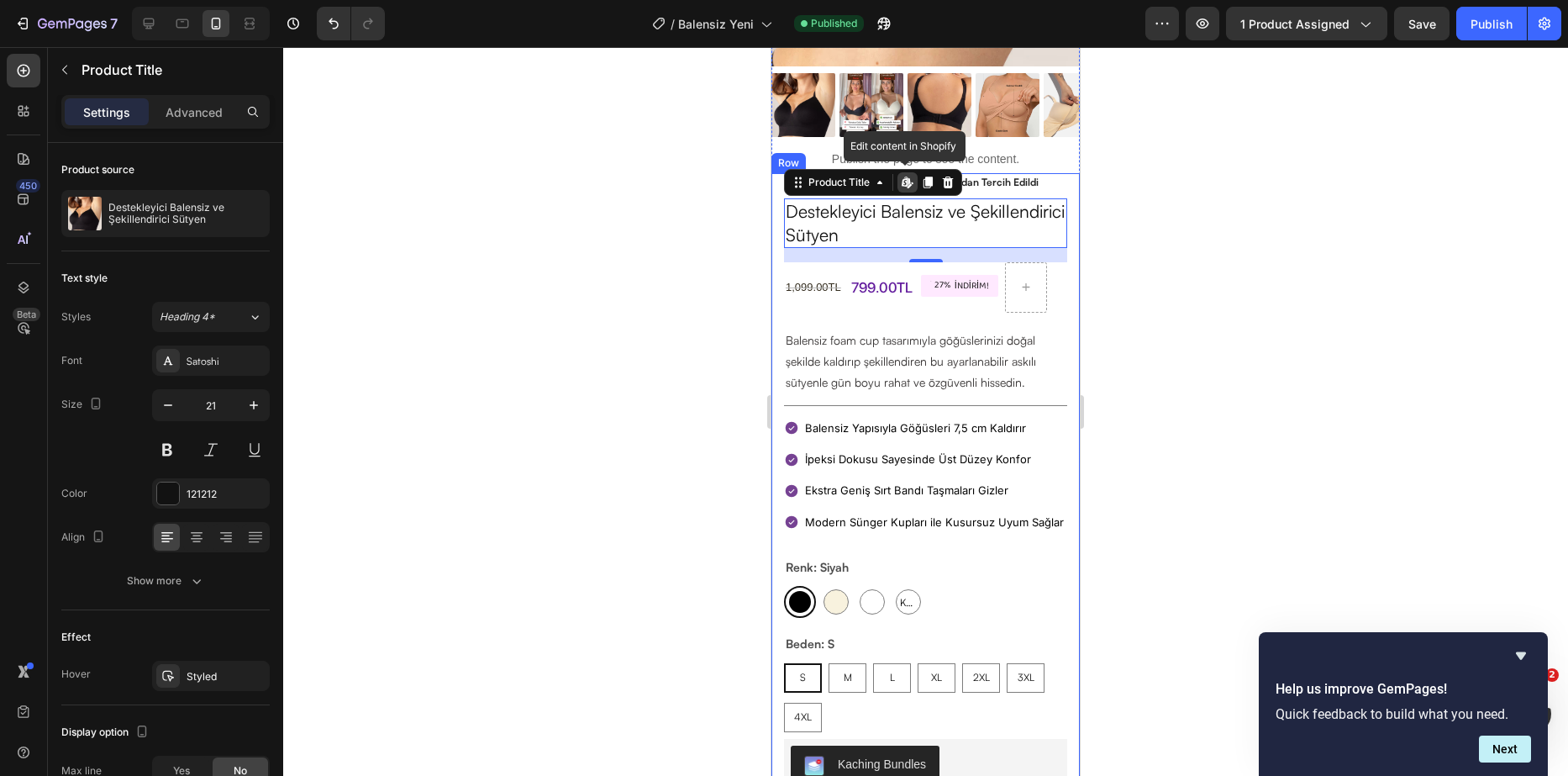
click at [650, 222] on div at bounding box center [925, 411] width 1285 height 729
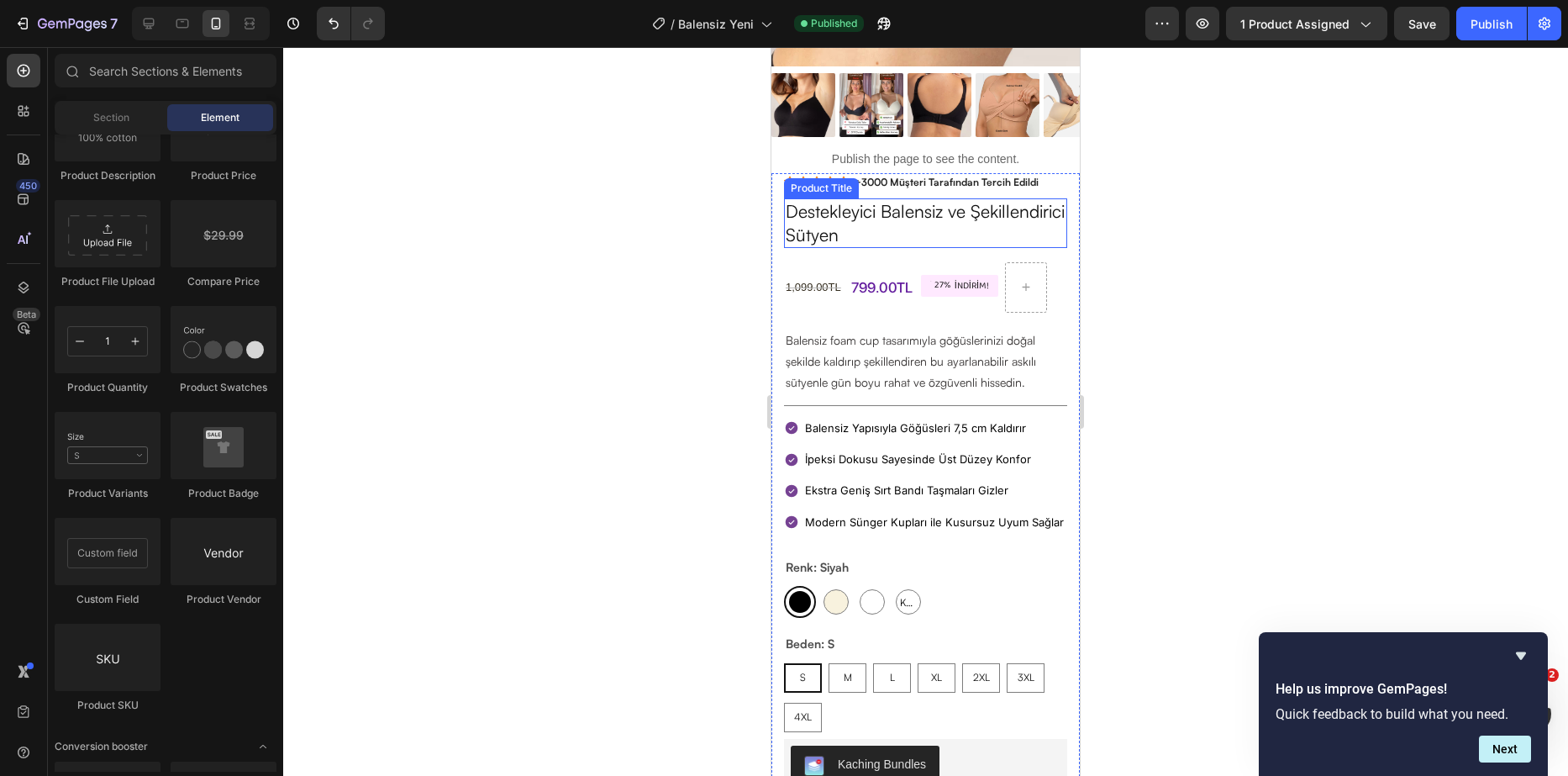
click at [853, 209] on h1 "Destekleyici Balensiz ve Şekillendirici Sütyen" at bounding box center [926, 223] width 283 height 50
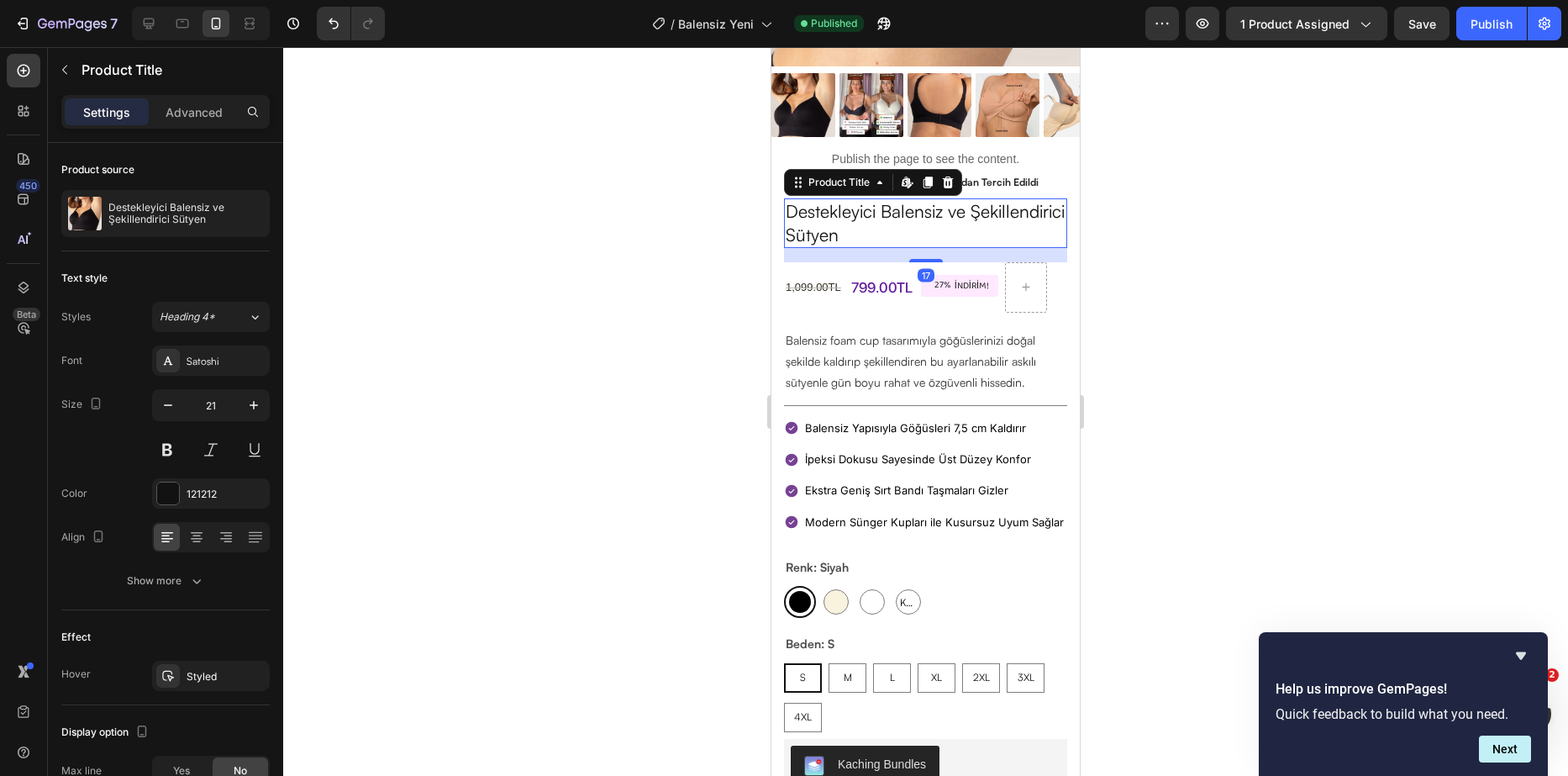
click at [853, 209] on h1 "Destekleyici Balensiz ve Şekillendirici Sütyen" at bounding box center [926, 223] width 283 height 50
click at [824, 175] on div "Product Title" at bounding box center [838, 182] width 68 height 15
click at [878, 222] on h1 "Destekleyici Balensiz ve Şekillendirici Sütyen" at bounding box center [926, 223] width 283 height 50
click at [880, 221] on h1 "Destekleyici Balensiz ve Şekillendirici Sütyen" at bounding box center [926, 223] width 283 height 50
click at [882, 220] on h1 "Destekleyici Balensiz ve Şekillendirici Sütyen" at bounding box center [926, 223] width 283 height 50
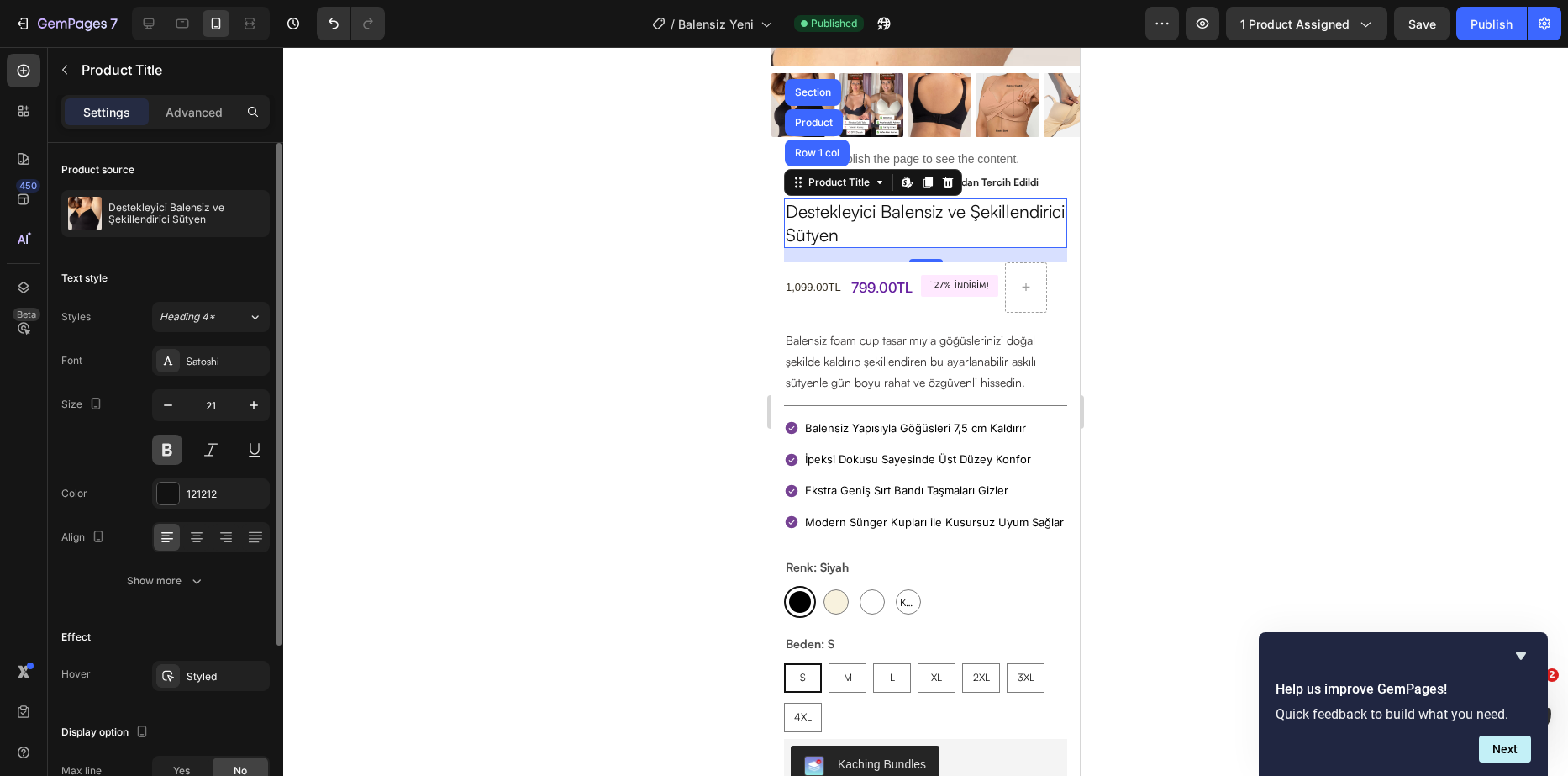
click at [169, 449] on button at bounding box center [167, 449] width 30 height 30
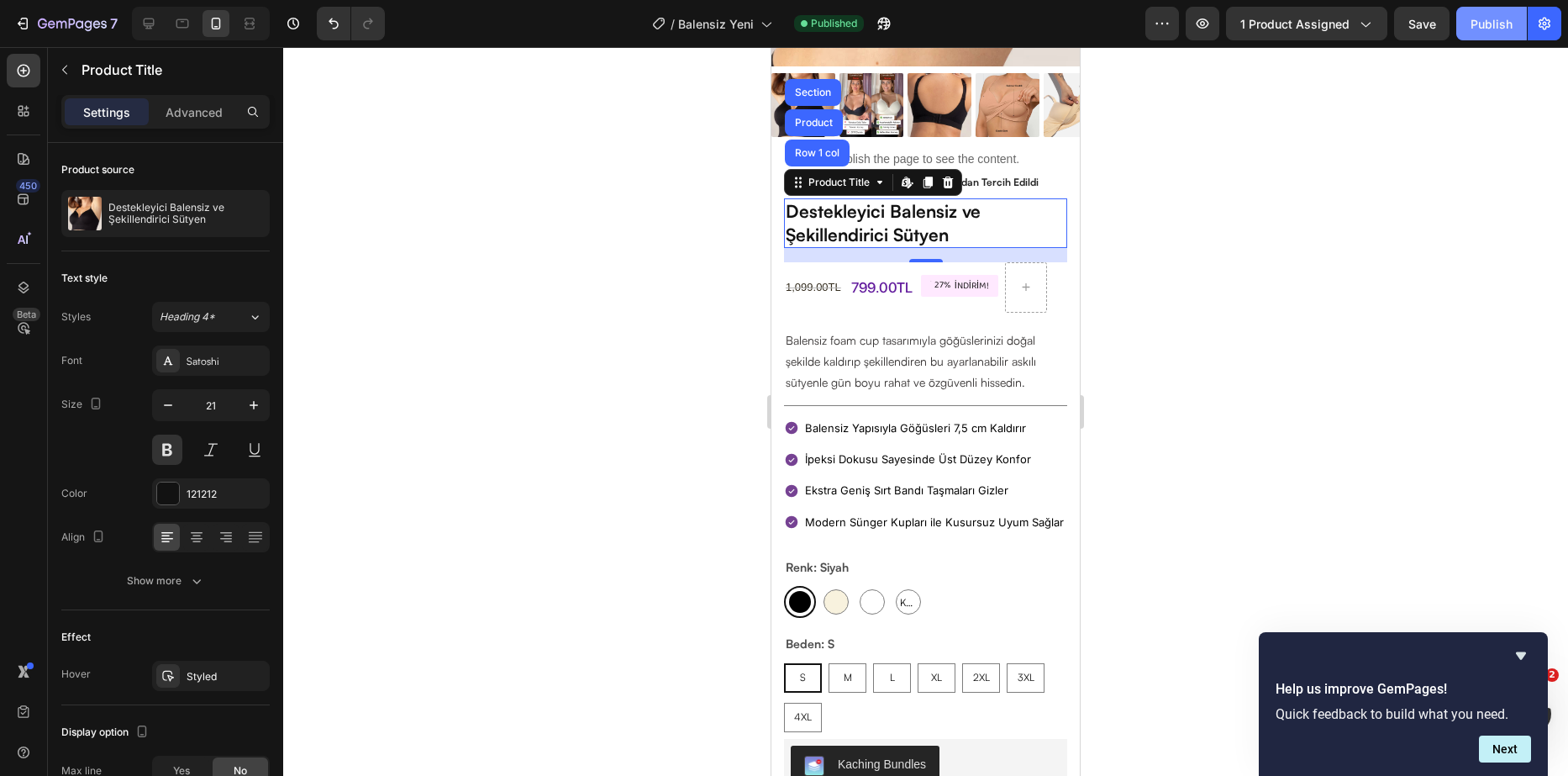
click at [1493, 19] on div "Publish" at bounding box center [1492, 24] width 42 height 18
